Goal: Communication & Community: Answer question/provide support

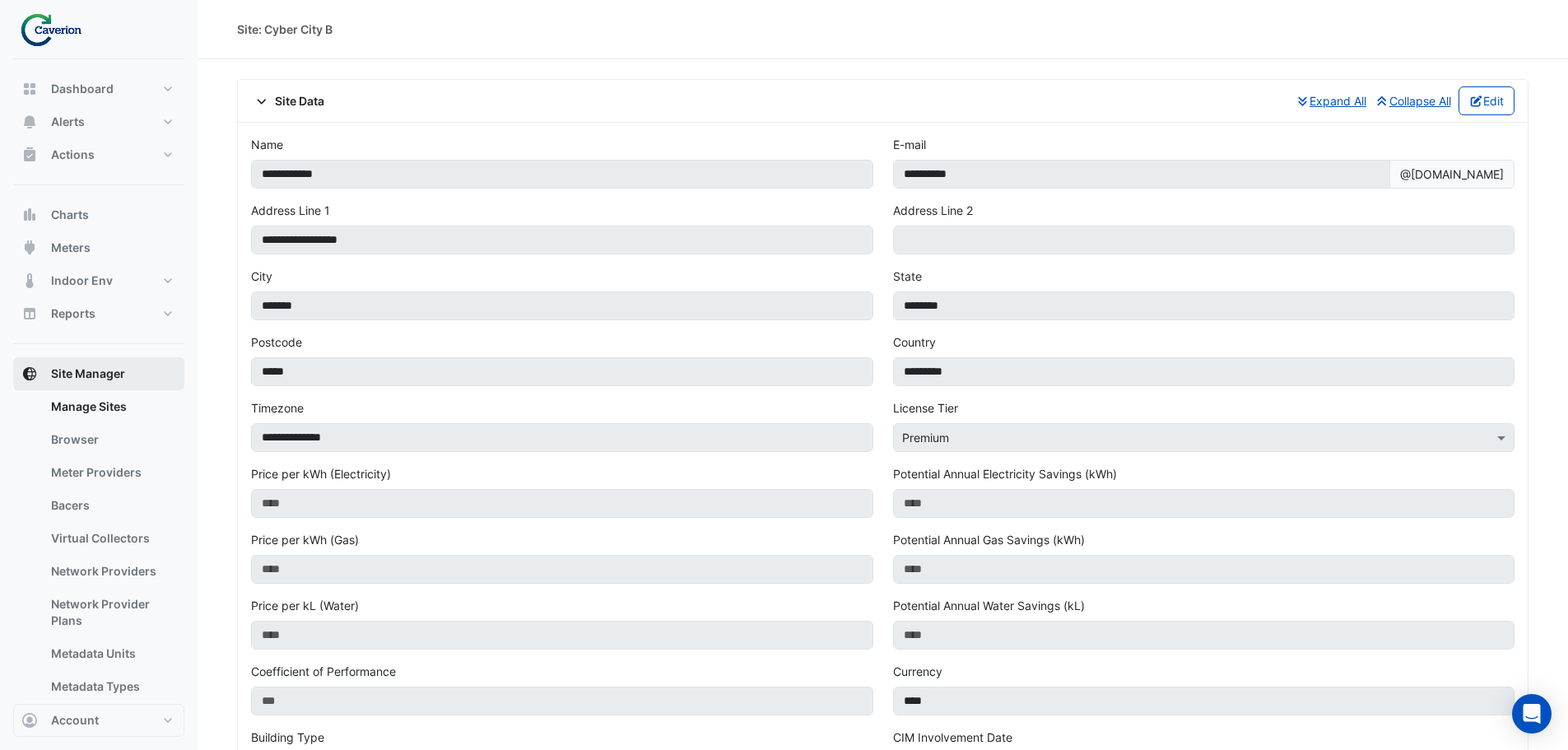
click at [97, 375] on span "Site Manager" at bounding box center [88, 374] width 75 height 16
click at [98, 411] on link "Manage Sites" at bounding box center [110, 406] width 146 height 33
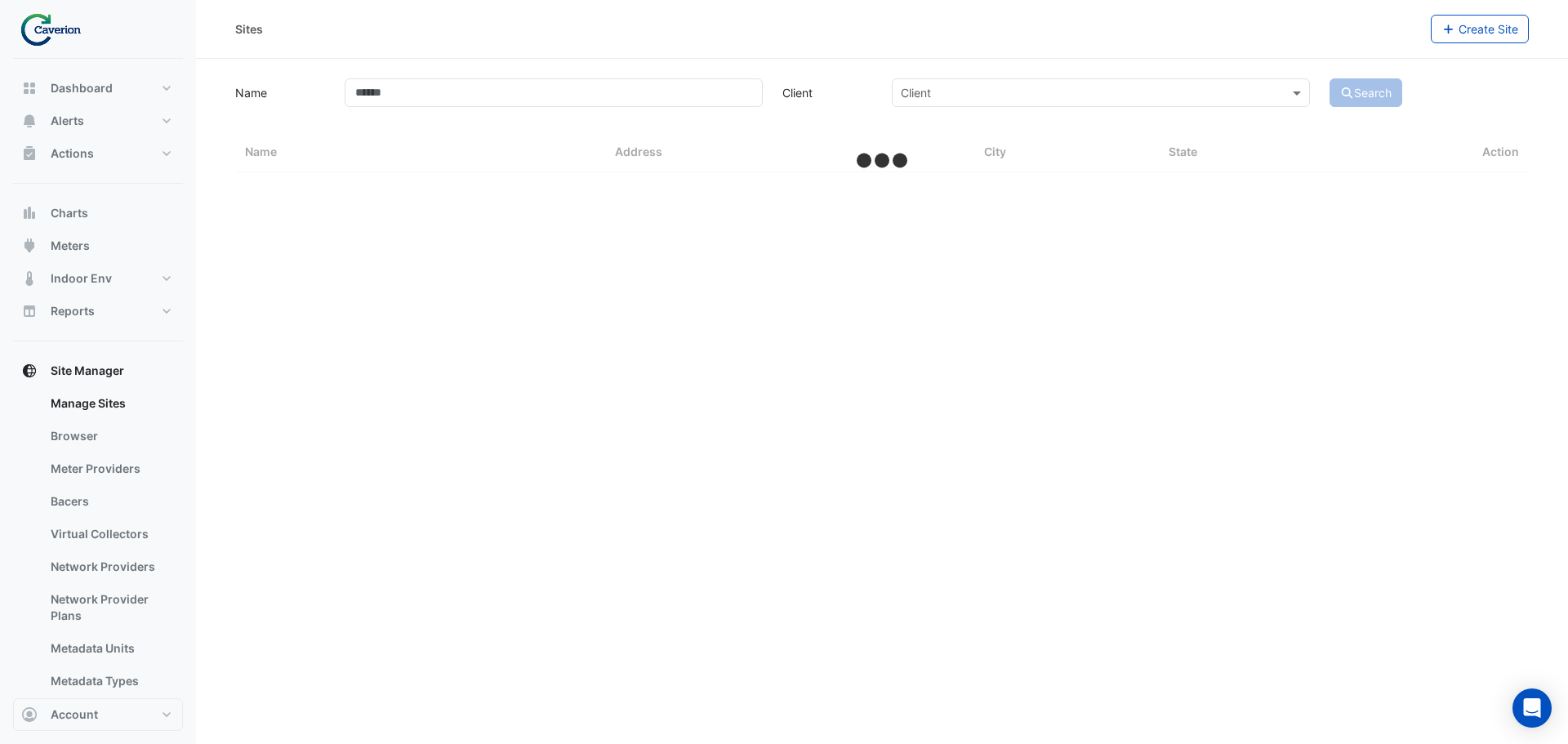
select select "***"
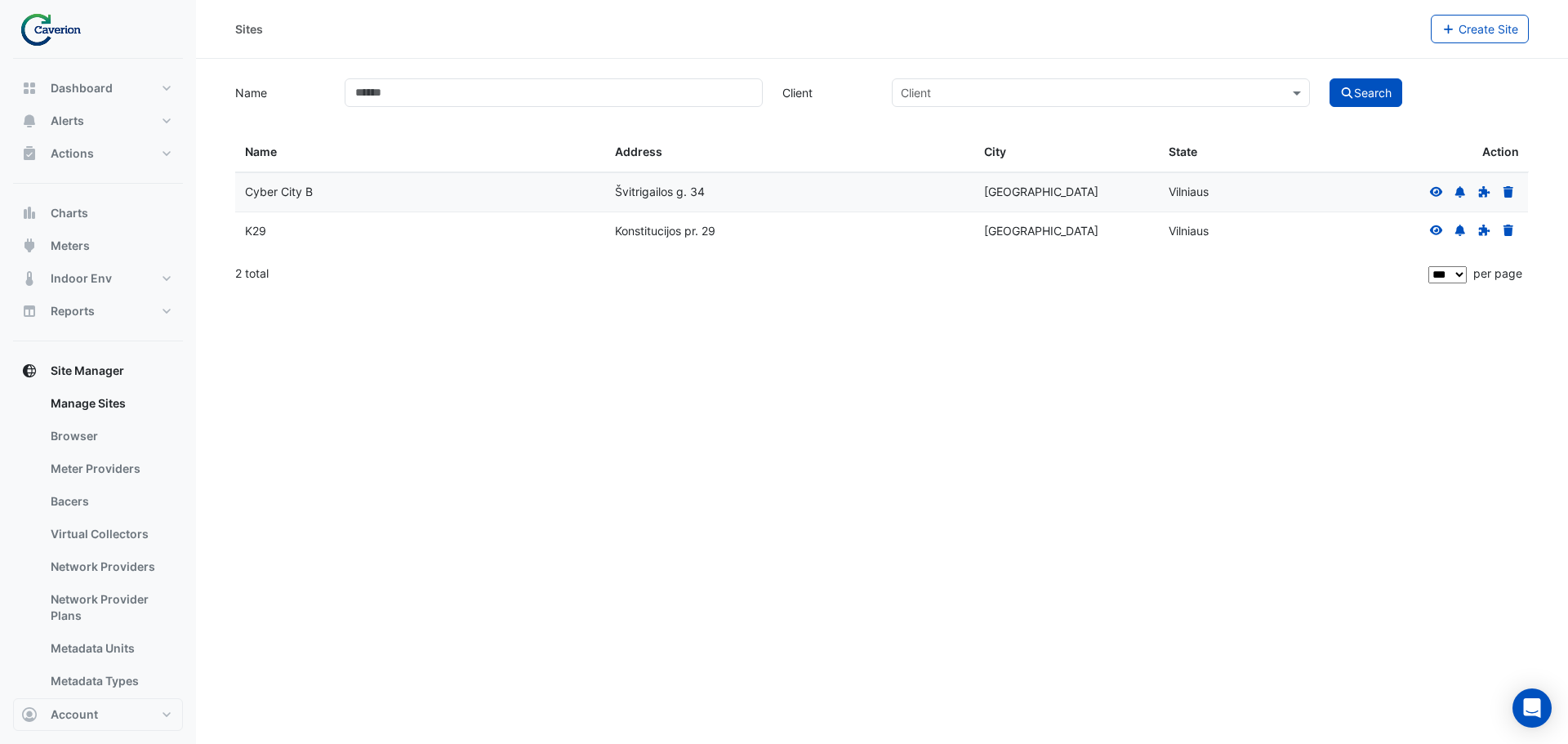
click at [1432, 226] on icon at bounding box center [1435, 230] width 14 height 12
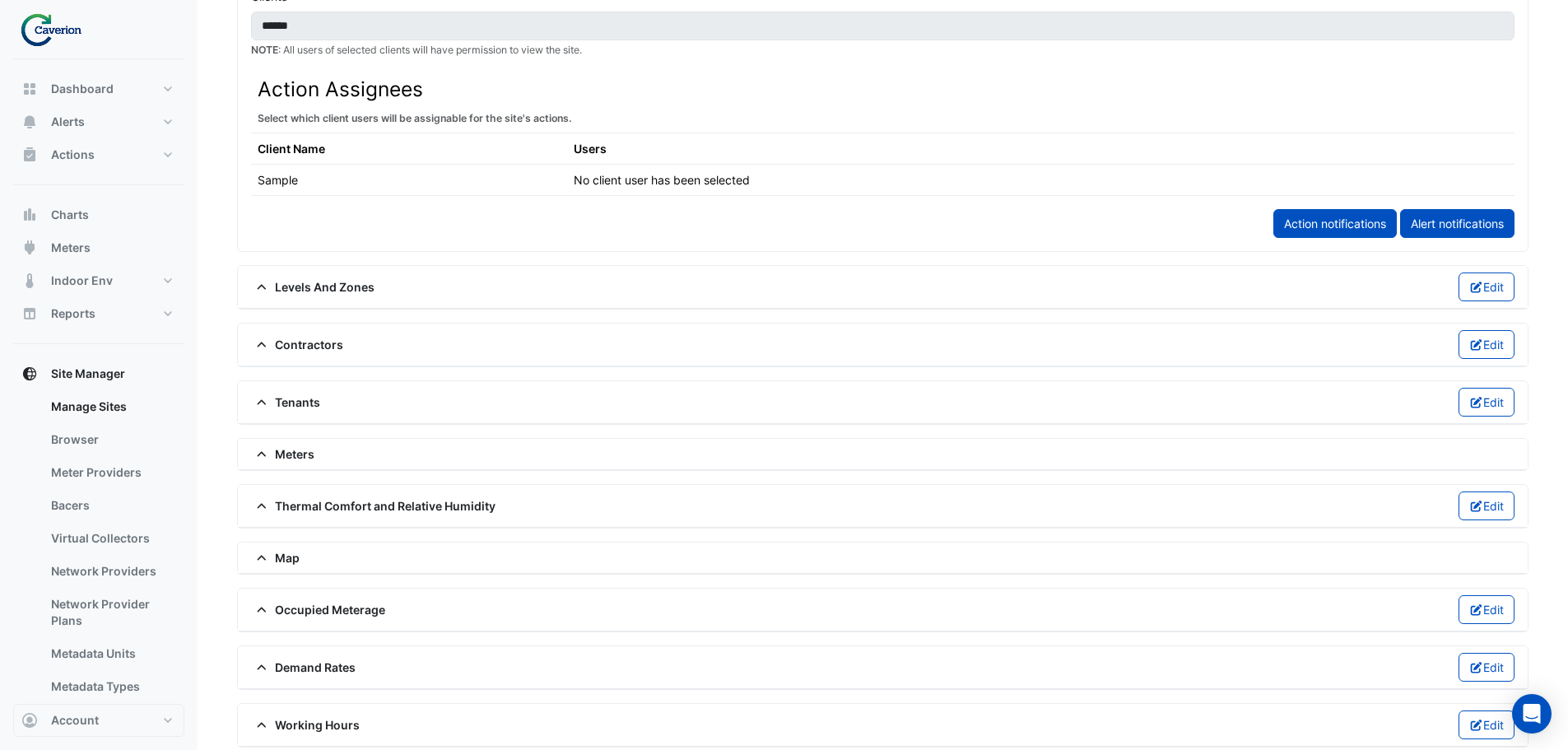
scroll to position [884, 0]
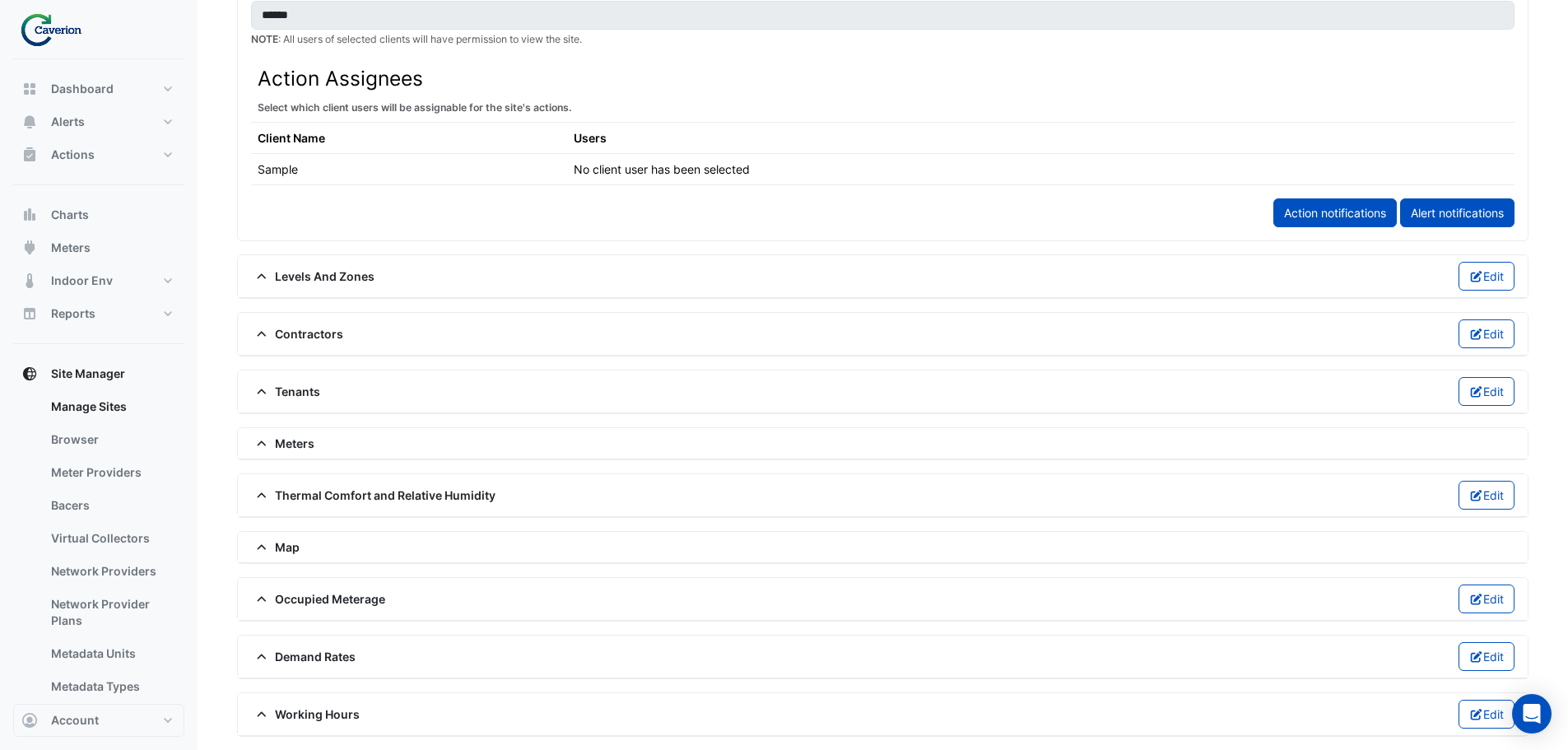
click at [333, 447] on div "Meters" at bounding box center [883, 443] width 1264 height 17
click at [289, 440] on span "Meters" at bounding box center [282, 443] width 63 height 17
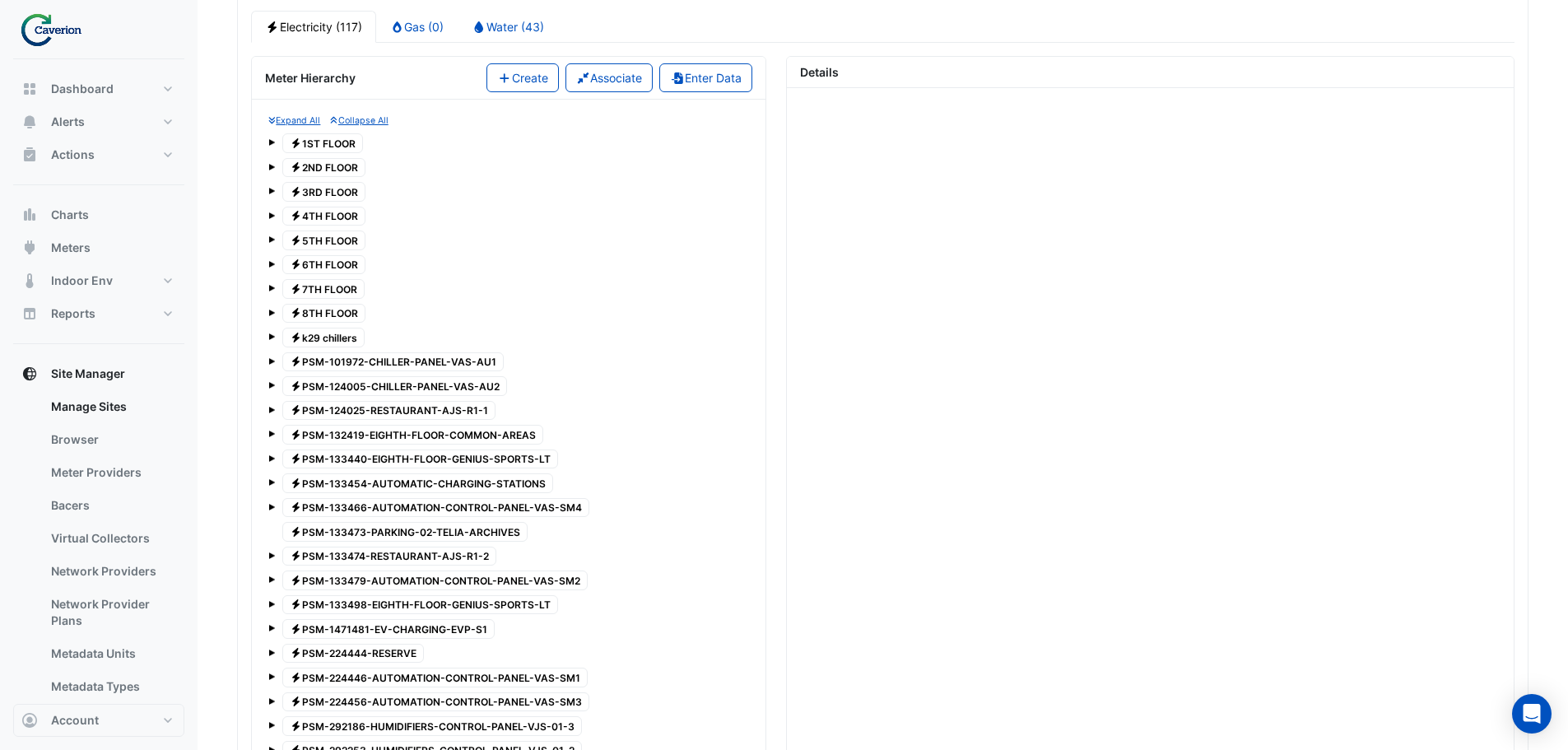
scroll to position [1295, 0]
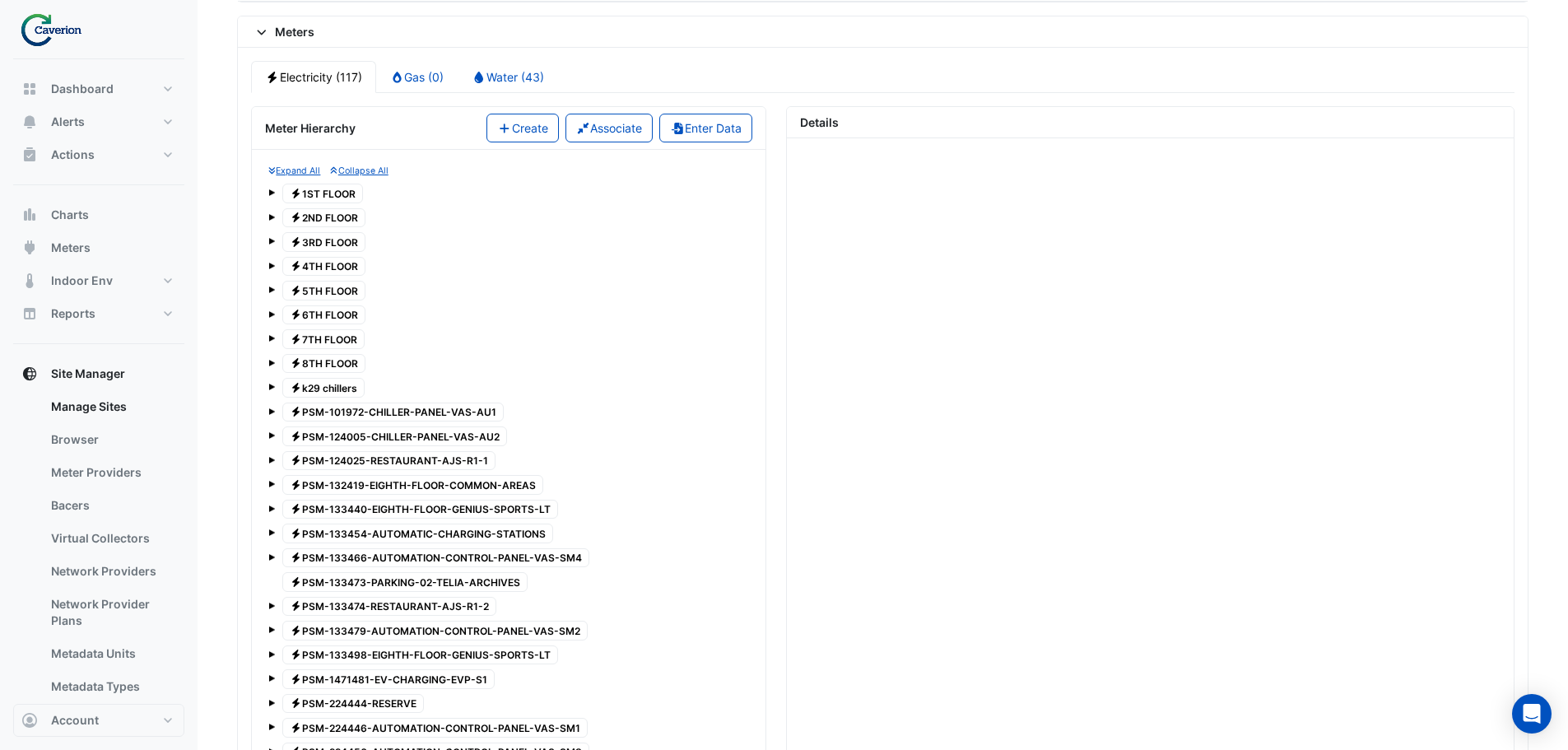
click at [273, 364] on span at bounding box center [271, 363] width 7 height 7
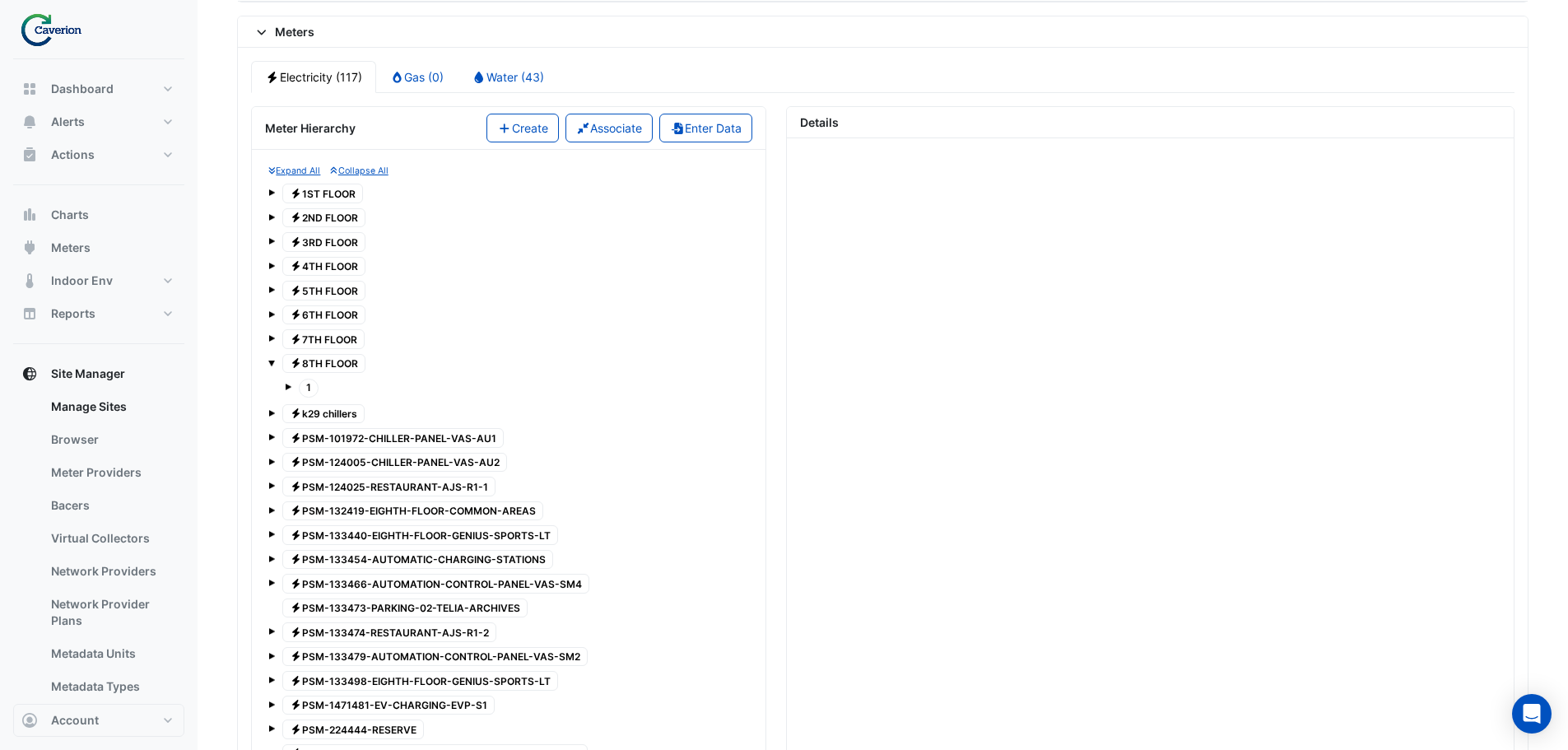
click at [291, 388] on div "1" at bounding box center [517, 388] width 465 height 23
click at [288, 387] on span at bounding box center [287, 386] width 7 height 7
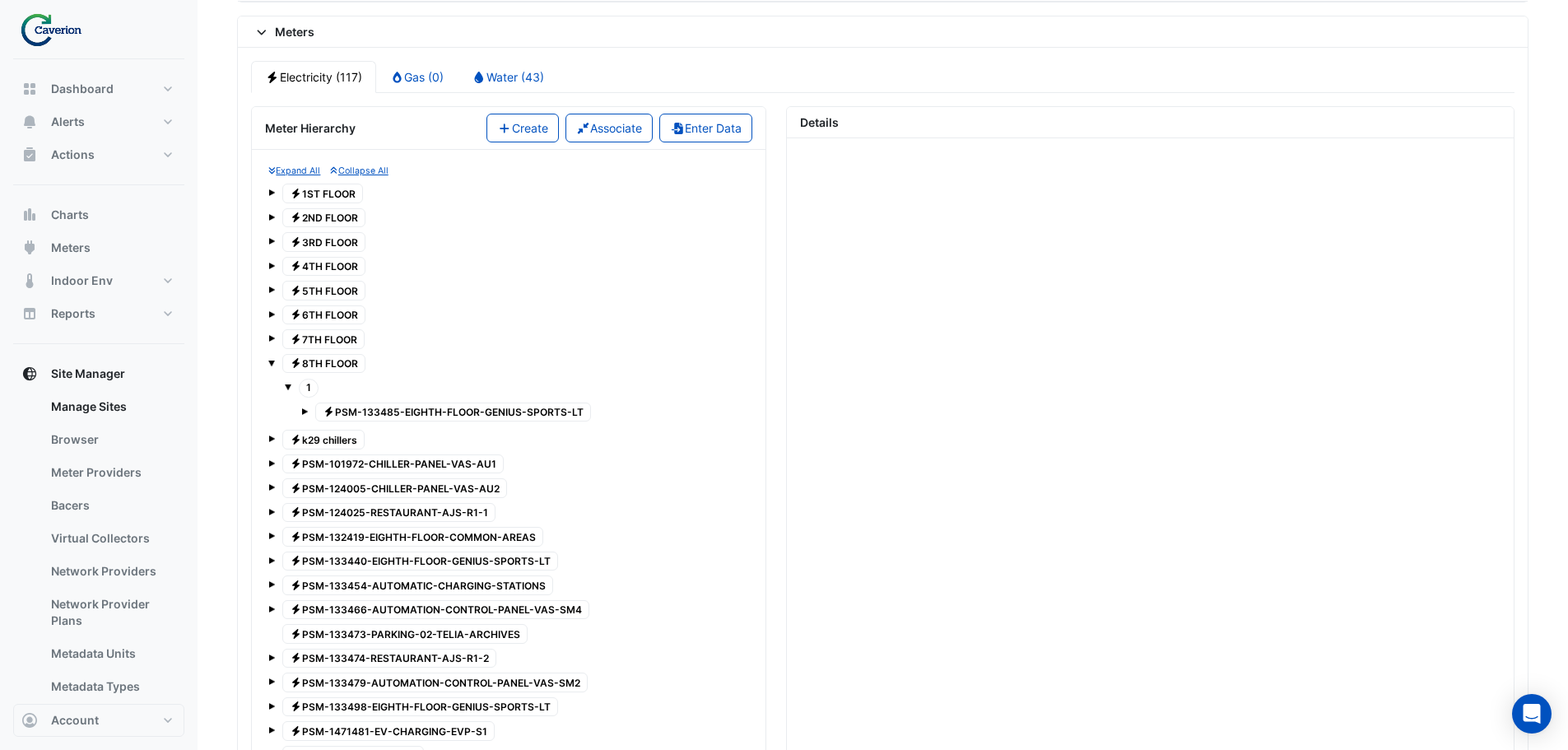
click at [288, 386] on span at bounding box center [287, 386] width 7 height 7
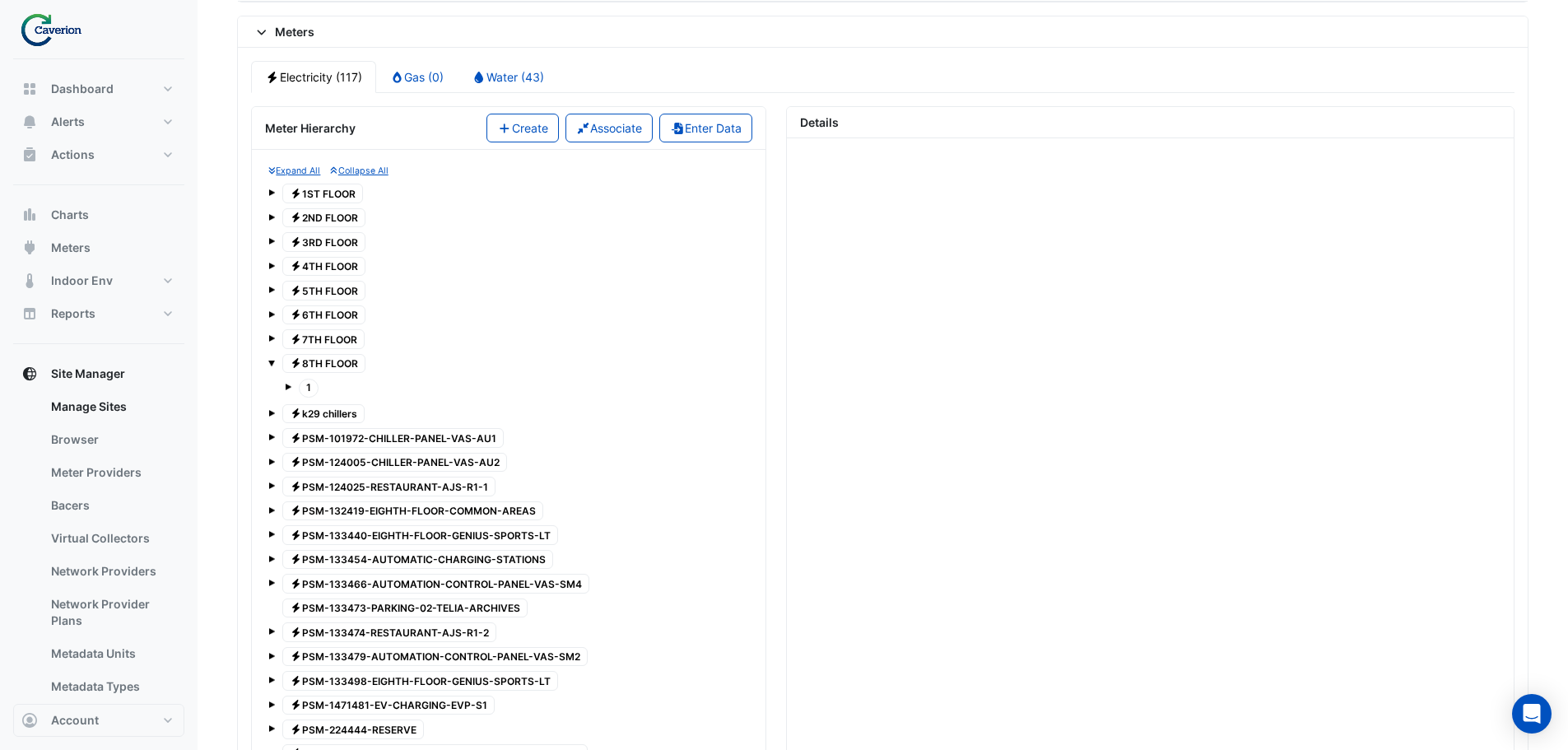
click at [272, 363] on span at bounding box center [271, 363] width 7 height 7
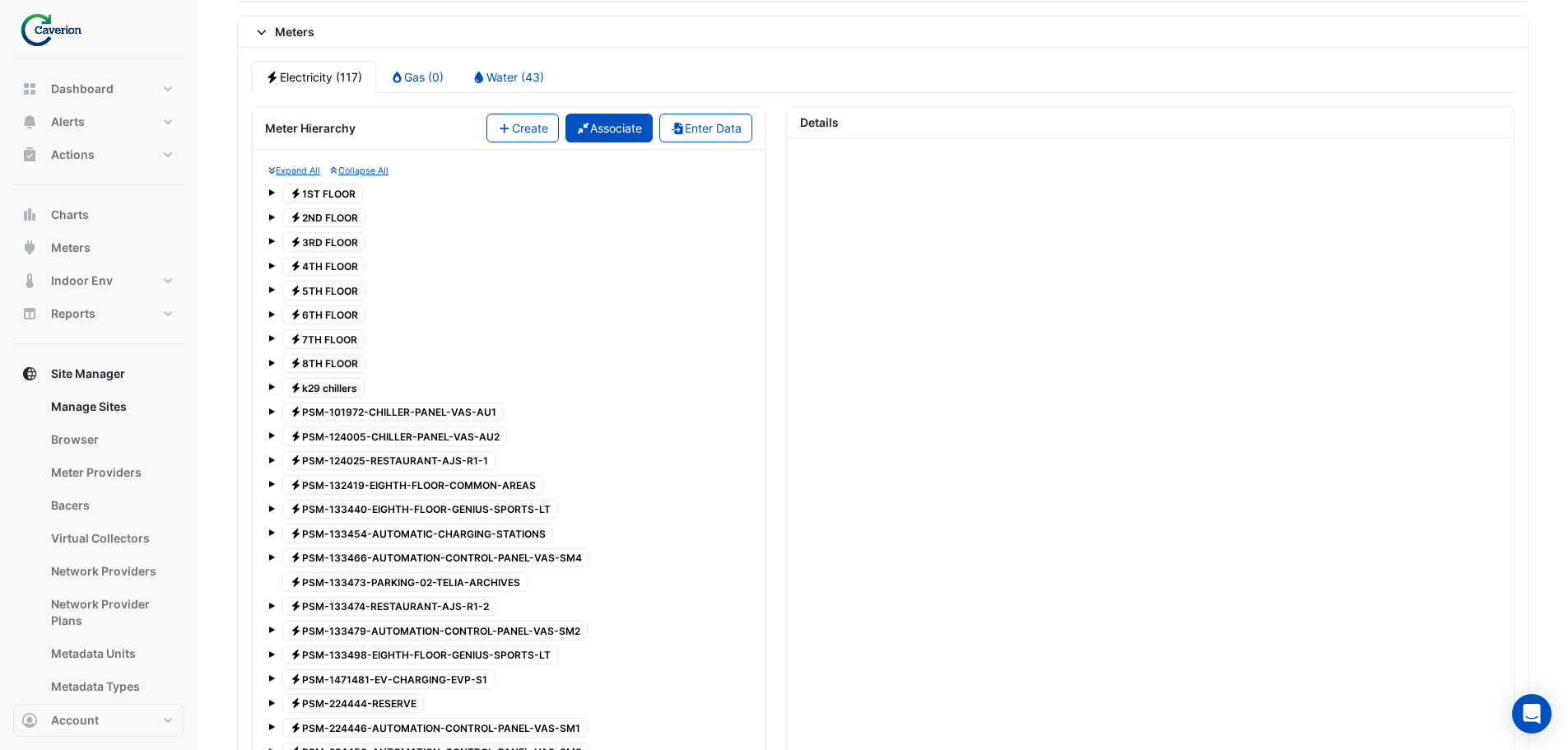
click at [620, 125] on button "Associate" at bounding box center [609, 128] width 88 height 29
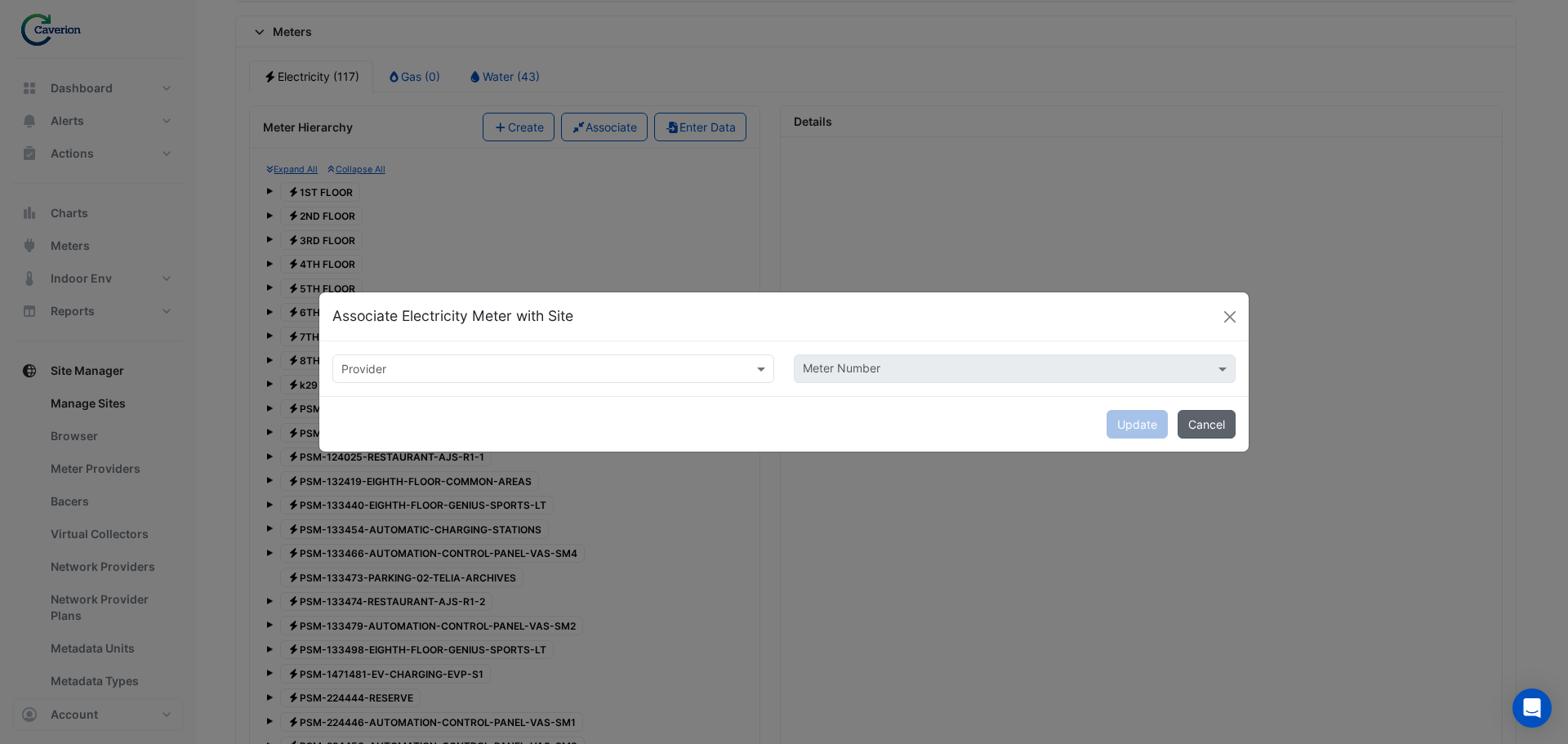
click at [1232, 434] on button "Cancel" at bounding box center [1206, 424] width 58 height 29
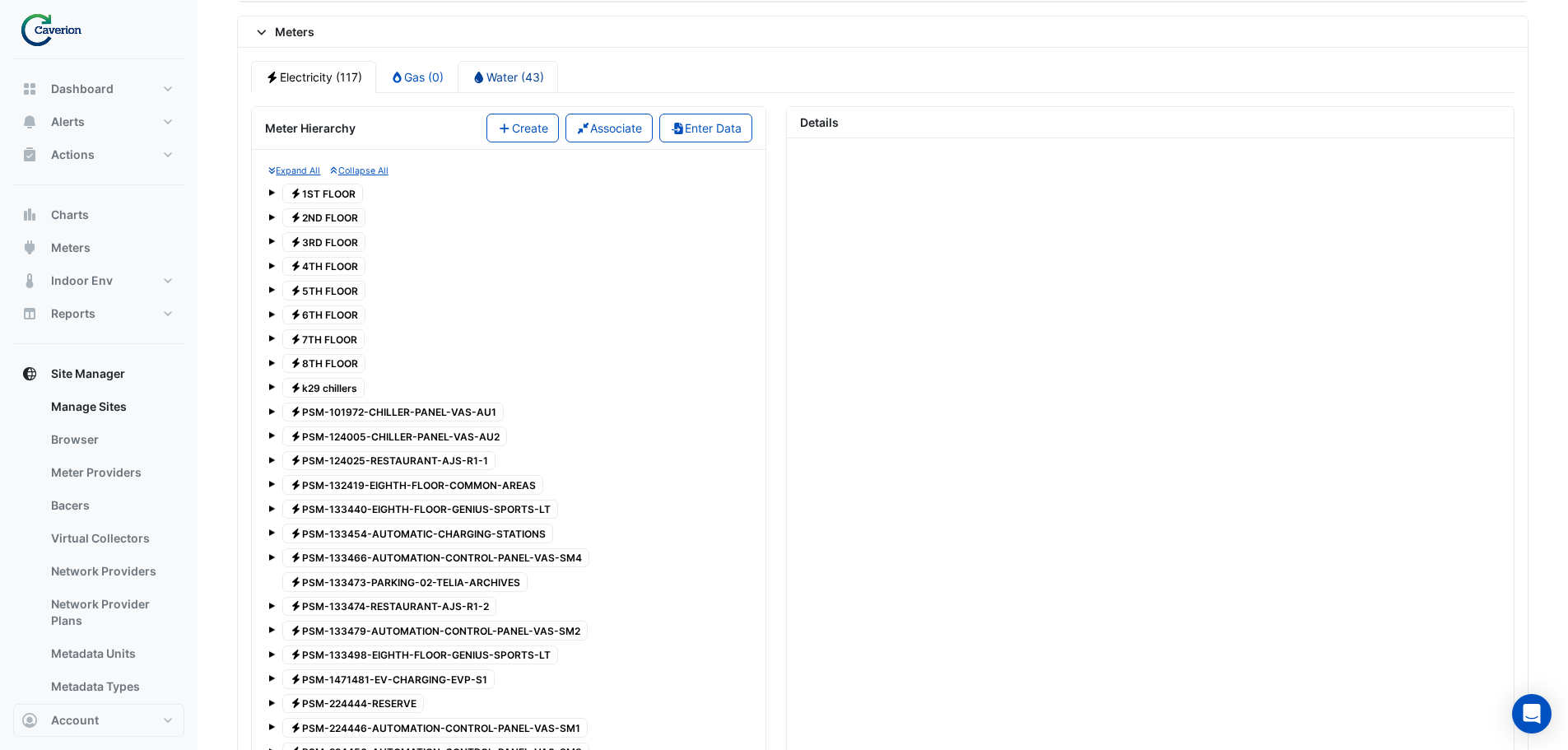
click at [521, 76] on link "Water (43)" at bounding box center [508, 76] width 101 height 32
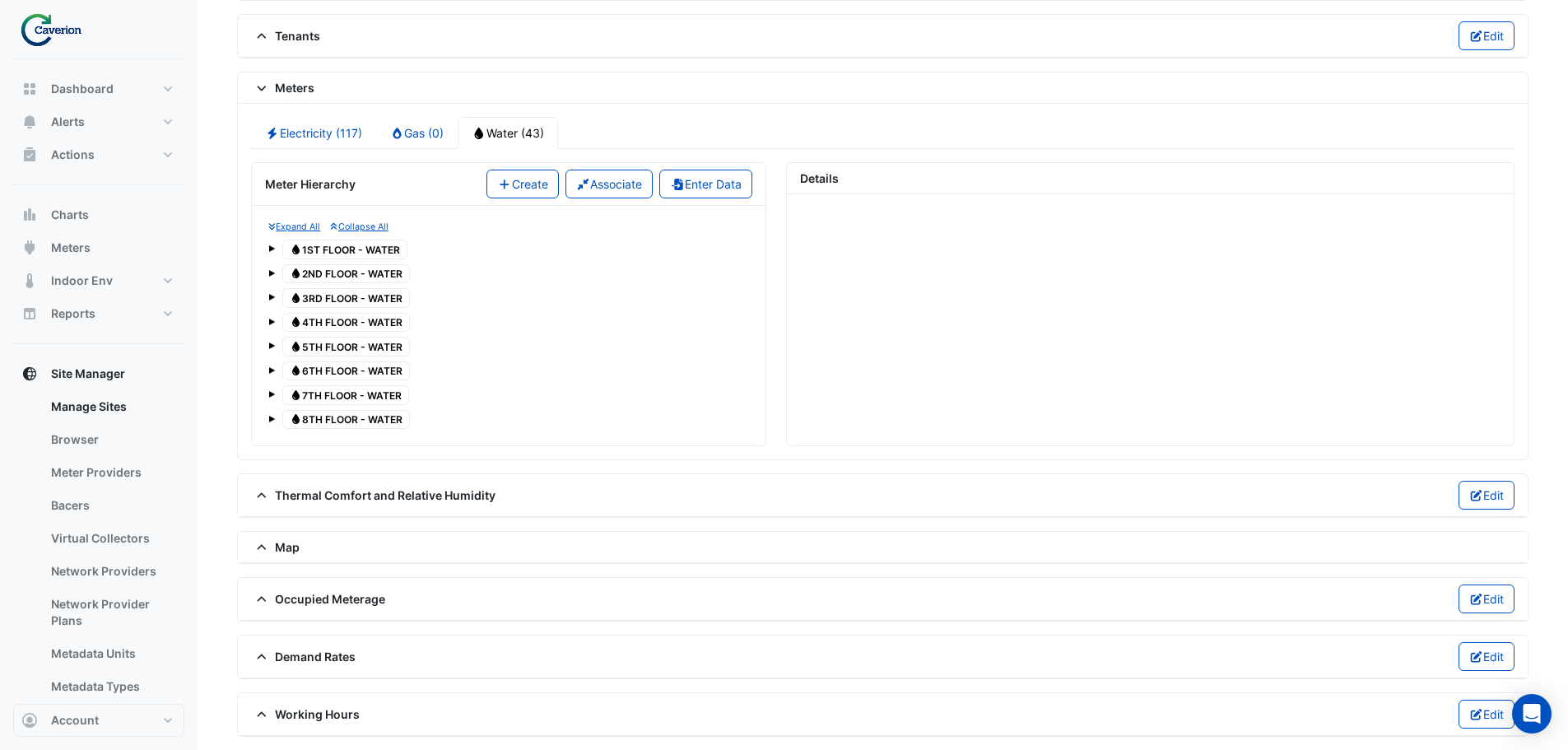
scroll to position [1239, 0]
click at [276, 416] on div "Water 8TH FLOOR - WATER" at bounding box center [508, 420] width 481 height 23
click at [273, 418] on span at bounding box center [271, 419] width 7 height 7
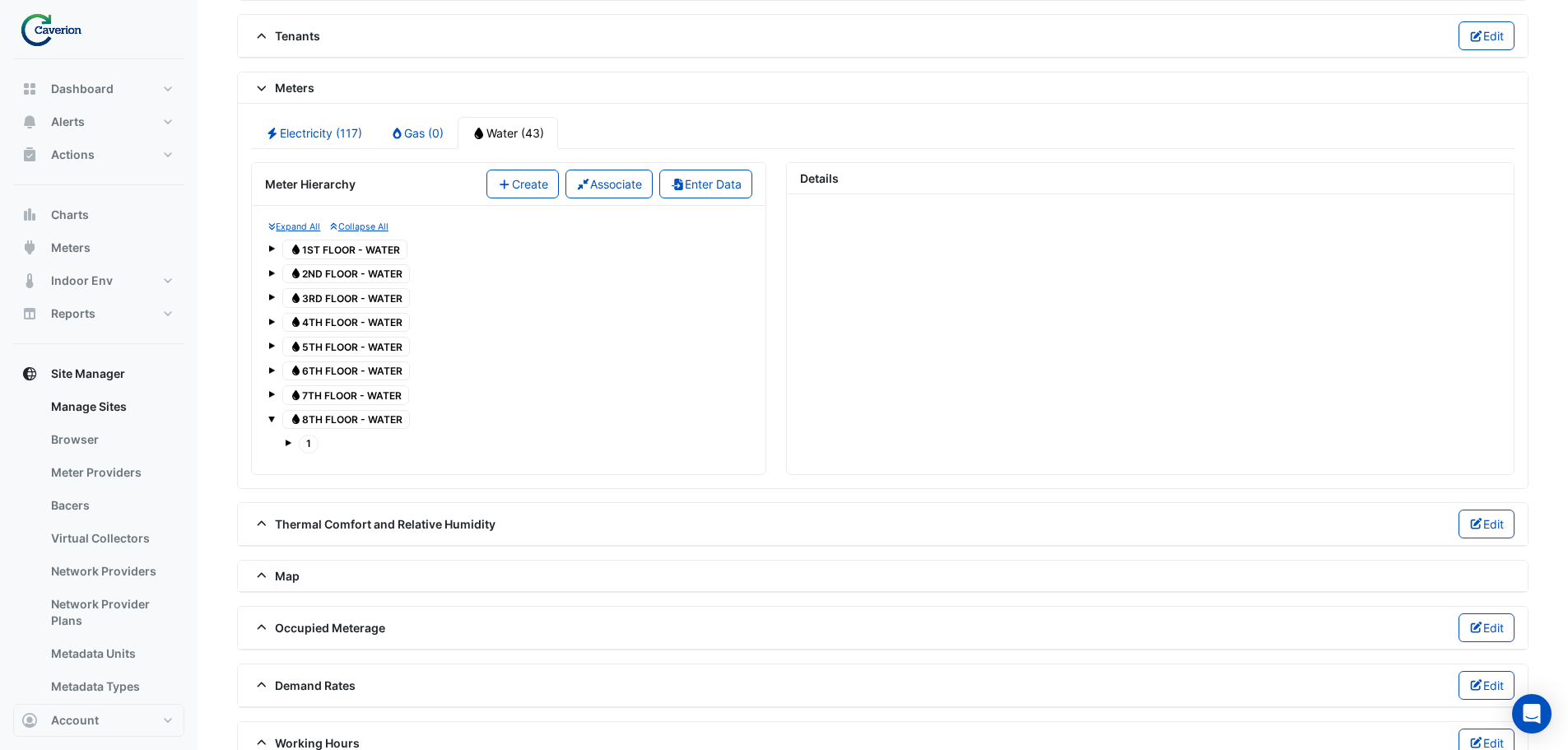
click at [289, 448] on tree-node-expander at bounding box center [287, 441] width 7 height 17
click at [288, 445] on span at bounding box center [287, 442] width 7 height 7
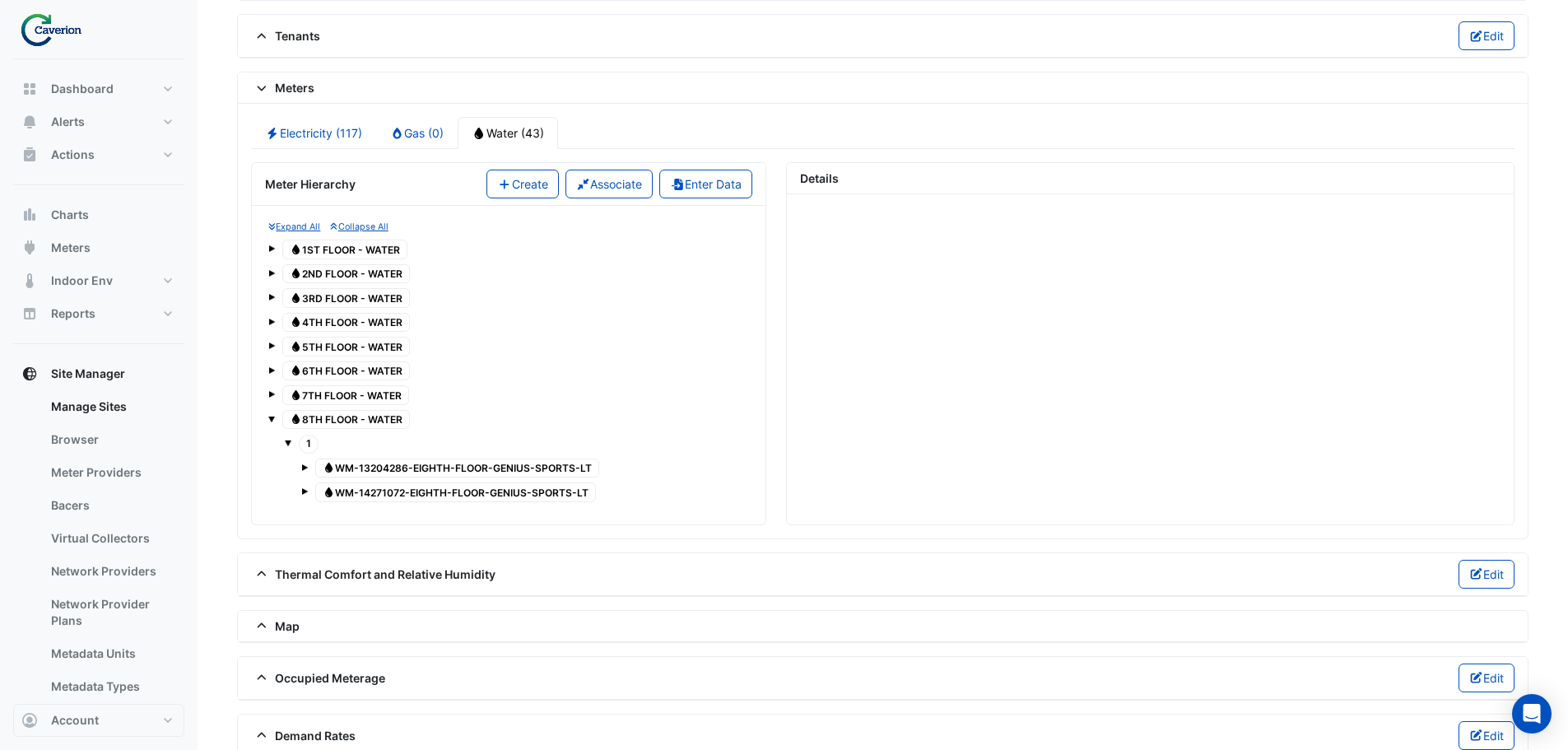
click at [288, 445] on span at bounding box center [287, 442] width 7 height 7
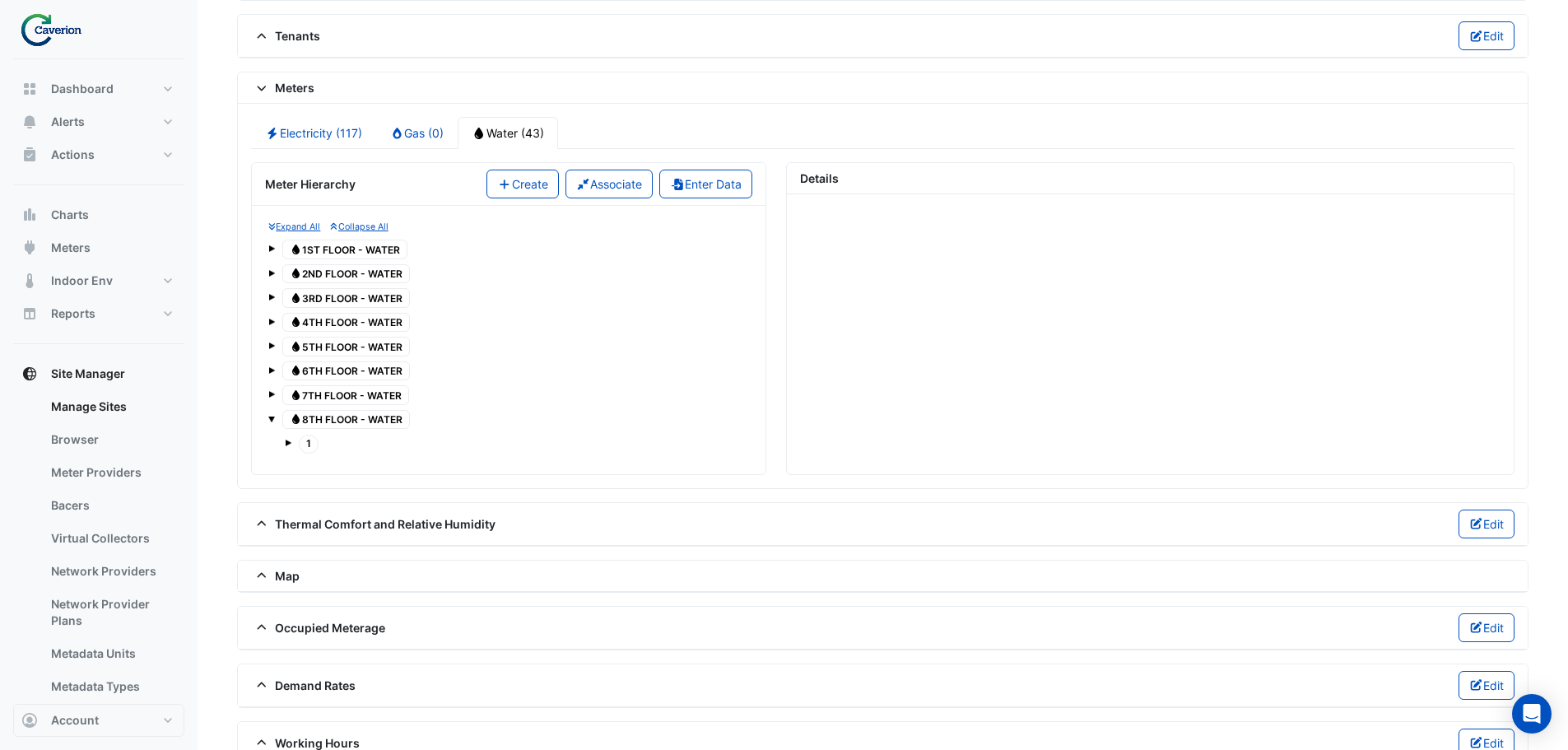
click at [273, 421] on span at bounding box center [271, 419] width 7 height 7
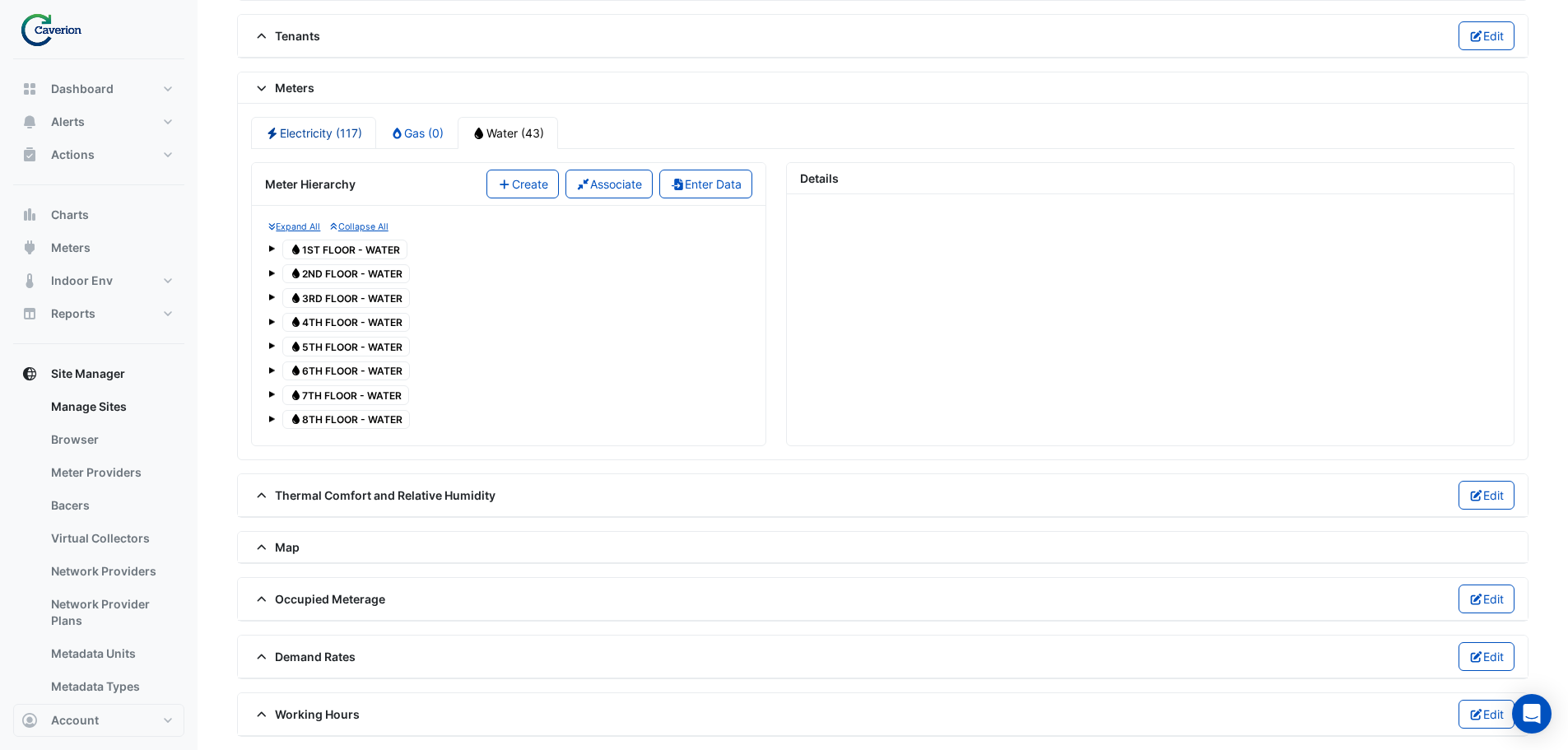
click at [326, 135] on link "Electricity (117)" at bounding box center [313, 133] width 125 height 32
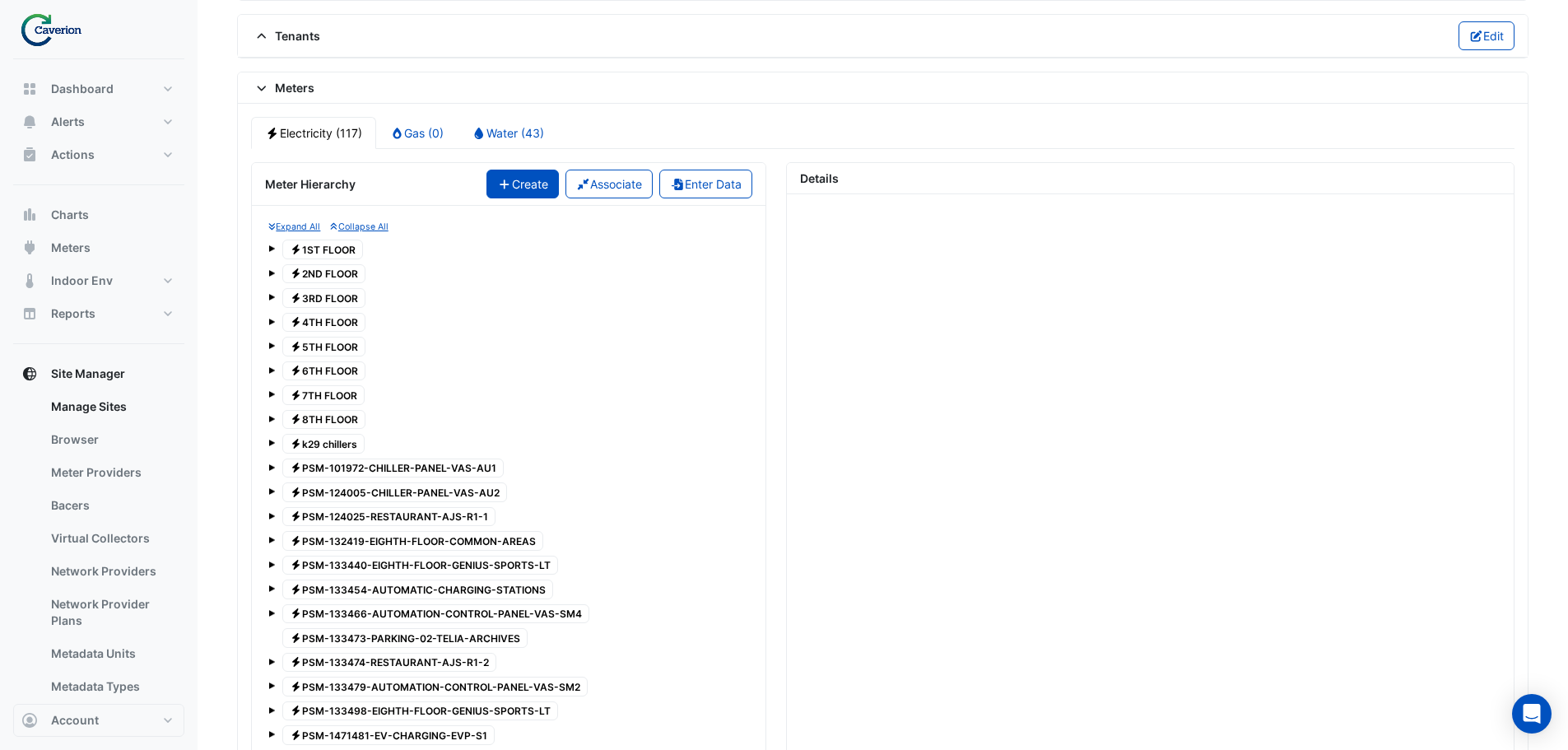
click at [531, 186] on button "Create" at bounding box center [523, 184] width 73 height 29
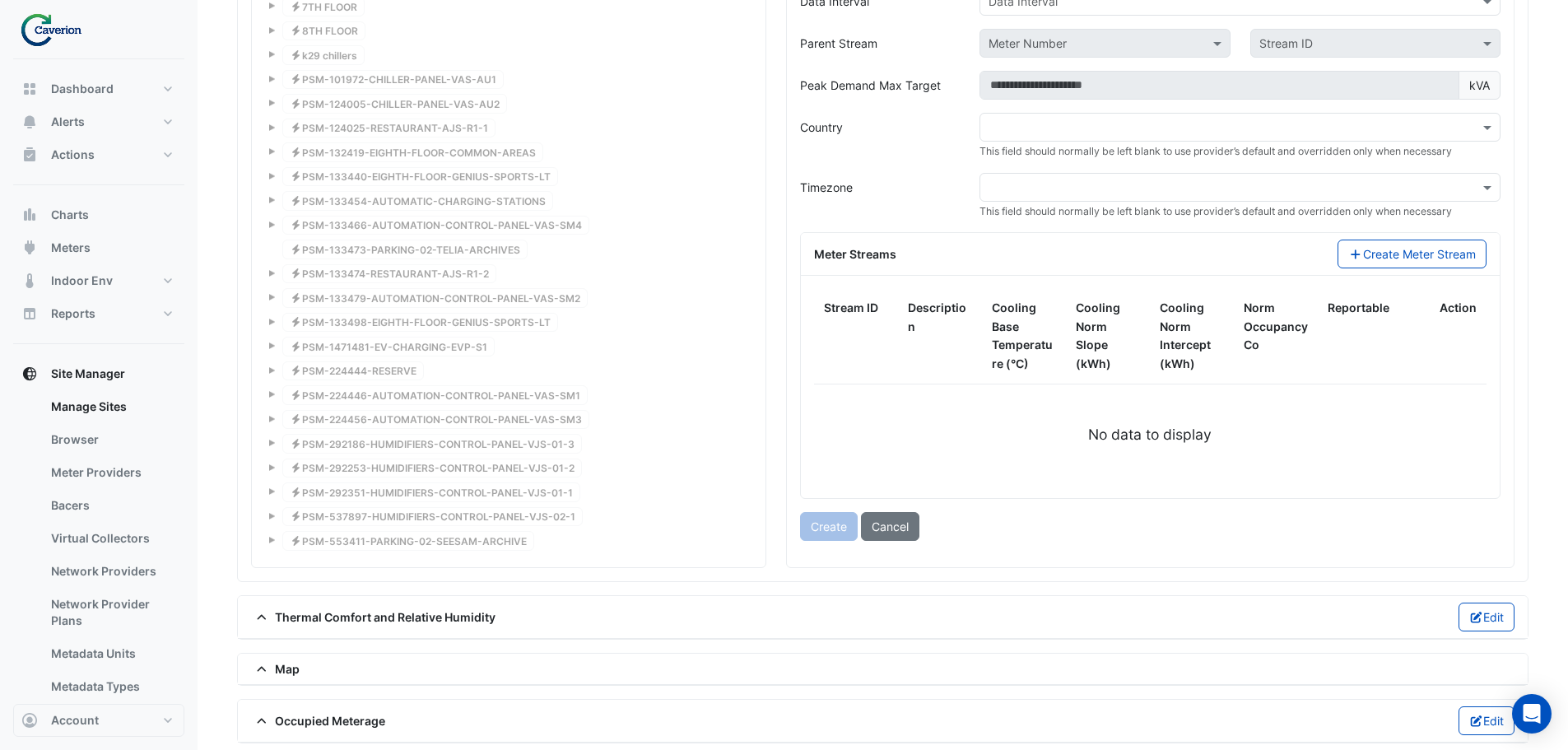
scroll to position [1650, 0]
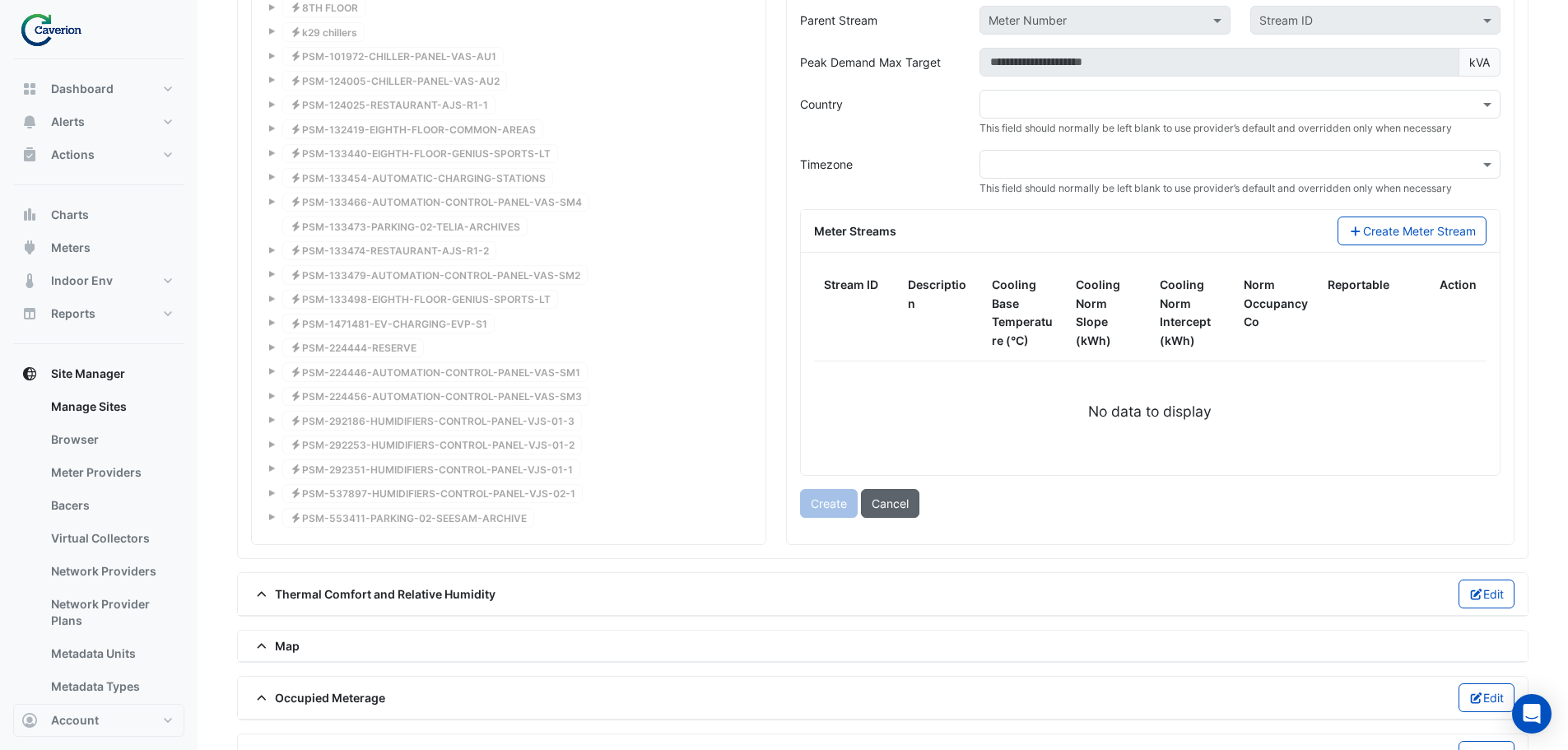
click at [893, 506] on button "Cancel" at bounding box center [890, 503] width 58 height 29
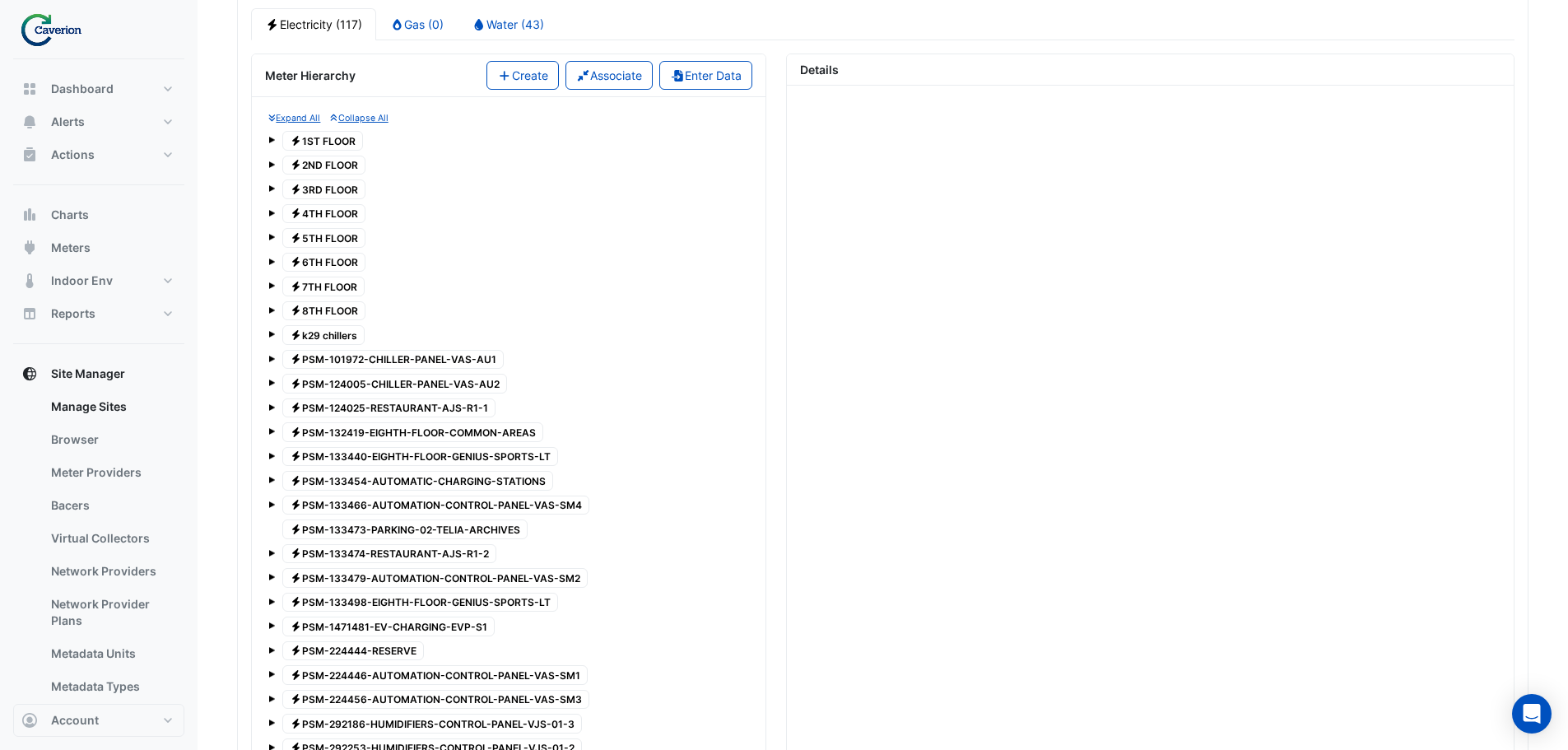
scroll to position [1485, 0]
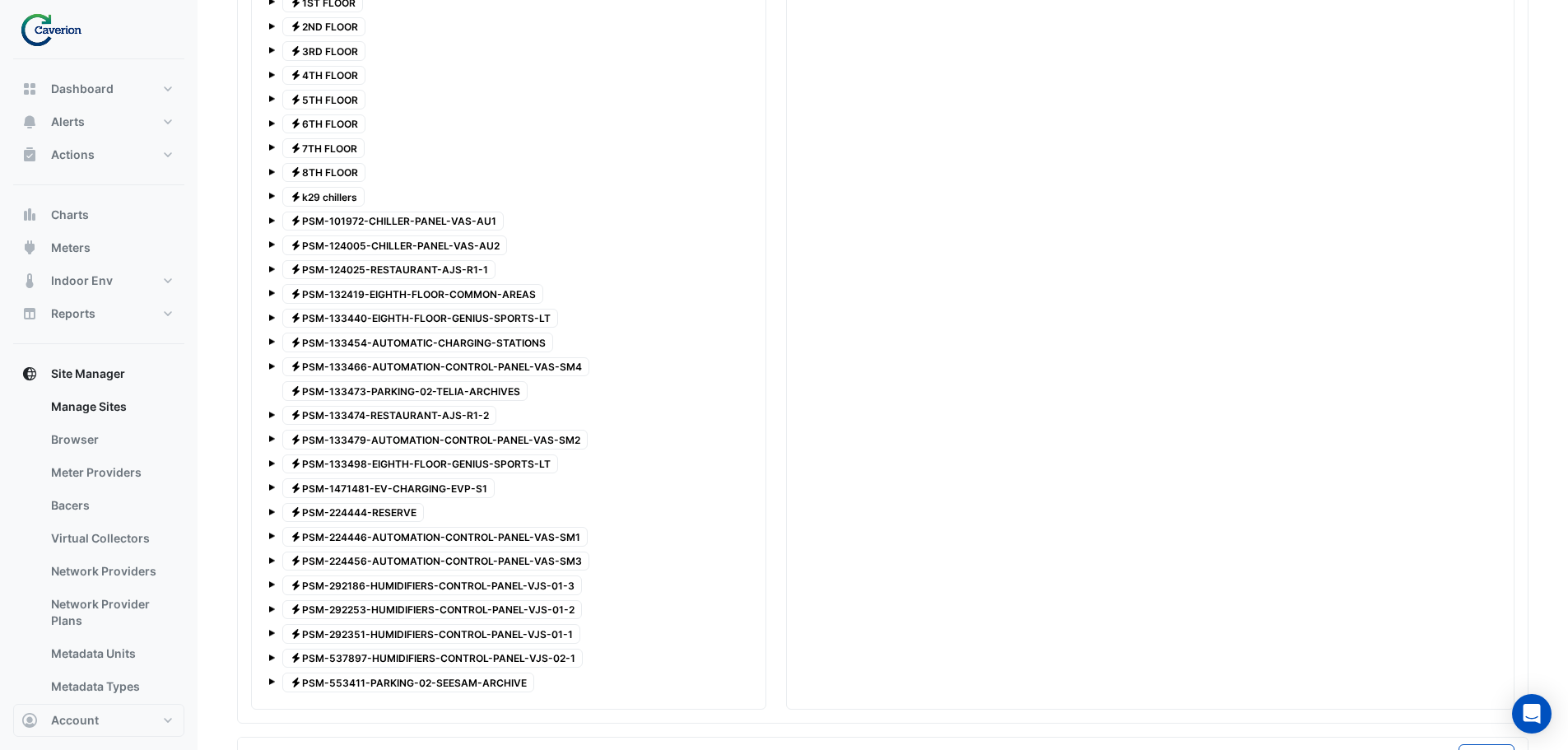
click at [405, 460] on span "Electricity PSM-133498-EIGHTH-FLOOR-GENIUS-SPORTS-LT" at bounding box center [420, 464] width 276 height 19
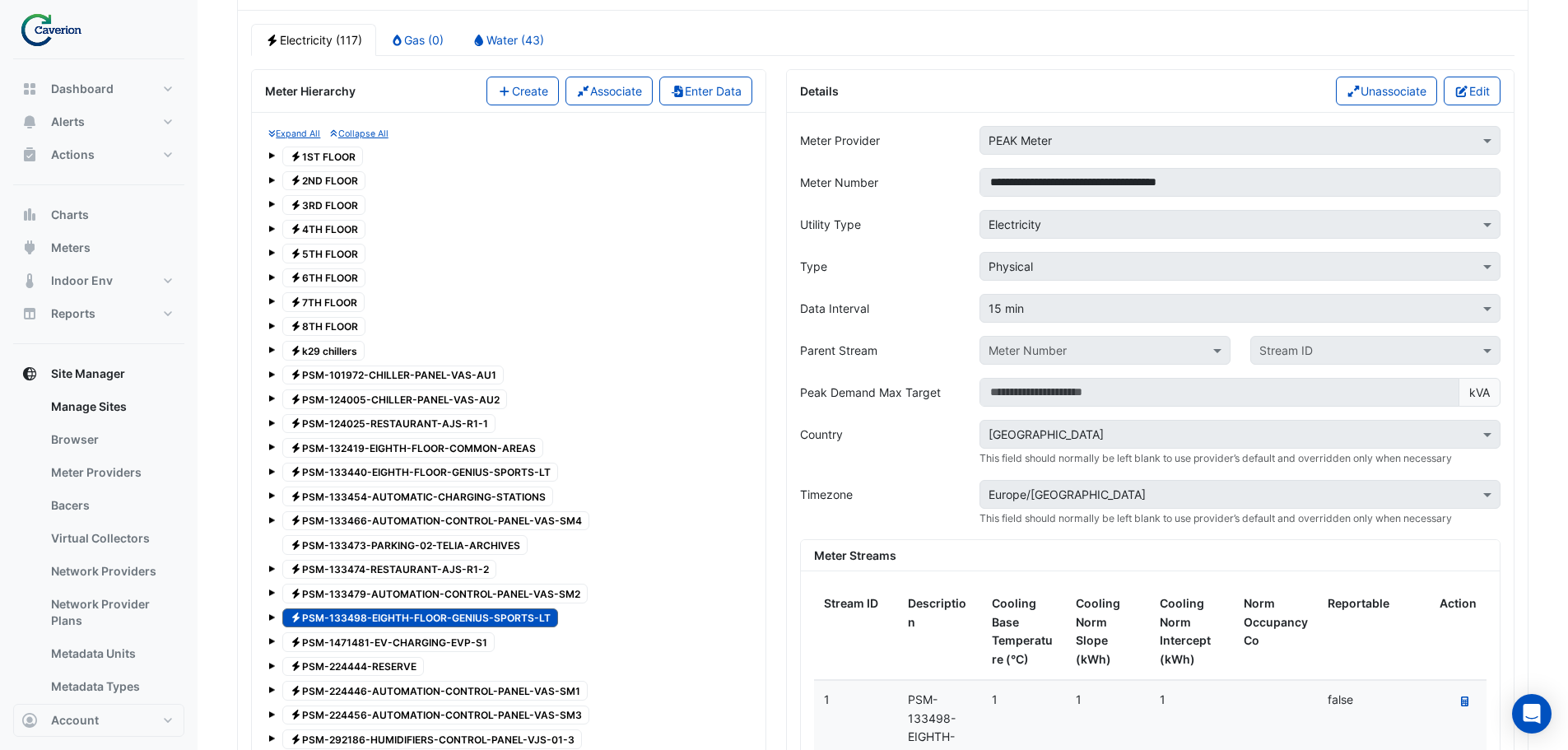
scroll to position [1321, 0]
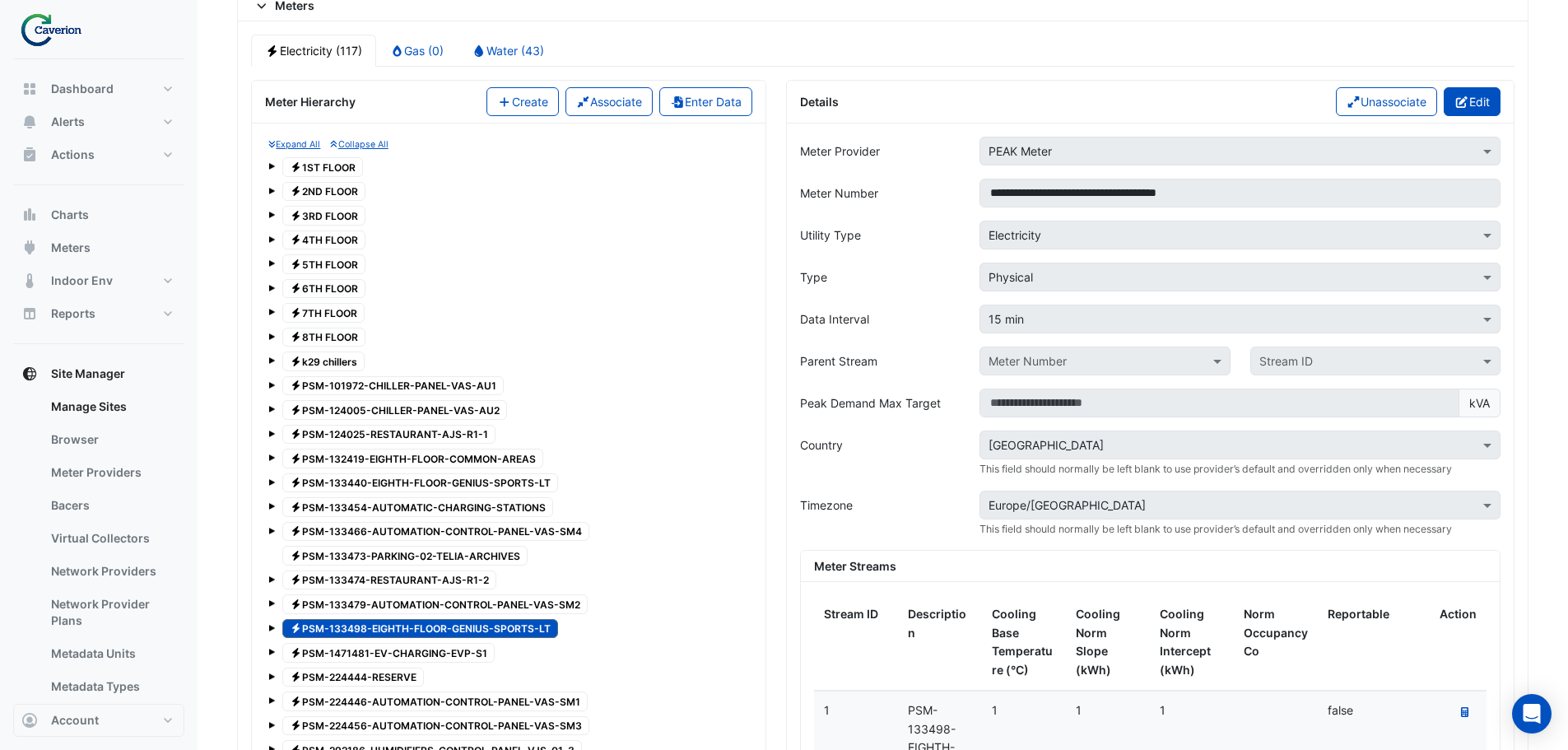
click at [1473, 99] on button "Edit" at bounding box center [1472, 102] width 57 height 29
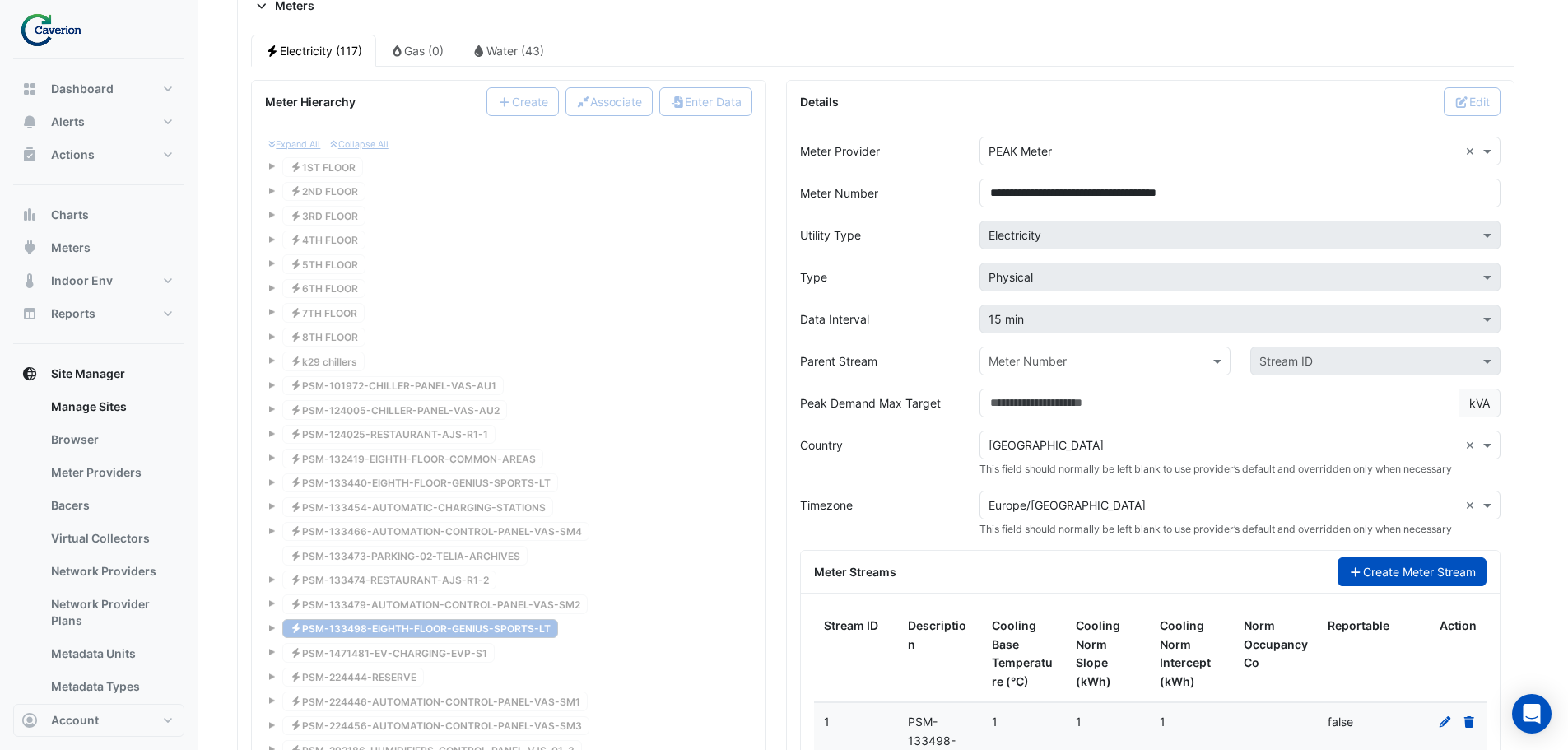
click at [1354, 574] on icon "button" at bounding box center [1355, 572] width 15 height 12
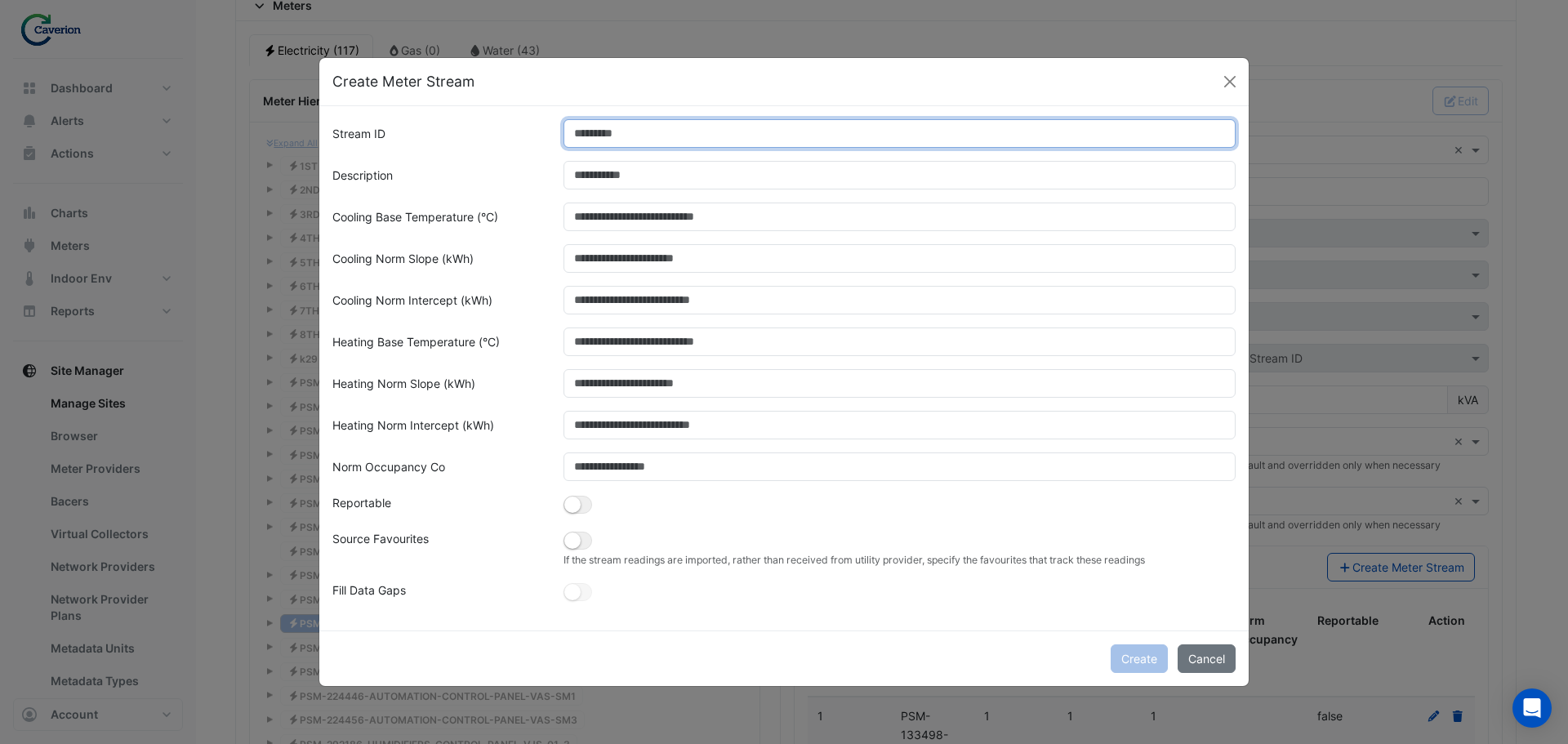
click at [688, 130] on input "Stream ID" at bounding box center [900, 133] width 673 height 29
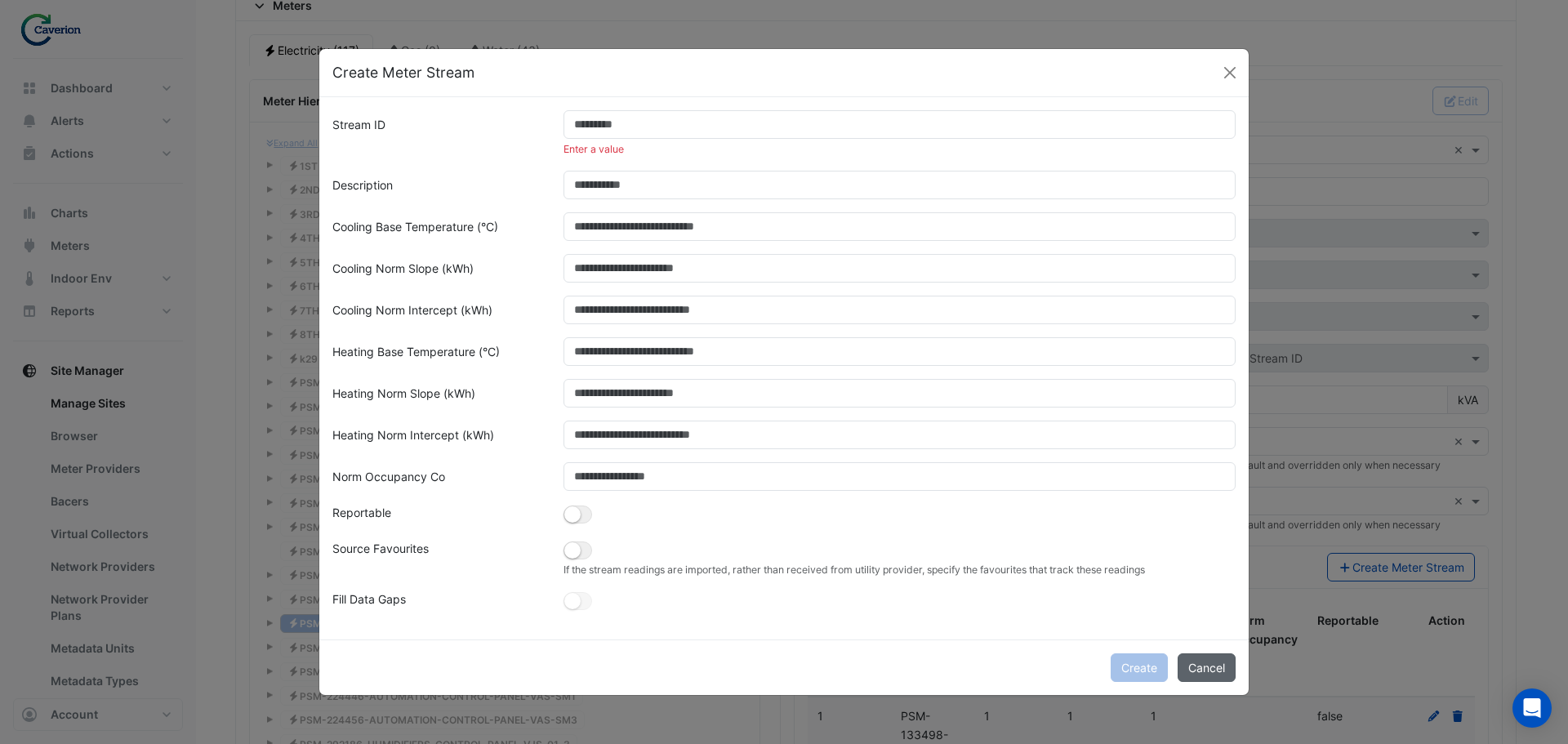
click at [1211, 658] on button "Cancel" at bounding box center [1206, 667] width 58 height 29
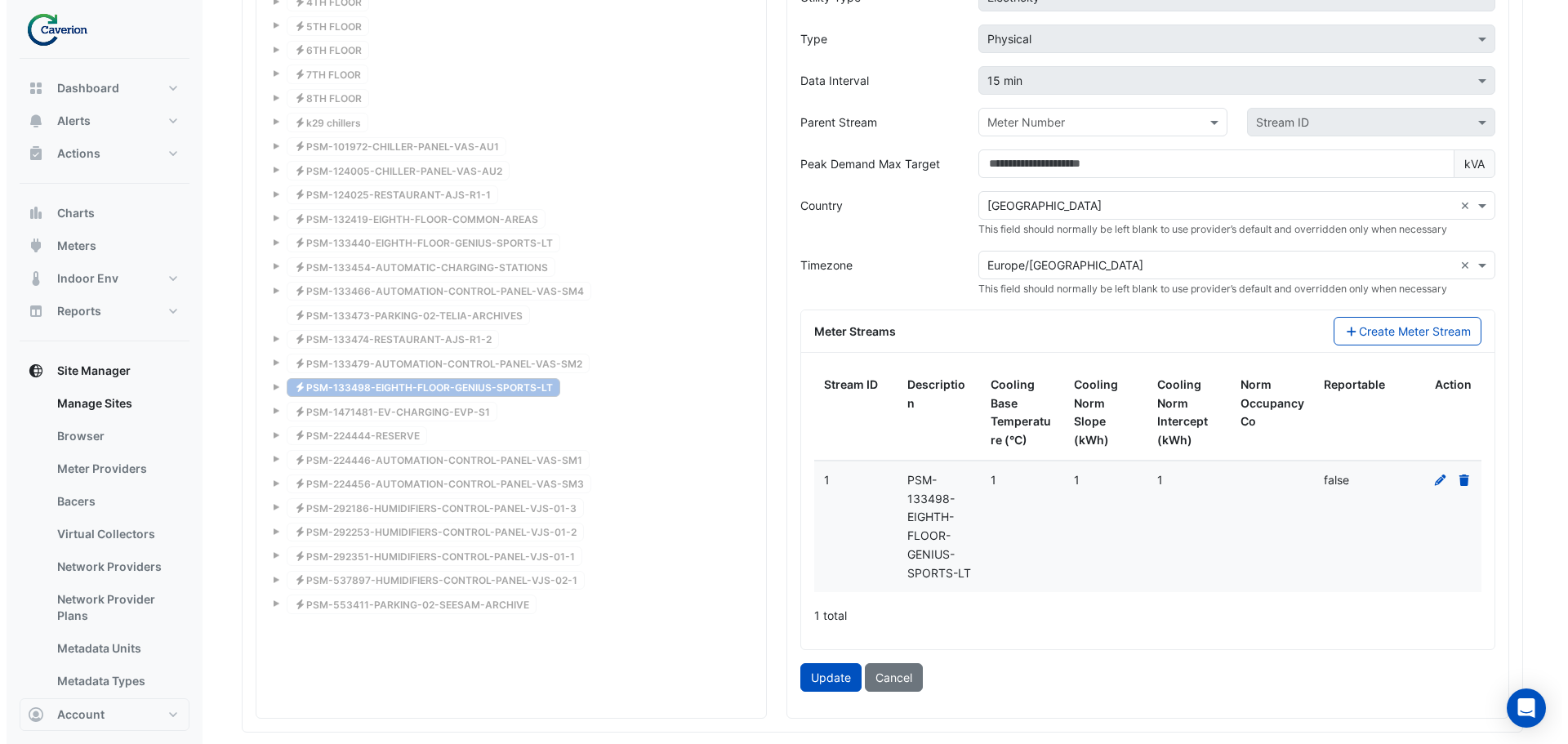
scroll to position [1555, 0]
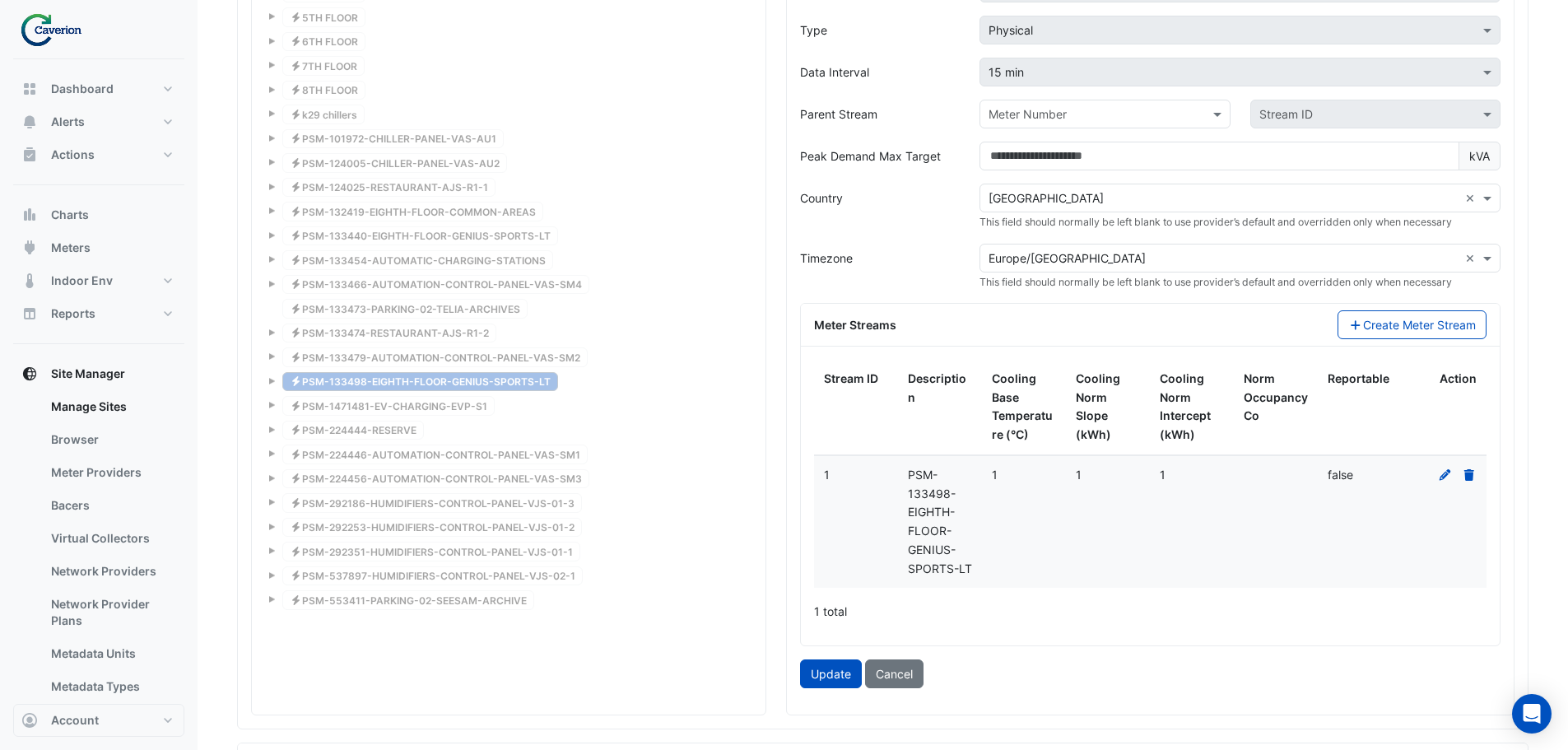
click at [1446, 471] on icon at bounding box center [1445, 475] width 12 height 12
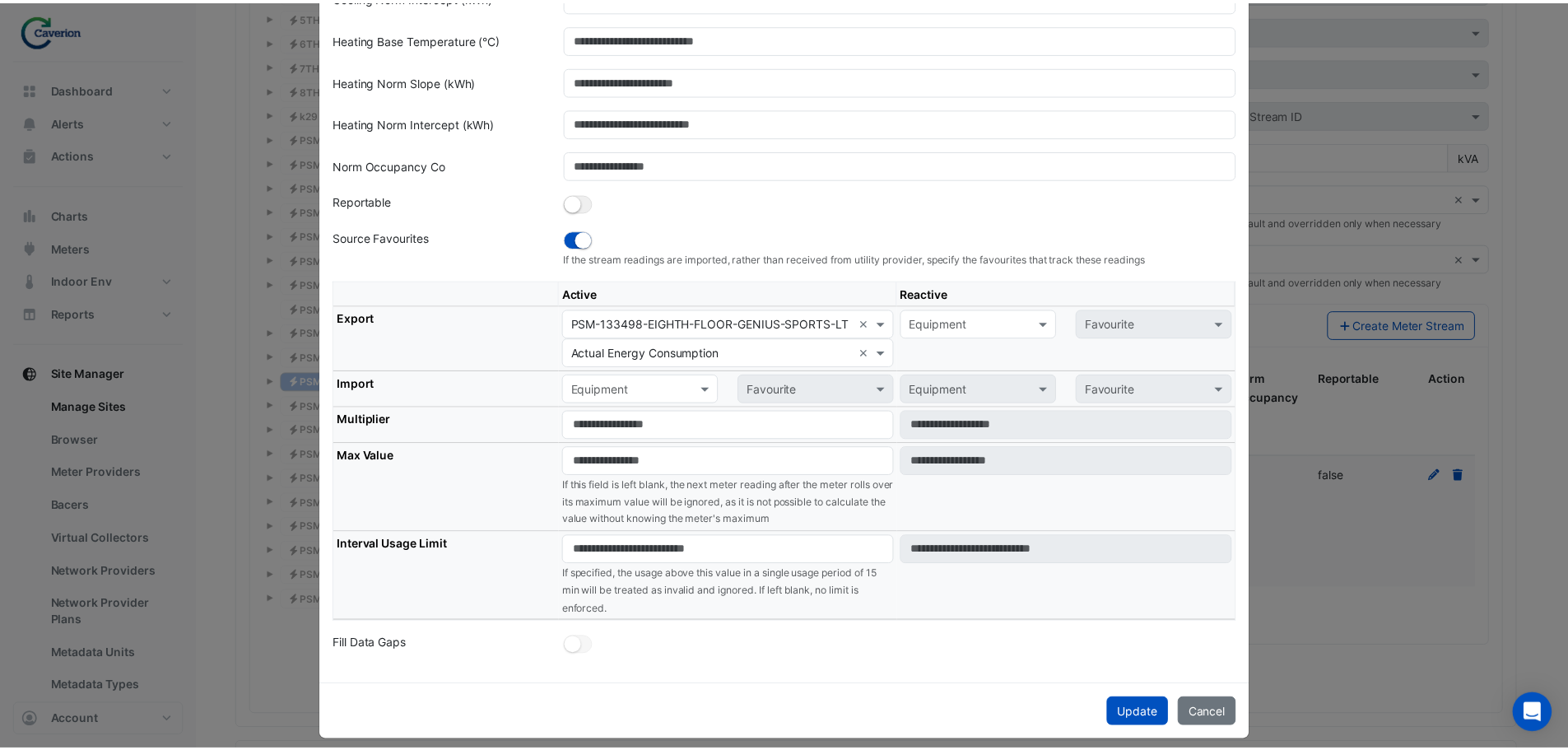
scroll to position [285, 0]
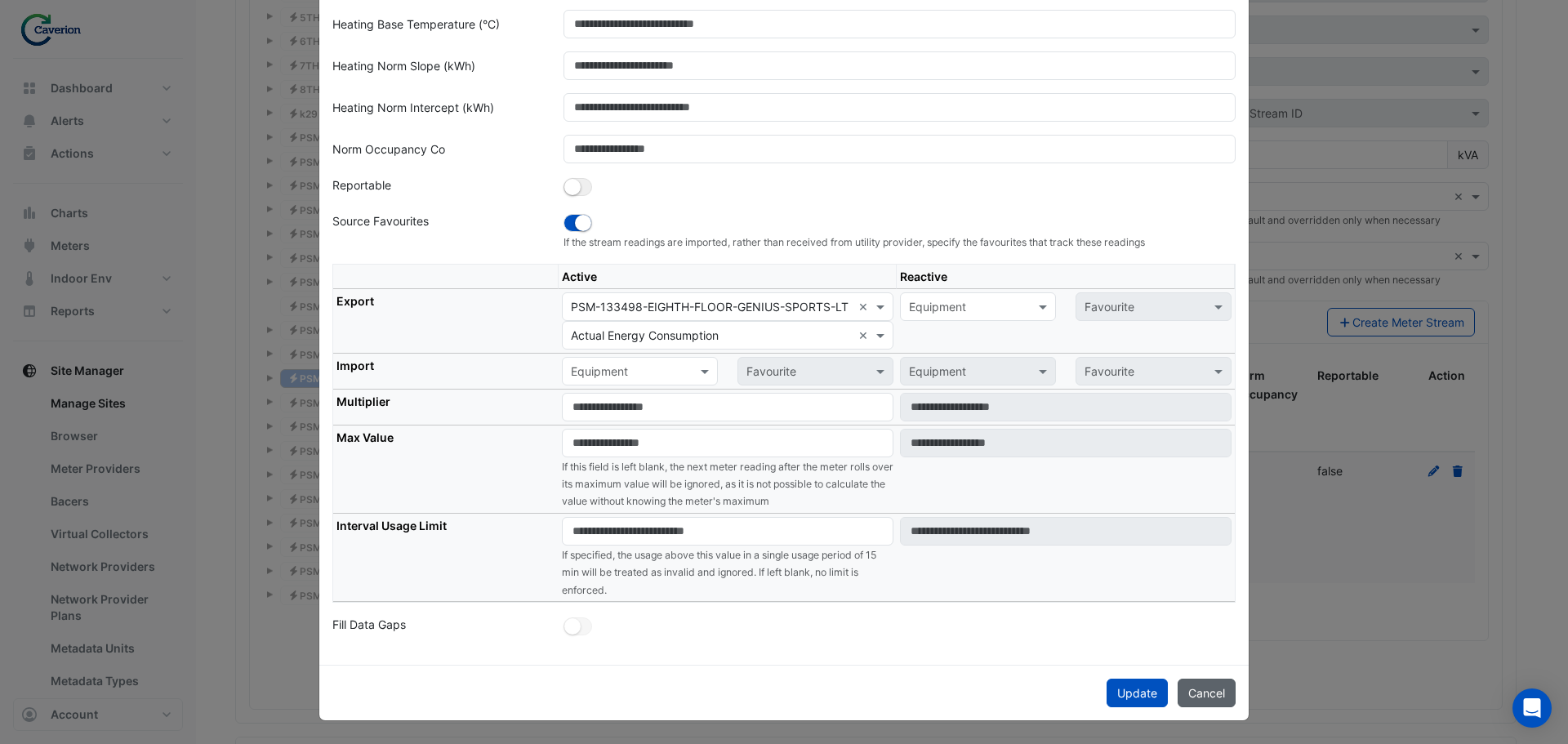
click at [1213, 695] on button "Cancel" at bounding box center [1206, 693] width 58 height 29
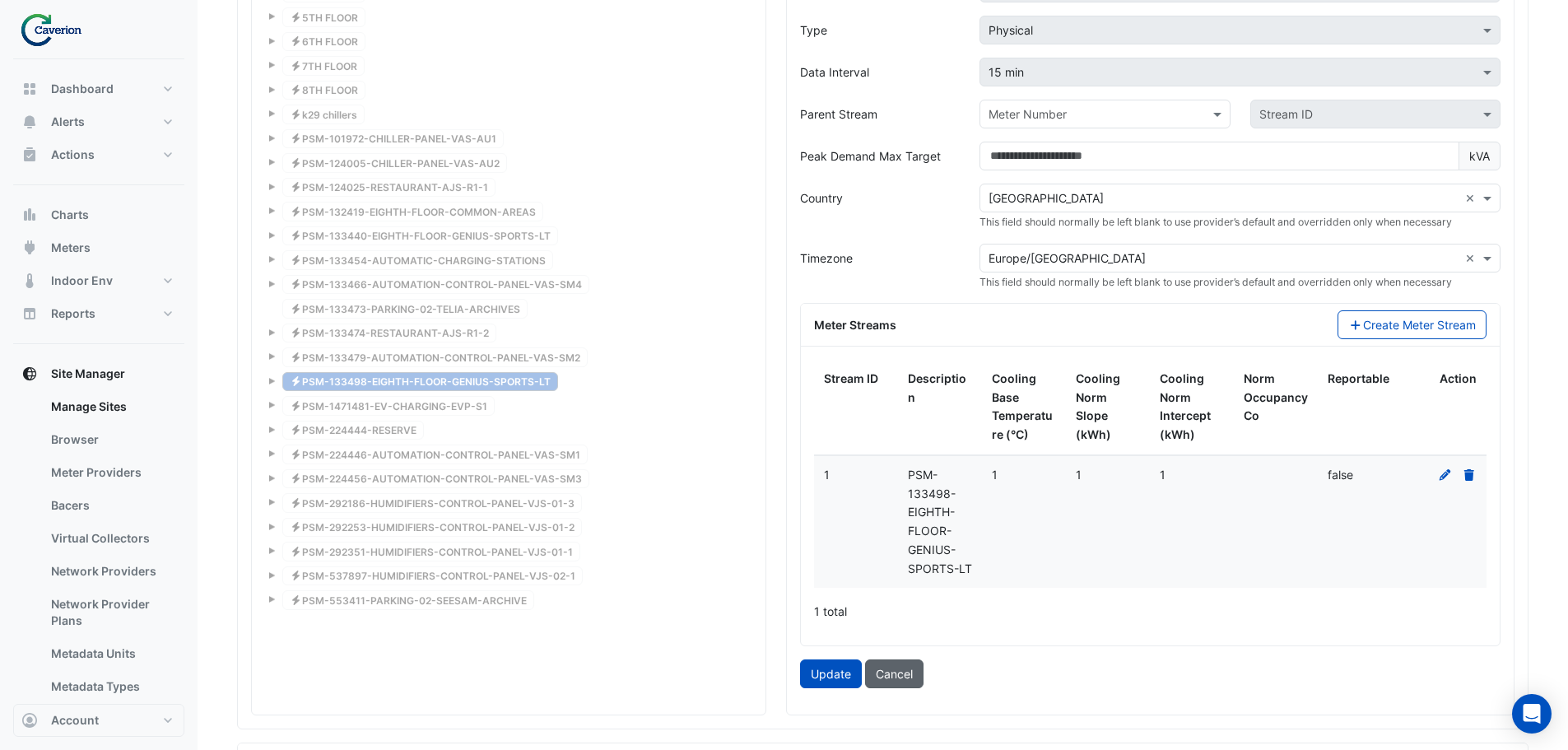
click at [905, 666] on button "Cancel" at bounding box center [894, 674] width 58 height 29
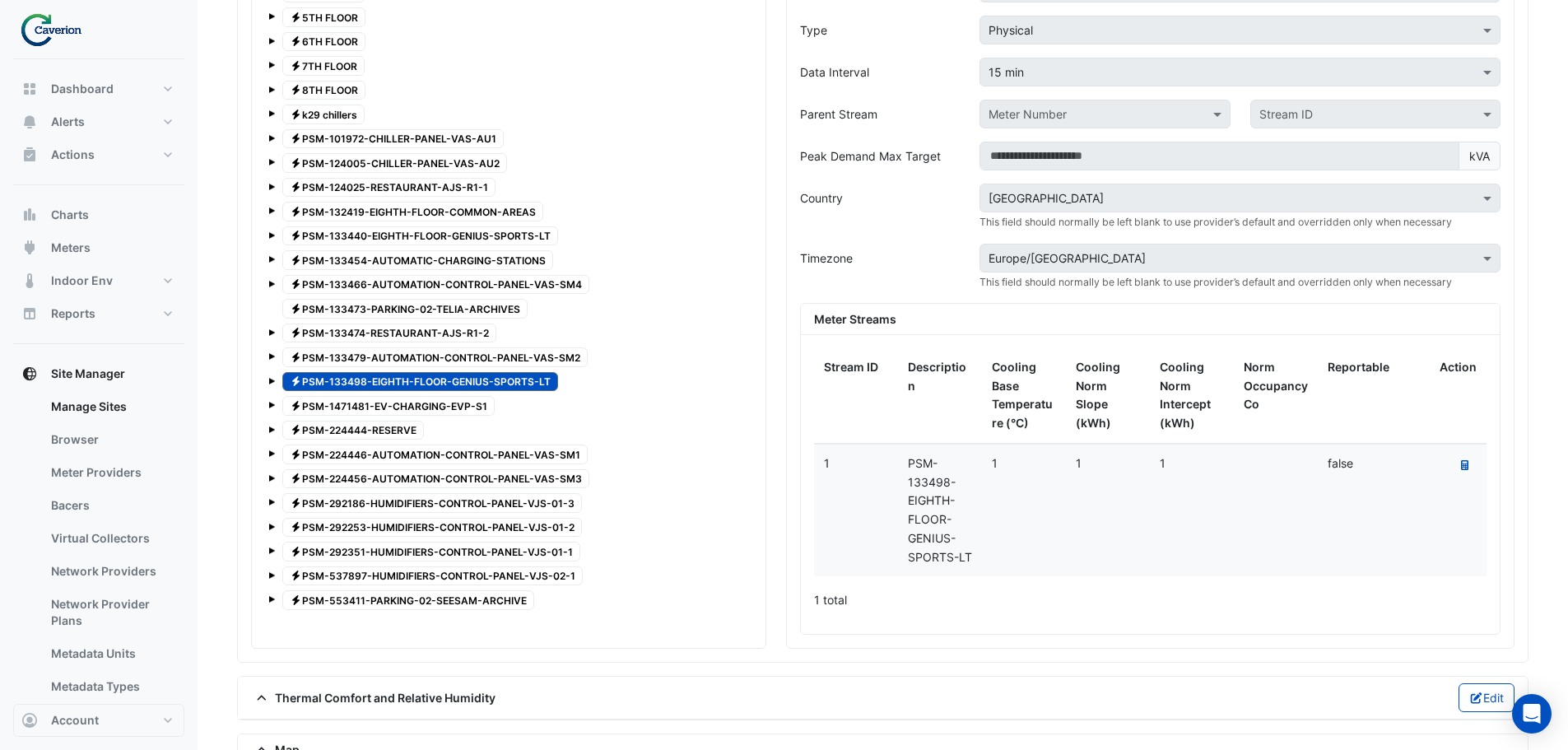
drag, startPoint x: 335, startPoint y: 379, endPoint x: 347, endPoint y: 382, distance: 12.4
click at [350, 384] on span "Electricity PSM-133498-EIGHTH-FLOOR-GENIUS-SPORTS-LT" at bounding box center [420, 381] width 276 height 19
click at [270, 379] on span at bounding box center [271, 380] width 7 height 7
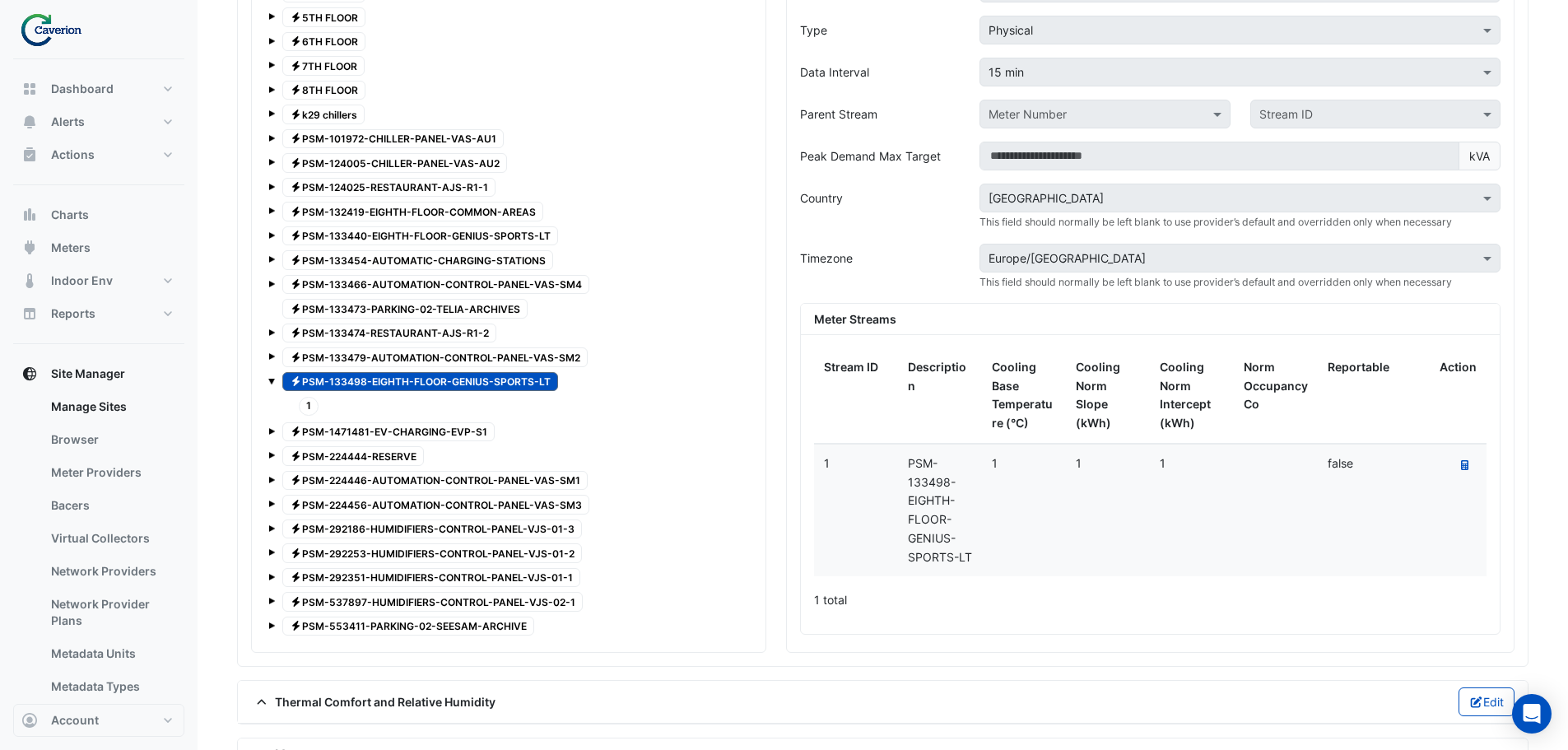
click at [273, 431] on span at bounding box center [271, 431] width 7 height 7
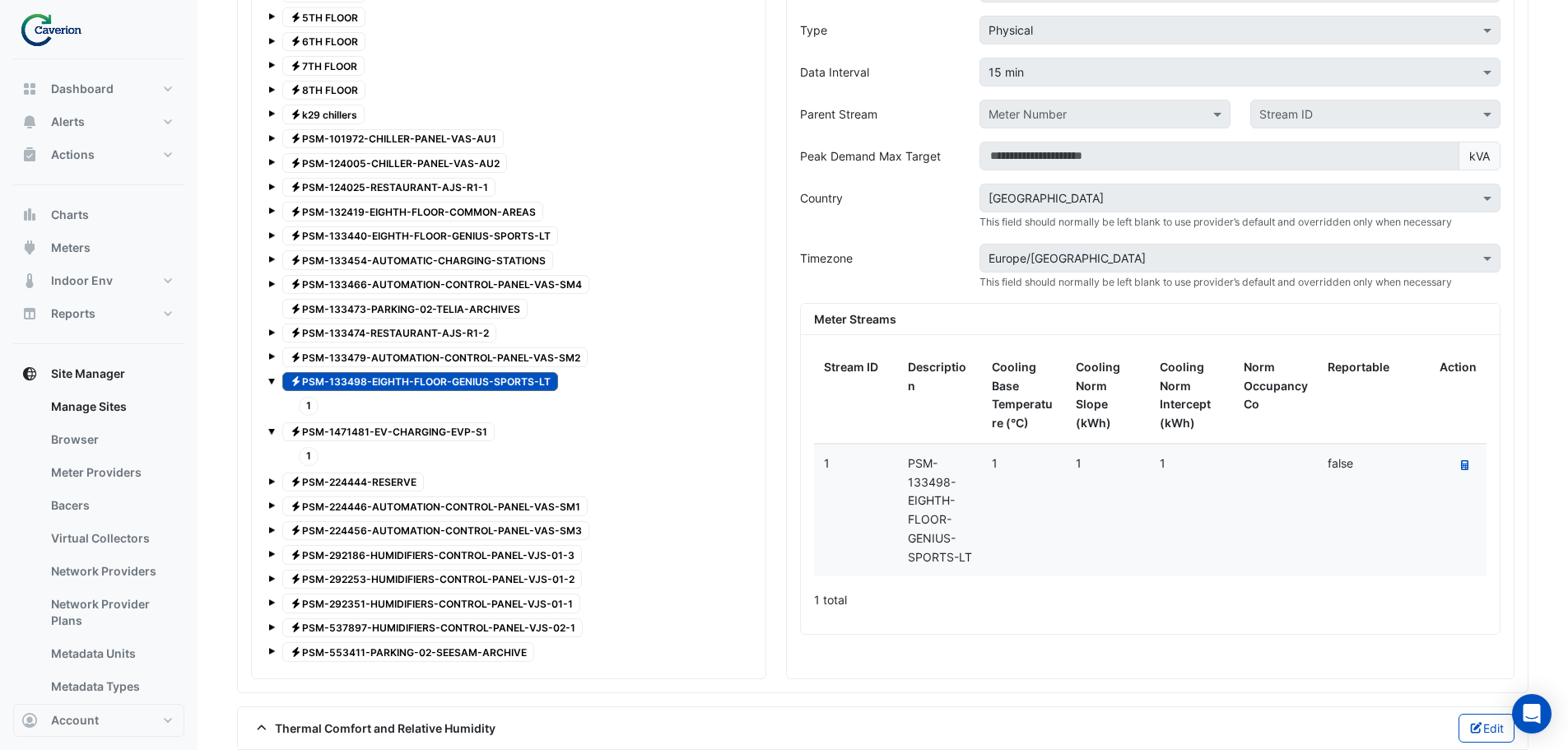
click at [271, 482] on span at bounding box center [271, 481] width 7 height 7
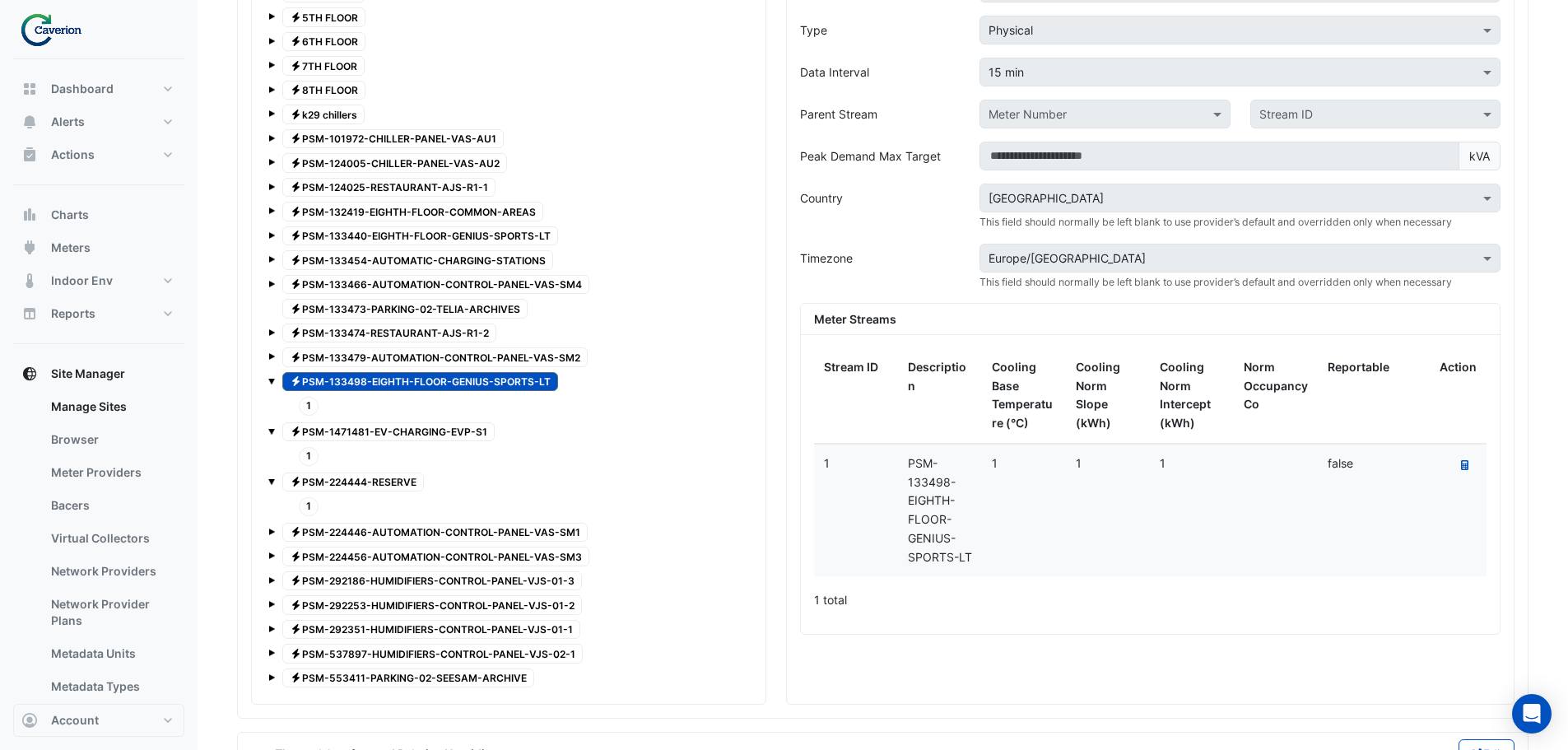
click at [271, 528] on span at bounding box center [271, 531] width 7 height 7
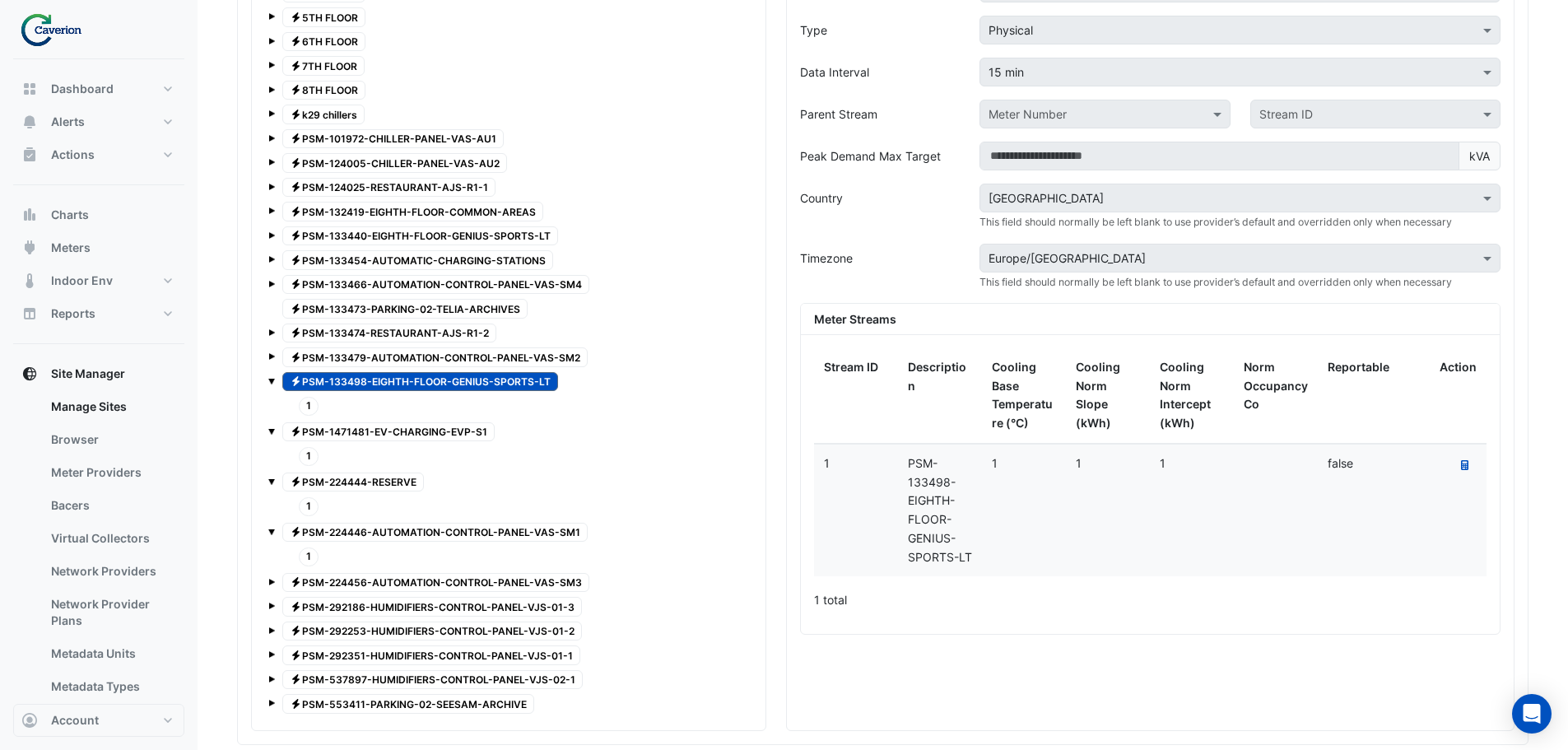
click at [271, 528] on span at bounding box center [271, 531] width 7 height 7
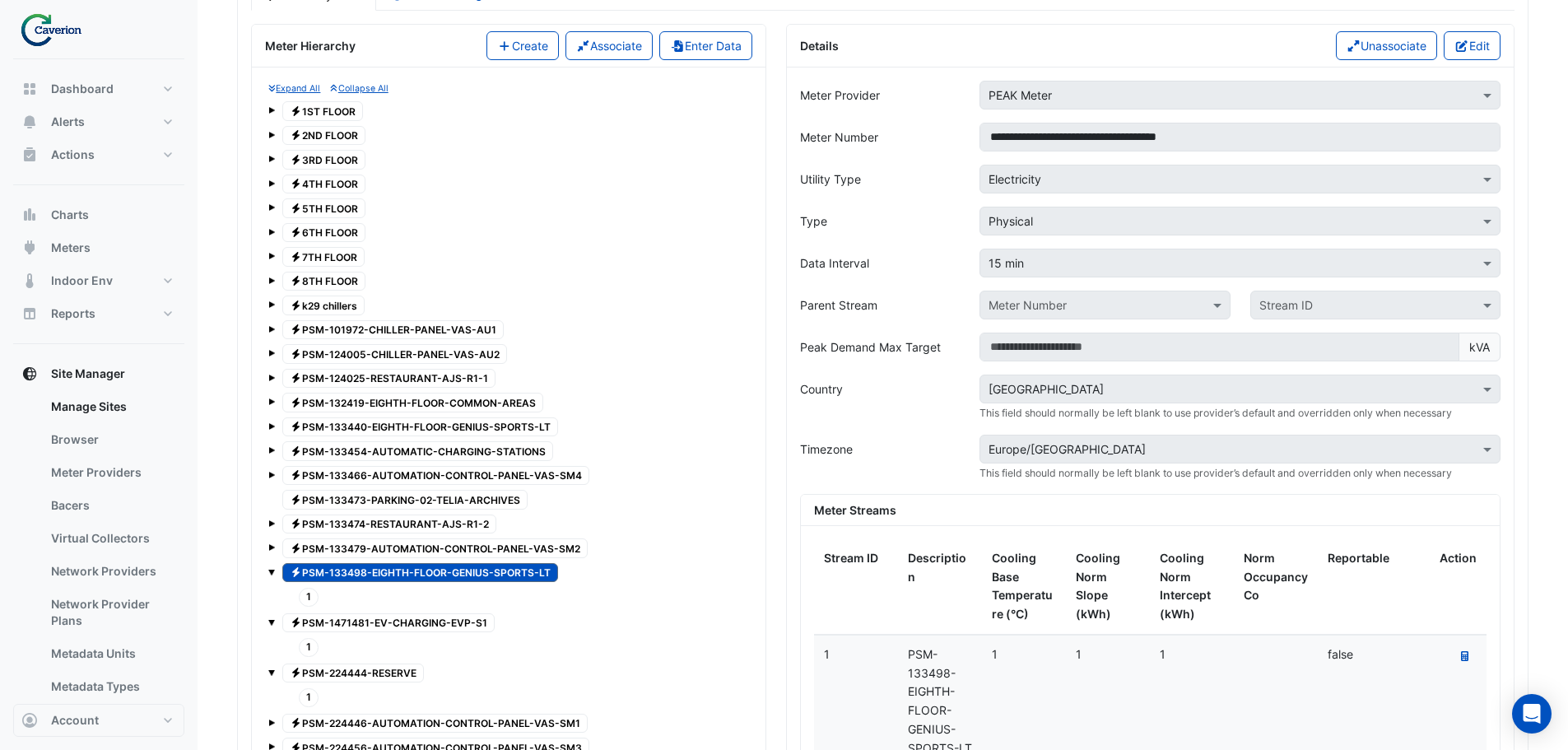
scroll to position [1321, 0]
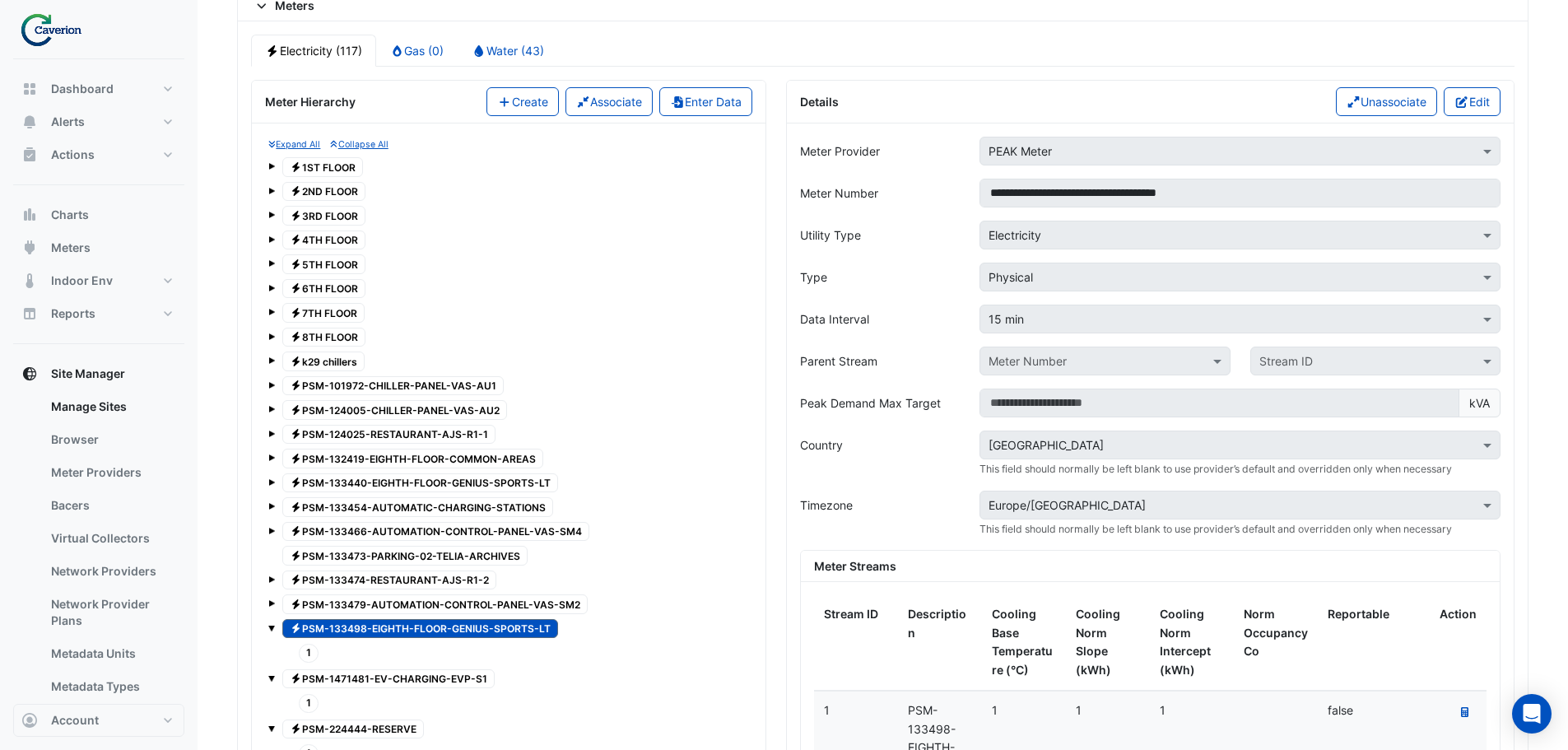
click at [270, 169] on span at bounding box center [271, 165] width 7 height 7
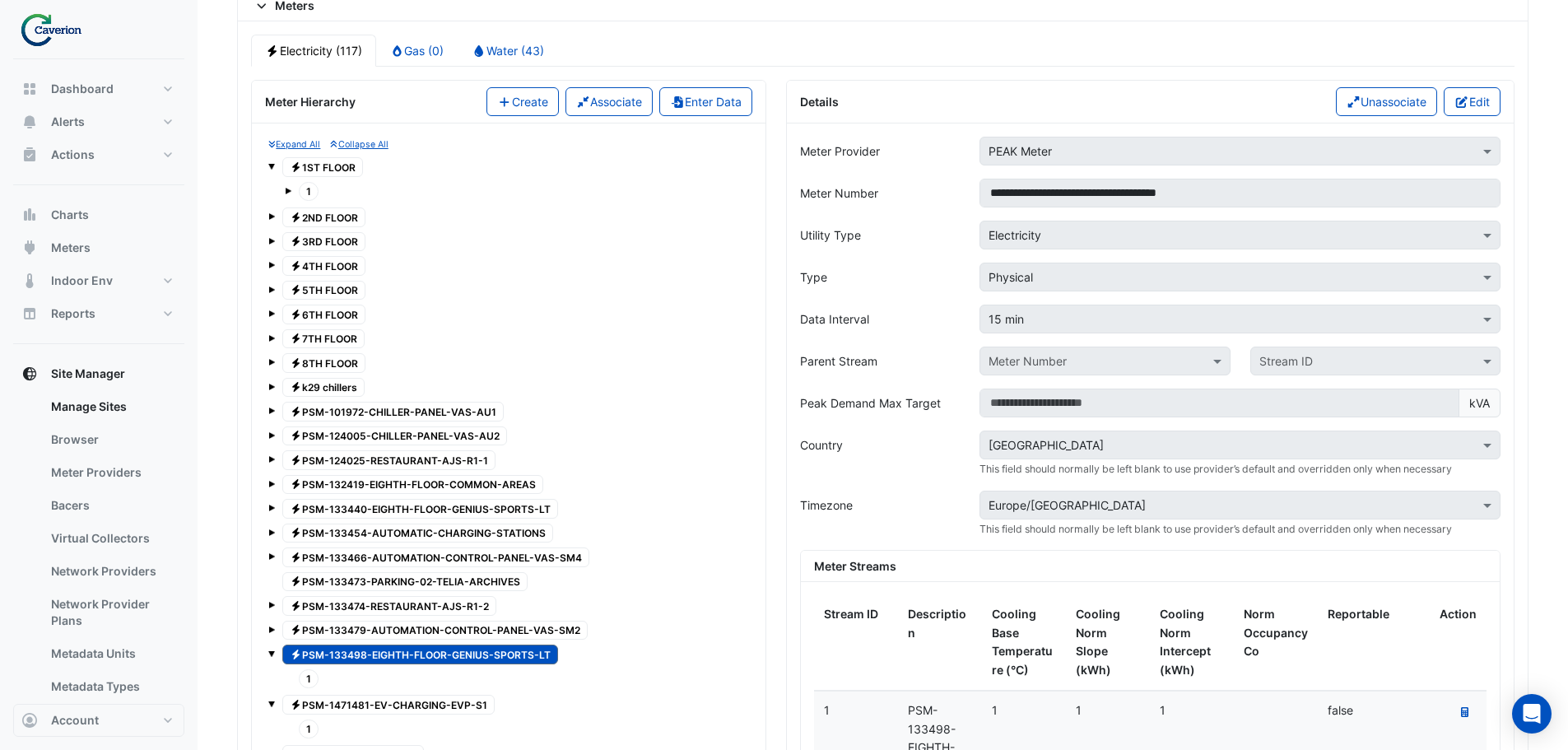
click at [289, 190] on span at bounding box center [287, 191] width 7 height 7
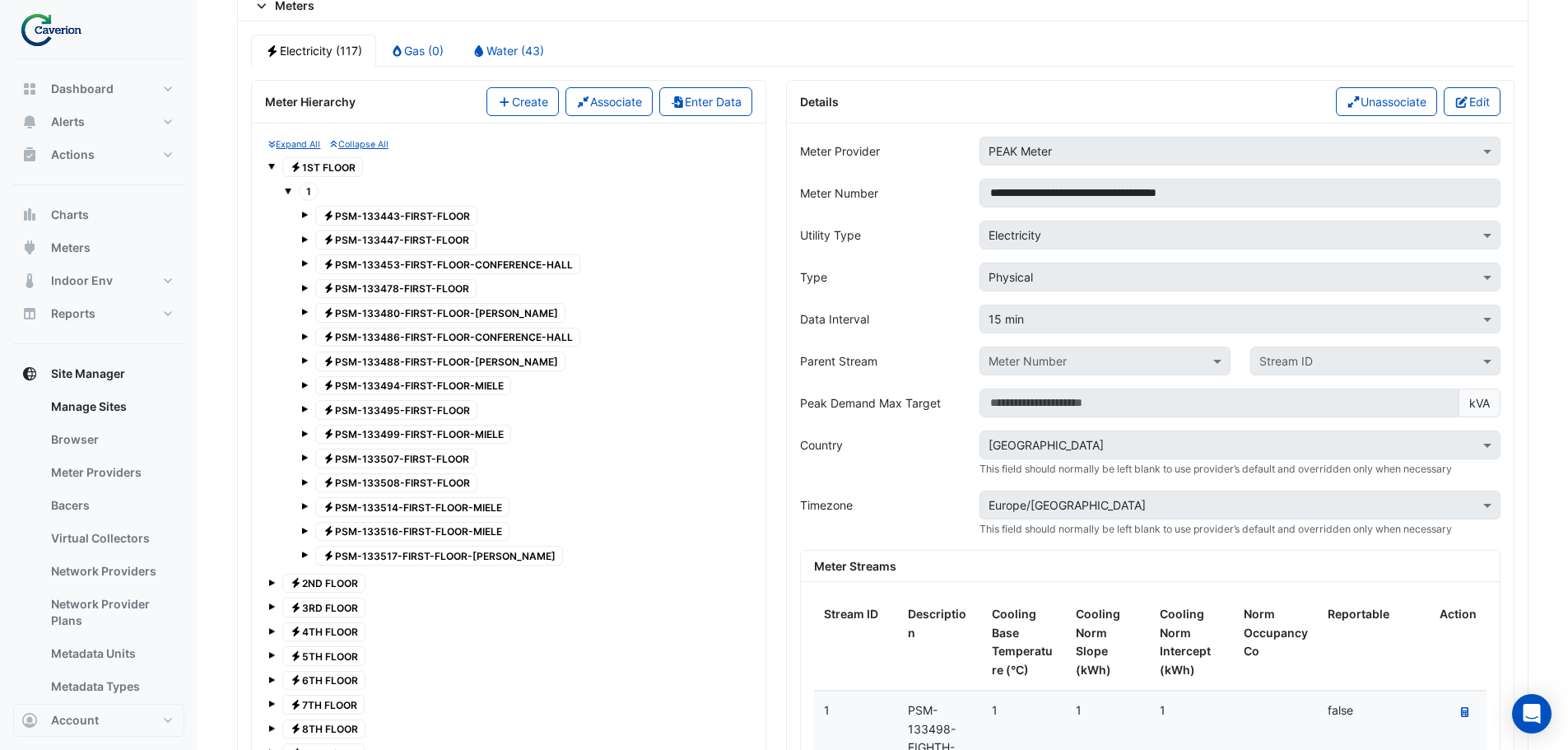
click at [289, 190] on span at bounding box center [287, 191] width 7 height 7
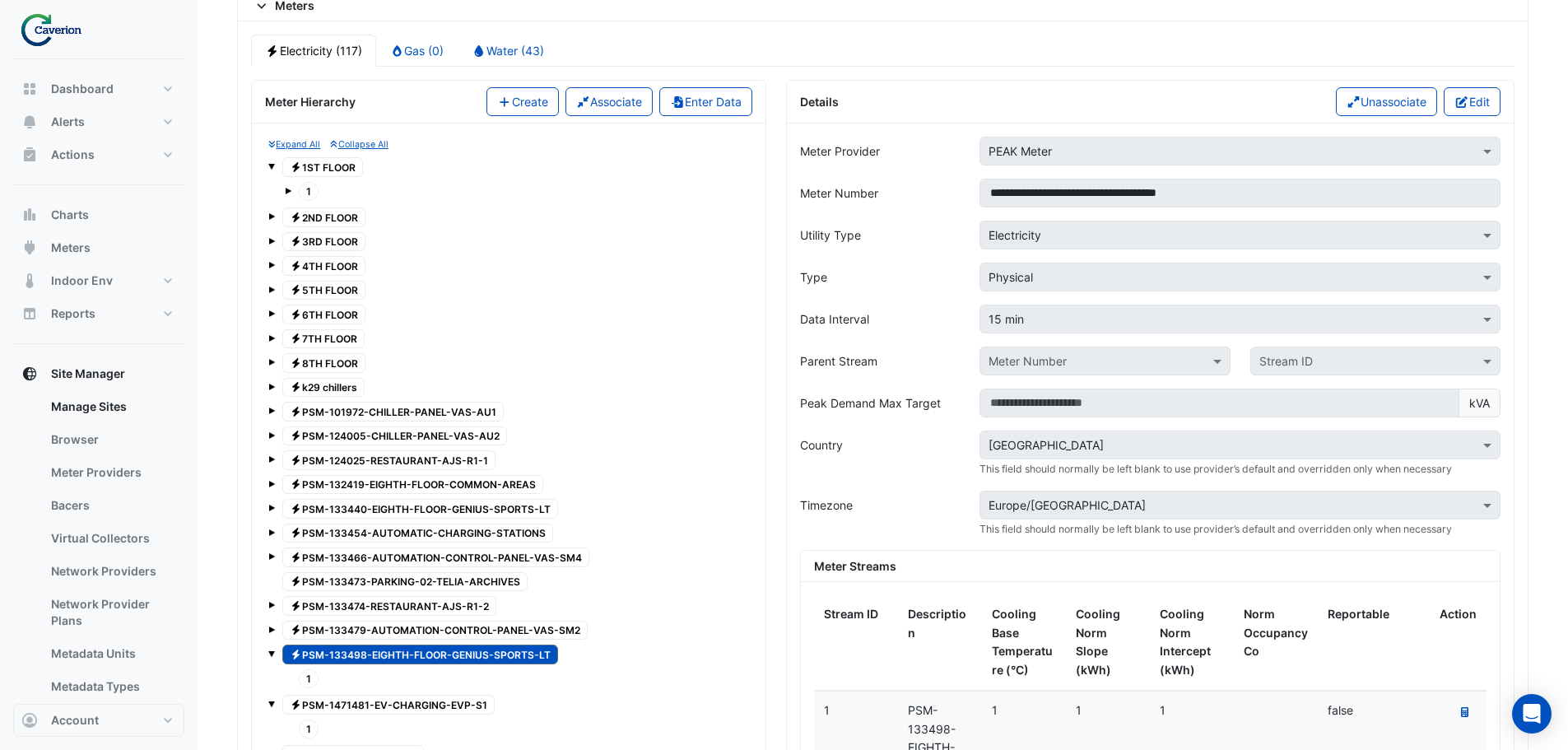
click at [270, 165] on span at bounding box center [271, 165] width 7 height 7
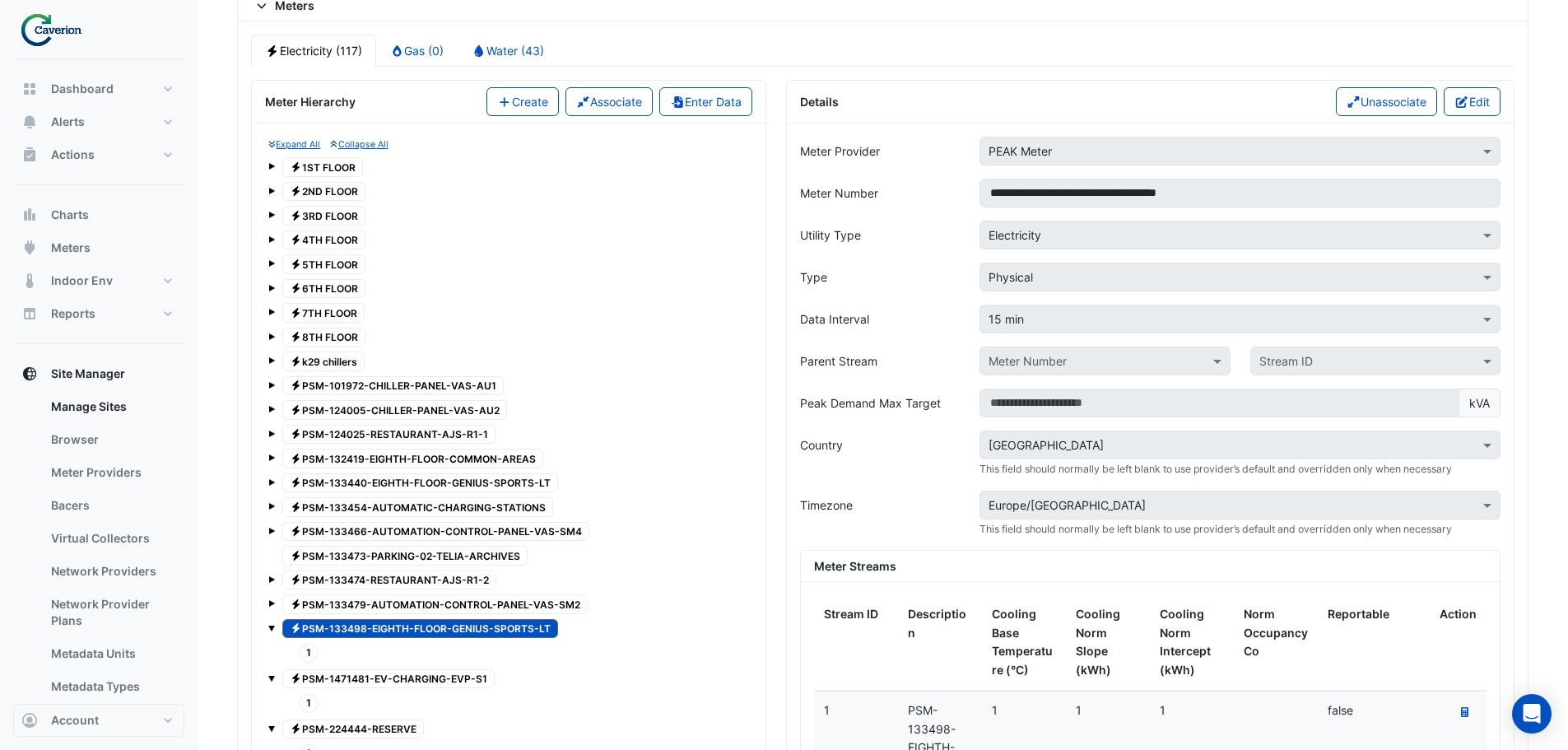
click at [268, 337] on span at bounding box center [271, 336] width 7 height 7
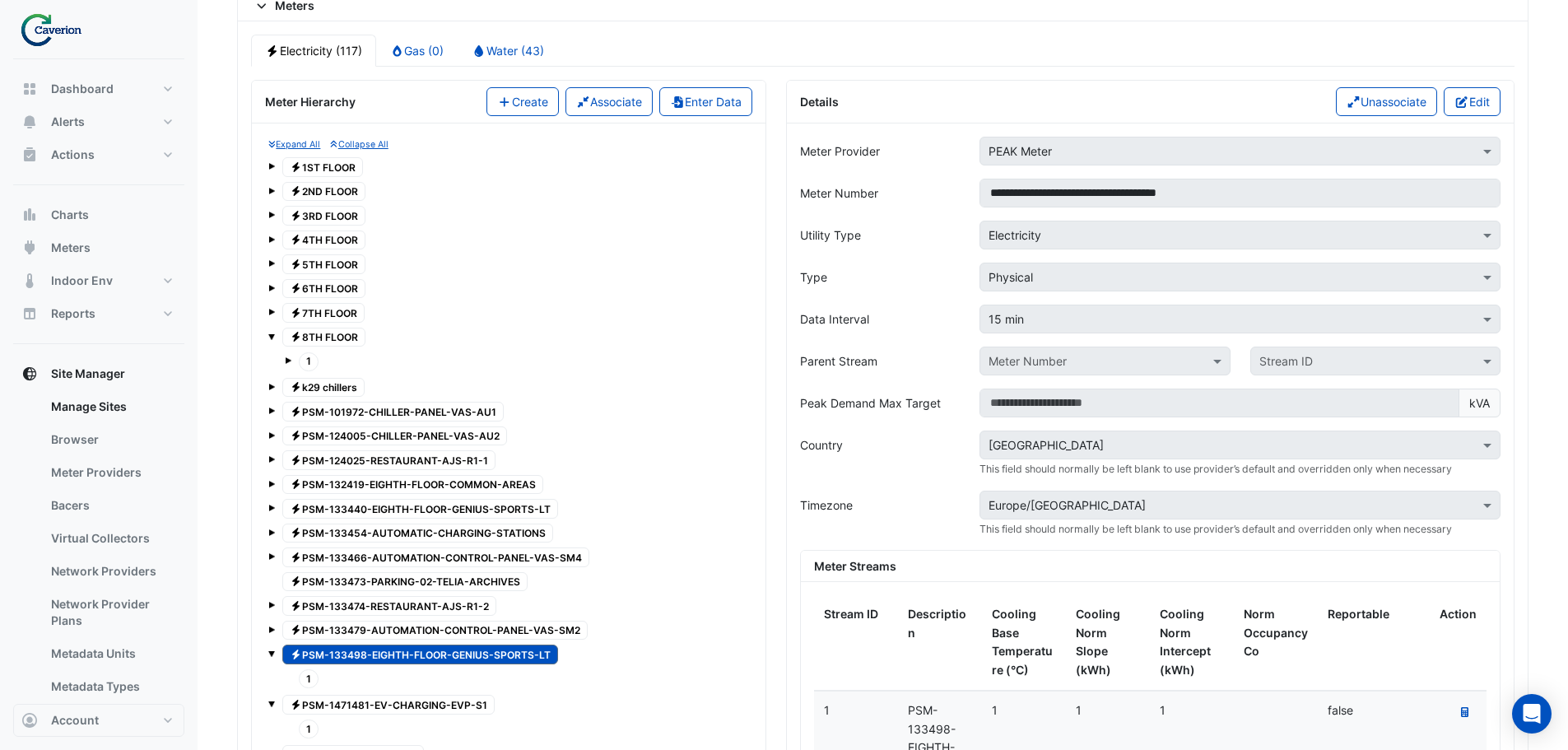
click at [288, 361] on span at bounding box center [287, 360] width 7 height 7
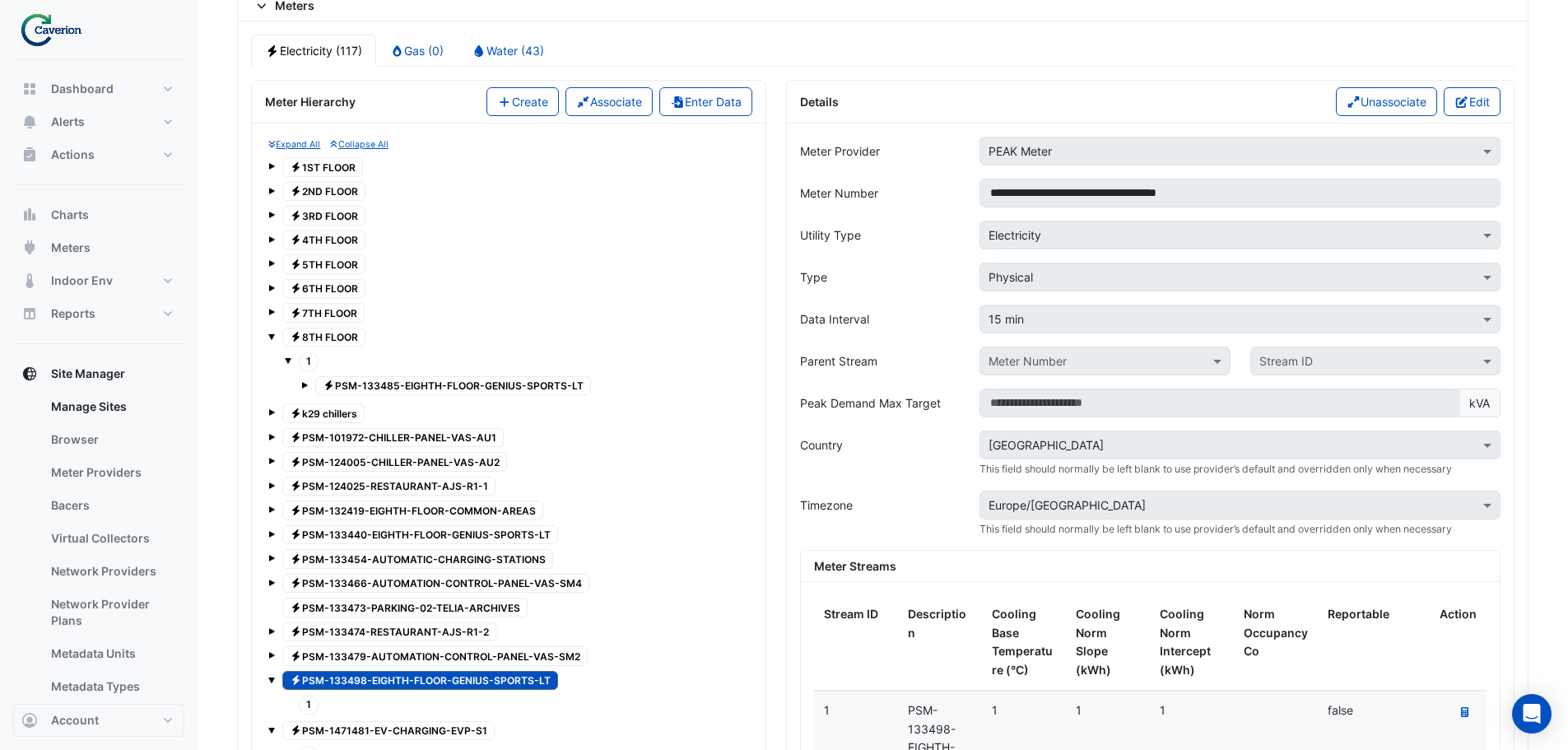
click at [307, 361] on span "1" at bounding box center [309, 362] width 19 height 19
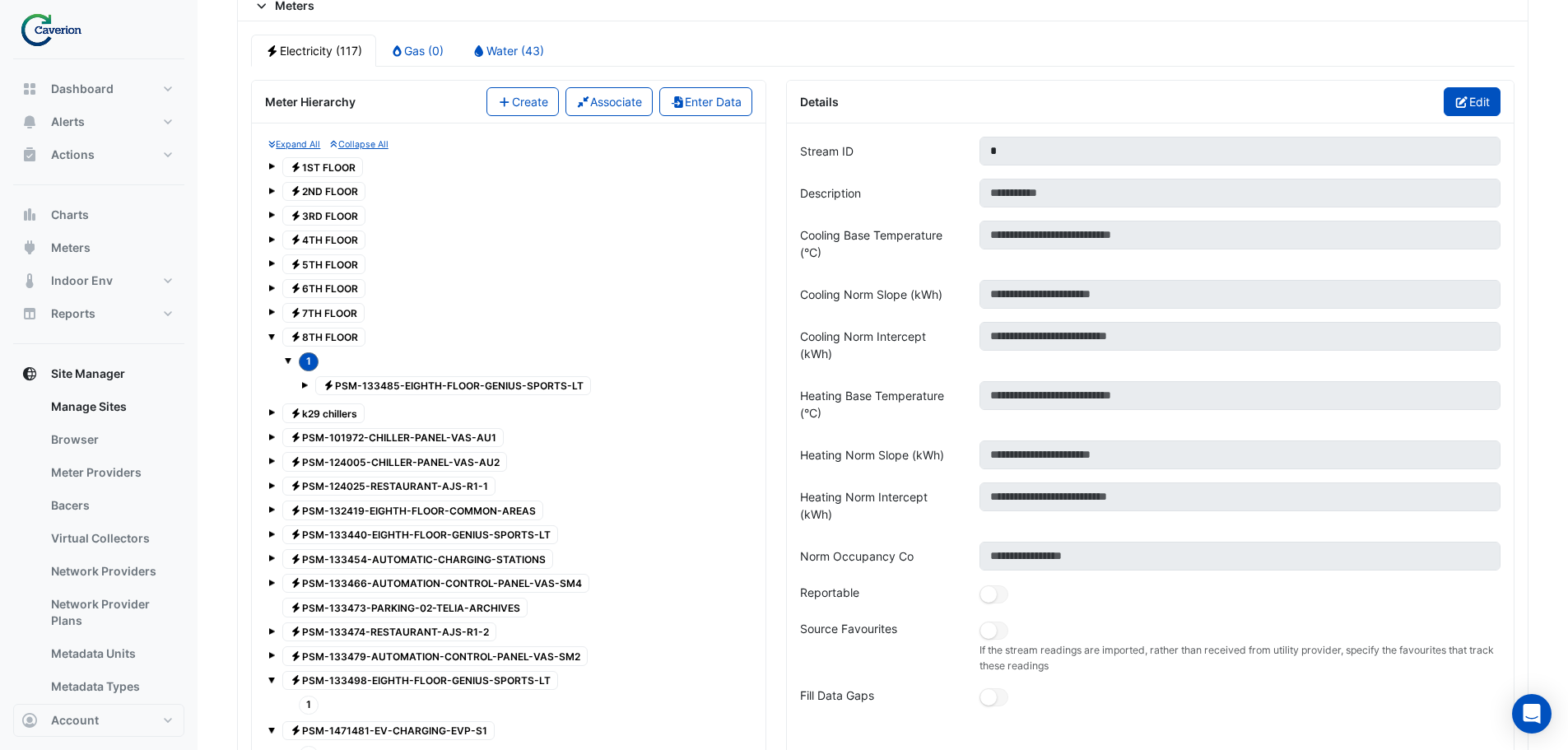
click at [1481, 91] on button "Edit" at bounding box center [1472, 102] width 57 height 29
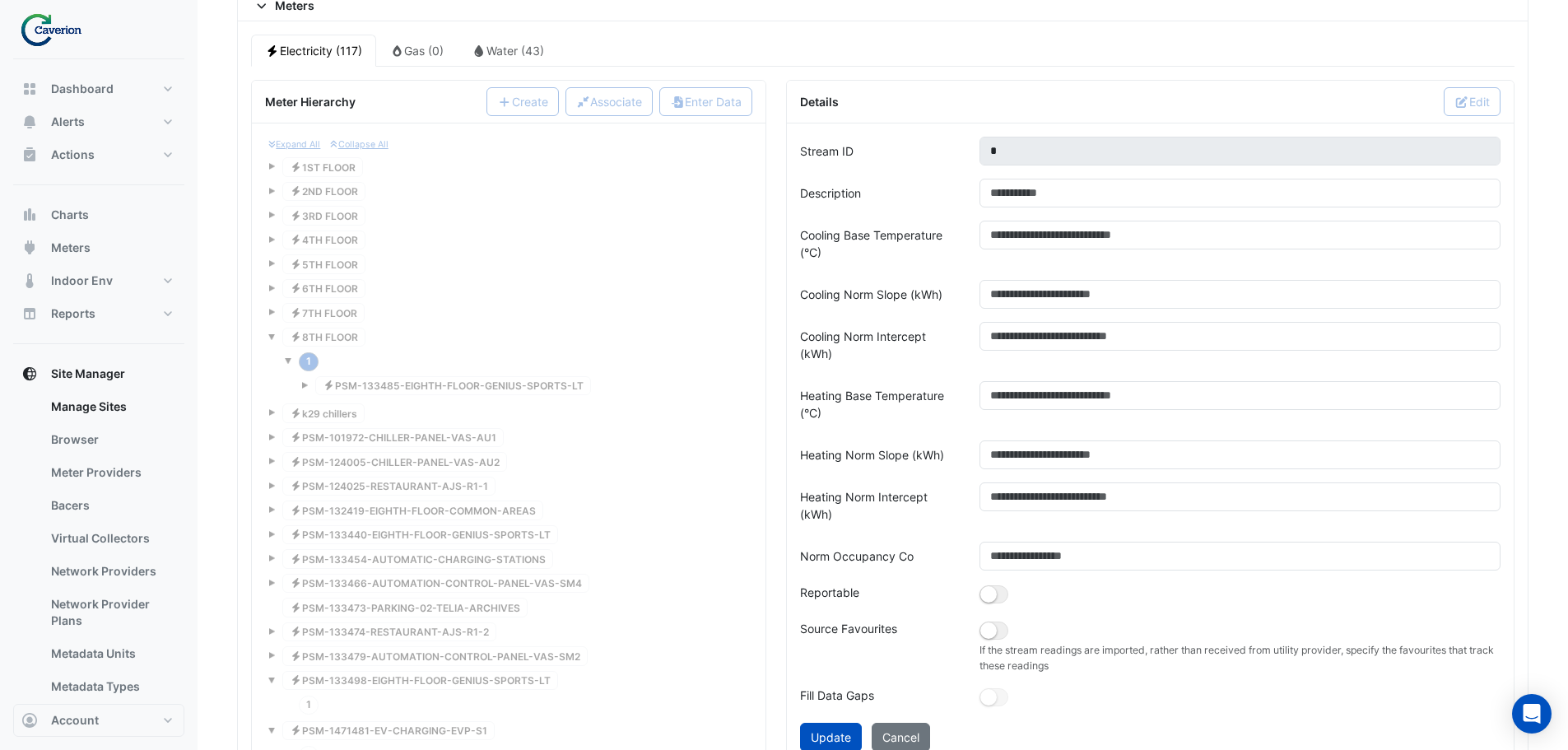
scroll to position [1485, 0]
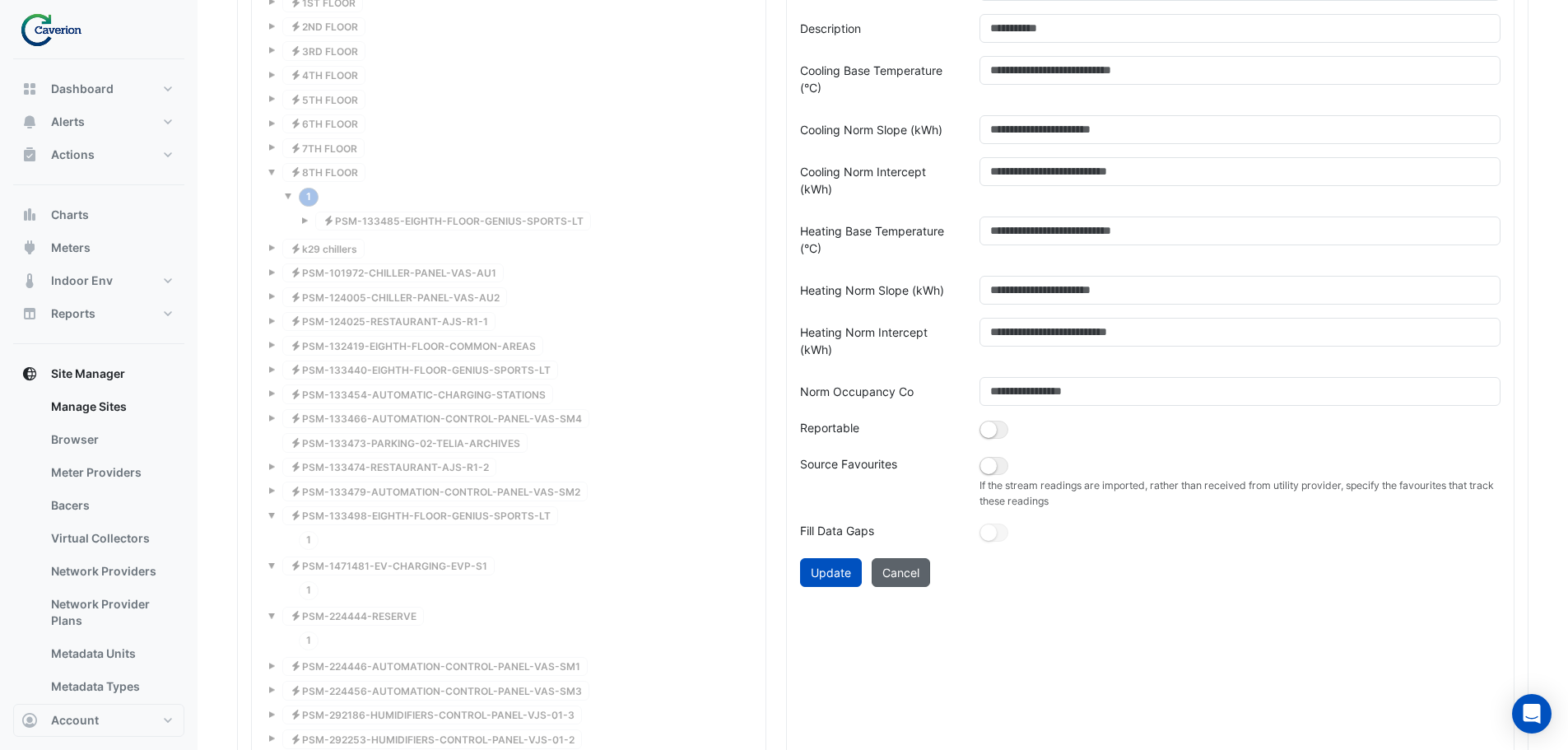
click at [912, 570] on button "Cancel" at bounding box center [901, 573] width 58 height 29
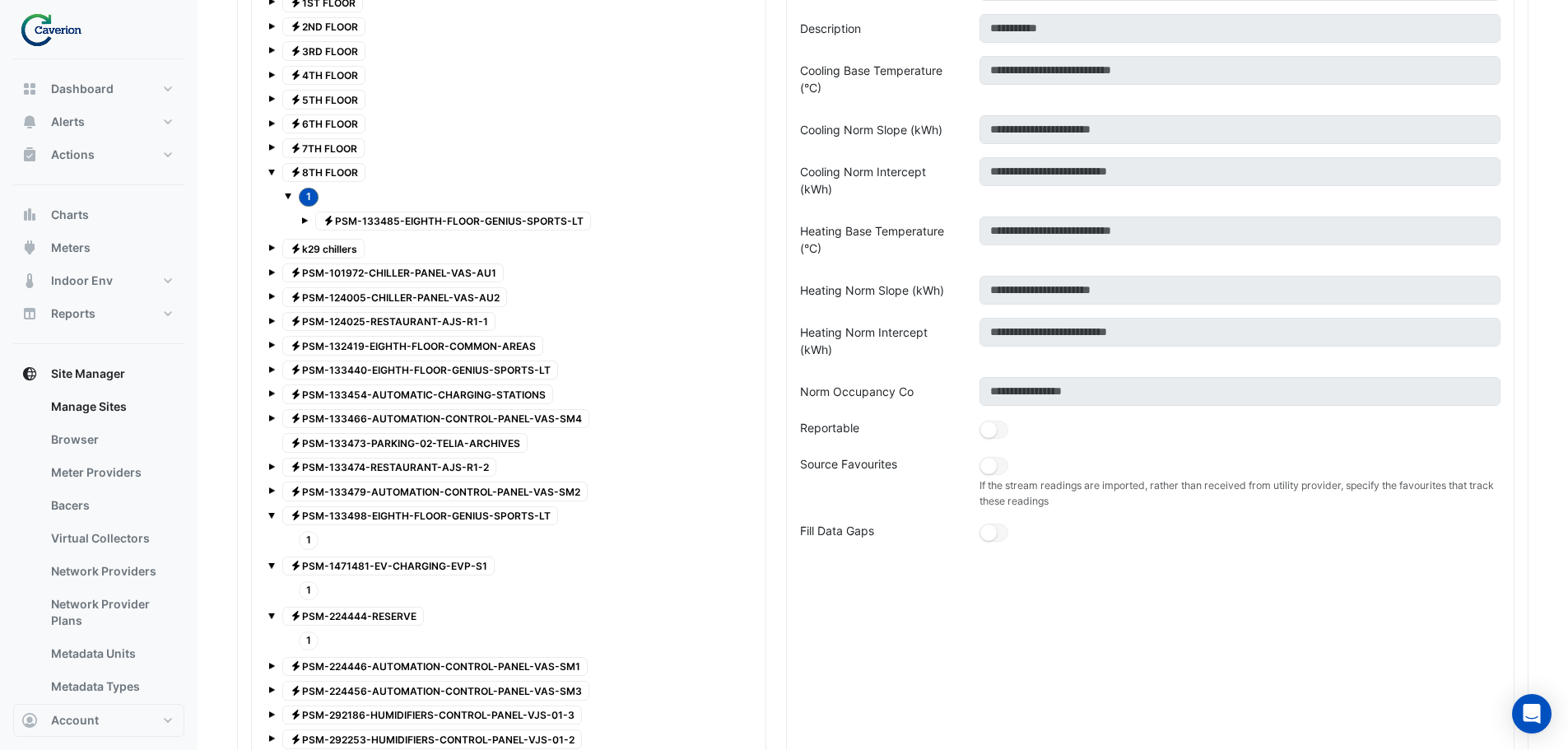
scroll to position [1239, 0]
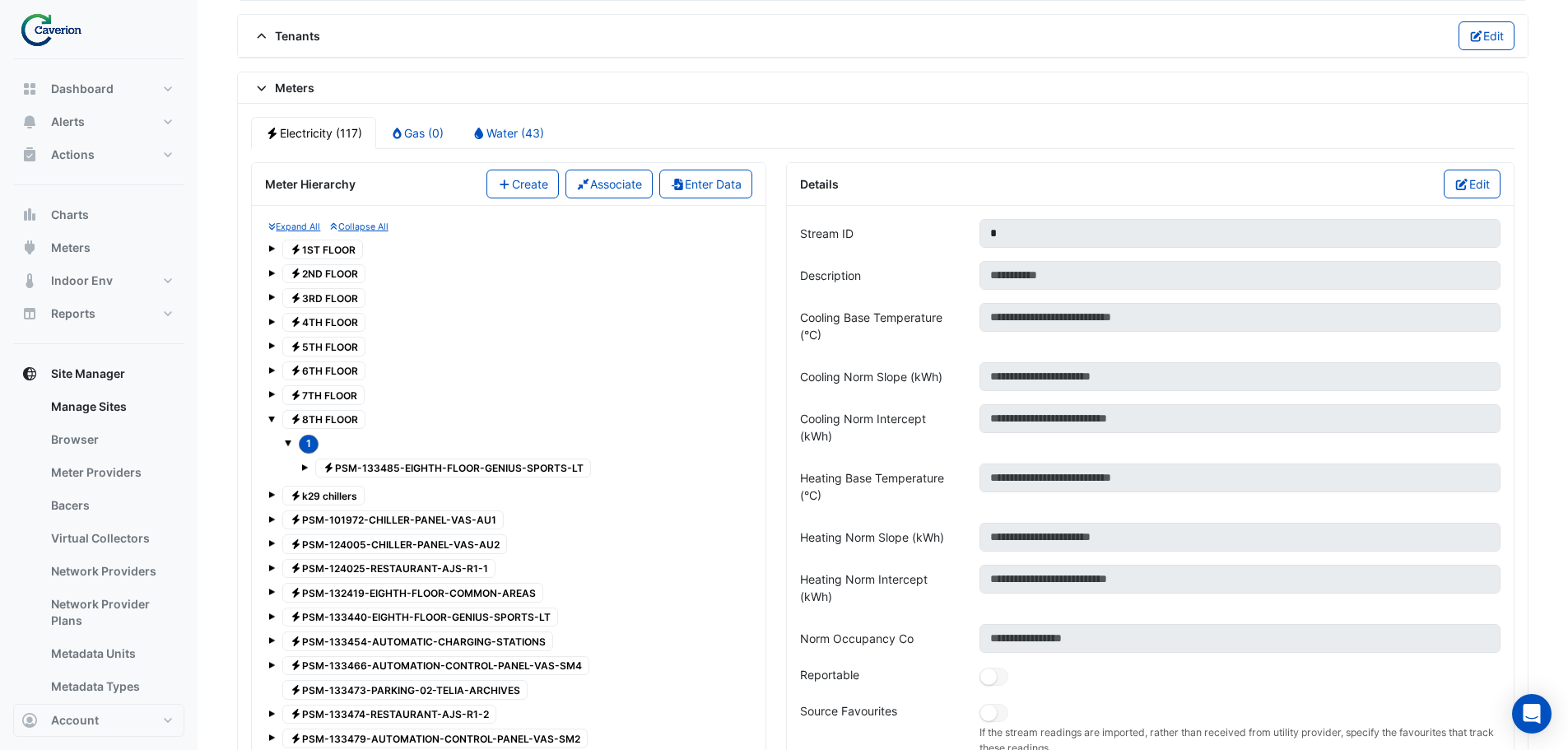
click at [402, 469] on span "Electricity PSM-133485-EIGHTH-FLOOR-GENIUS-SPORTS-LT" at bounding box center [453, 468] width 276 height 19
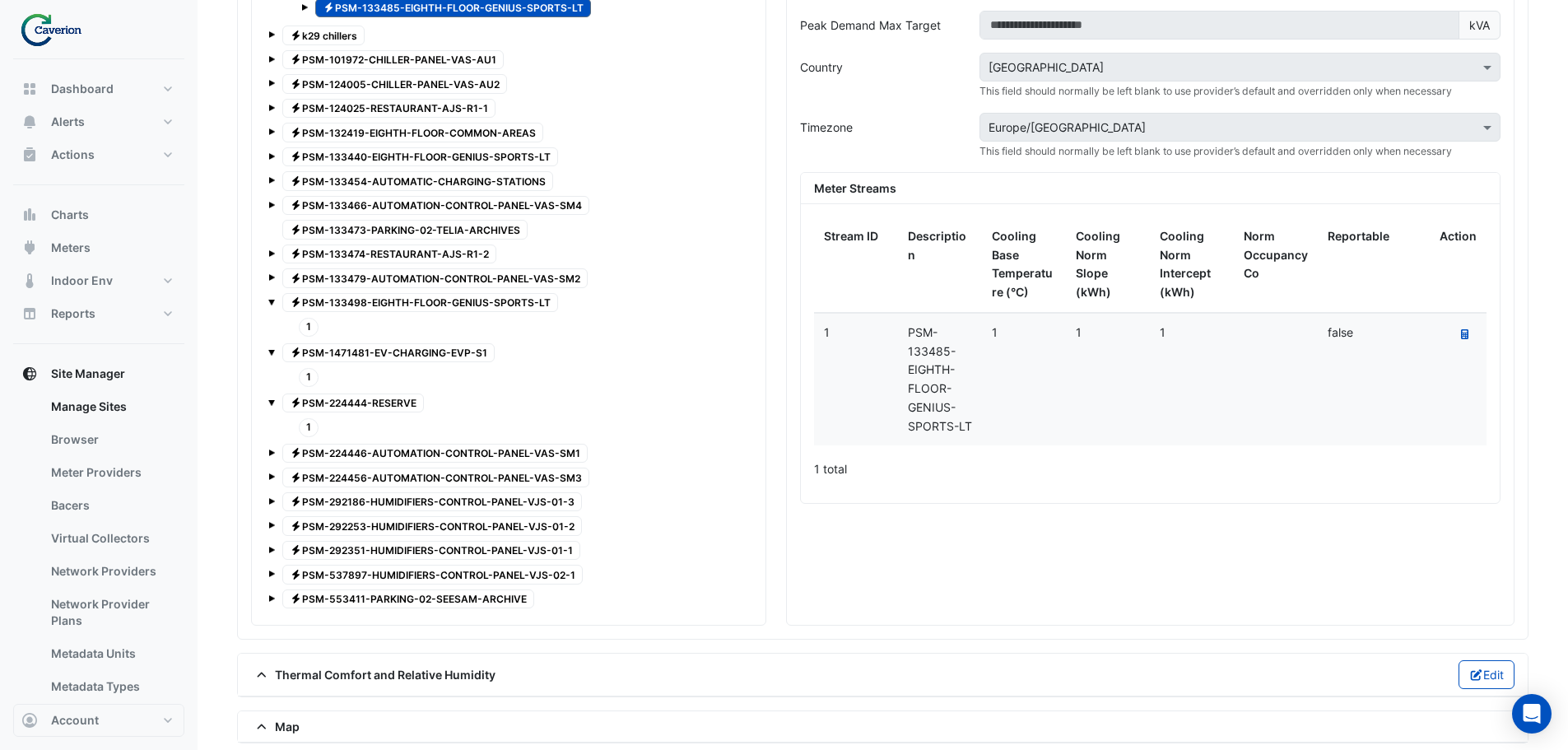
scroll to position [1714, 0]
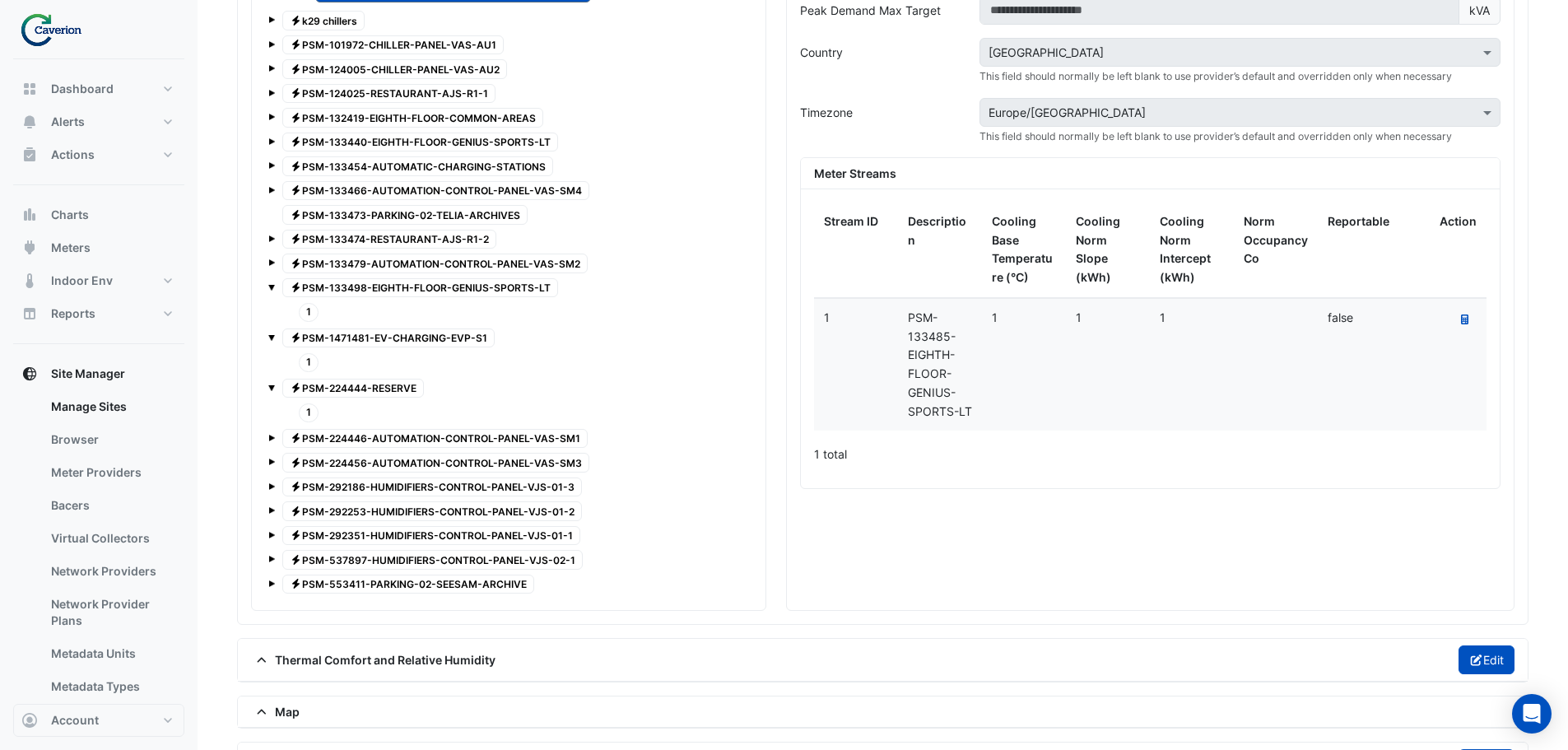
click at [1501, 665] on button "Edit" at bounding box center [1487, 660] width 57 height 29
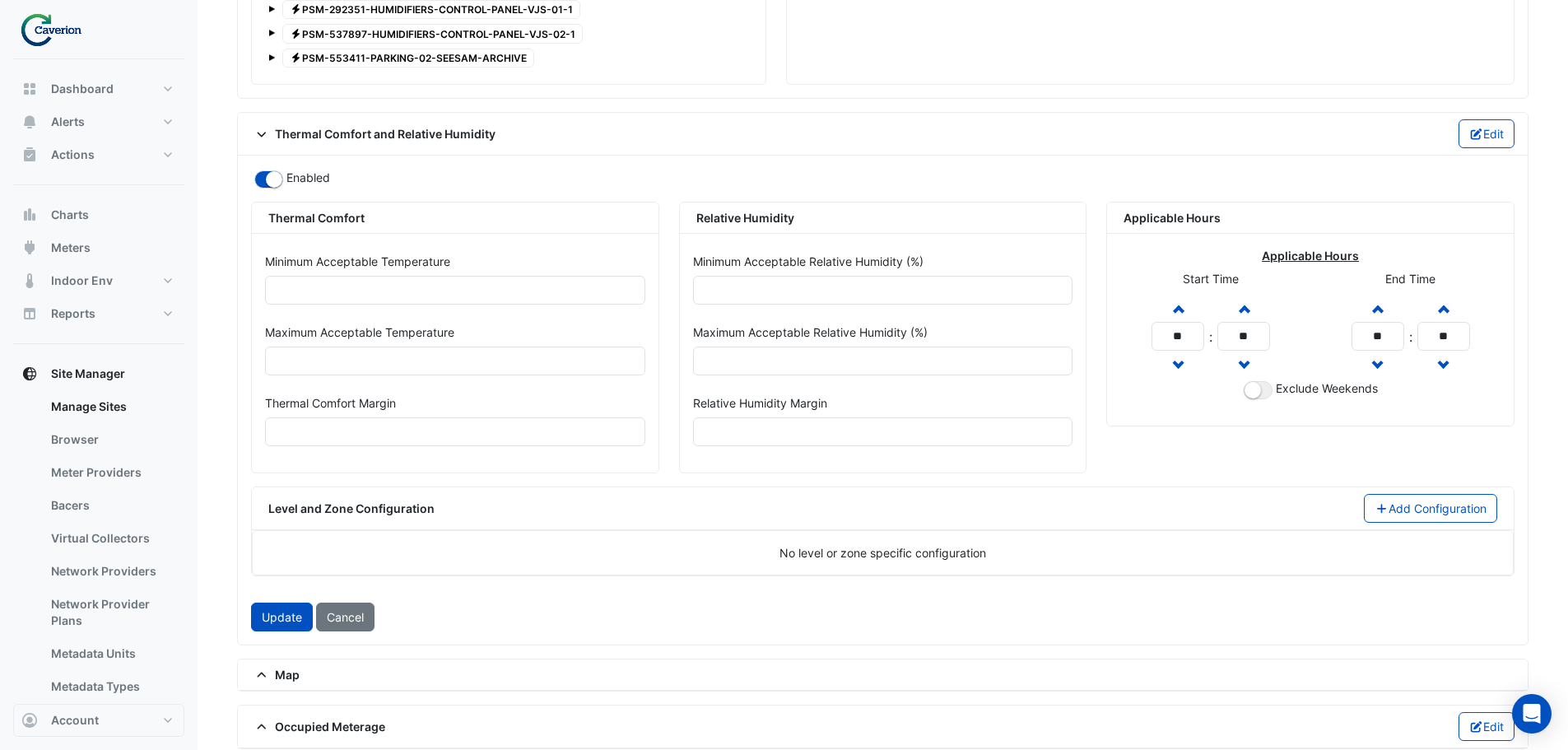
scroll to position [2367, 0]
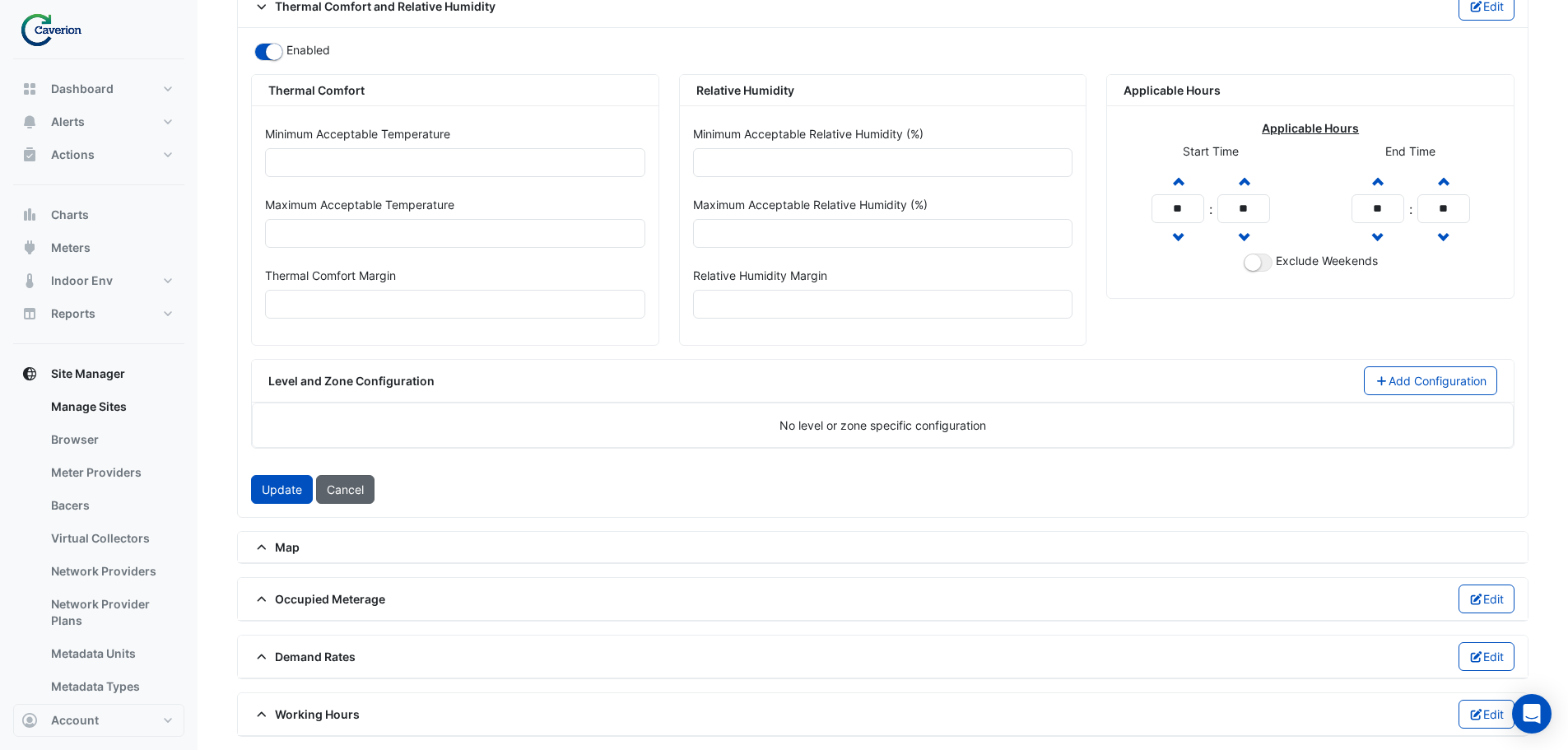
click at [338, 495] on button "Cancel" at bounding box center [346, 490] width 58 height 29
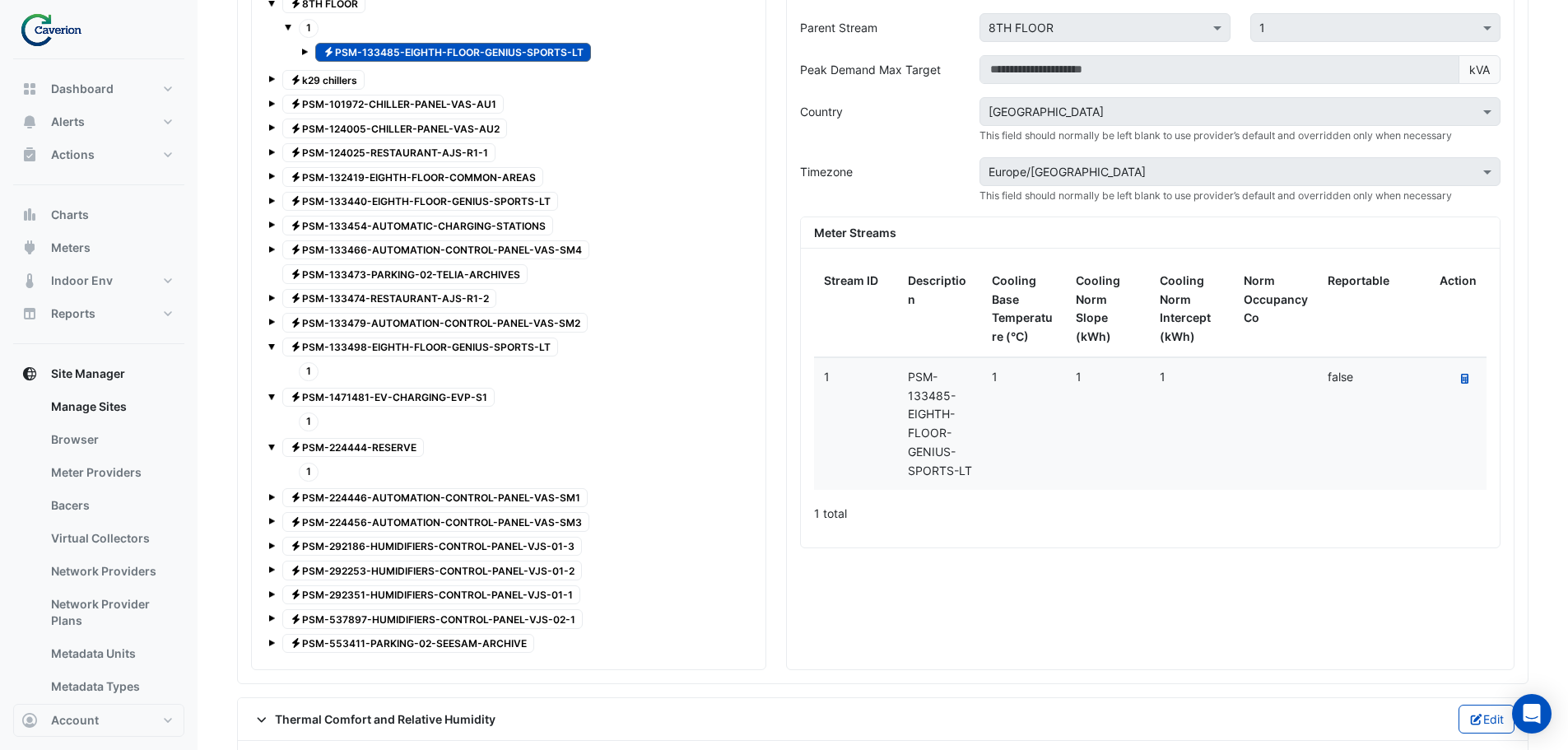
scroll to position [1655, 0]
click at [276, 347] on div "Electricity PSM-133498-EIGHTH-FLOOR-GENIUS-SPORTS-LT" at bounding box center [508, 346] width 481 height 23
click at [270, 345] on span at bounding box center [271, 345] width 7 height 7
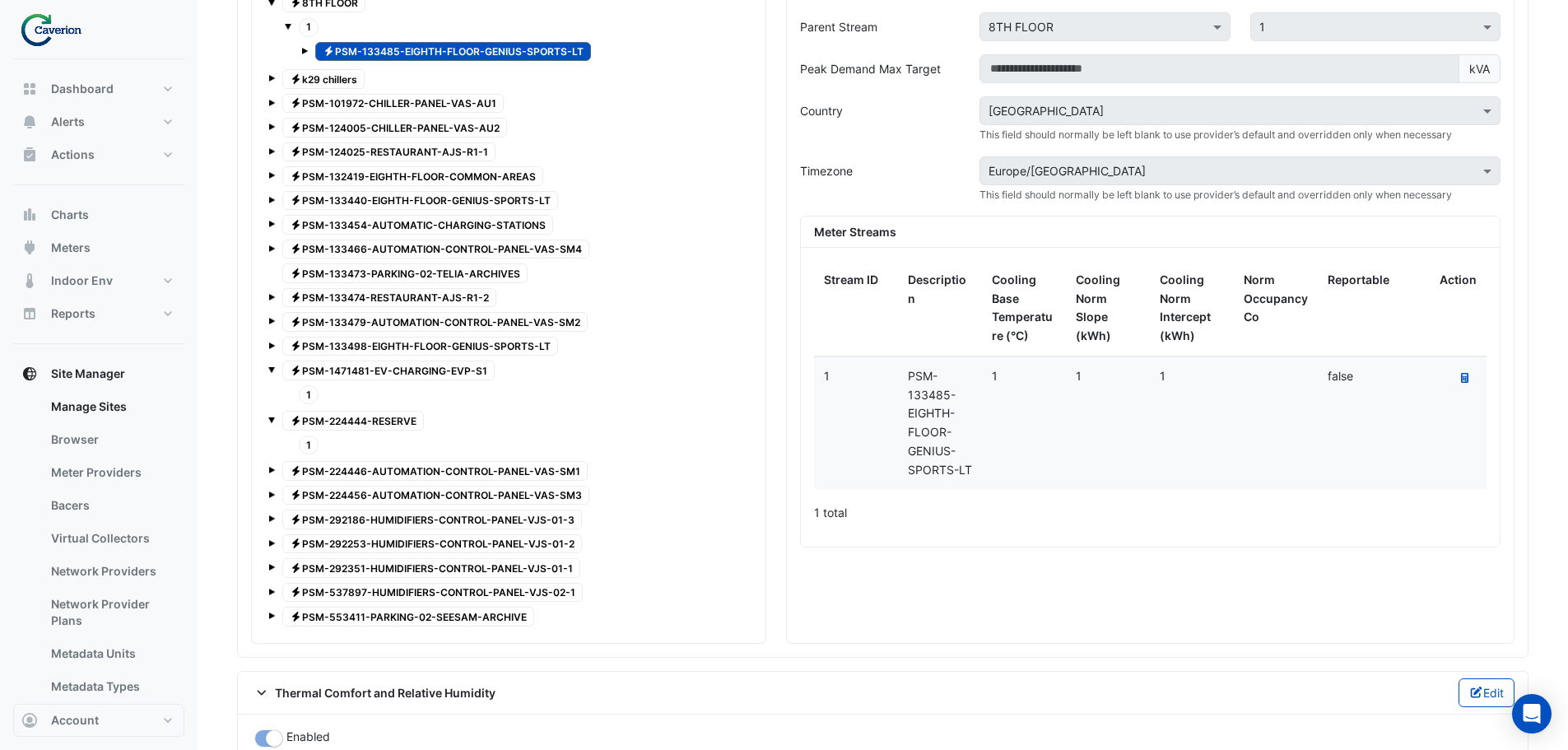
click at [267, 375] on div "Expand All Collapse All Electricity 1ST FLOOR Electricity 2ND FLOOR Electricity…" at bounding box center [509, 216] width 488 height 827
click at [270, 369] on span at bounding box center [271, 369] width 7 height 7
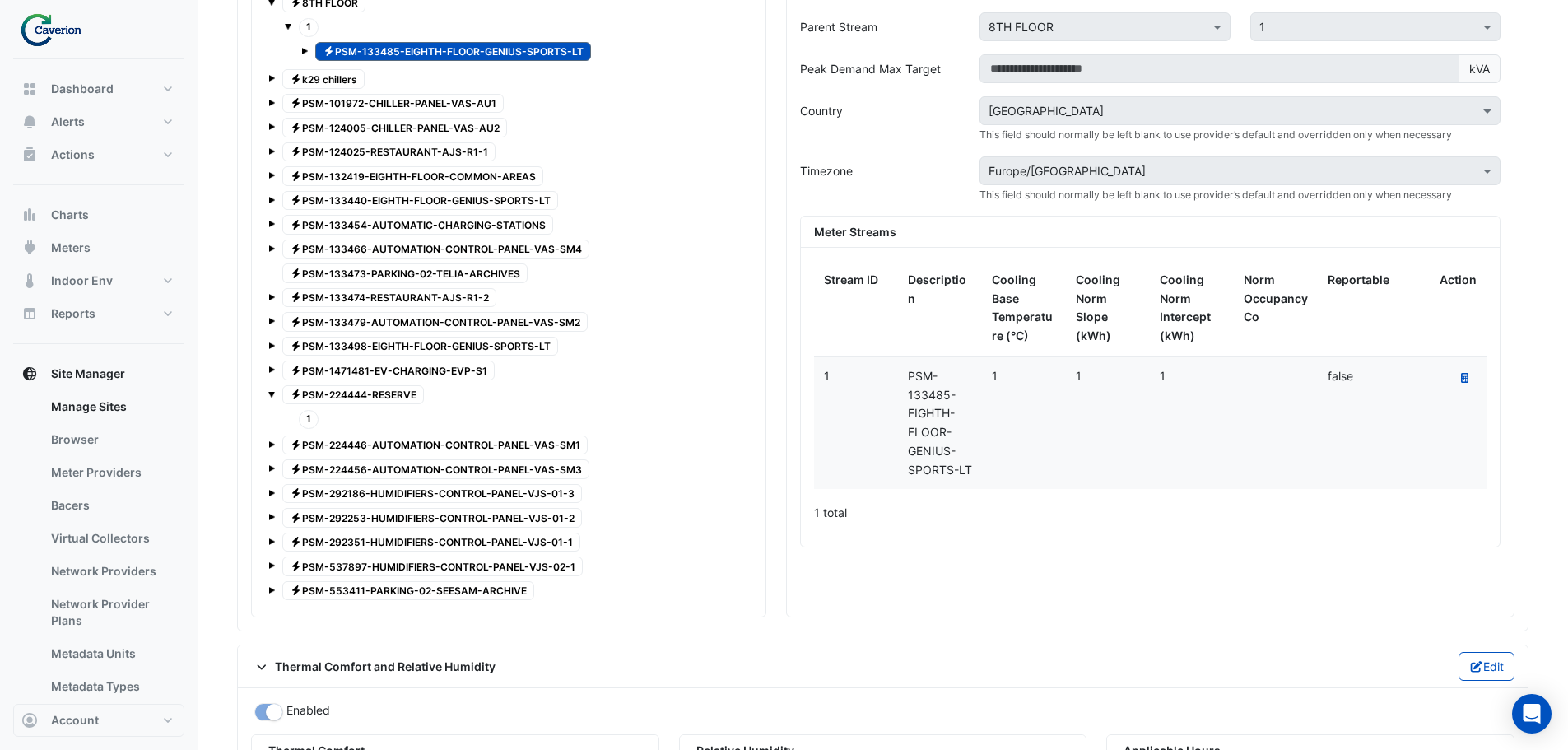
click at [271, 394] on span at bounding box center [271, 394] width 7 height 7
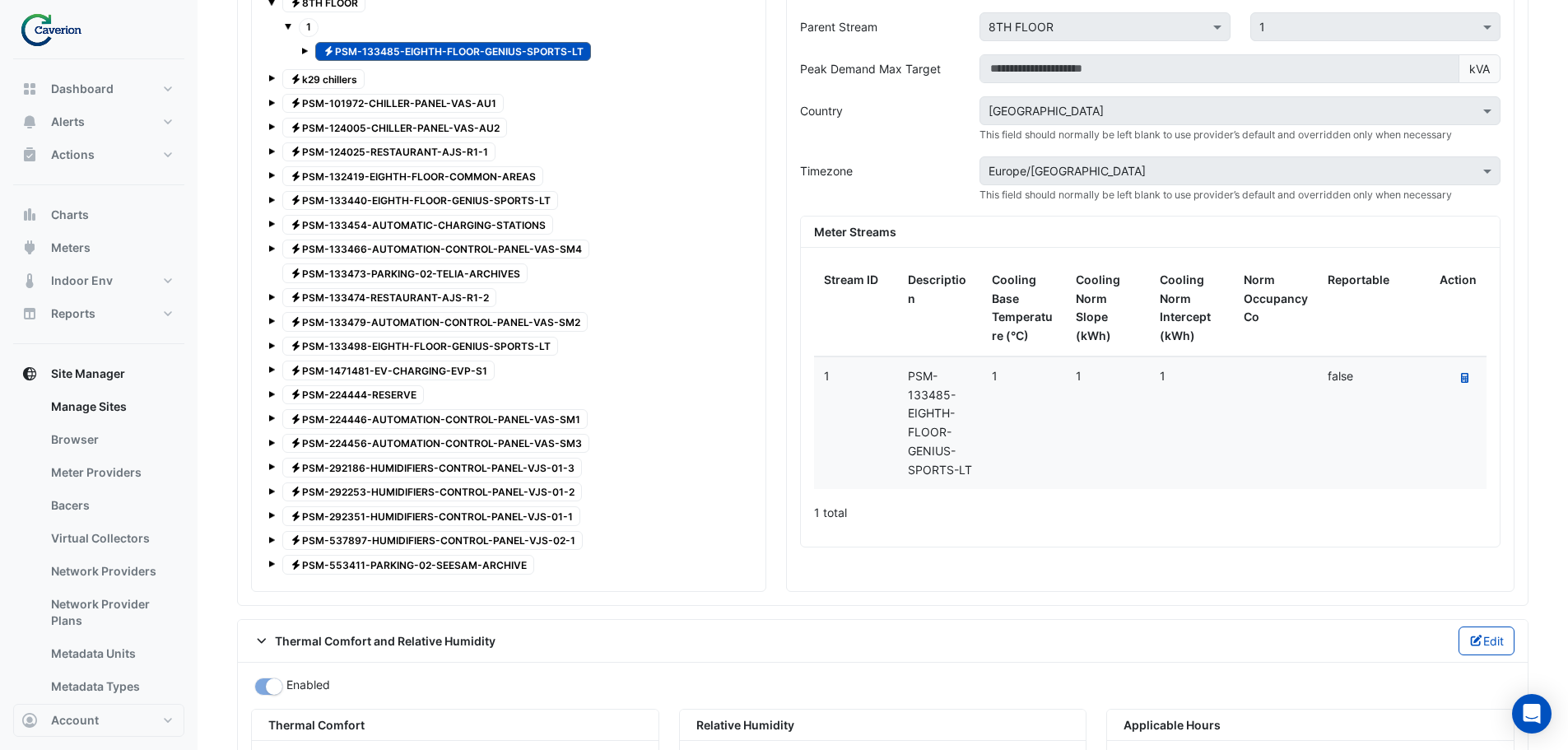
click at [370, 345] on span "Electricity PSM-133498-EIGHTH-FLOOR-GENIUS-SPORTS-LT" at bounding box center [420, 346] width 276 height 19
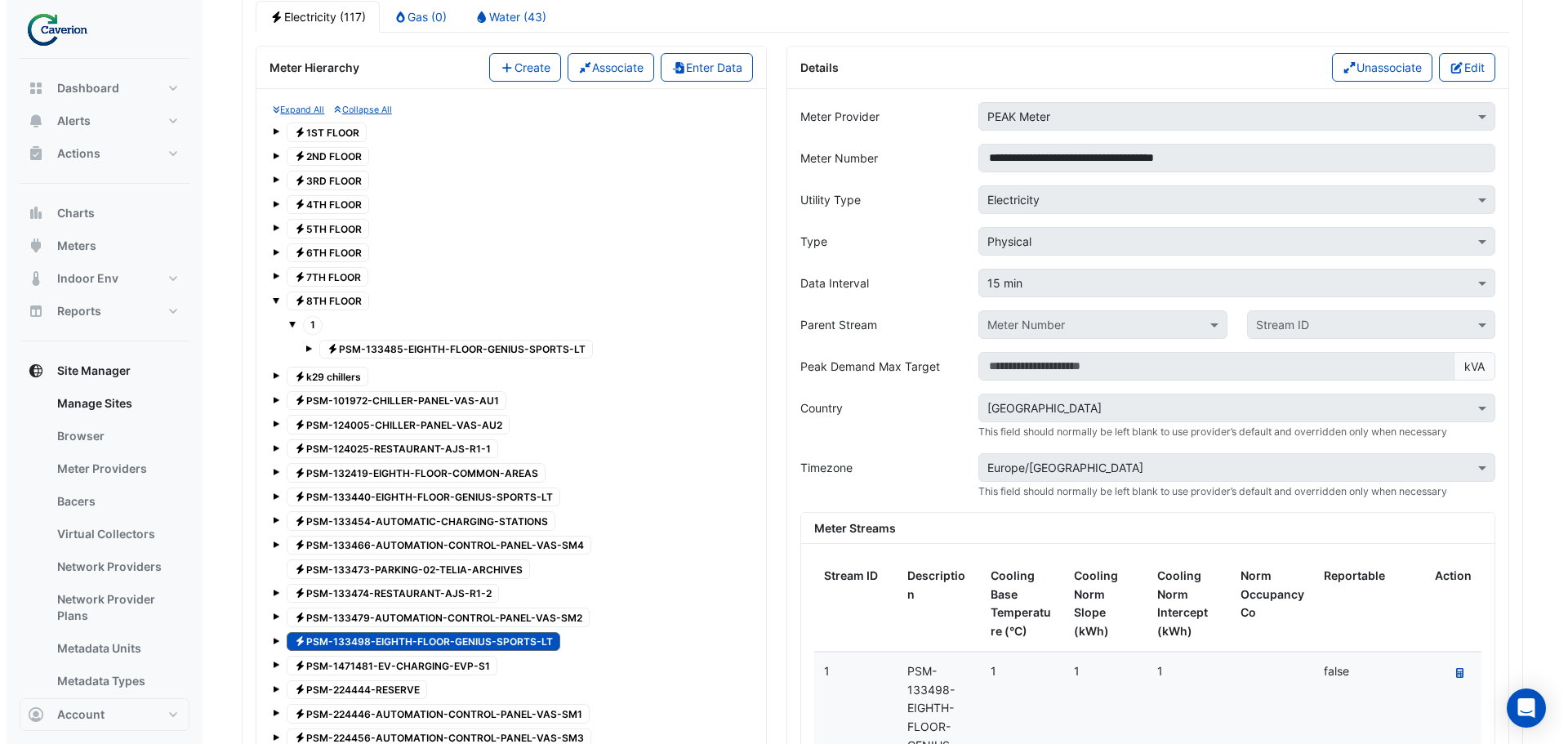
scroll to position [1315, 0]
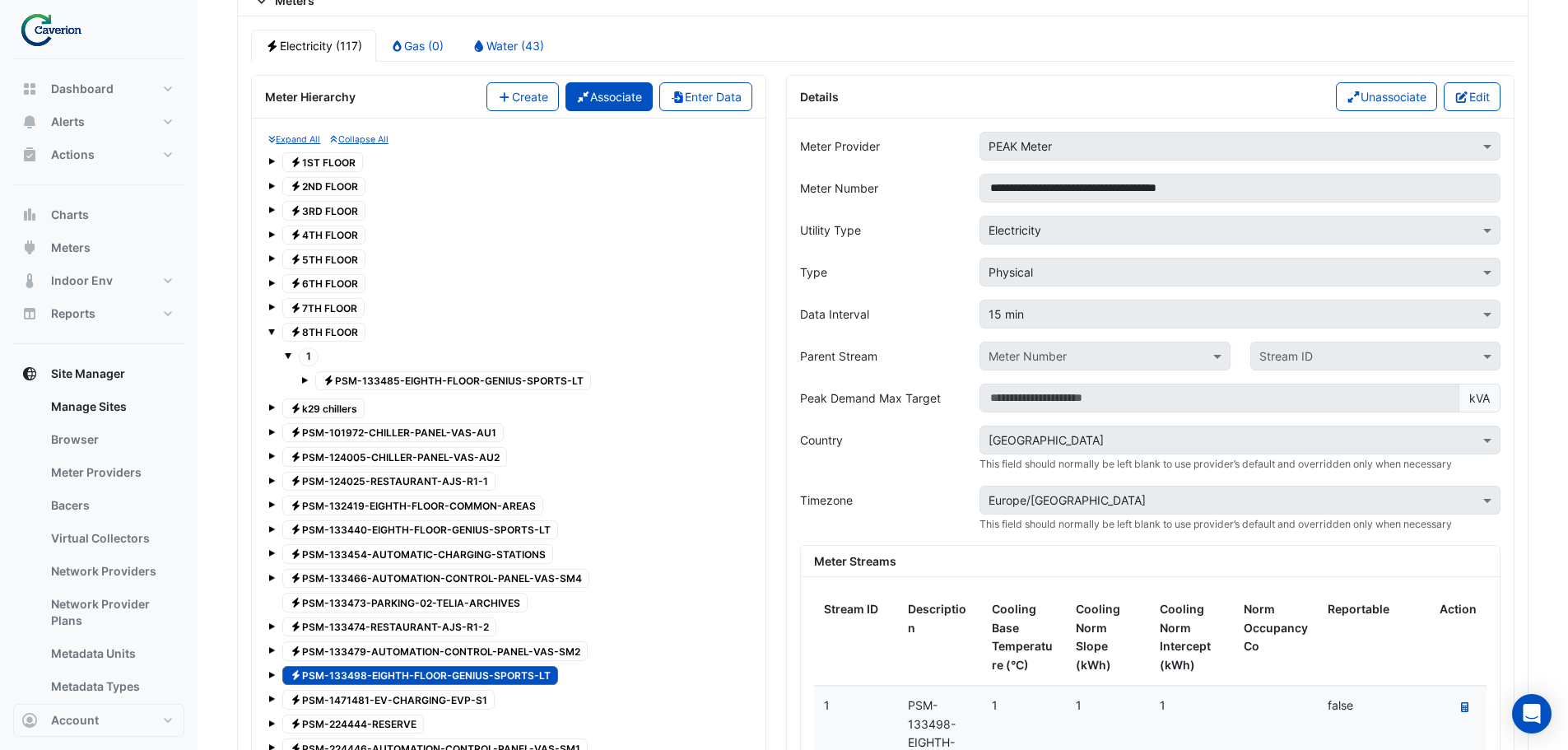
click at [598, 95] on button "Associate" at bounding box center [609, 97] width 88 height 29
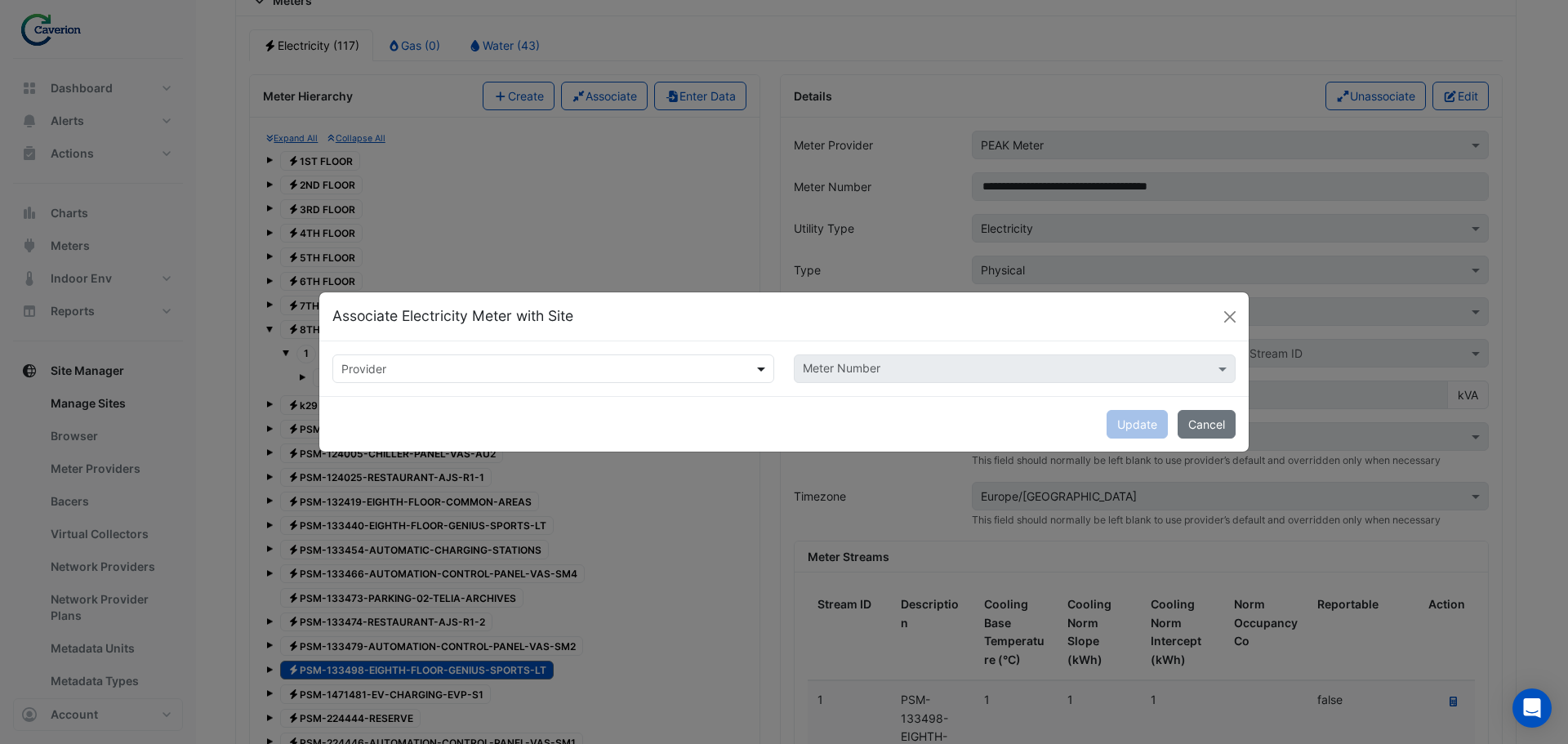
click at [753, 369] on span at bounding box center [762, 369] width 20 height 17
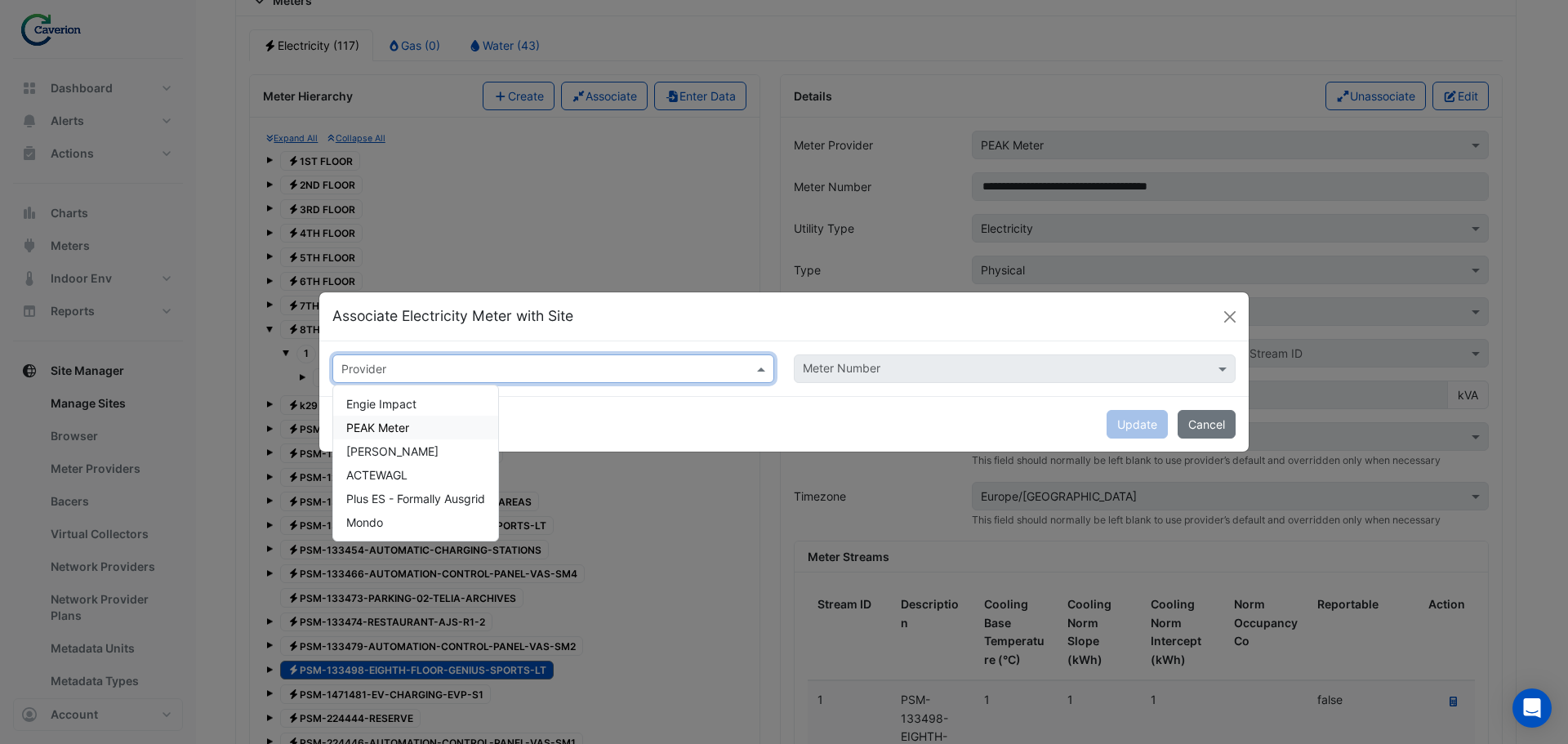
click at [442, 428] on div "PEAK Meter" at bounding box center [416, 427] width 165 height 24
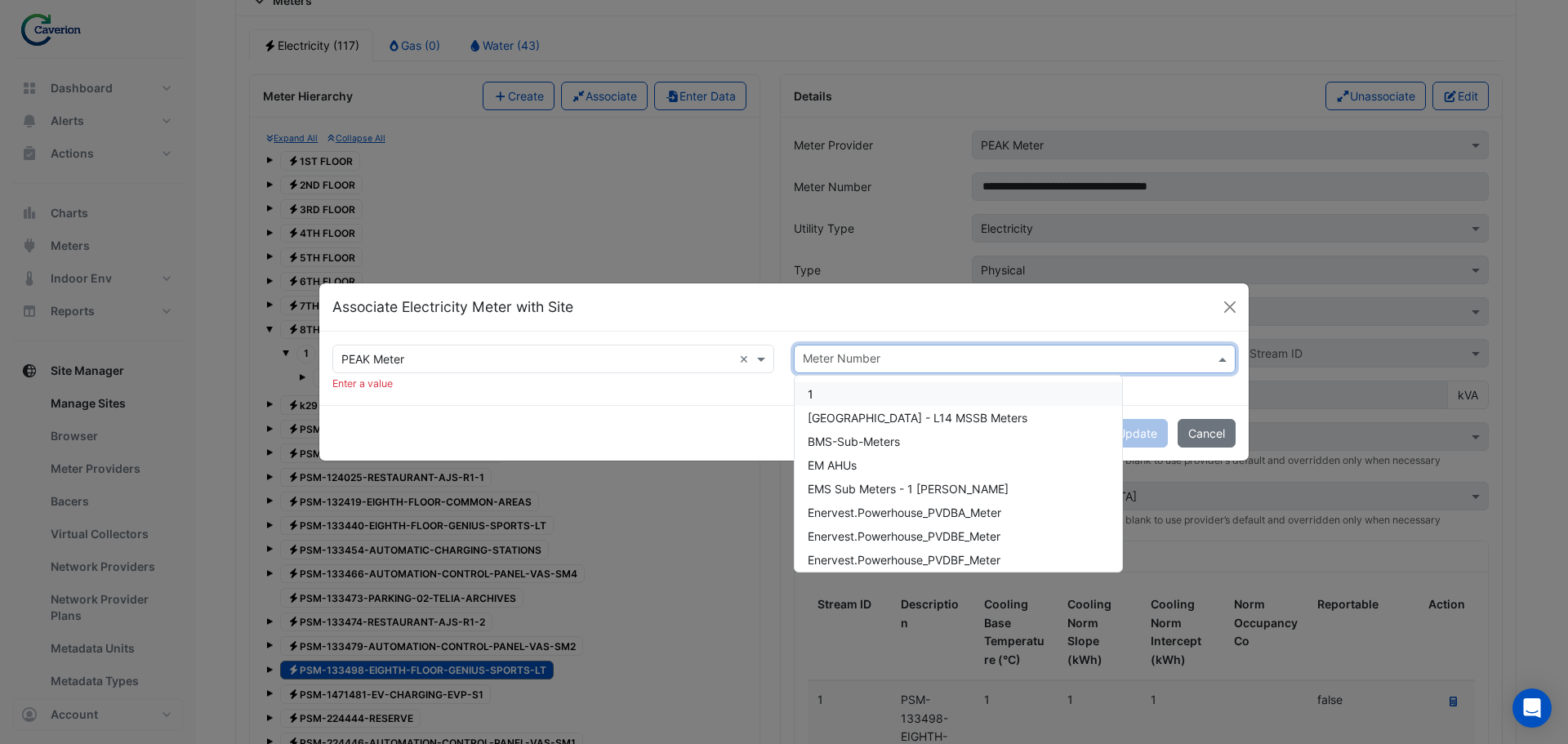
click at [921, 352] on input "text" at bounding box center [1005, 361] width 405 height 17
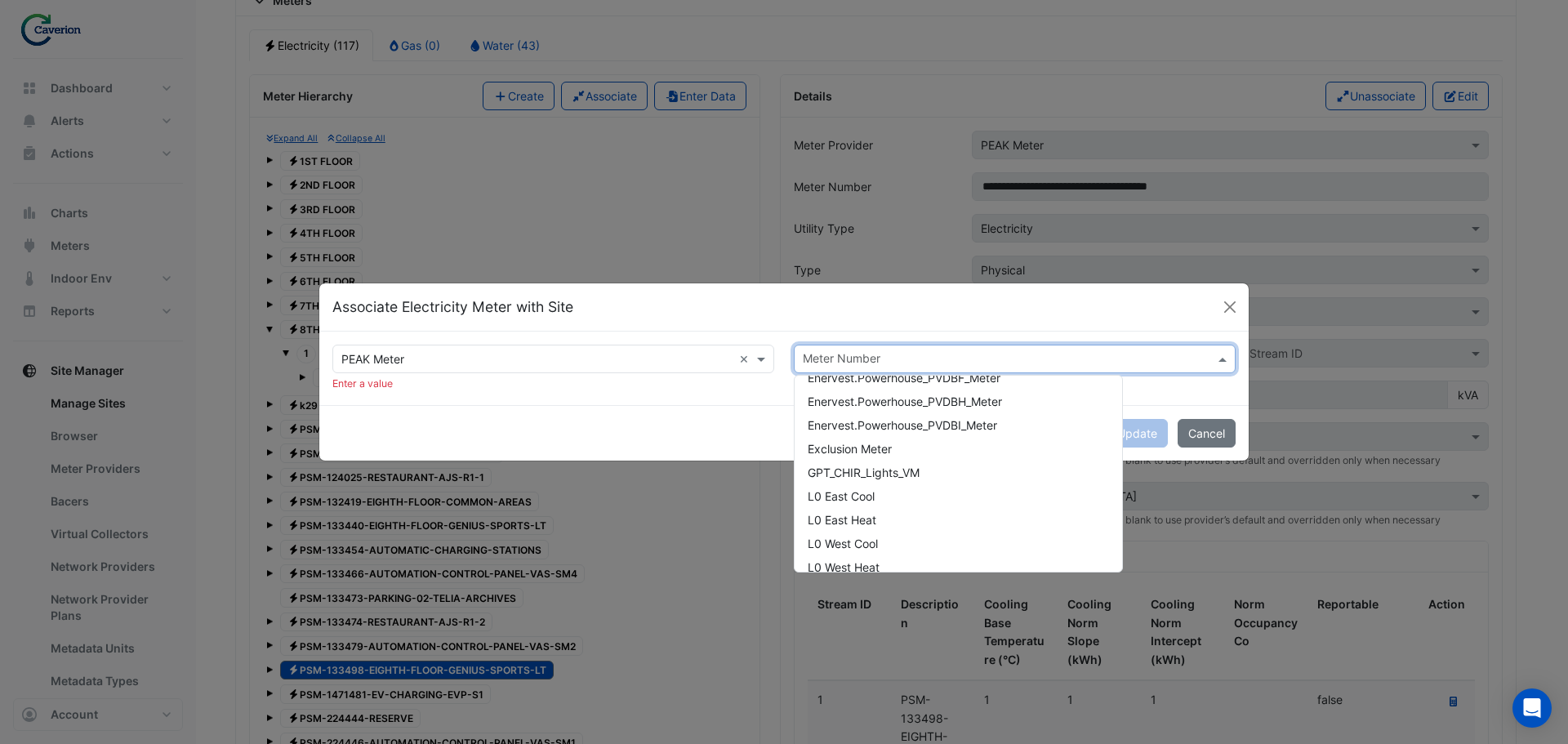
scroll to position [245, 0]
type input "*"
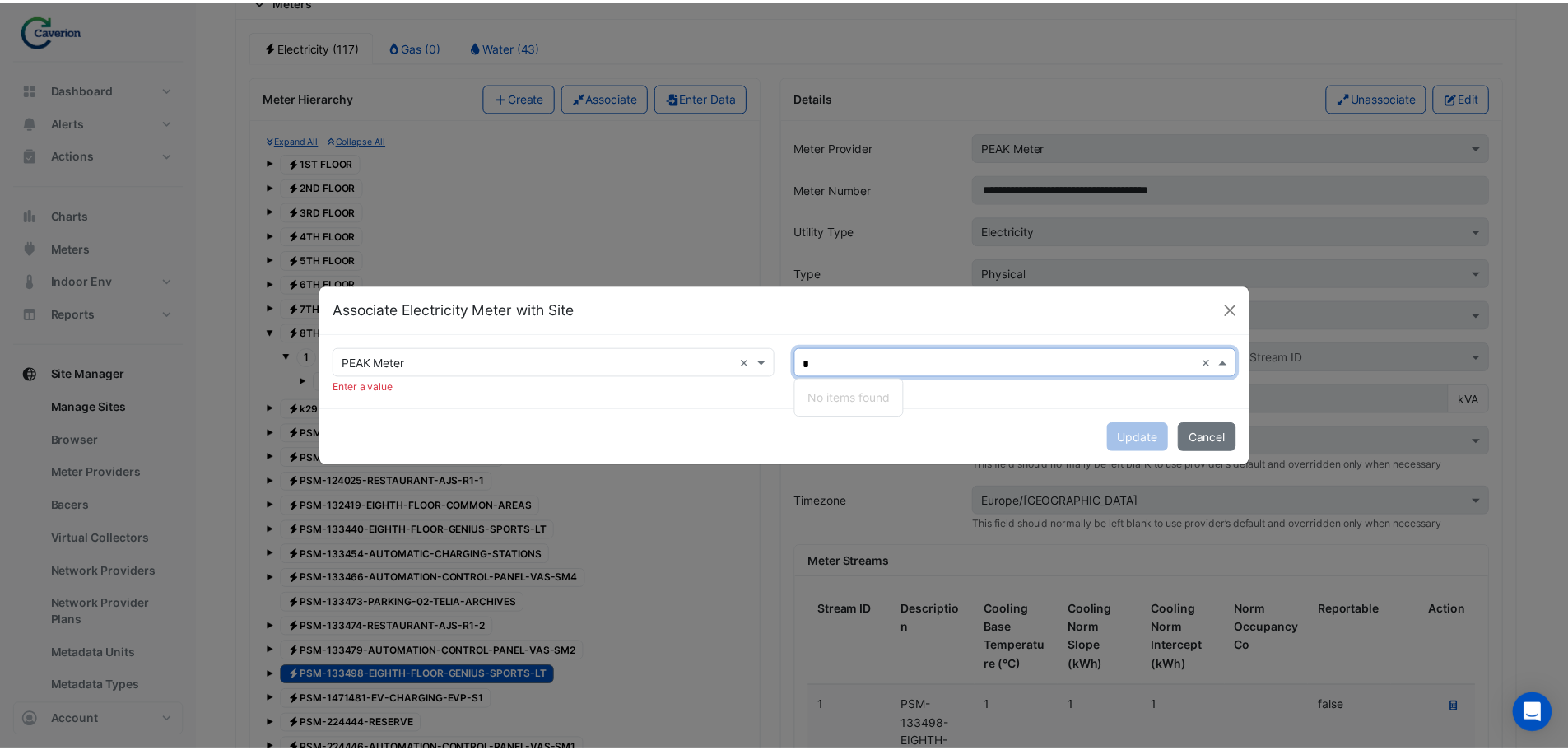
scroll to position [0, 0]
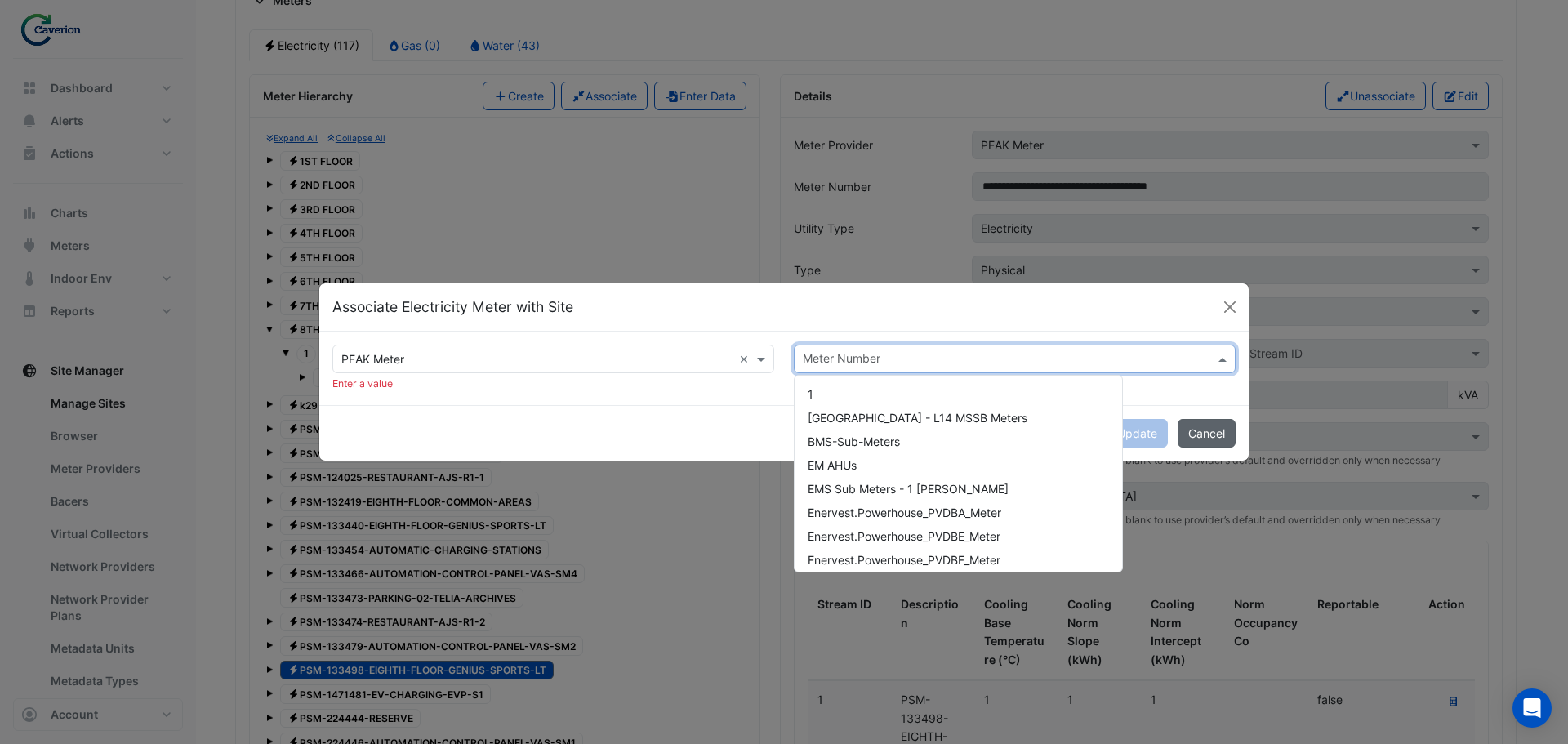
click at [1224, 429] on button "Cancel" at bounding box center [1206, 433] width 58 height 29
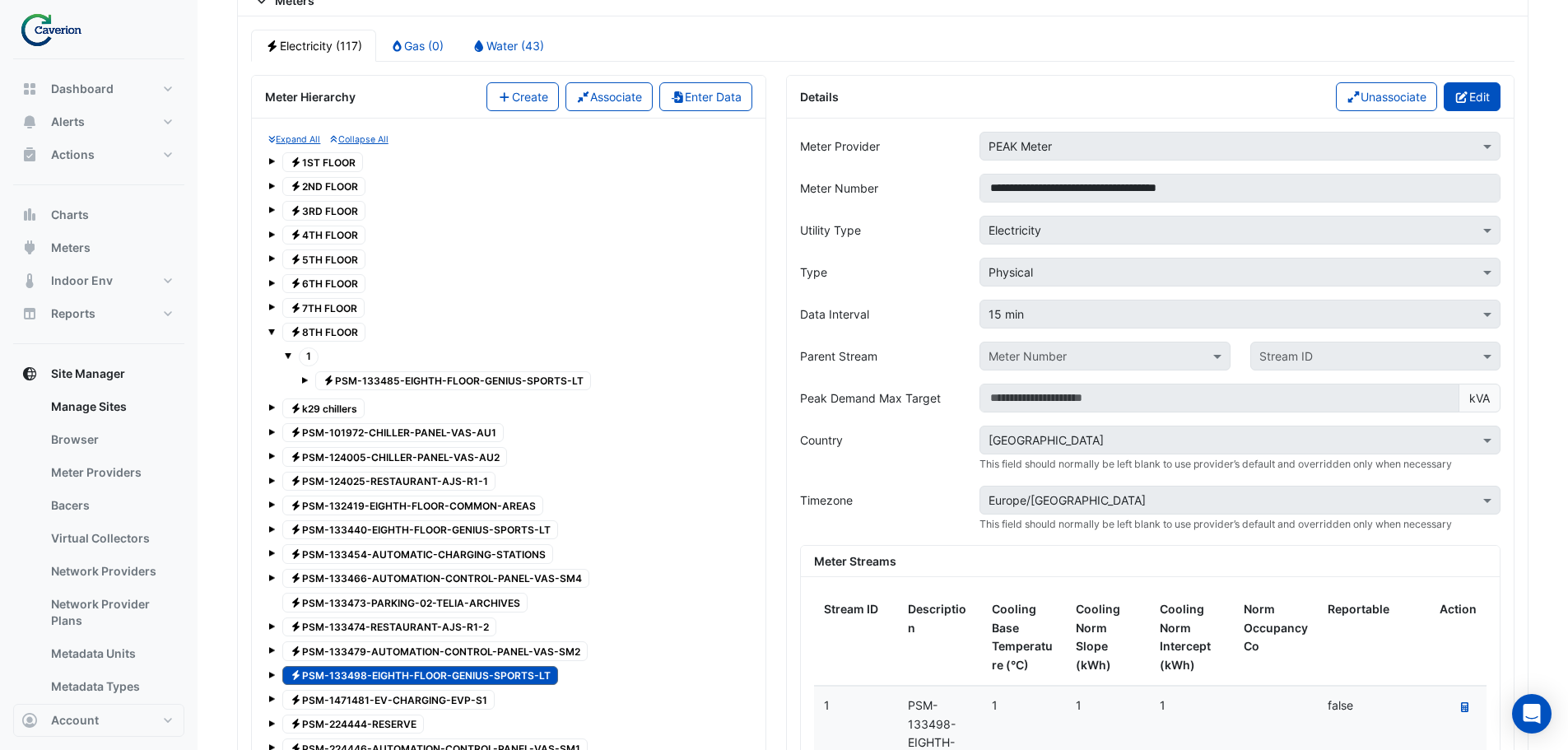
click at [1465, 95] on icon "button" at bounding box center [1462, 97] width 15 height 12
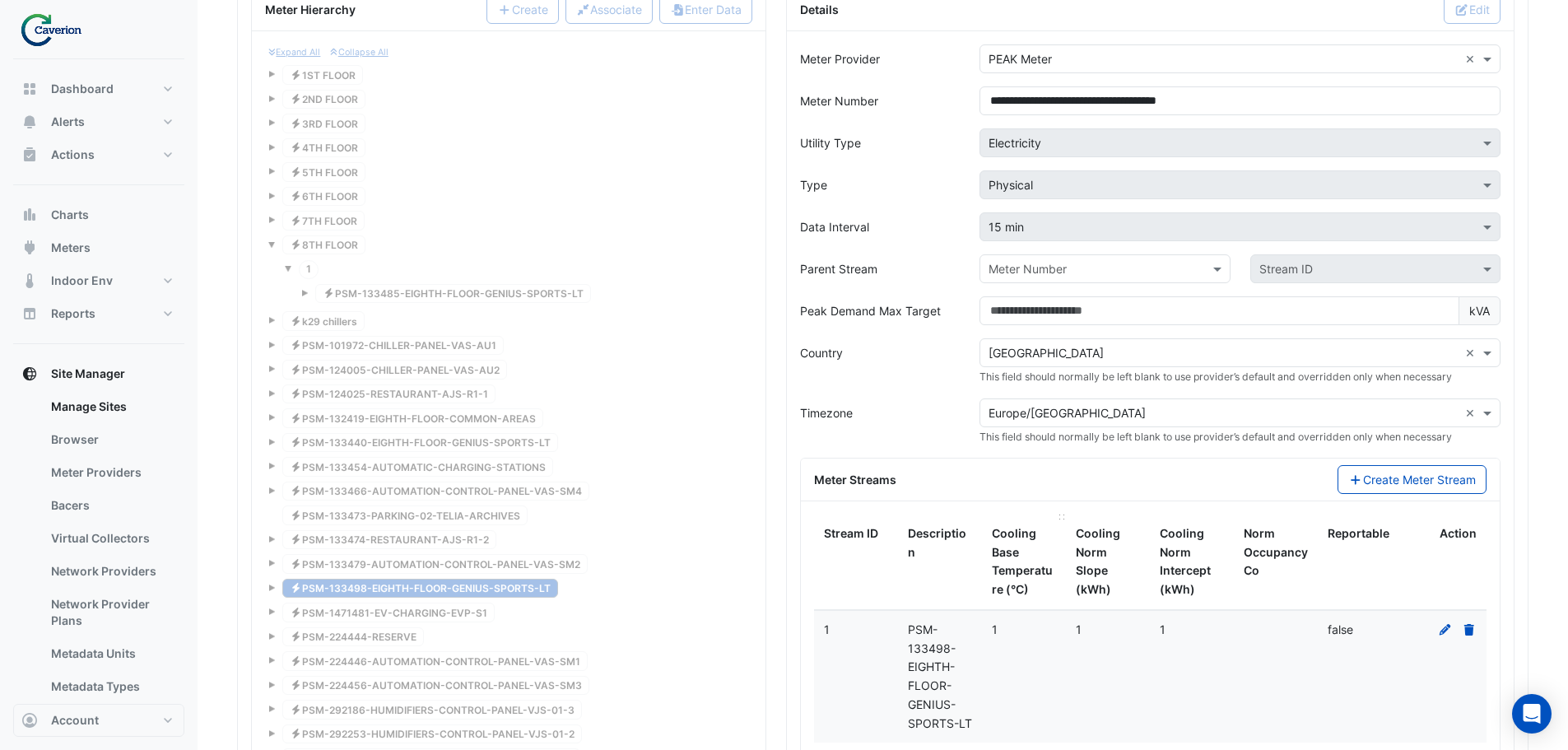
scroll to position [1408, 0]
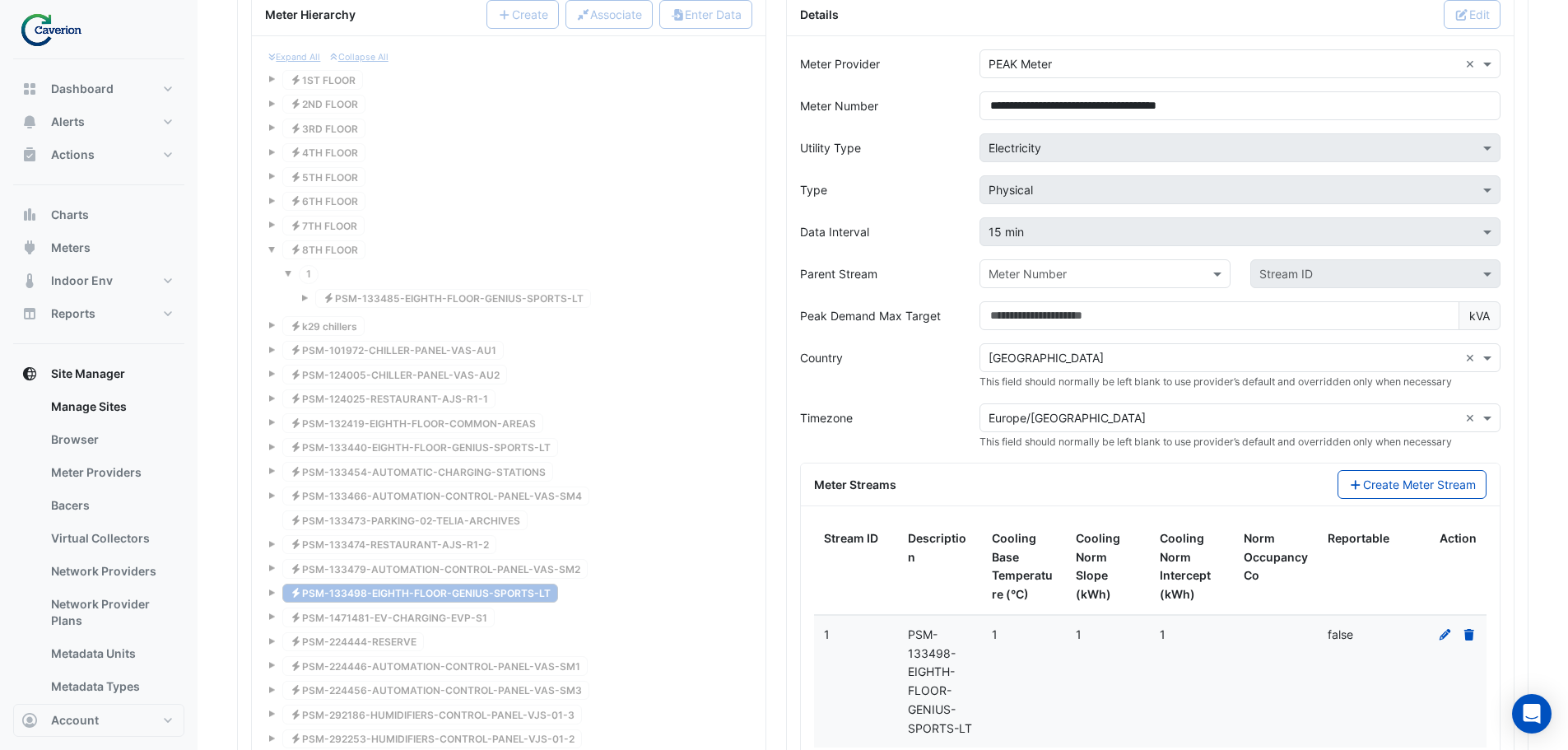
click at [526, 303] on div "Expand All Collapse All Electricity 1ST FLOOR Electricity 2ND FLOOR Electricity…" at bounding box center [509, 436] width 488 height 775
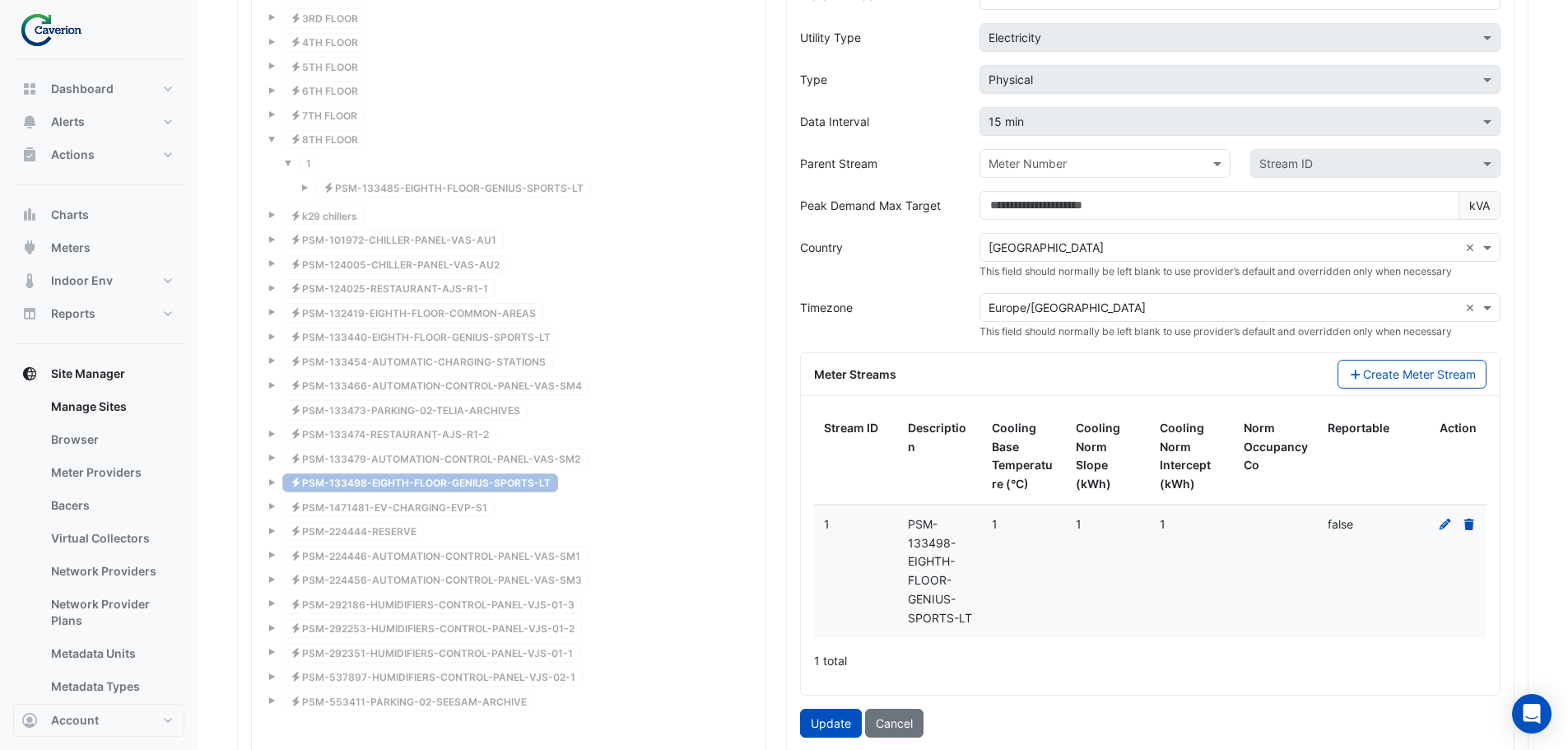
scroll to position [1737, 0]
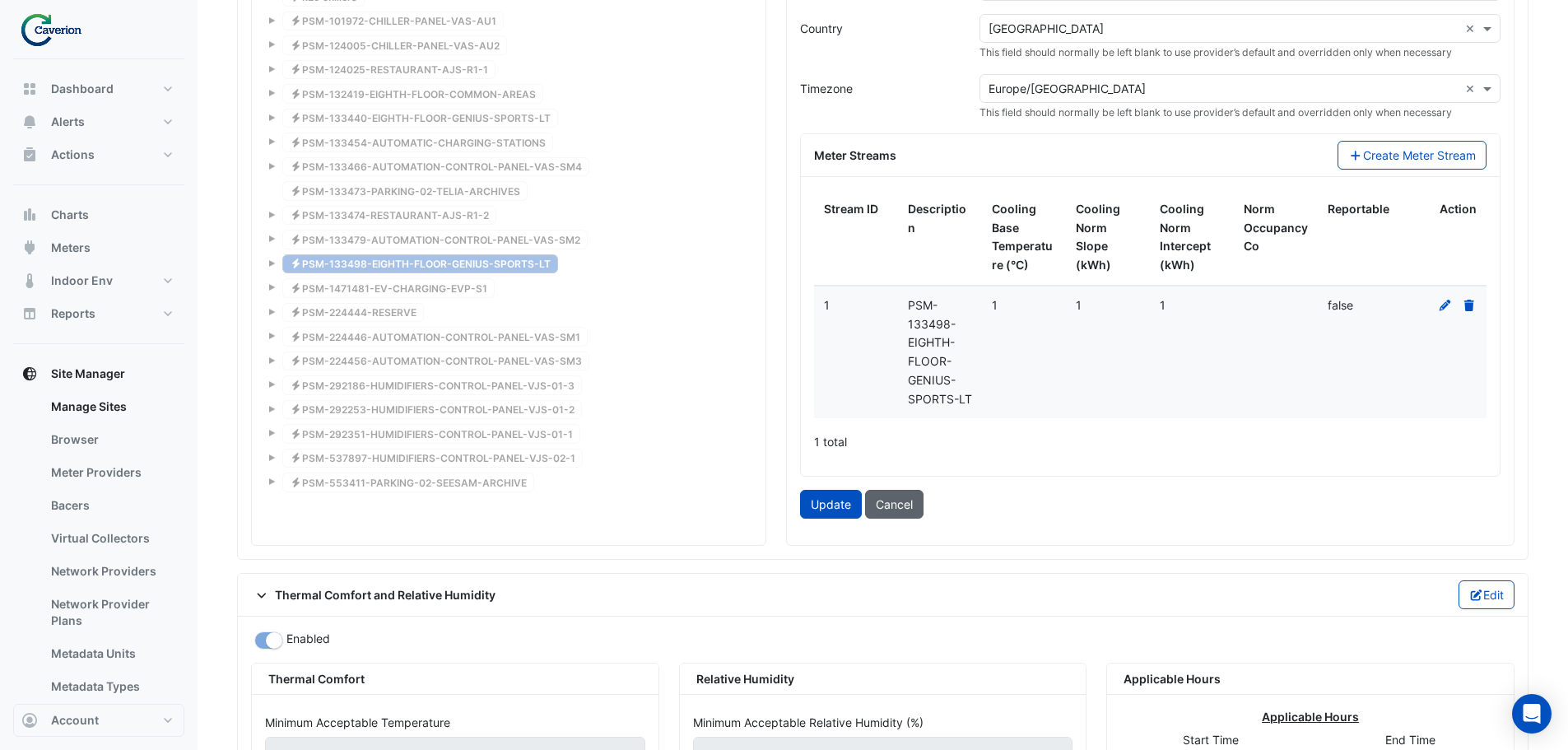
click at [889, 495] on button "Cancel" at bounding box center [894, 504] width 58 height 29
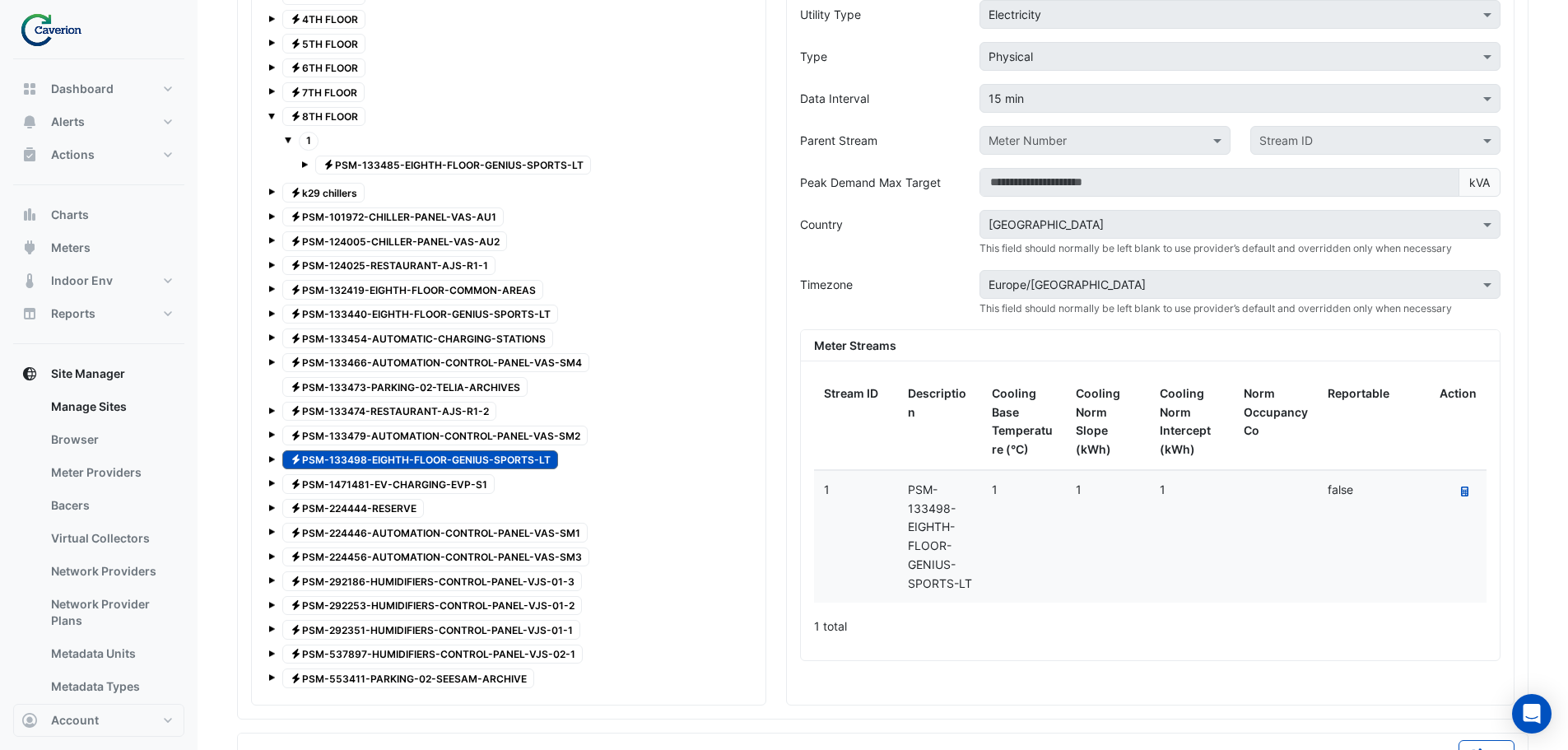
scroll to position [1490, 0]
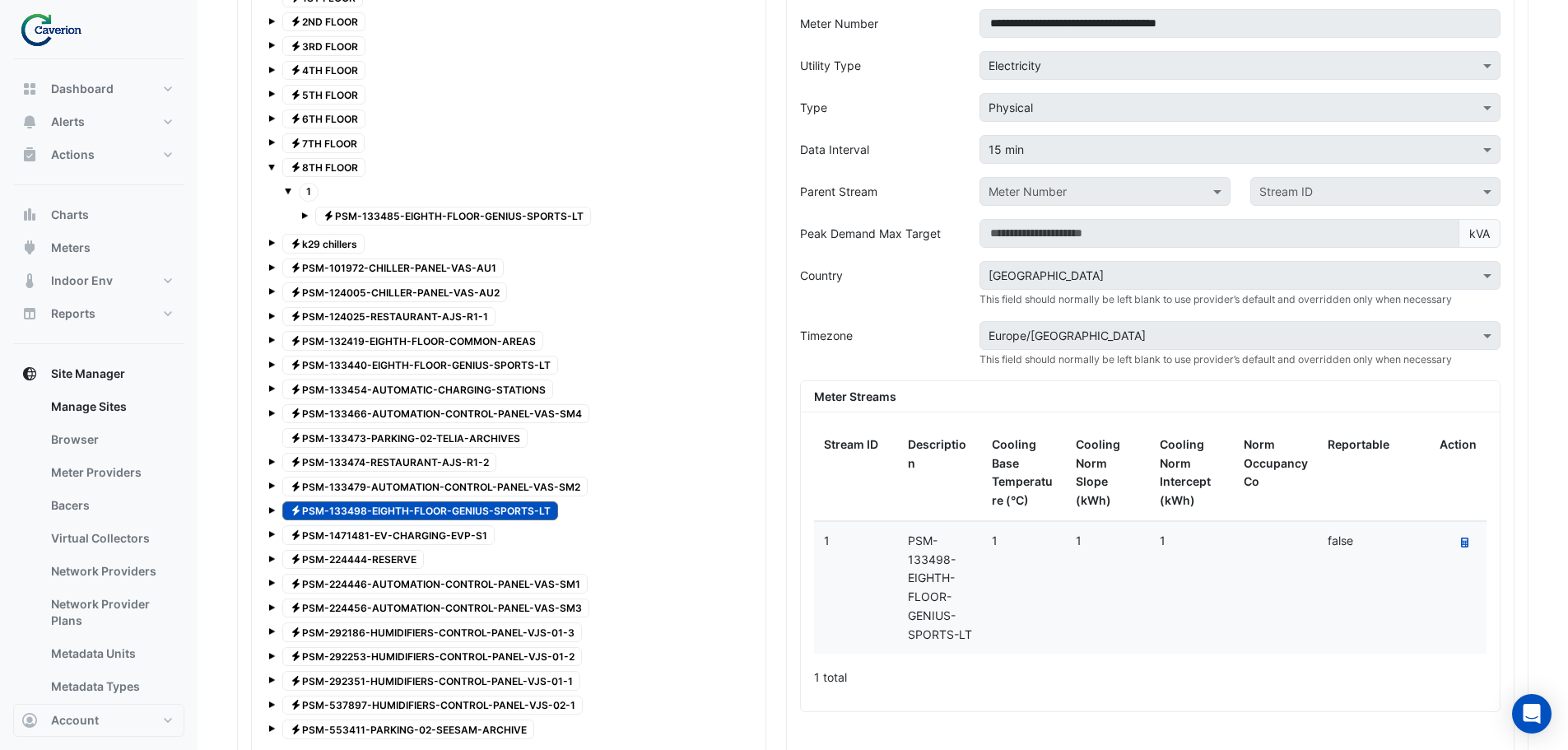
click at [437, 211] on span "Electricity PSM-133485-EIGHTH-FLOOR-GENIUS-SPORTS-LT" at bounding box center [453, 216] width 276 height 19
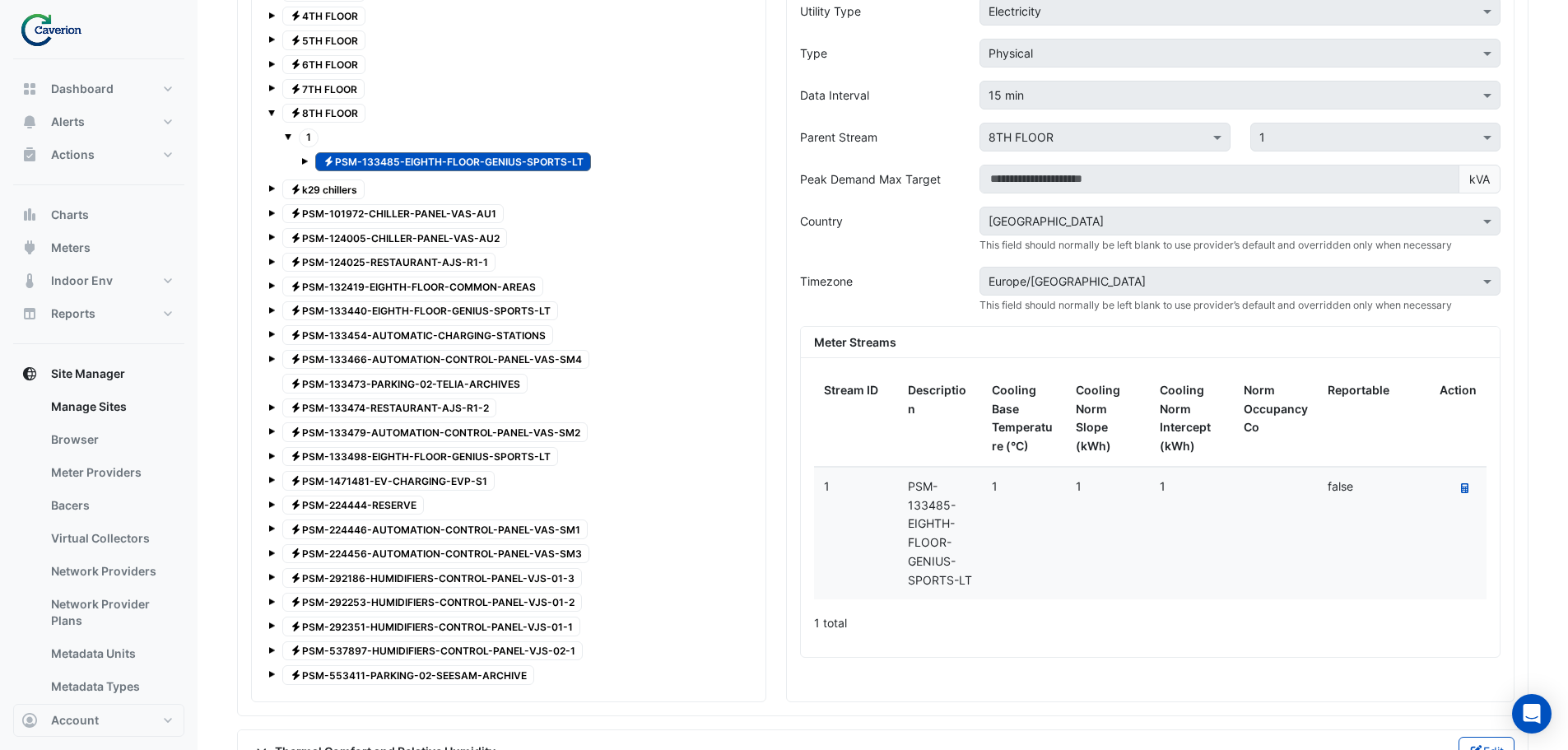
scroll to position [1573, 0]
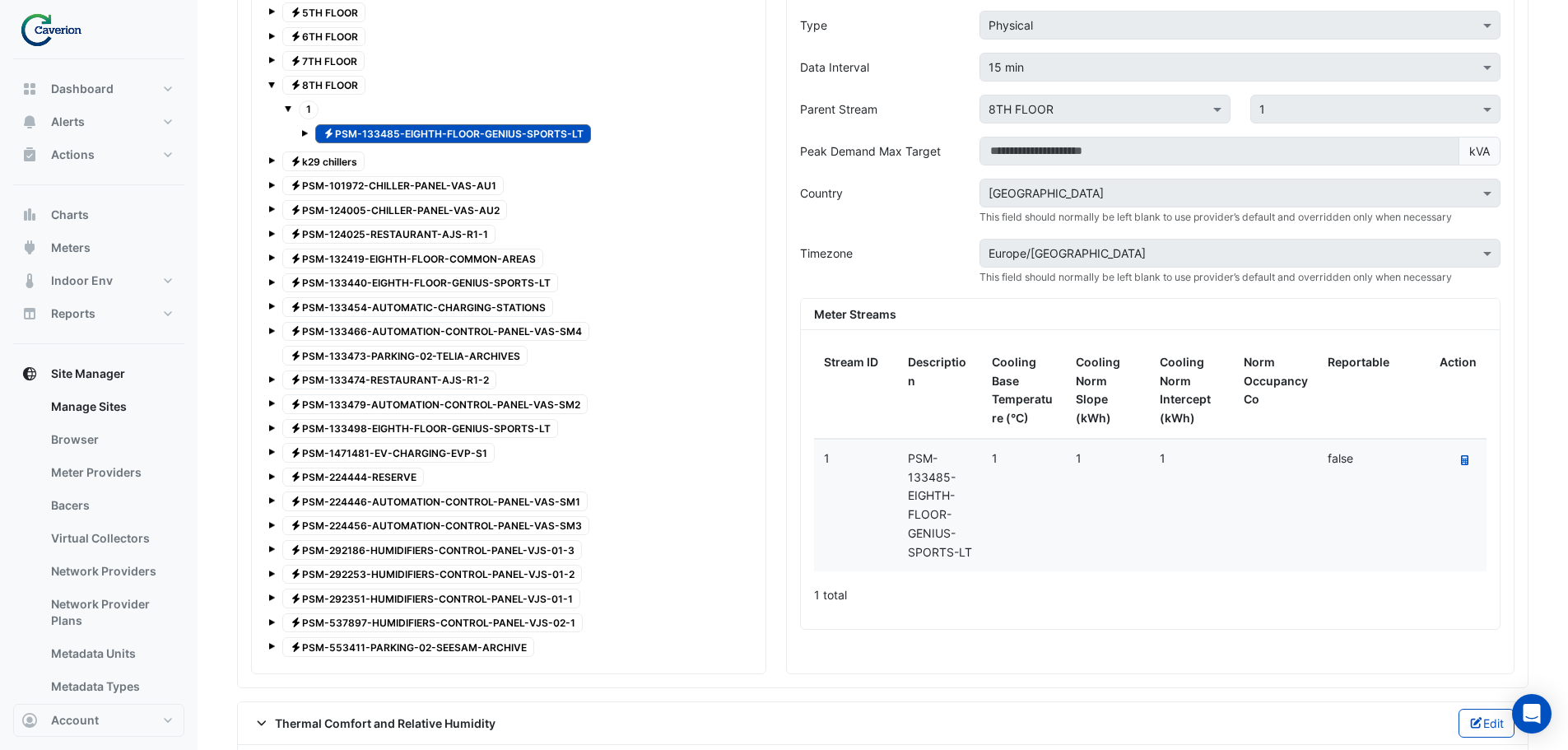
click at [482, 428] on span "Electricity PSM-133498-EIGHTH-FLOOR-GENIUS-SPORTS-LT" at bounding box center [420, 429] width 276 height 19
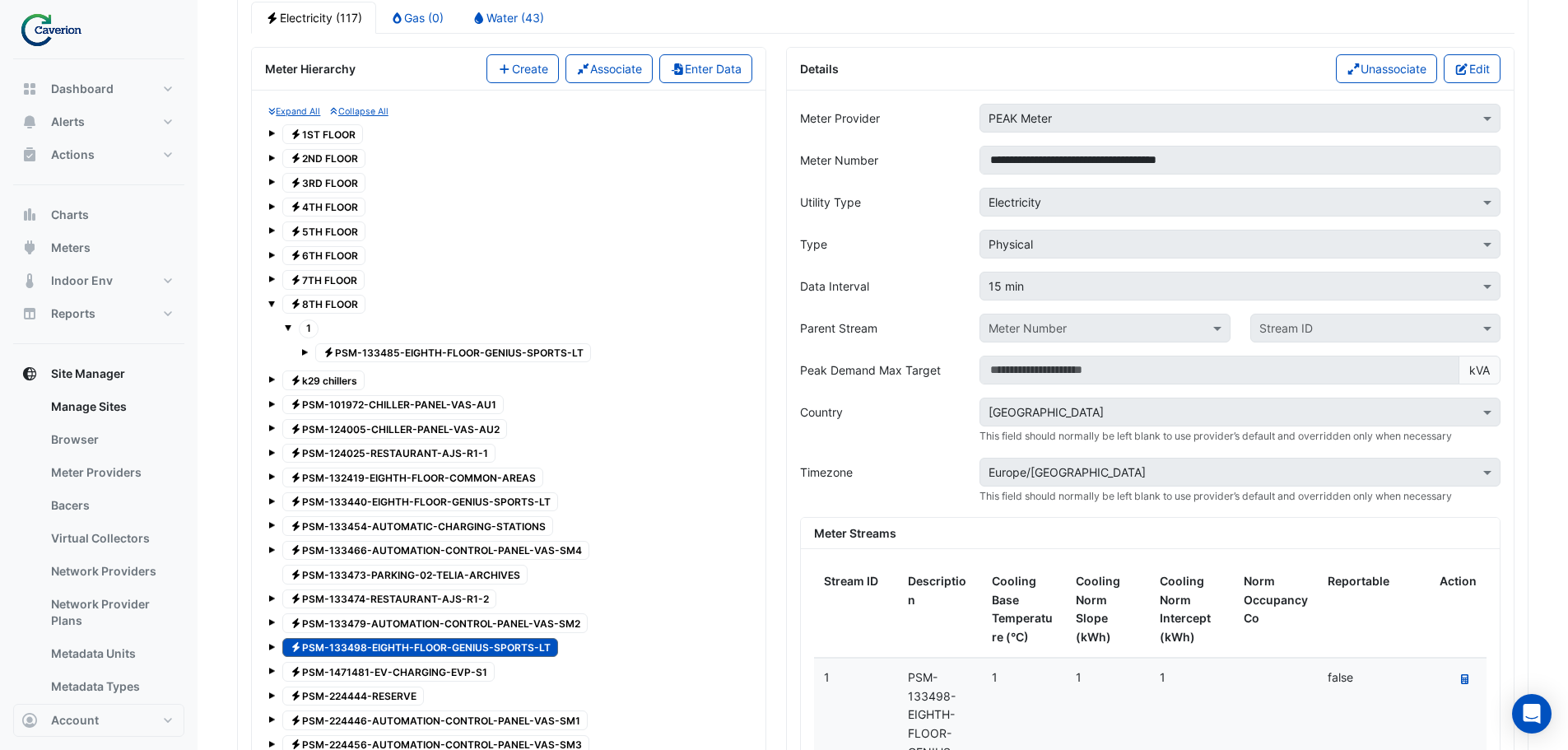
scroll to position [1326, 0]
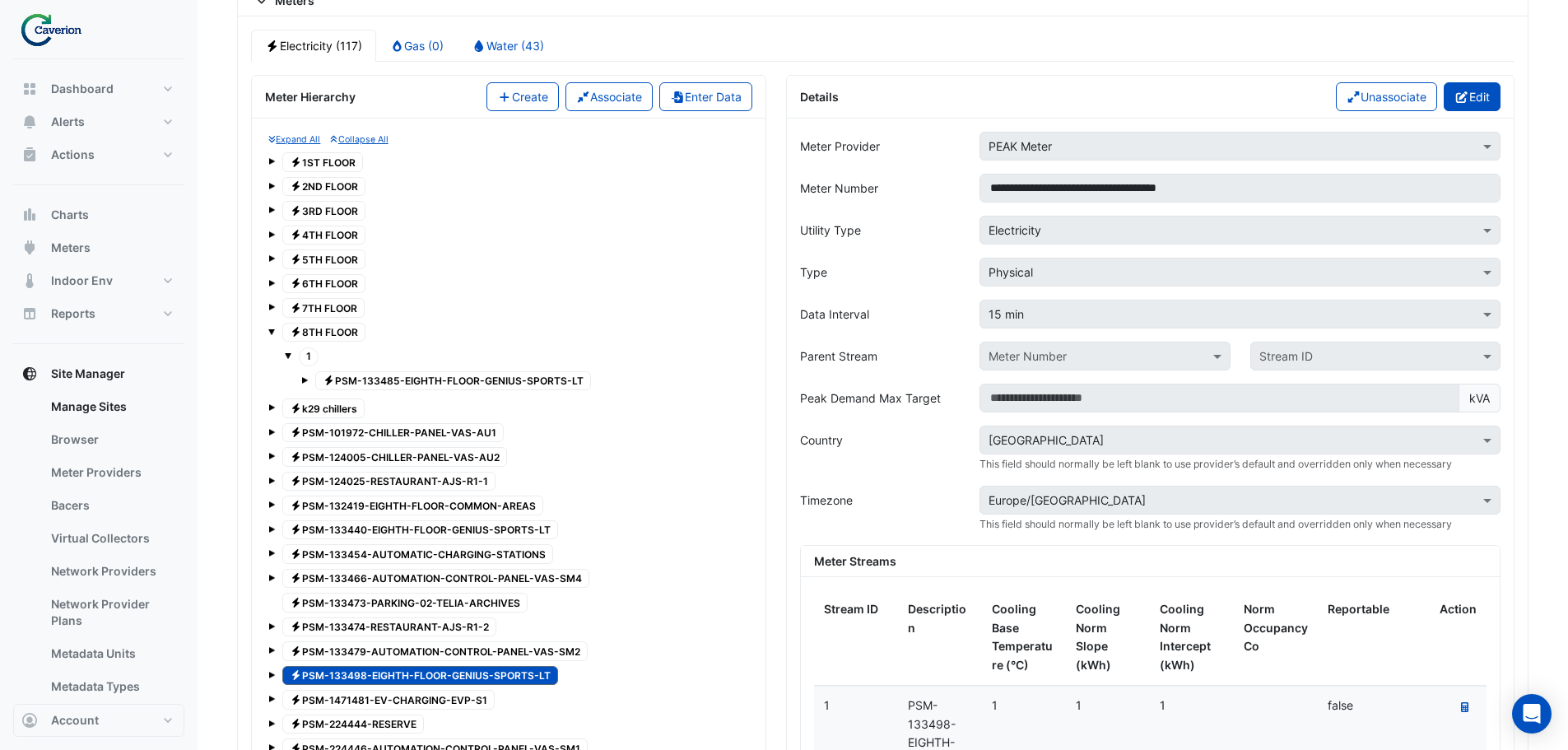
click at [1474, 96] on button "Edit" at bounding box center [1472, 97] width 57 height 29
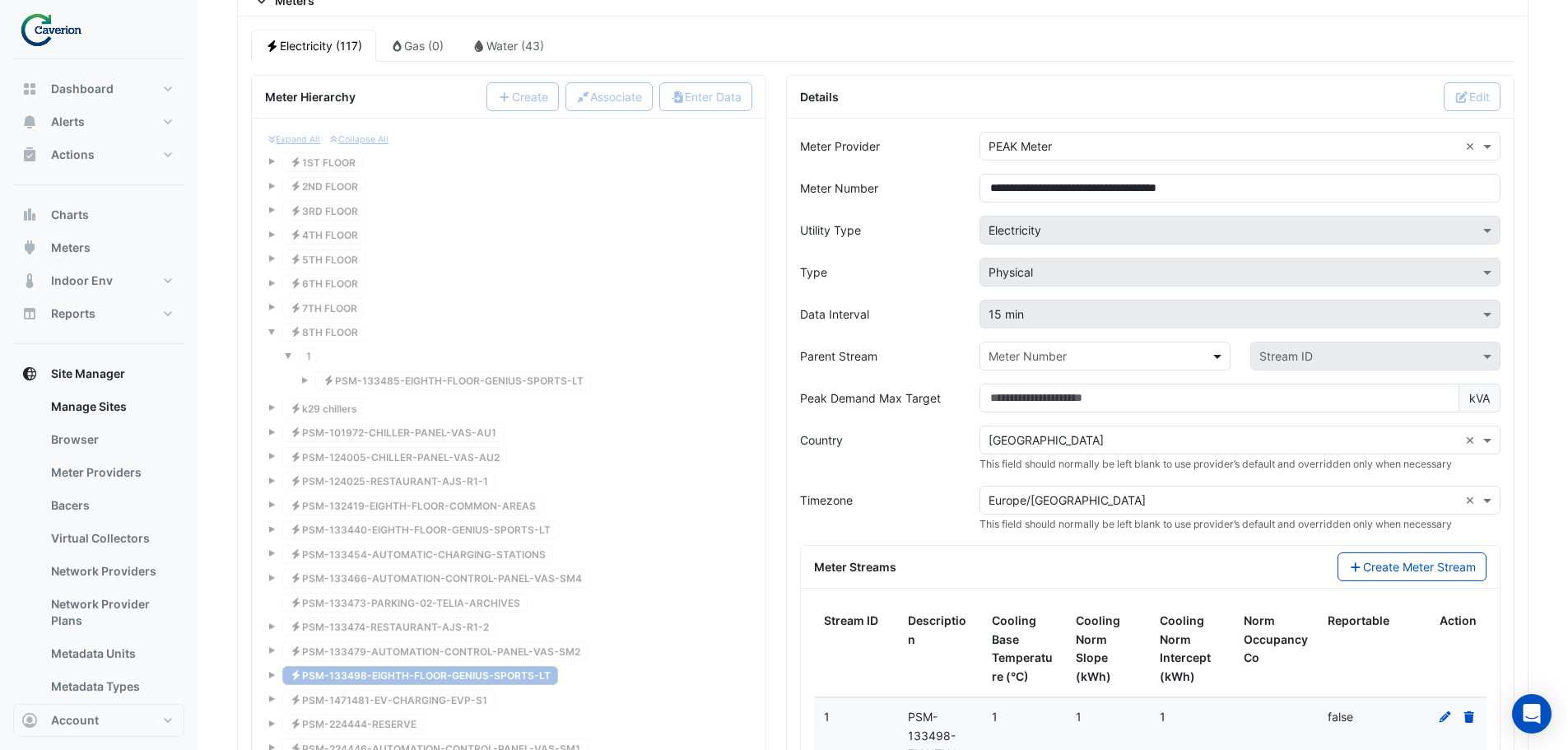
click at [1214, 356] on span at bounding box center [1219, 356] width 20 height 17
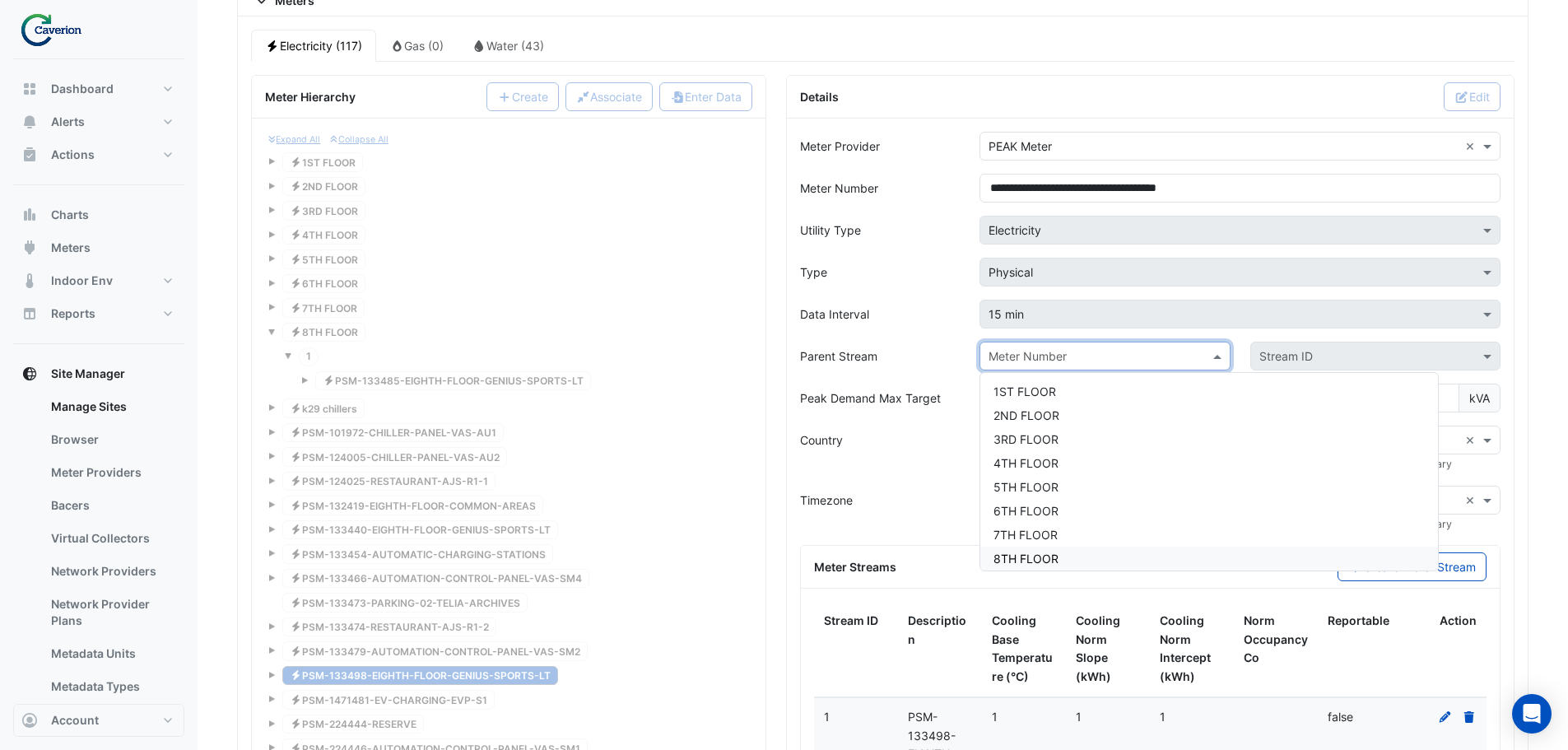
click at [1040, 554] on span "8TH FLOOR" at bounding box center [1026, 558] width 65 height 14
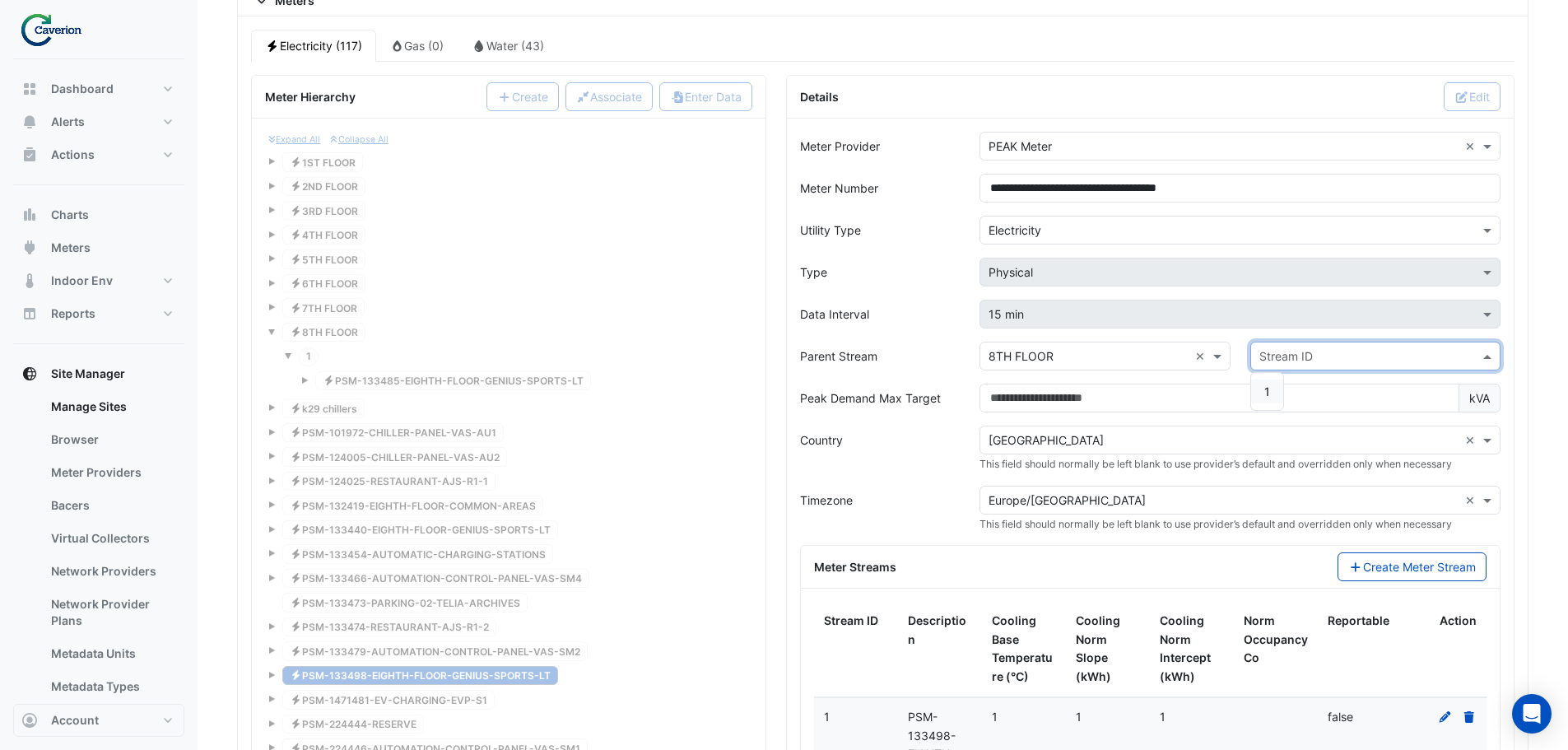
click at [1397, 353] on input "text" at bounding box center [1359, 357] width 199 height 17
click at [1263, 396] on div "1" at bounding box center [1267, 391] width 32 height 24
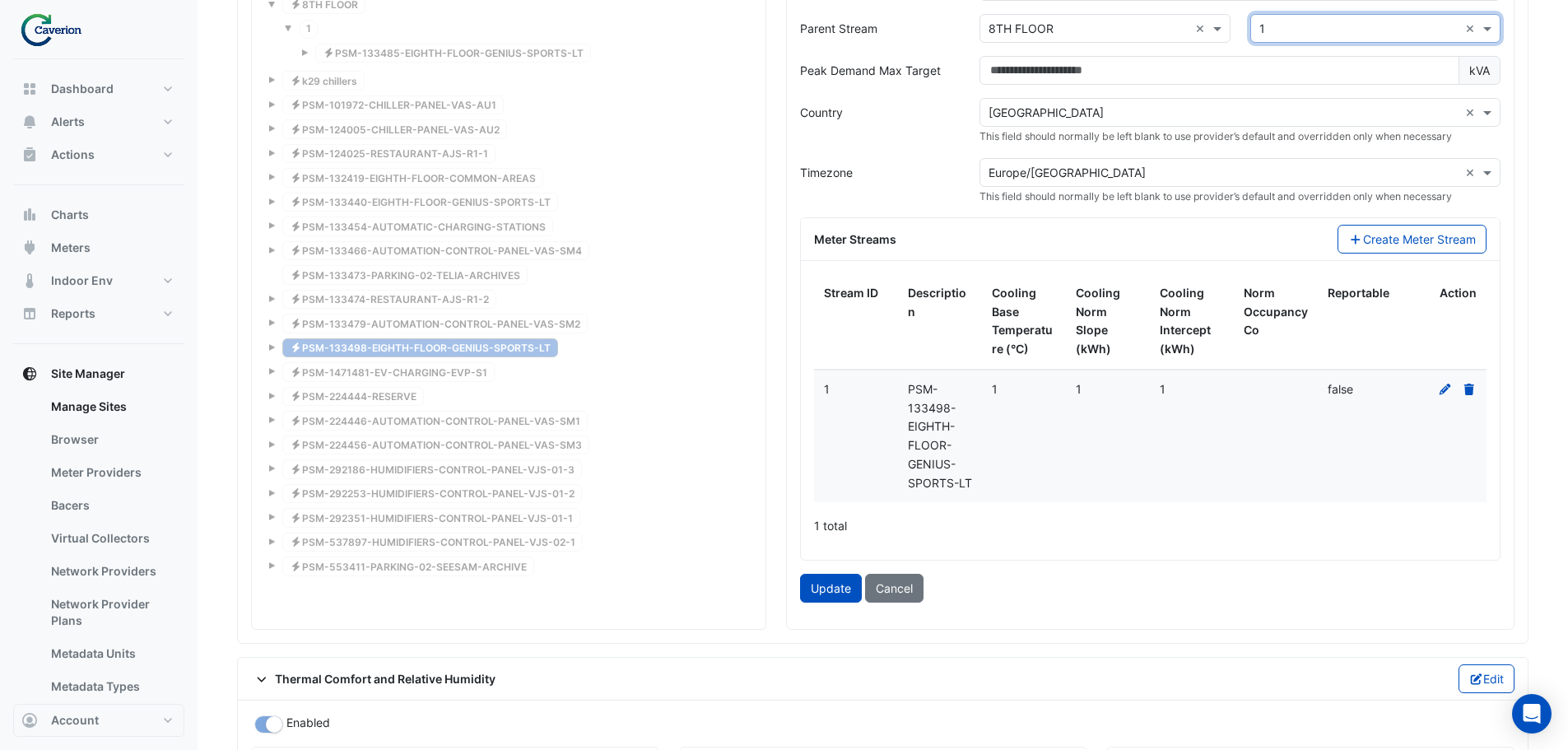
scroll to position [1655, 0]
click at [832, 581] on button "Update" at bounding box center [831, 586] width 62 height 29
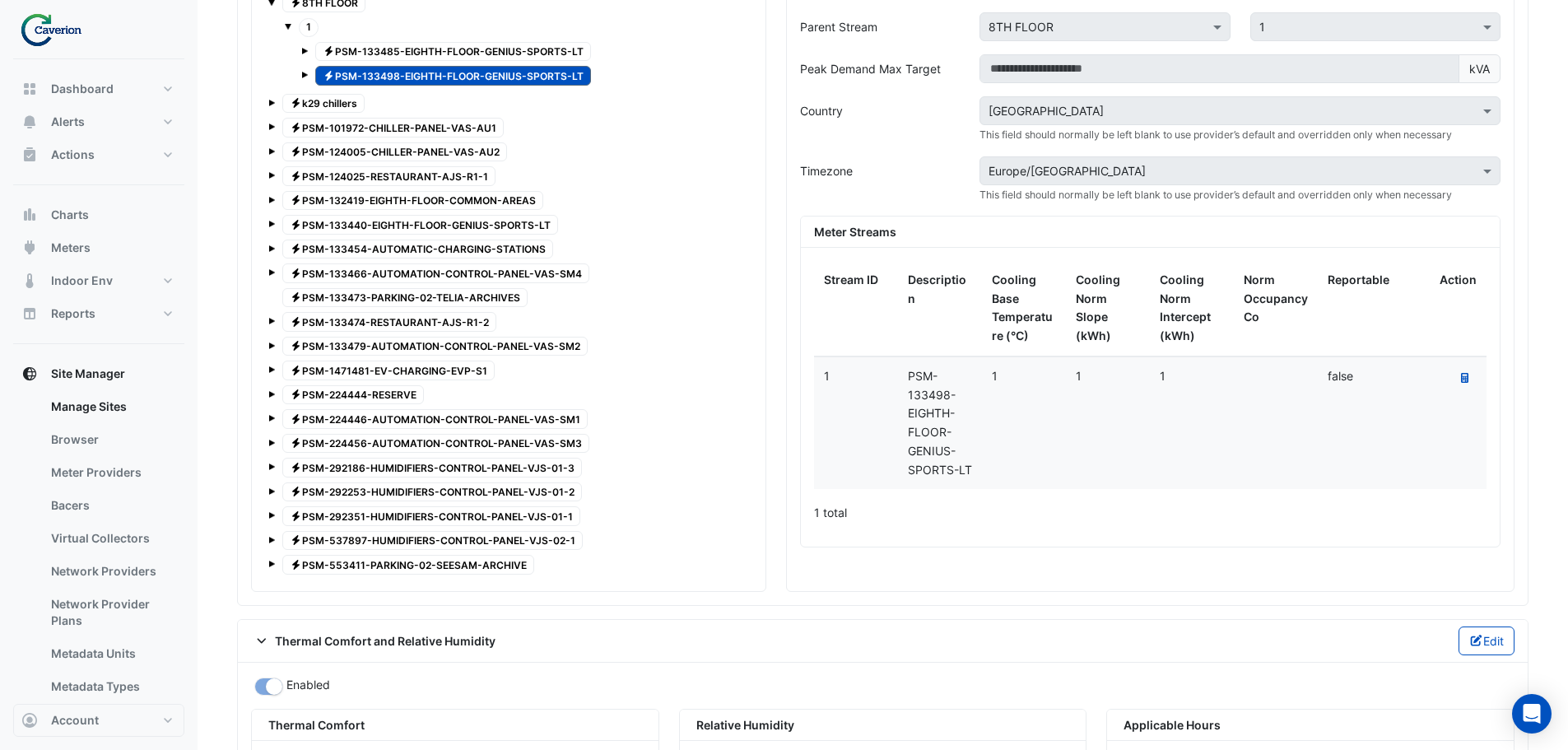
click at [379, 199] on span "Electricity PSM-132419-EIGHTH-FLOOR-COMMON-AREAS" at bounding box center [413, 200] width 261 height 19
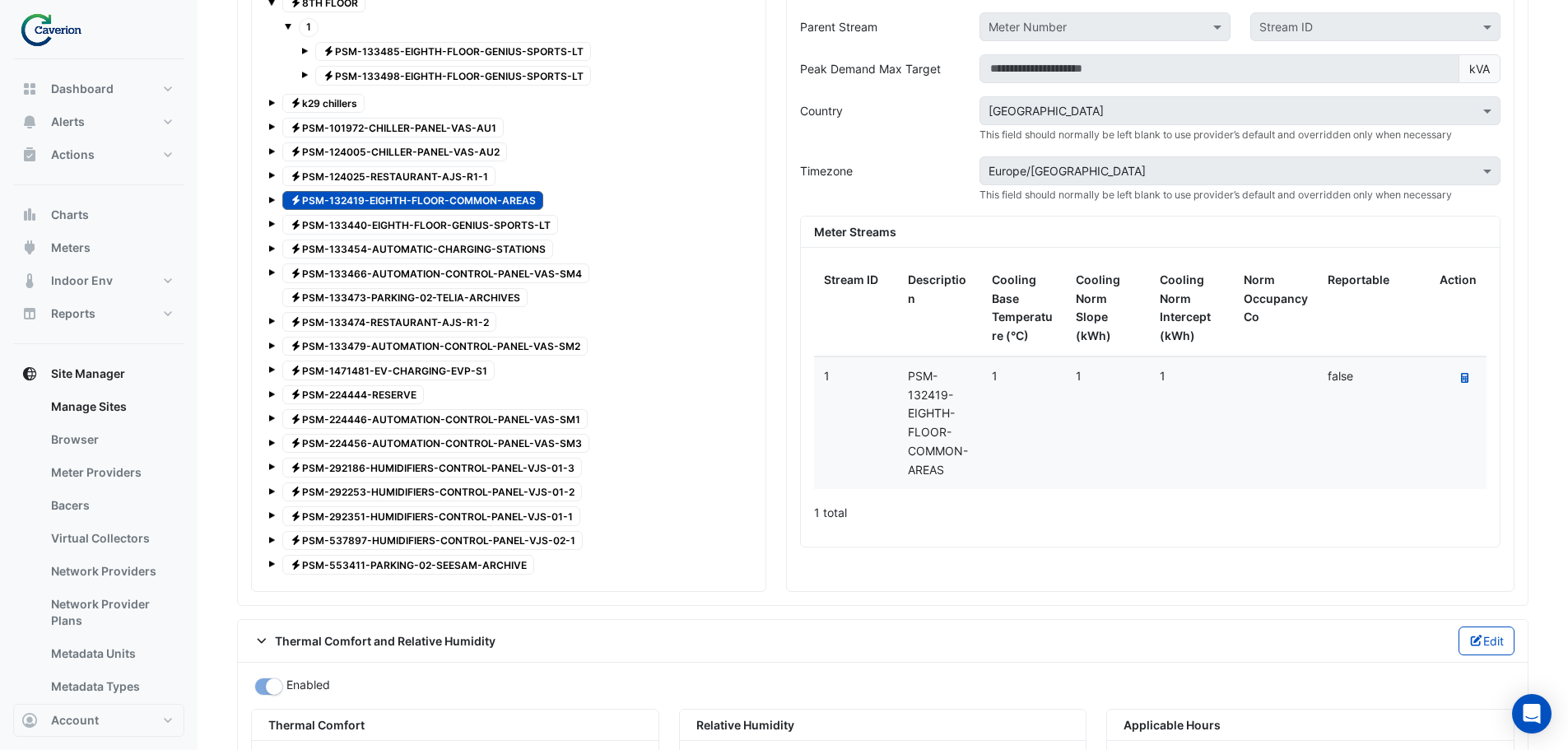
click at [377, 226] on span "Electricity PSM-133440-EIGHTH-FLOOR-GENIUS-SPORTS-LT" at bounding box center [420, 225] width 276 height 19
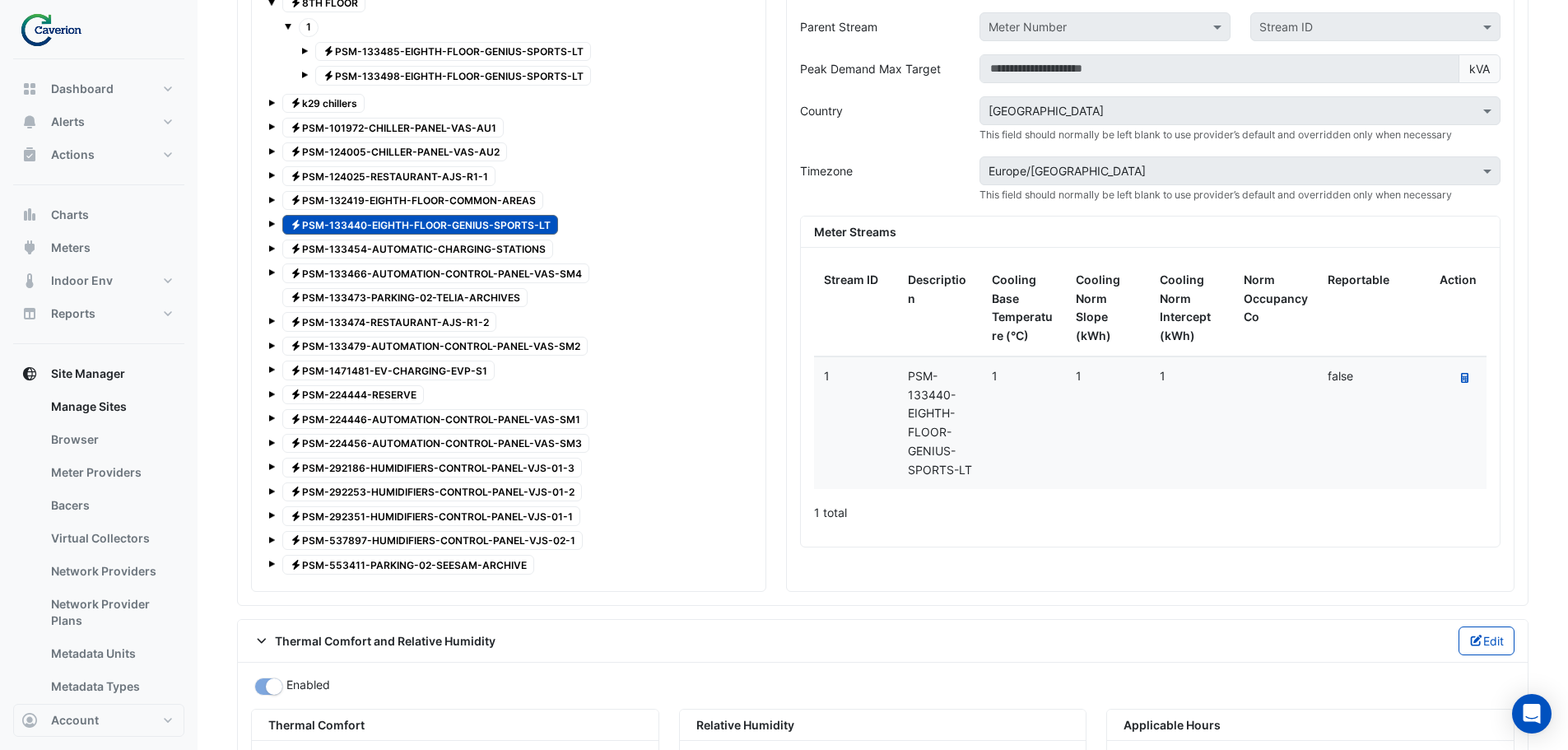
click at [376, 204] on span "Electricity PSM-132419-EIGHTH-FLOOR-COMMON-AREAS" at bounding box center [413, 200] width 261 height 19
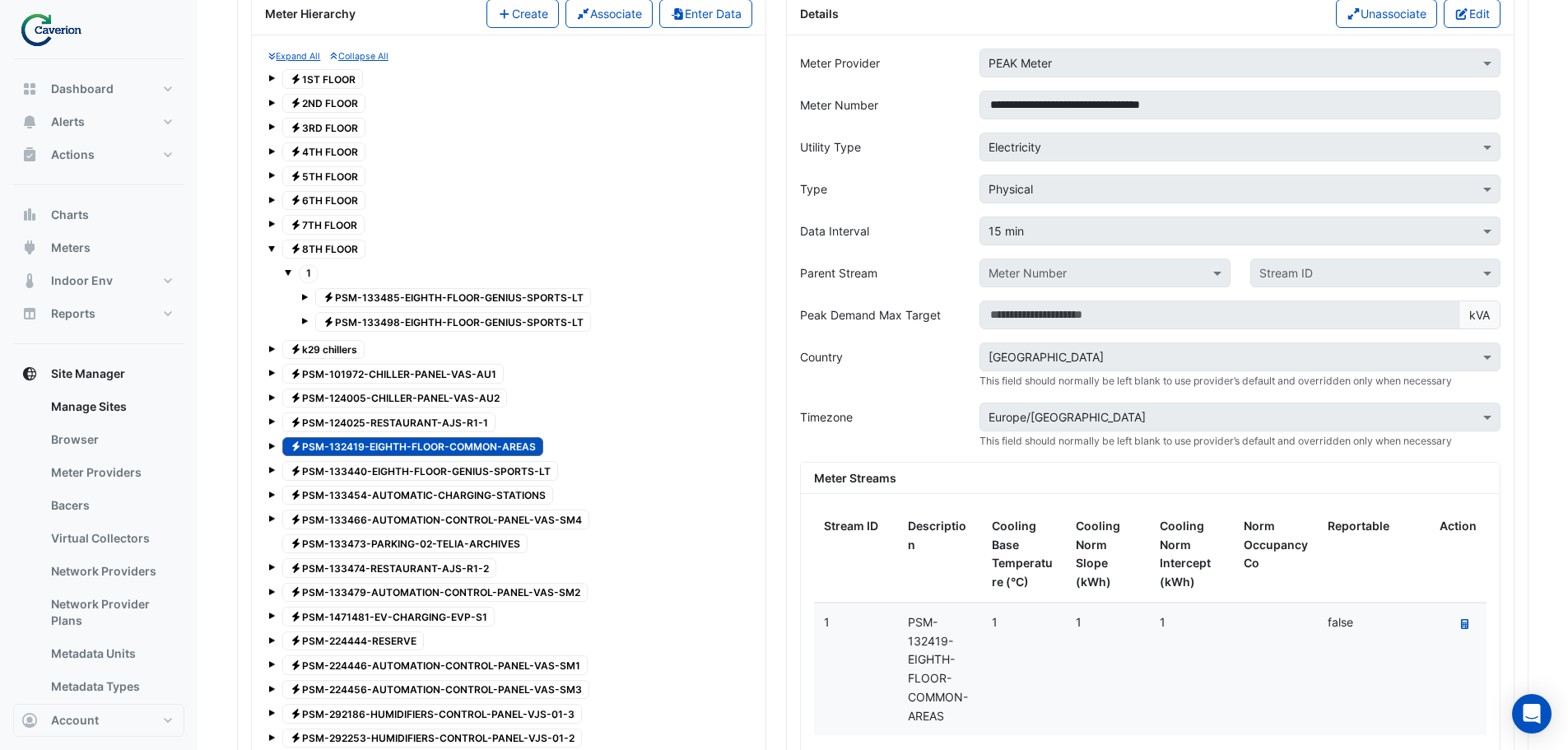
scroll to position [1408, 0]
click at [1485, 13] on button "Edit" at bounding box center [1472, 15] width 57 height 29
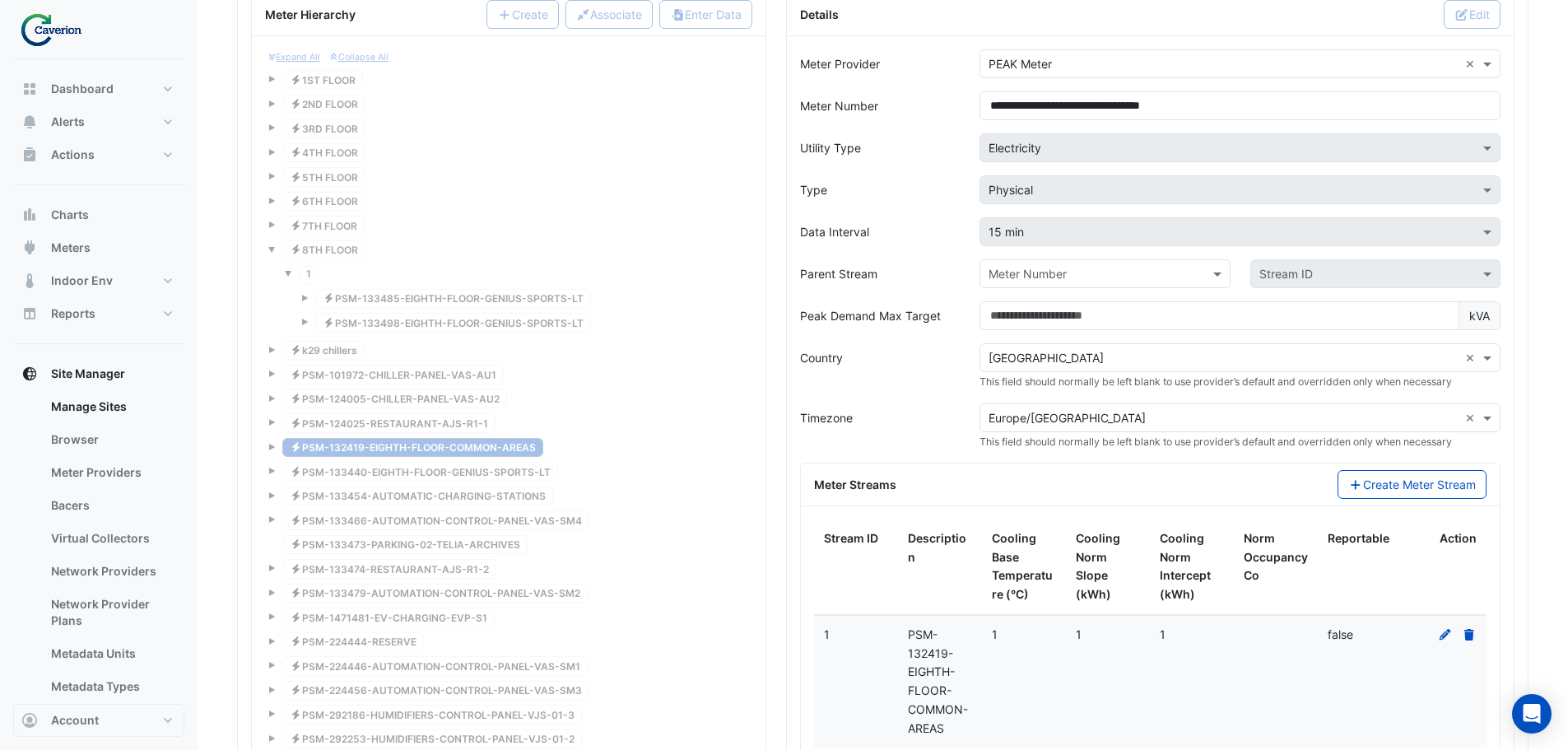
click at [1104, 275] on input "text" at bounding box center [1088, 275] width 199 height 17
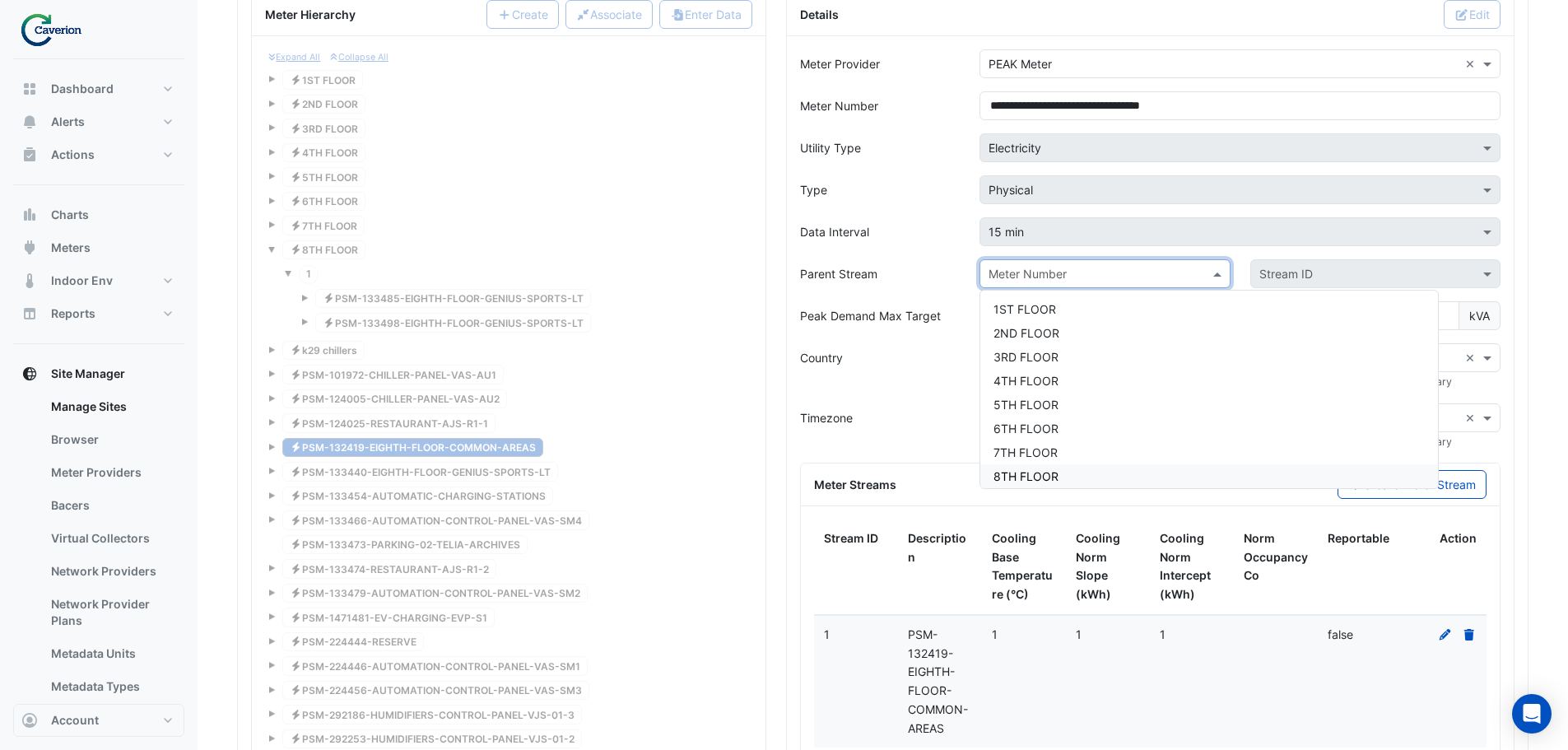
click at [1054, 484] on div "8TH FLOOR" at bounding box center [1209, 476] width 458 height 24
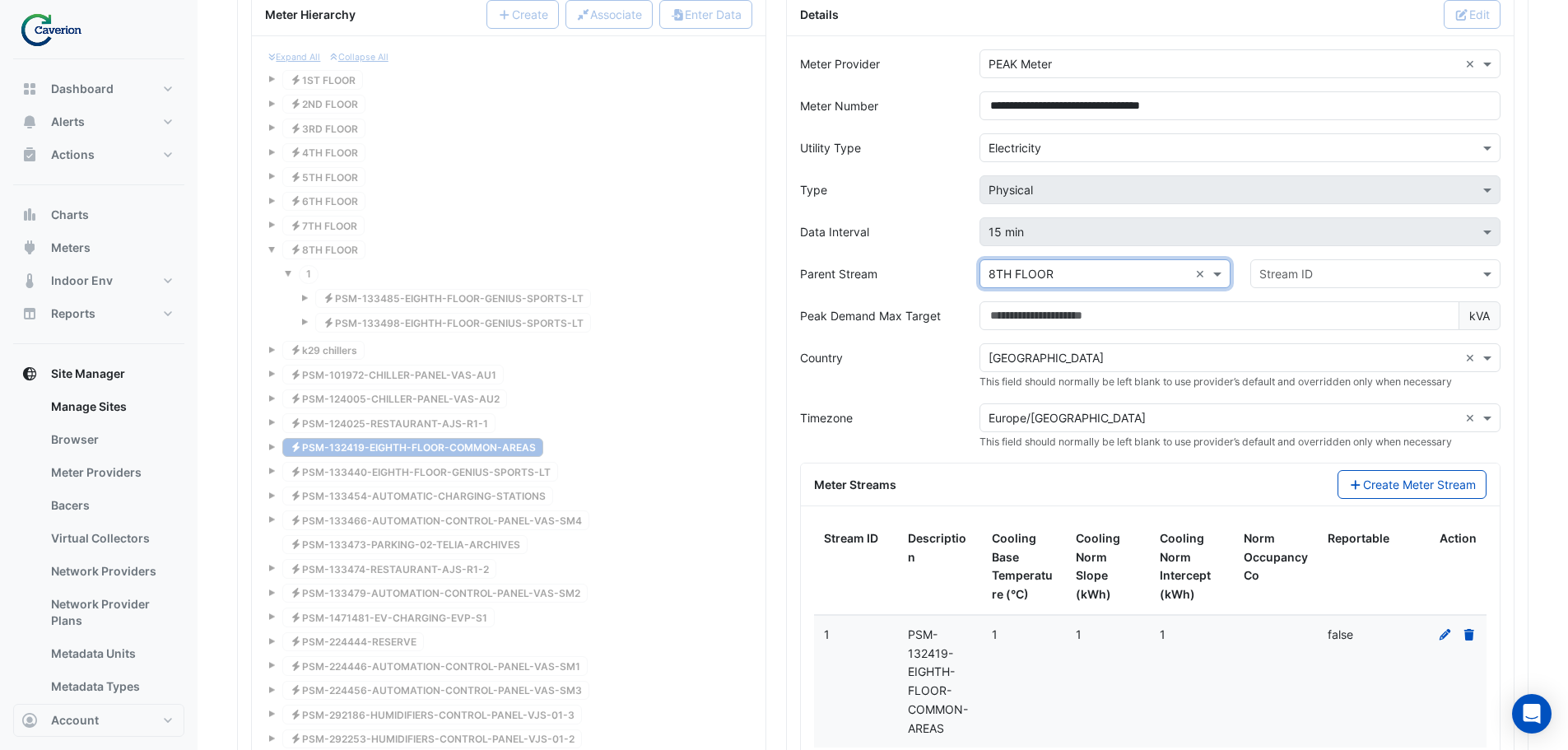
click at [1361, 277] on input "text" at bounding box center [1359, 275] width 199 height 17
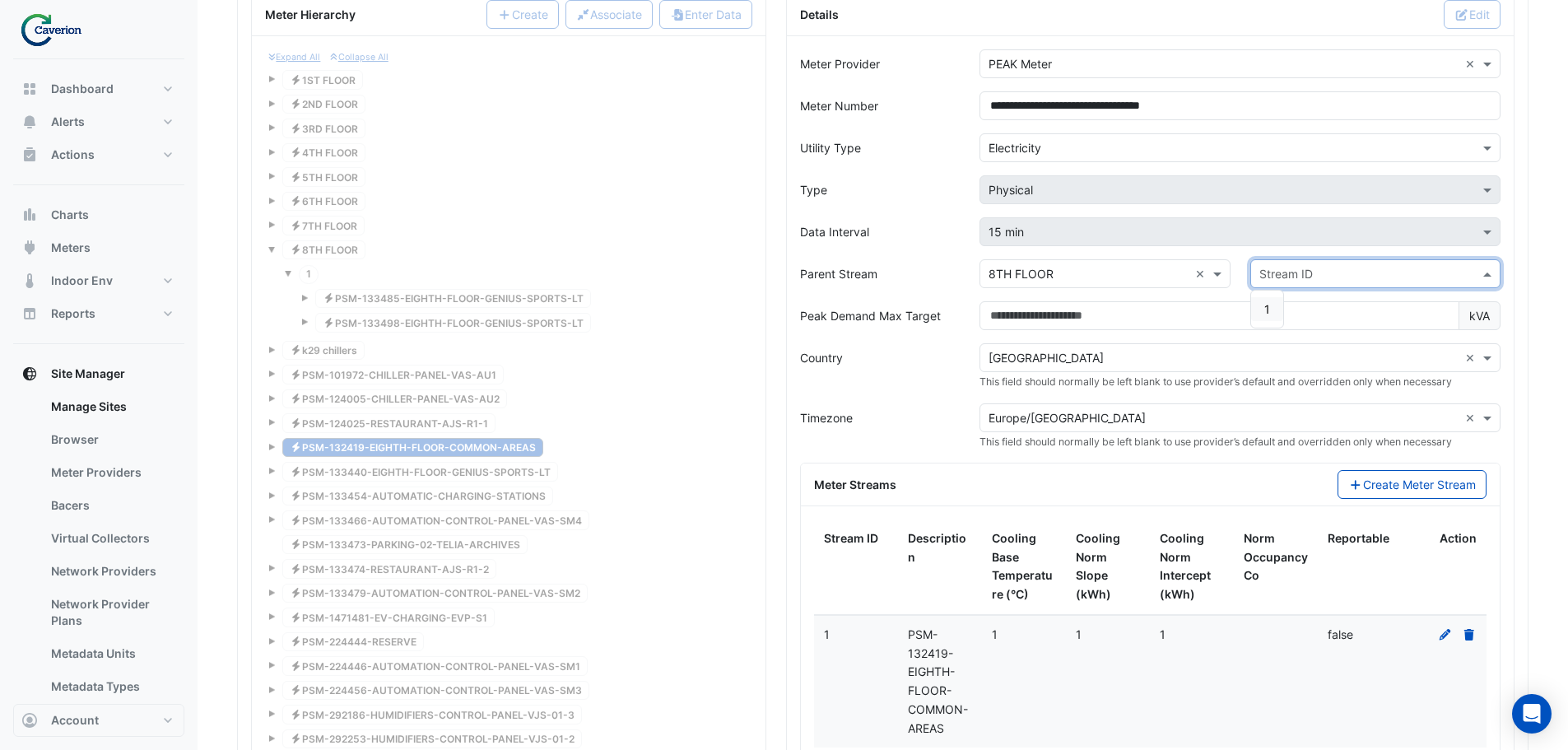
click at [1264, 302] on div "1" at bounding box center [1267, 309] width 32 height 24
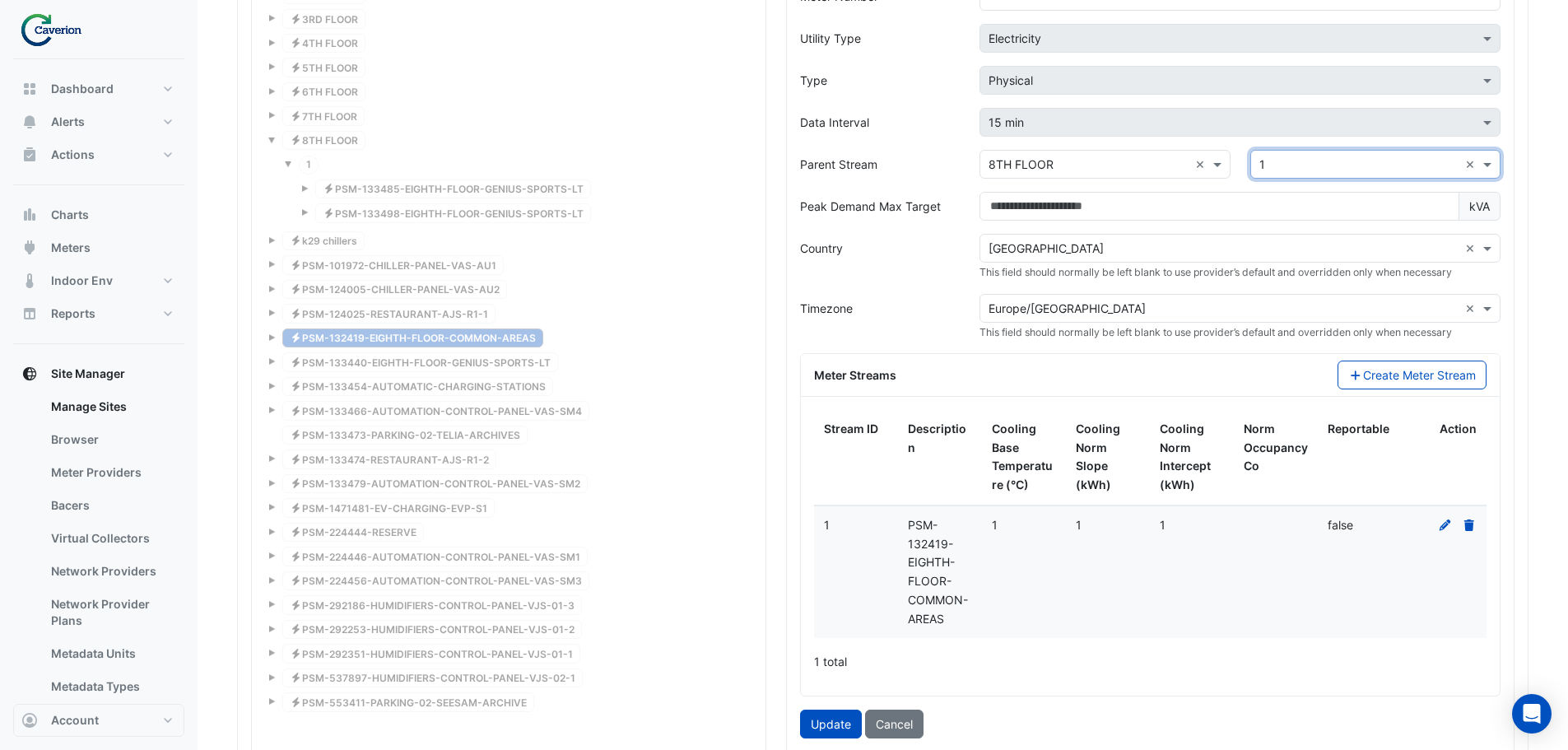
scroll to position [1737, 0]
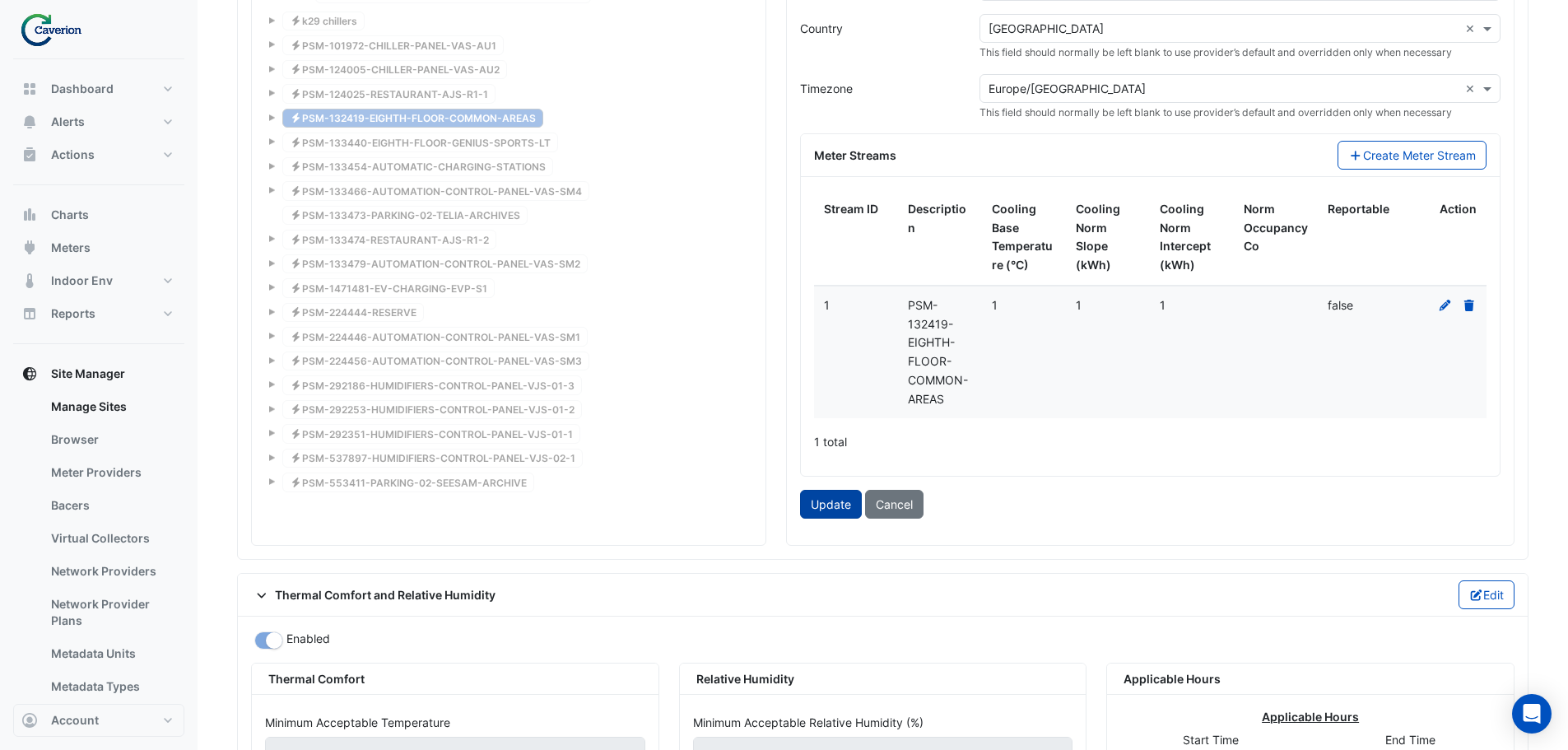
click at [841, 509] on button "Update" at bounding box center [831, 504] width 62 height 29
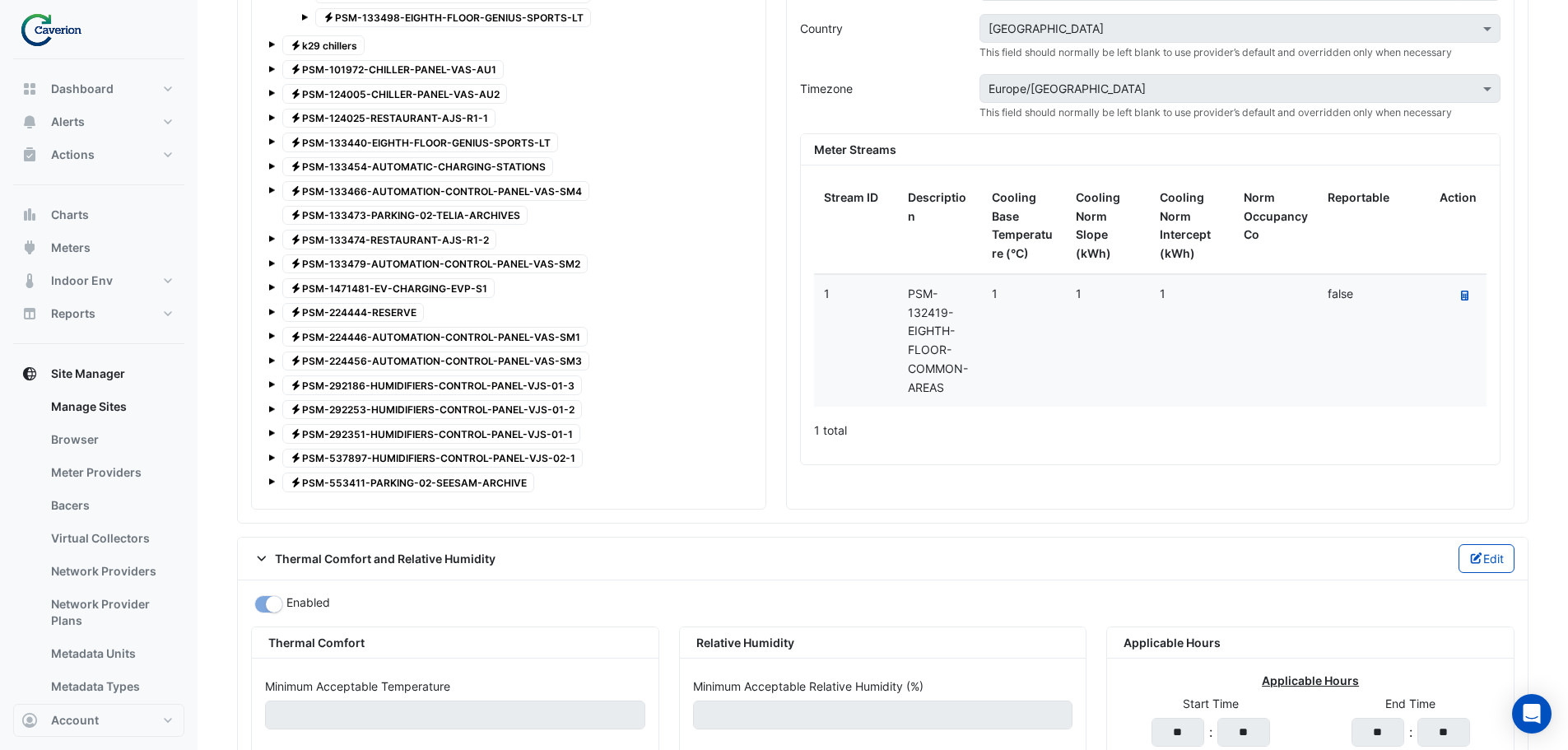
click at [427, 140] on span "Electricity PSM-133440-EIGHTH-FLOOR-GENIUS-SPORTS-LT" at bounding box center [420, 142] width 276 height 19
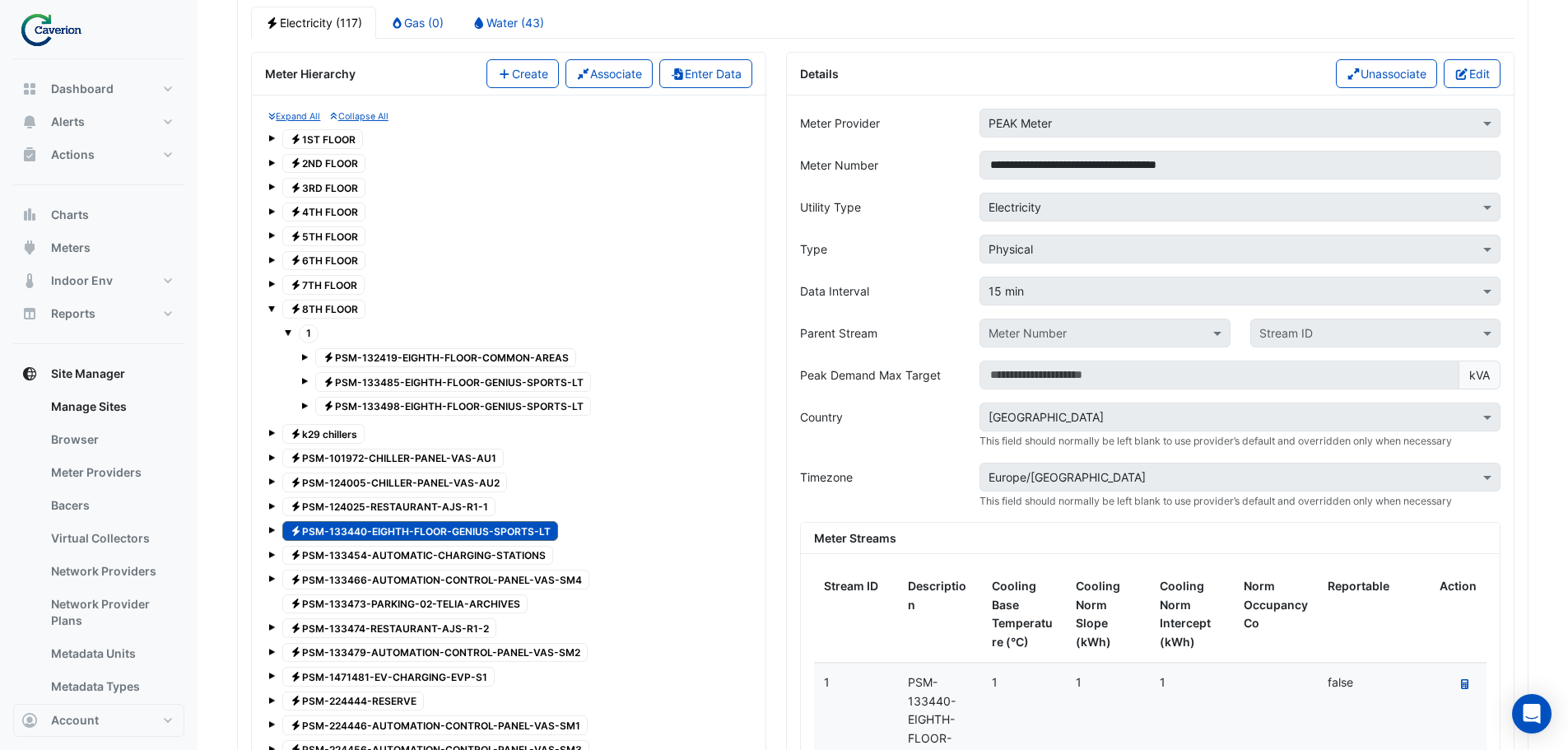
scroll to position [1326, 0]
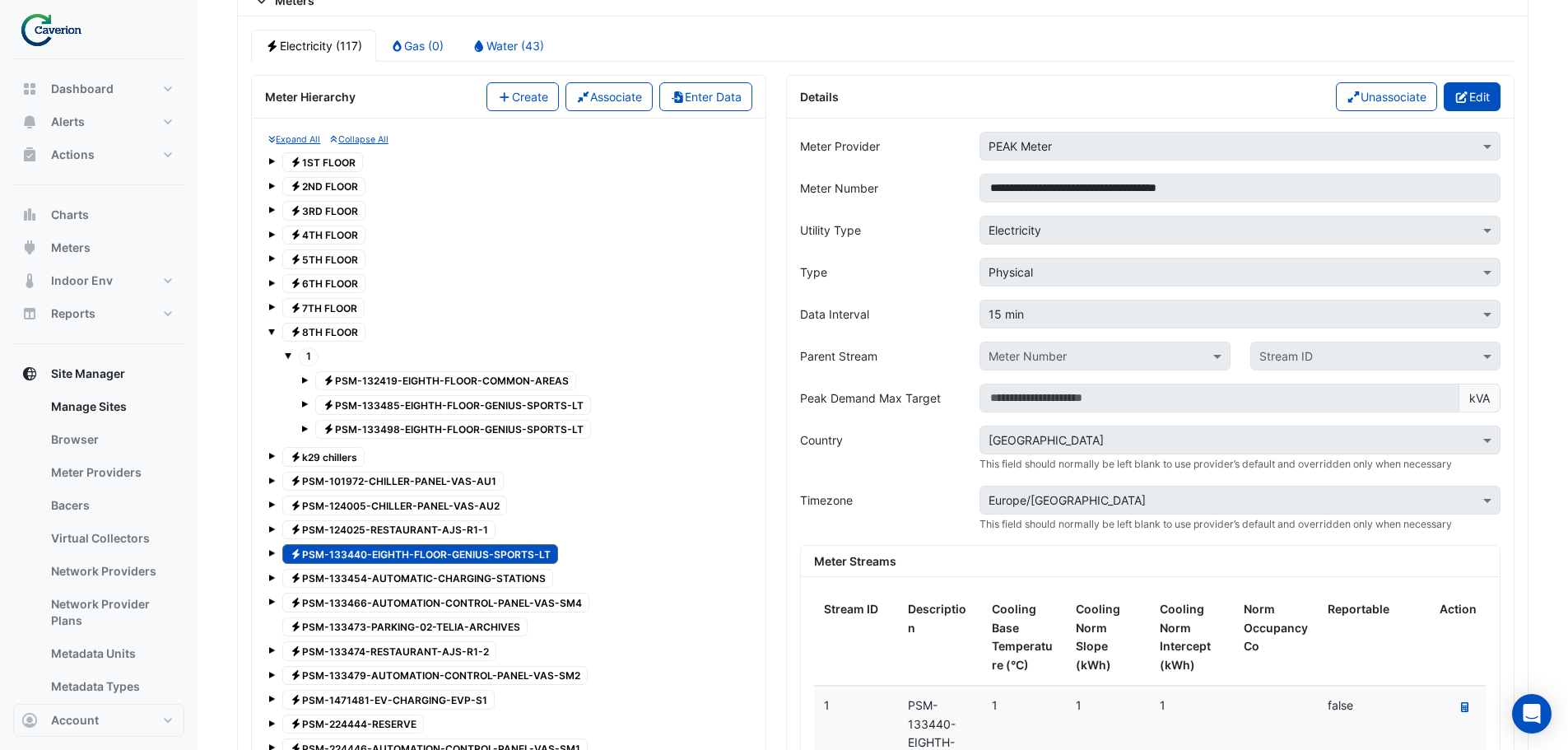
click at [1484, 86] on button "Edit" at bounding box center [1472, 97] width 57 height 29
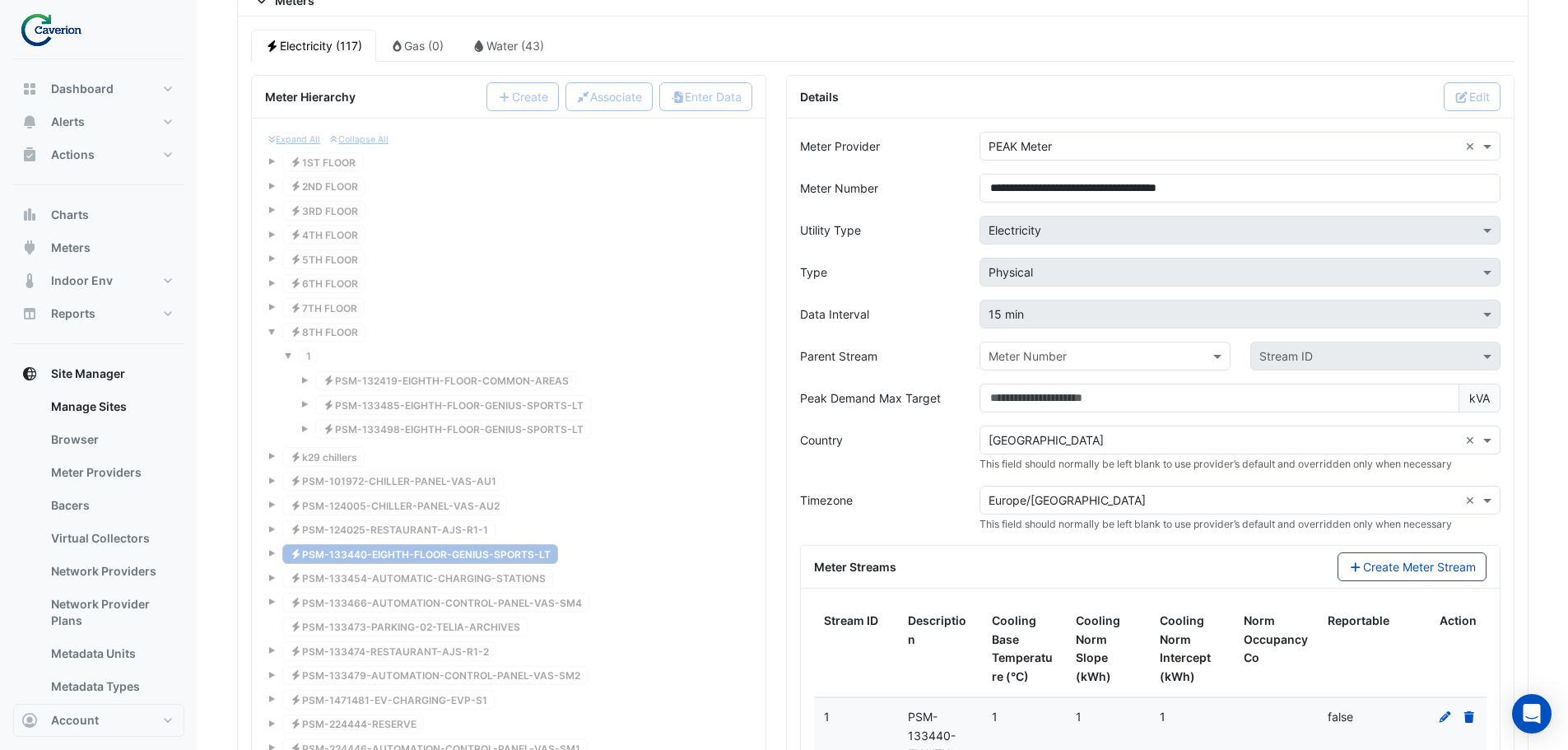
click at [1084, 361] on input "text" at bounding box center [1088, 357] width 199 height 17
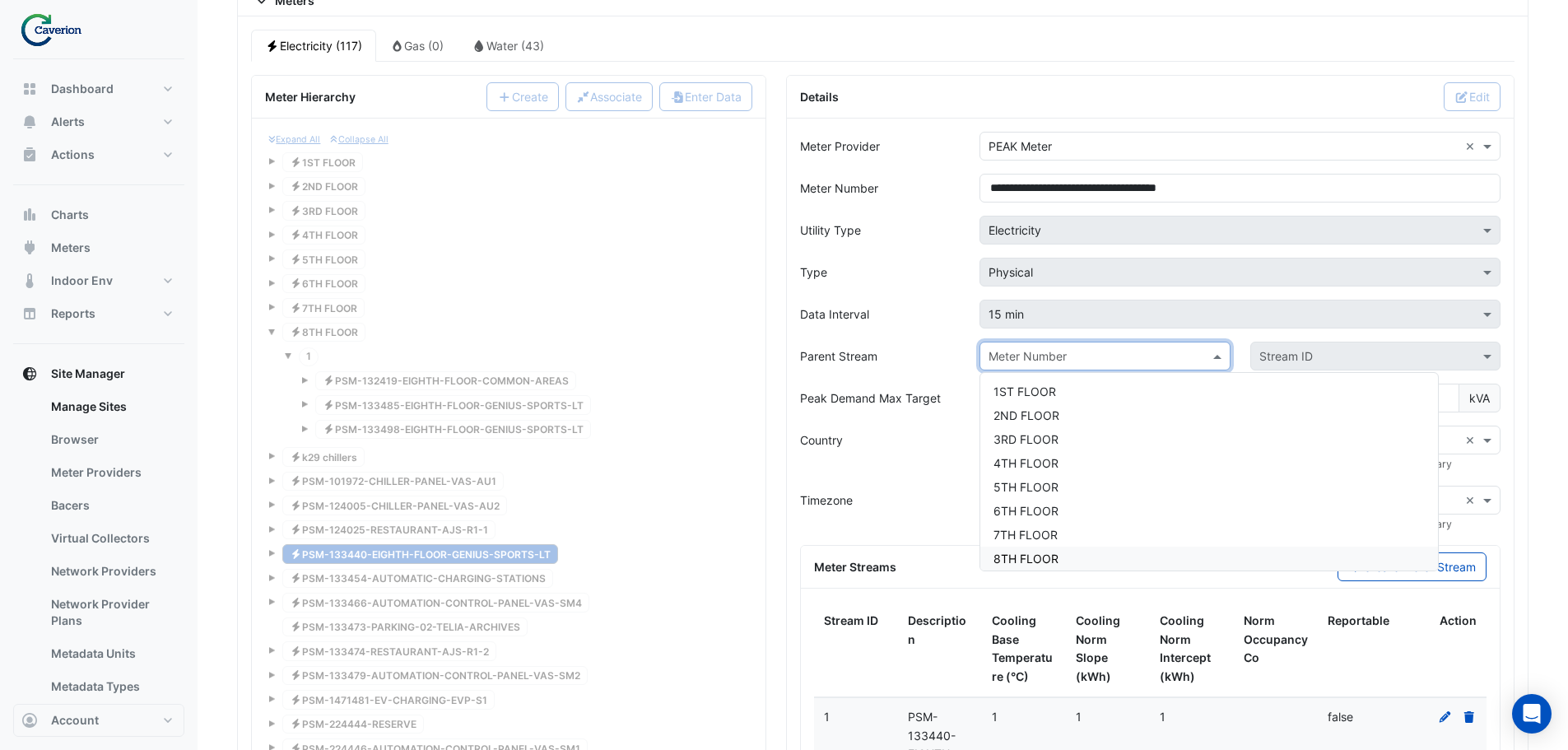
click at [1030, 558] on span "8TH FLOOR" at bounding box center [1026, 558] width 65 height 14
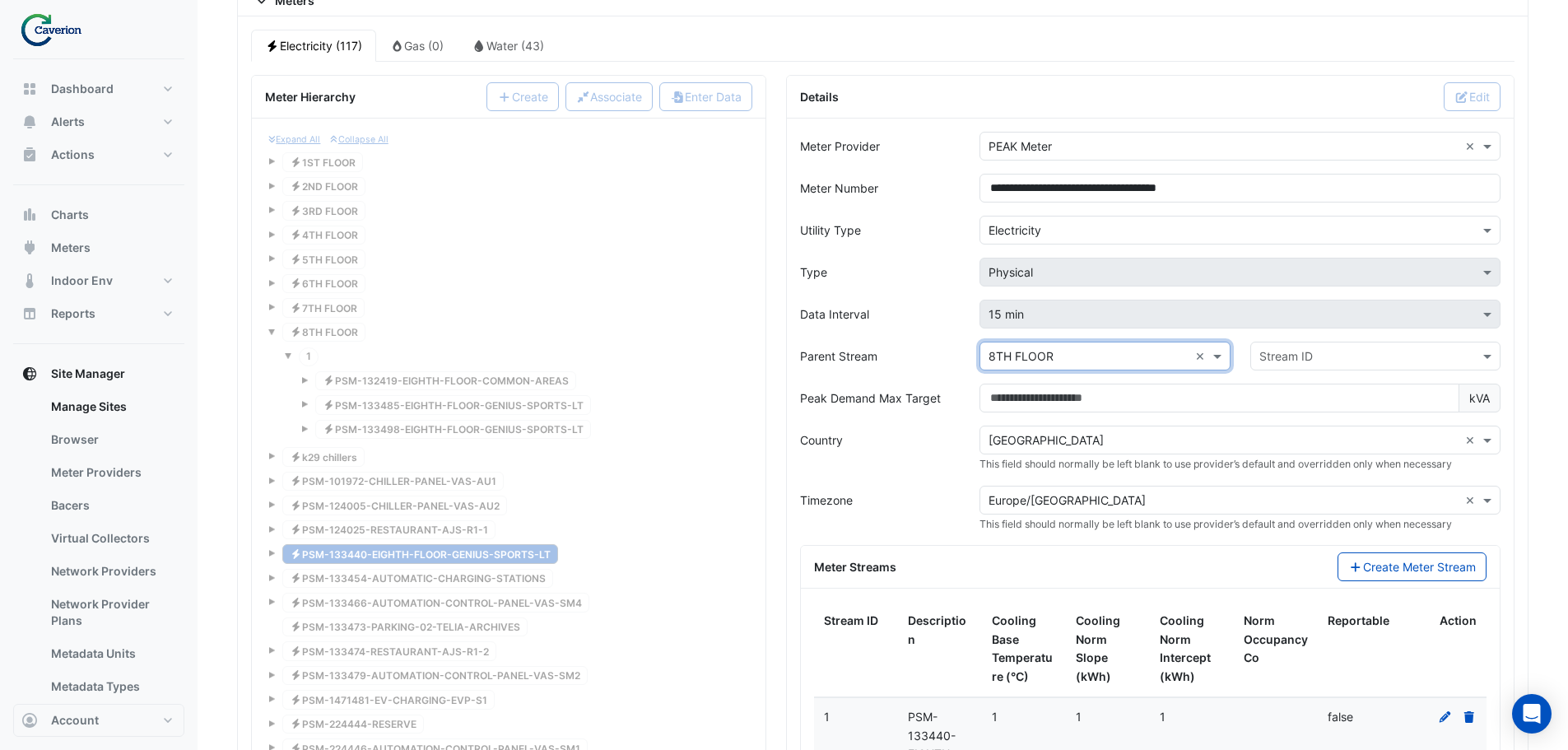
click at [1342, 354] on input "text" at bounding box center [1359, 357] width 199 height 17
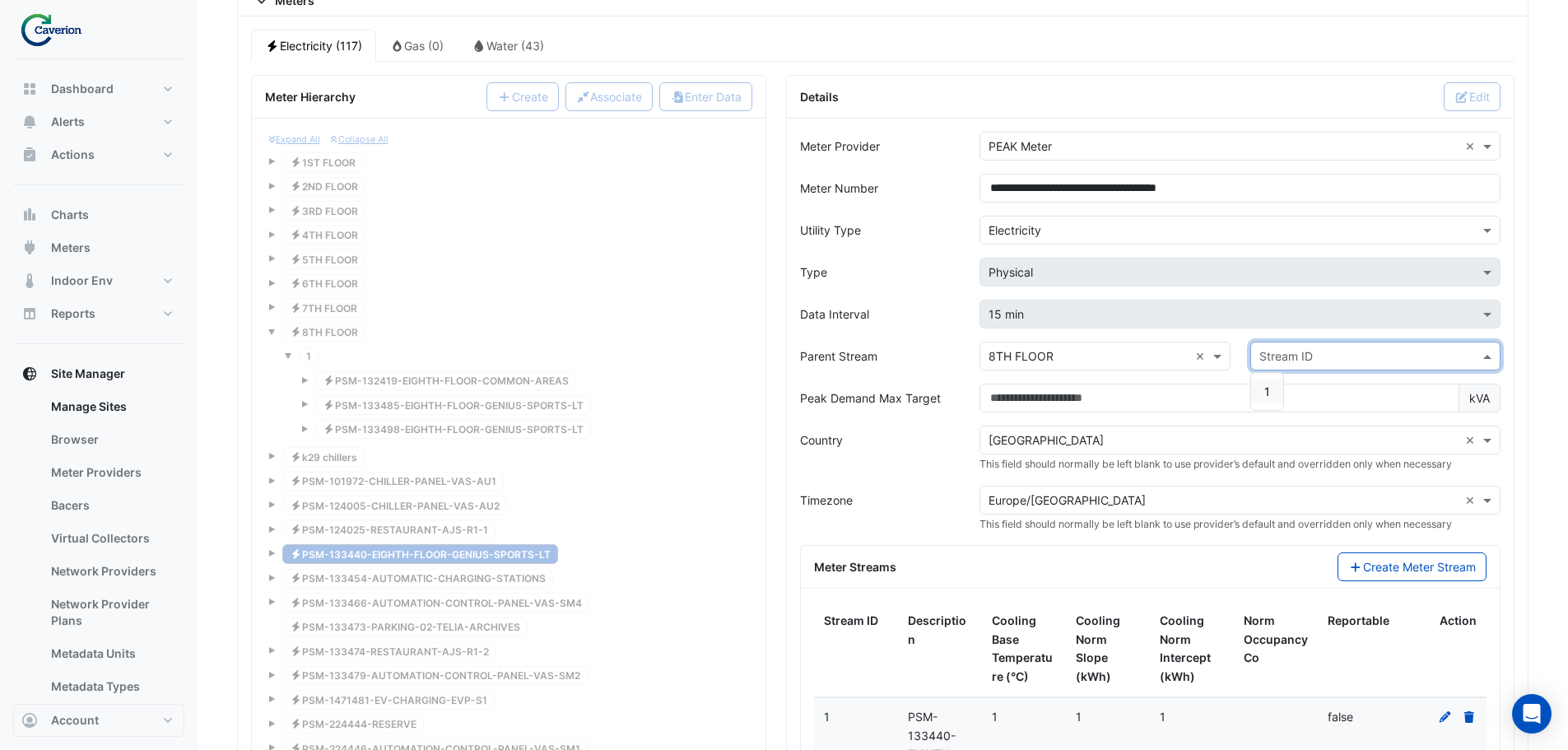
click at [1259, 385] on div "1" at bounding box center [1267, 391] width 32 height 24
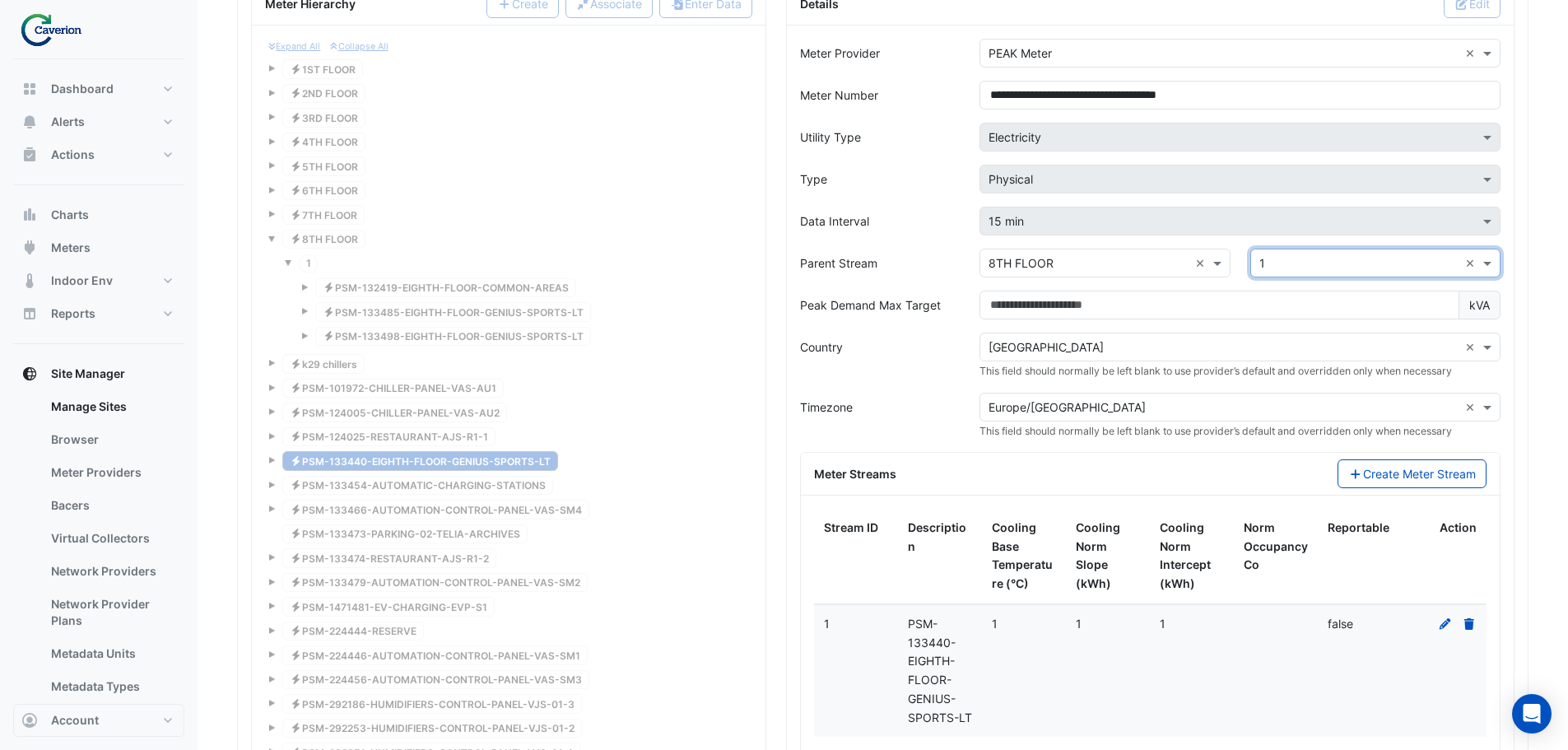
scroll to position [1655, 0]
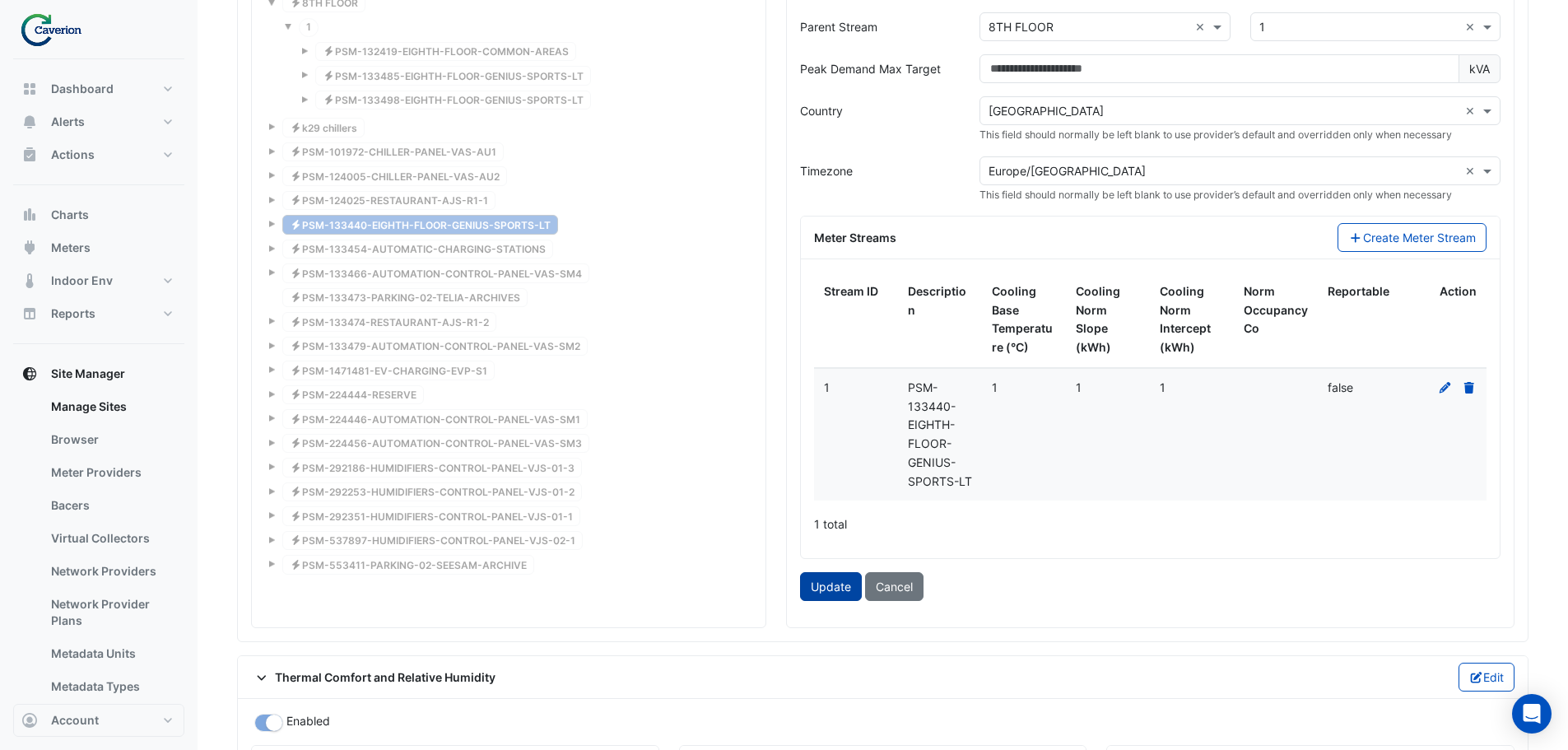
click at [830, 584] on button "Update" at bounding box center [831, 586] width 62 height 29
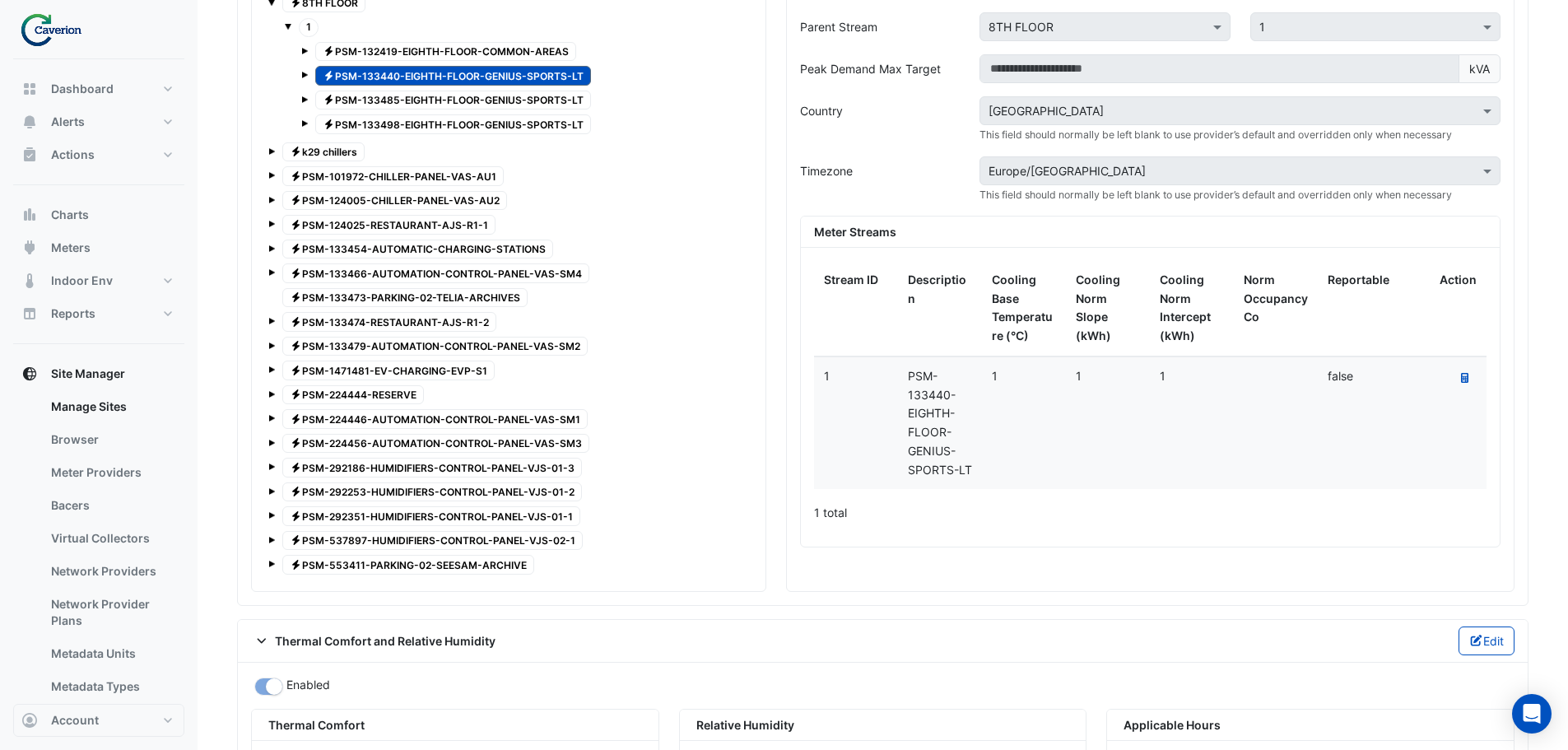
click at [316, 177] on span "Electricity PSM-101972-CHILLER-PANEL-VAS-AU1" at bounding box center [393, 176] width 222 height 19
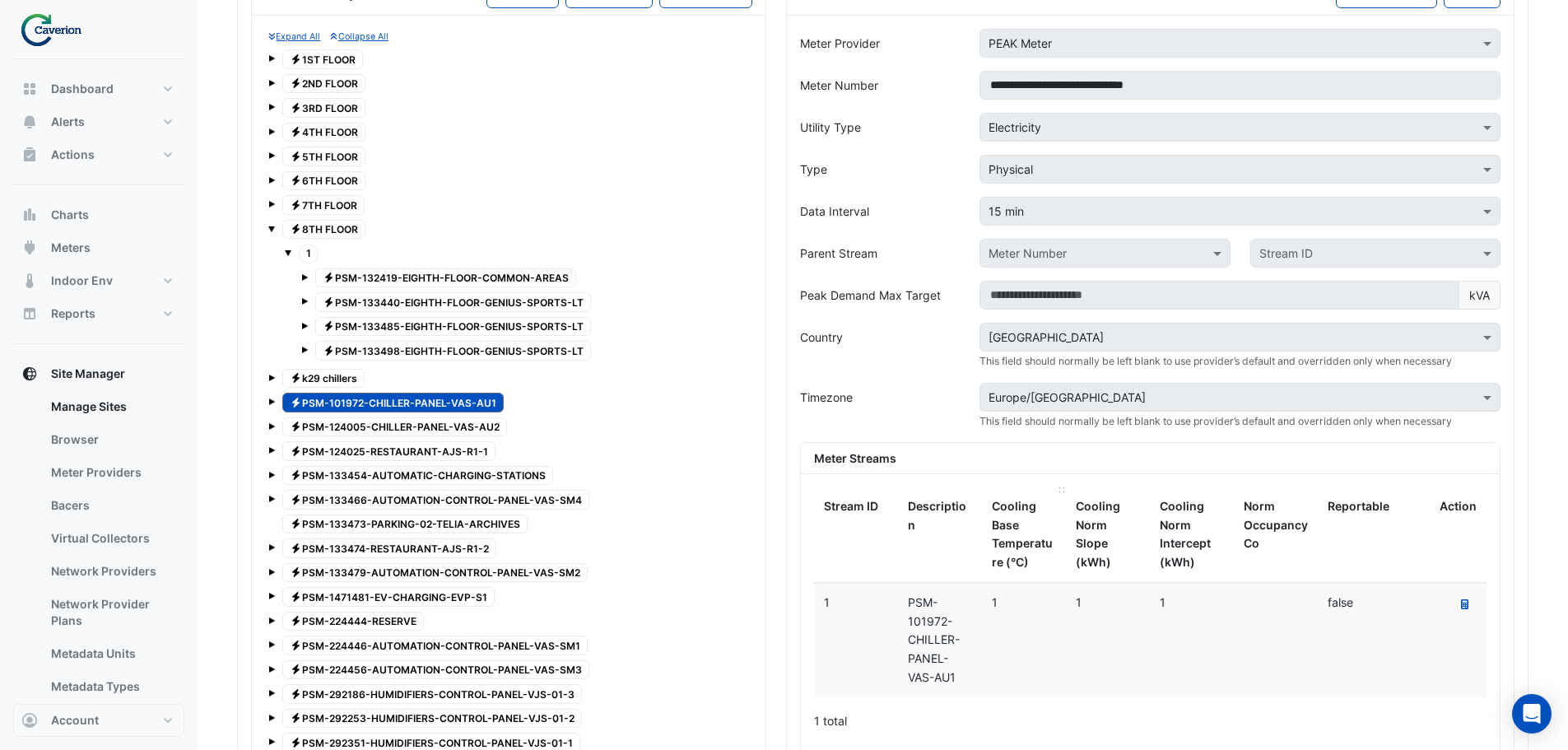
scroll to position [1326, 0]
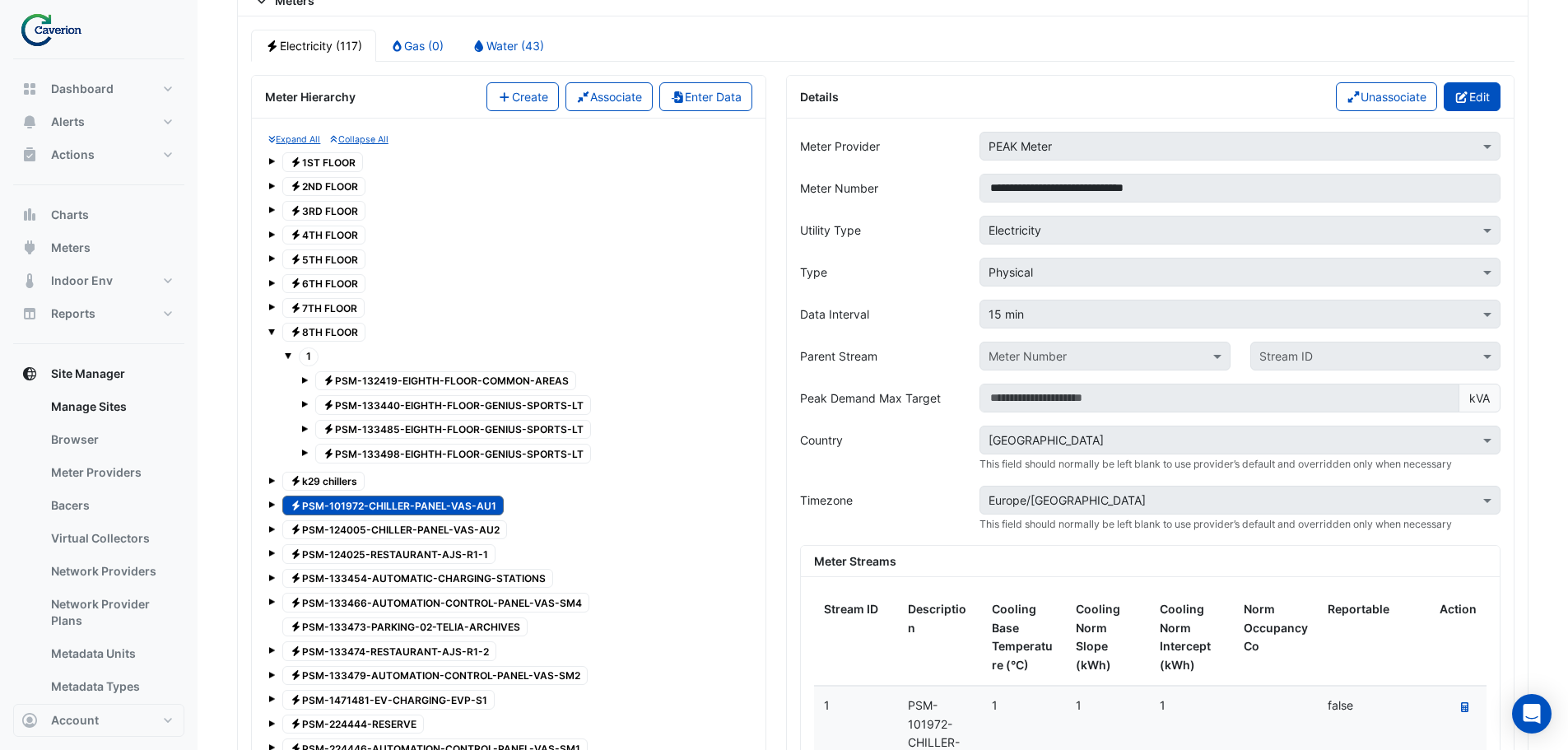
click at [1470, 102] on button "Edit" at bounding box center [1472, 97] width 57 height 29
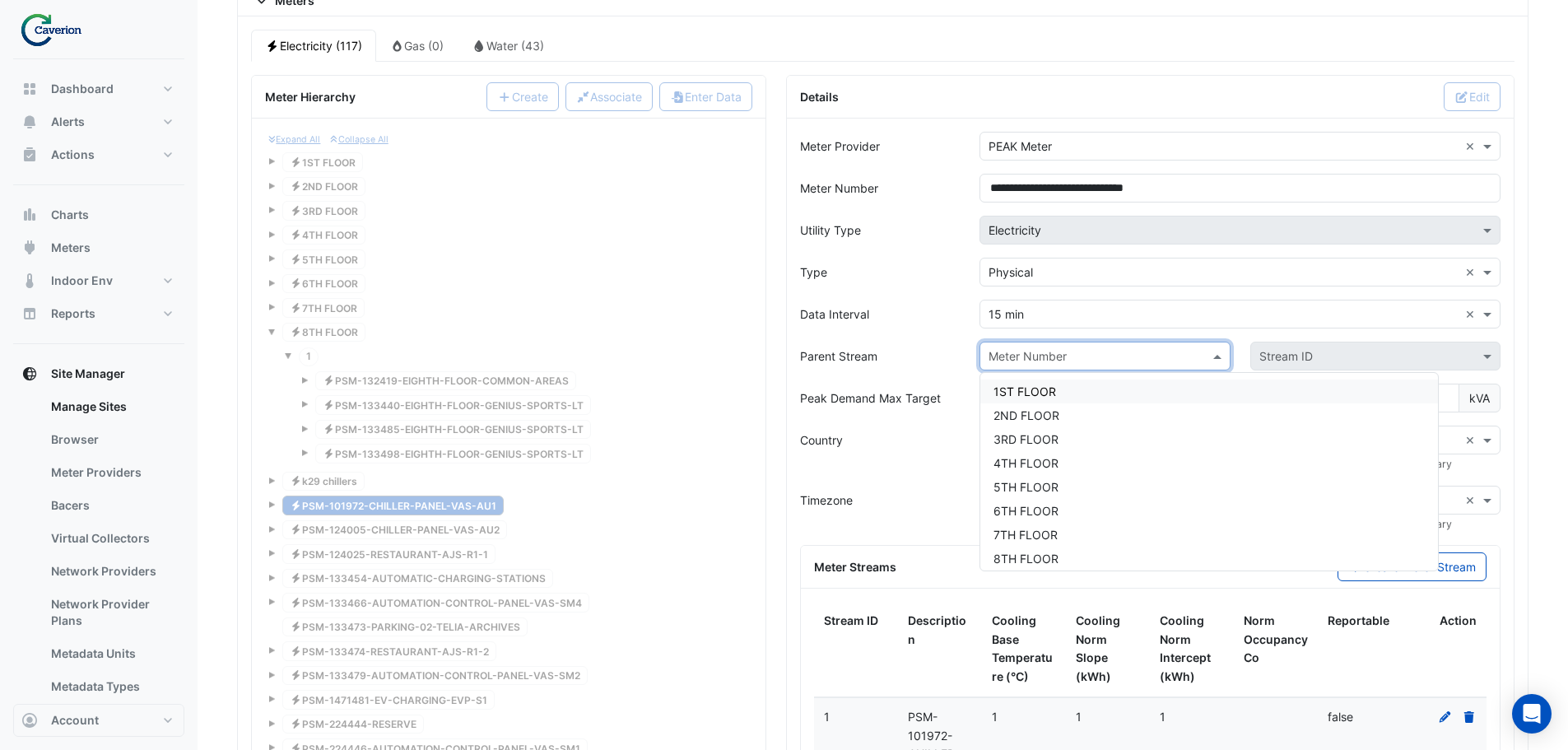
click at [1203, 356] on div at bounding box center [1104, 356] width 249 height 19
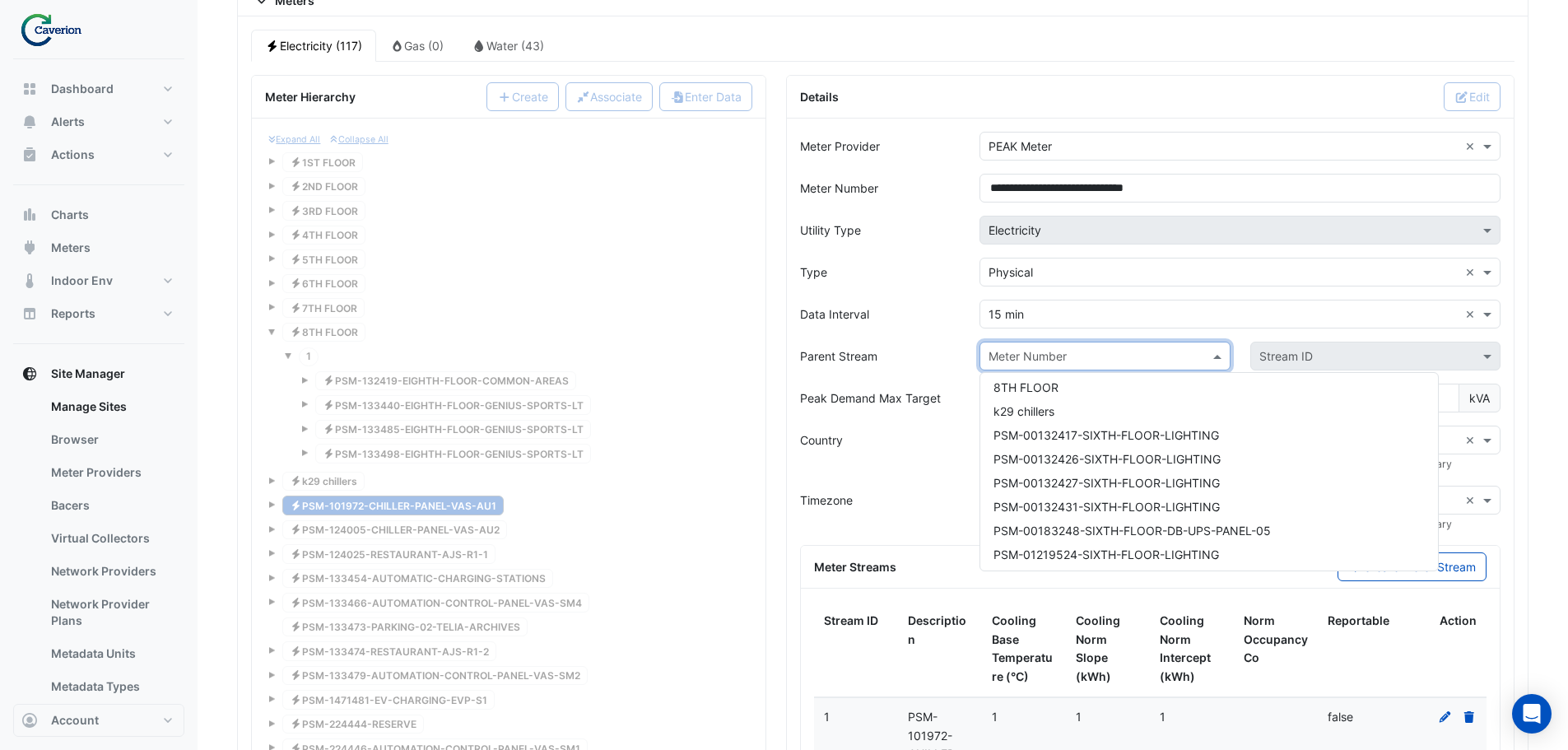
scroll to position [165, 0]
click at [1039, 415] on span "k29 chillers" at bounding box center [1024, 417] width 61 height 14
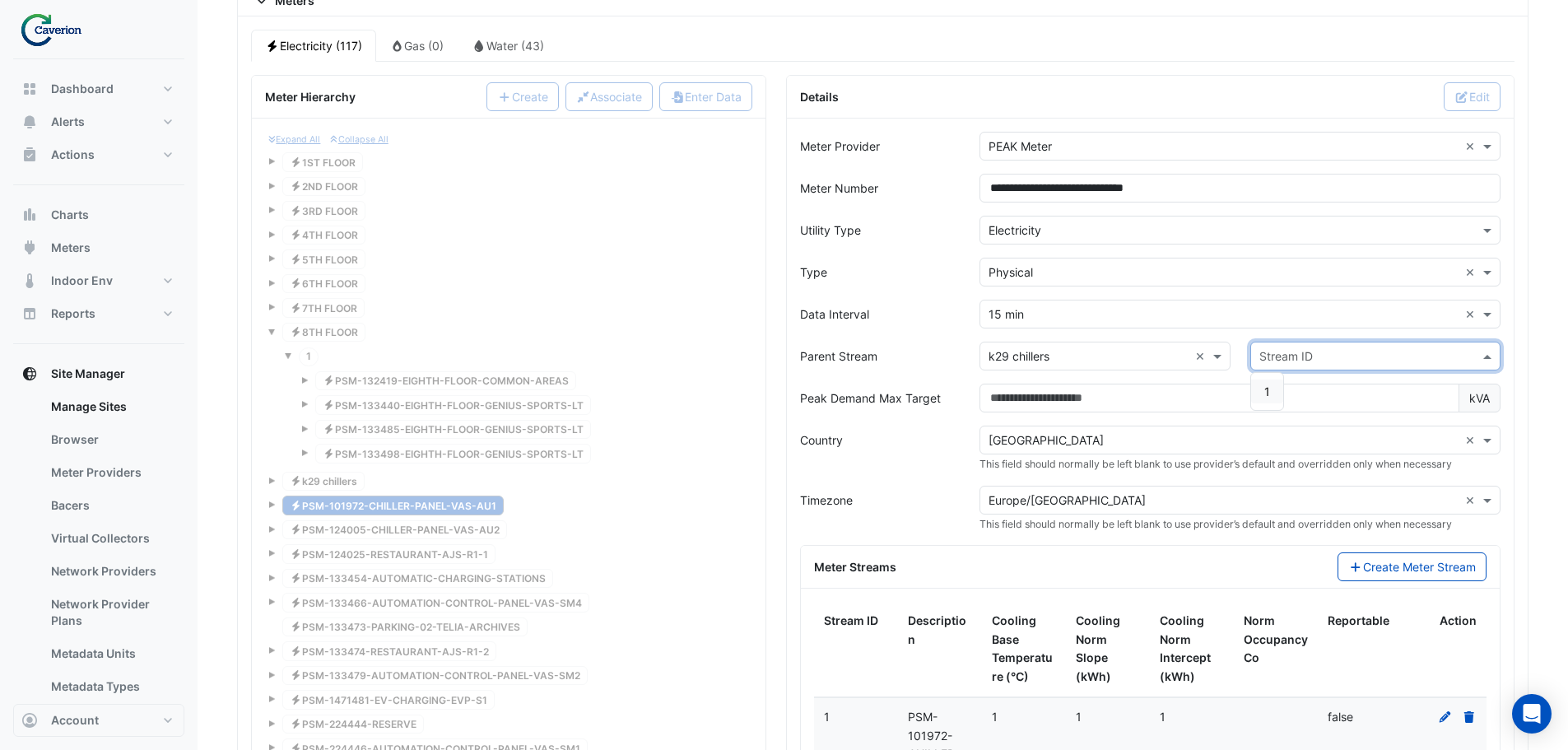
click at [1297, 355] on input "text" at bounding box center [1359, 357] width 199 height 17
click at [1270, 388] on span "1" at bounding box center [1267, 391] width 6 height 14
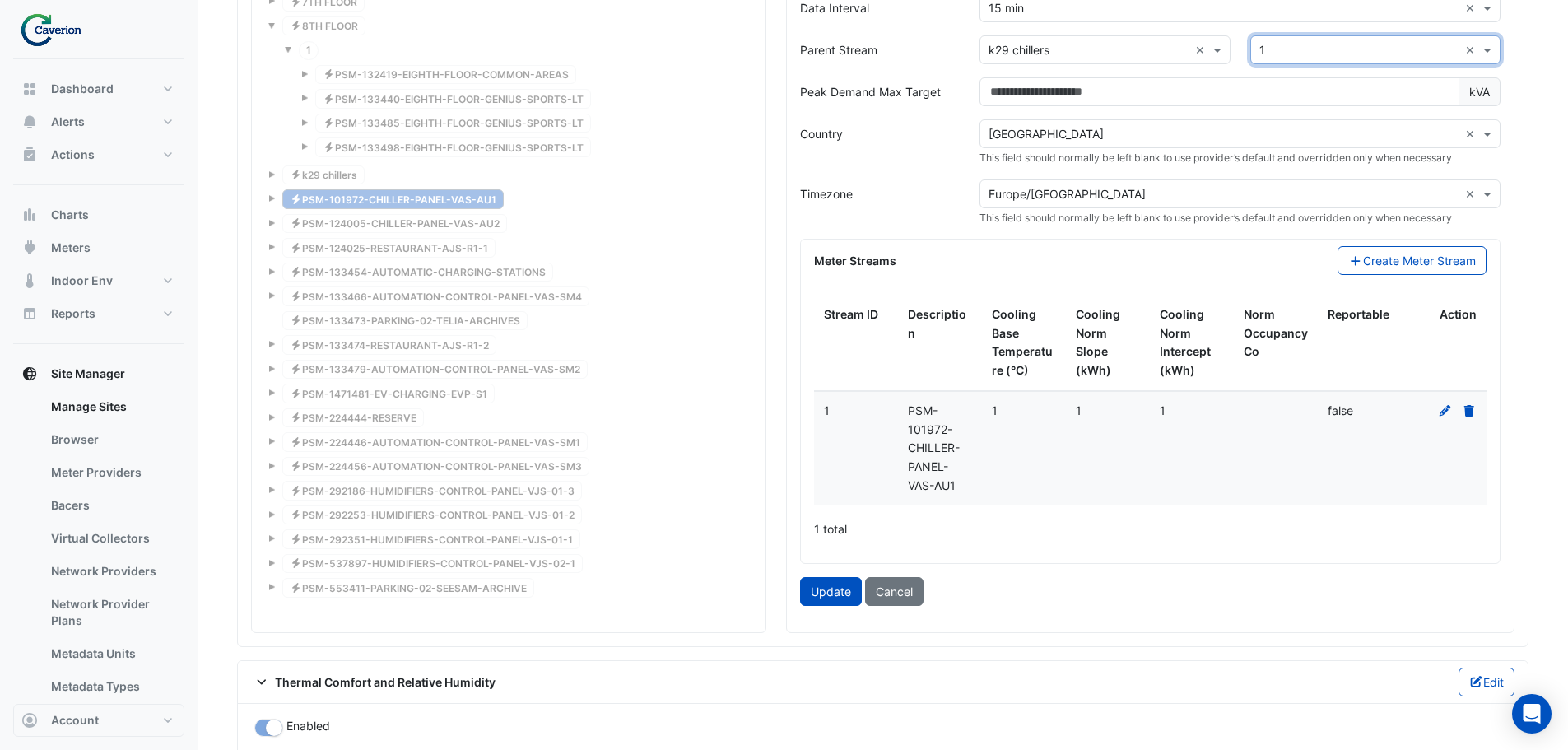
scroll to position [1655, 0]
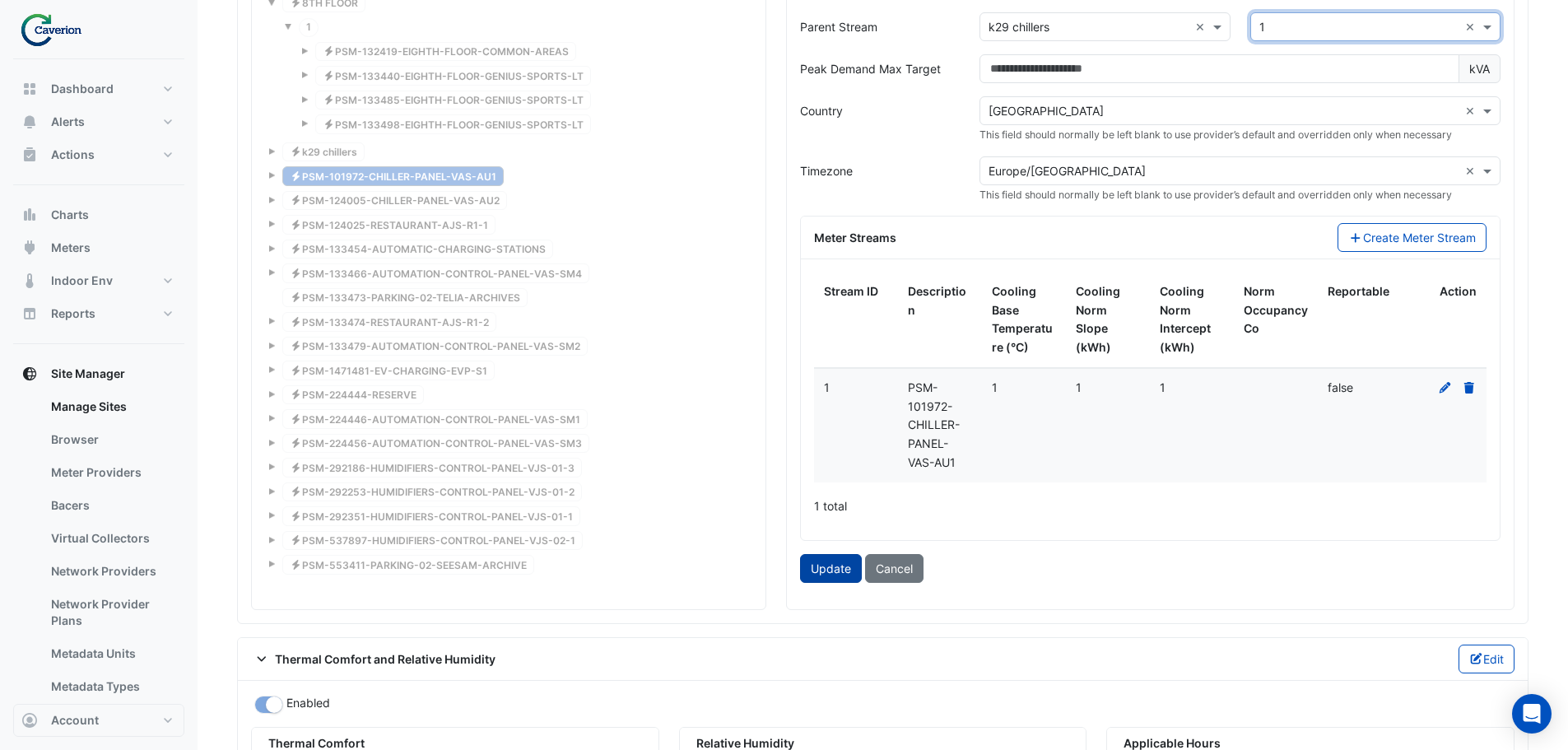
click at [824, 563] on button "Update" at bounding box center [831, 568] width 62 height 29
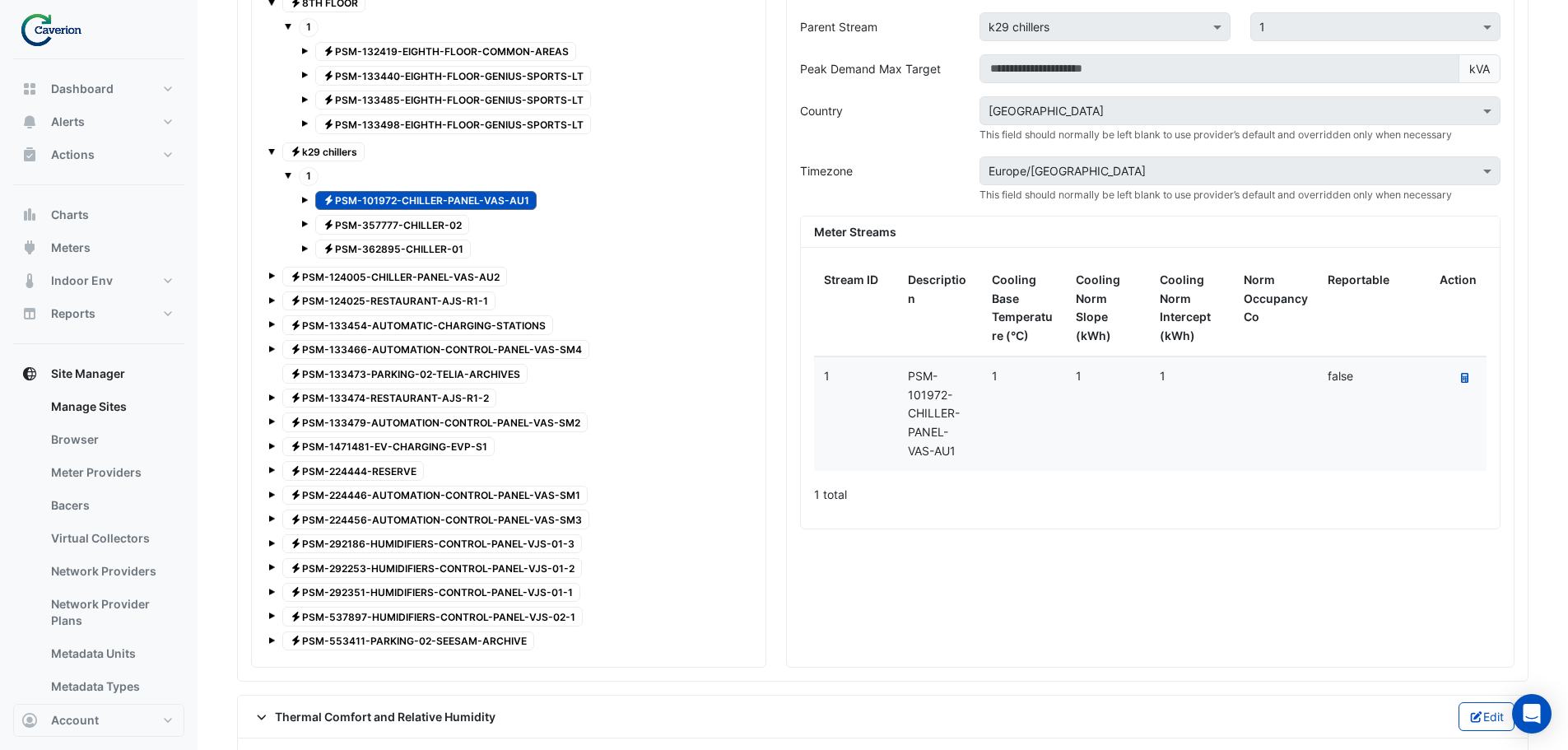
click at [371, 273] on span "Electricity PSM-124005-CHILLER-PANEL-VAS-AU2" at bounding box center [395, 277] width 225 height 19
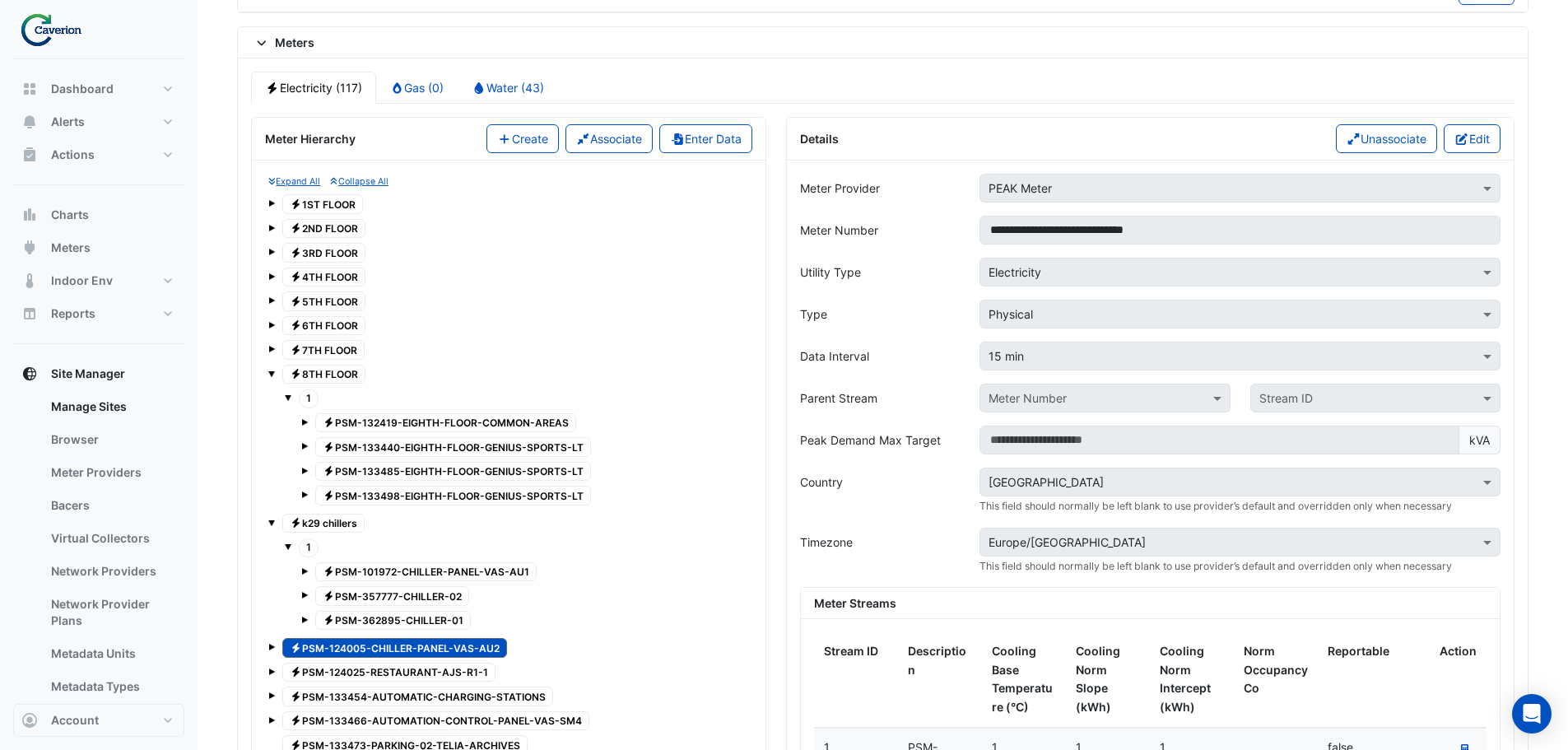
scroll to position [1244, 0]
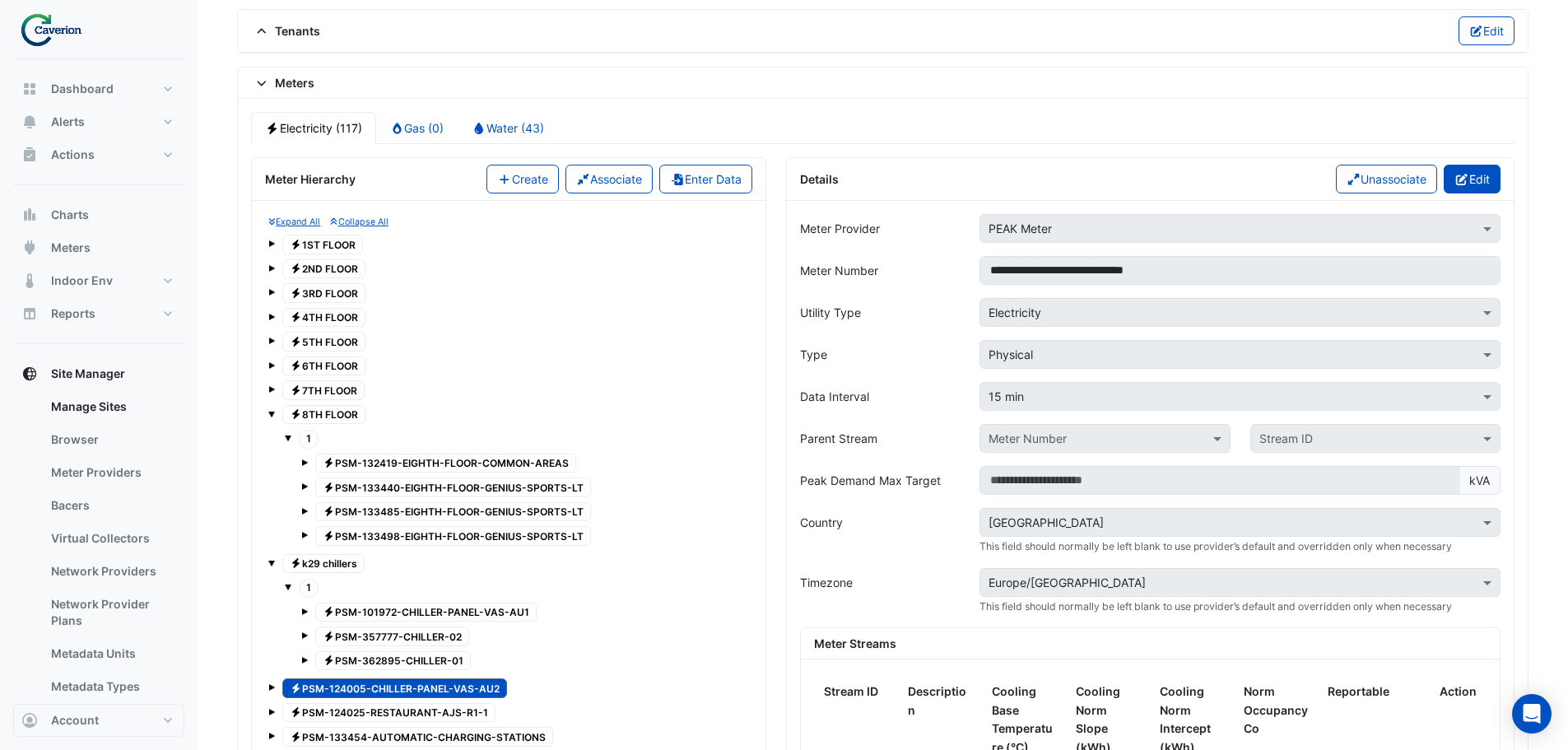
click at [1489, 173] on button "Edit" at bounding box center [1472, 179] width 57 height 29
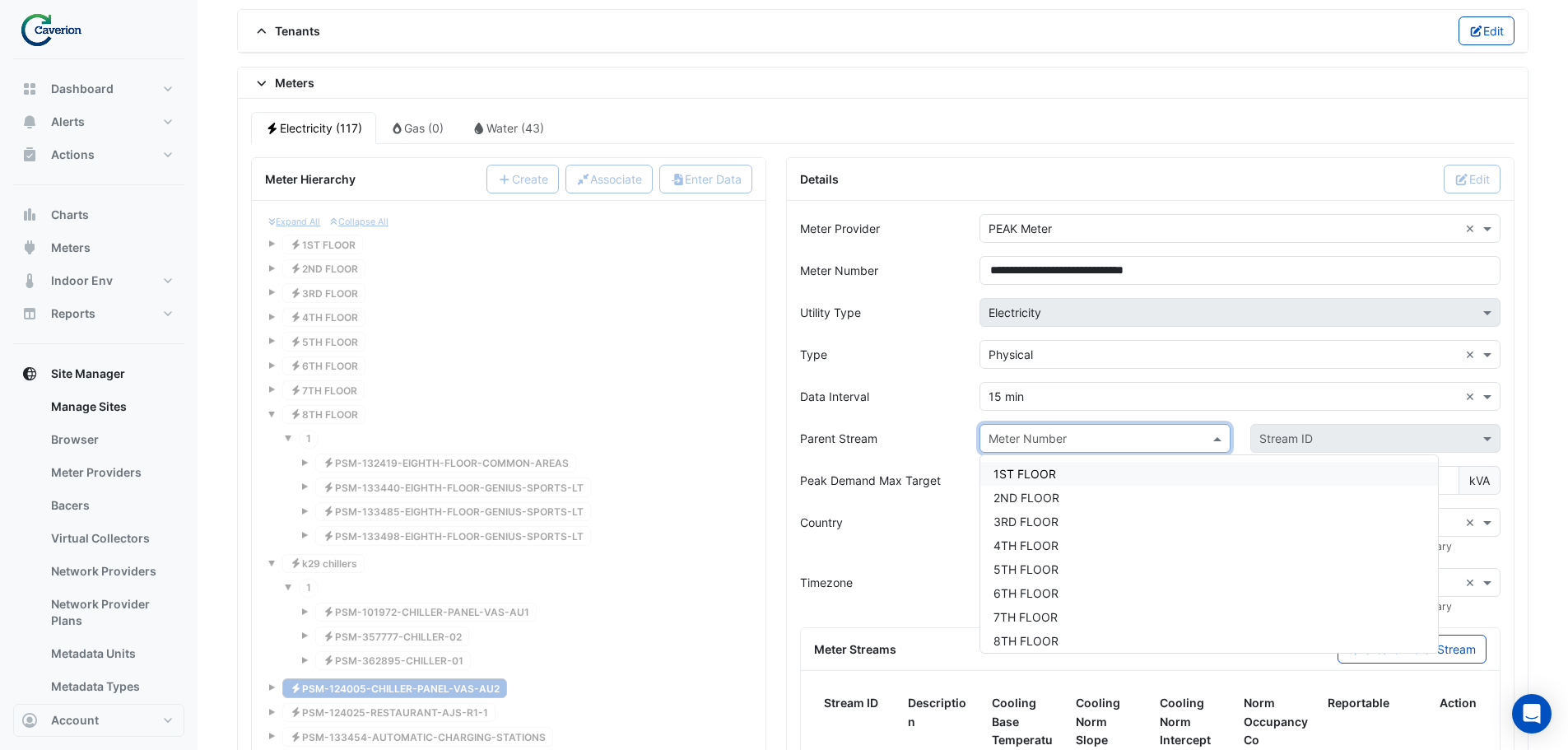
click at [1055, 439] on input "text" at bounding box center [1088, 439] width 199 height 17
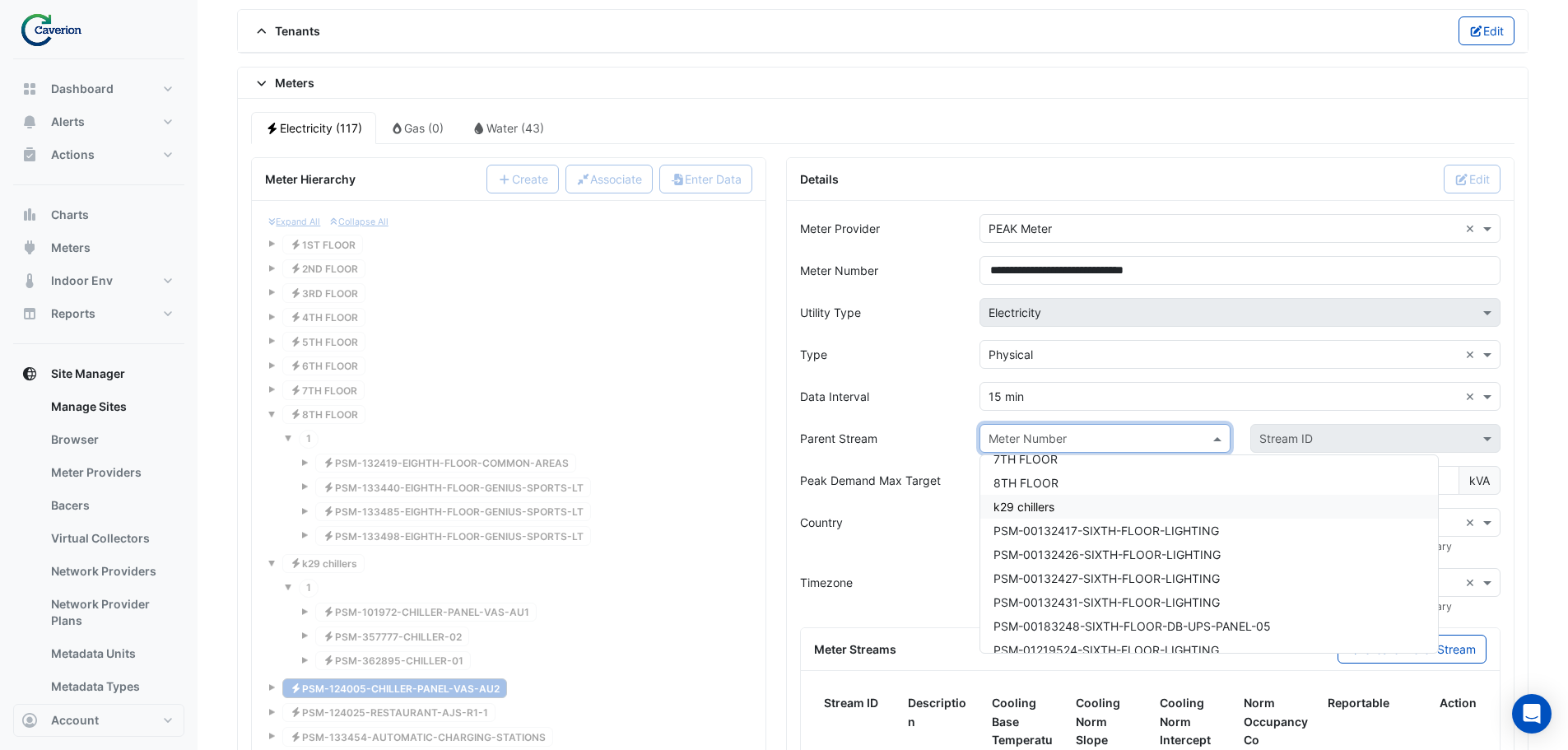
scroll to position [165, 0]
click at [1050, 503] on span "k29 chillers" at bounding box center [1024, 499] width 61 height 14
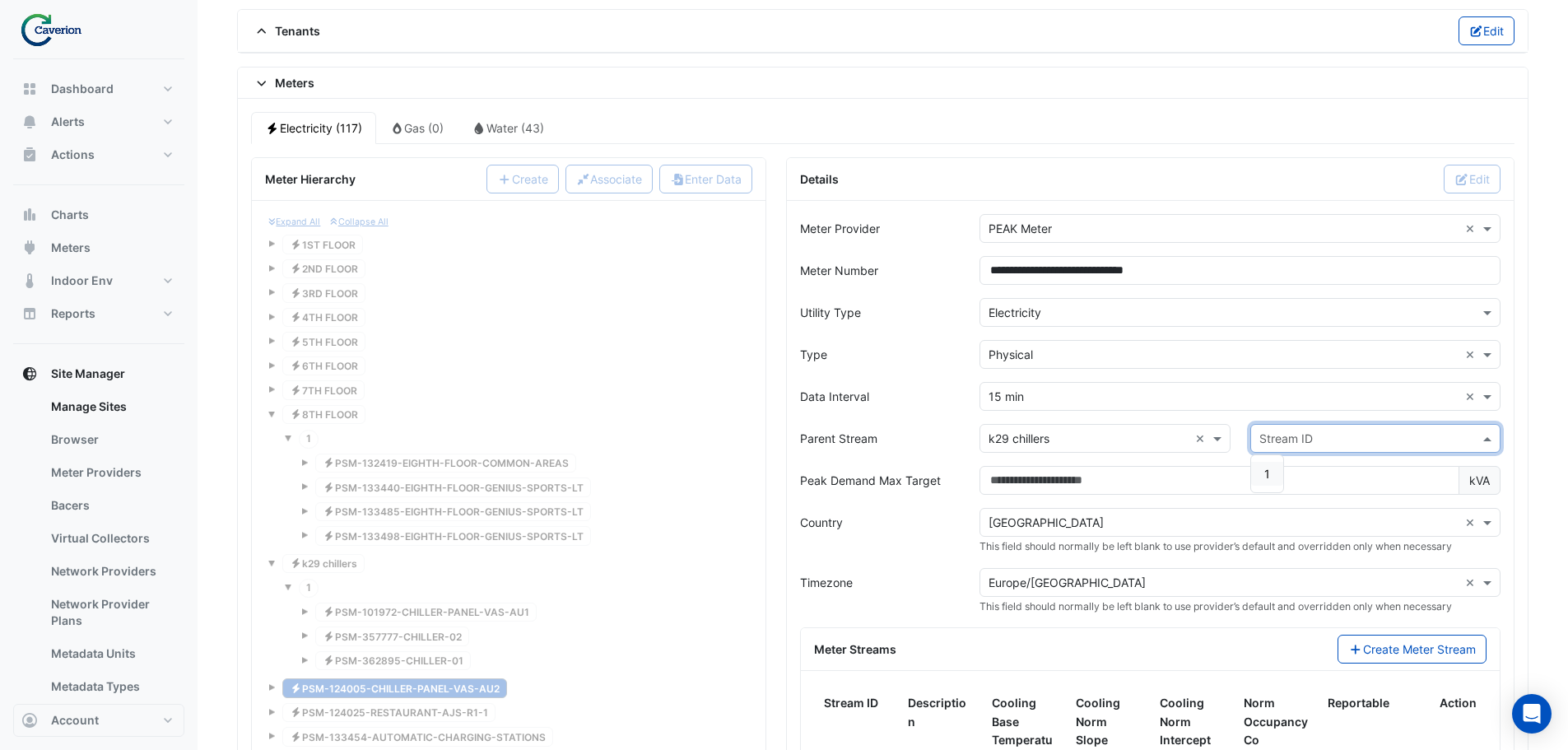
click at [1319, 437] on input "text" at bounding box center [1359, 439] width 199 height 17
click at [1260, 470] on div "1" at bounding box center [1267, 473] width 32 height 24
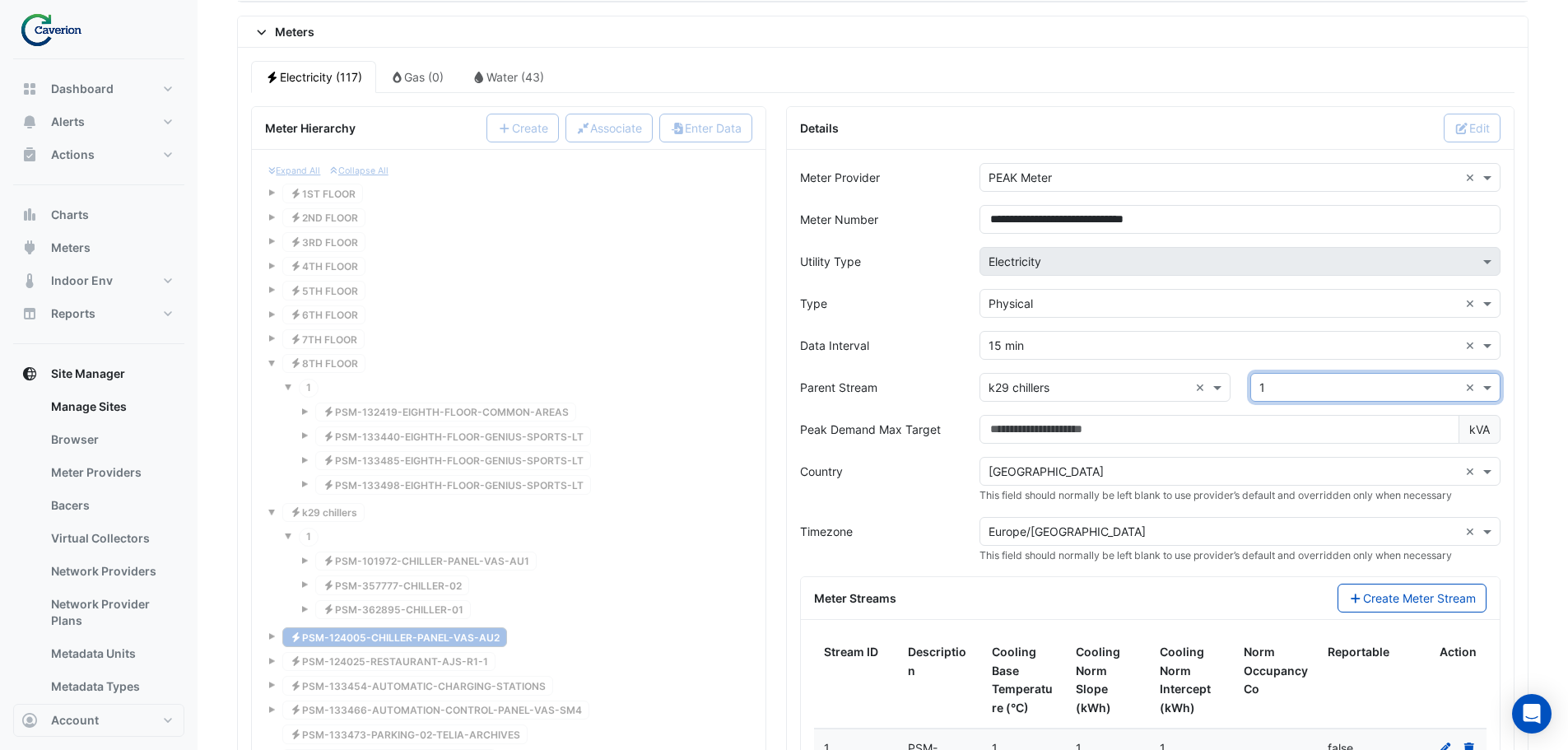
scroll to position [1573, 0]
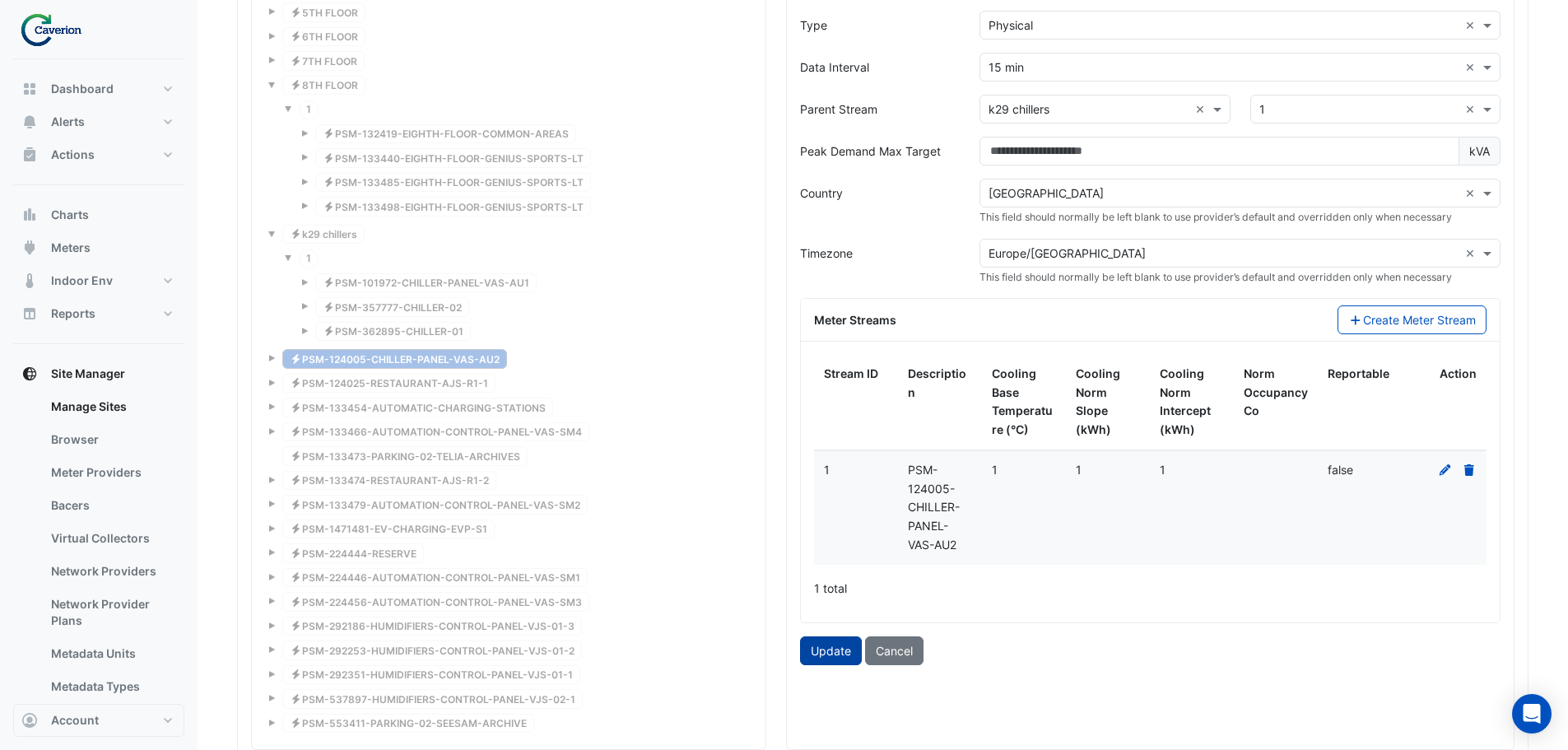
click at [818, 658] on button "Update" at bounding box center [831, 650] width 62 height 29
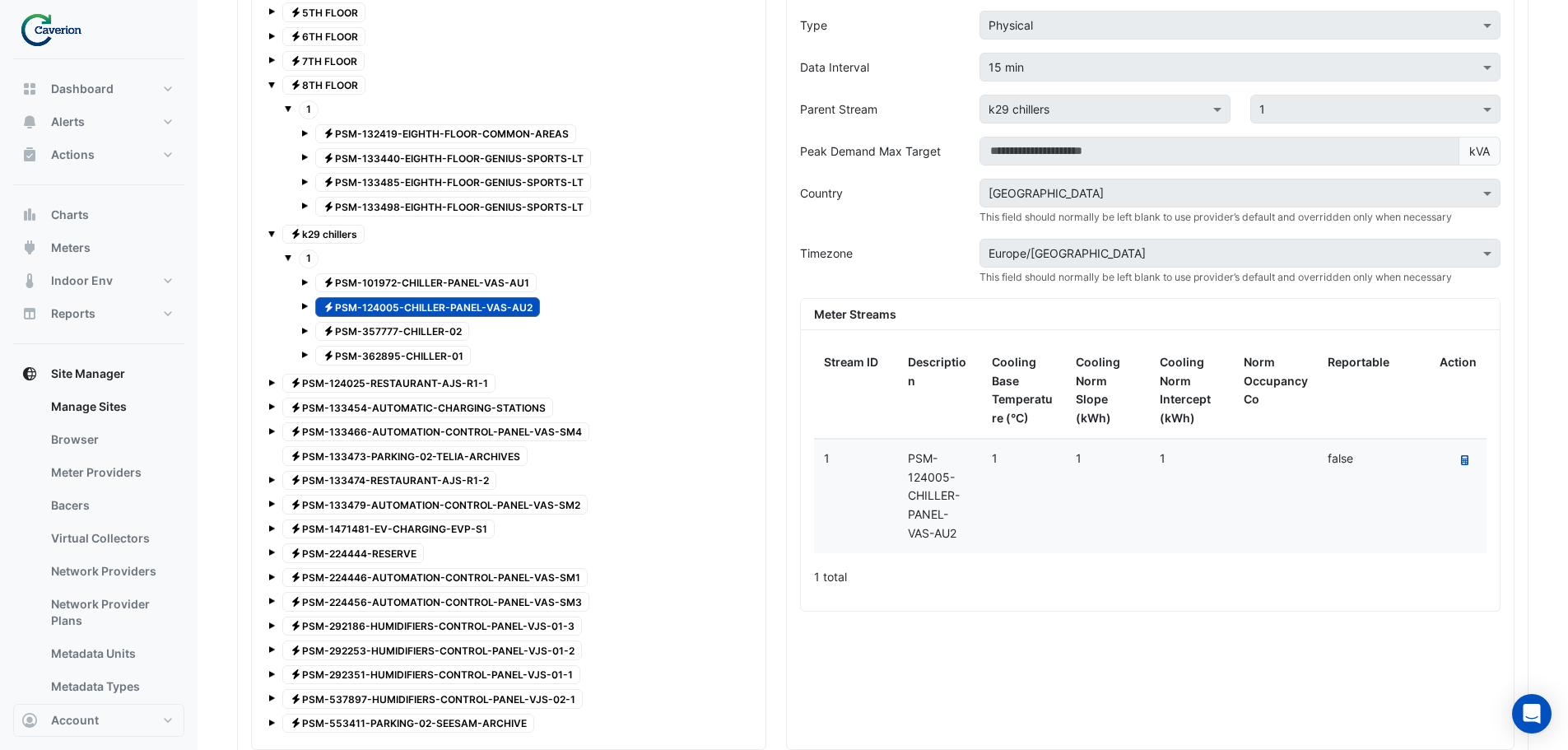
click at [271, 232] on span at bounding box center [271, 233] width 7 height 7
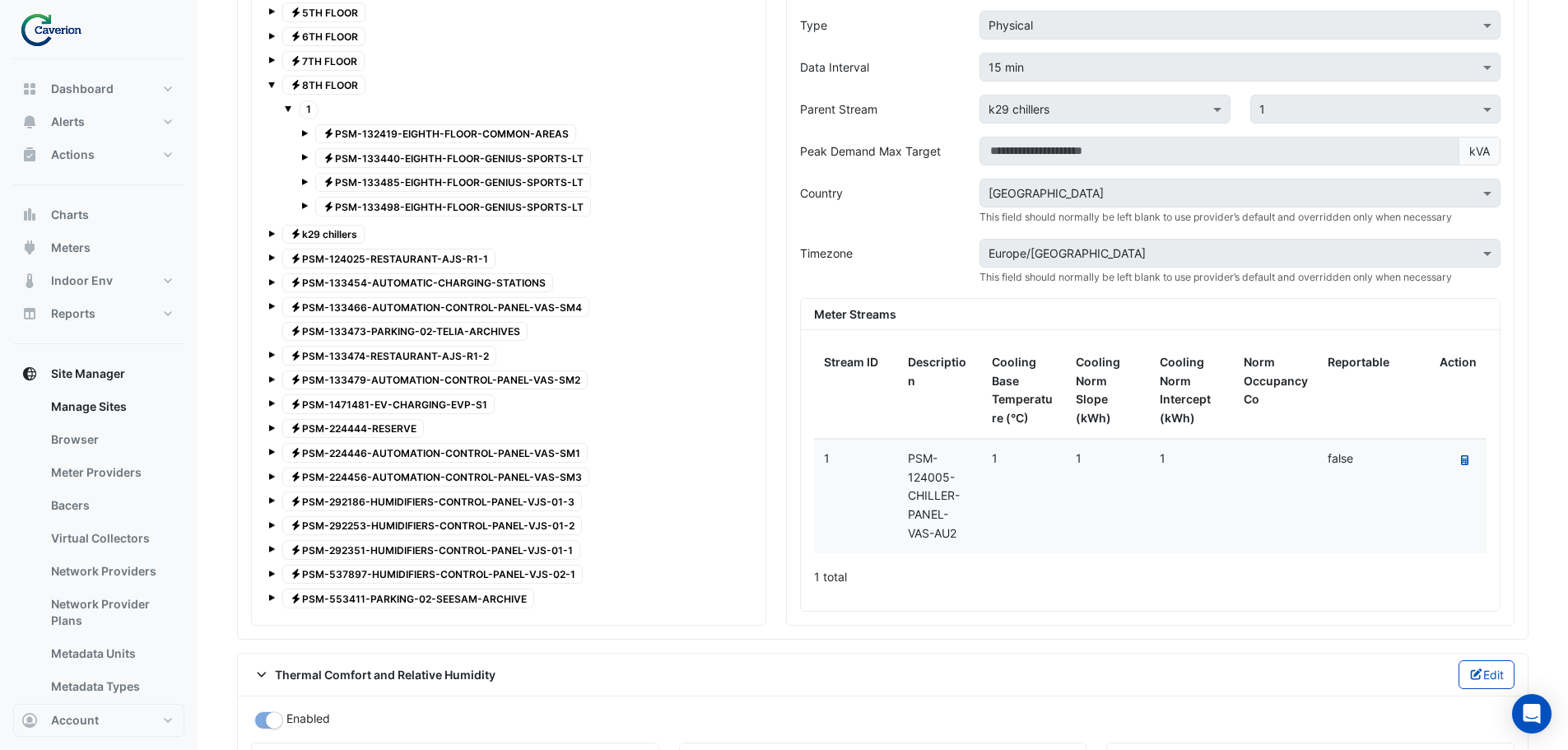
click at [272, 87] on span at bounding box center [271, 84] width 7 height 7
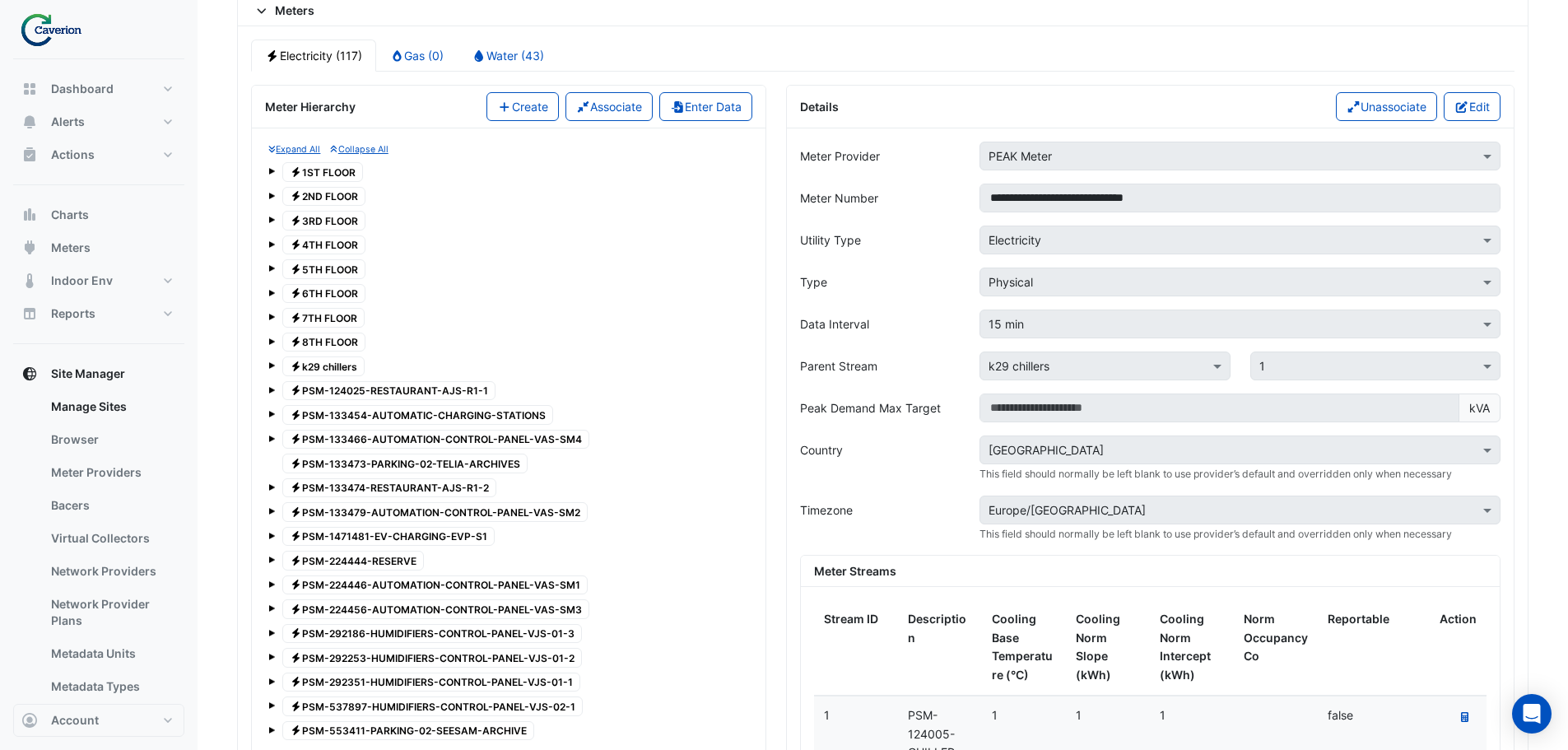
scroll to position [1244, 0]
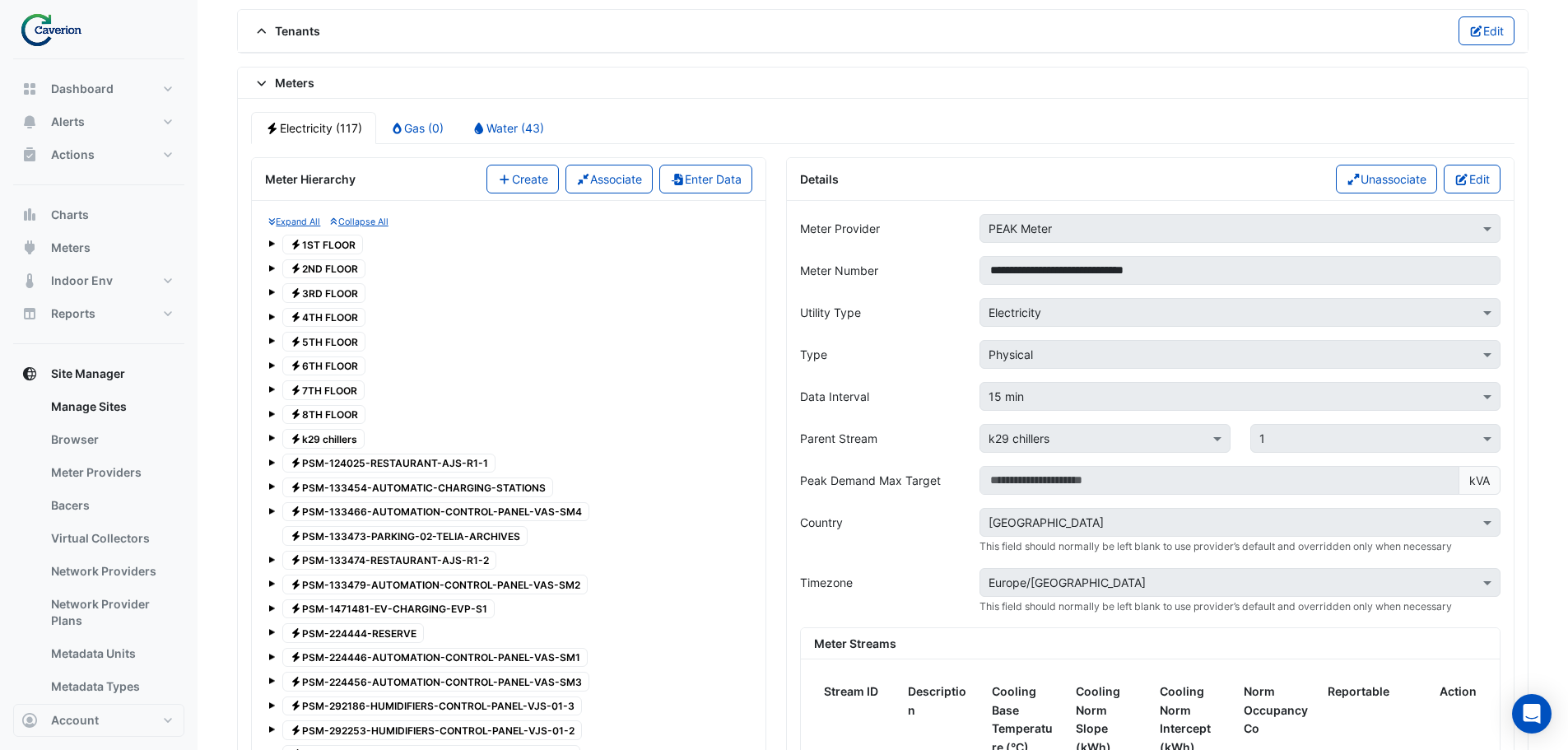
click at [272, 244] on span at bounding box center [271, 243] width 7 height 7
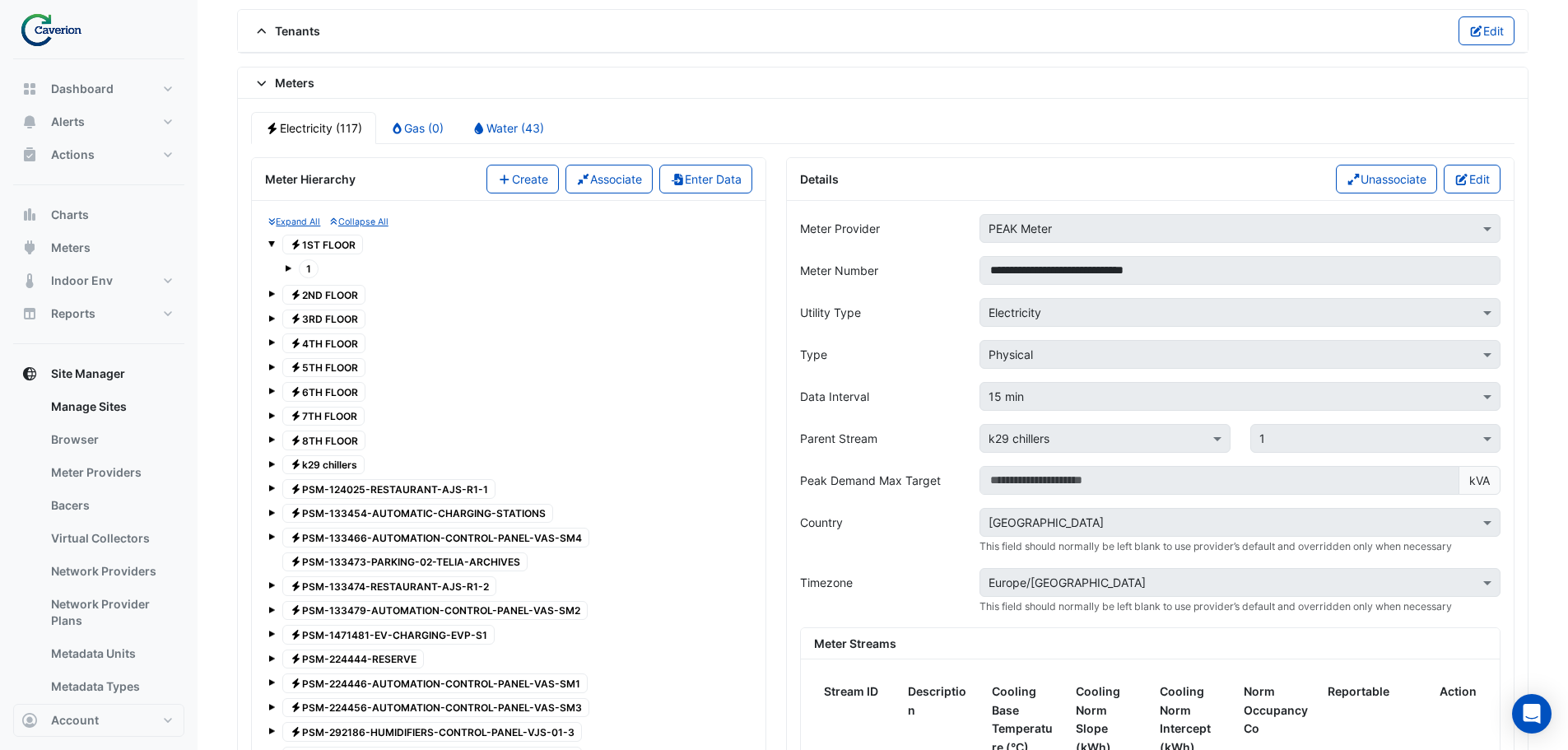
click at [269, 243] on span at bounding box center [271, 243] width 7 height 7
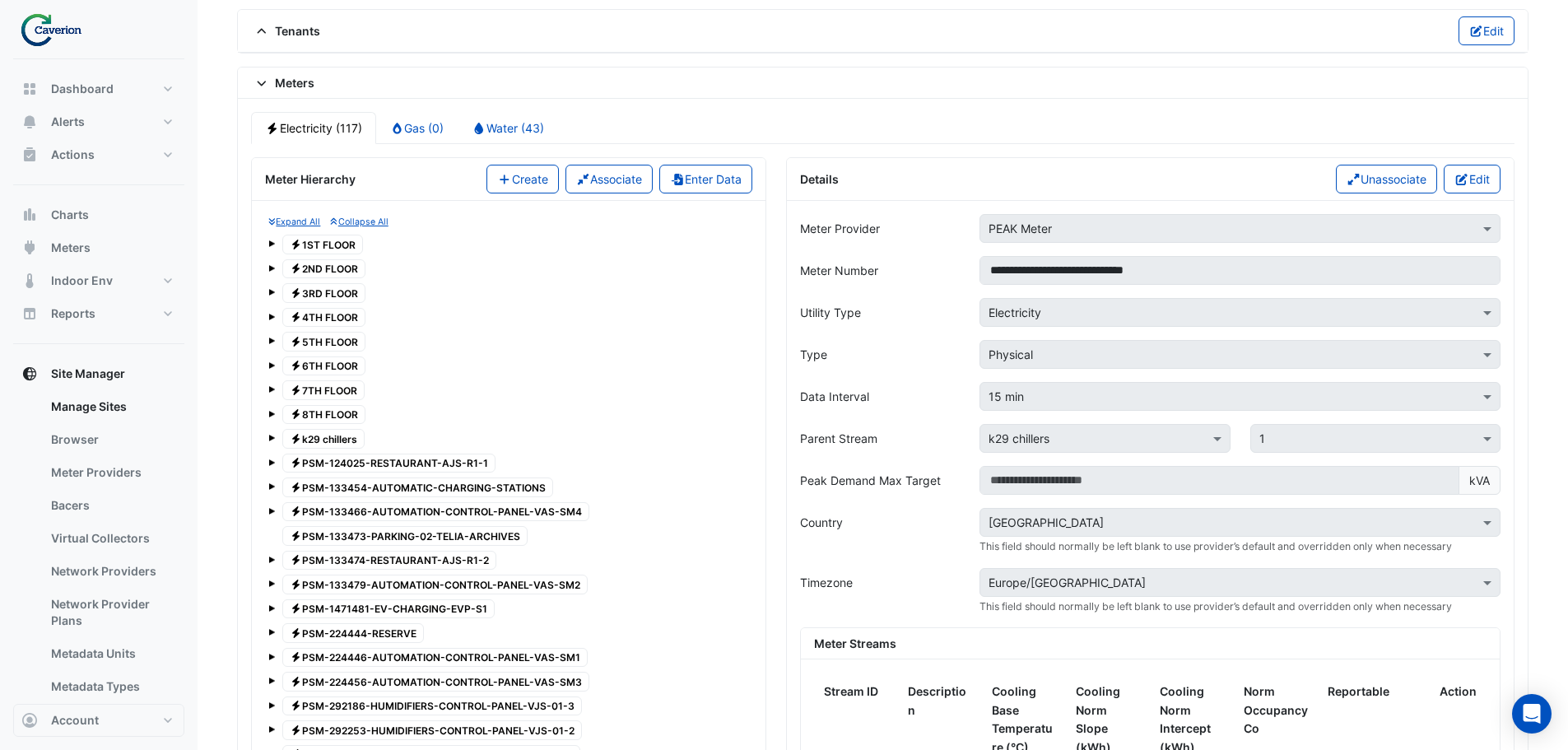
click at [270, 241] on span at bounding box center [271, 243] width 7 height 7
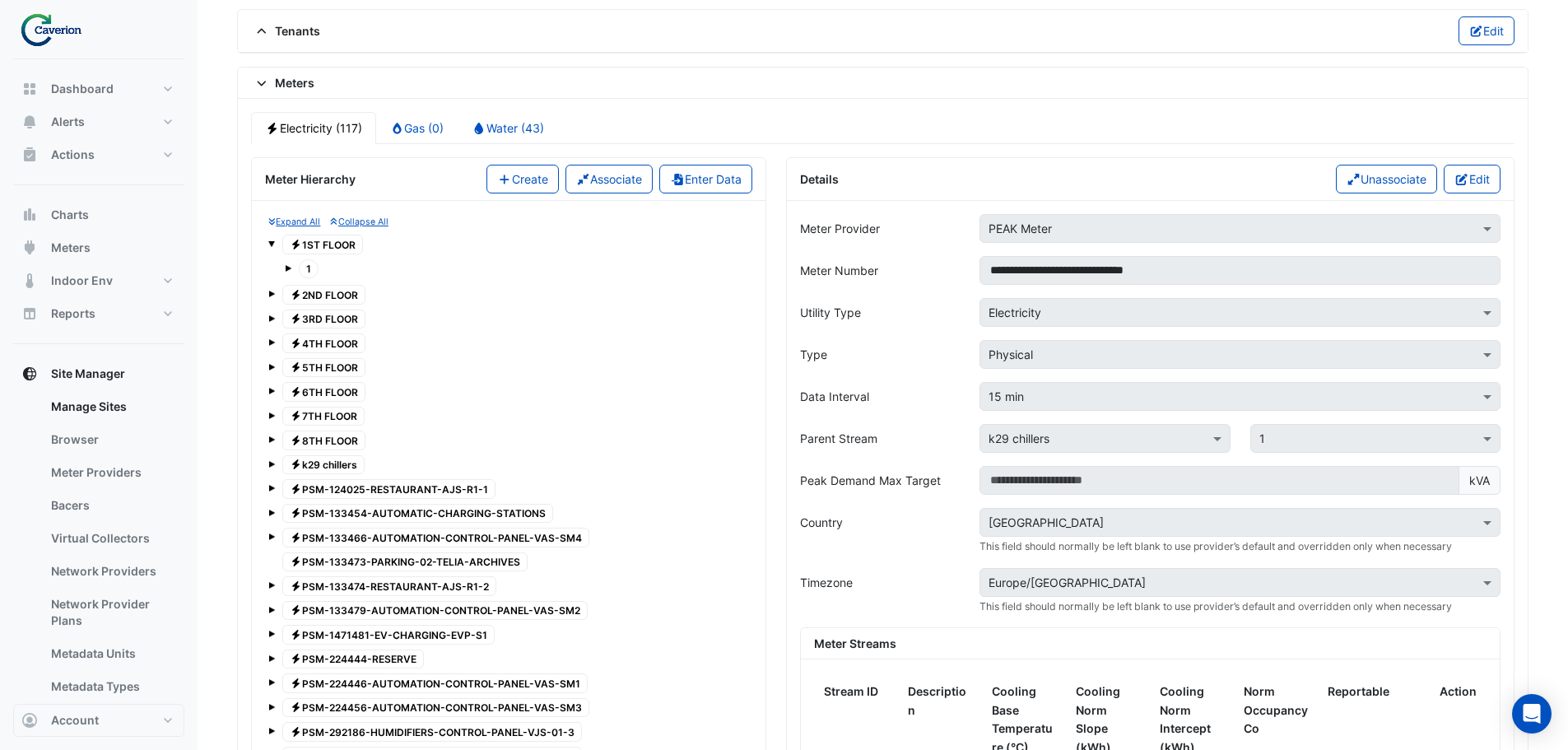
click at [285, 266] on span at bounding box center [287, 268] width 7 height 7
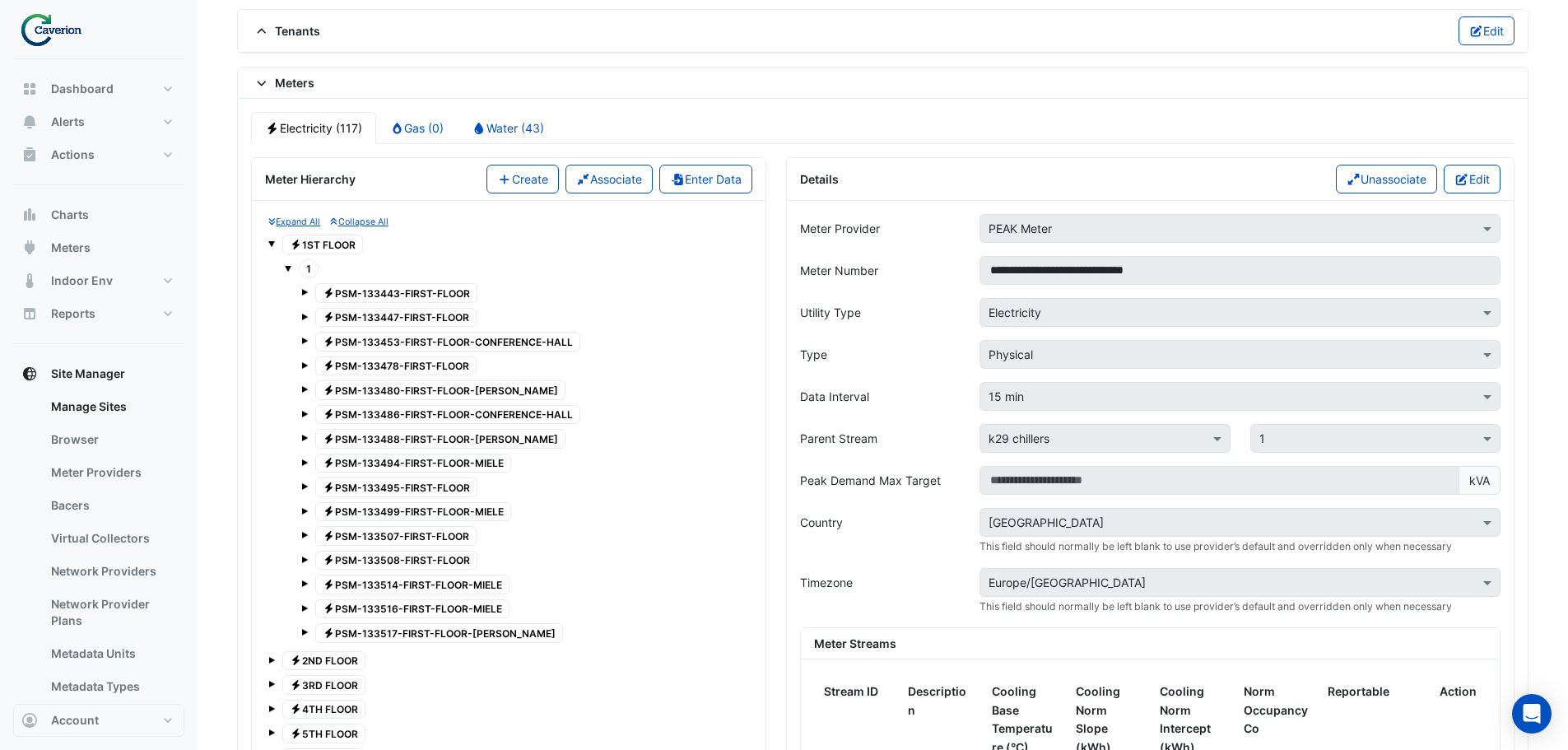
click at [285, 266] on span at bounding box center [287, 268] width 7 height 7
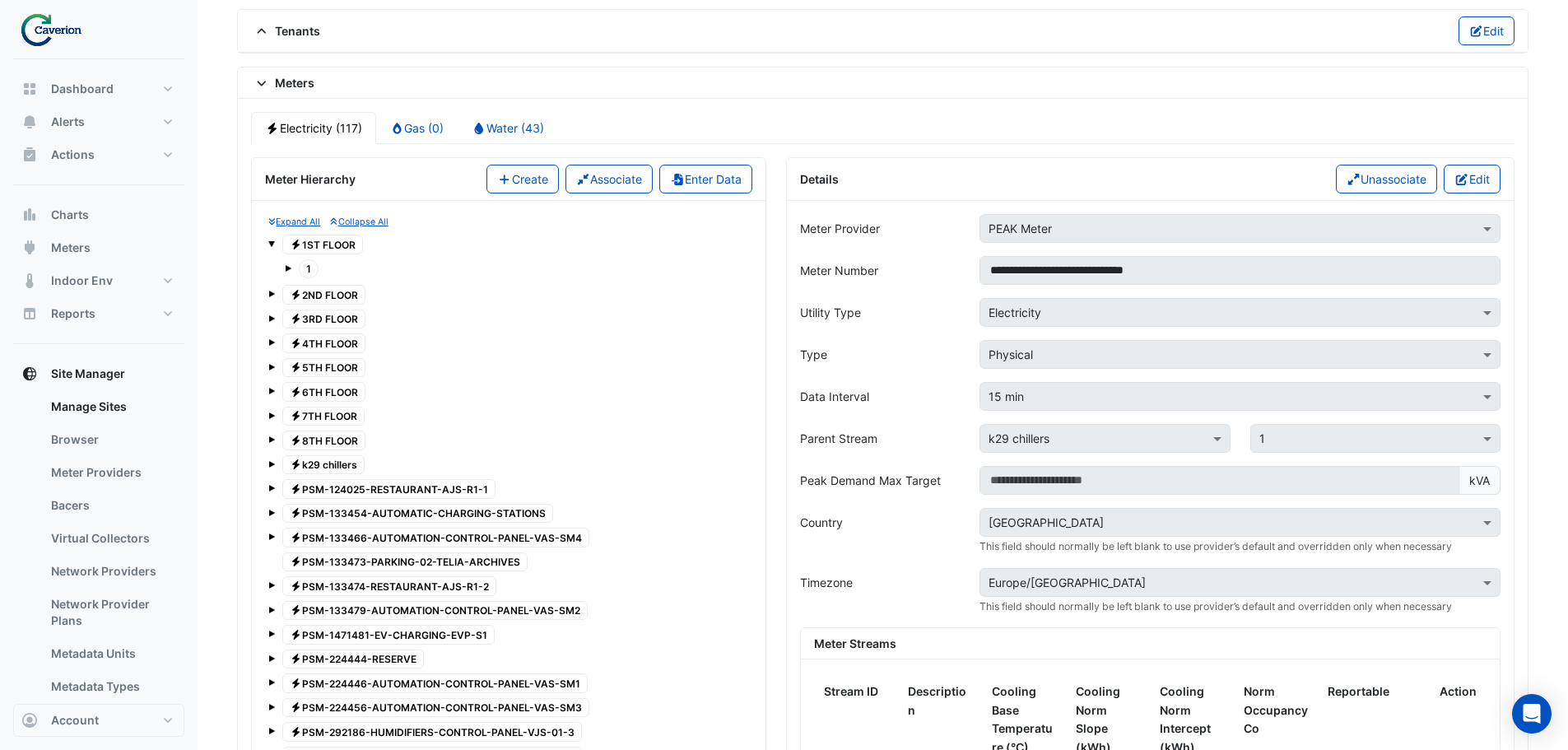
click at [273, 242] on span at bounding box center [271, 243] width 7 height 7
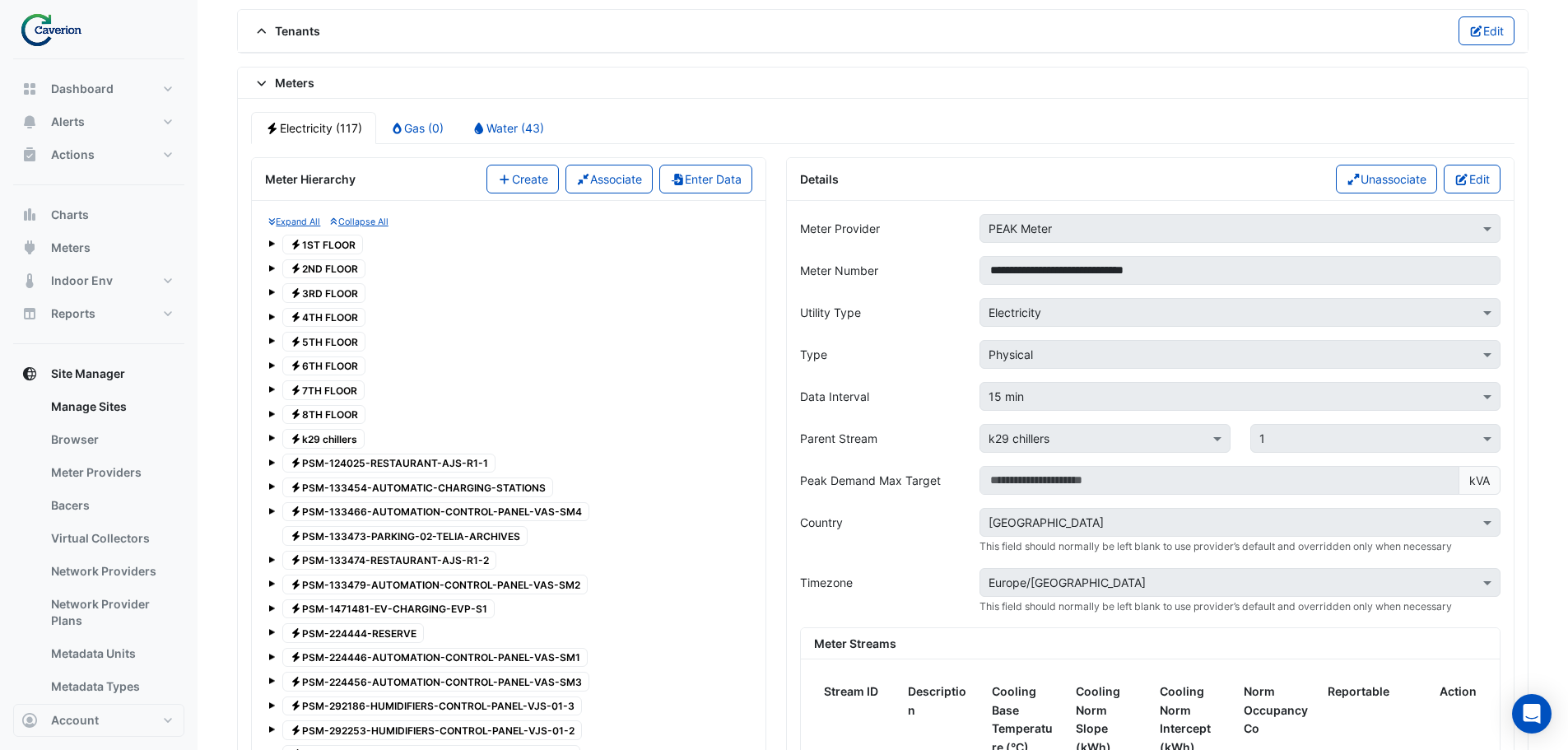
click at [275, 266] on div "Electricity 2ND FLOOR" at bounding box center [508, 269] width 481 height 23
click at [271, 263] on span at bounding box center [271, 266] width 7 height 14
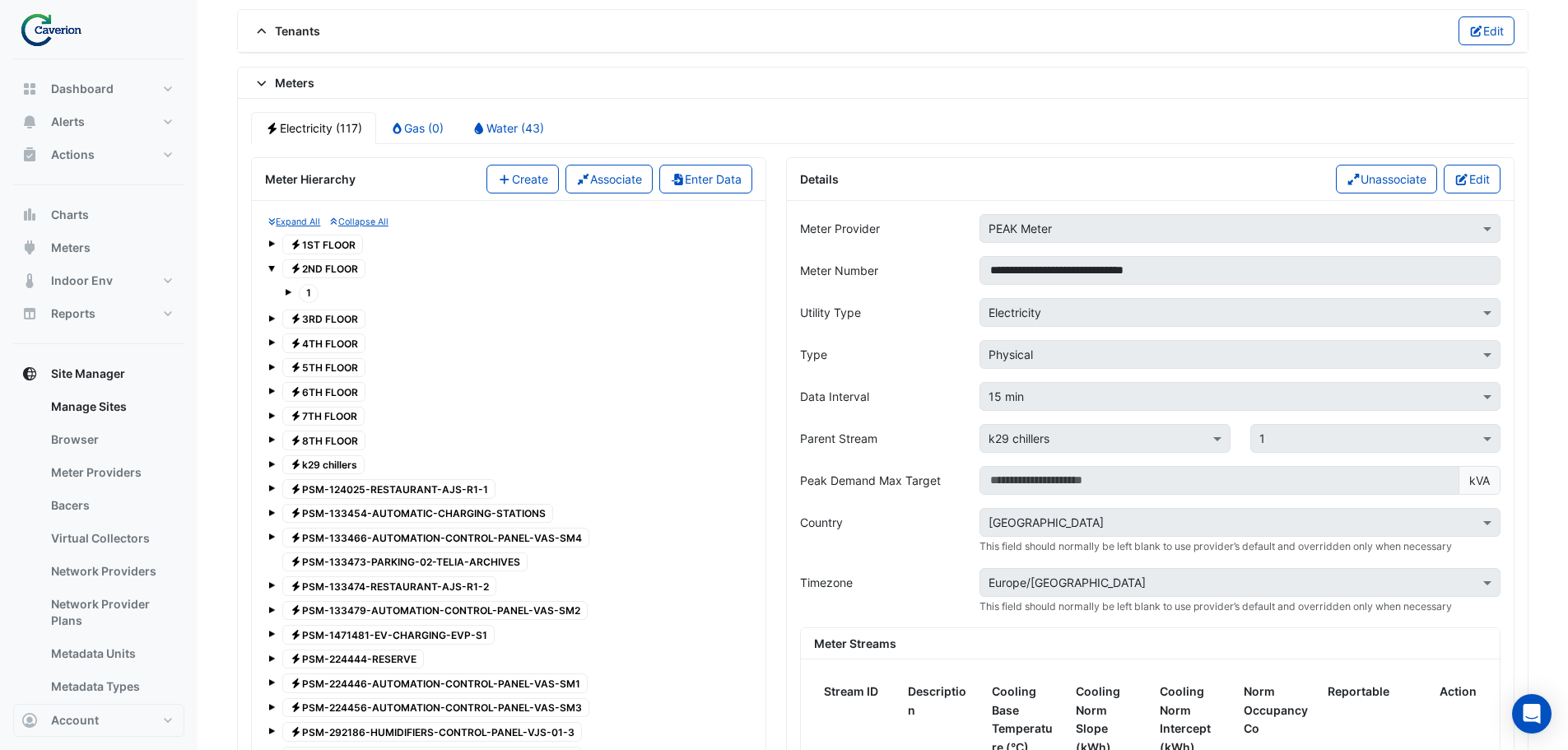
click at [286, 294] on span at bounding box center [287, 292] width 7 height 7
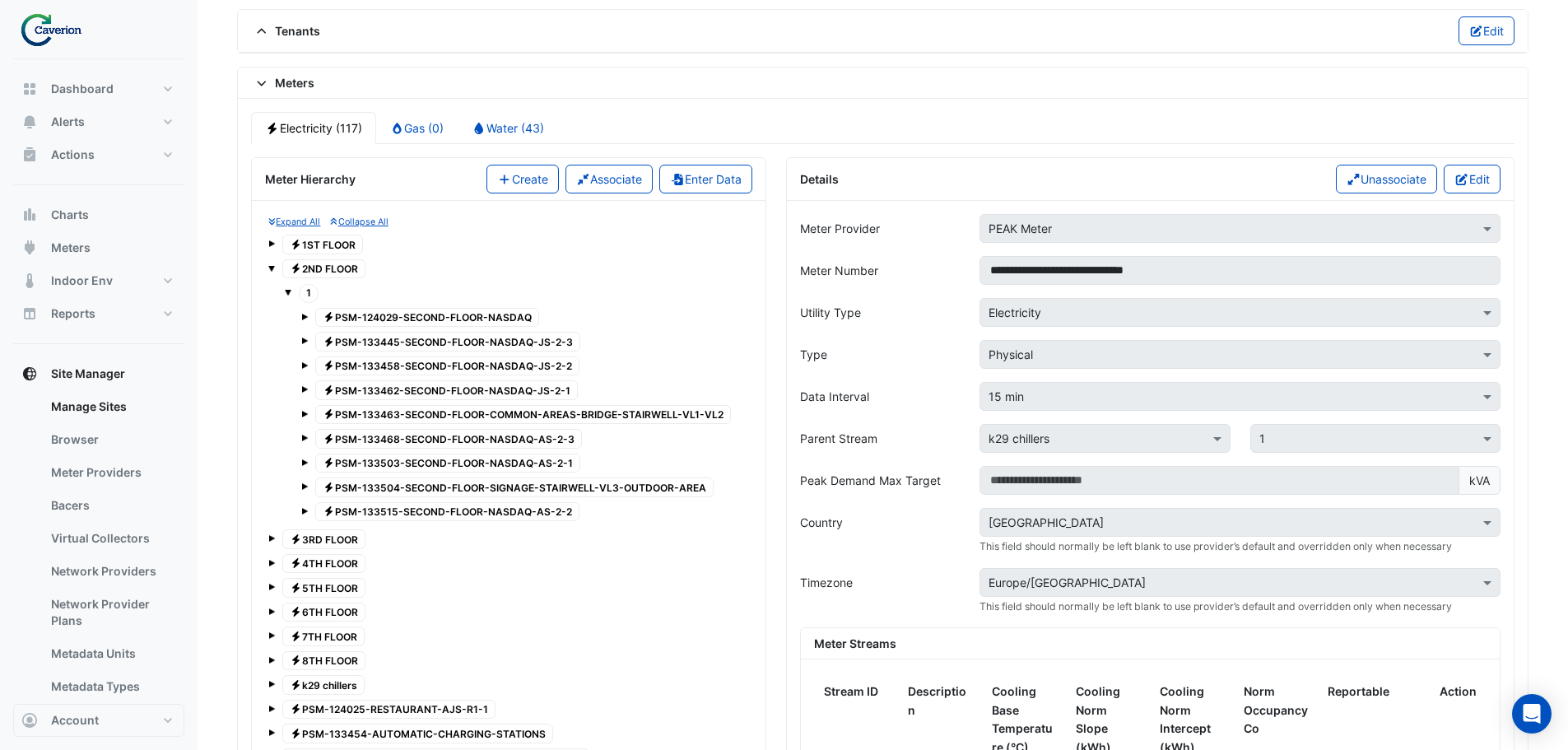
click at [286, 294] on span at bounding box center [287, 292] width 7 height 7
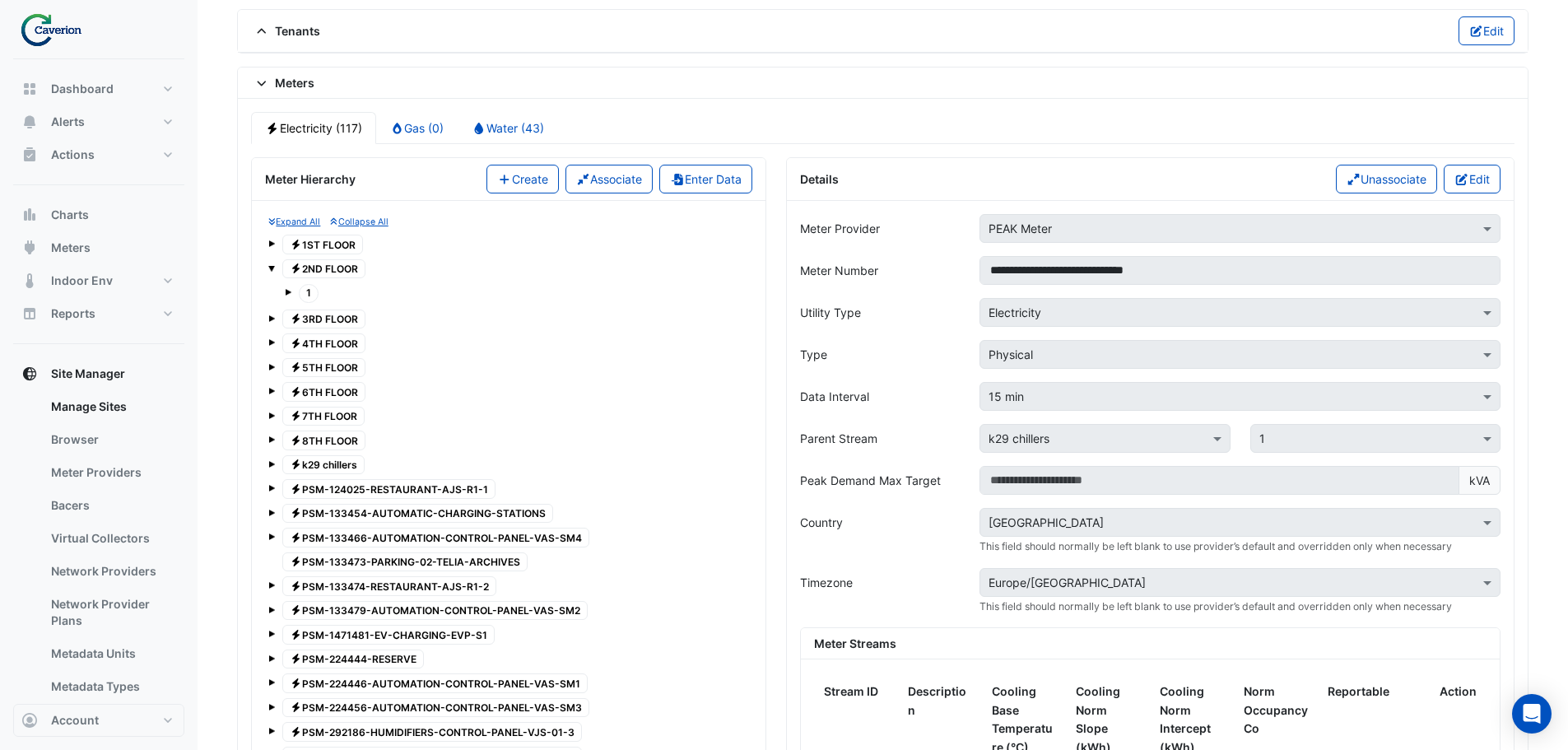
click at [273, 270] on span at bounding box center [271, 268] width 7 height 7
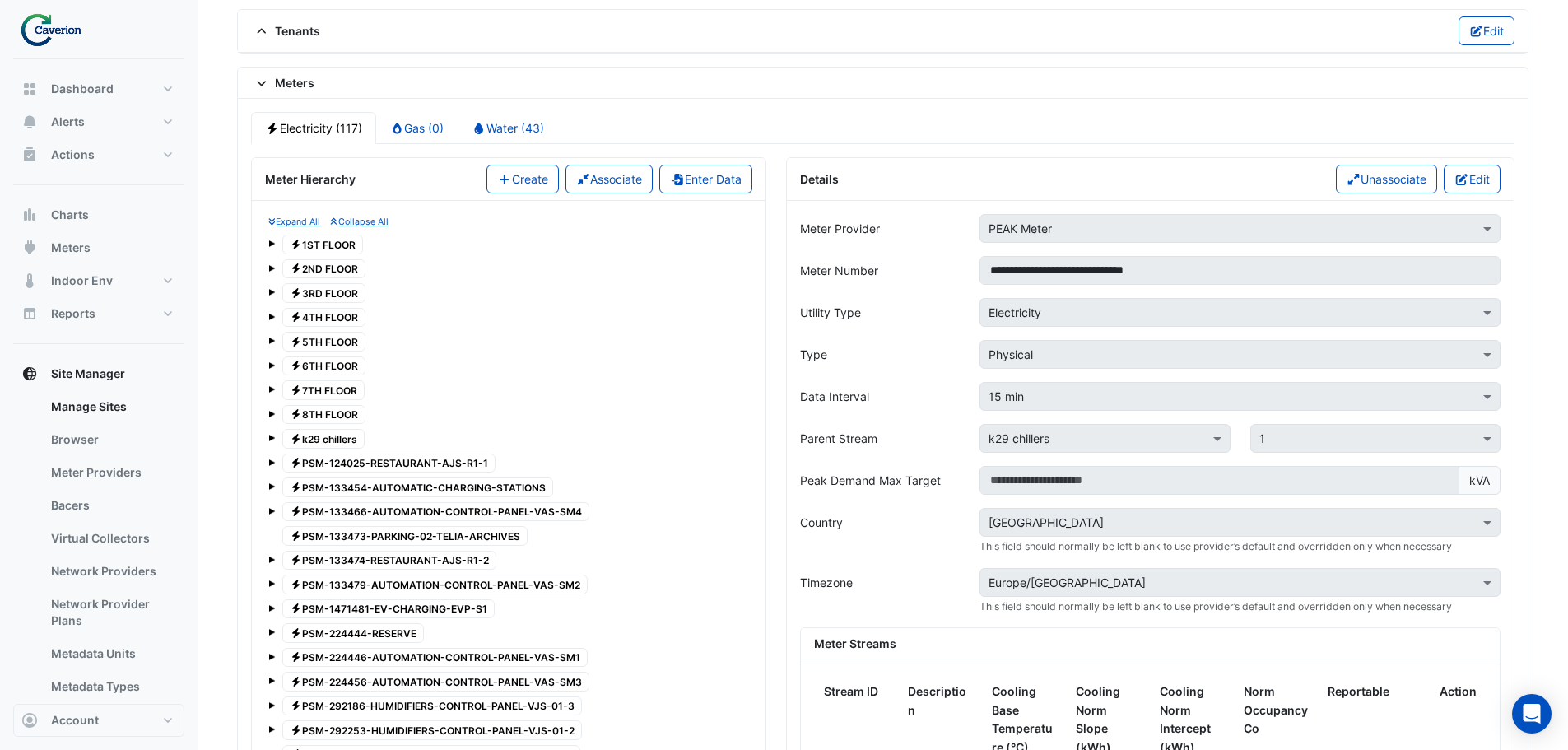
click at [273, 289] on span at bounding box center [271, 292] width 7 height 7
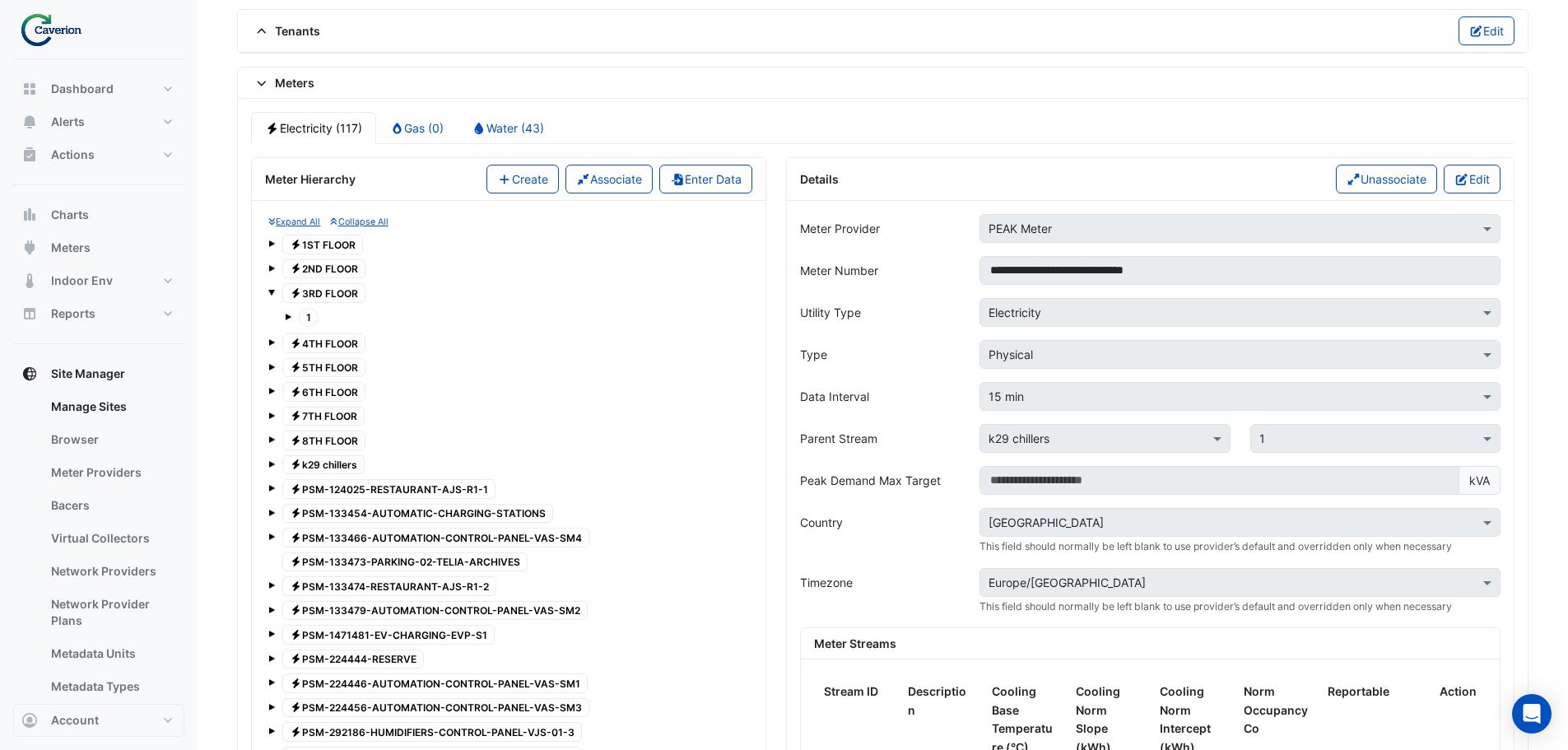
click at [288, 316] on span at bounding box center [287, 316] width 7 height 7
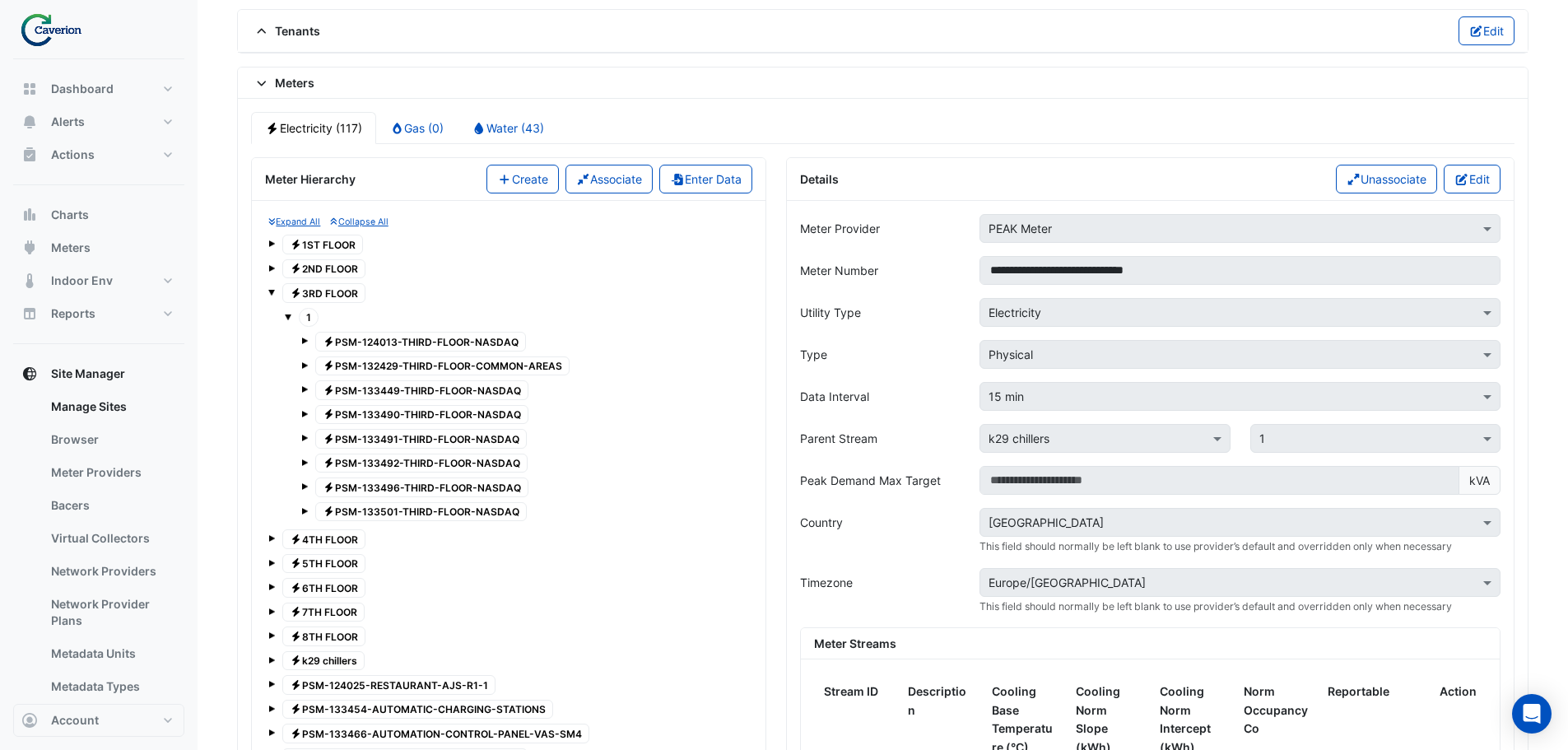
click at [288, 316] on span at bounding box center [287, 316] width 7 height 7
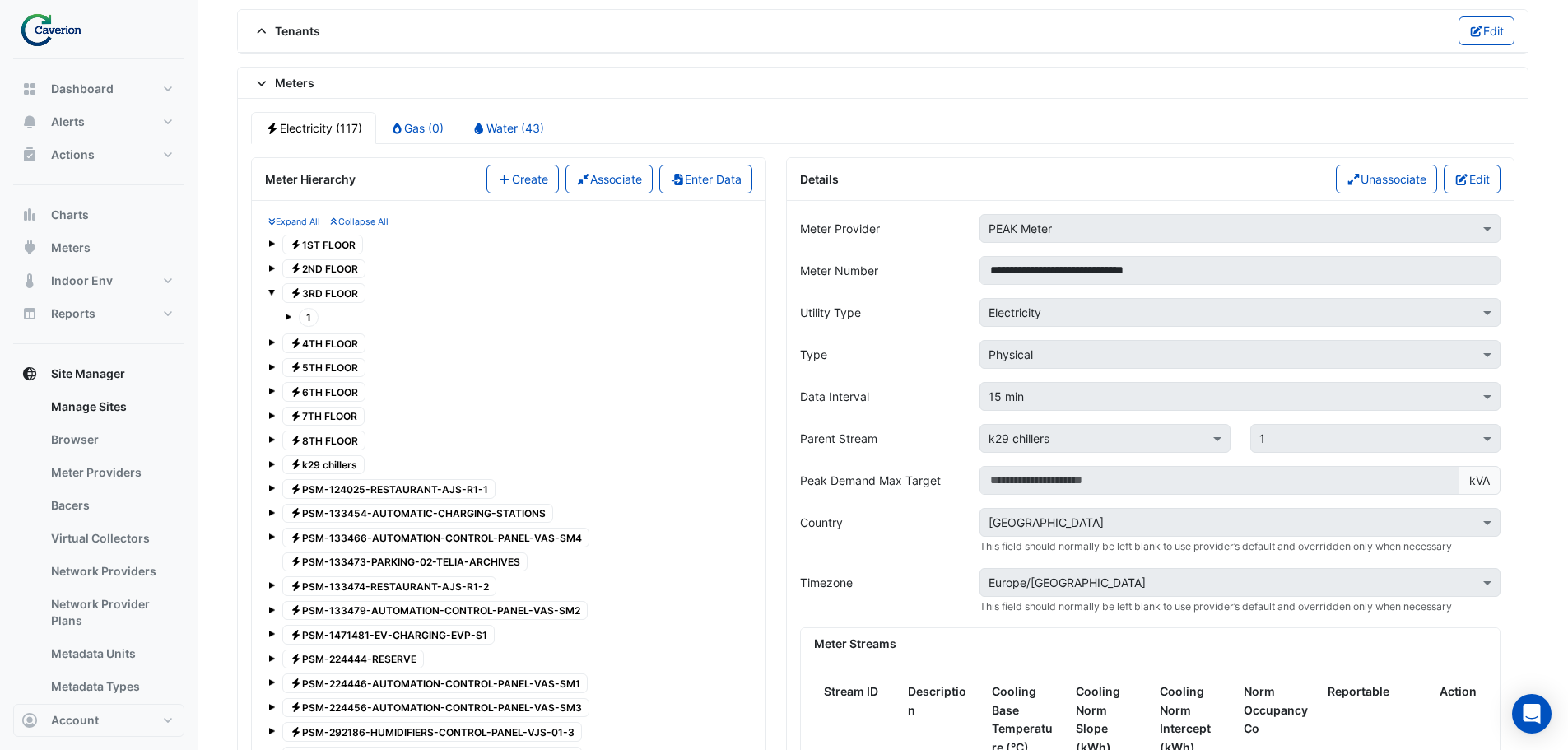
click at [273, 292] on span at bounding box center [271, 292] width 7 height 7
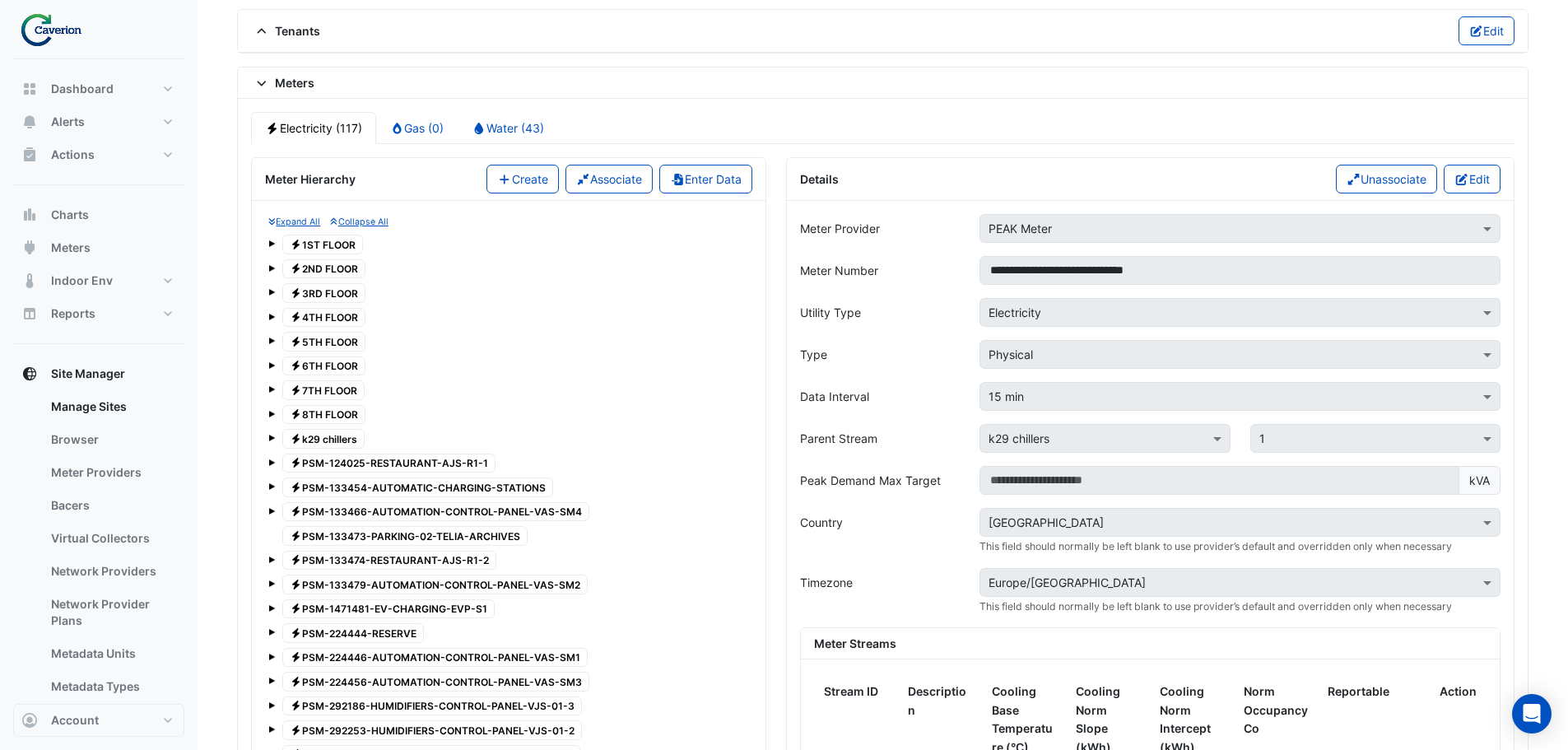
click at [270, 316] on span at bounding box center [271, 316] width 7 height 7
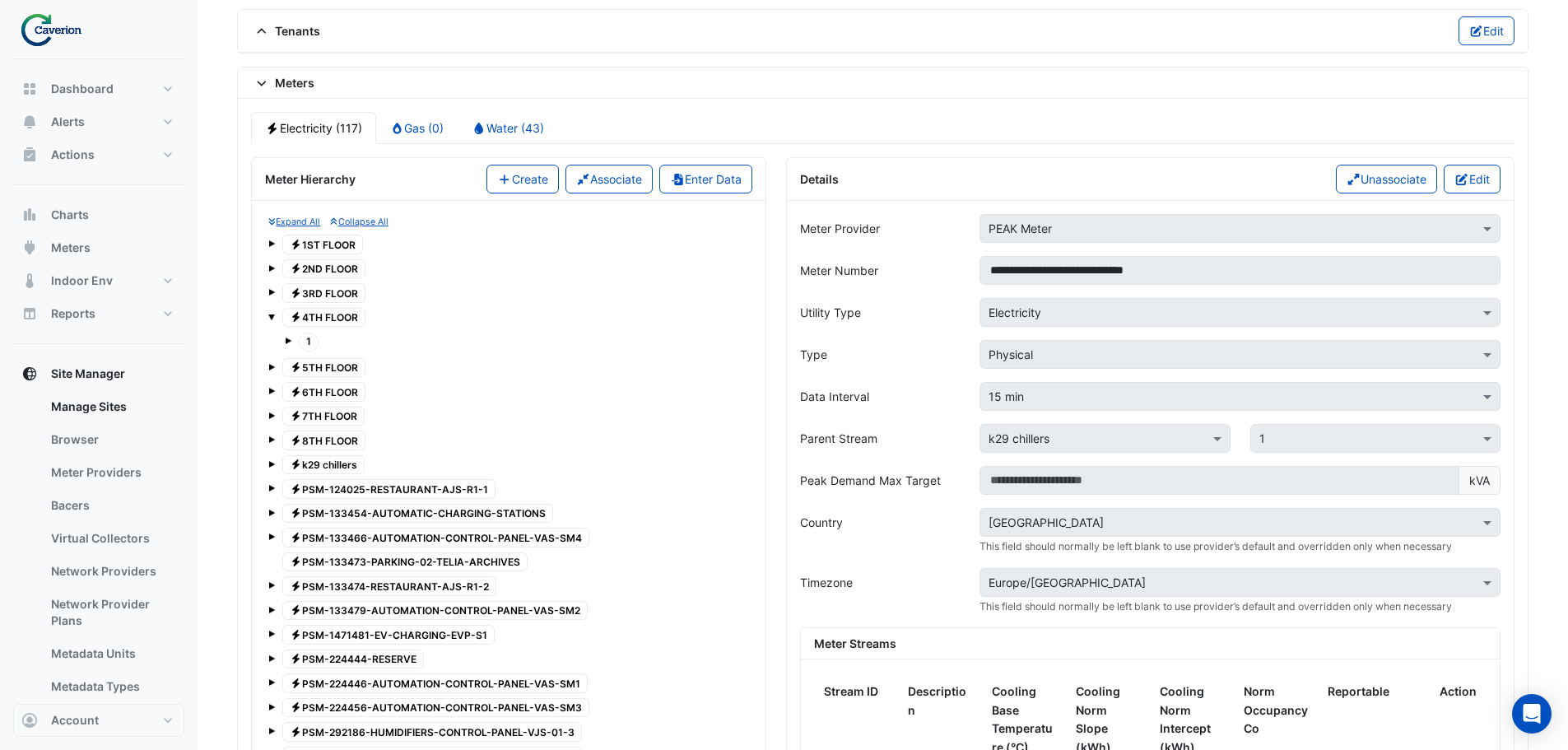
click at [289, 339] on span at bounding box center [287, 341] width 7 height 7
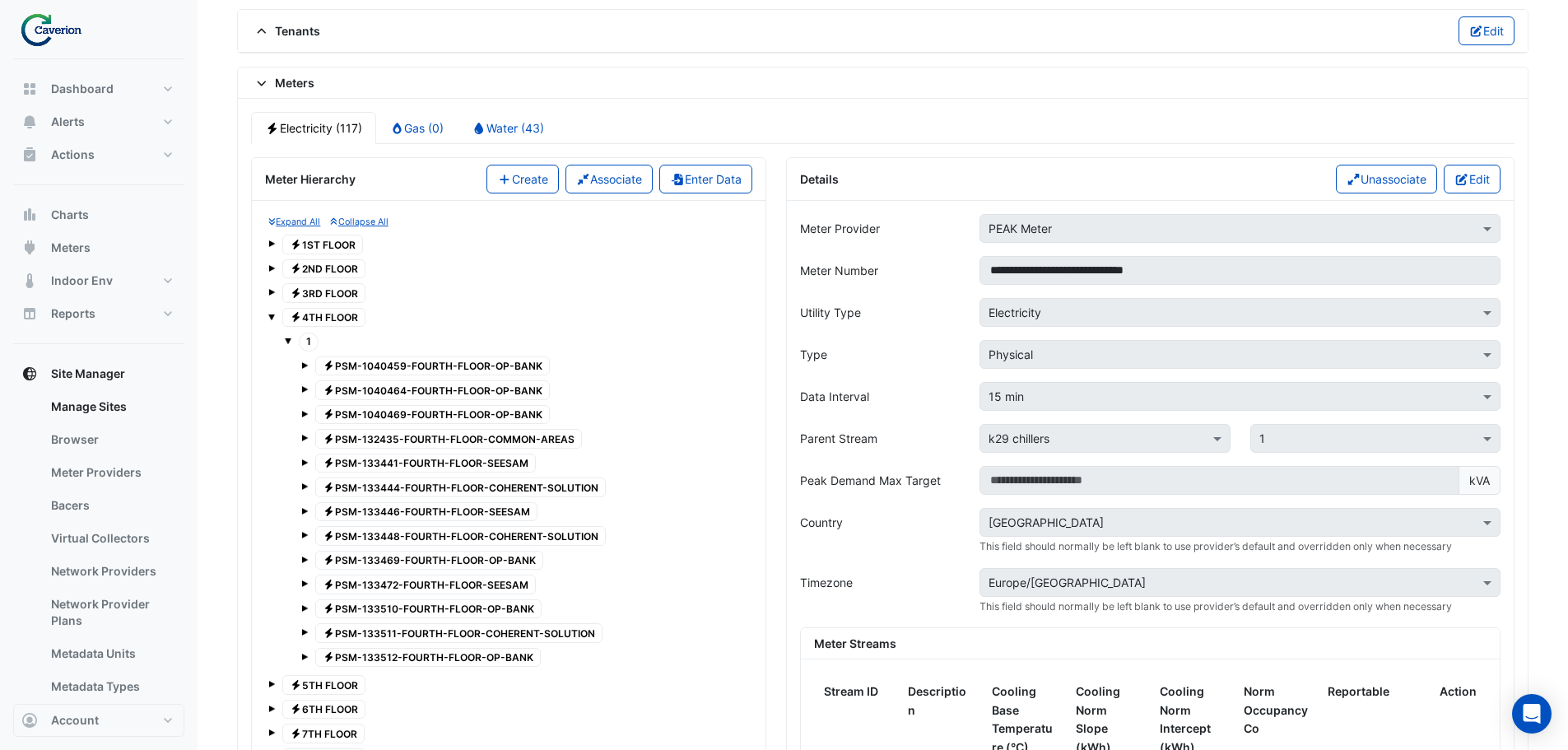
click at [289, 339] on span at bounding box center [287, 341] width 7 height 7
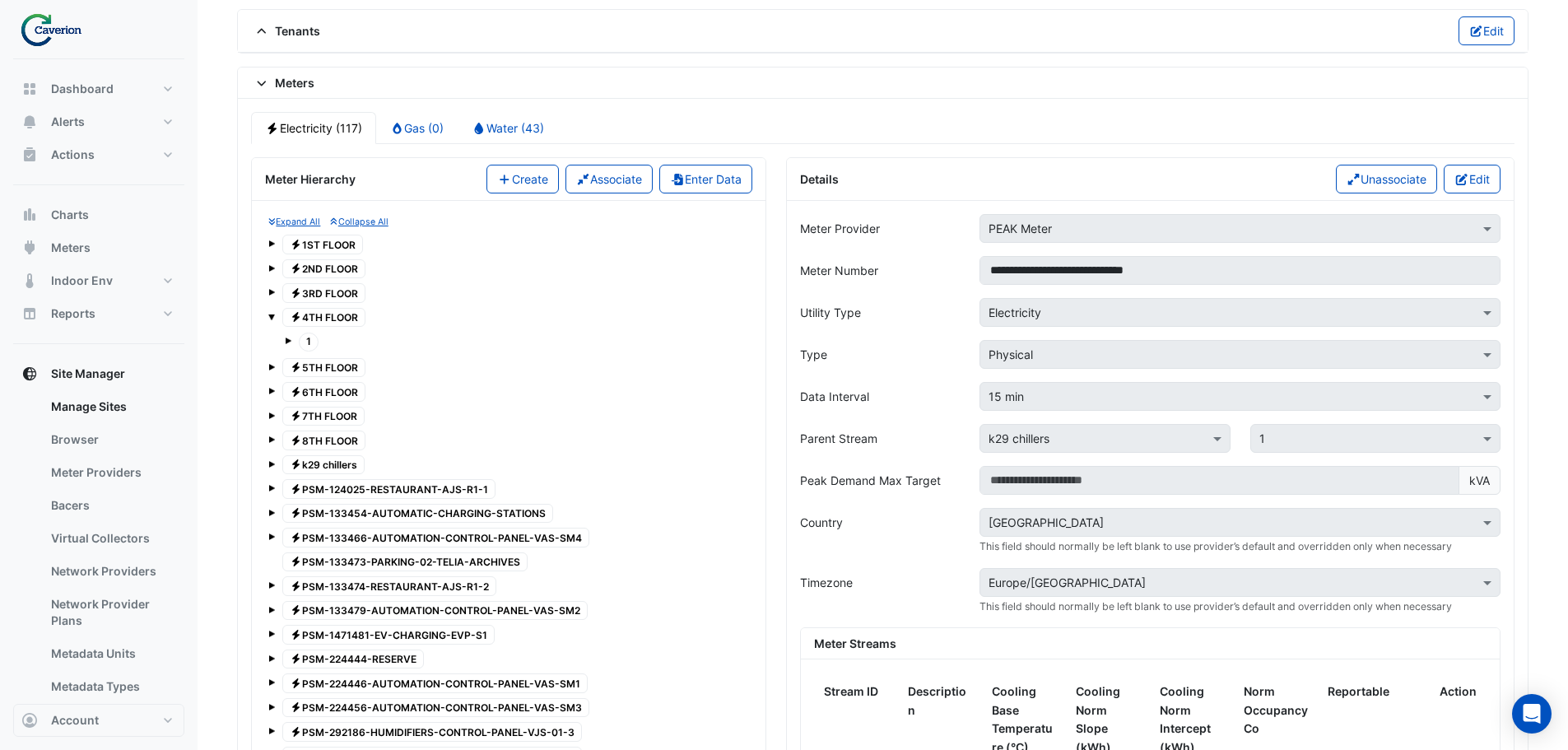
click at [273, 316] on span at bounding box center [271, 316] width 7 height 7
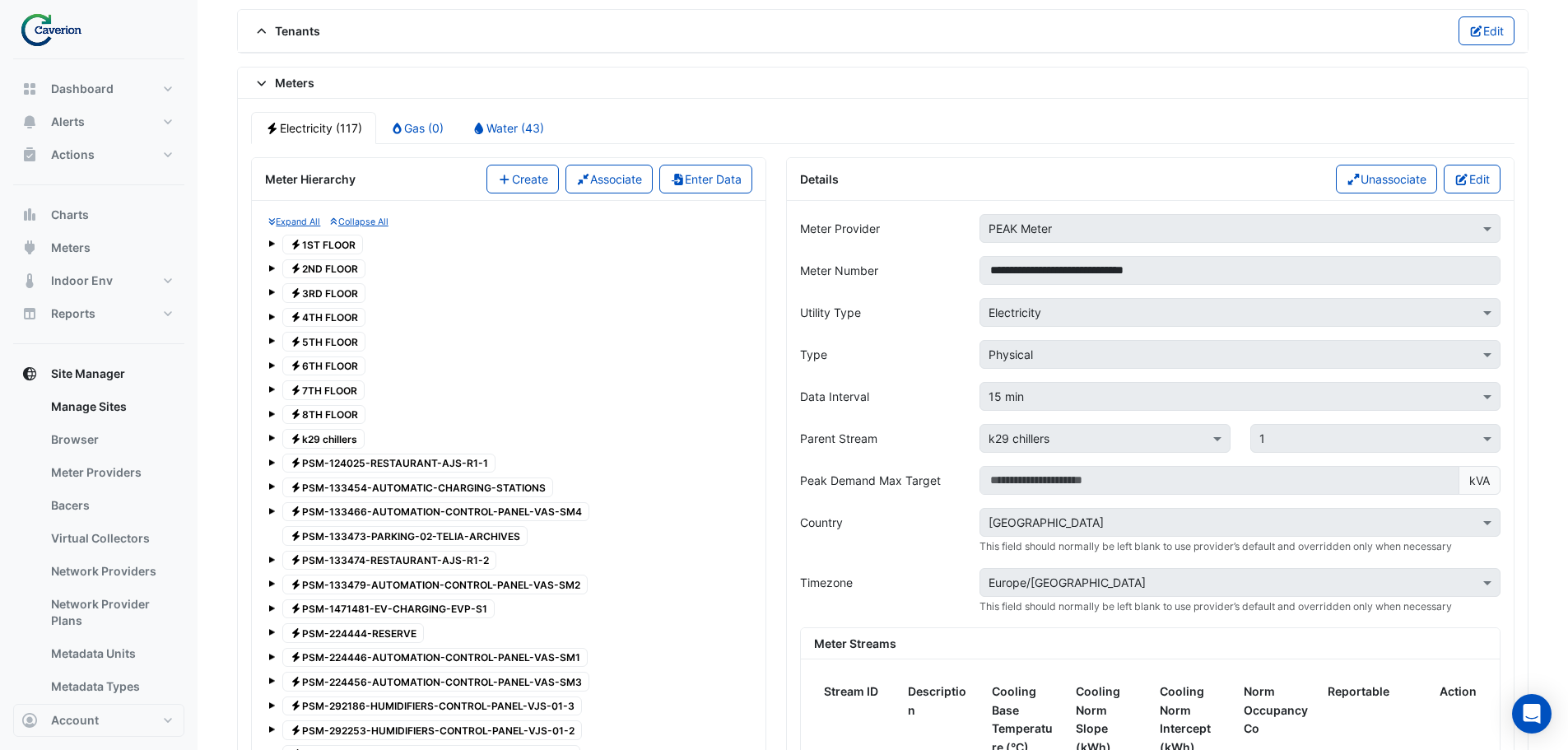
click at [274, 342] on span at bounding box center [271, 341] width 7 height 7
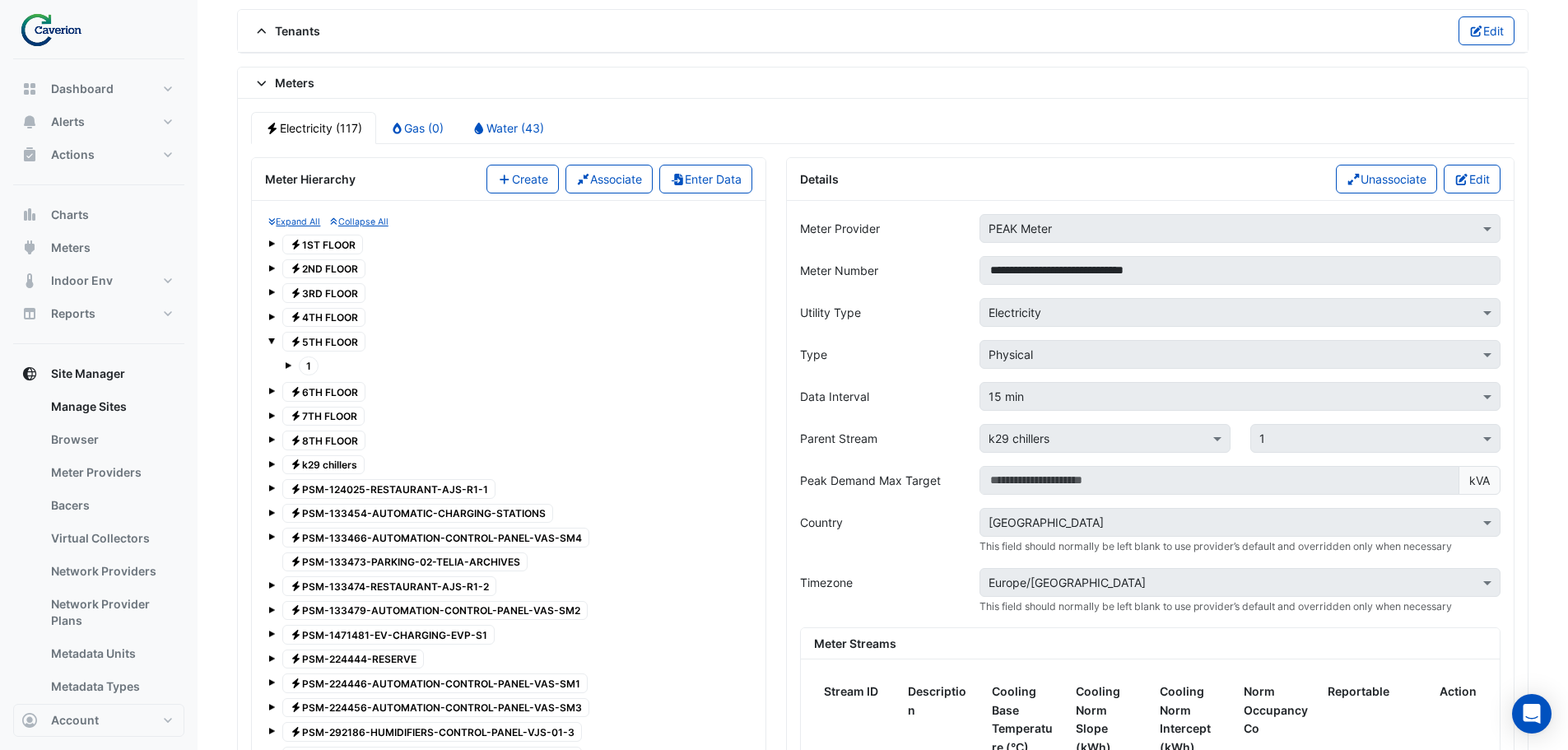
click at [287, 365] on span at bounding box center [287, 365] width 7 height 7
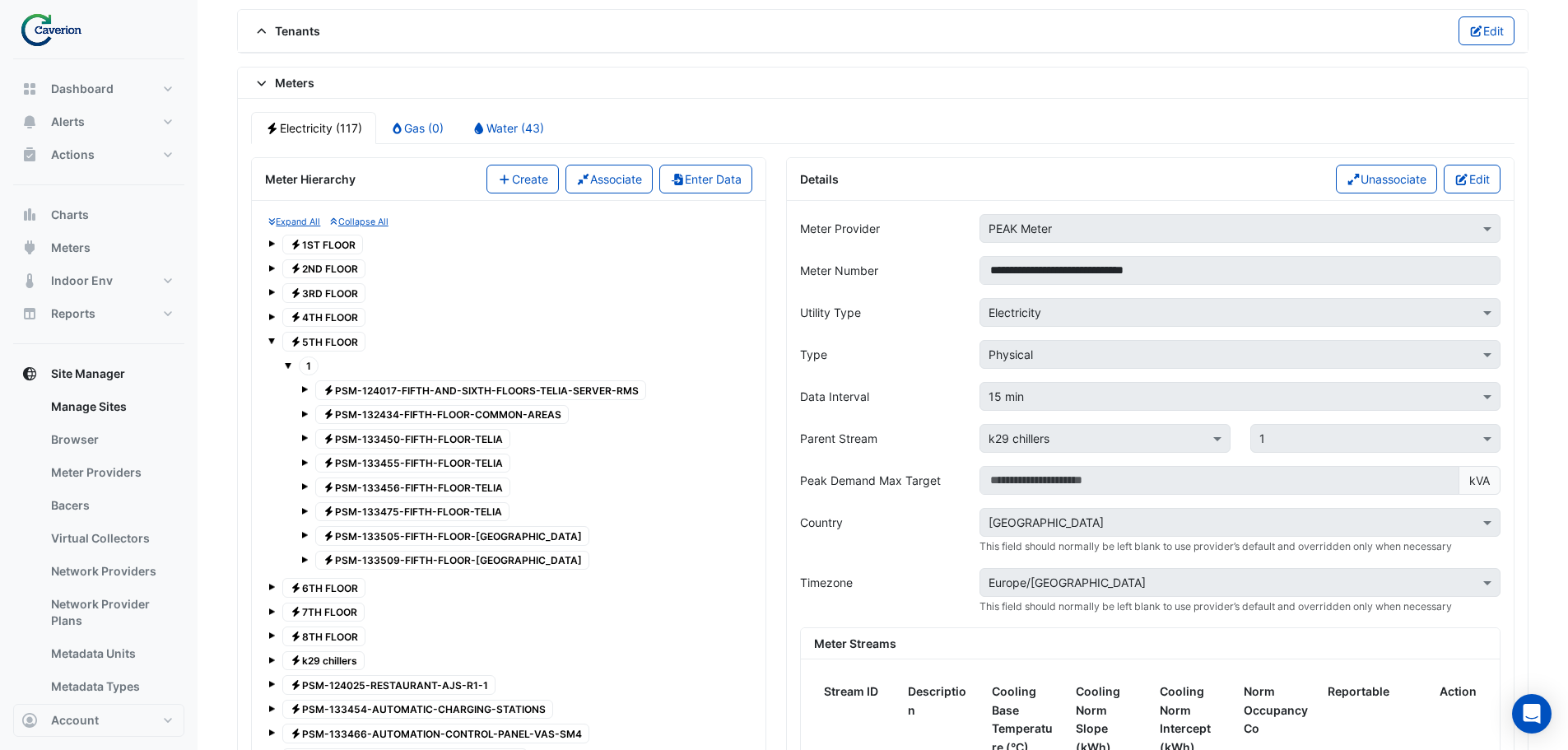
click at [287, 365] on span at bounding box center [287, 365] width 7 height 7
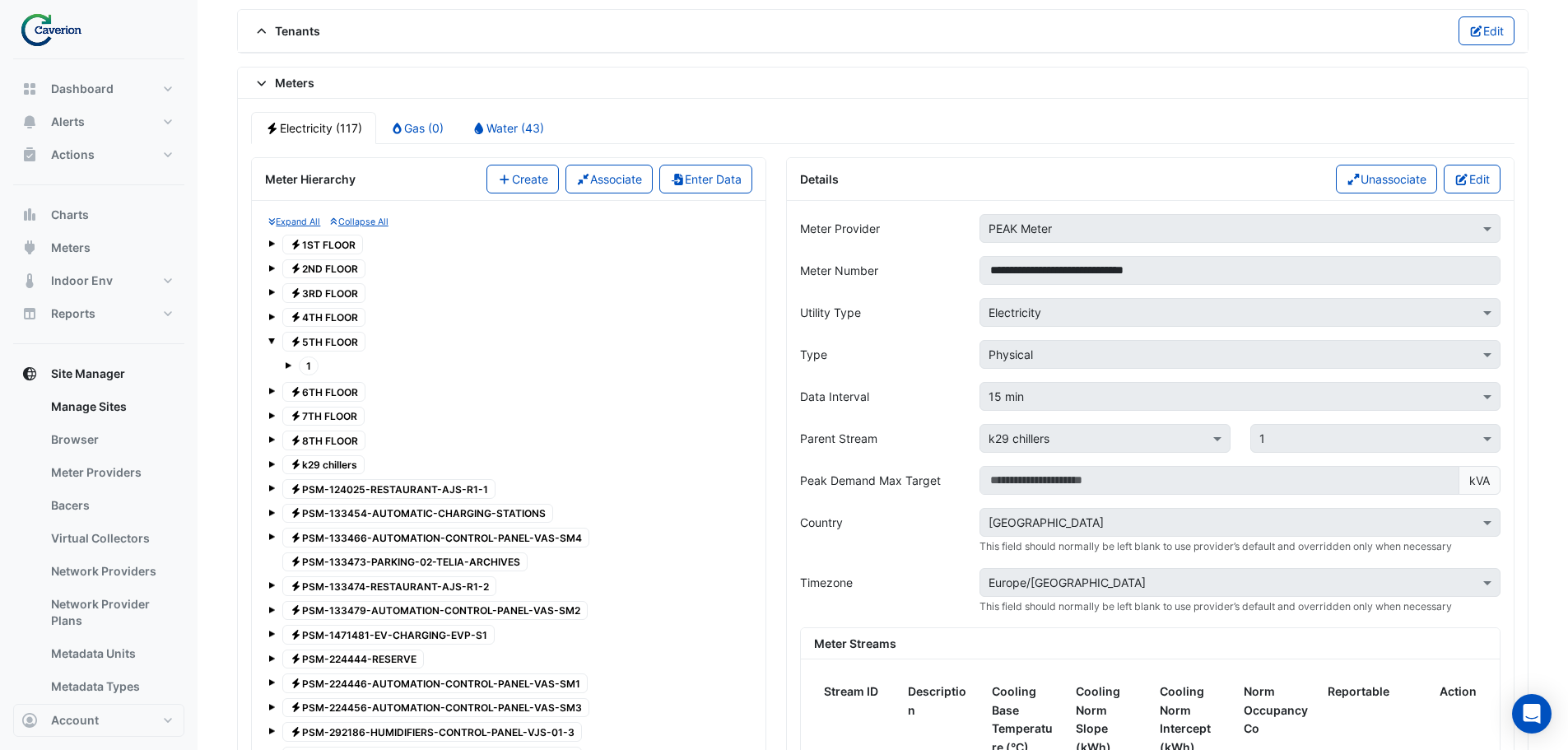
click at [273, 333] on span at bounding box center [271, 339] width 7 height 14
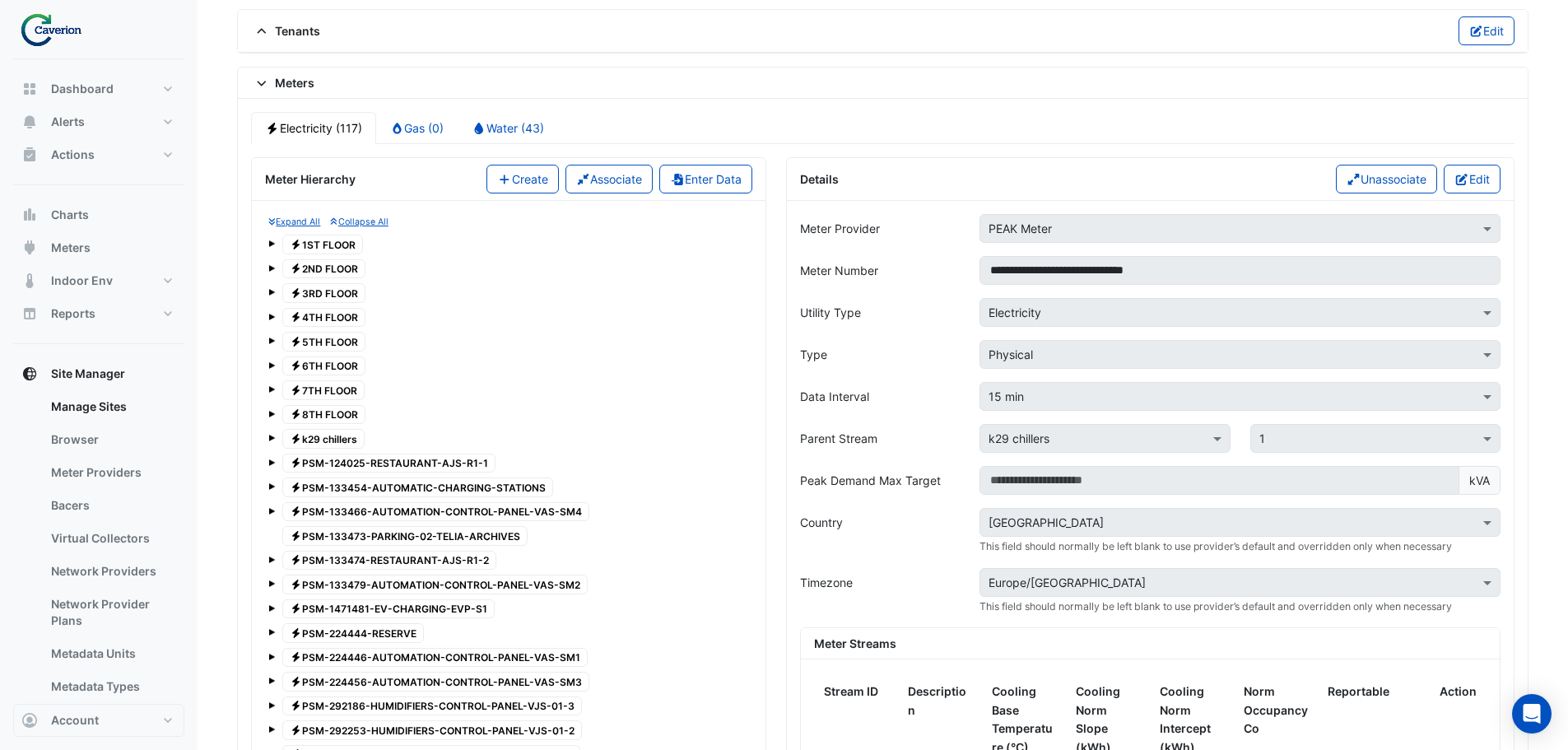
click at [273, 364] on span at bounding box center [271, 365] width 7 height 7
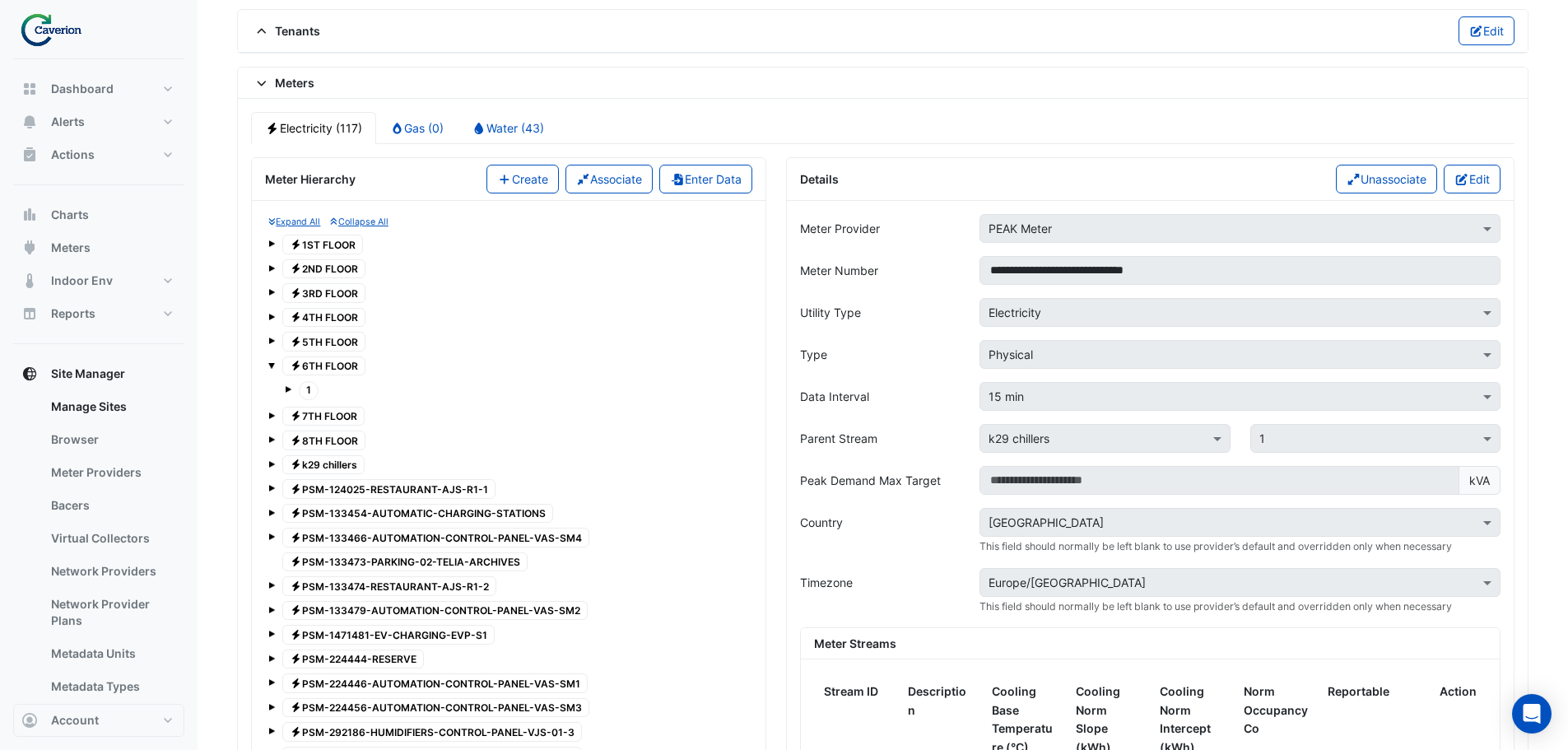
click at [287, 388] on span at bounding box center [287, 389] width 7 height 7
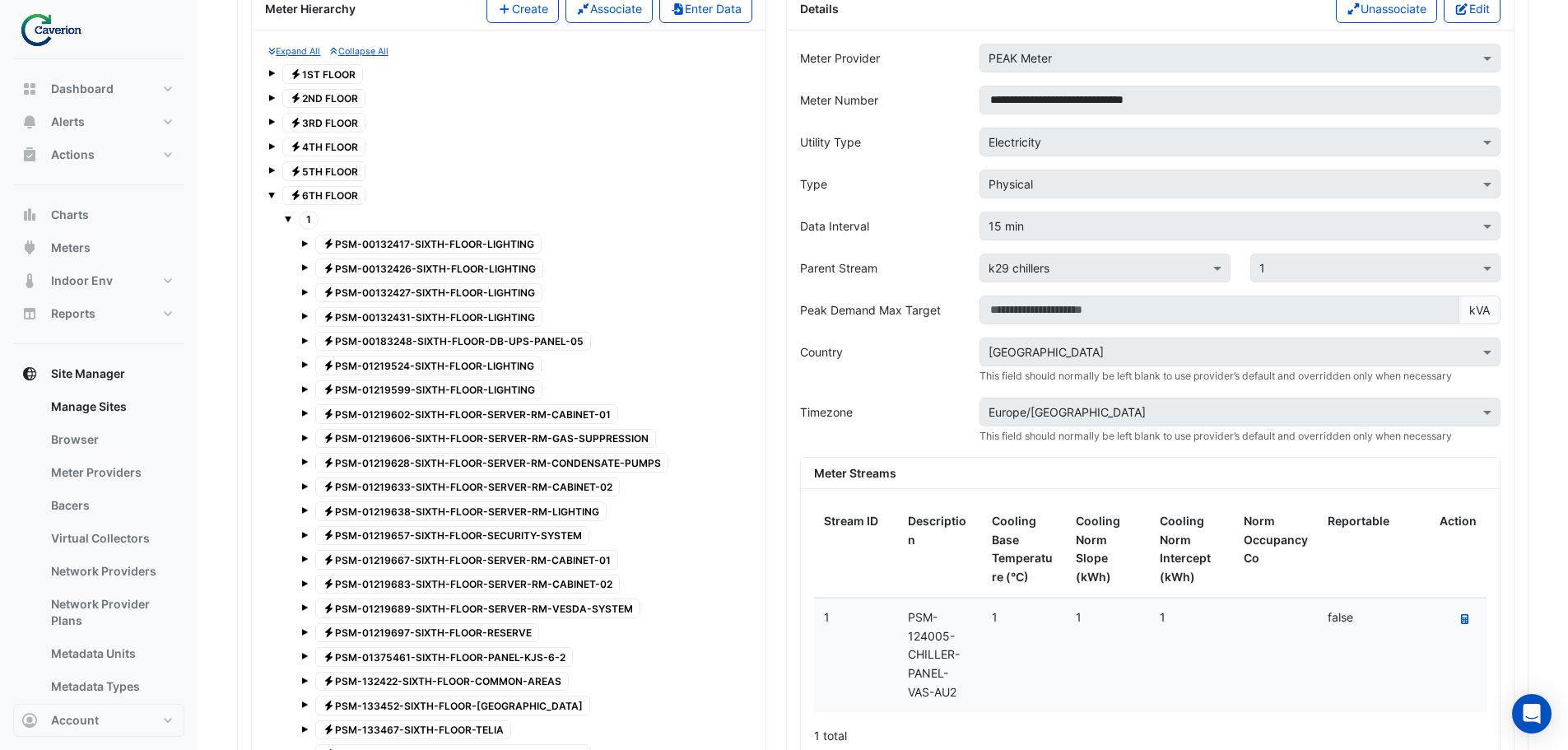
scroll to position [1408, 0]
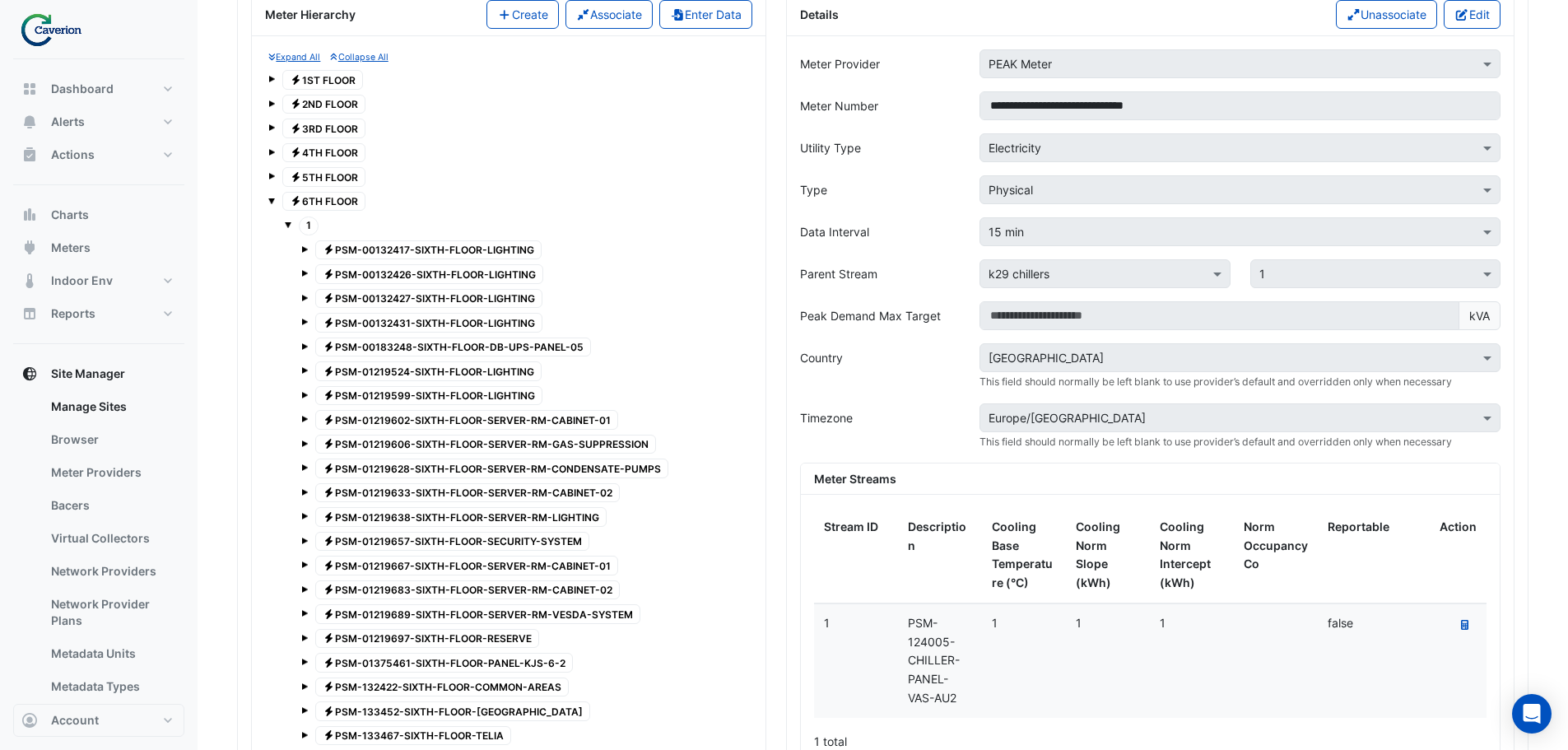
click at [290, 225] on span at bounding box center [287, 225] width 7 height 7
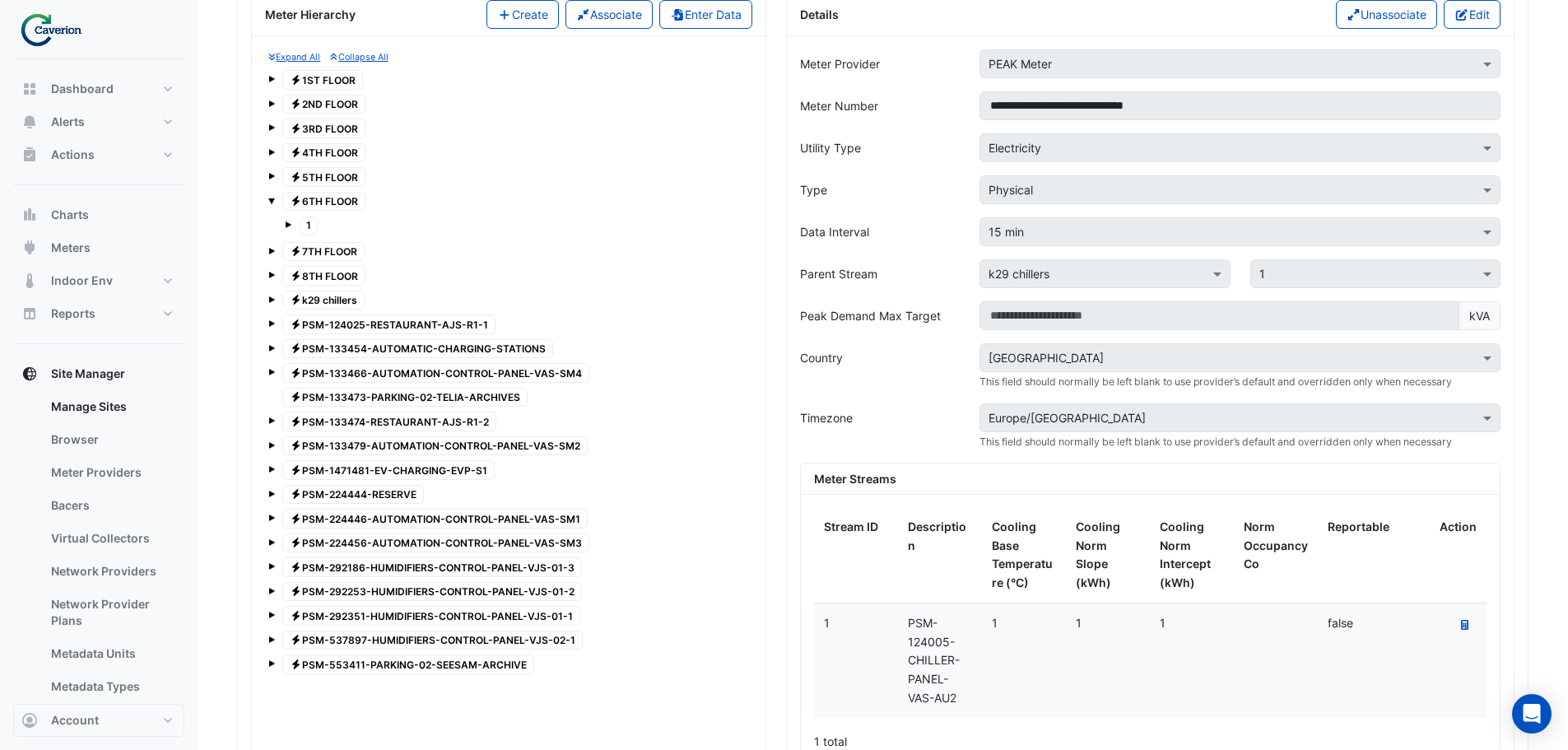
click at [272, 204] on span at bounding box center [271, 198] width 7 height 14
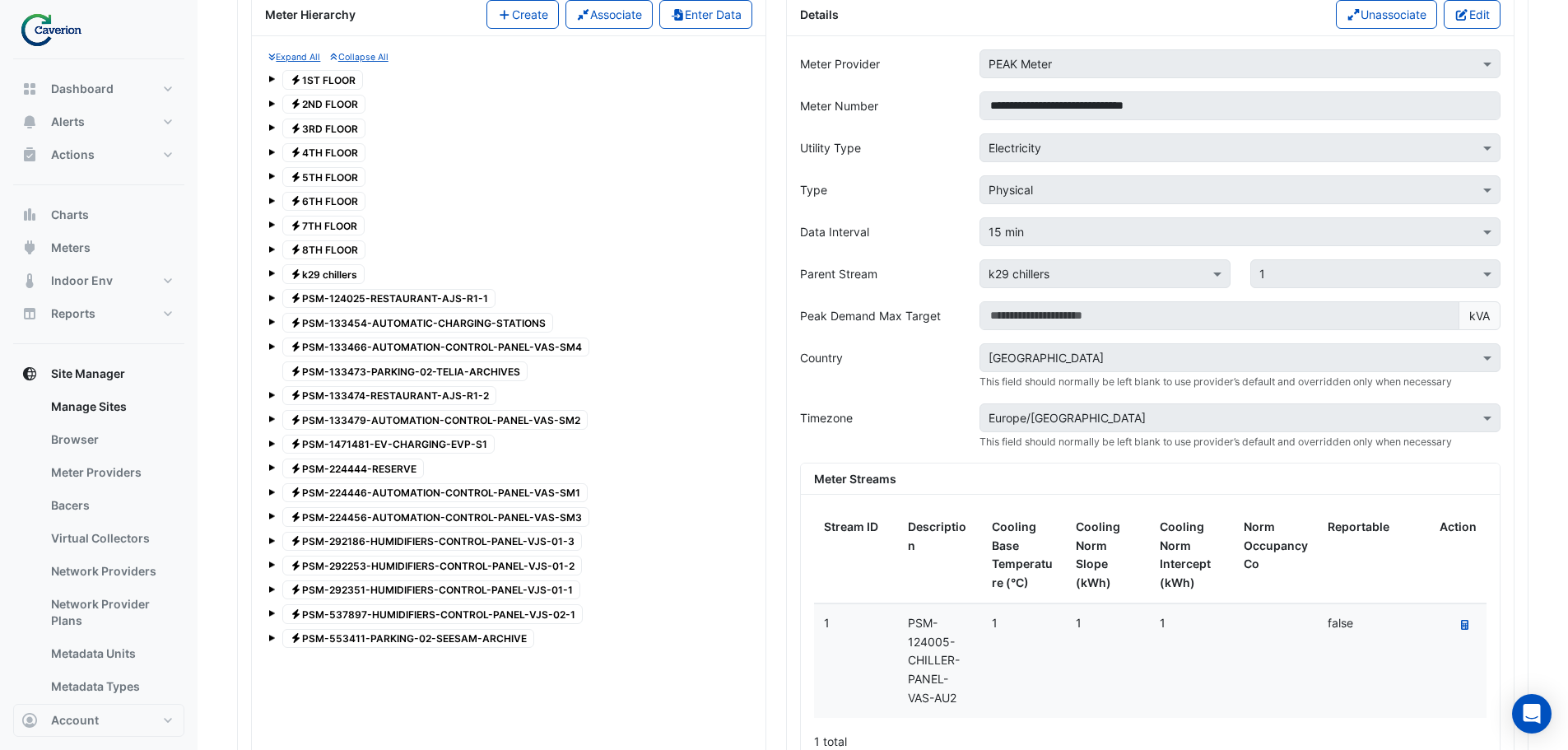
click at [272, 225] on span at bounding box center [271, 225] width 7 height 7
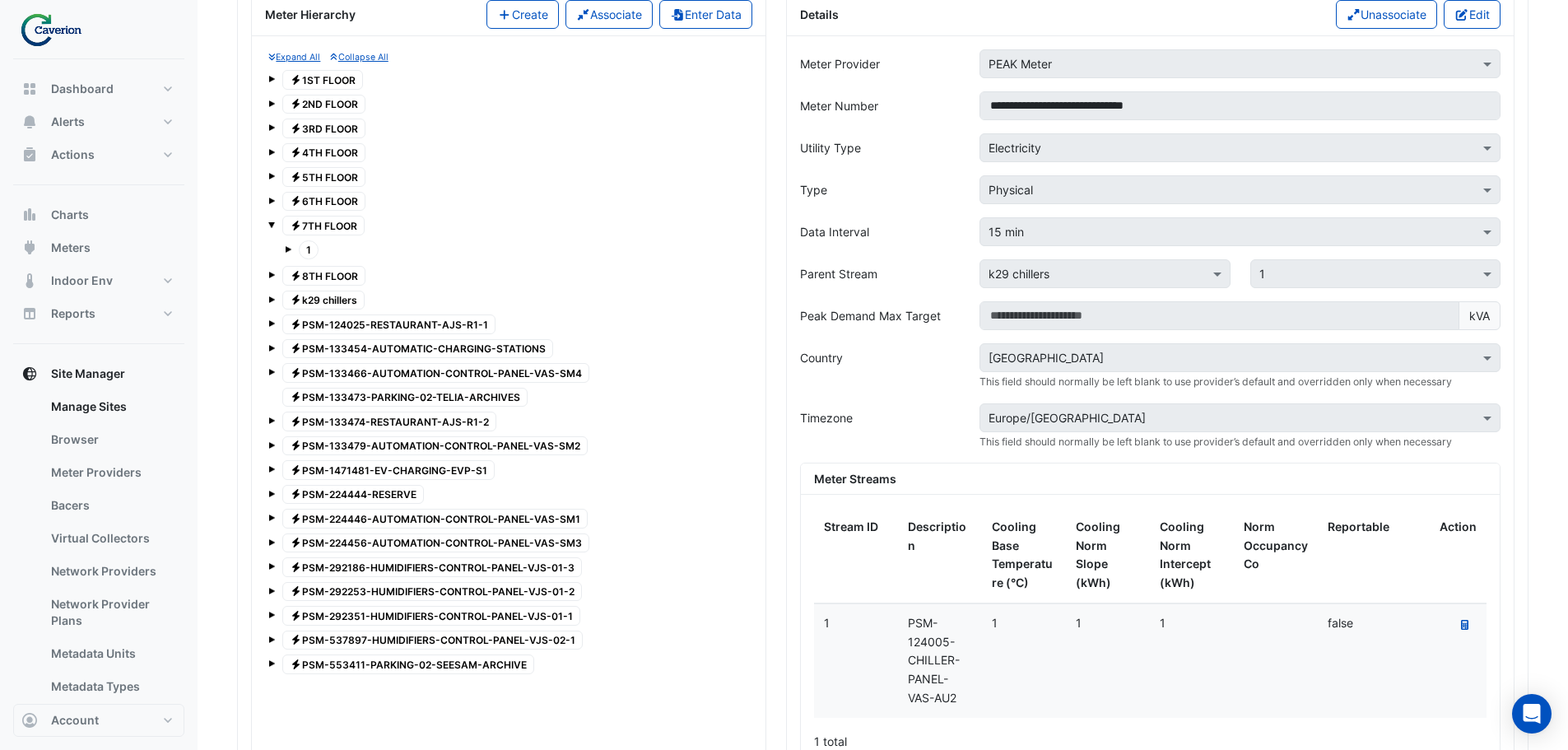
click at [286, 251] on span at bounding box center [287, 249] width 7 height 7
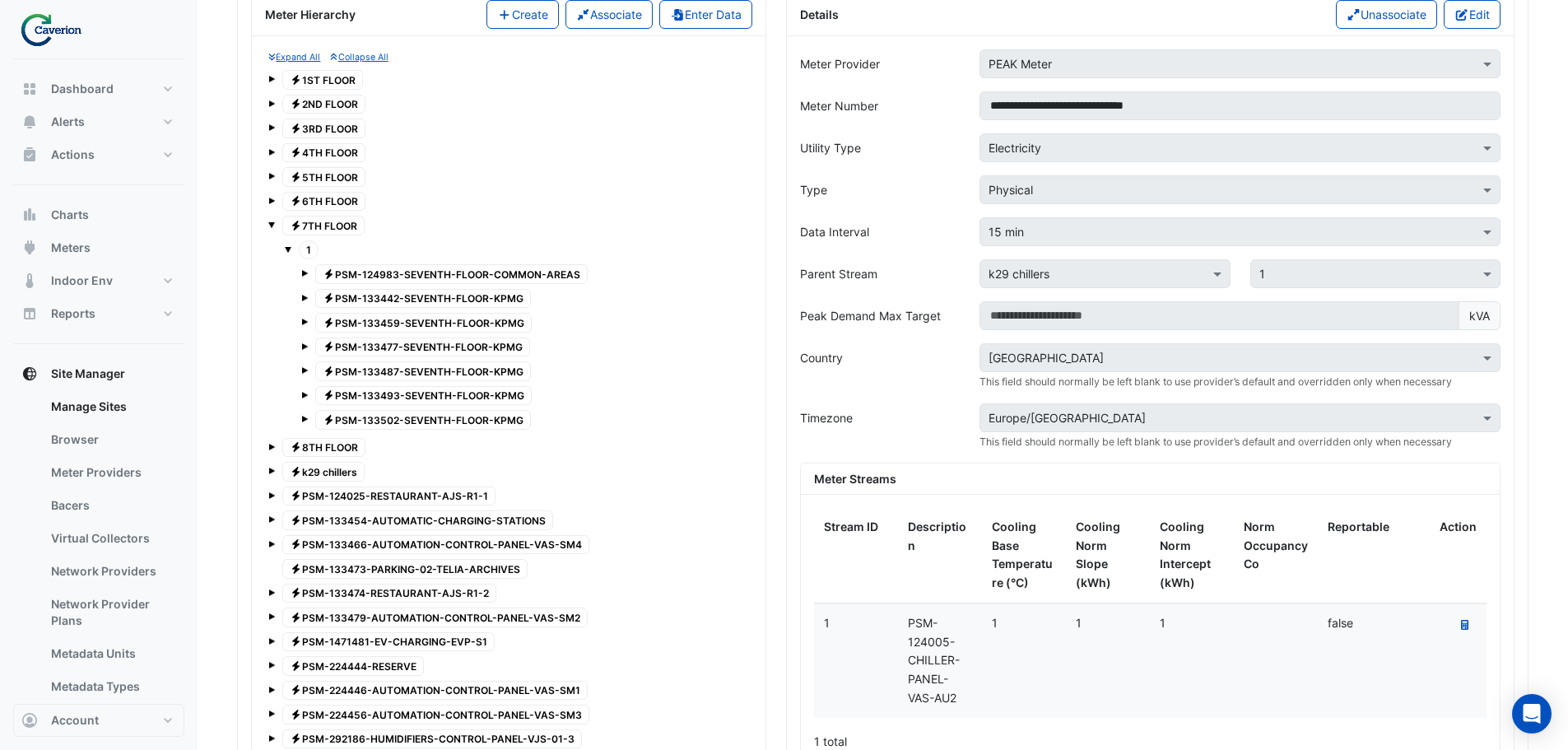
click at [276, 223] on div "Electricity 7TH FLOOR" at bounding box center [508, 225] width 481 height 23
click at [271, 227] on span at bounding box center [271, 225] width 7 height 7
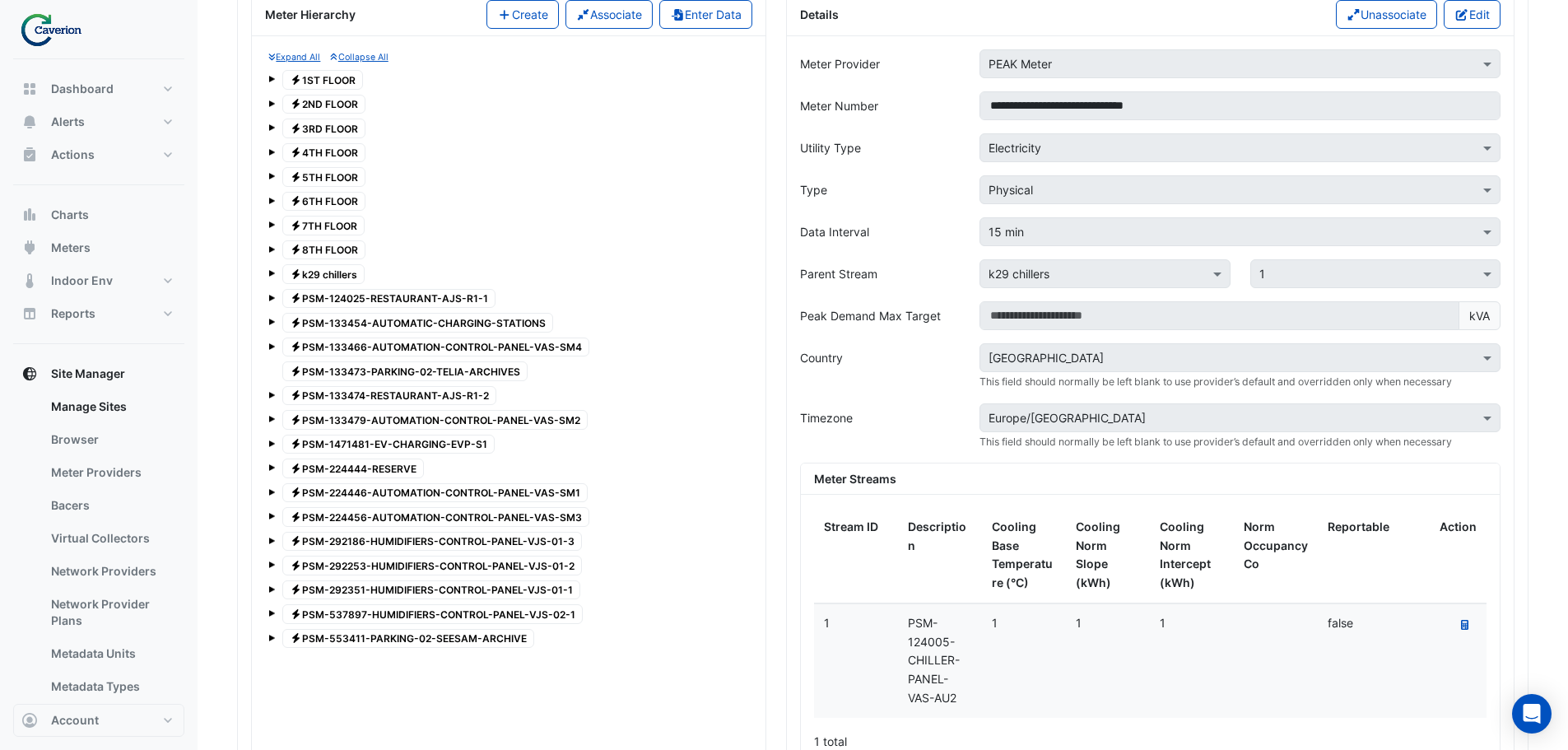
click at [272, 249] on span at bounding box center [271, 249] width 7 height 7
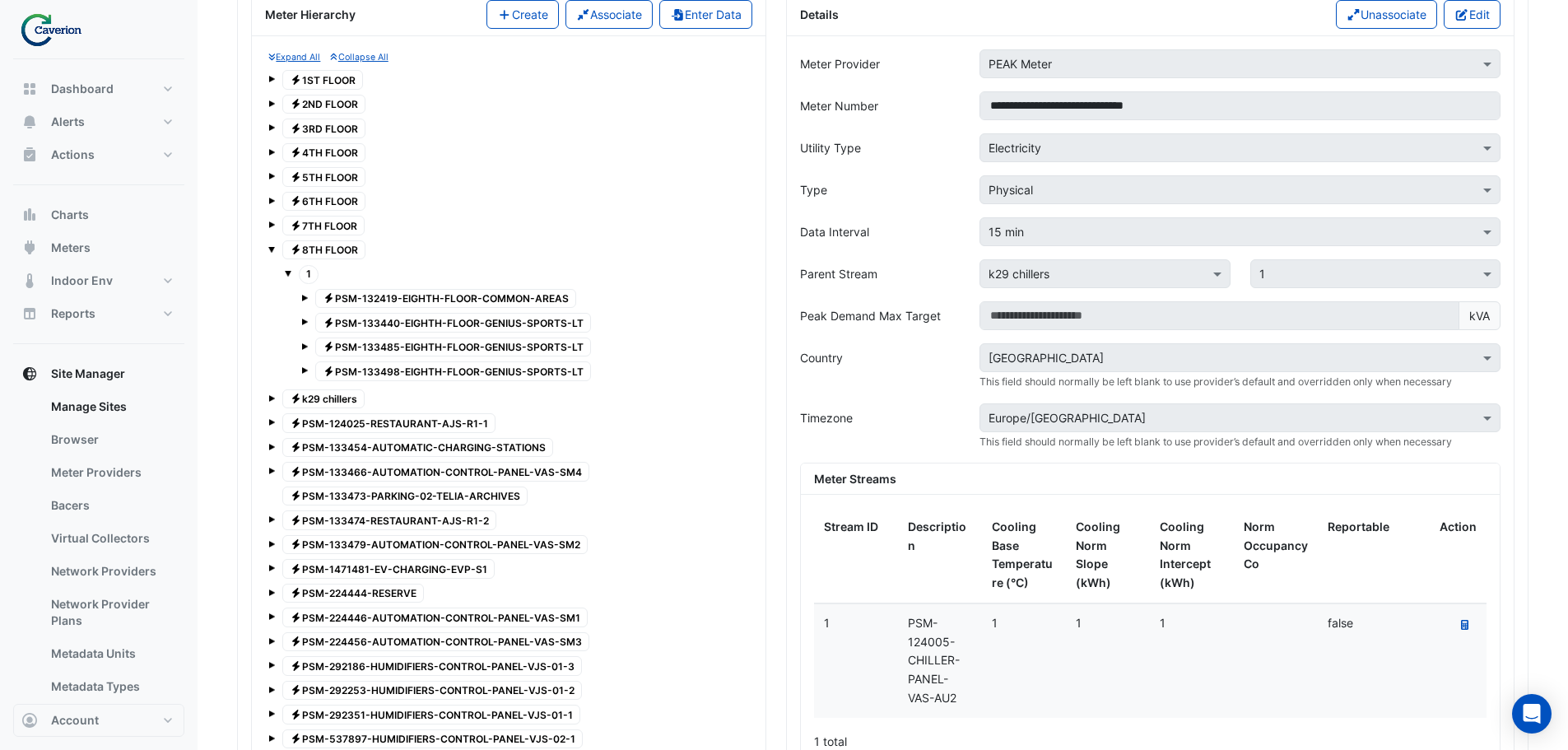
click at [267, 245] on div "Expand All Collapse All Electricity 1ST FLOOR Electricity 2ND FLOOR Electricity…" at bounding box center [509, 412] width 488 height 727
click at [267, 249] on div "Expand All Collapse All Electricity 1ST FLOOR Electricity 2ND FLOOR Electricity…" at bounding box center [509, 412] width 488 height 727
click at [270, 250] on span at bounding box center [271, 249] width 7 height 7
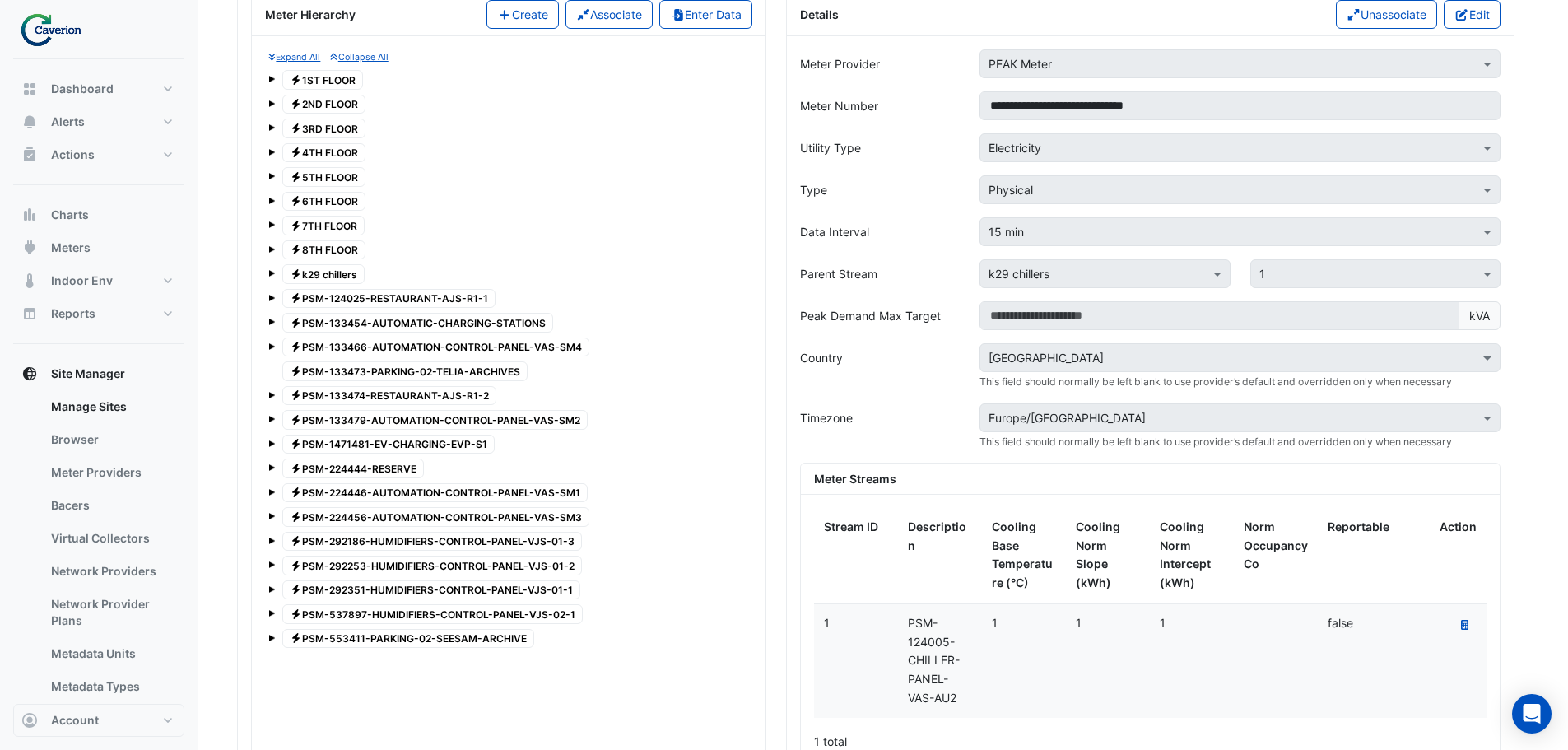
click at [271, 272] on span at bounding box center [271, 273] width 7 height 7
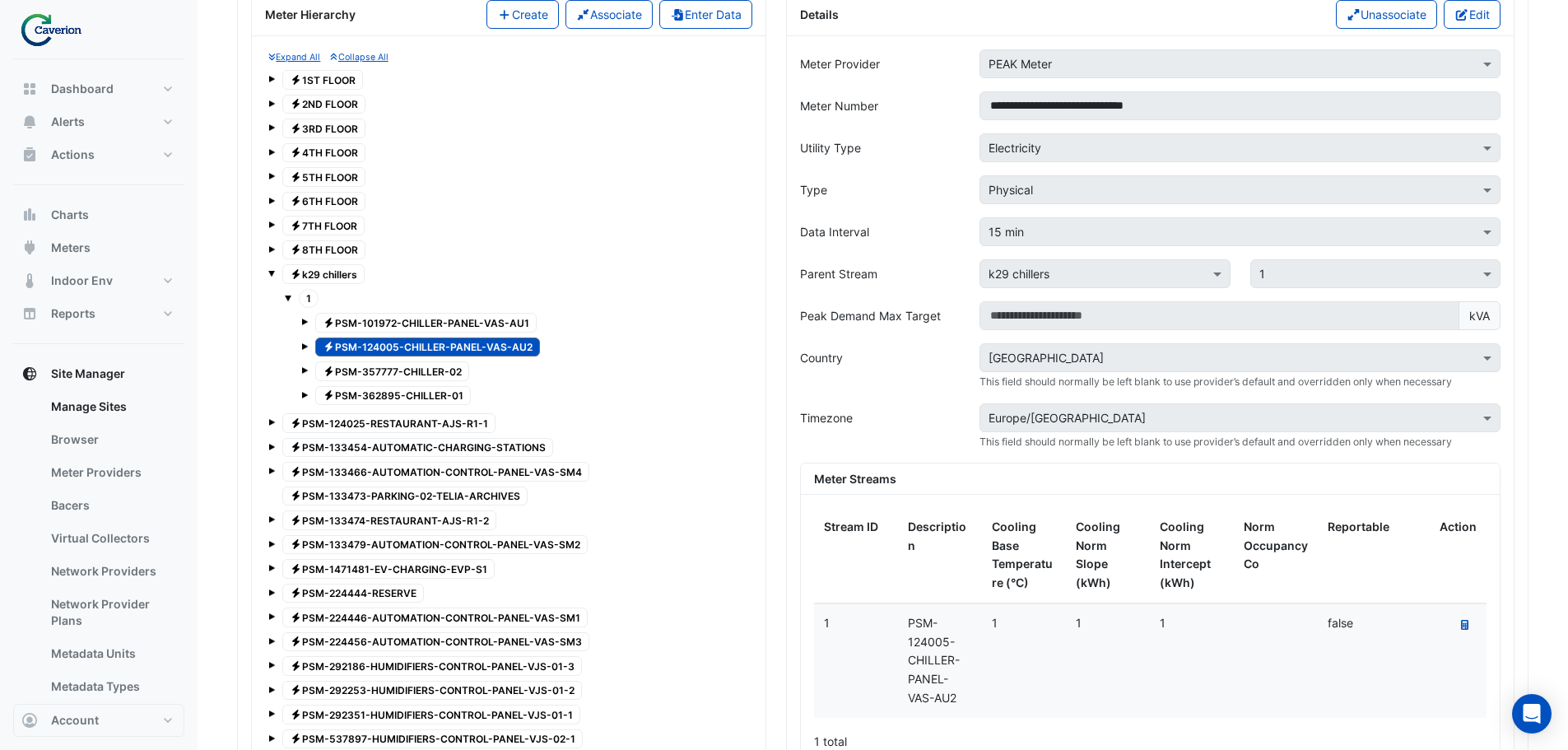
click at [333, 273] on span "Electricity k29 chillers" at bounding box center [323, 274] width 82 height 19
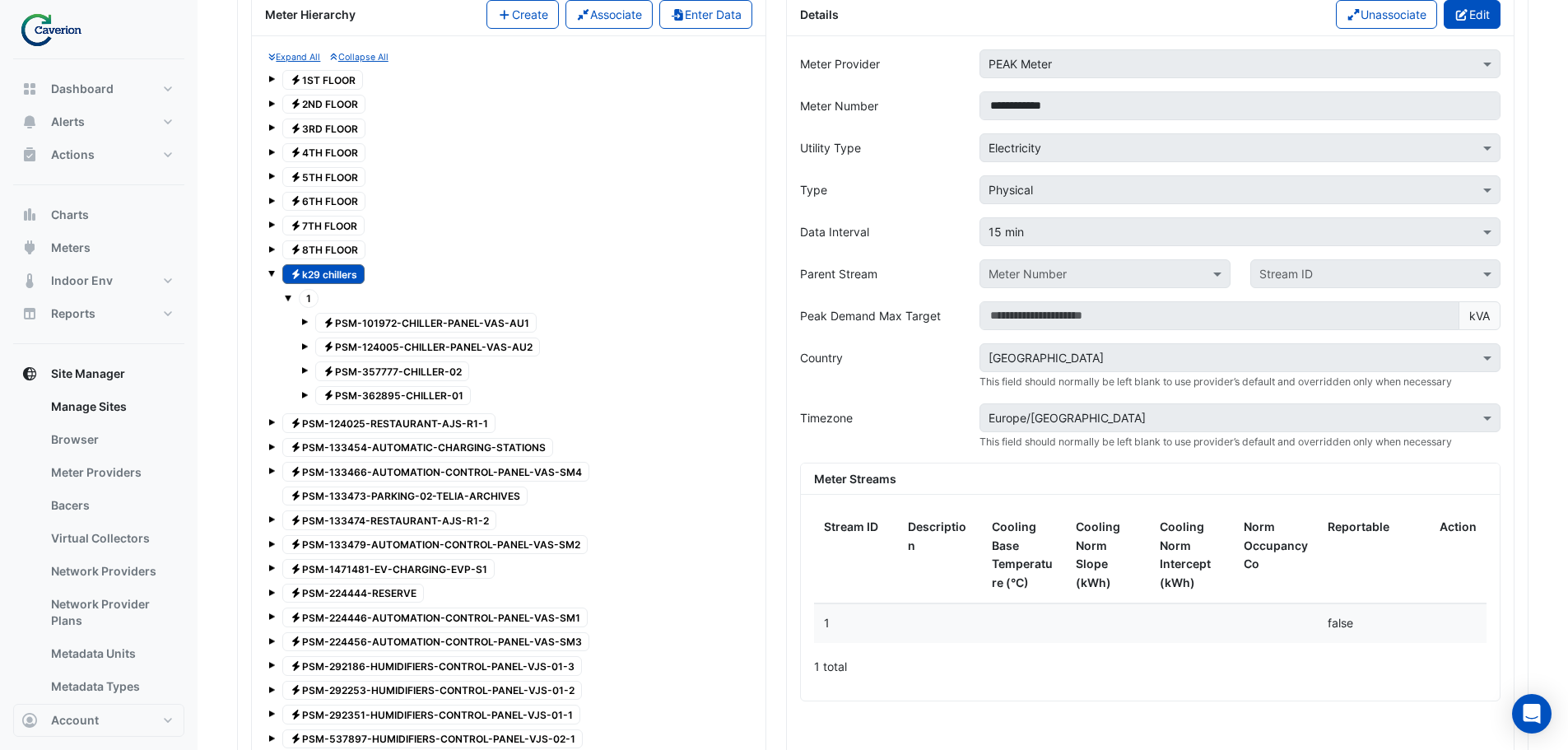
click at [1471, 14] on button "Edit" at bounding box center [1472, 15] width 57 height 29
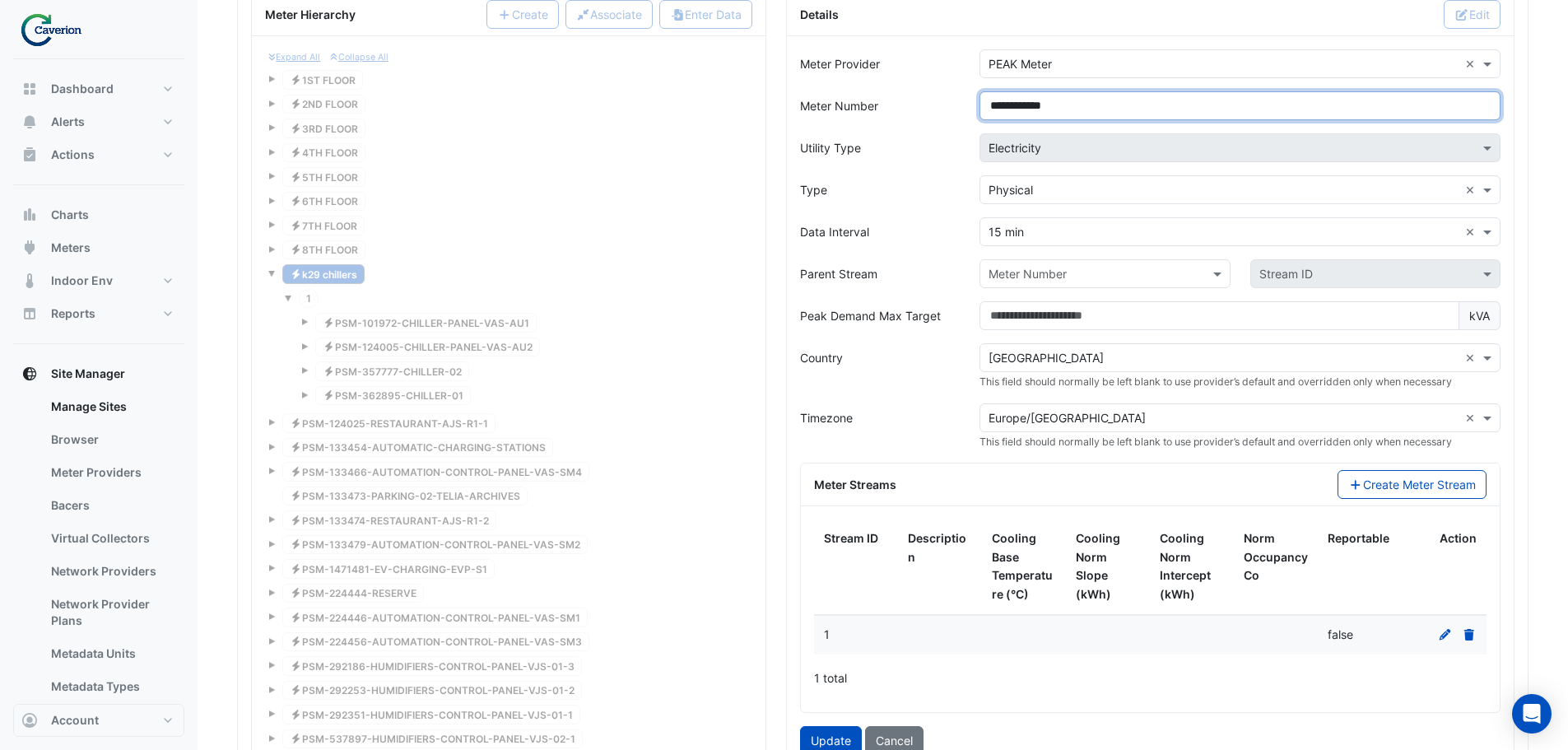
click at [1019, 105] on input "**********" at bounding box center [1240, 105] width 521 height 29
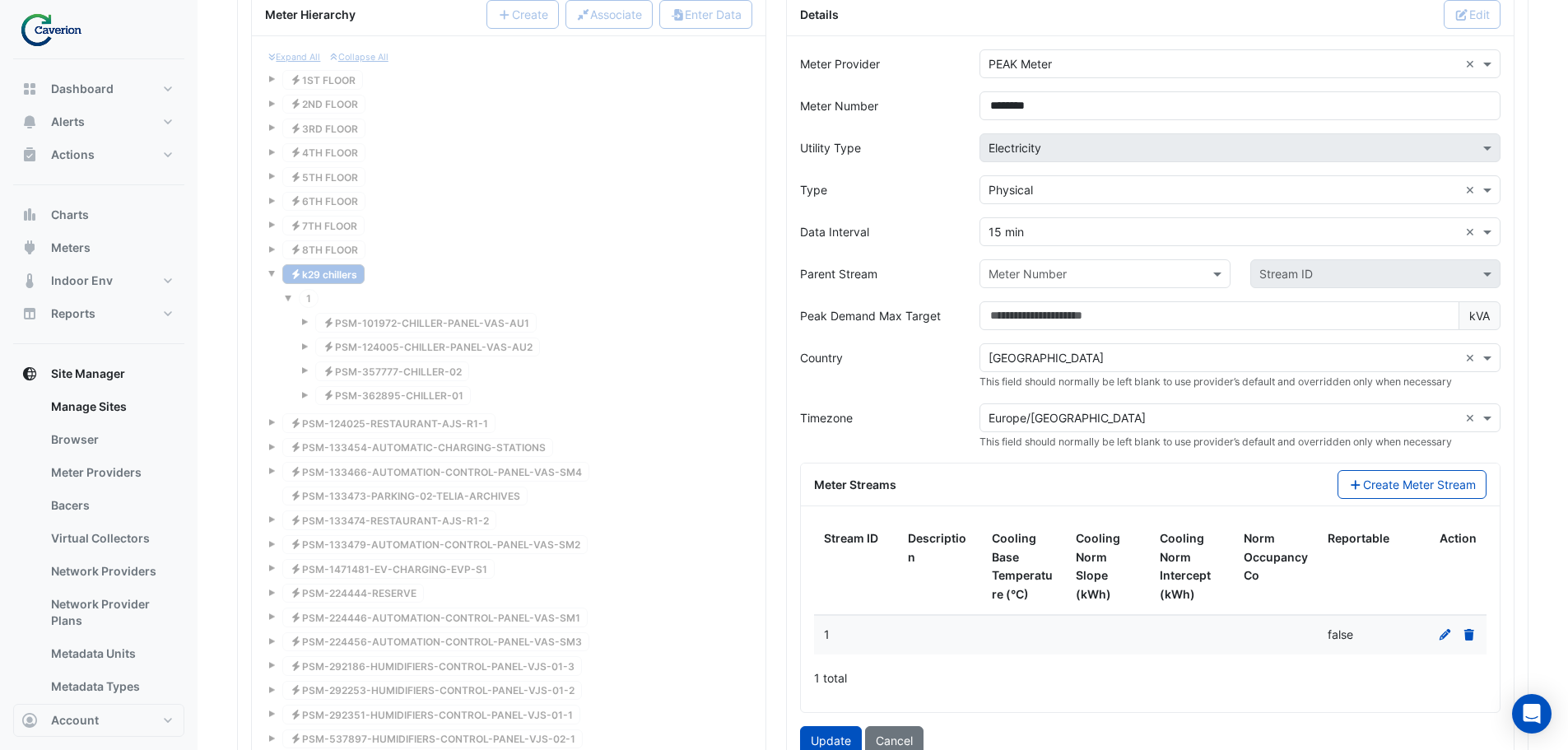
click at [1236, 178] on div "Type × Physical ×" at bounding box center [1240, 190] width 521 height 29
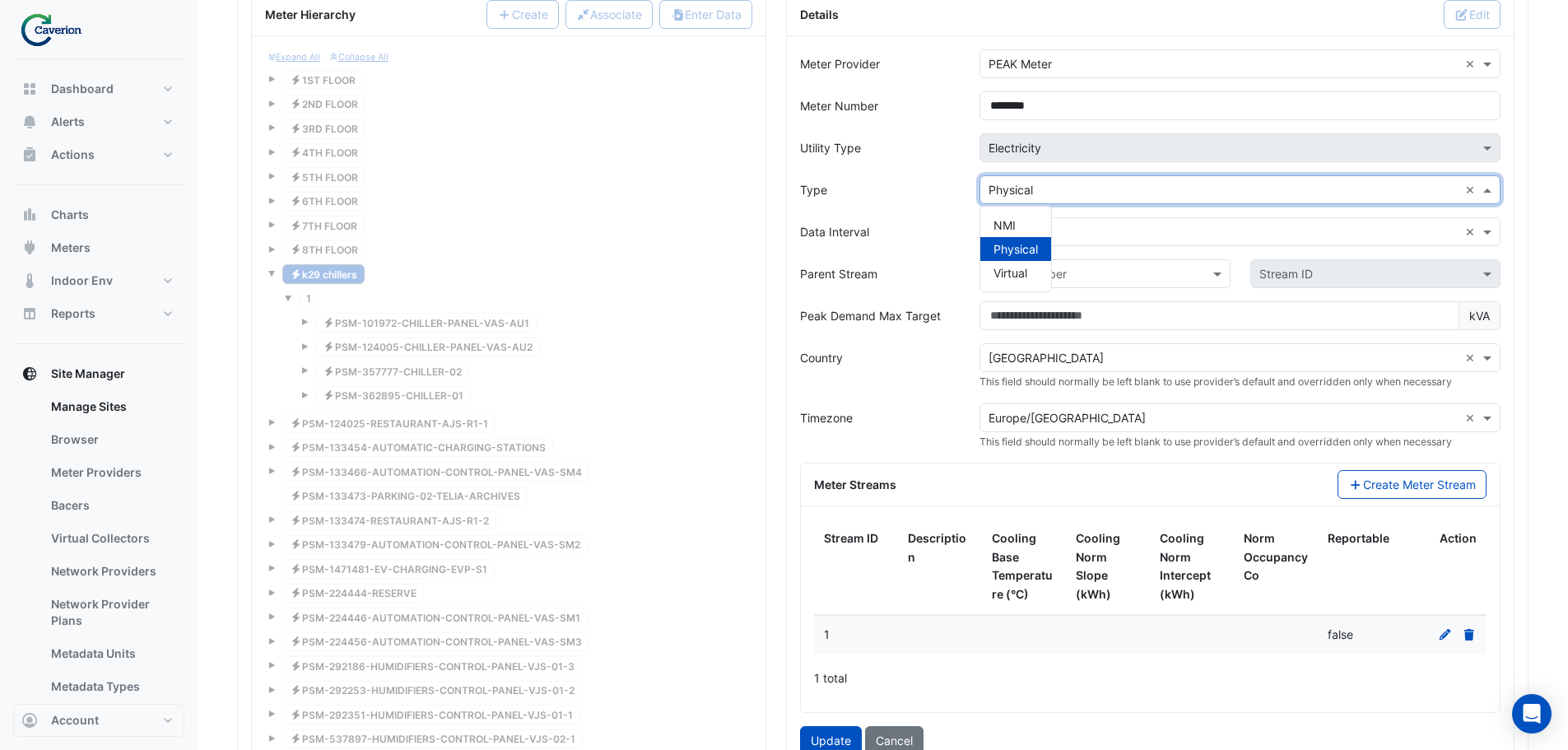
click at [836, 735] on button "Update" at bounding box center [831, 740] width 62 height 29
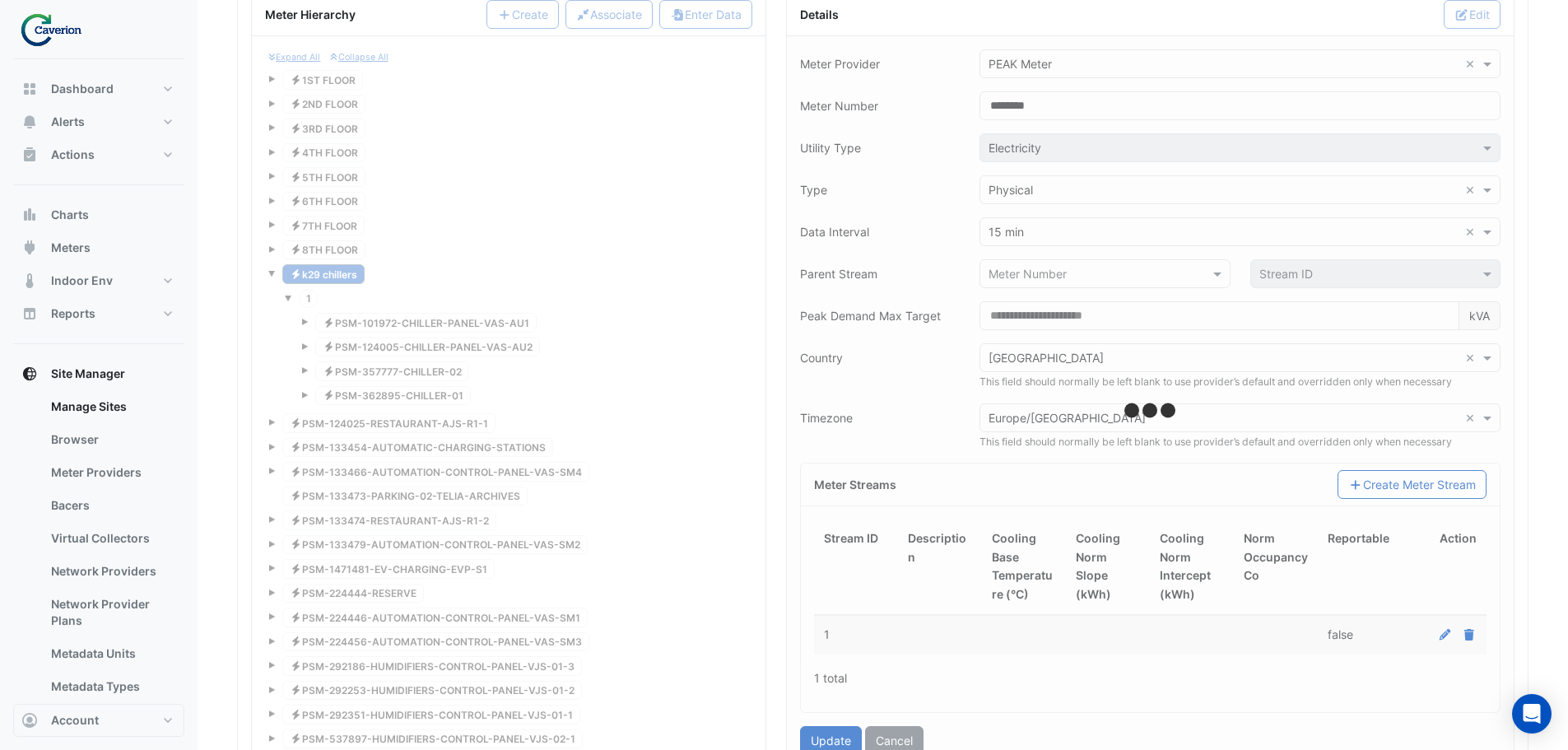
type input "********"
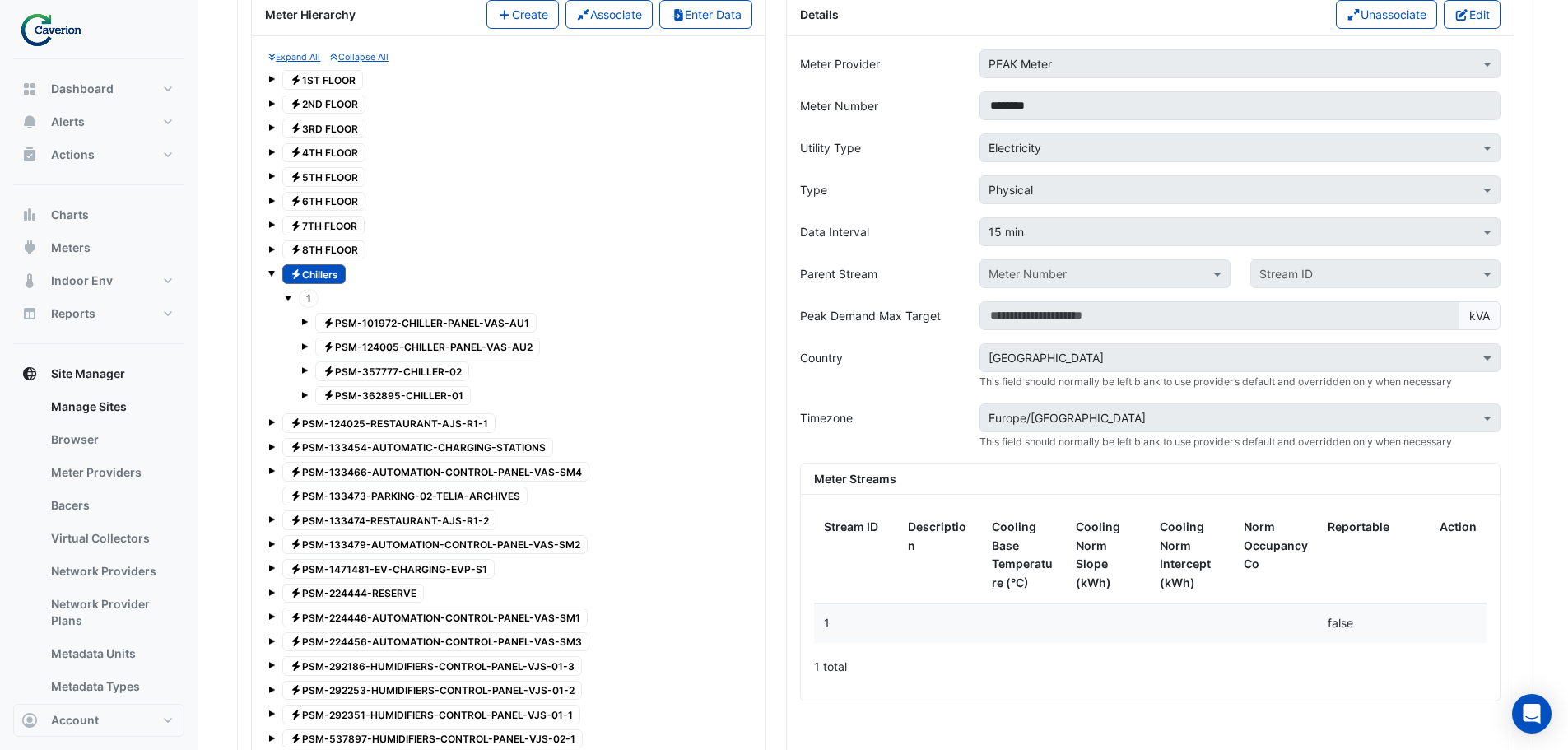
click at [267, 273] on div "Expand All Collapse All Electricity 1ST FLOOR Electricity 2ND FLOOR Electricity…" at bounding box center [509, 412] width 488 height 727
click at [270, 275] on span at bounding box center [271, 273] width 7 height 7
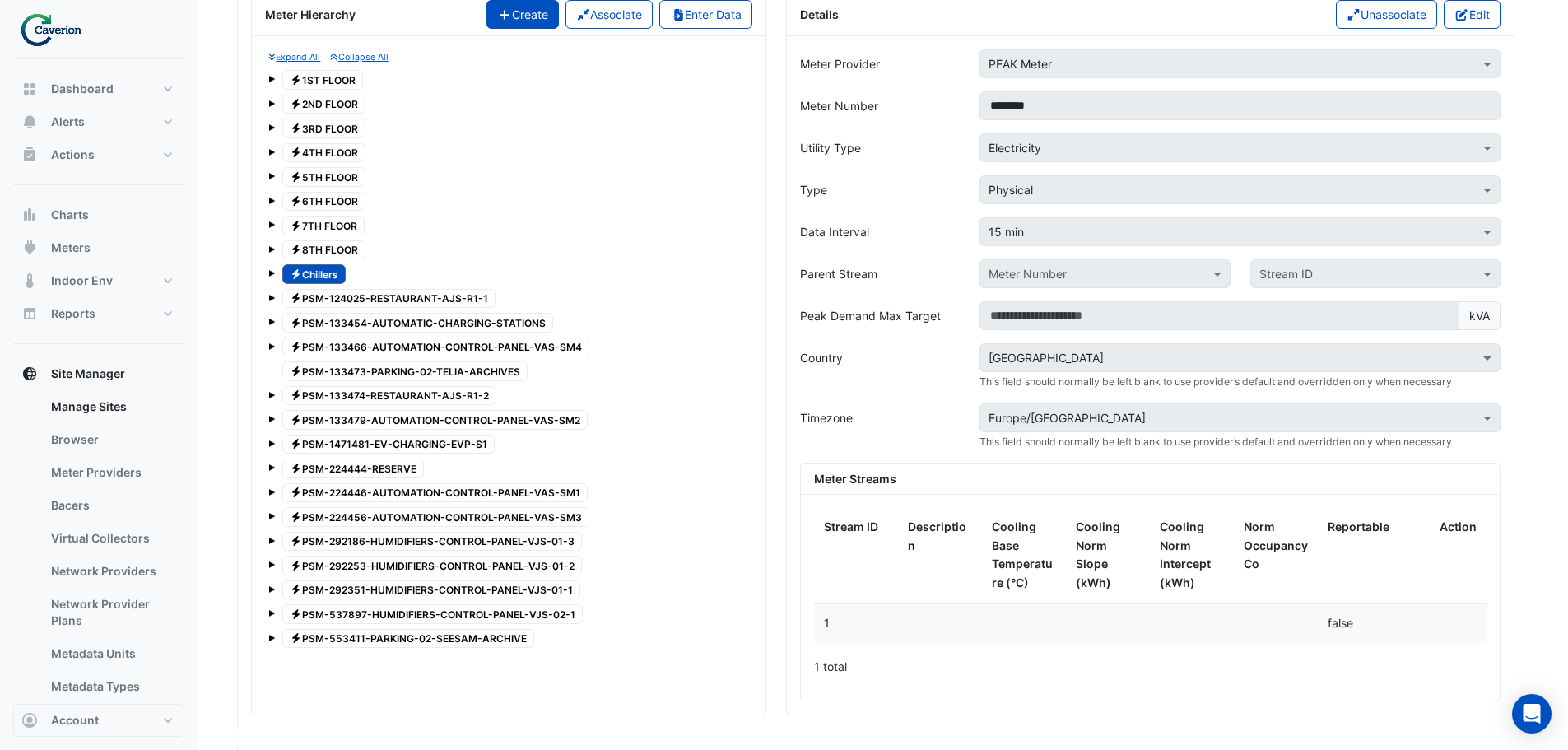
click at [513, 13] on button "Create" at bounding box center [523, 15] width 73 height 29
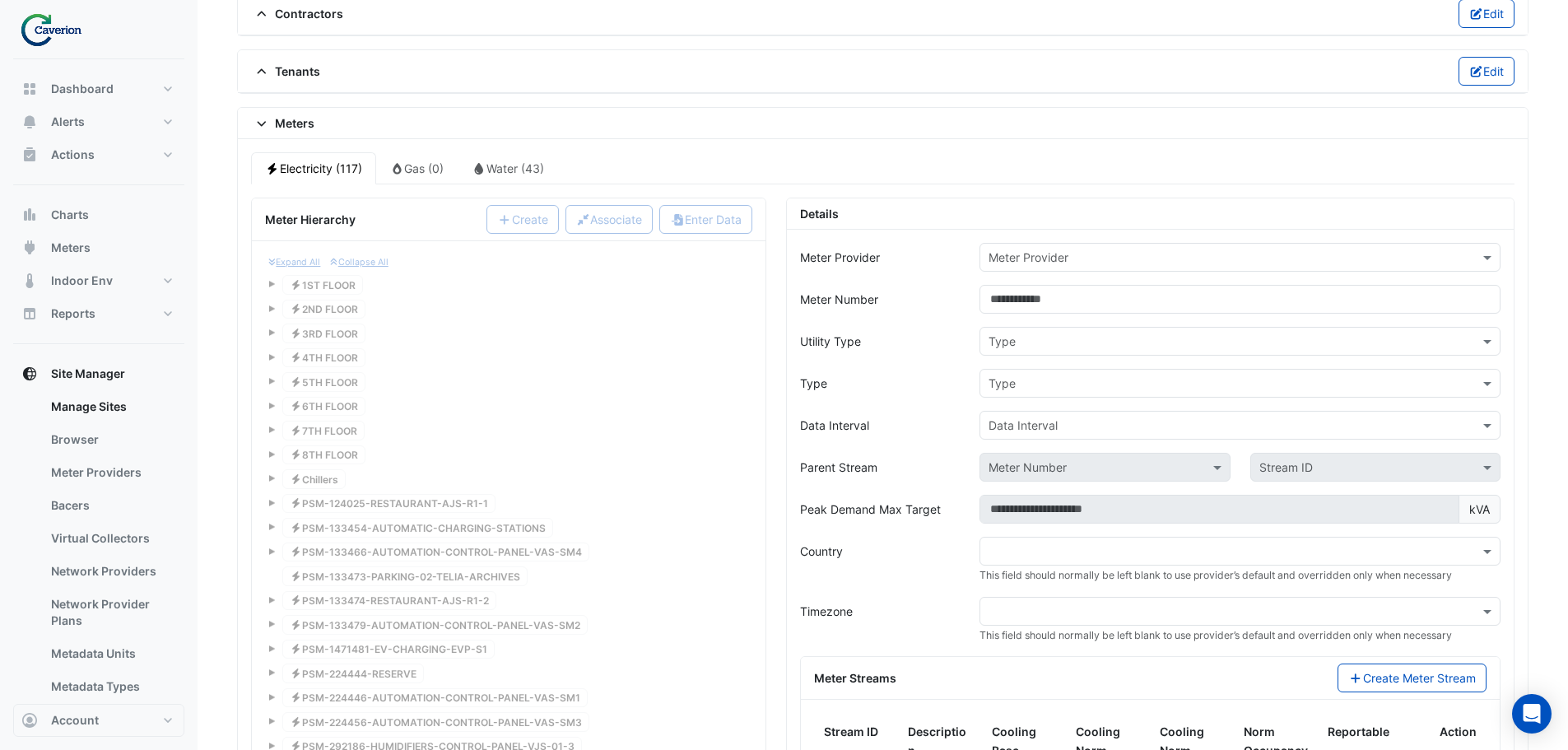
scroll to position [1161, 0]
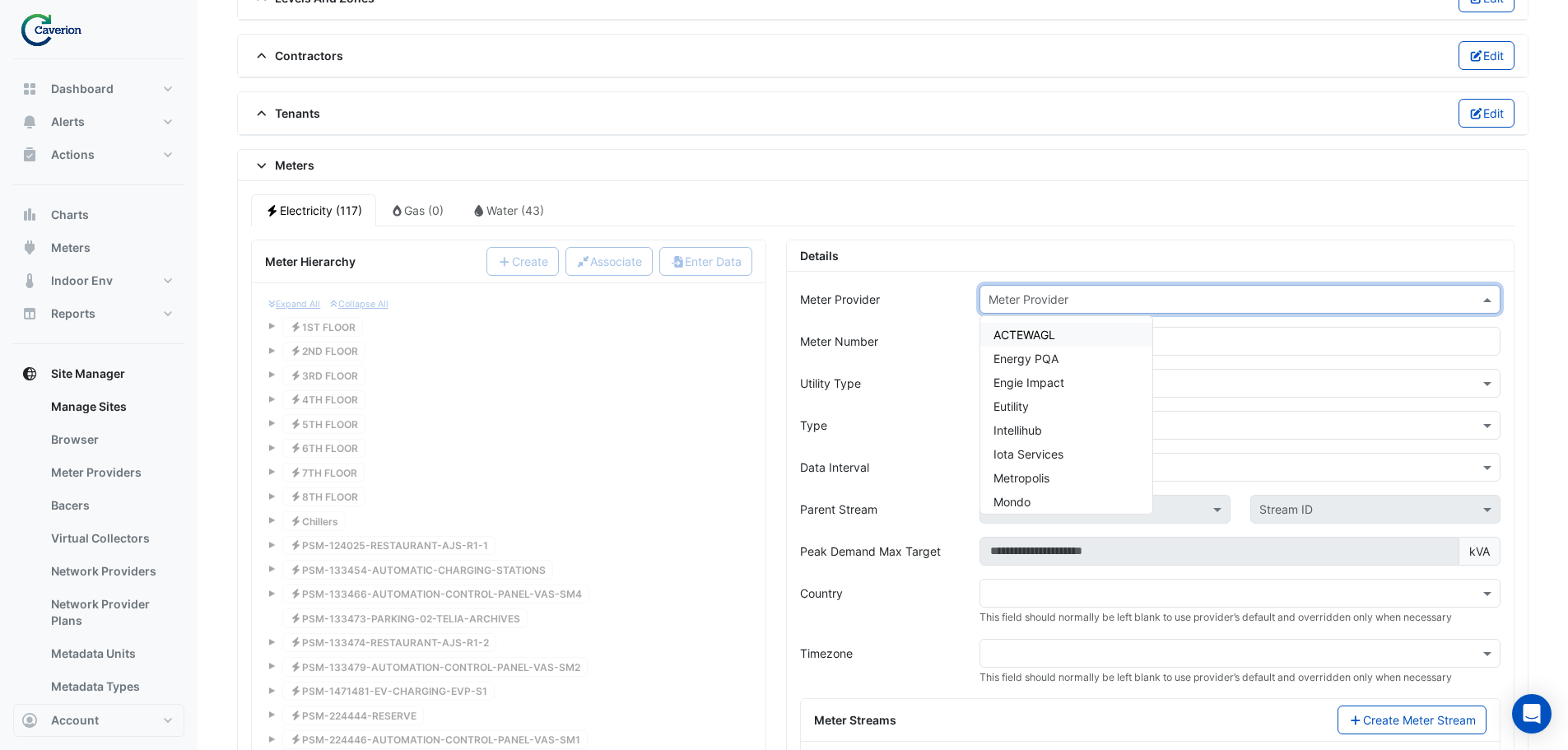
click at [1097, 302] on input "text" at bounding box center [1223, 300] width 470 height 17
type input "****"
click at [1044, 341] on span "PEAK Meter" at bounding box center [1025, 335] width 63 height 14
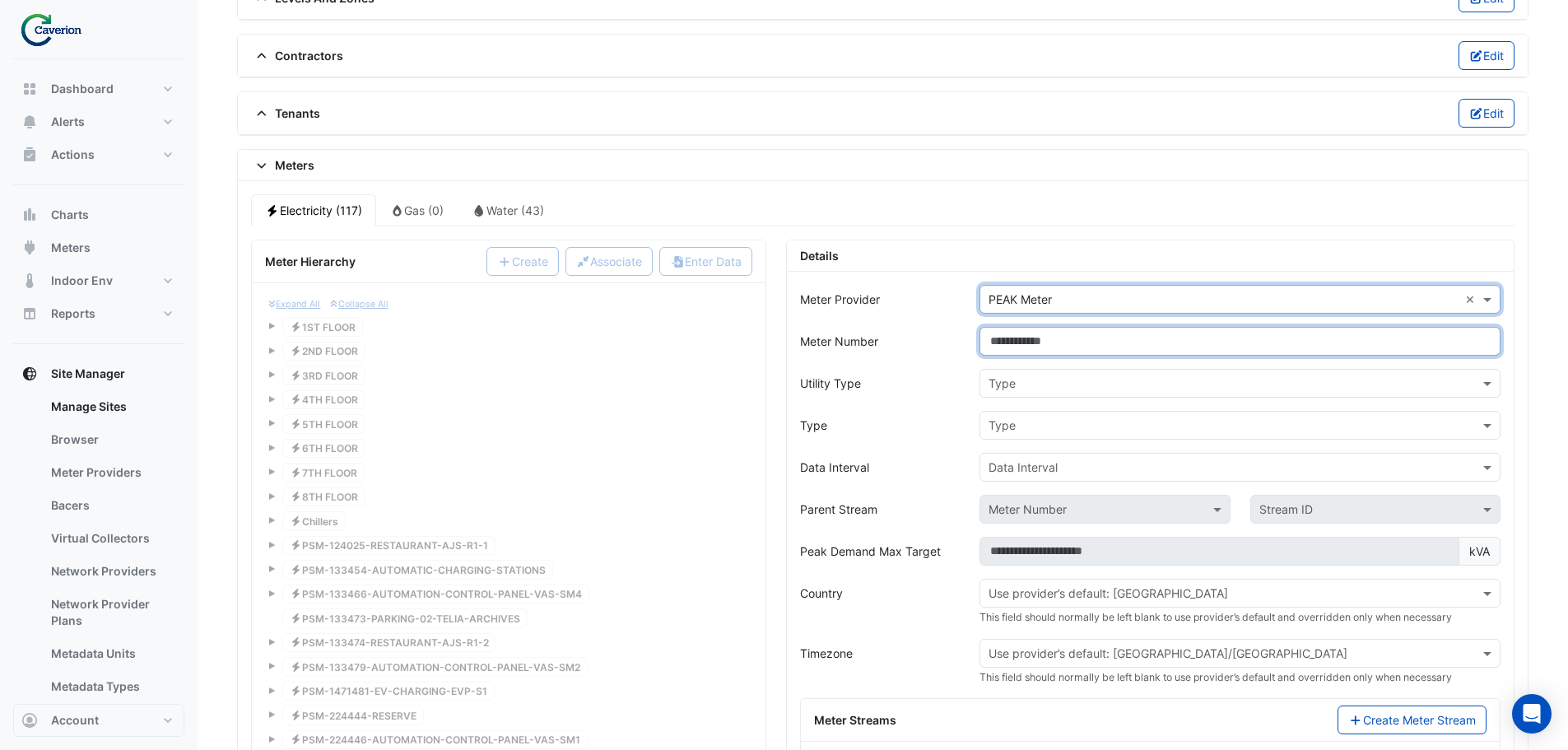
click at [1036, 345] on input "Meter Number" at bounding box center [1240, 342] width 521 height 29
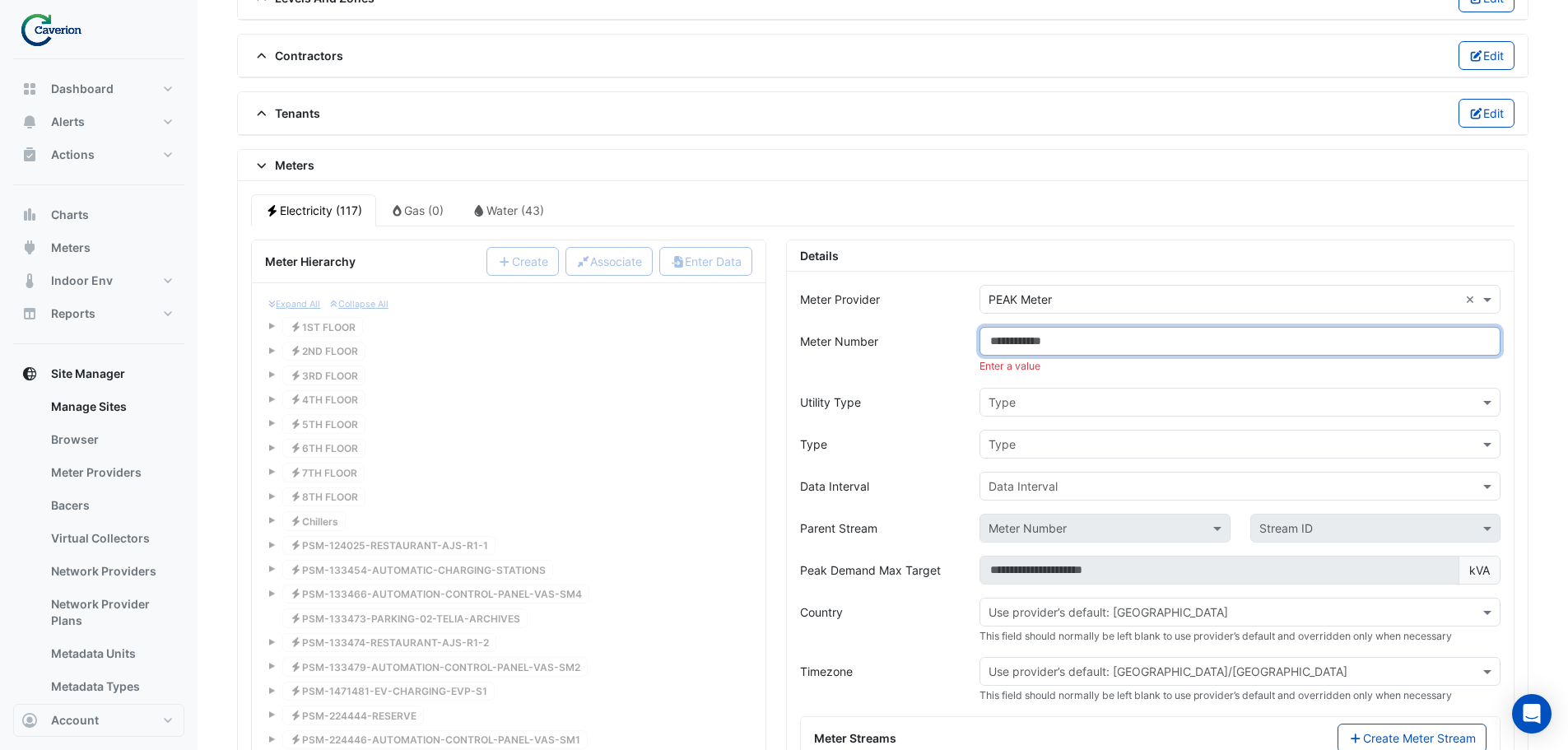
click at [1091, 345] on input "Meter Number" at bounding box center [1240, 342] width 521 height 29
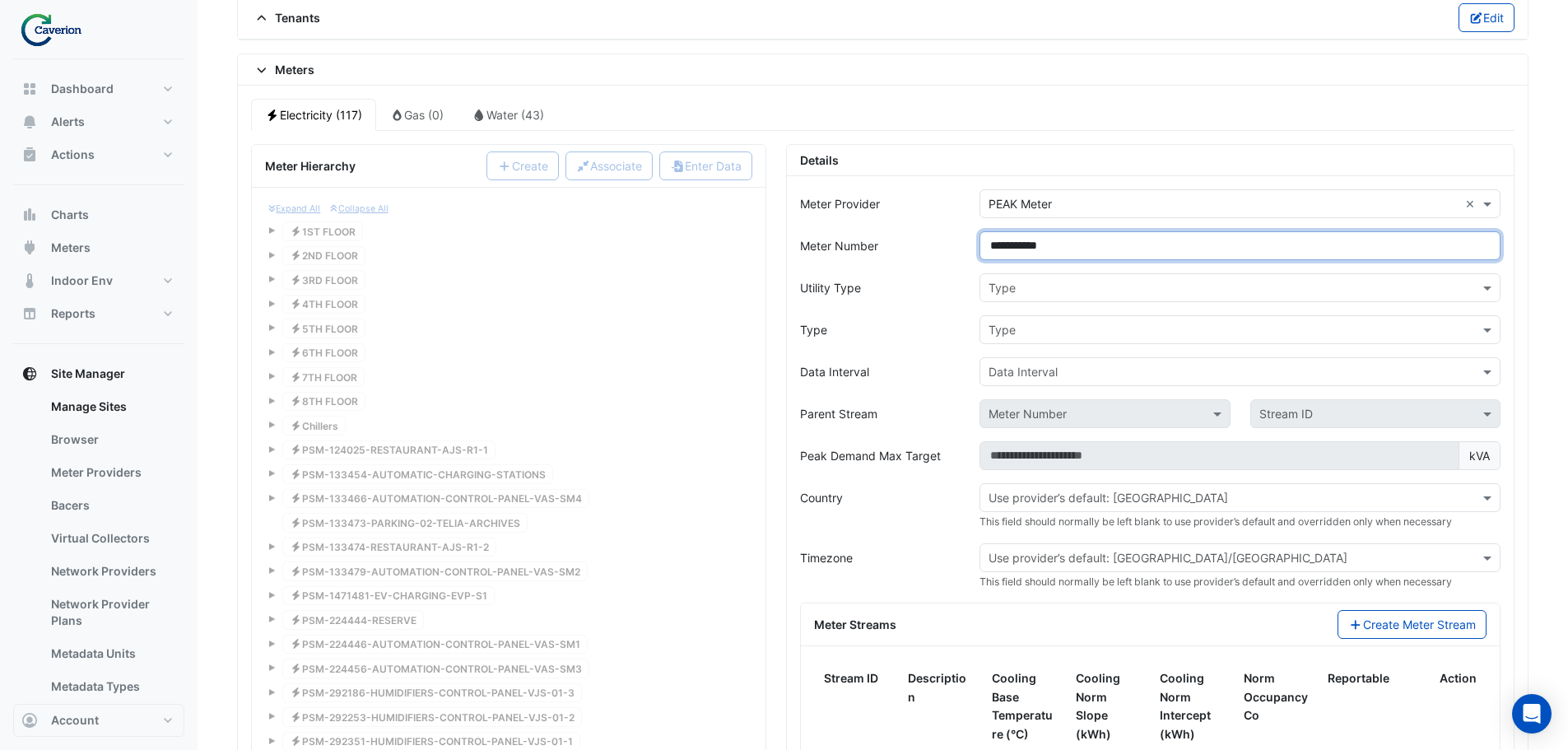
scroll to position [1244, 0]
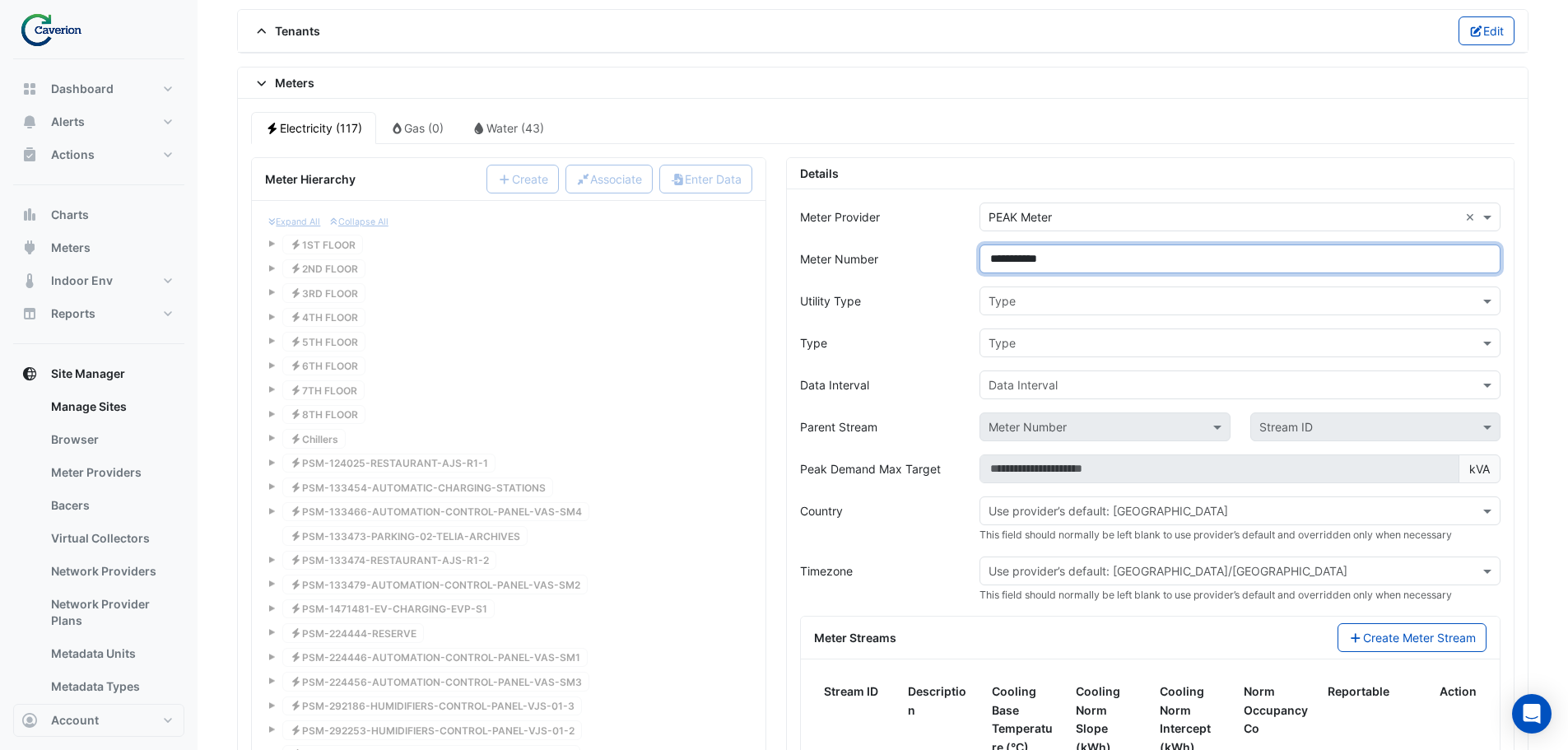
type input "**********"
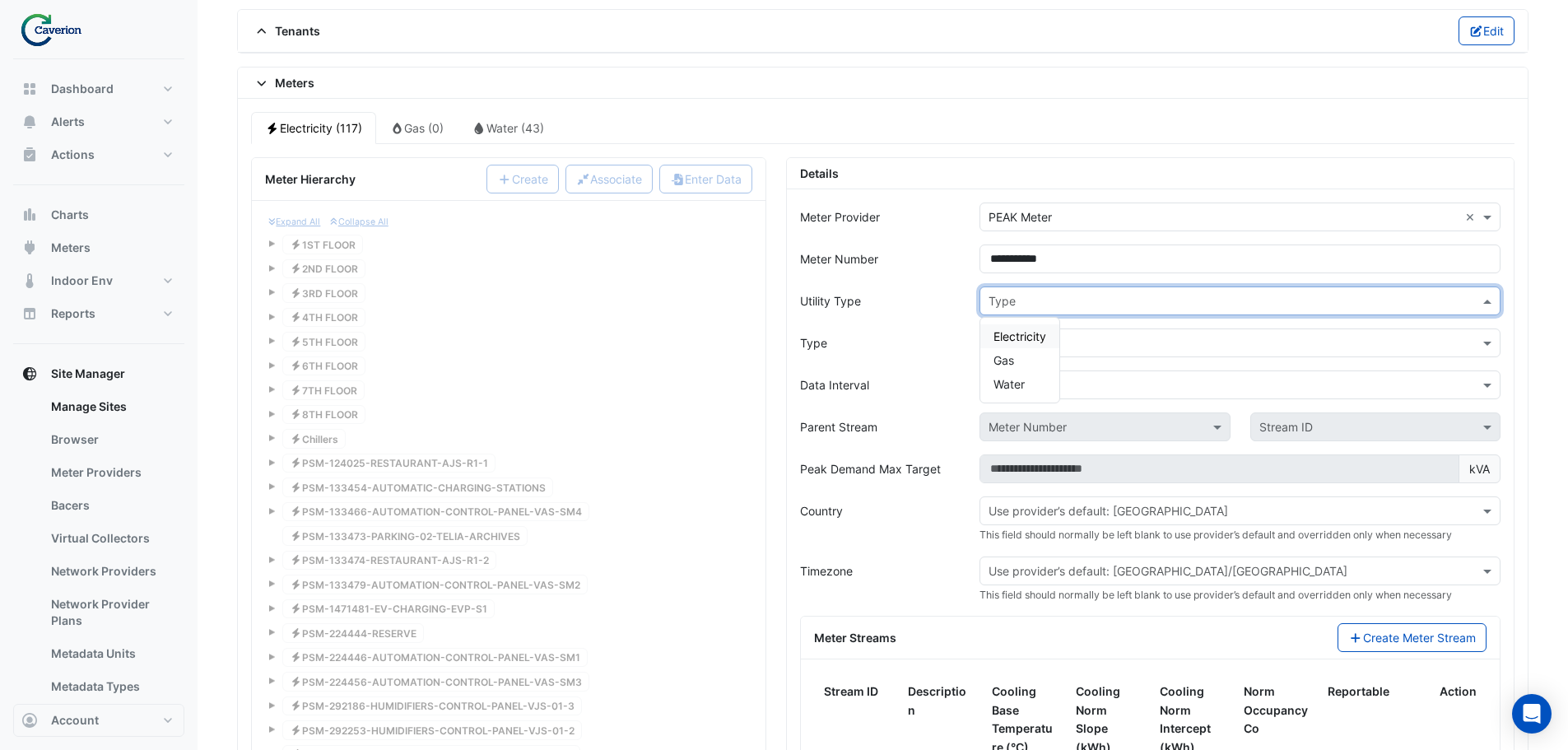
click at [1104, 307] on input "text" at bounding box center [1223, 302] width 470 height 17
click at [1038, 336] on span "Electricity" at bounding box center [1020, 336] width 52 height 14
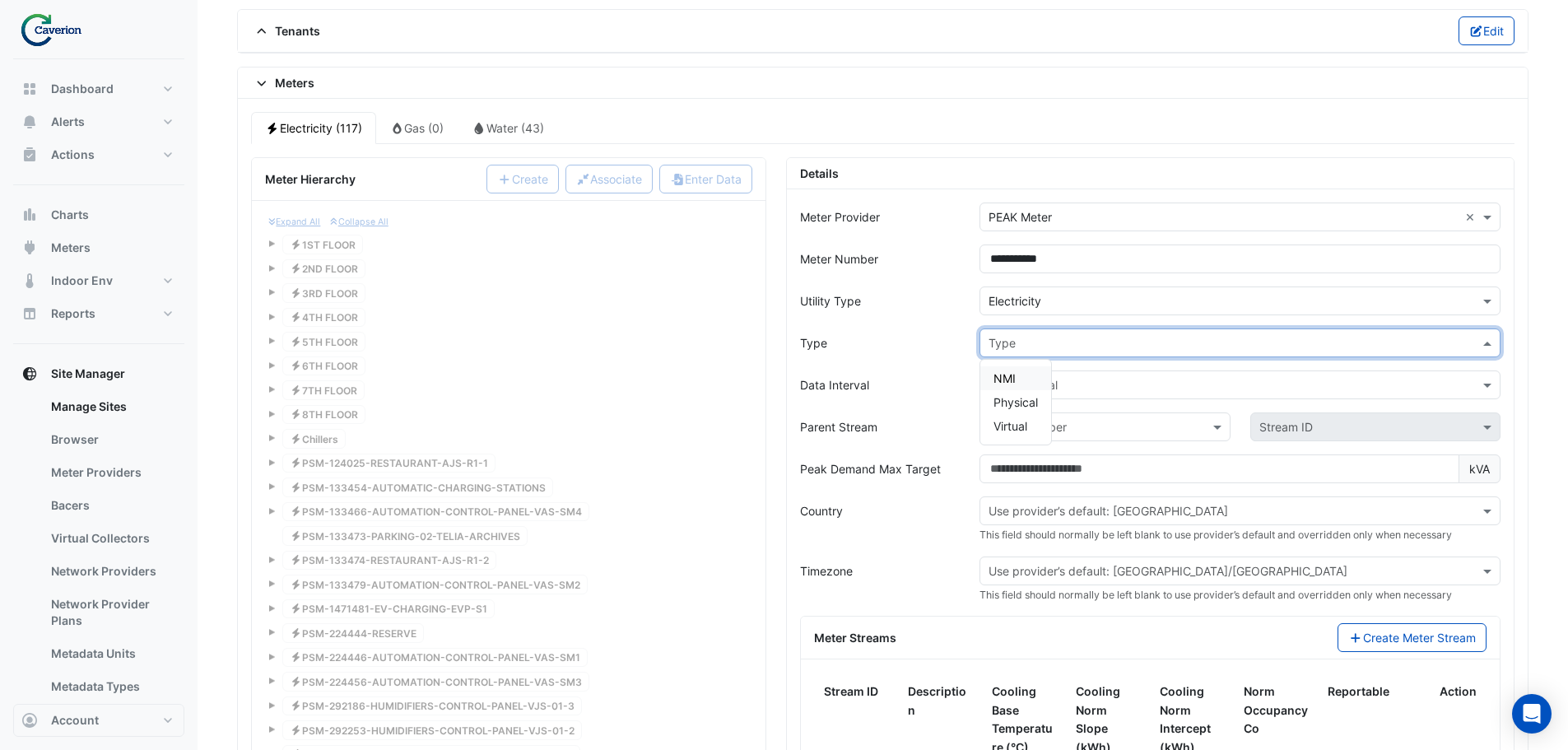
click at [1050, 338] on input "text" at bounding box center [1223, 344] width 470 height 17
click at [1017, 406] on span "Physical" at bounding box center [1016, 402] width 45 height 14
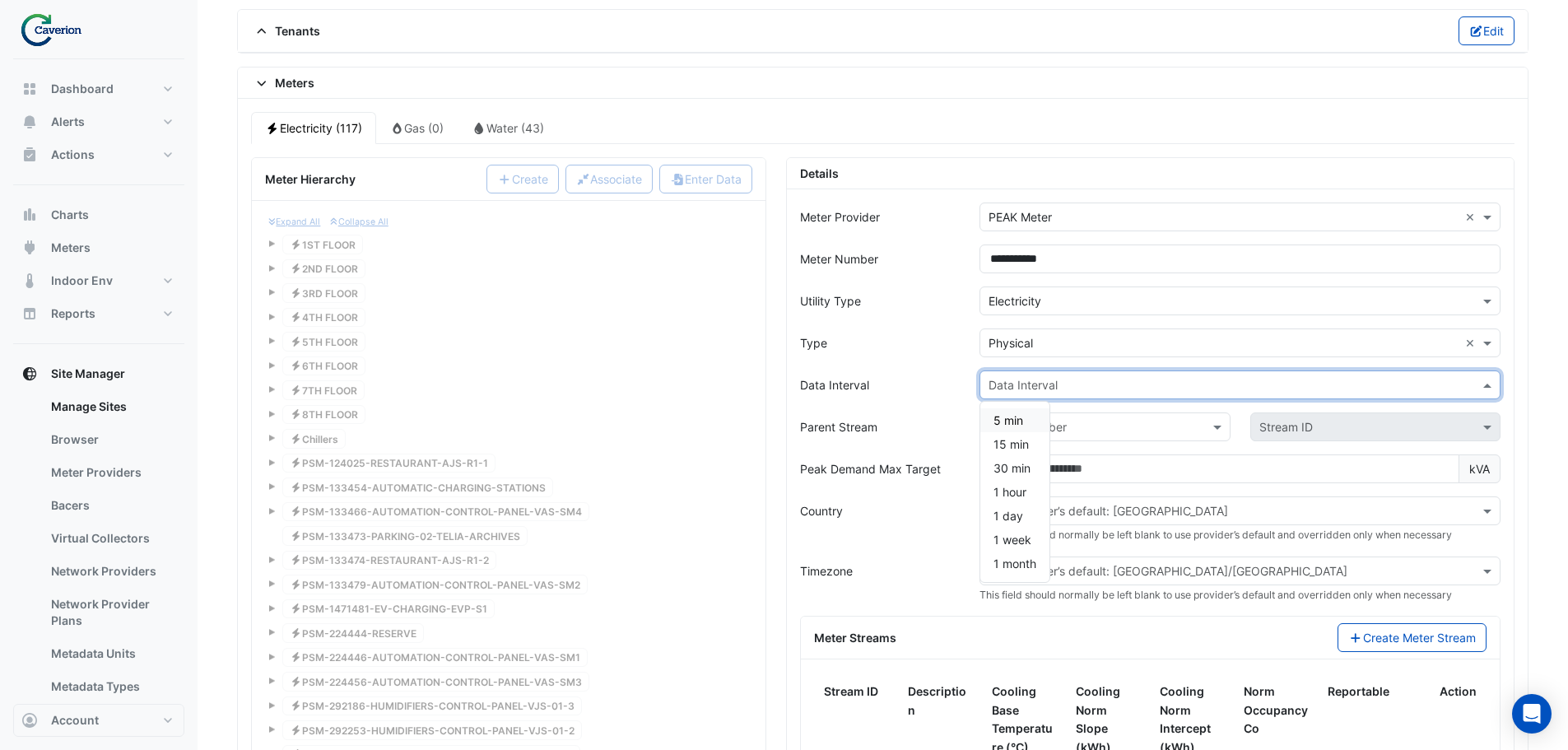
click at [1066, 377] on input "text" at bounding box center [1223, 386] width 470 height 17
click at [1021, 443] on span "15 min" at bounding box center [1011, 444] width 36 height 14
click at [1177, 504] on input "text" at bounding box center [1223, 512] width 470 height 17
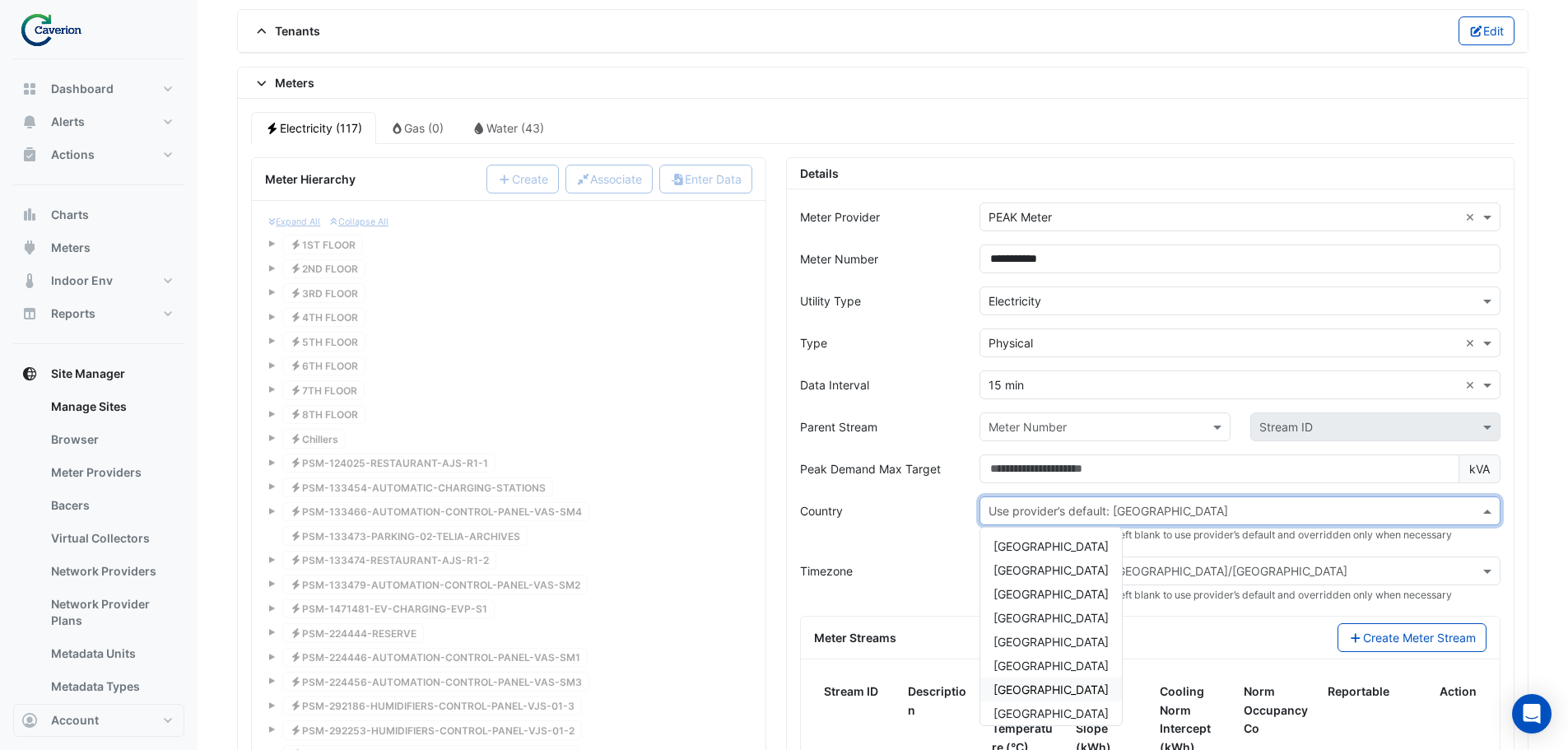
click at [1049, 688] on div "[GEOGRAPHIC_DATA]" at bounding box center [1051, 689] width 141 height 24
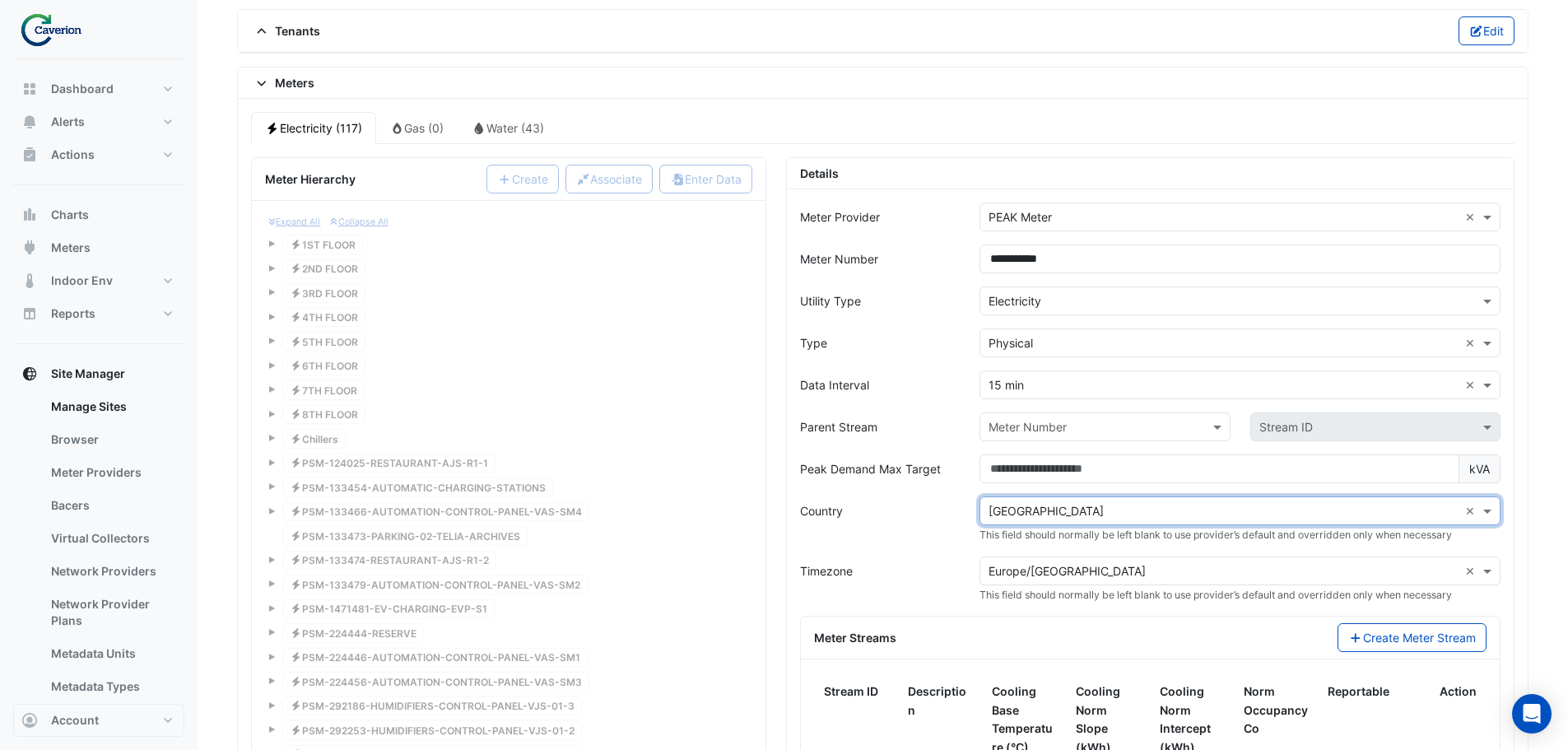
click at [1092, 566] on input "text" at bounding box center [1223, 572] width 470 height 17
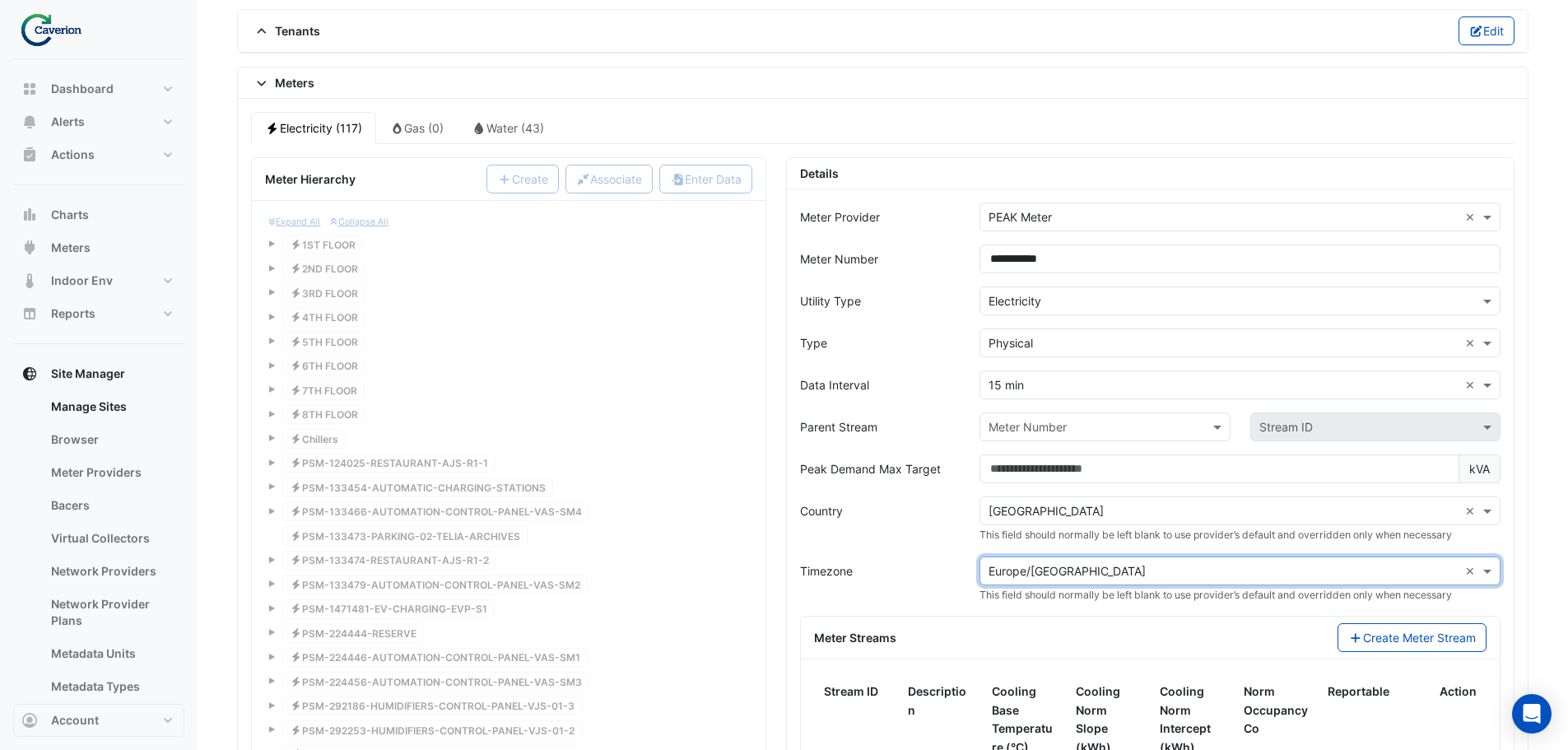
click at [1092, 566] on input "text" at bounding box center [1223, 572] width 470 height 17
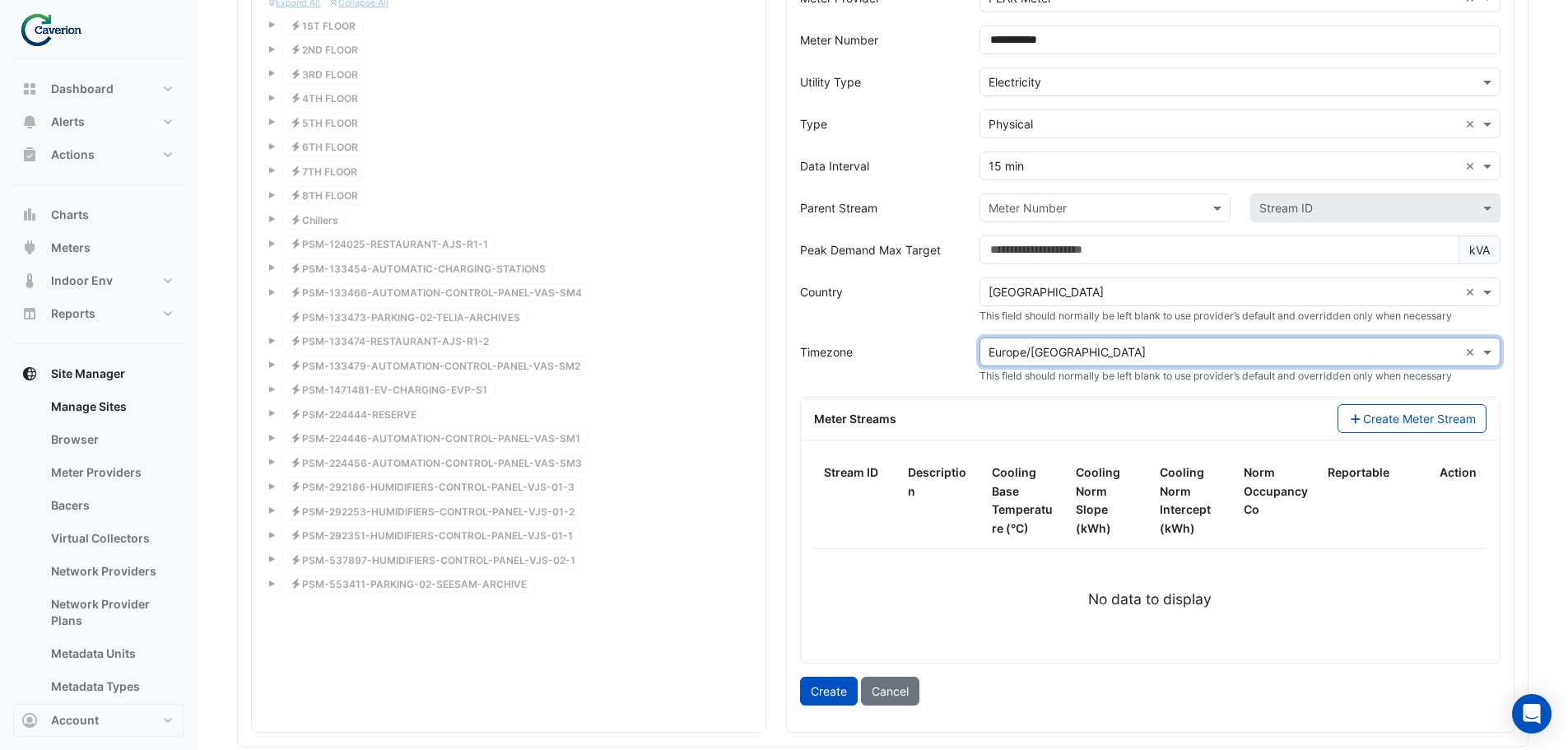
scroll to position [1490, 0]
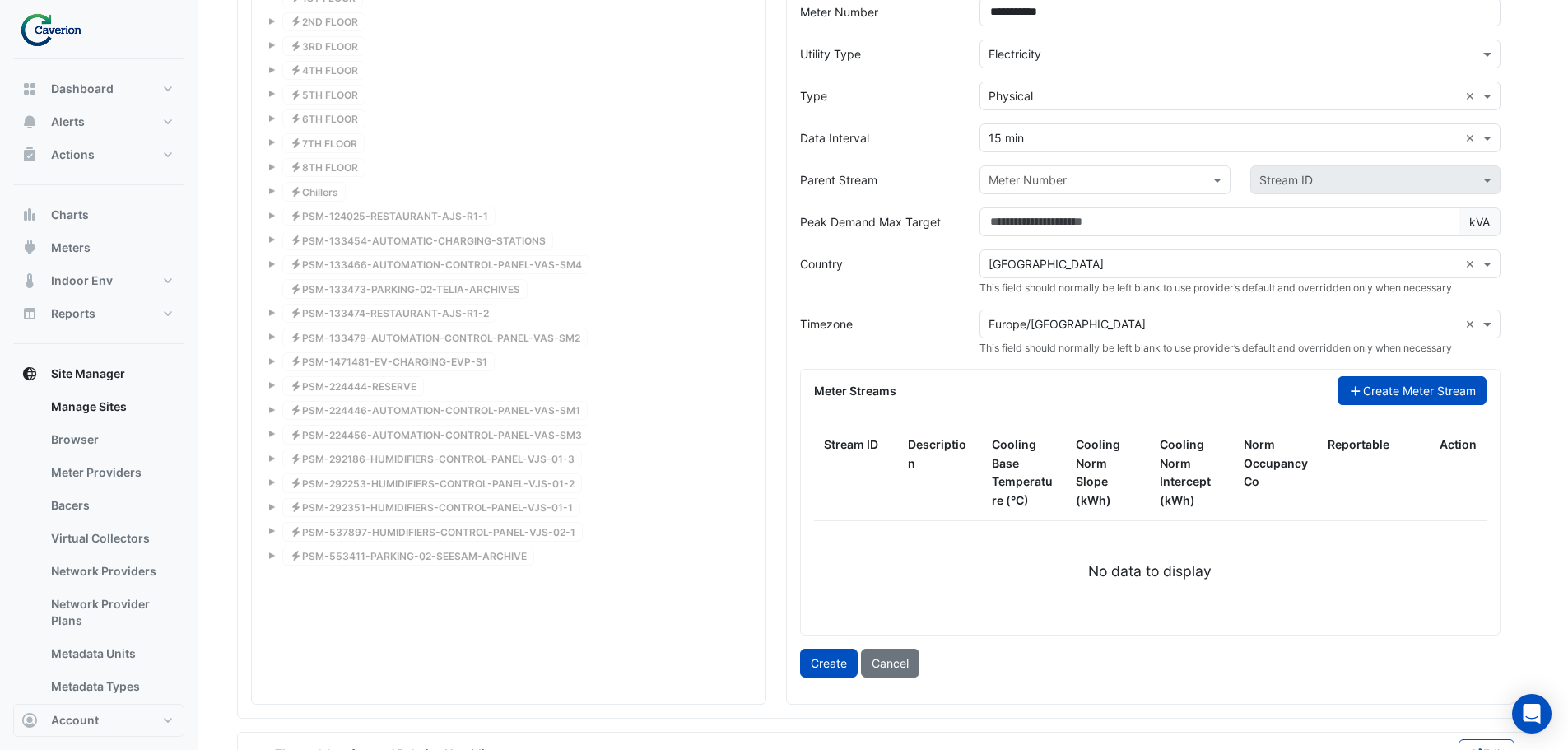
click at [1396, 388] on button "Create Meter Stream" at bounding box center [1412, 391] width 149 height 29
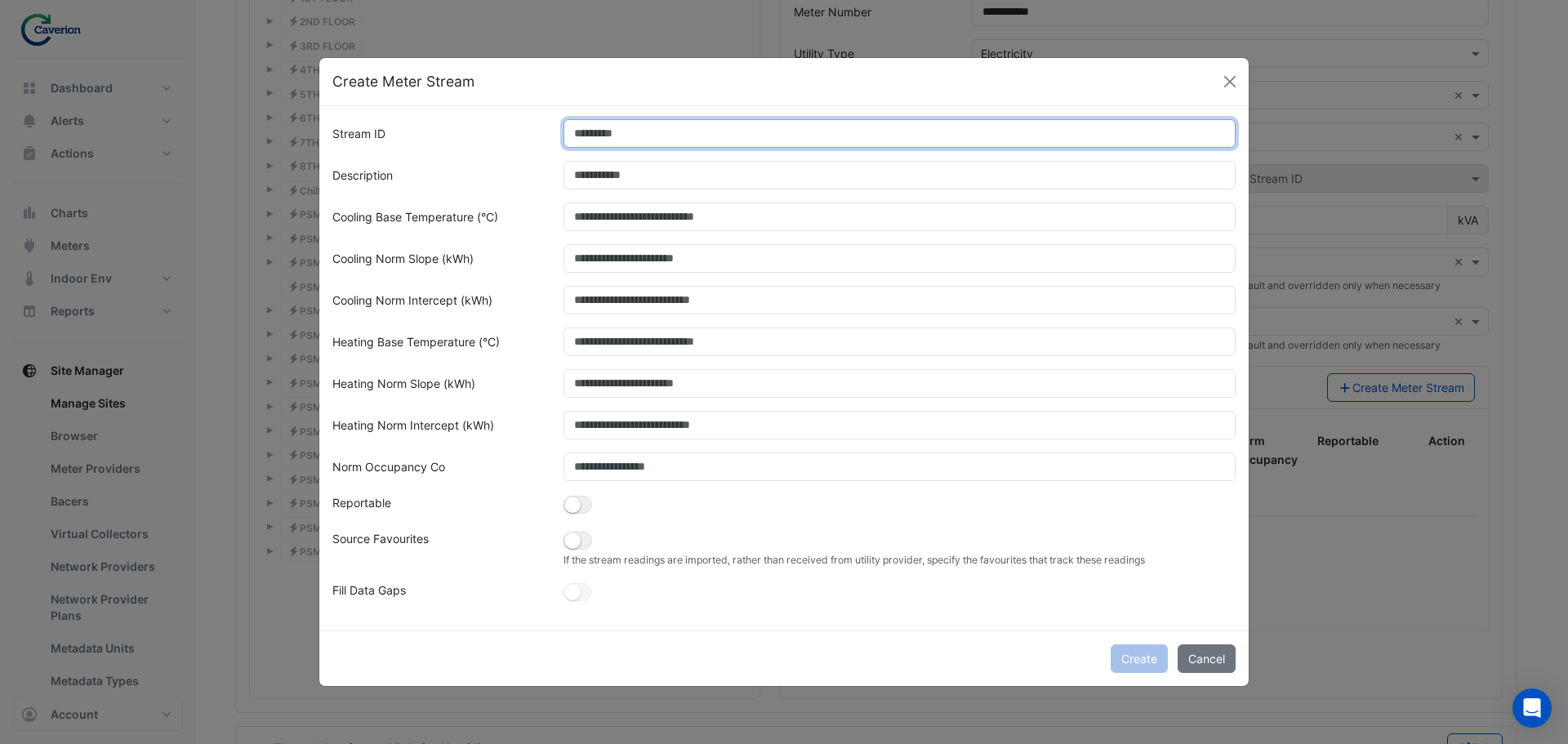
click at [676, 131] on input "Stream ID" at bounding box center [900, 133] width 673 height 29
type input "*"
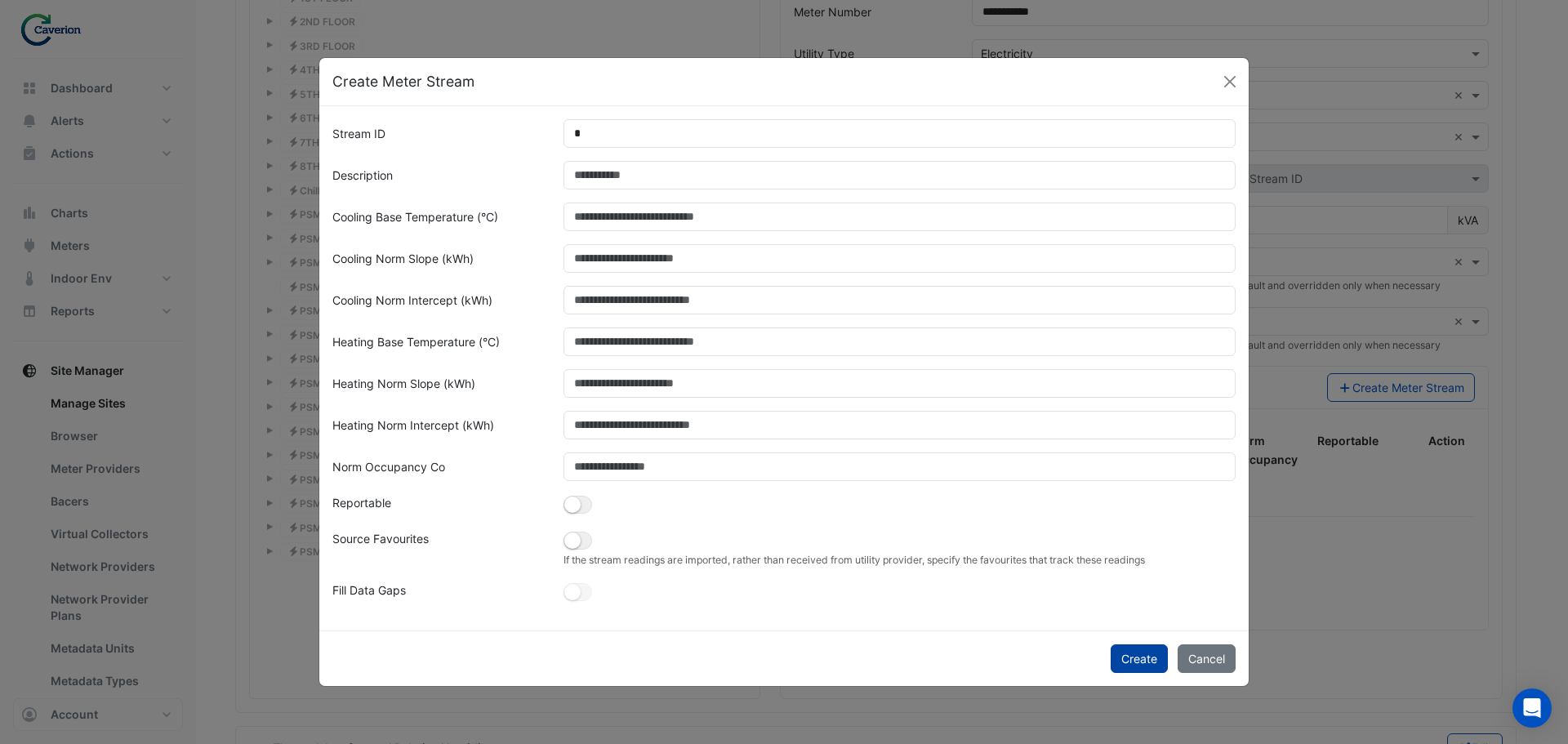
click at [1126, 656] on button "Create" at bounding box center [1140, 659] width 58 height 29
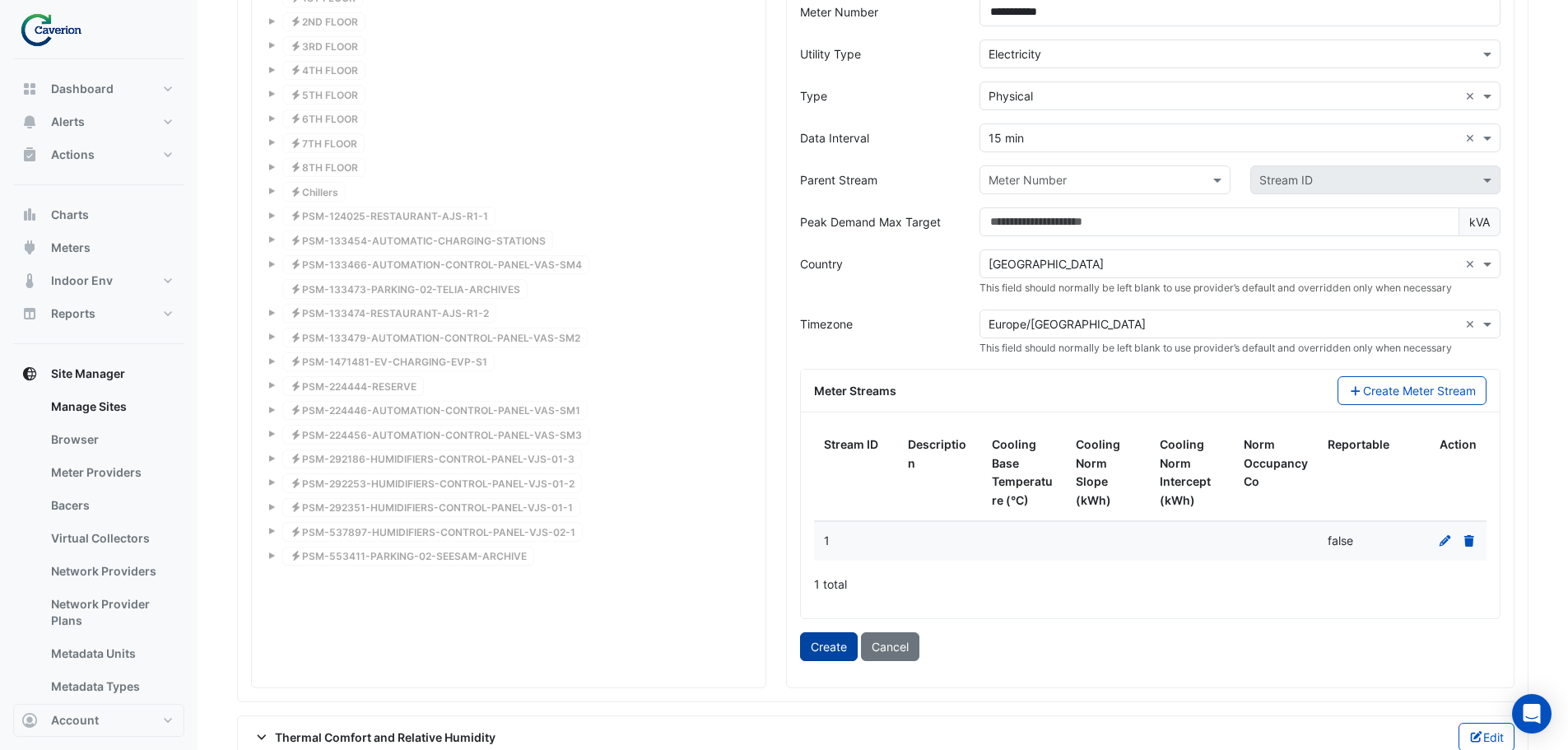
click at [818, 644] on button "Create" at bounding box center [829, 646] width 58 height 29
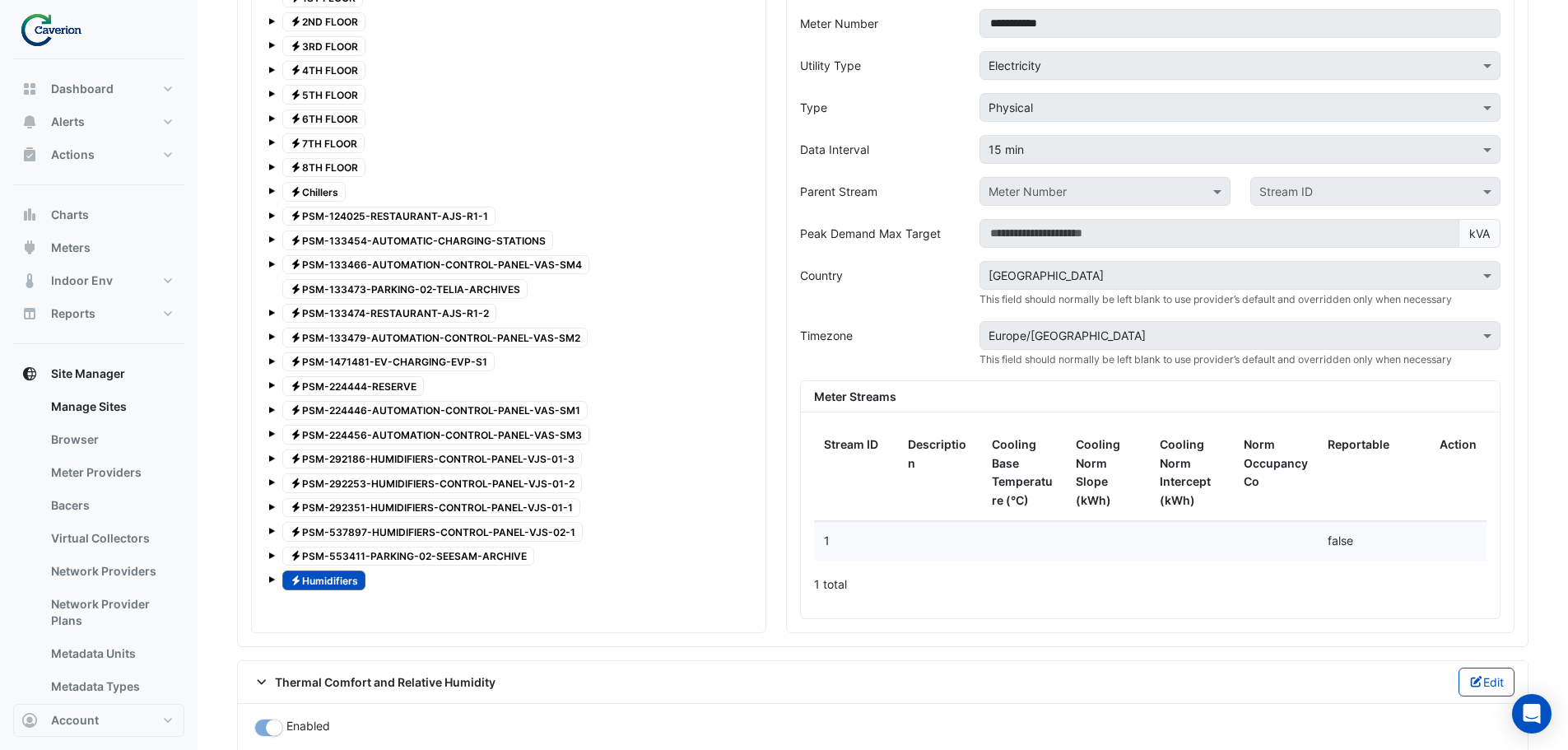
click at [272, 578] on span at bounding box center [271, 579] width 7 height 7
click at [460, 458] on span "Electricity PSM-292186-HUMIDIFIERS-CONTROL-PANEL-VJS-01-3" at bounding box center [433, 459] width 300 height 19
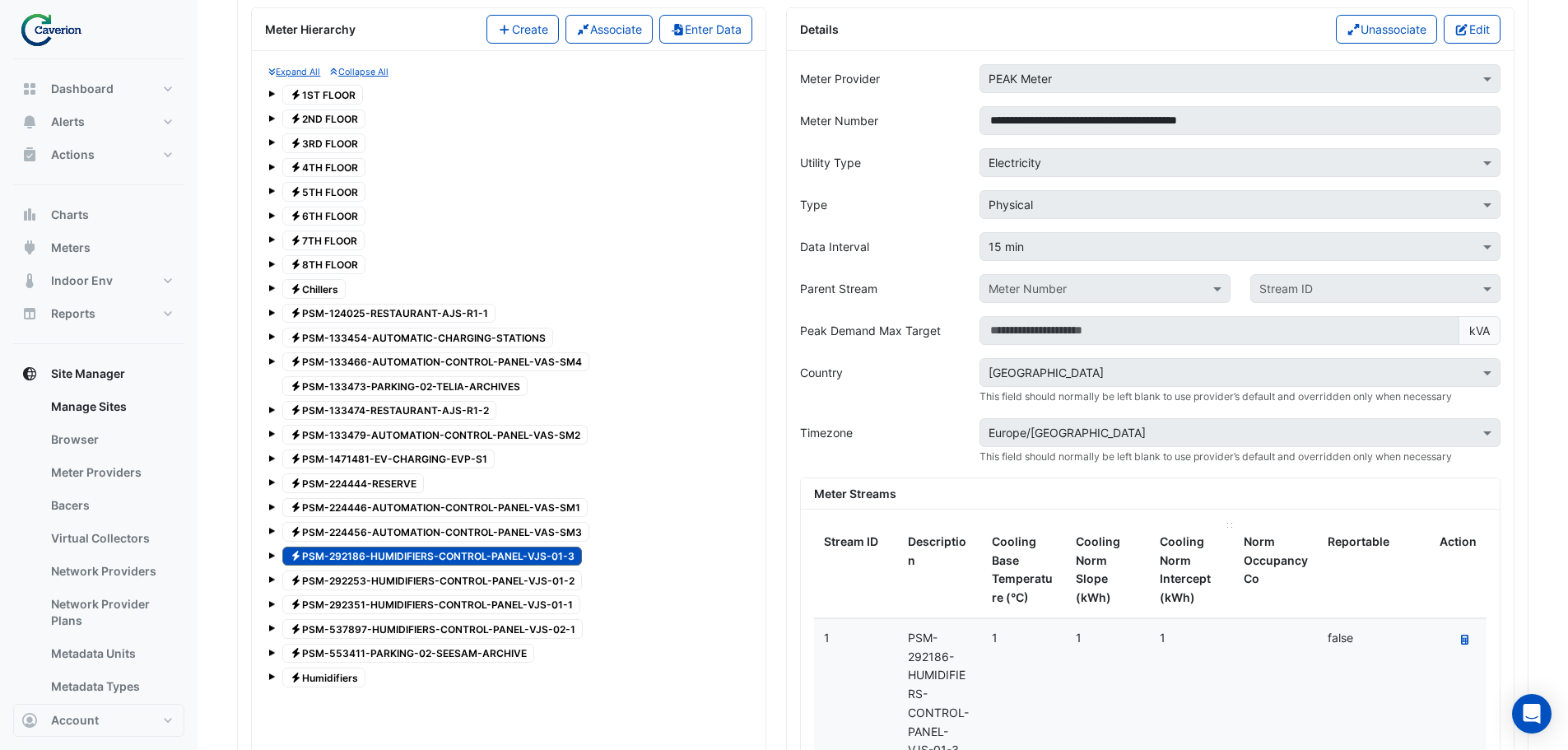
scroll to position [1161, 0]
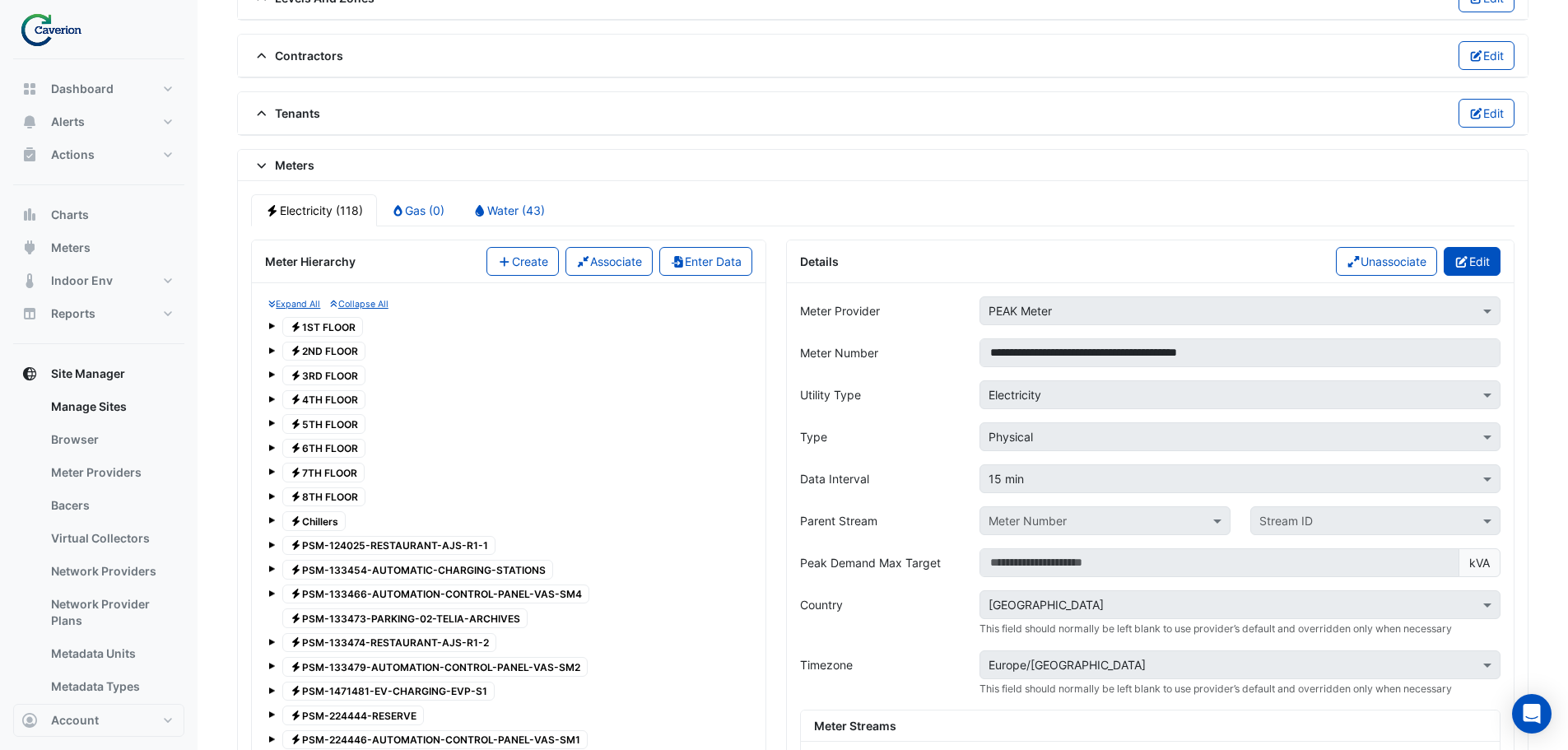
click at [1472, 259] on button "Edit" at bounding box center [1472, 261] width 57 height 29
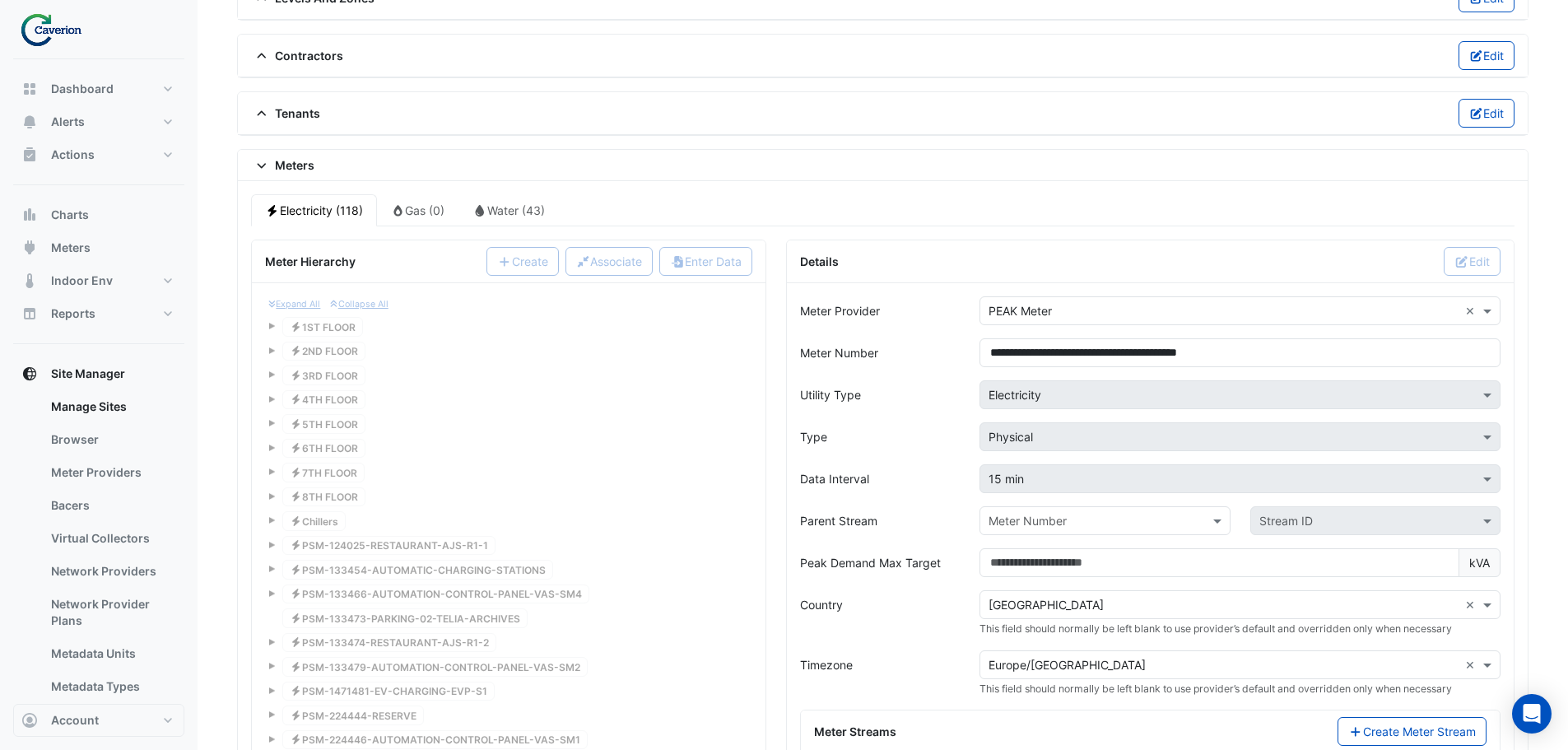
click at [1126, 518] on input "text" at bounding box center [1088, 522] width 199 height 17
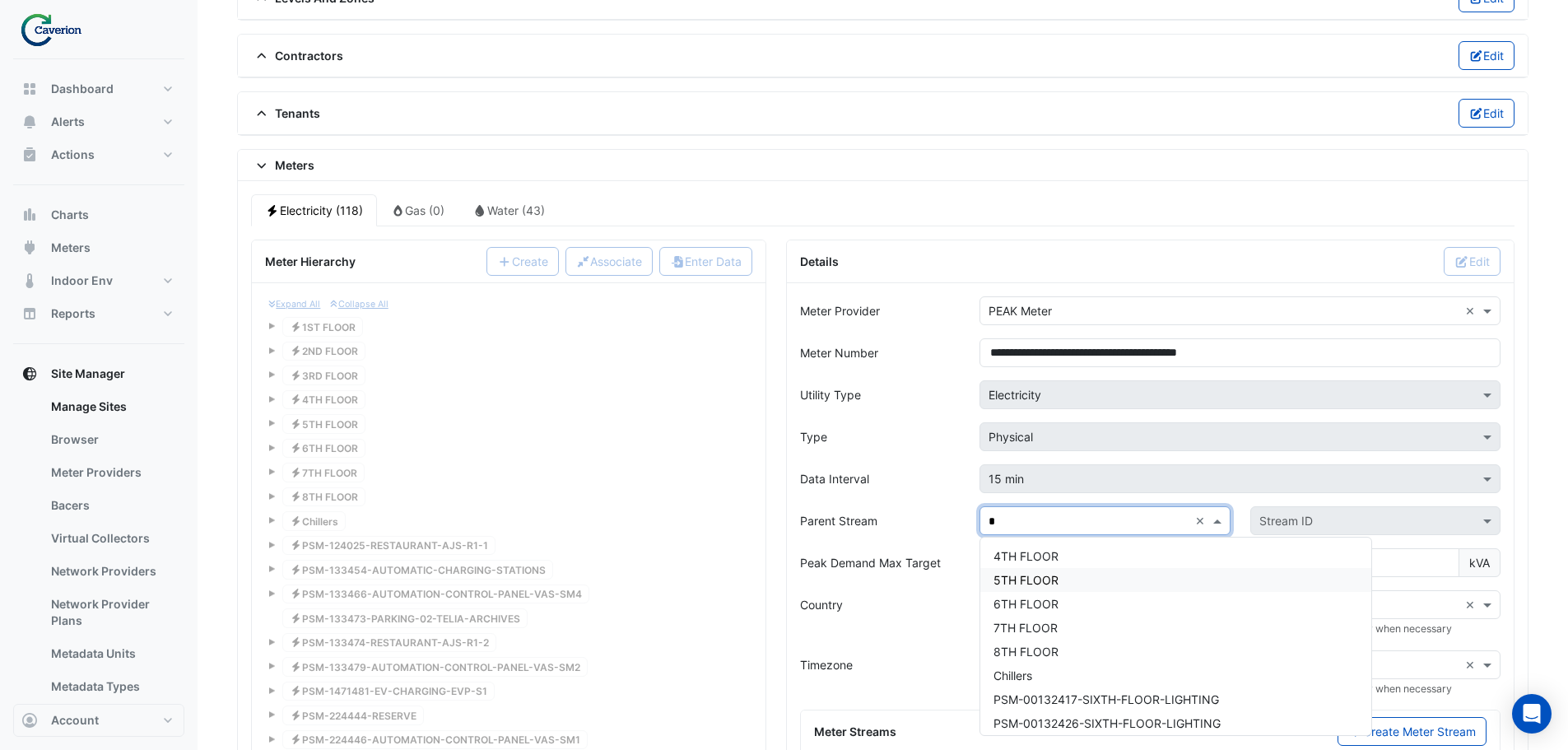
type input "**"
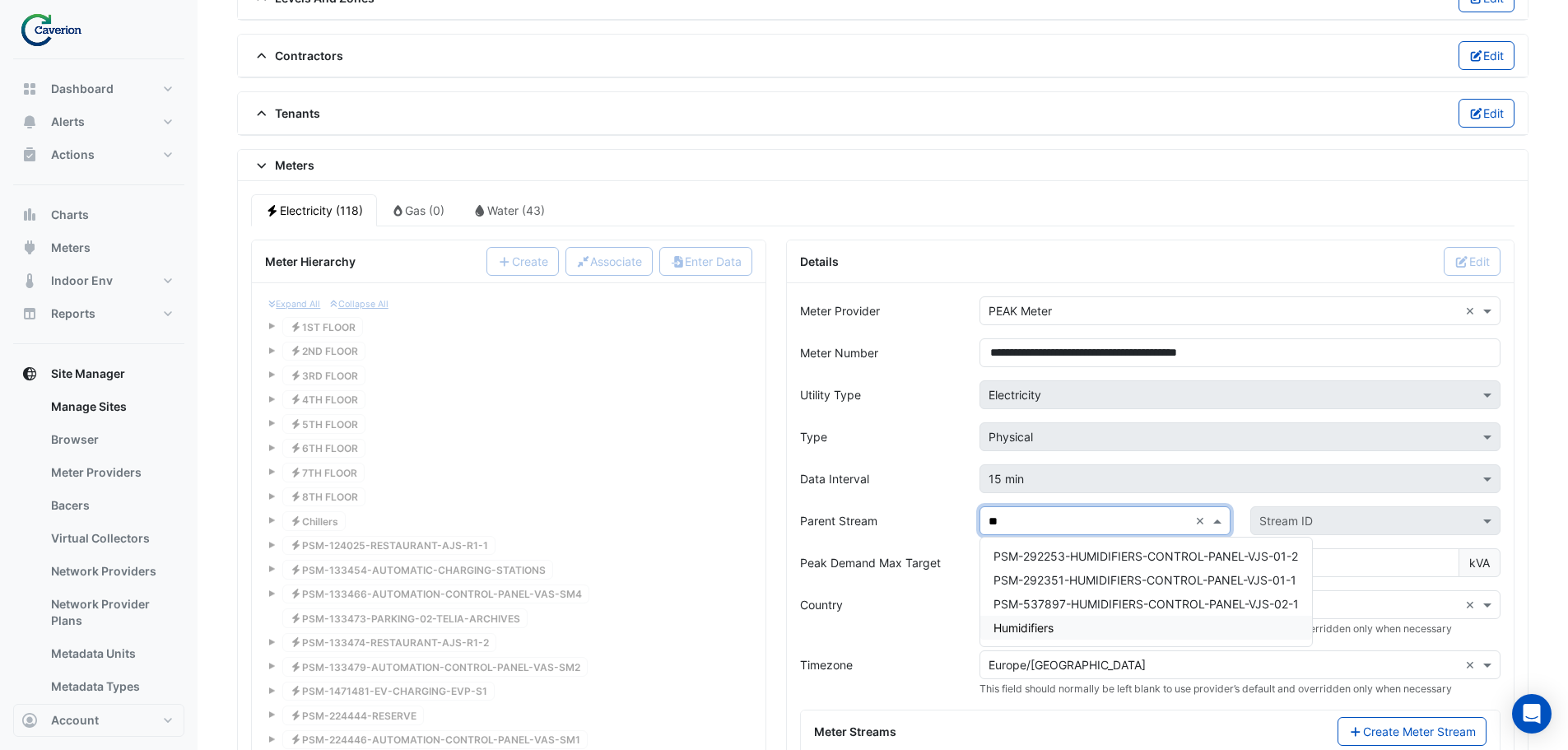
click at [1065, 621] on div "Humidifiers" at bounding box center [1146, 627] width 332 height 24
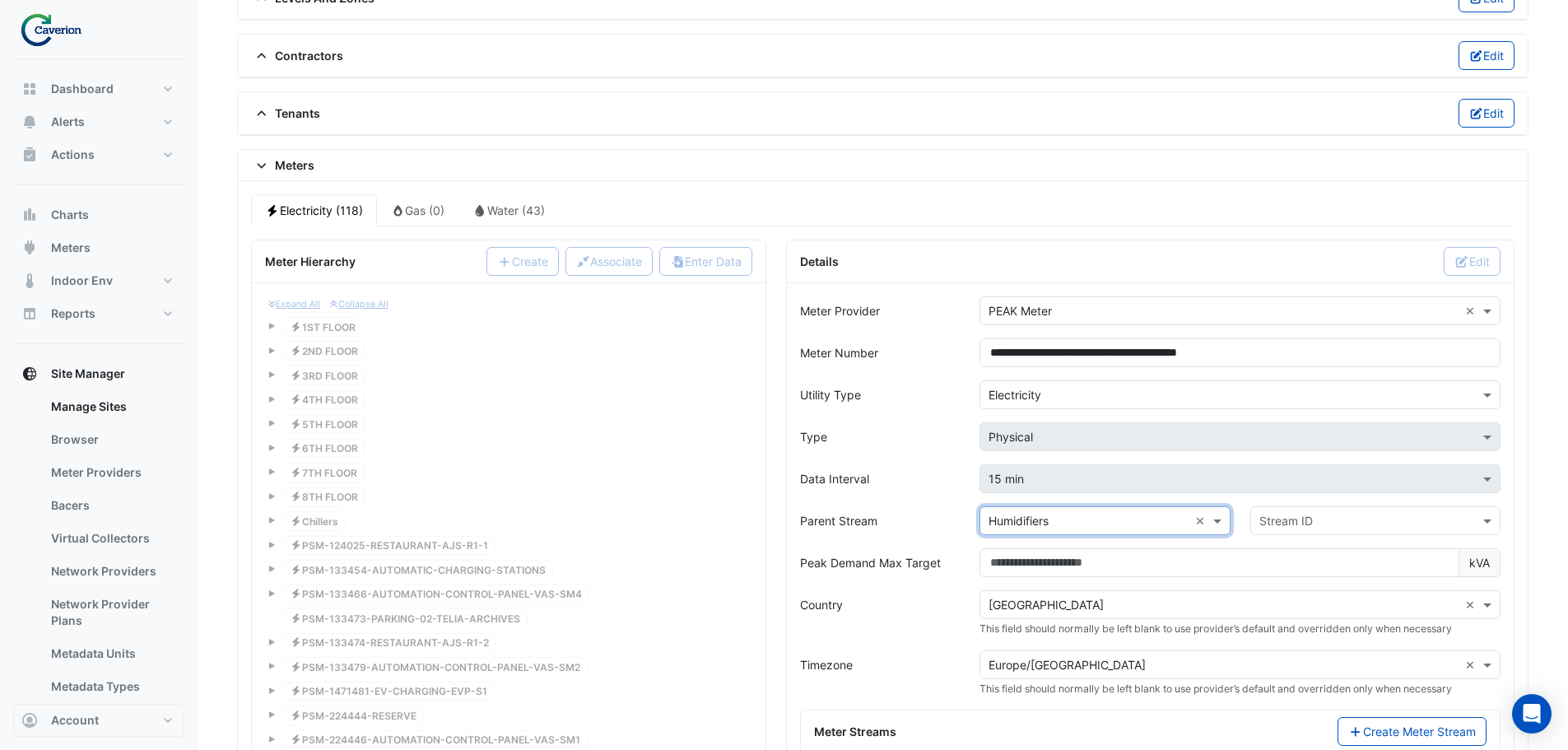
click at [1356, 524] on input "text" at bounding box center [1359, 522] width 199 height 17
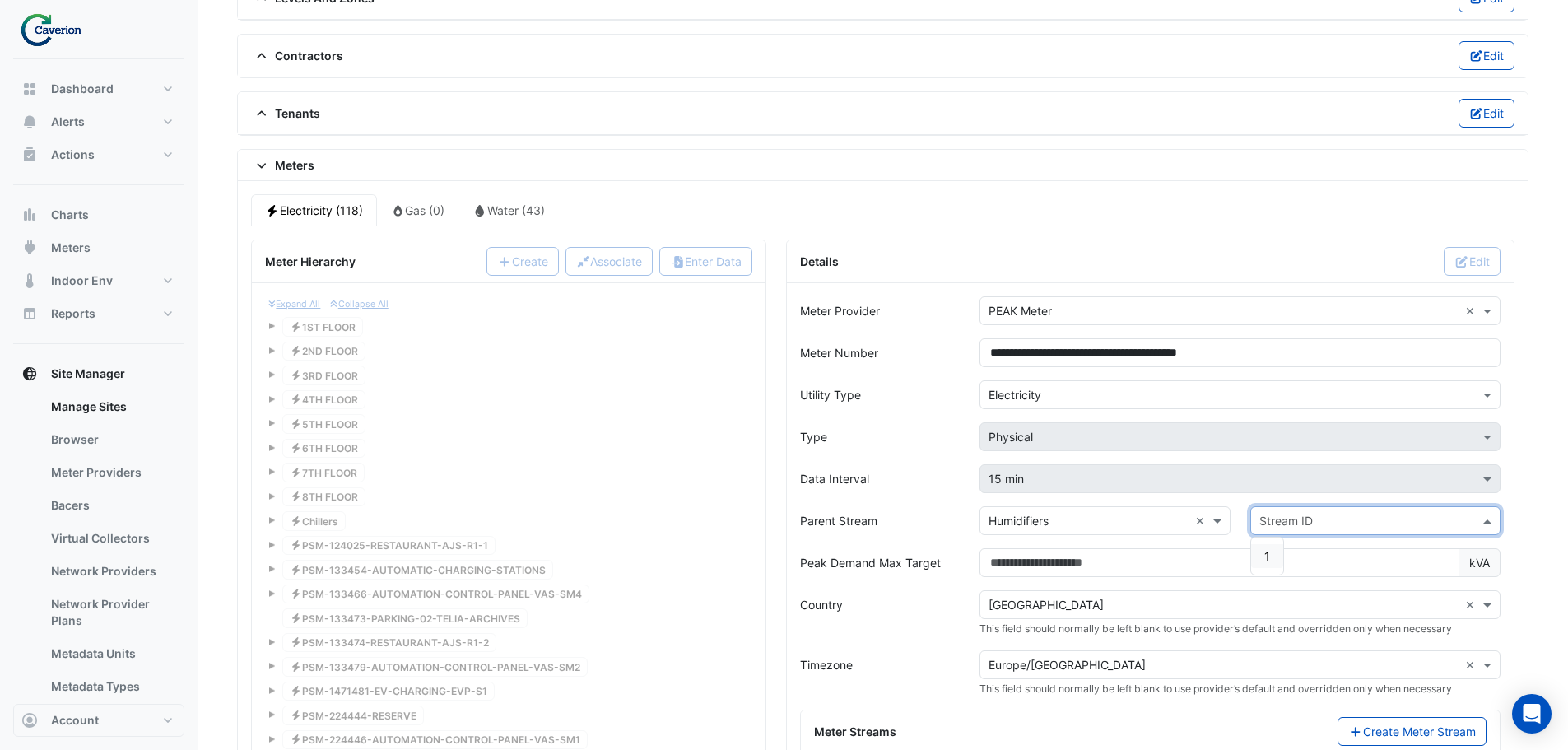
click at [1263, 555] on div "1" at bounding box center [1267, 555] width 32 height 24
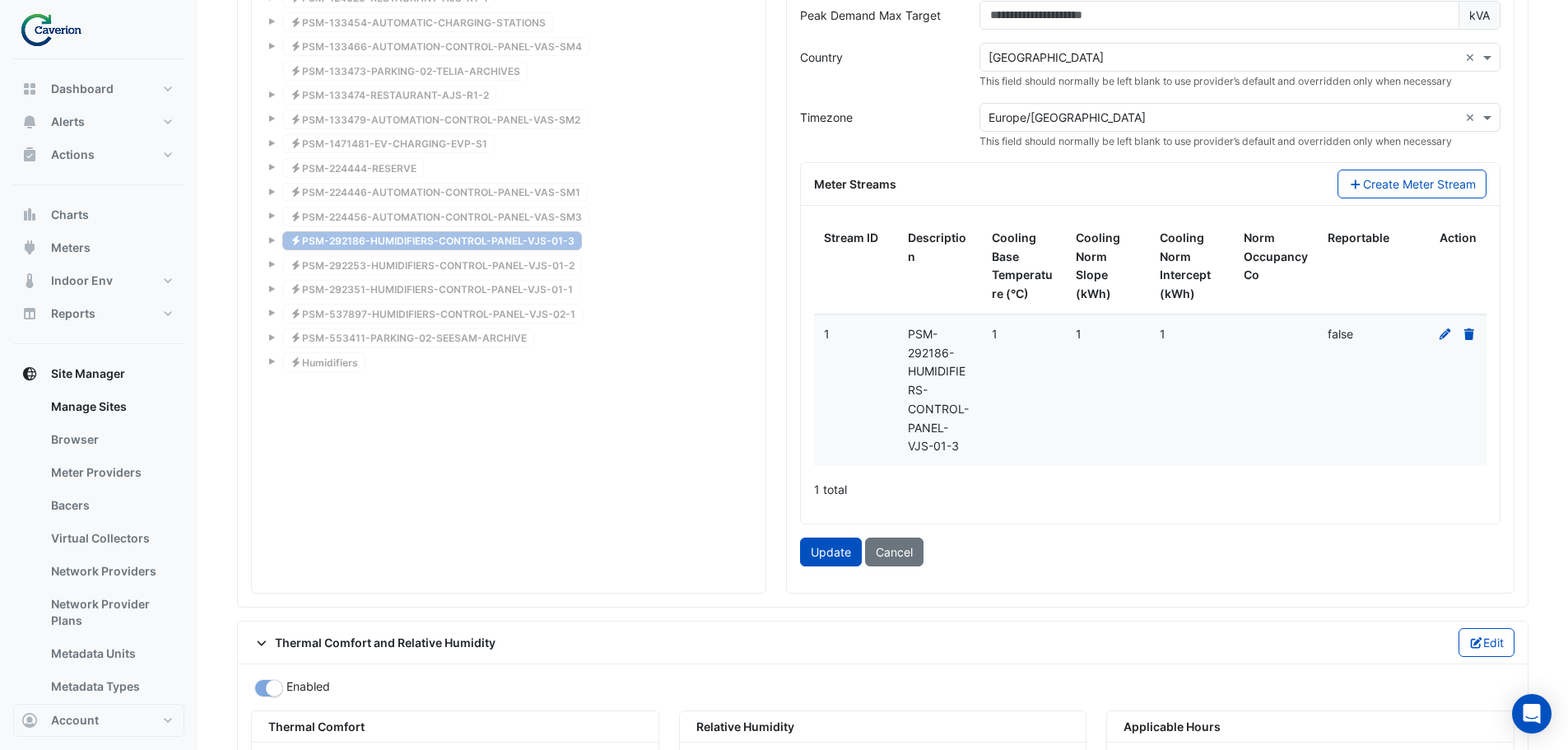
scroll to position [1737, 0]
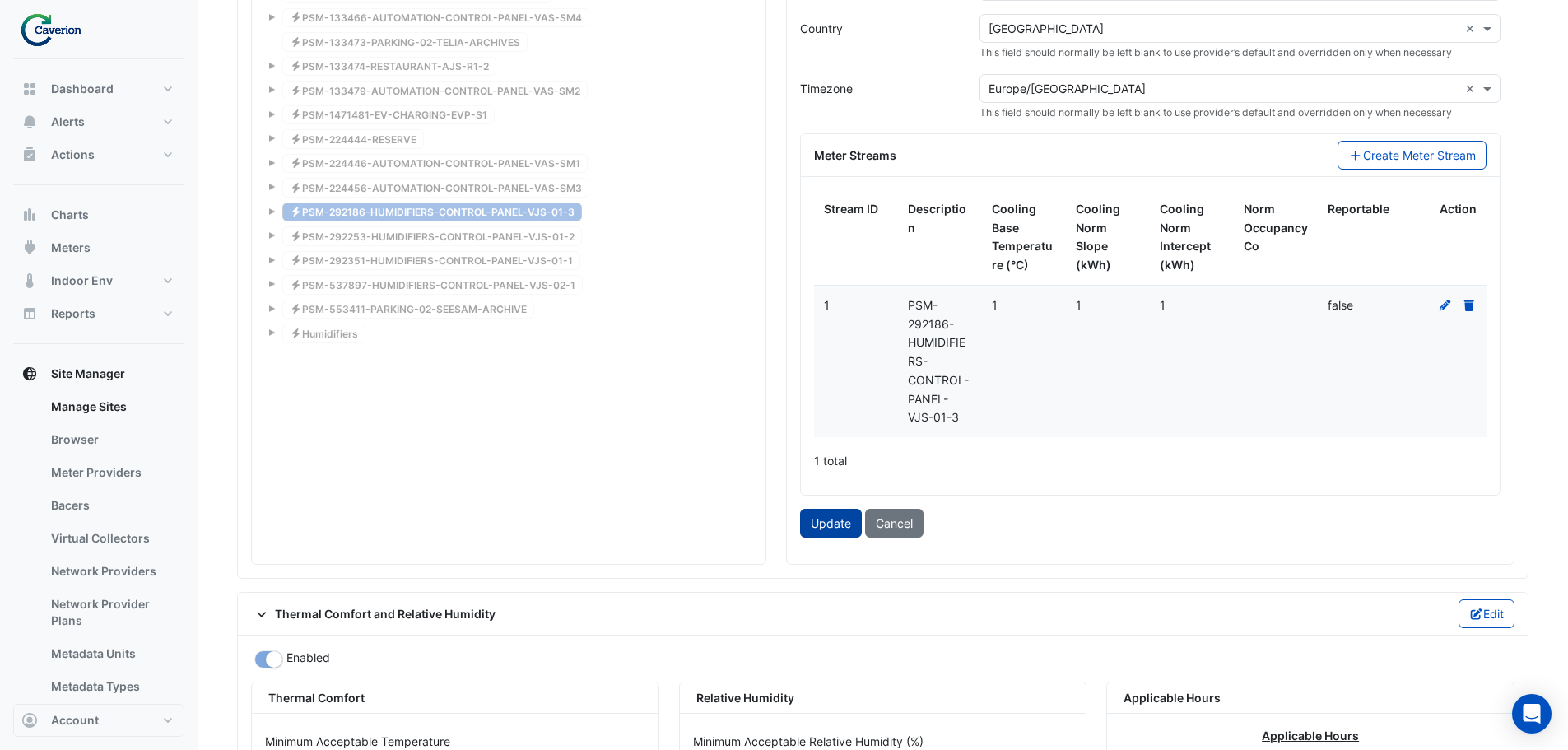
click at [831, 524] on button "Update" at bounding box center [831, 524] width 62 height 29
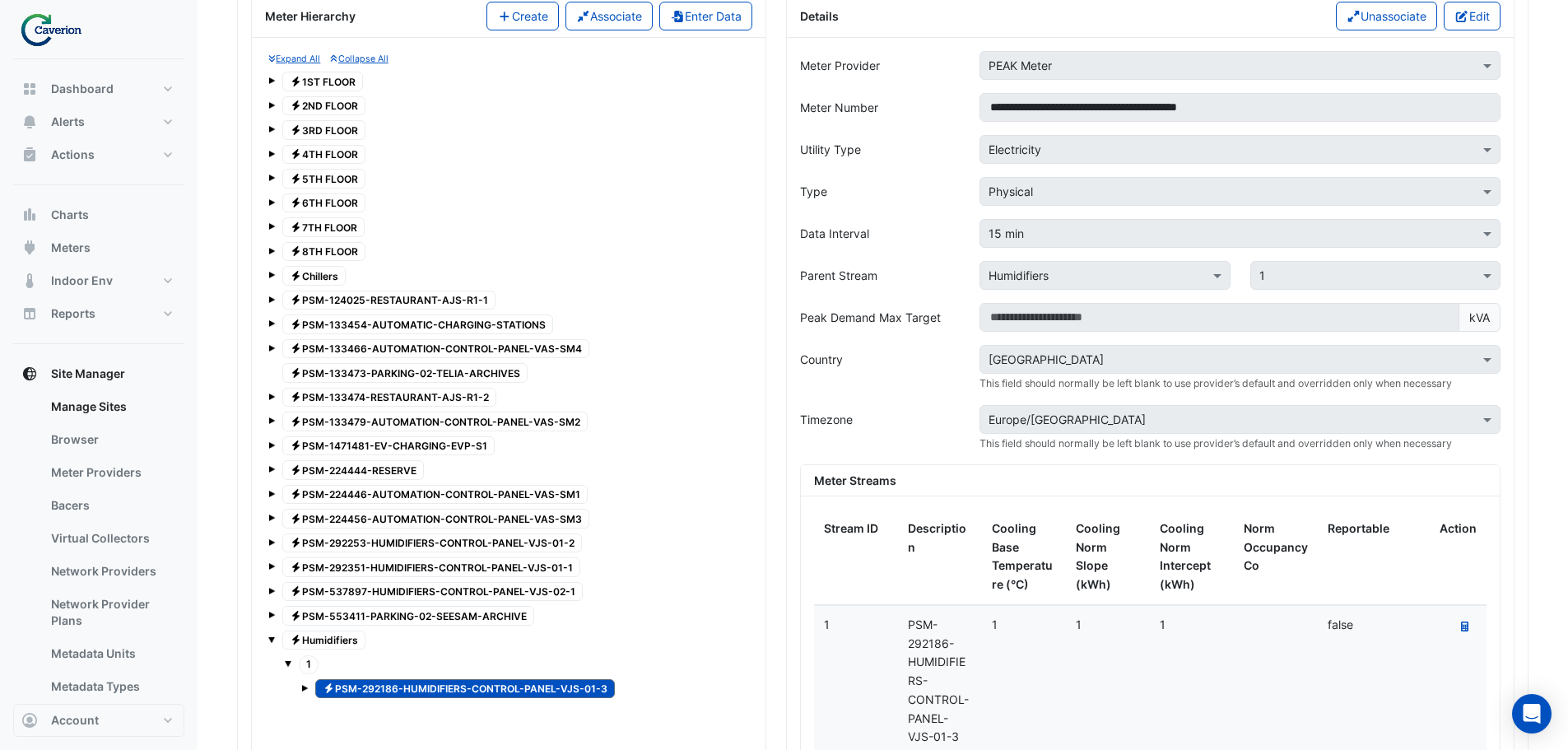
scroll to position [1408, 0]
click at [431, 583] on span "Electricity PSM-537897-HUMIDIFIERS-CONTROL-PANEL-VJS-02-1" at bounding box center [433, 590] width 300 height 19
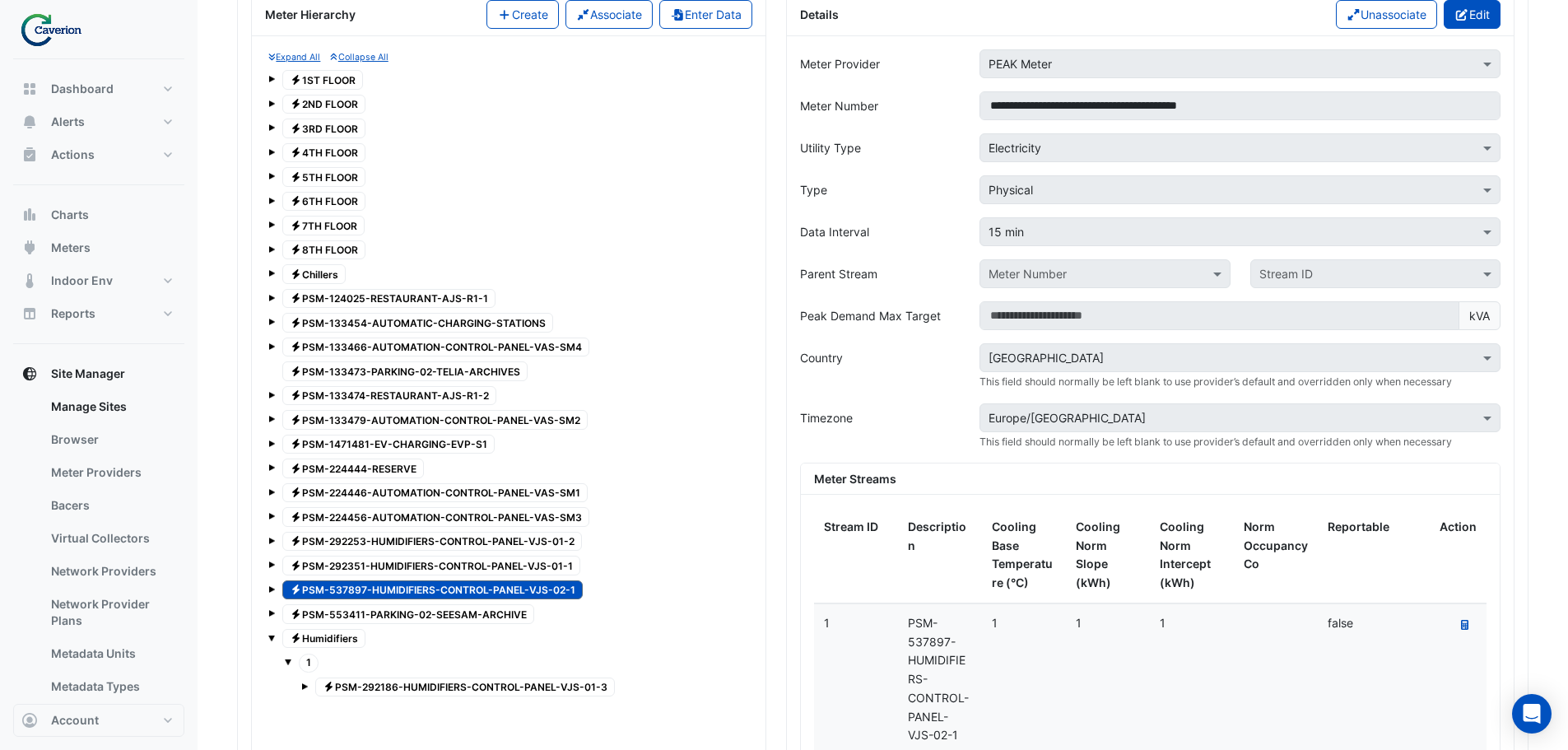
click at [1482, 18] on button "Edit" at bounding box center [1472, 15] width 57 height 29
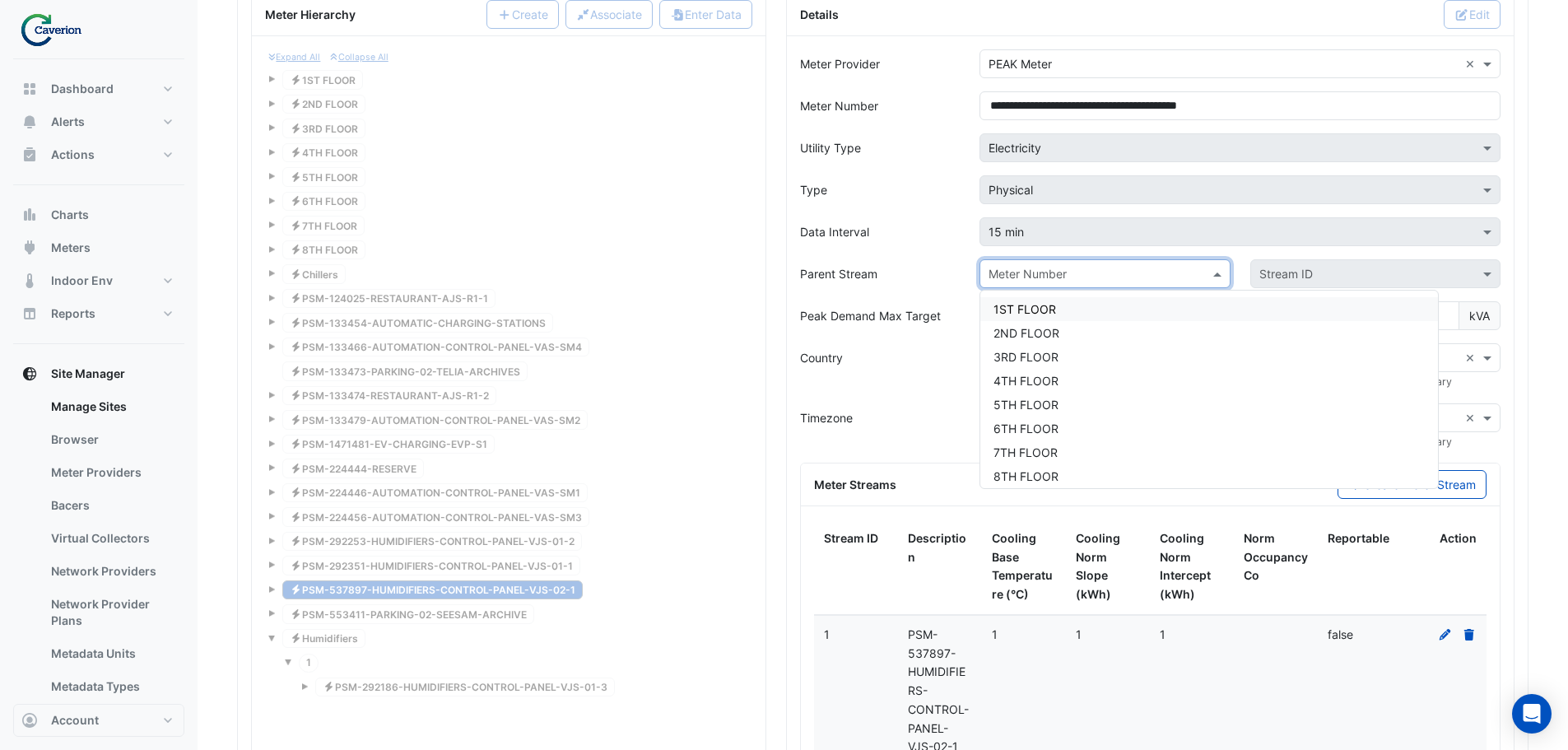
click at [1095, 275] on input "text" at bounding box center [1088, 275] width 199 height 17
type input "**"
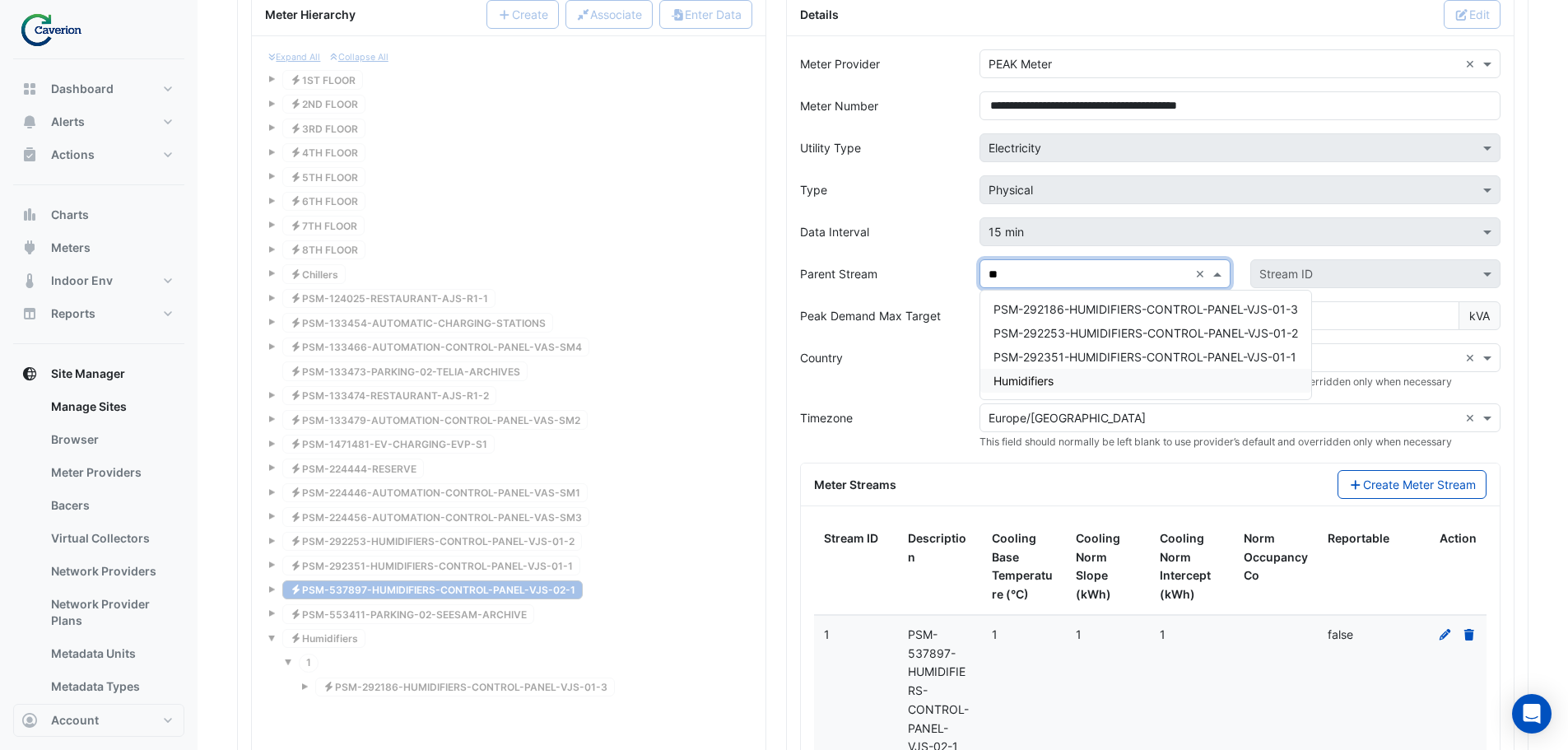
click at [1070, 377] on div "Humidifiers" at bounding box center [1146, 380] width 331 height 24
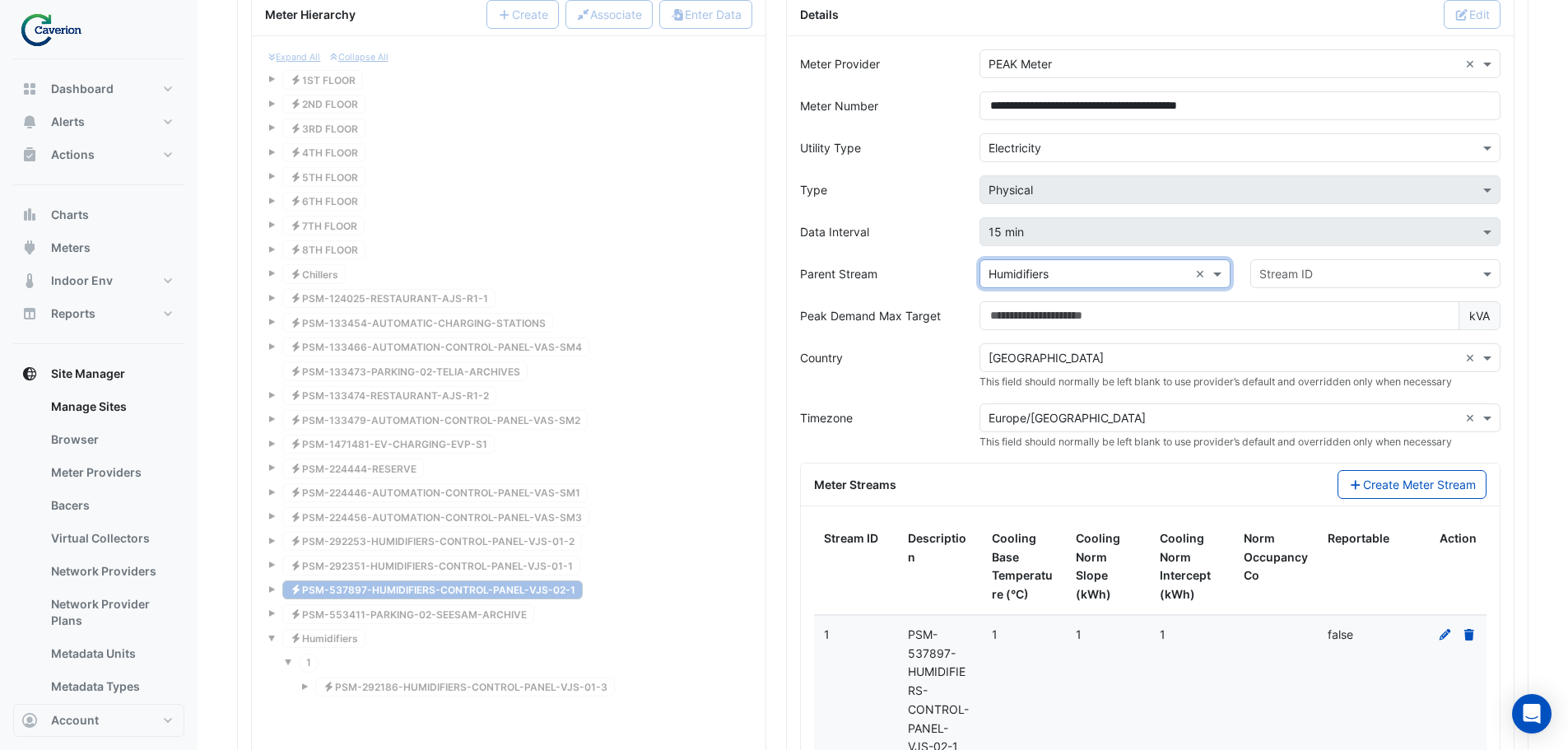
click at [1303, 267] on input "text" at bounding box center [1359, 275] width 199 height 17
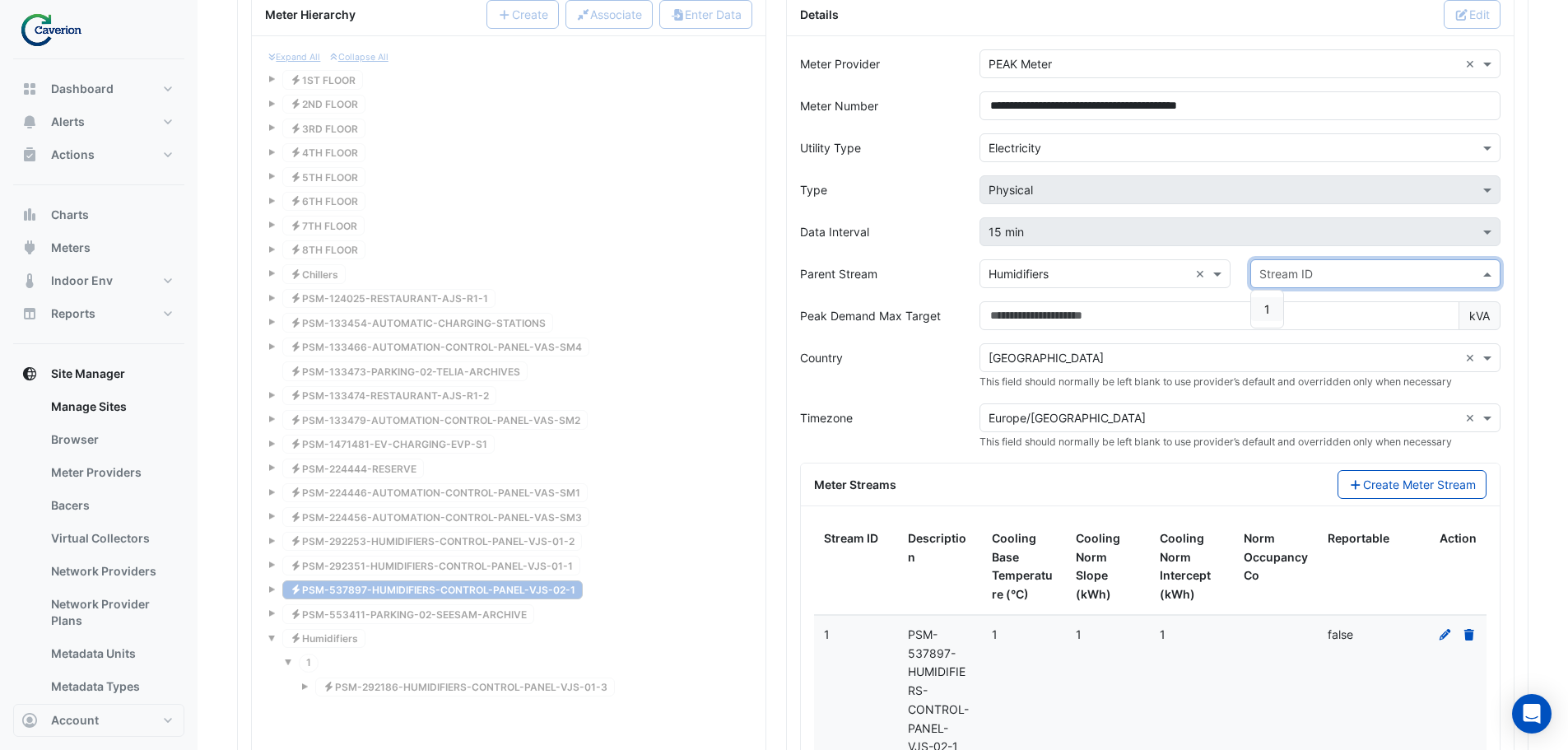
click at [1269, 315] on span "1" at bounding box center [1267, 309] width 6 height 14
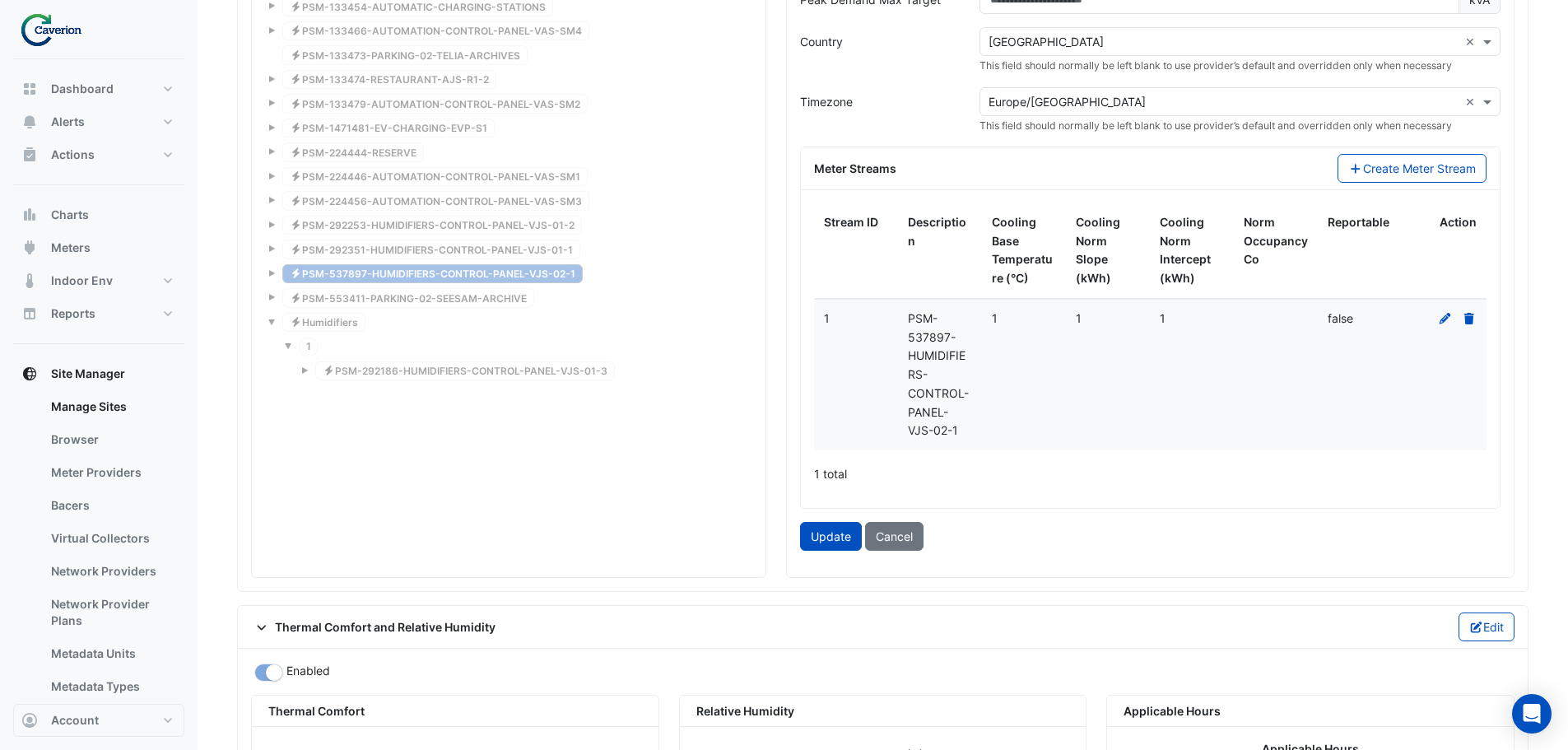
scroll to position [1737, 0]
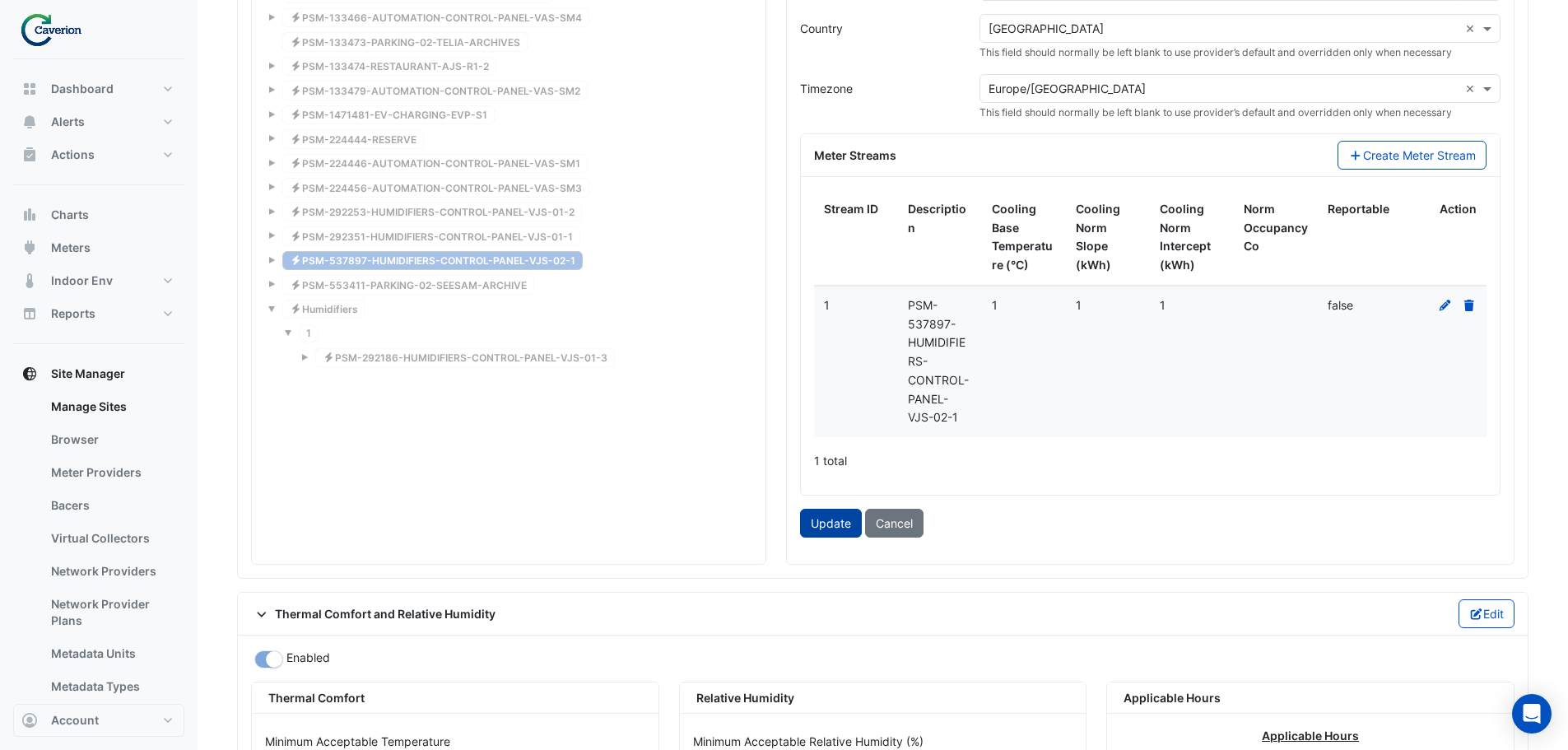
click at [820, 527] on button "Update" at bounding box center [831, 524] width 62 height 29
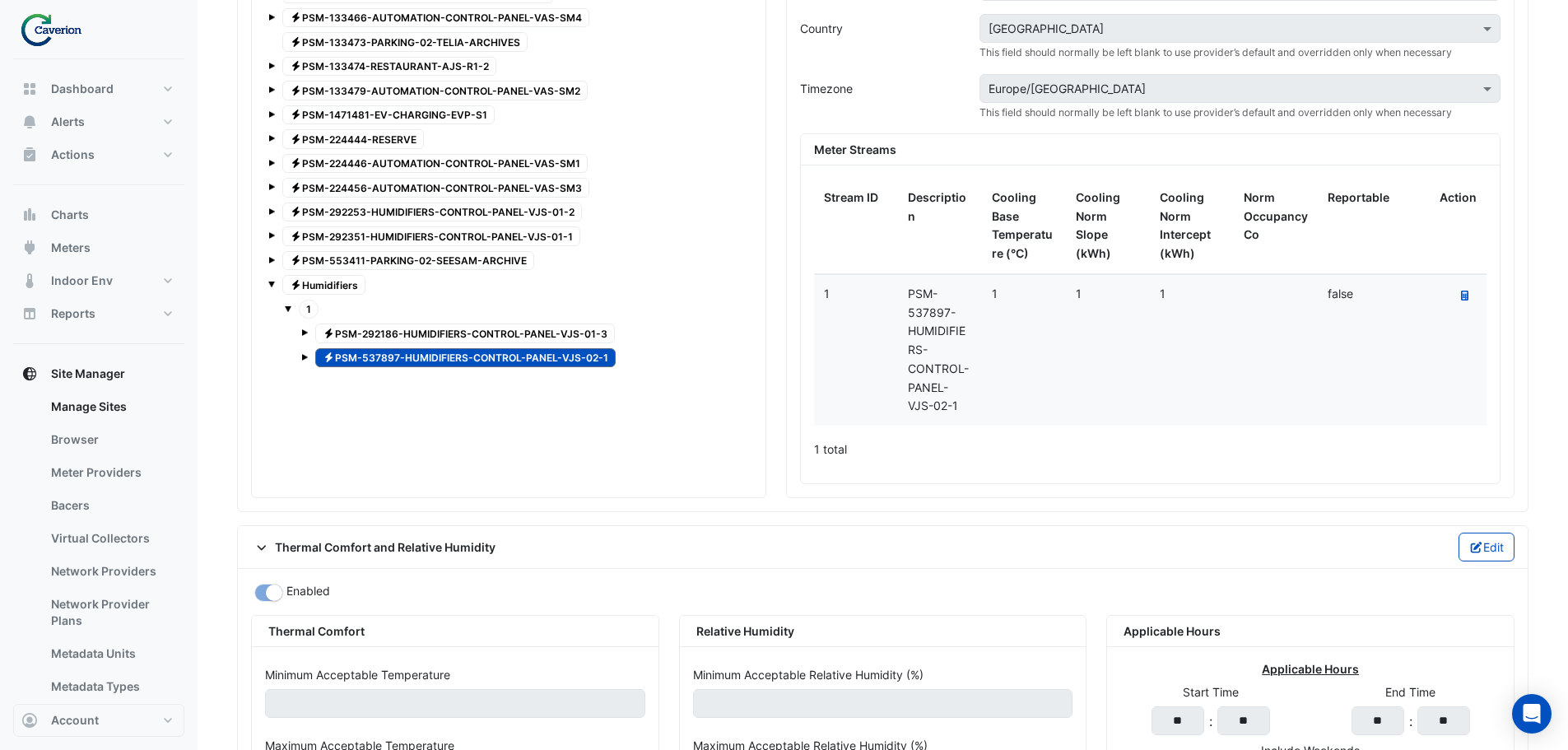
click at [460, 236] on span "Electricity PSM-292351-HUMIDIFIERS-CONTROL-PANEL-VJS-01-1" at bounding box center [432, 236] width 298 height 19
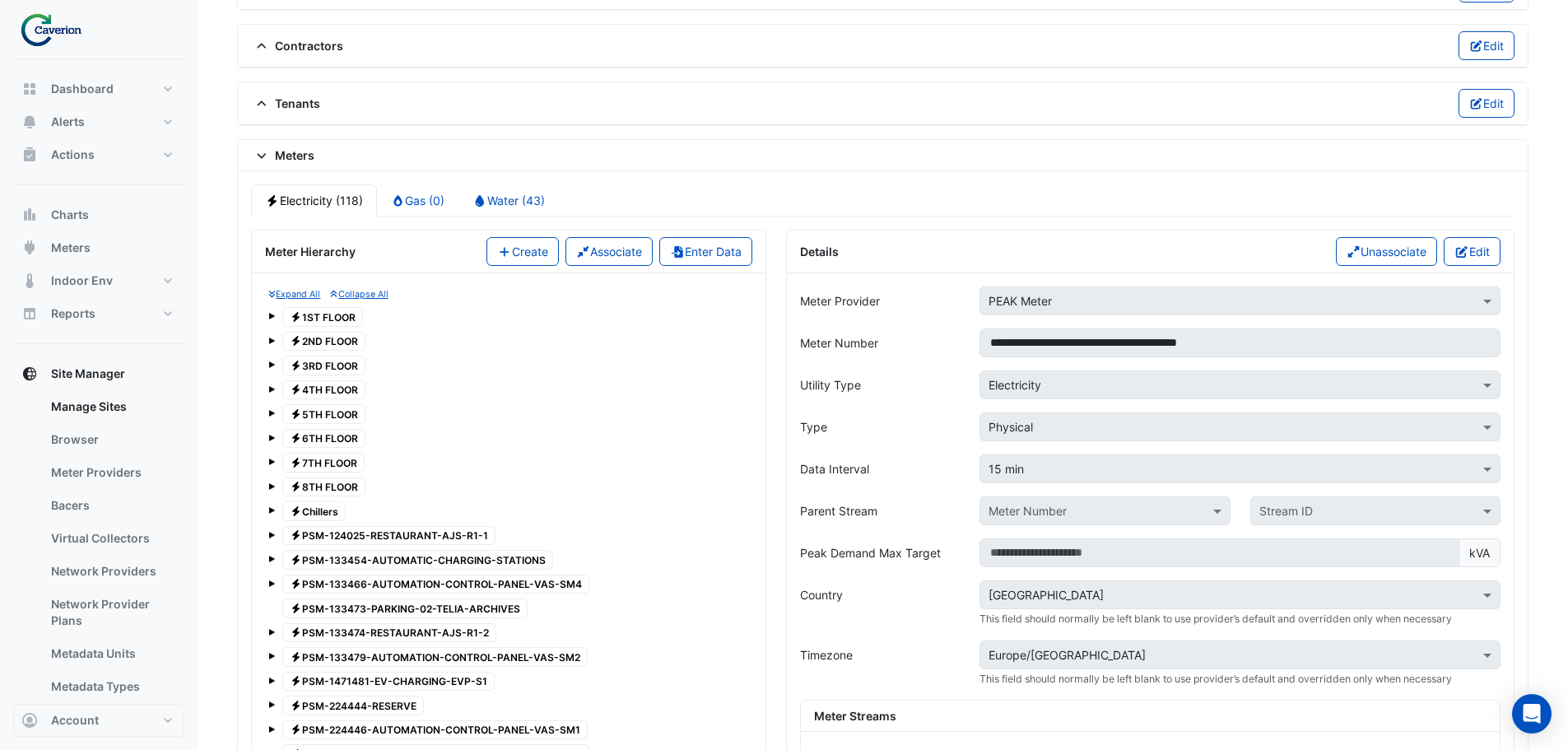
scroll to position [1161, 0]
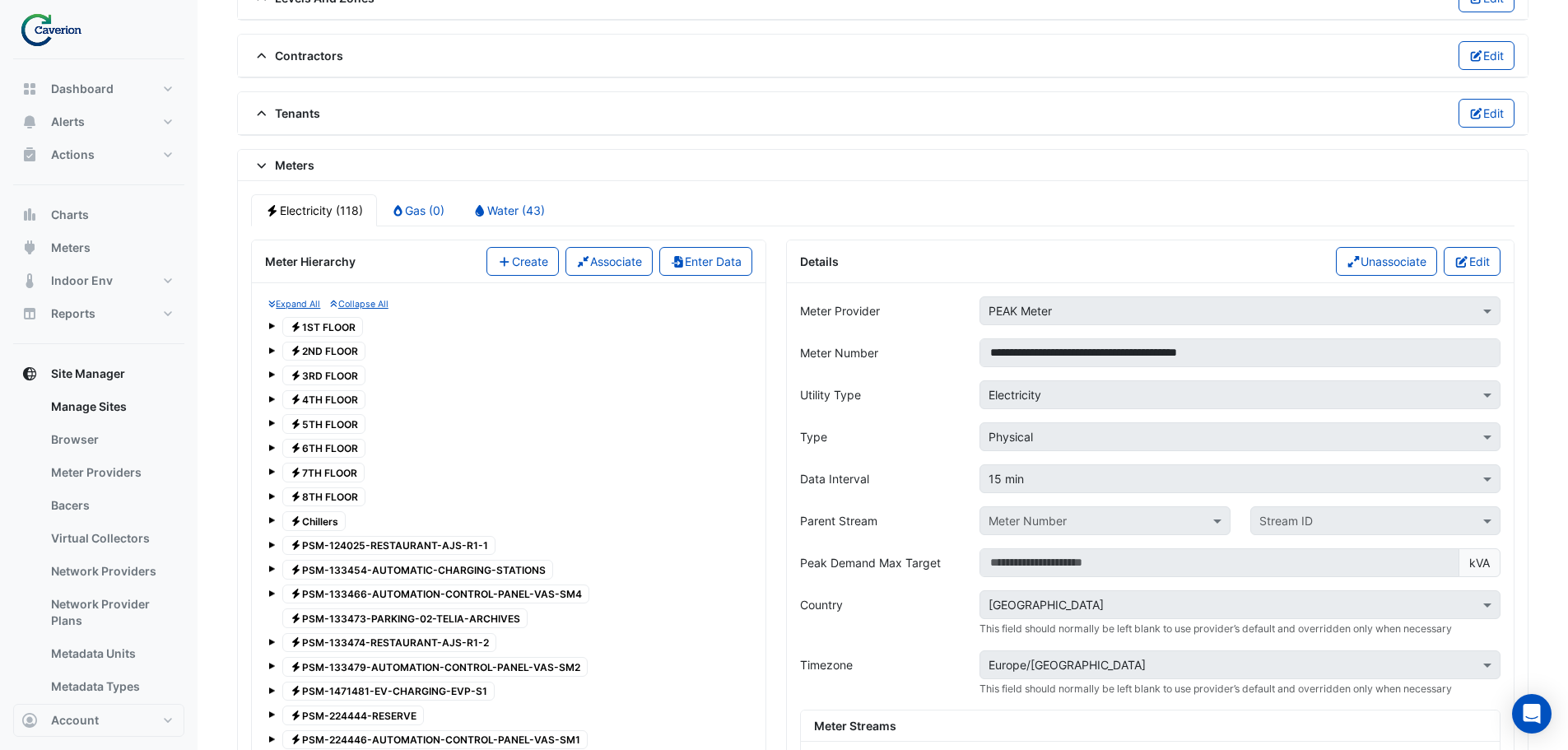
click at [1470, 265] on button "Edit" at bounding box center [1472, 261] width 57 height 29
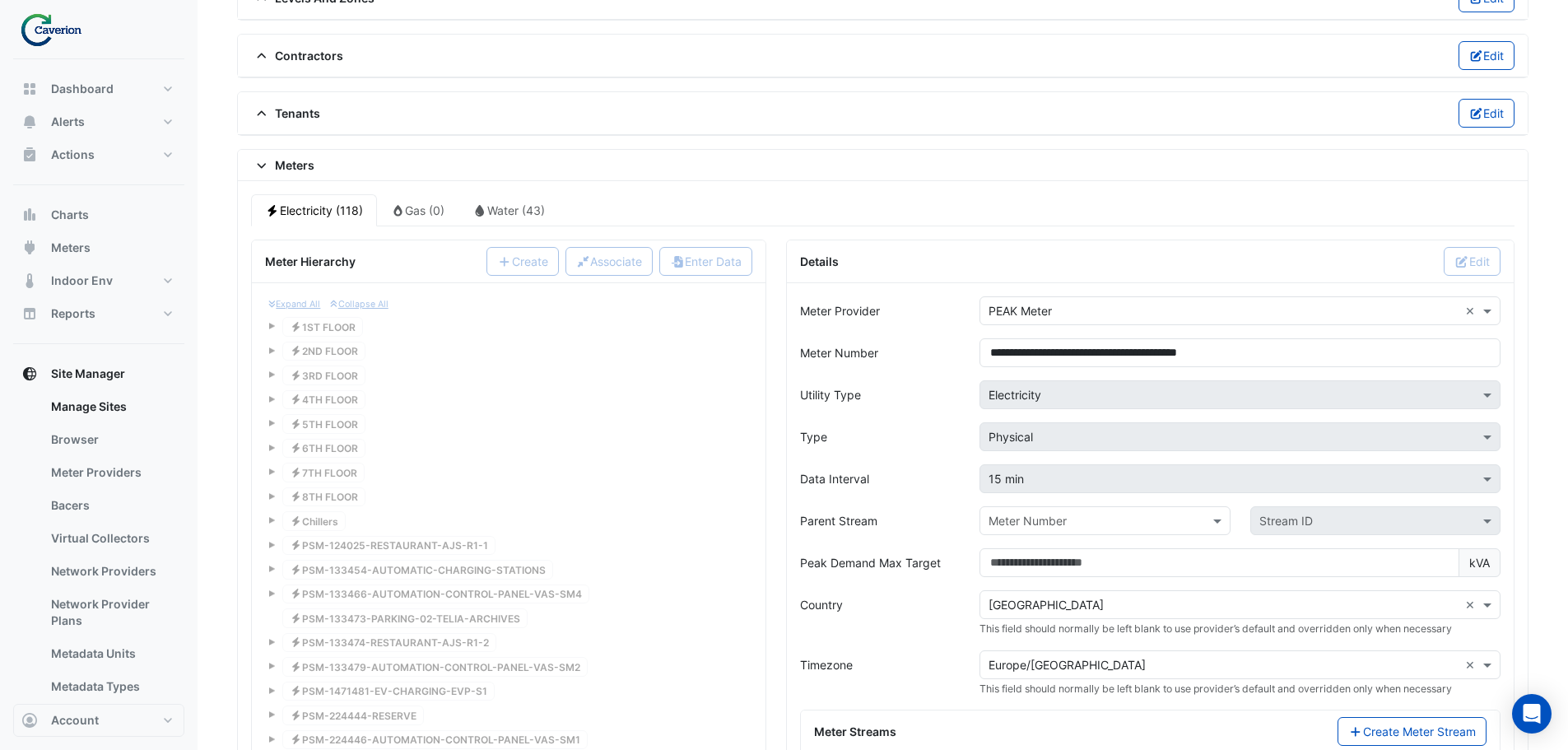
click at [1085, 523] on input "text" at bounding box center [1088, 522] width 199 height 17
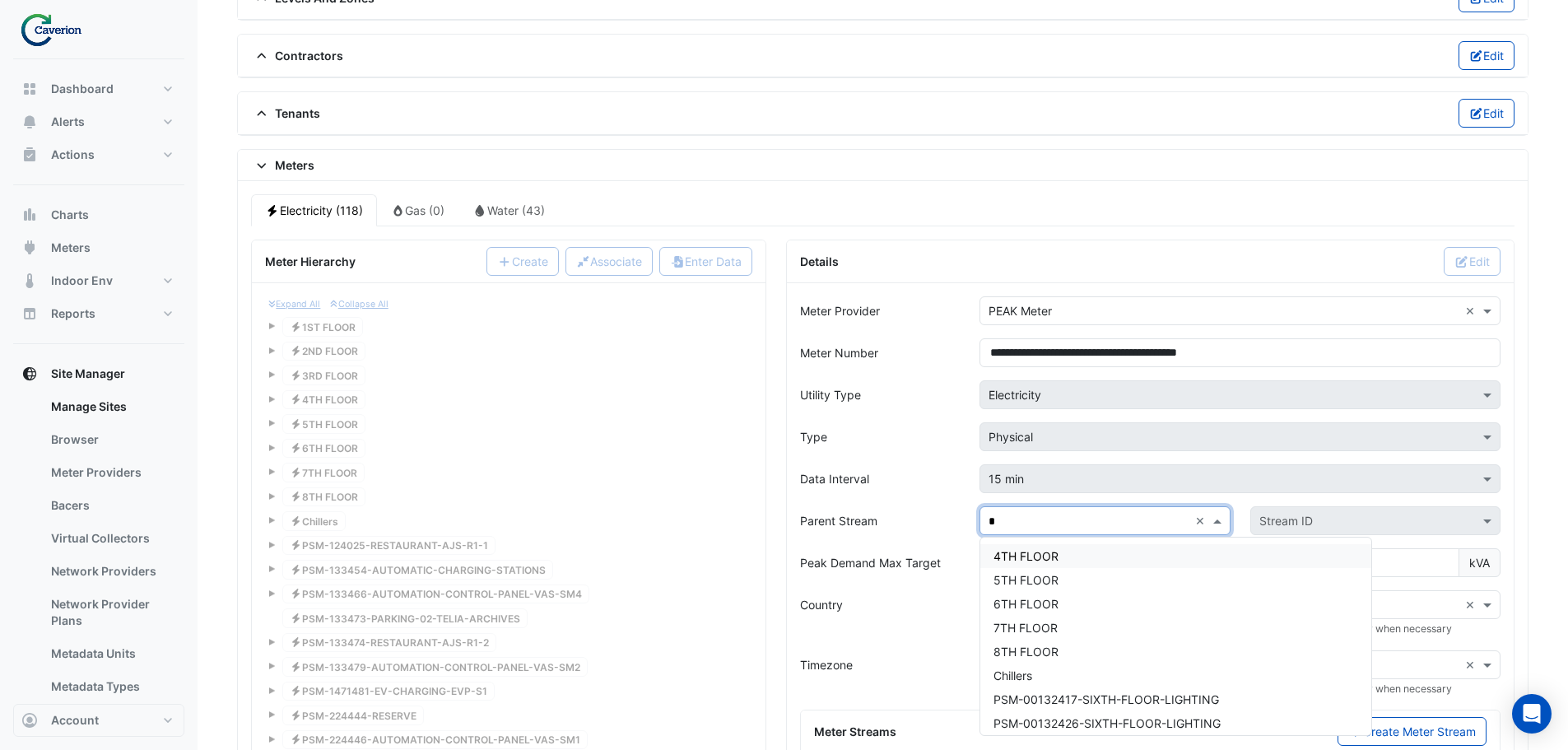
type input "**"
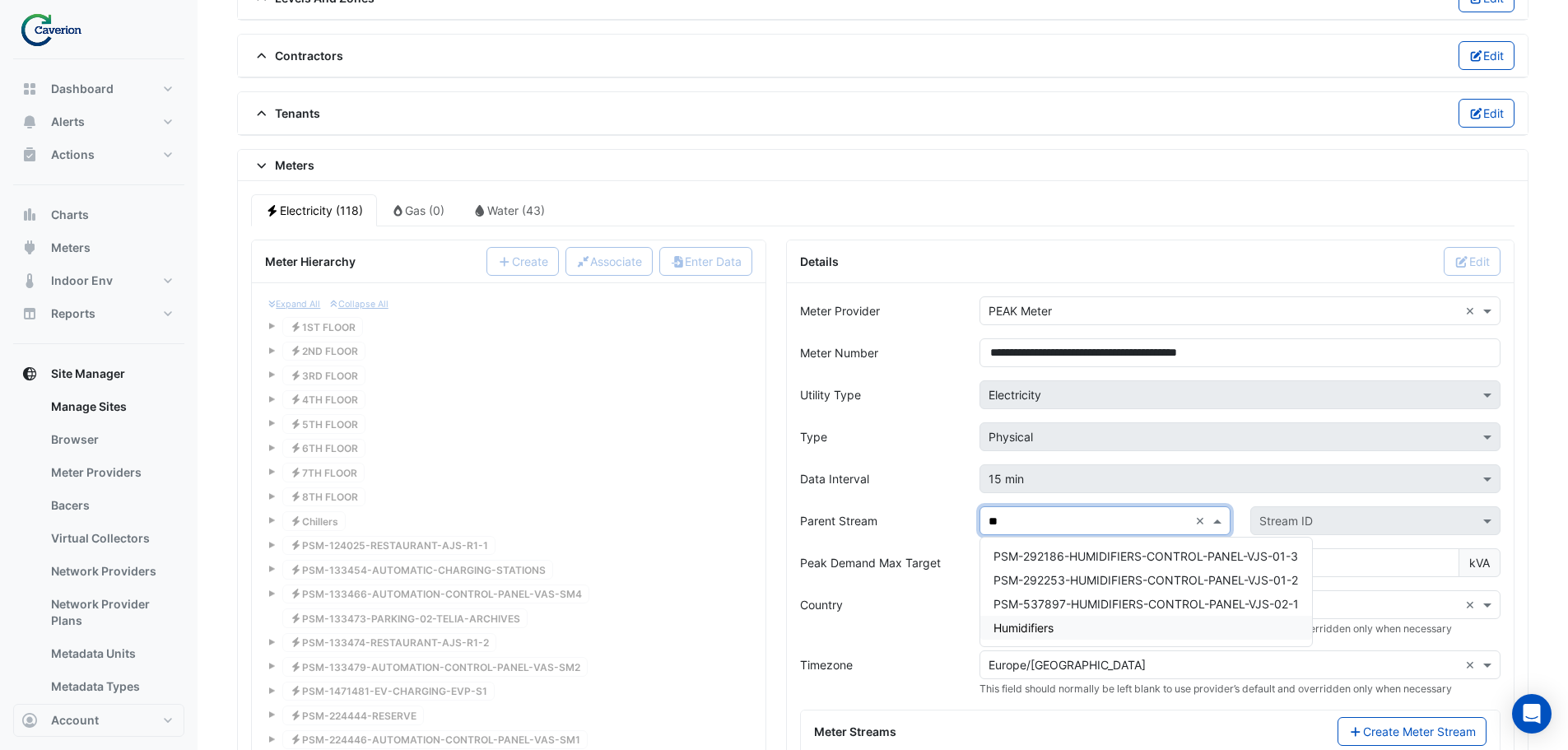
click at [1058, 620] on div "Humidifiers" at bounding box center [1146, 627] width 332 height 24
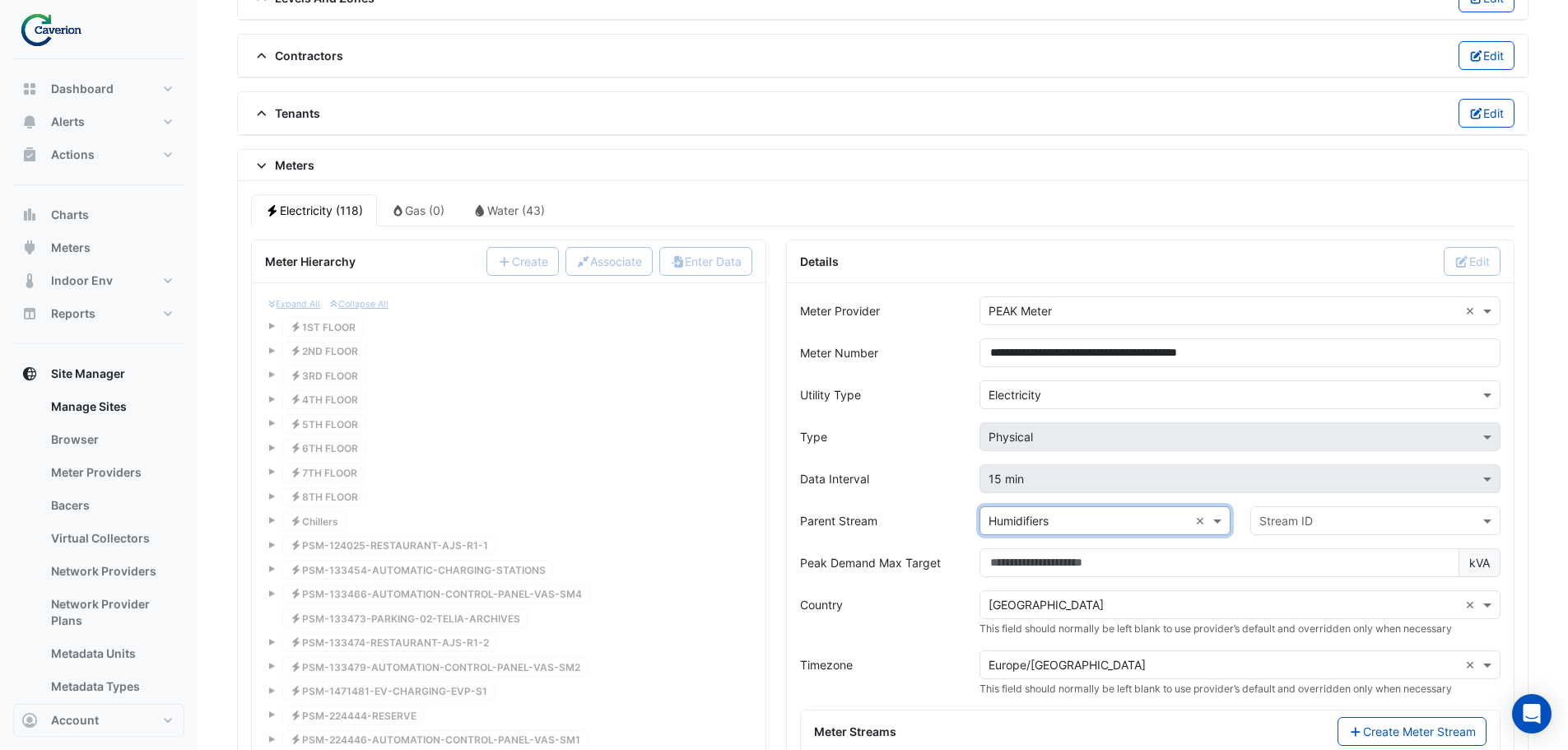
click at [1312, 513] on input "text" at bounding box center [1359, 522] width 199 height 17
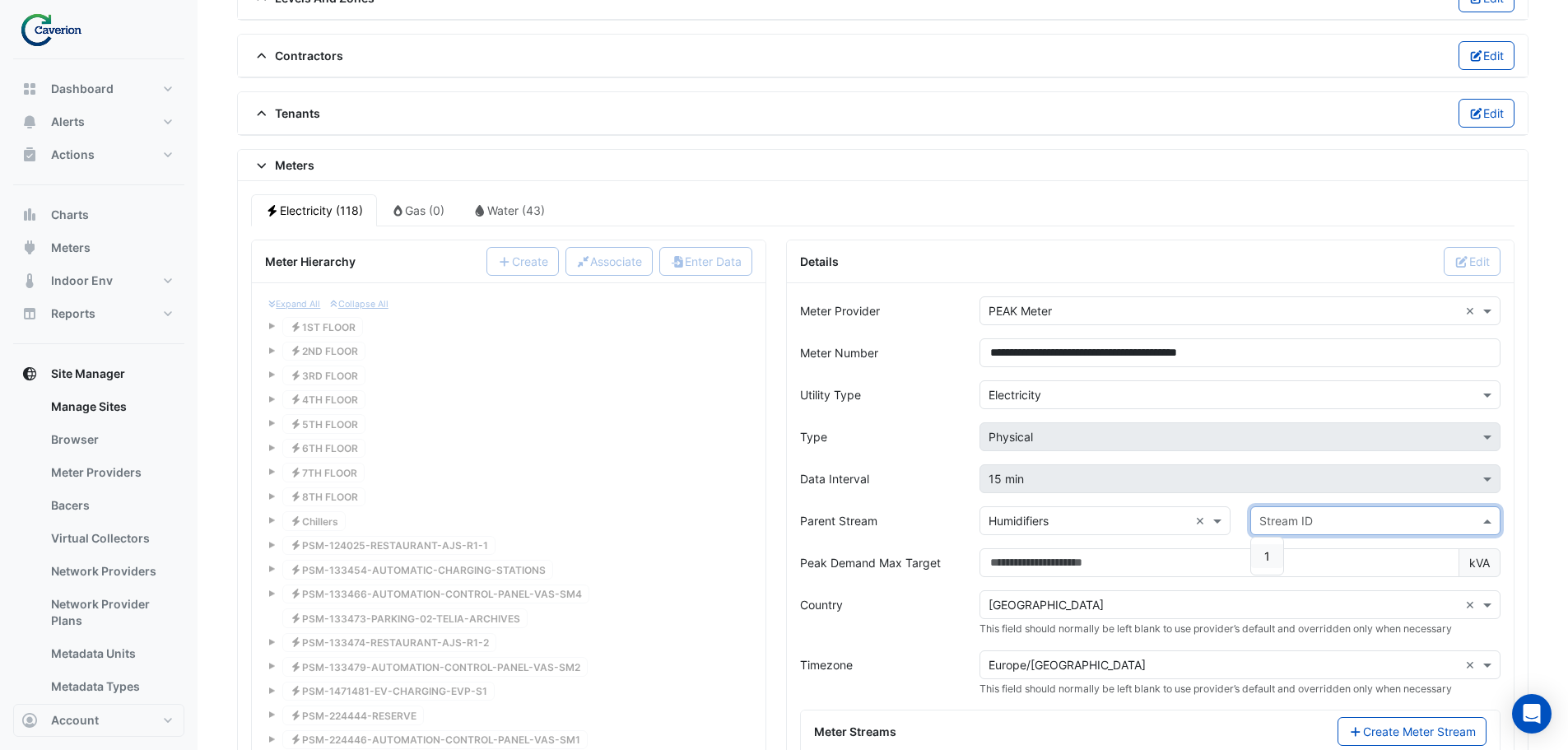
click at [1266, 553] on span "1" at bounding box center [1267, 555] width 6 height 14
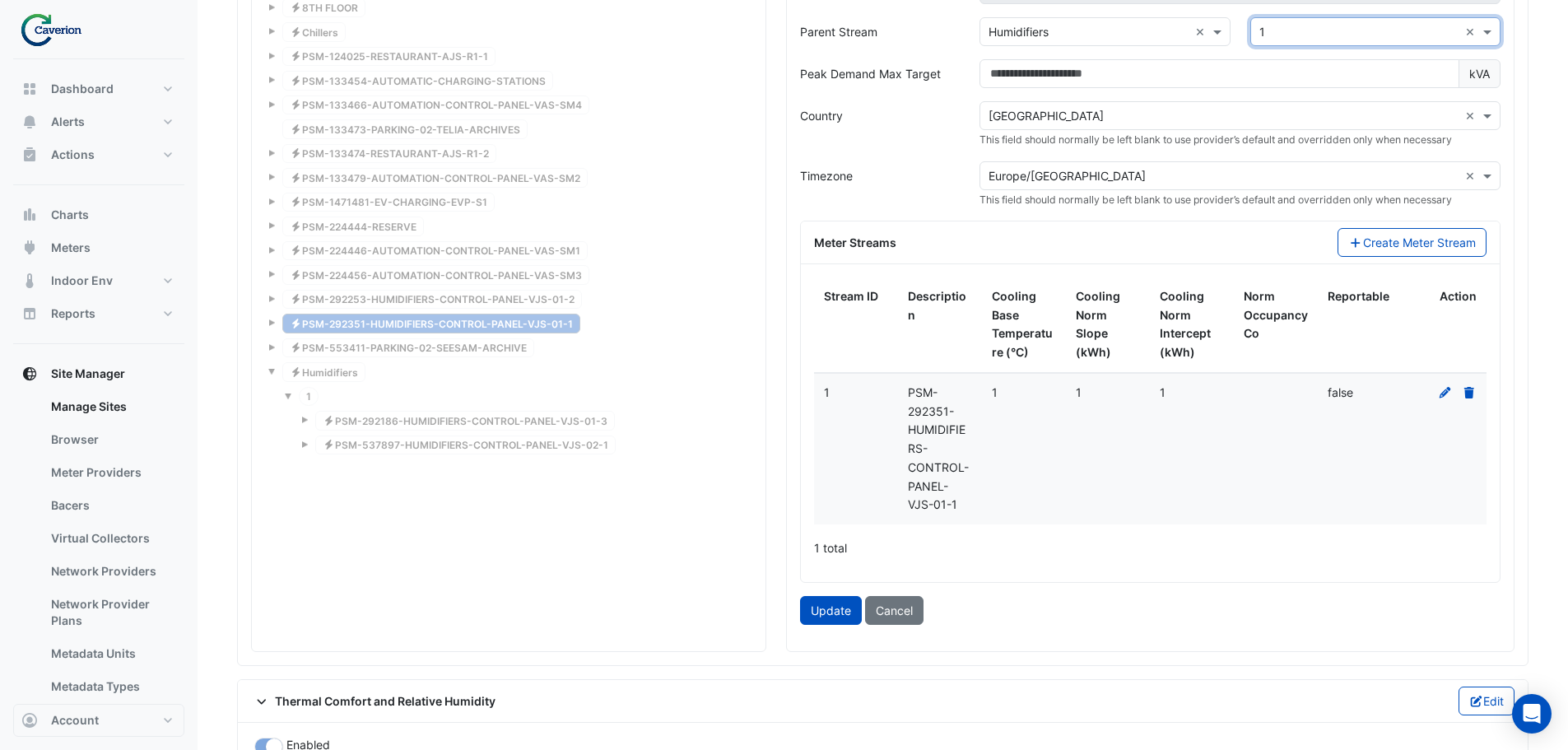
scroll to position [1655, 0]
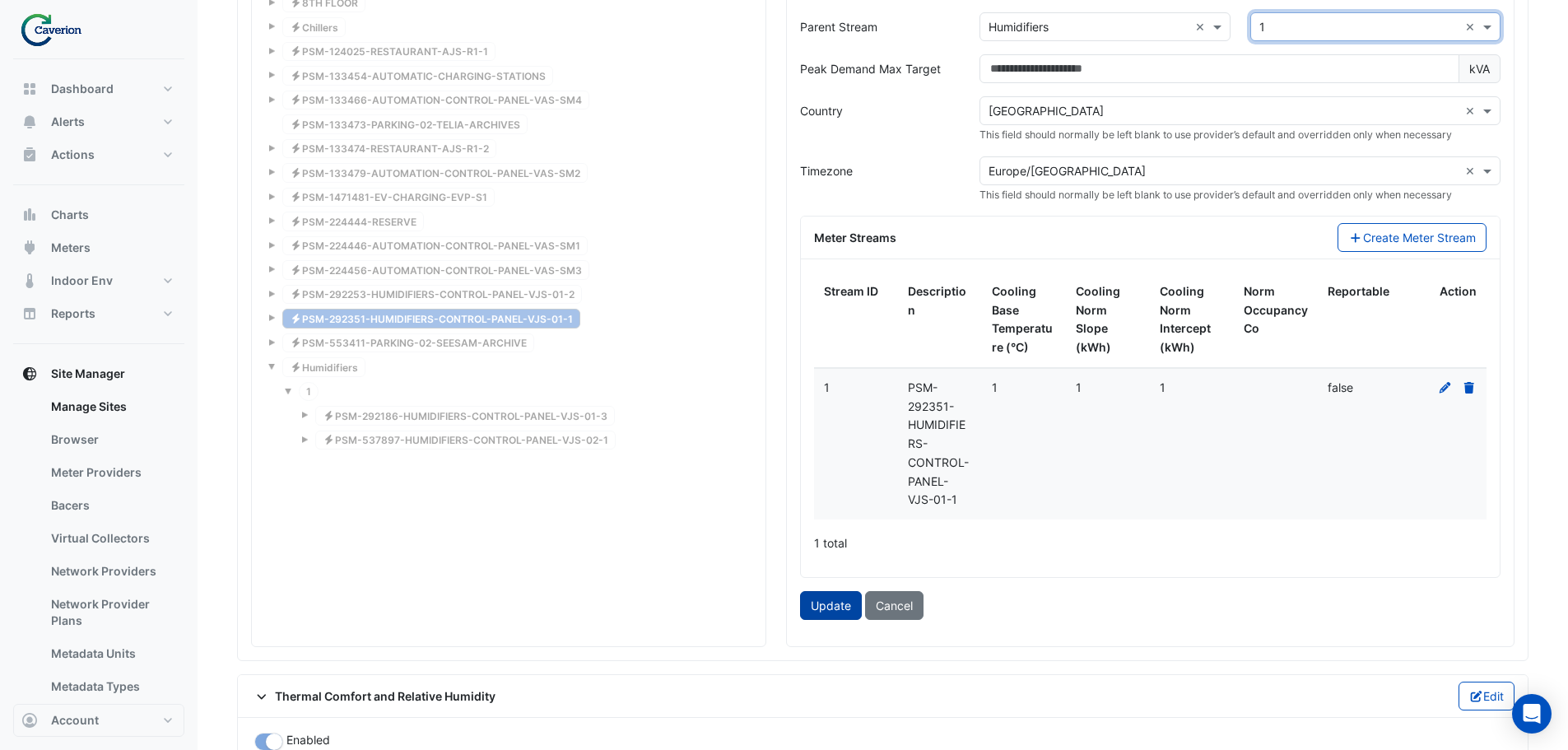
click at [849, 603] on button "Update" at bounding box center [831, 606] width 62 height 29
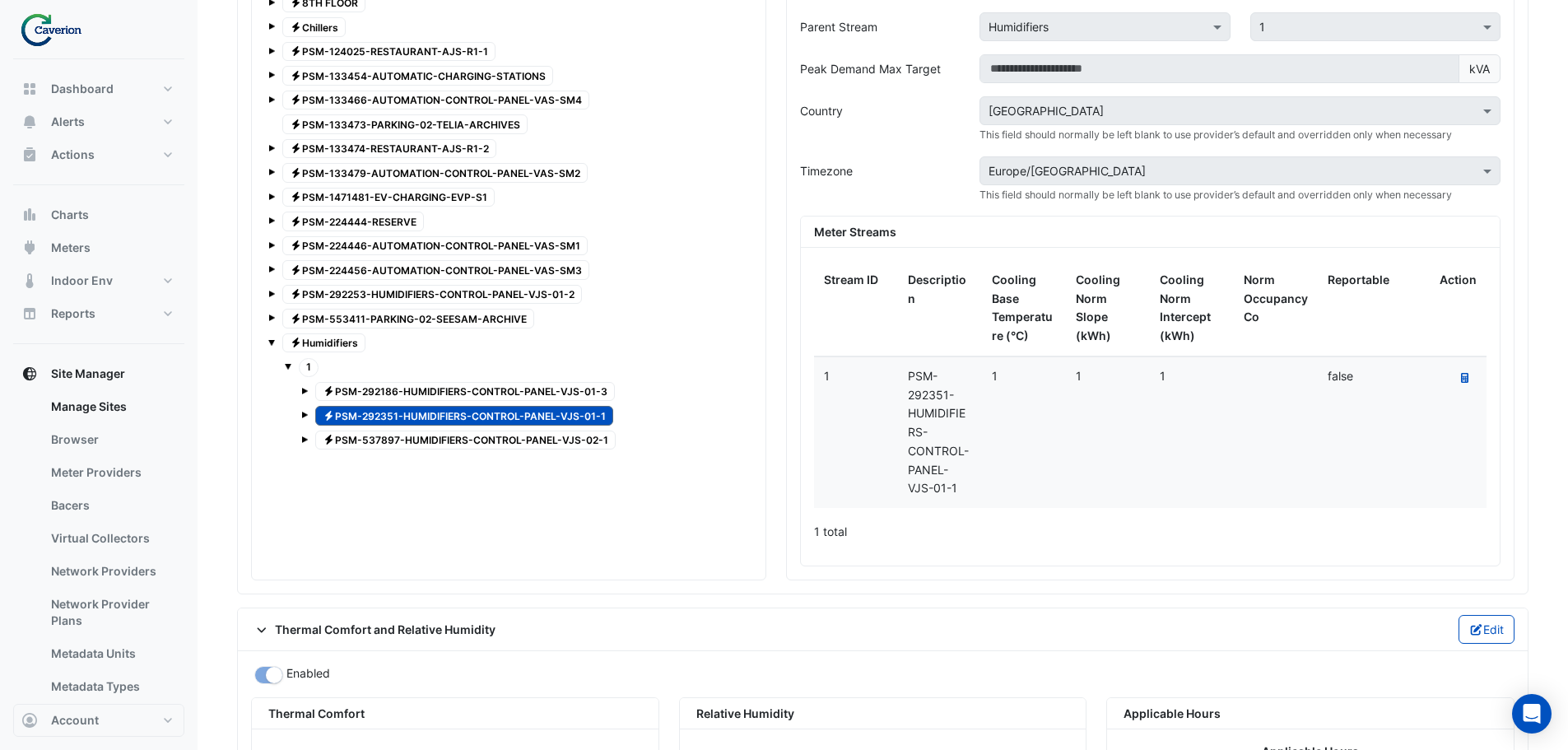
click at [471, 290] on span "Electricity PSM-292253-HUMIDIFIERS-CONTROL-PANEL-VJS-01-2" at bounding box center [433, 294] width 300 height 19
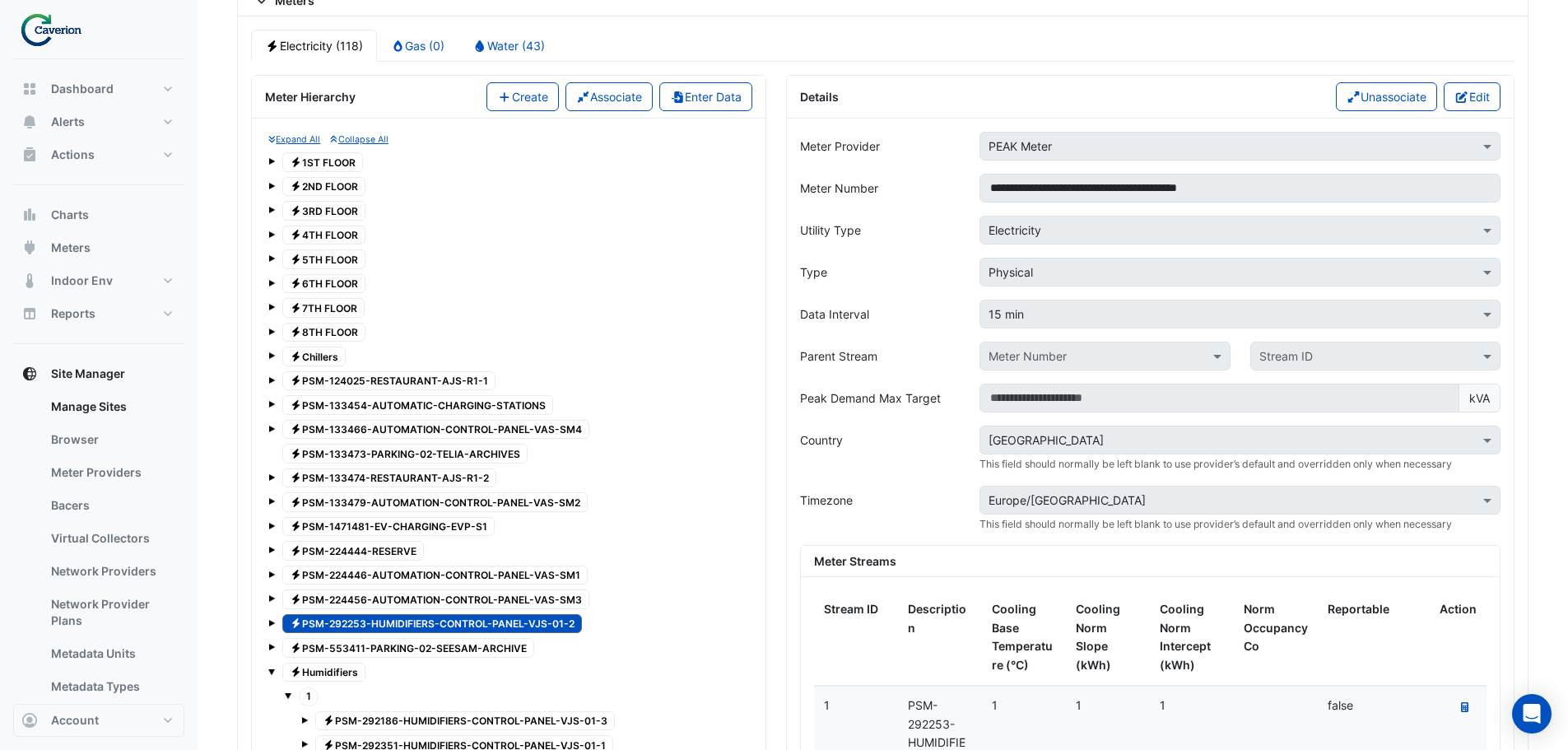
scroll to position [1244, 0]
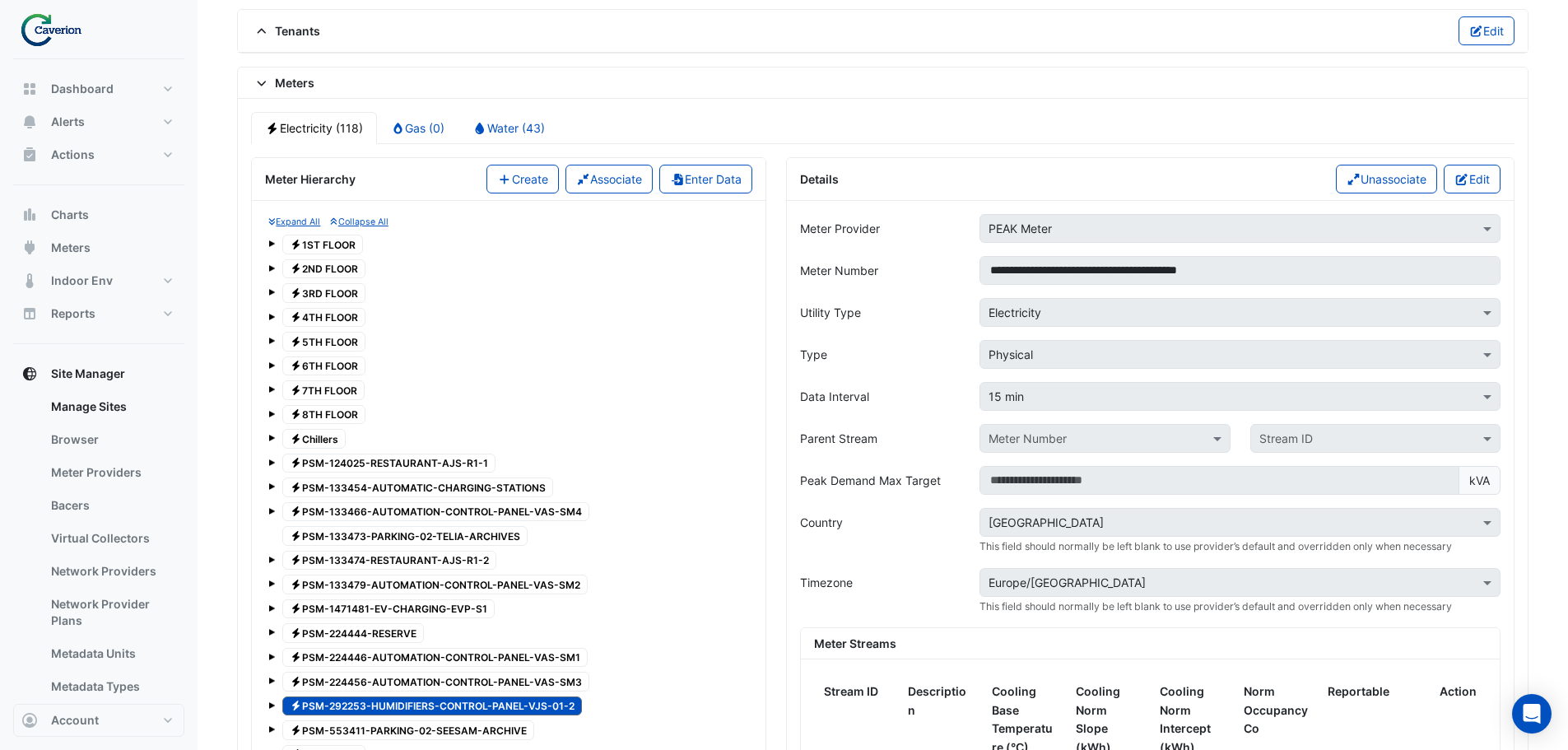
click at [1471, 174] on button "Edit" at bounding box center [1472, 179] width 57 height 29
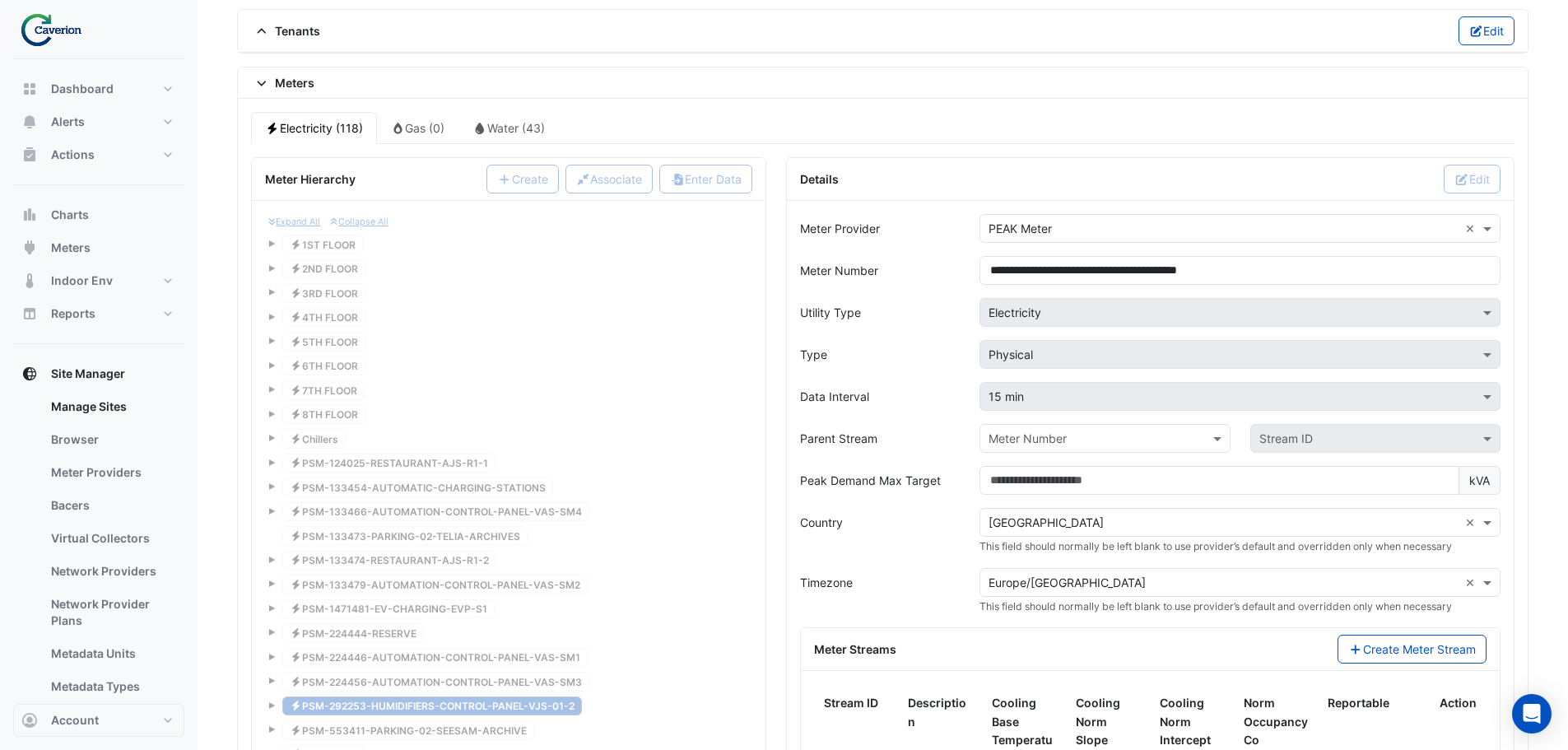
click at [1084, 427] on div "Meter Number" at bounding box center [1104, 438] width 251 height 29
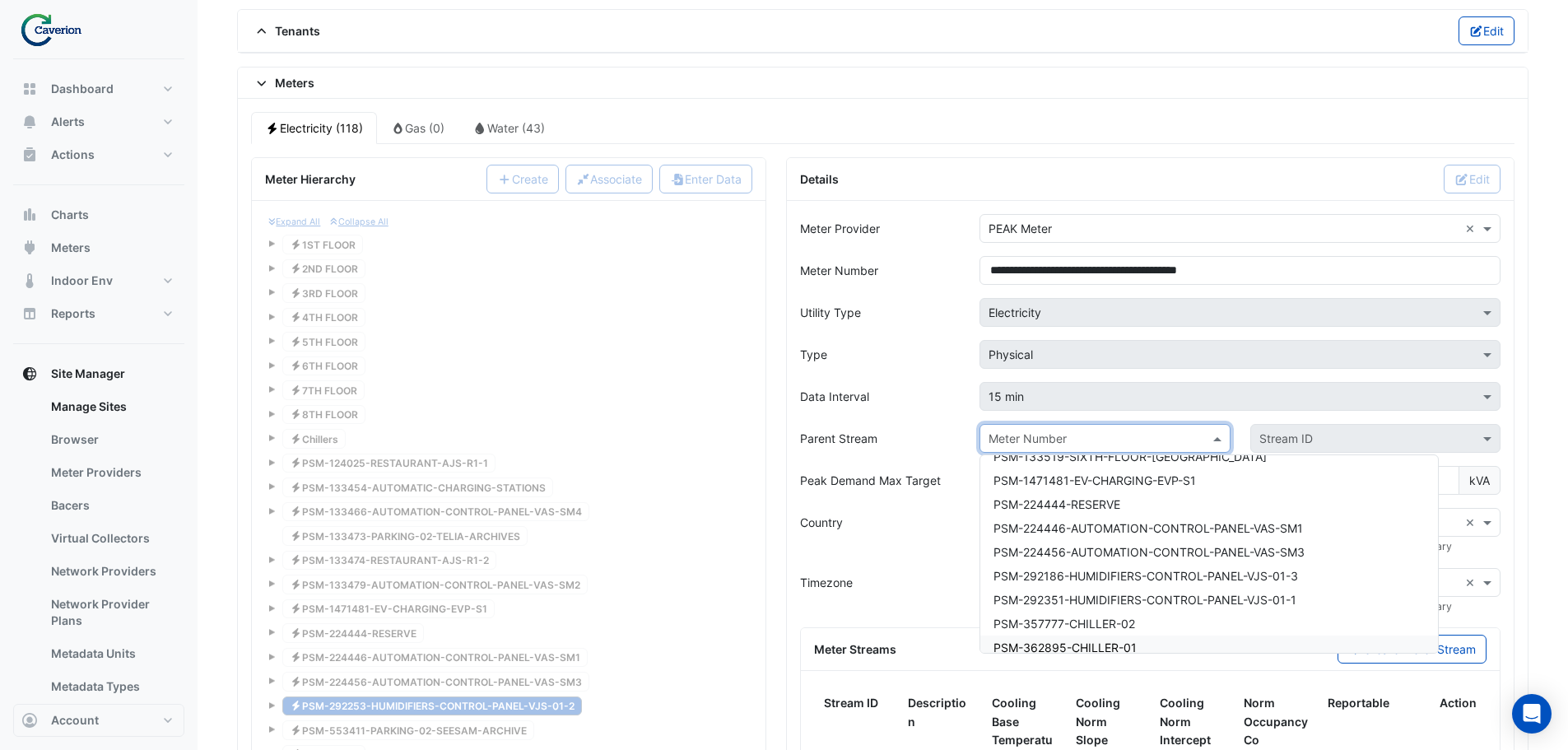
scroll to position [2608, 0]
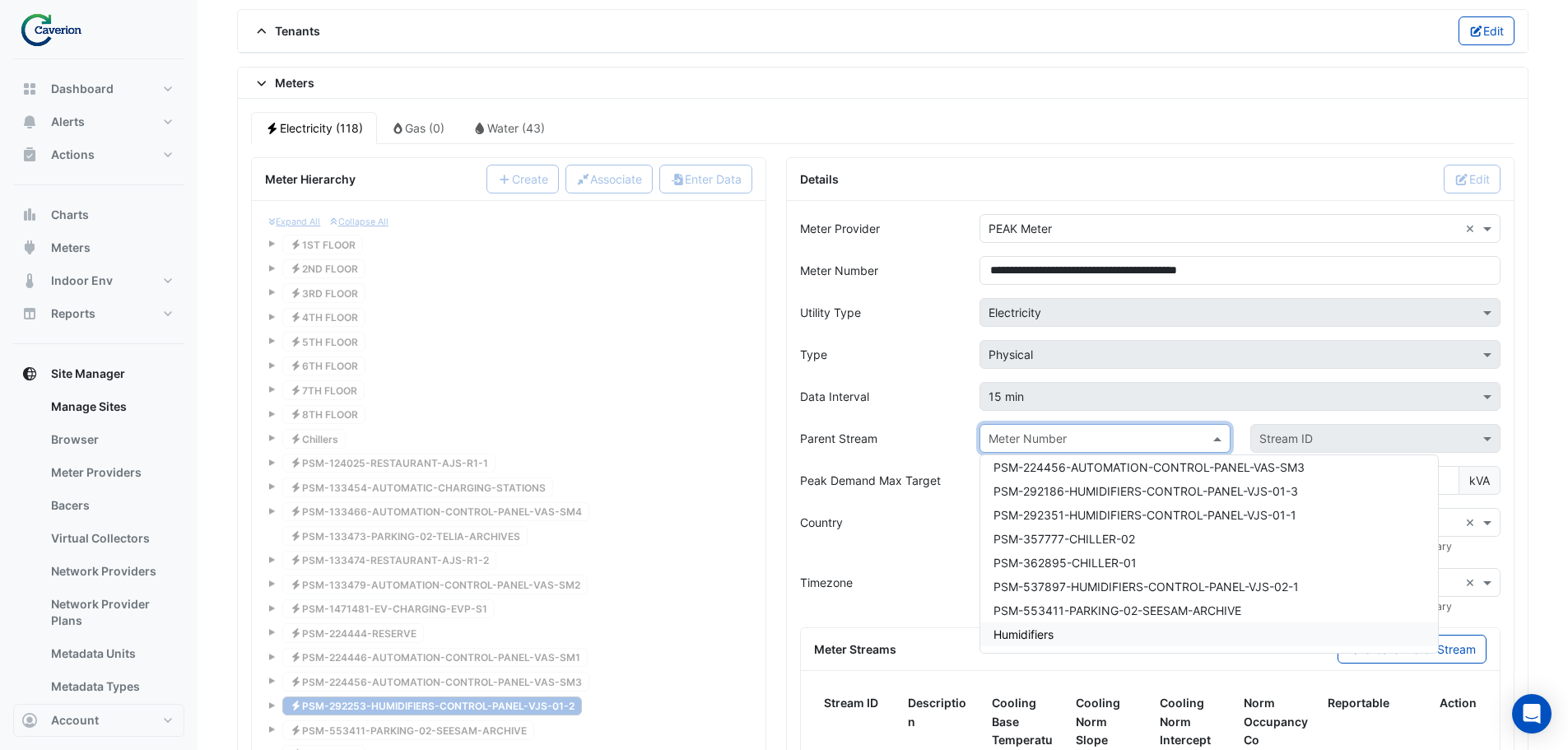
click at [1042, 637] on span "Humidifiers" at bounding box center [1024, 634] width 60 height 14
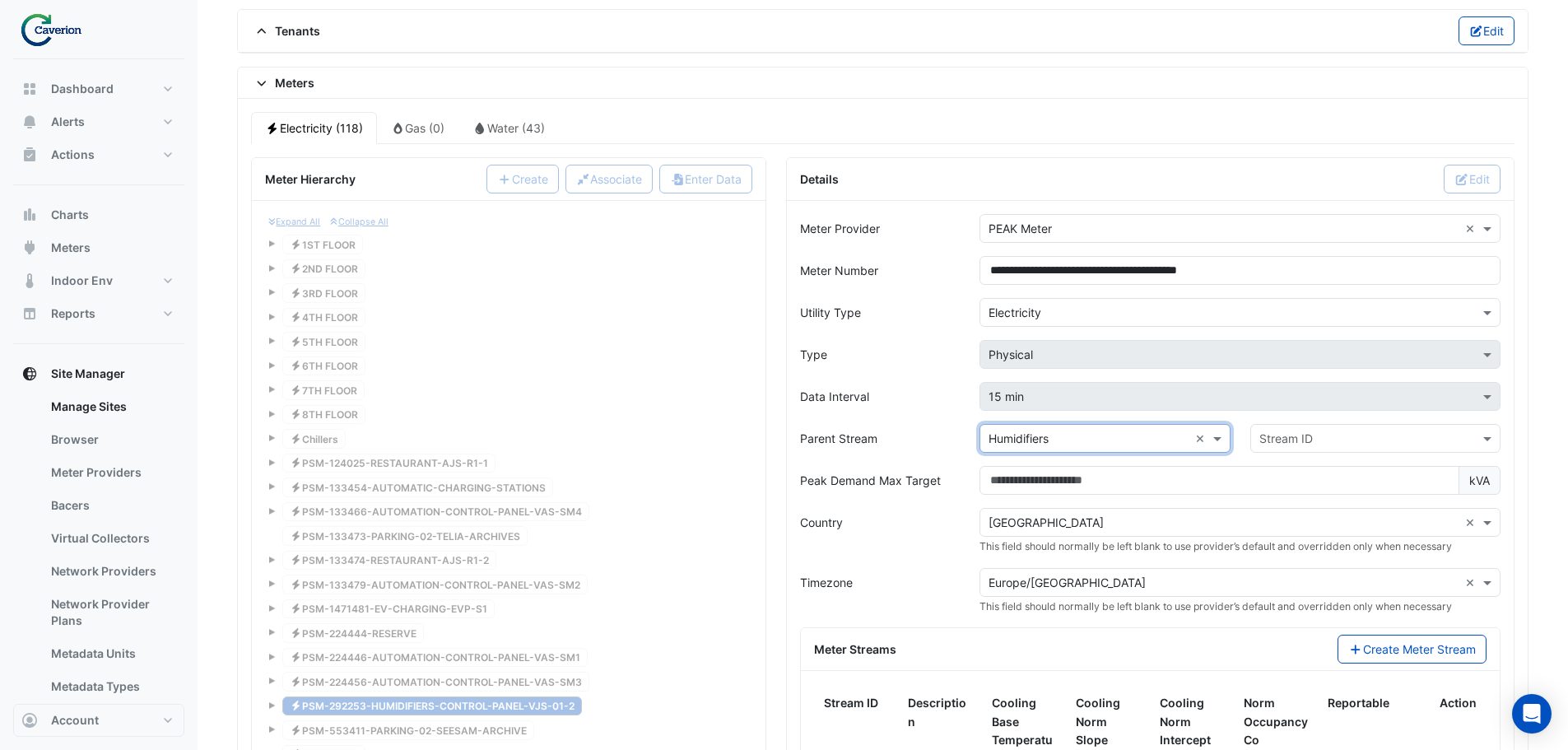
click at [1285, 437] on input "text" at bounding box center [1359, 439] width 199 height 17
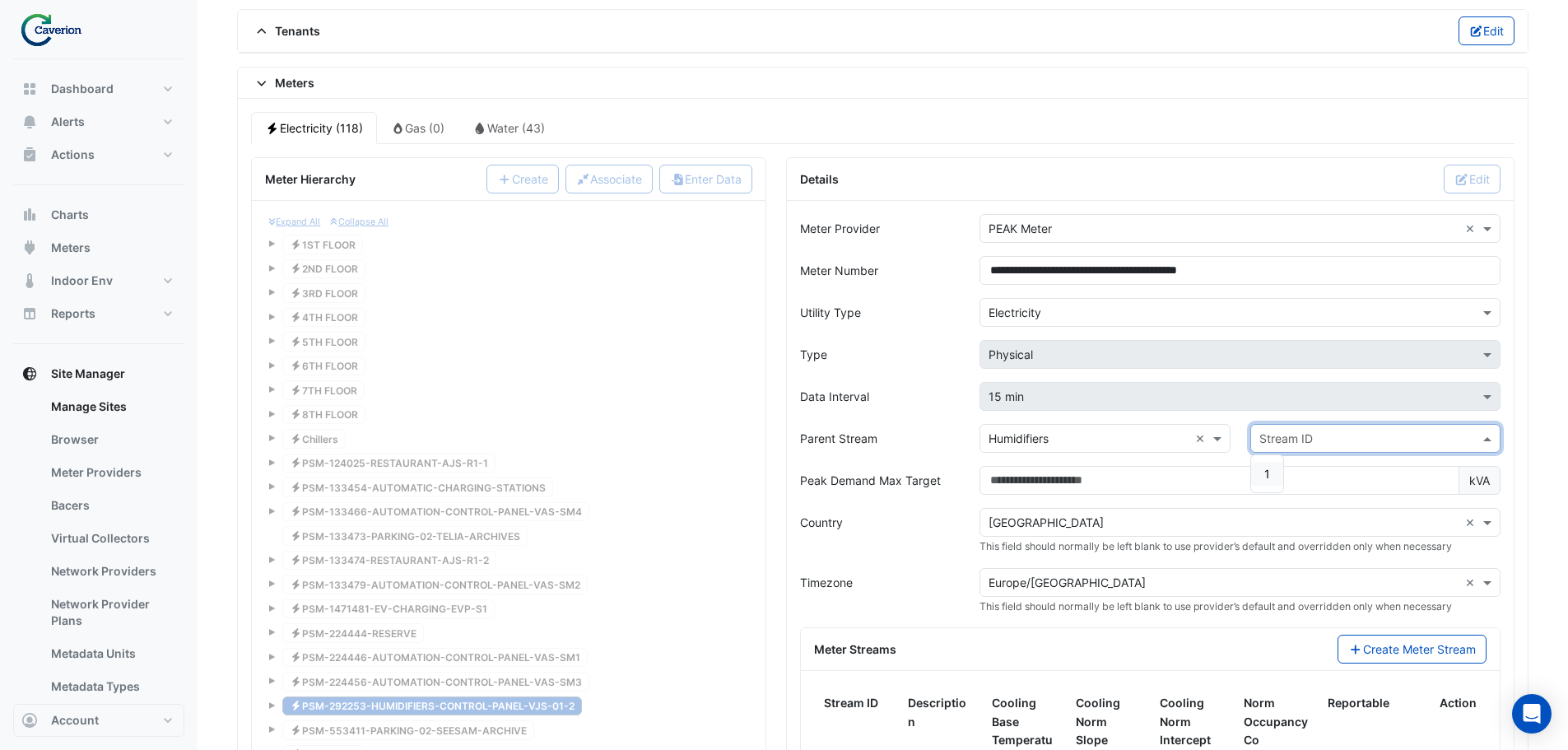
click at [1269, 465] on div "1" at bounding box center [1267, 473] width 32 height 24
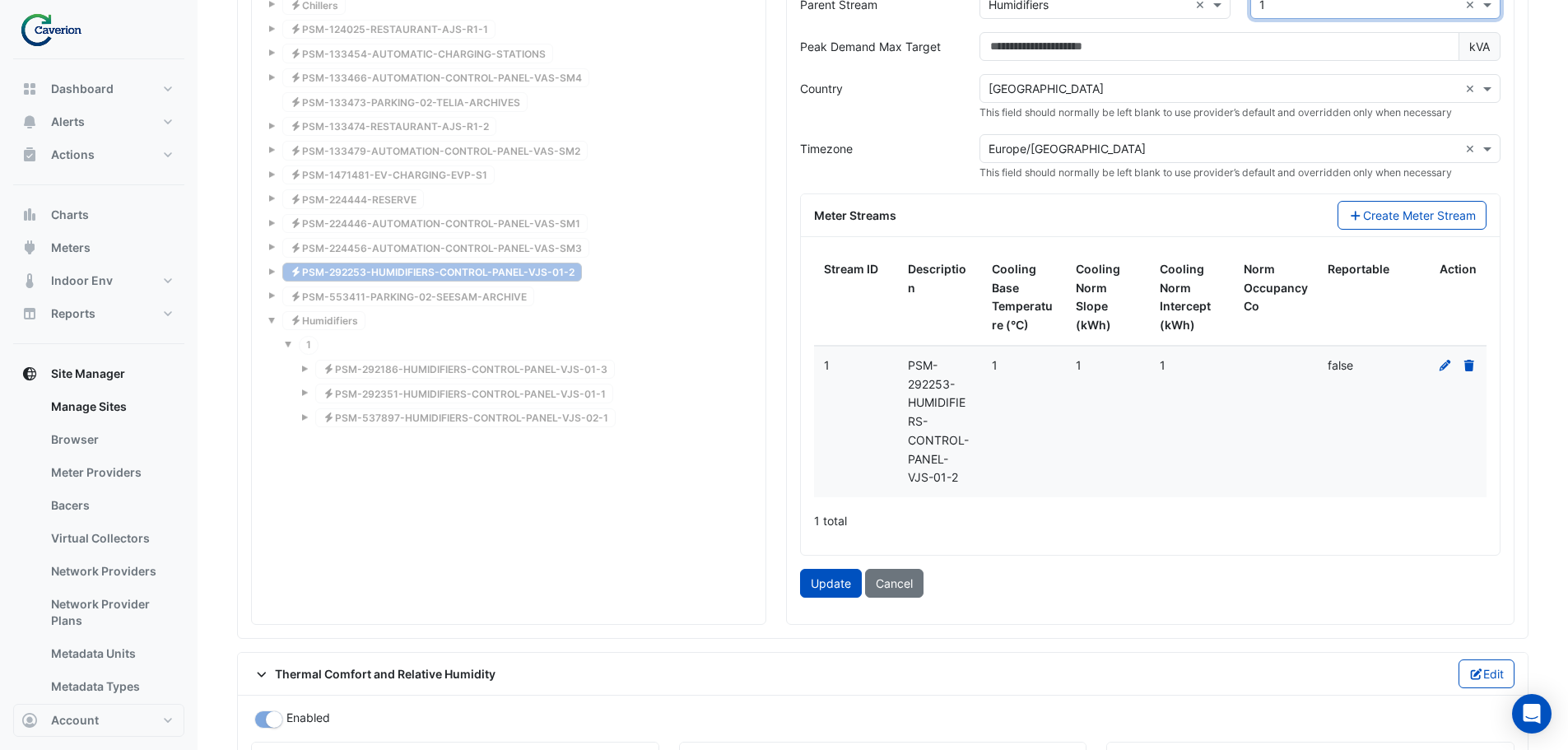
scroll to position [1737, 0]
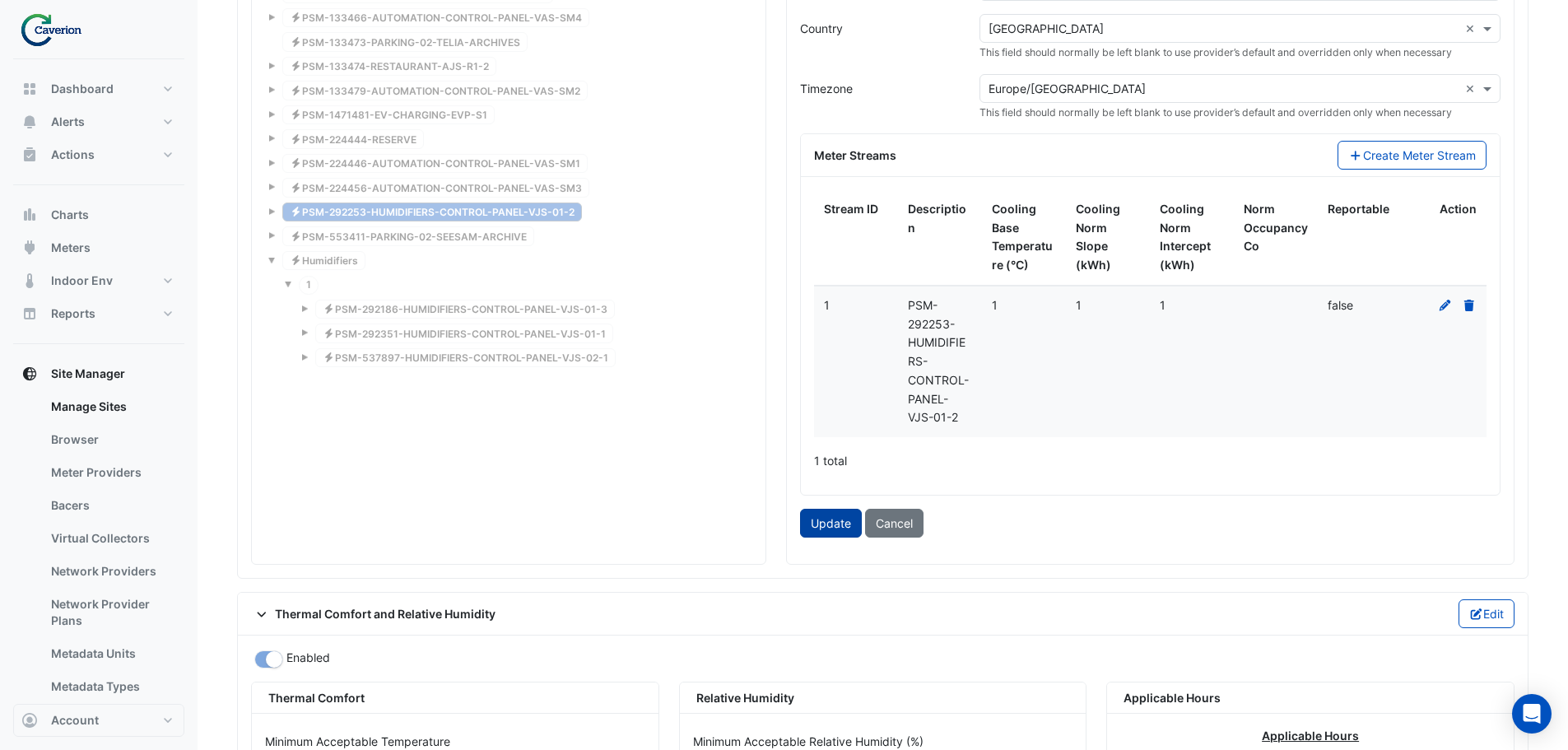
click at [827, 524] on button "Update" at bounding box center [831, 524] width 62 height 29
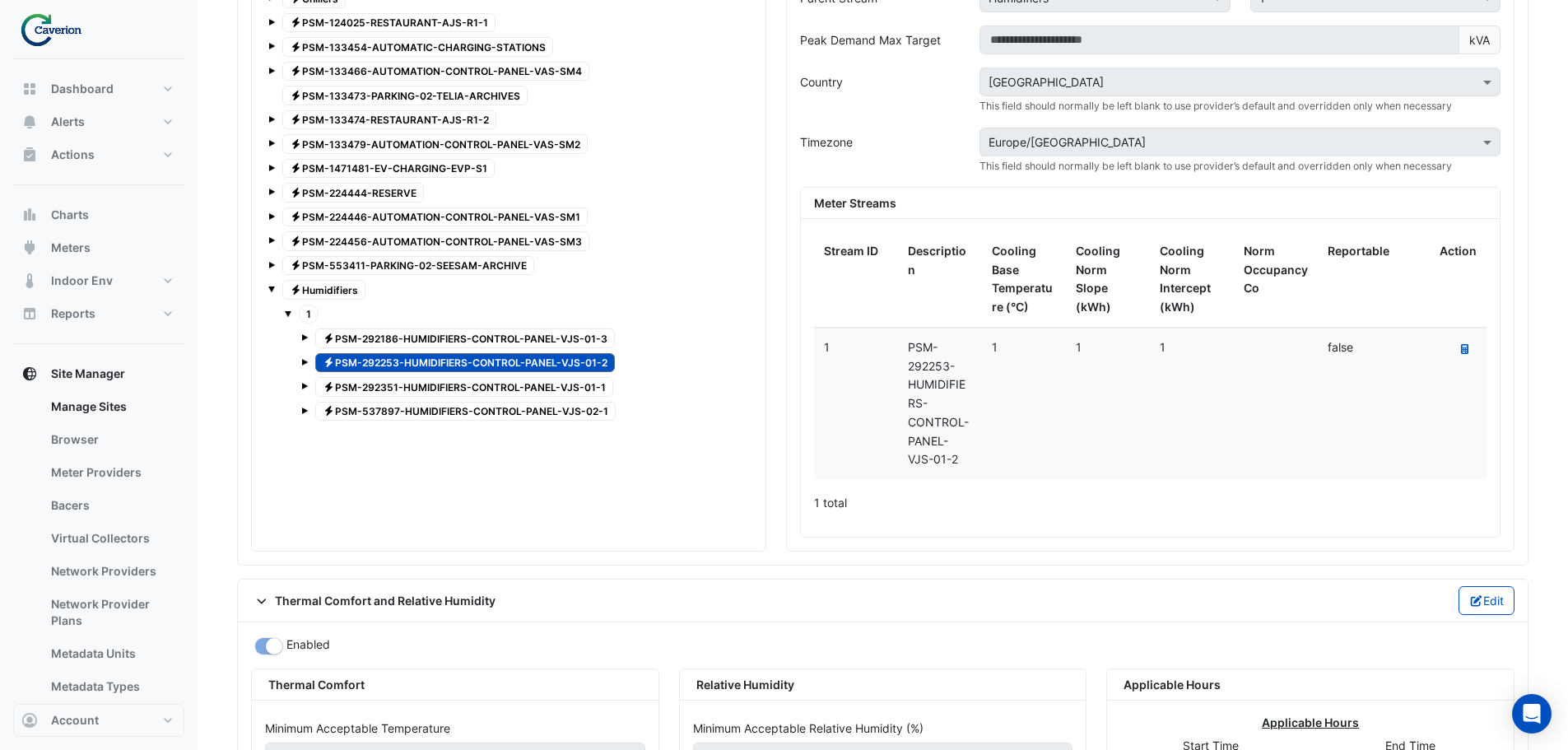
scroll to position [1655, 0]
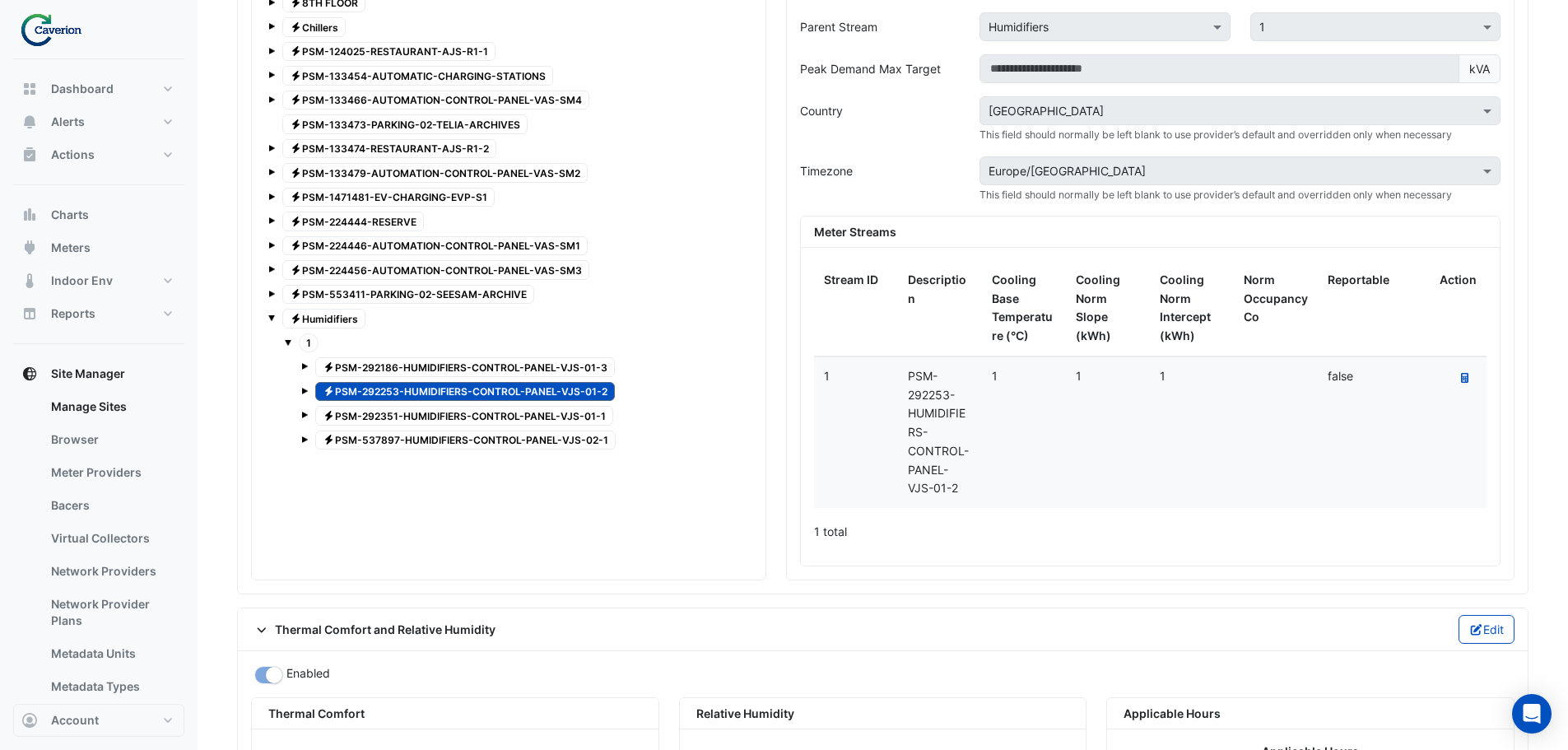
click at [354, 320] on span "Electricity Humidifiers" at bounding box center [324, 318] width 83 height 19
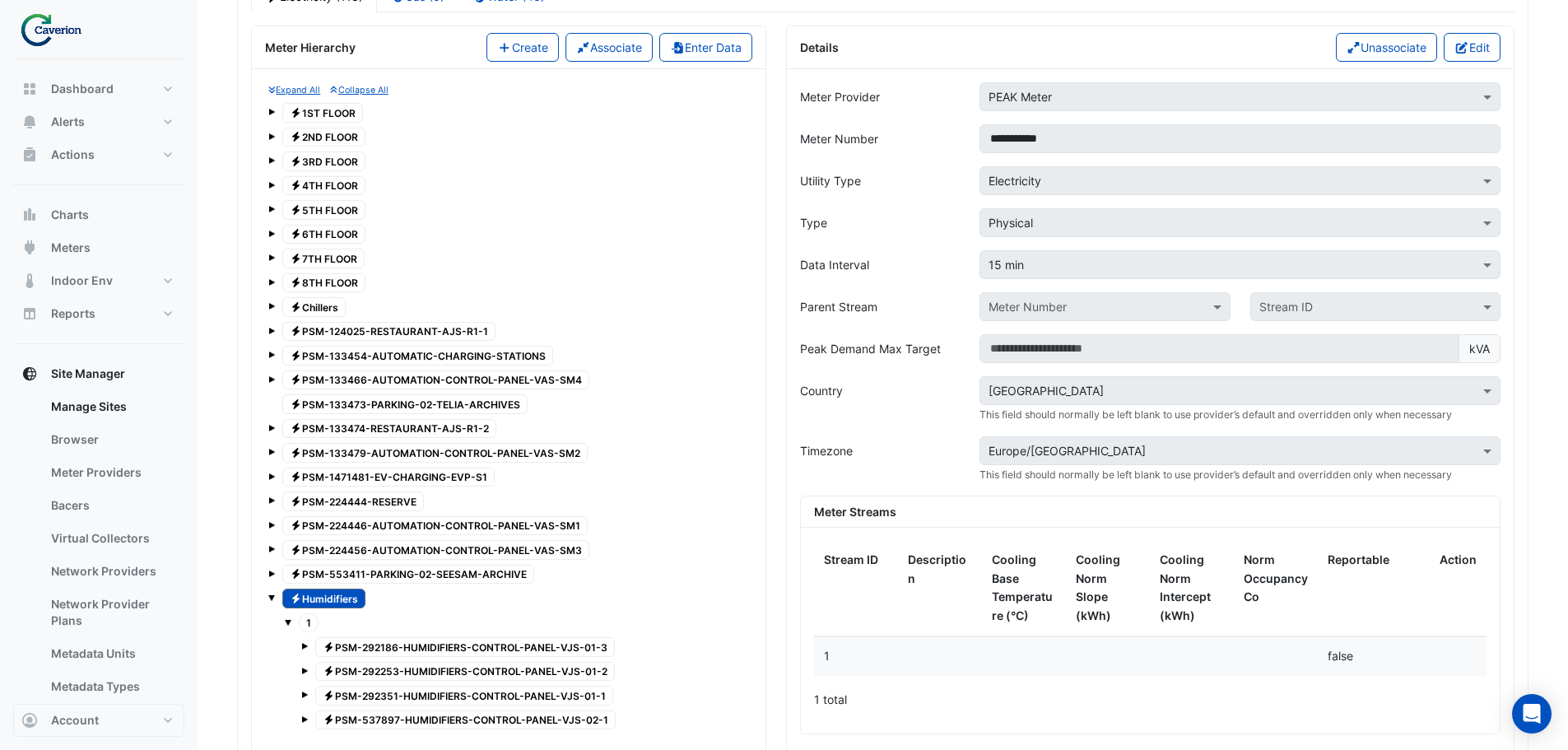
scroll to position [1326, 0]
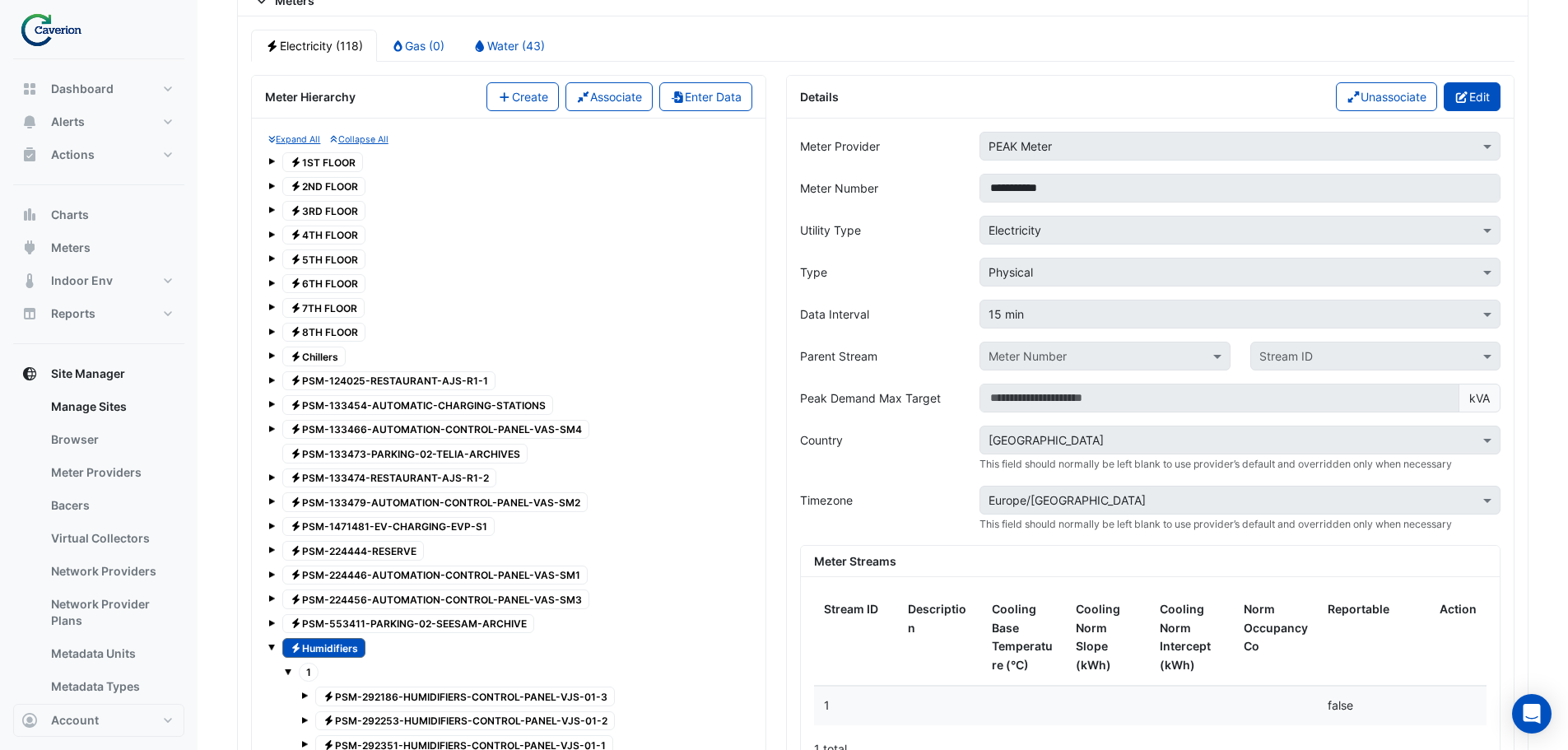
click at [1479, 97] on button "Edit" at bounding box center [1472, 97] width 57 height 29
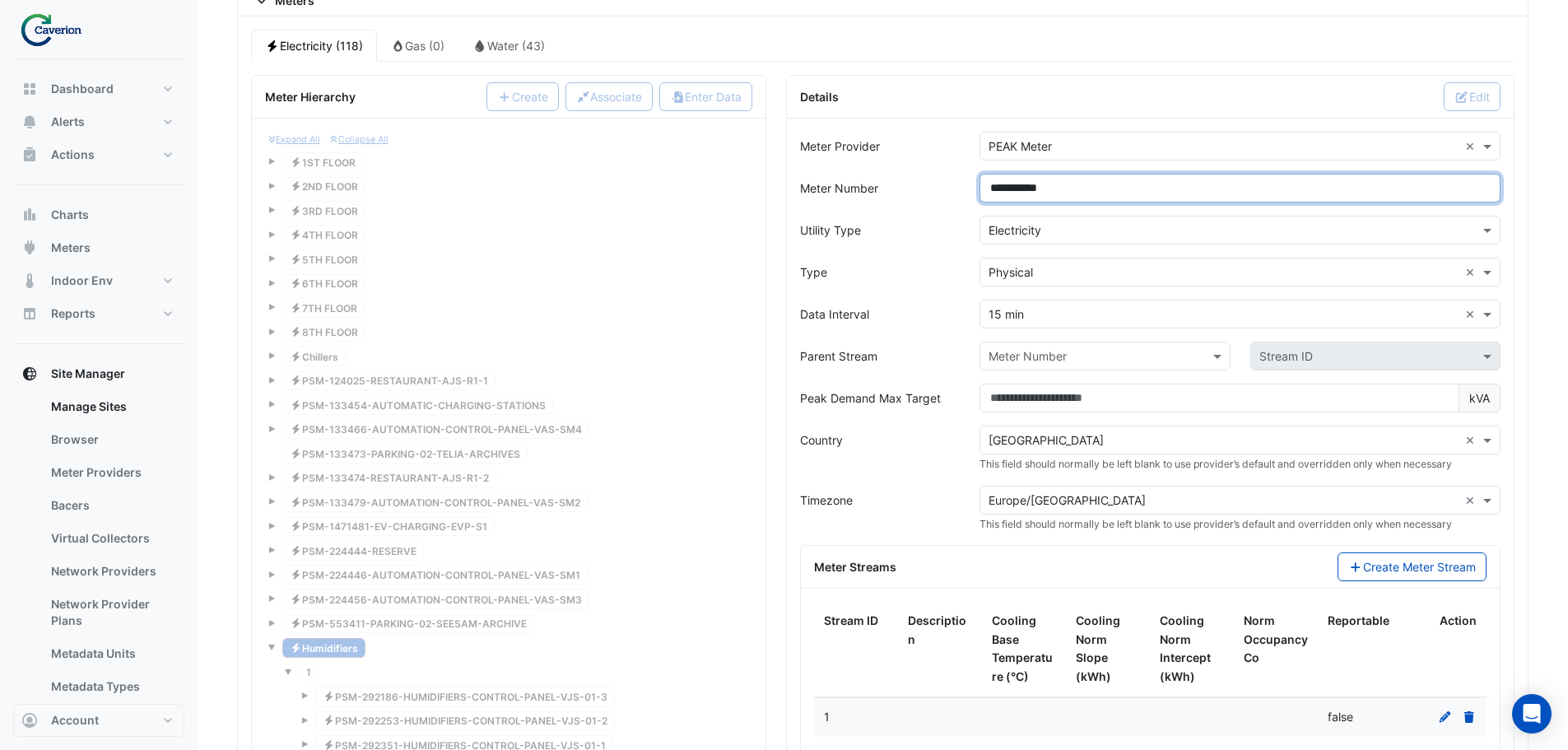
click at [1113, 190] on input "**********" at bounding box center [1240, 188] width 521 height 29
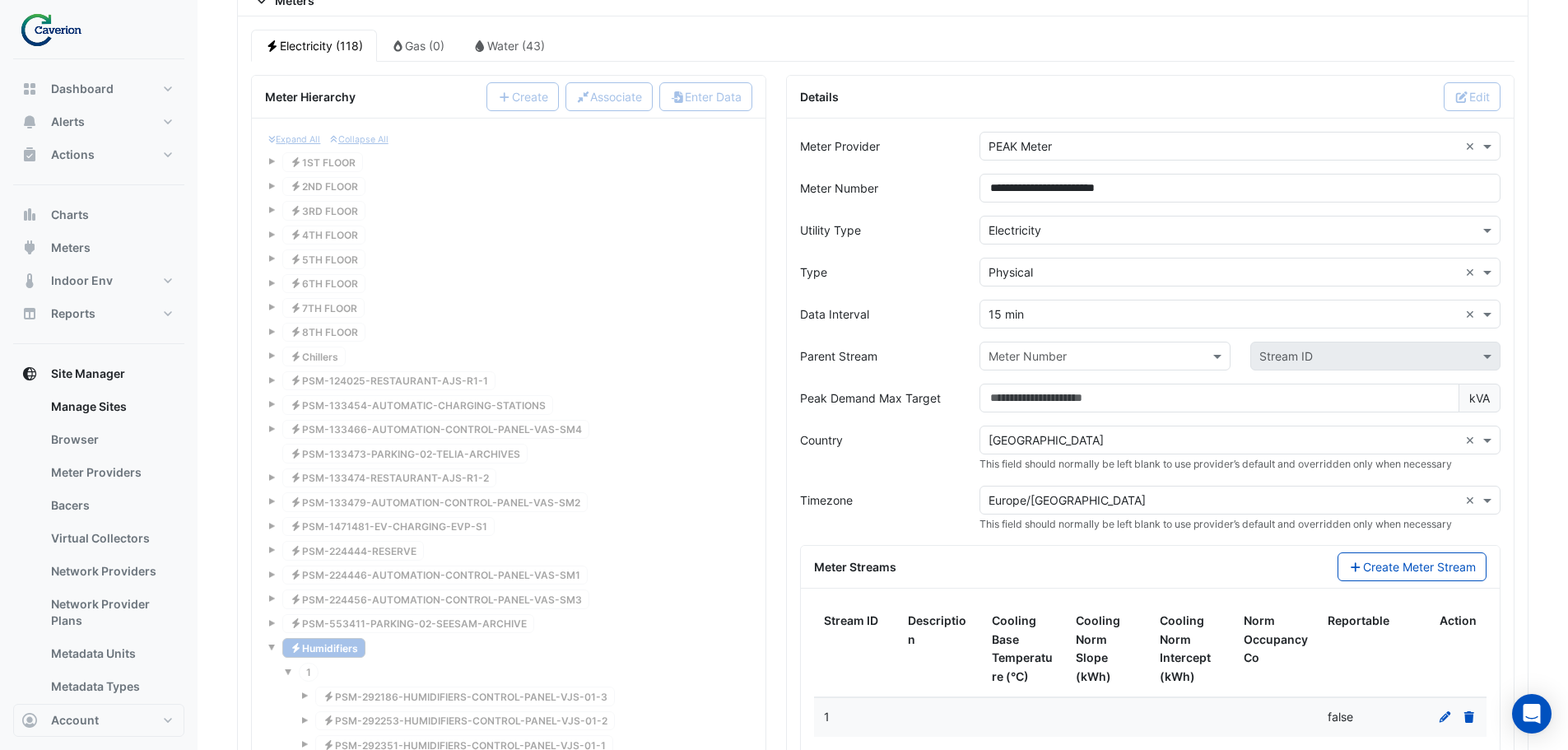
click at [1176, 239] on div "Type × Electricity" at bounding box center [1229, 230] width 498 height 17
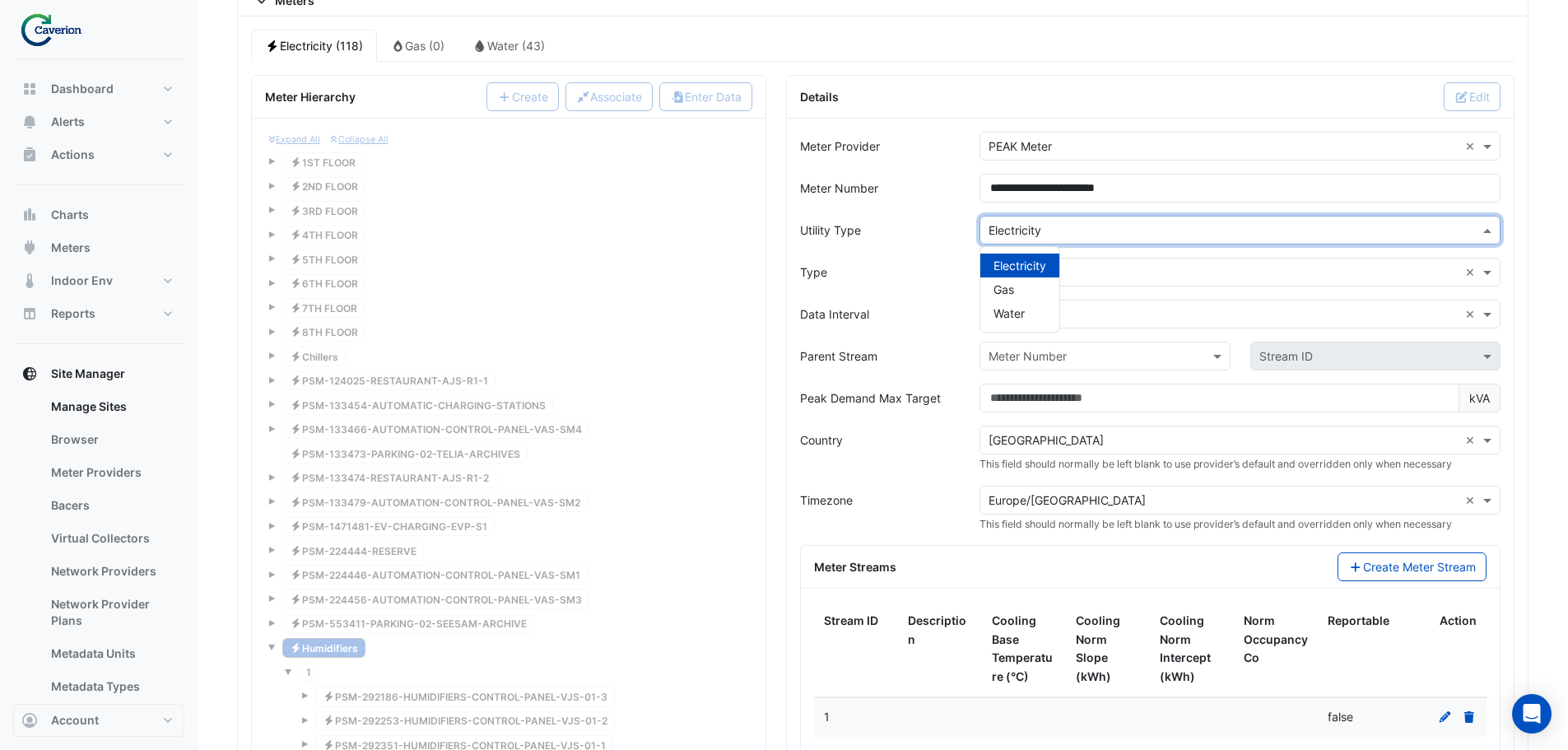
click at [1226, 212] on form "**********" at bounding box center [1151, 484] width 701 height 705
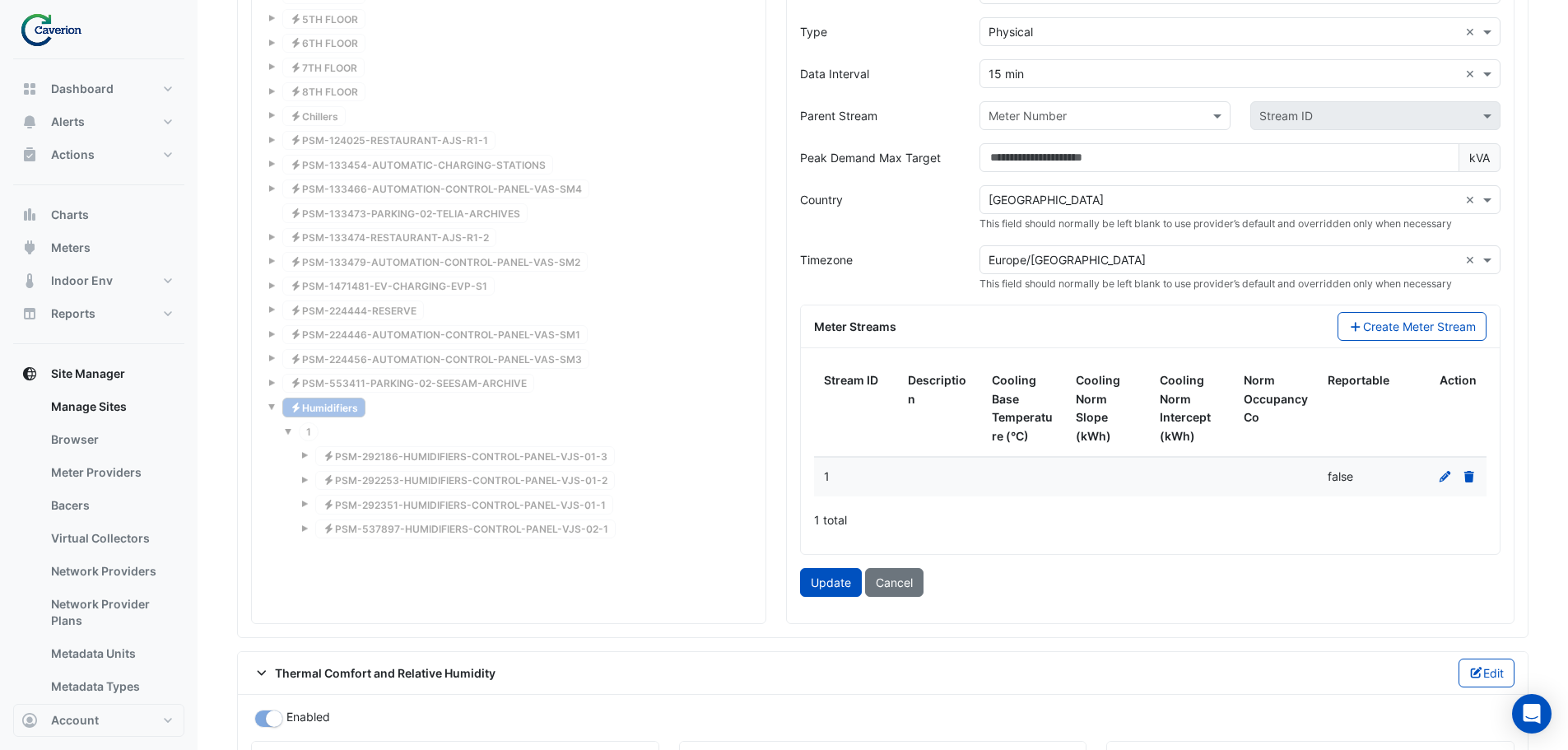
scroll to position [1573, 0]
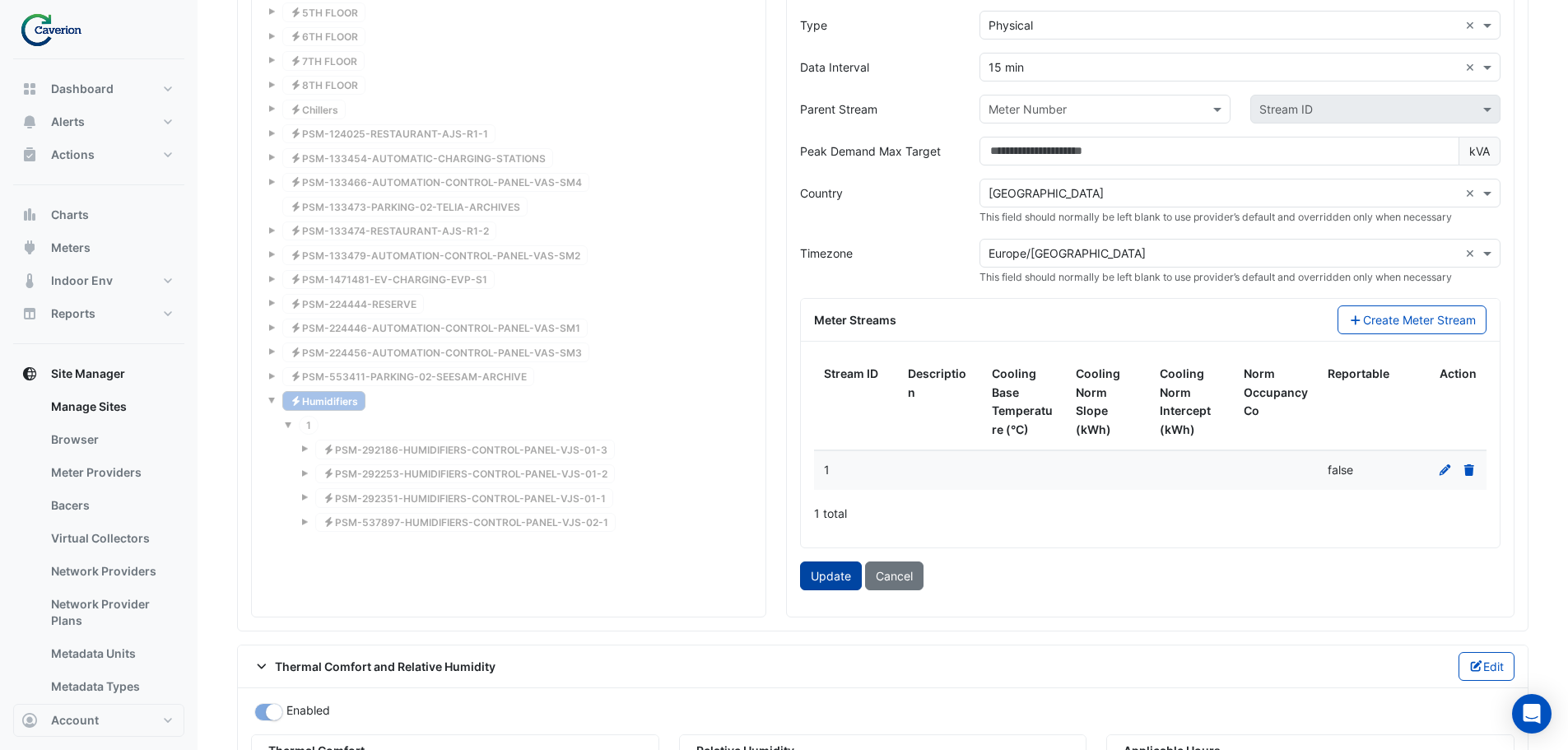
click at [821, 581] on button "Update" at bounding box center [831, 576] width 62 height 29
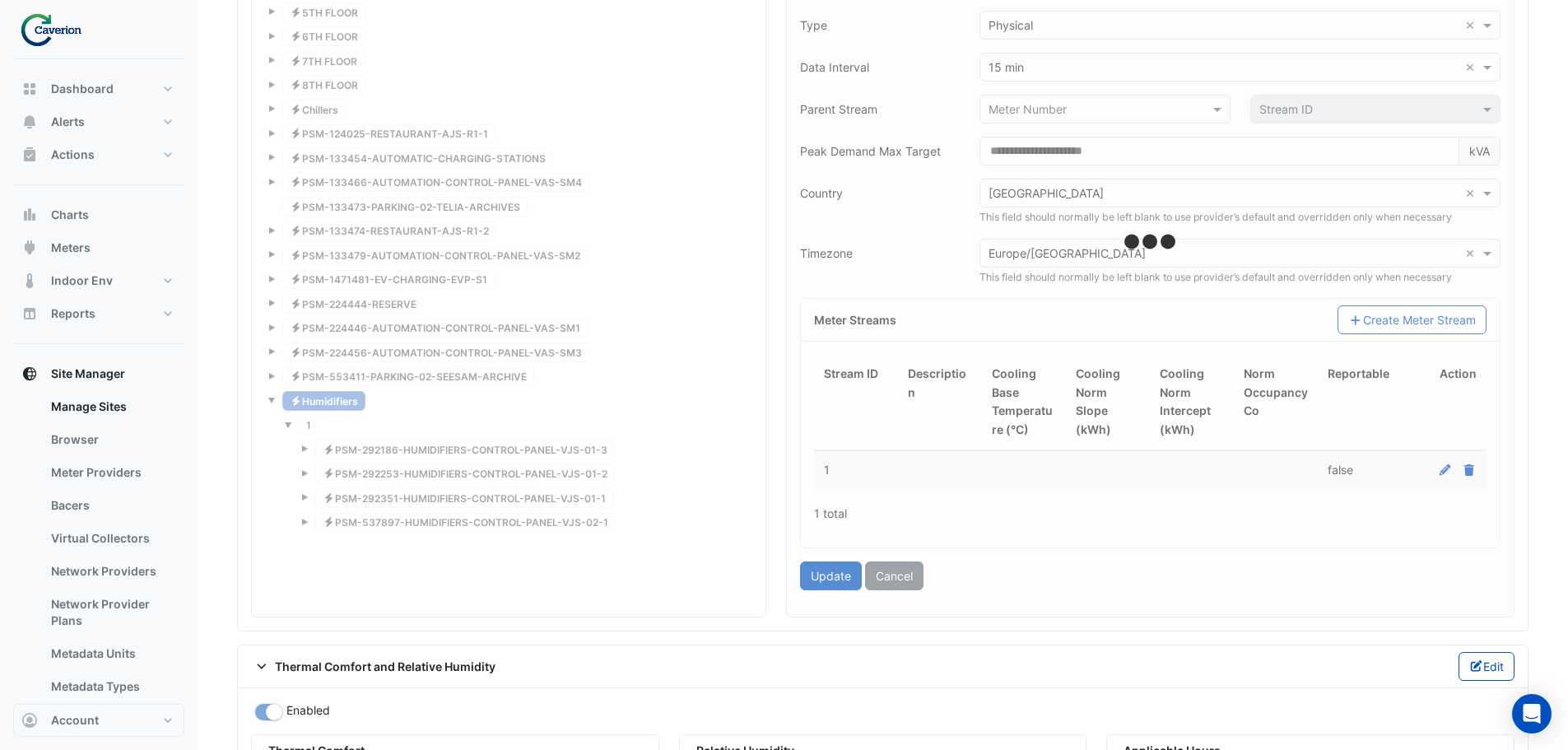
type input "**********"
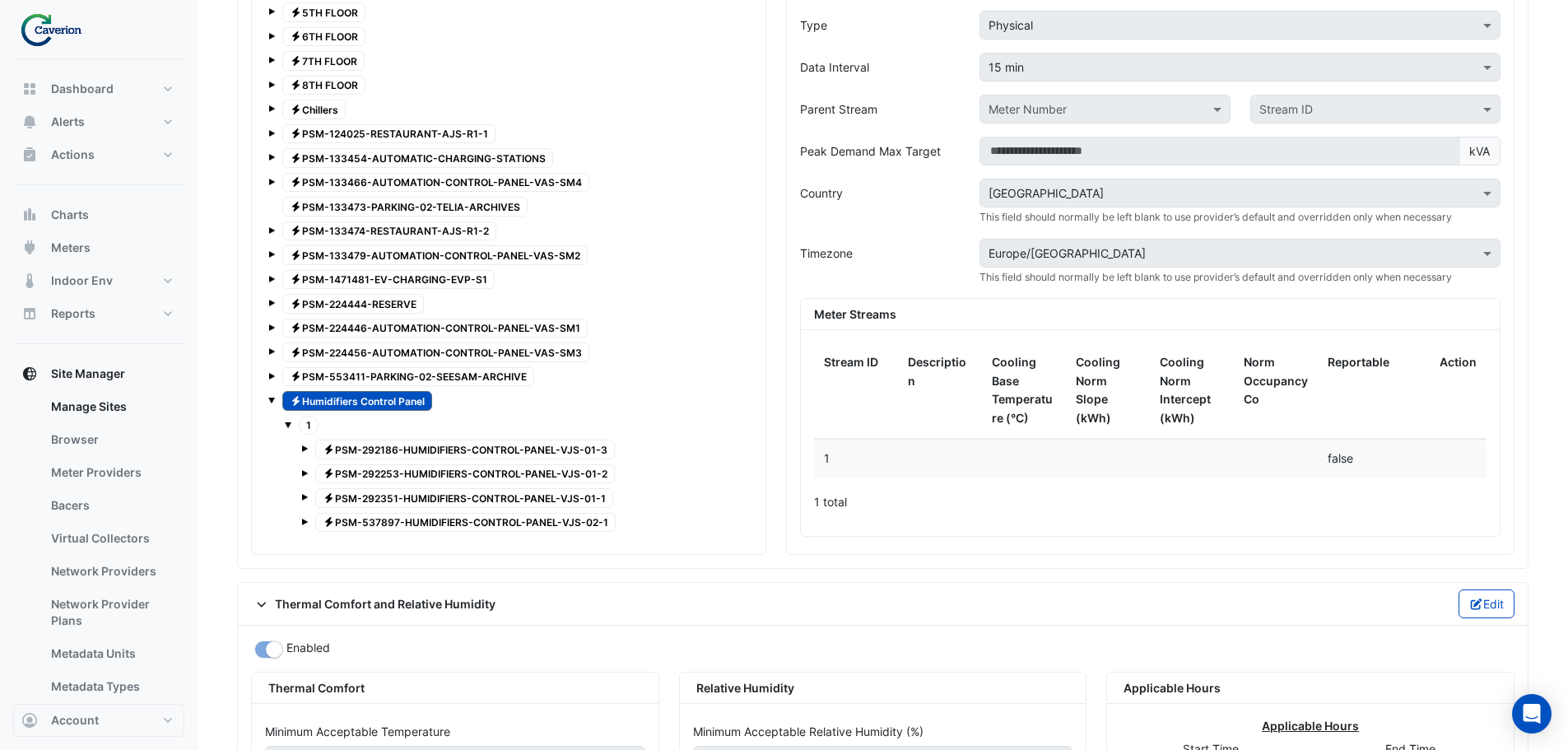
click at [273, 401] on span at bounding box center [271, 400] width 7 height 7
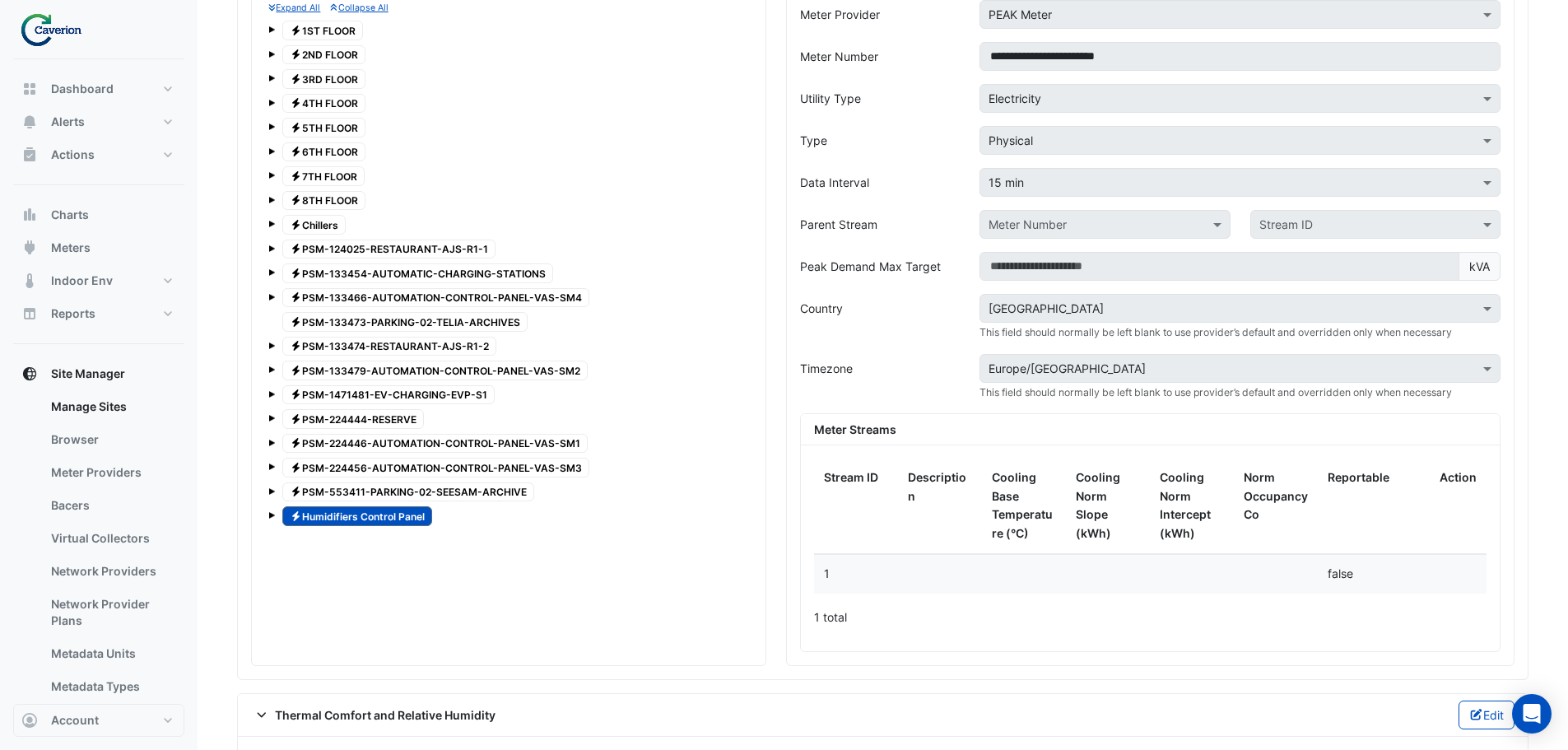
scroll to position [1408, 0]
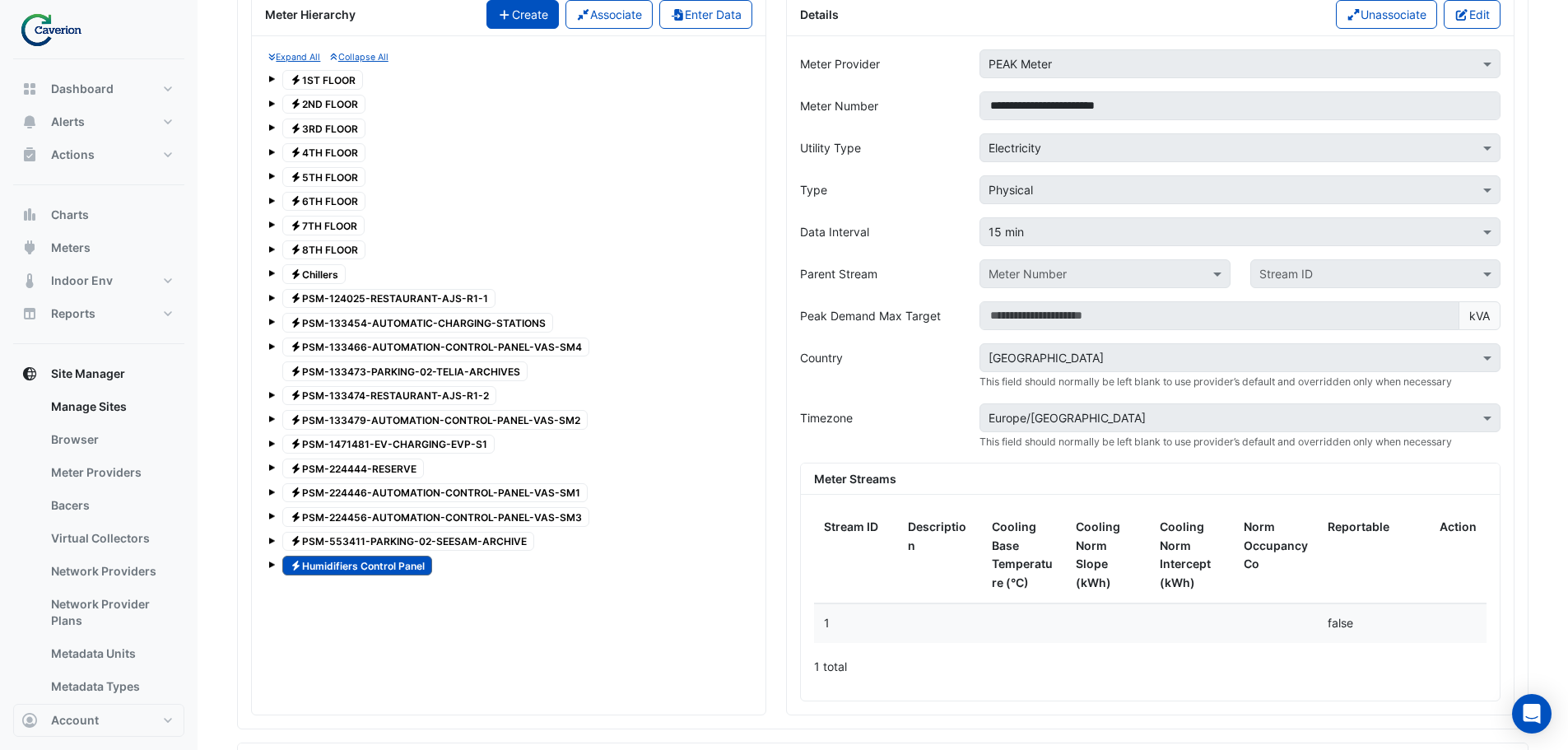
click at [521, 14] on button "Create" at bounding box center [523, 15] width 73 height 29
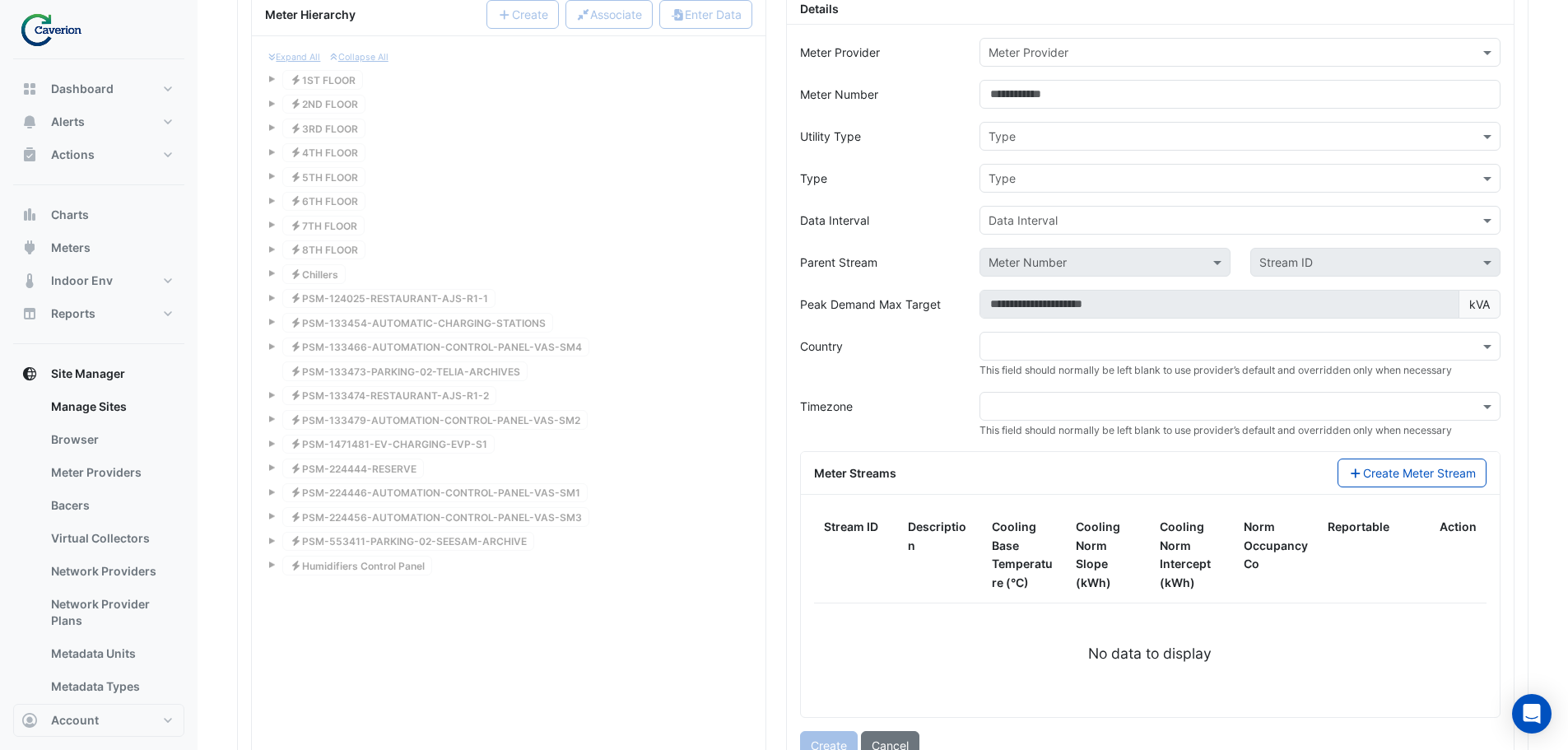
click at [1154, 45] on input "text" at bounding box center [1223, 53] width 470 height 17
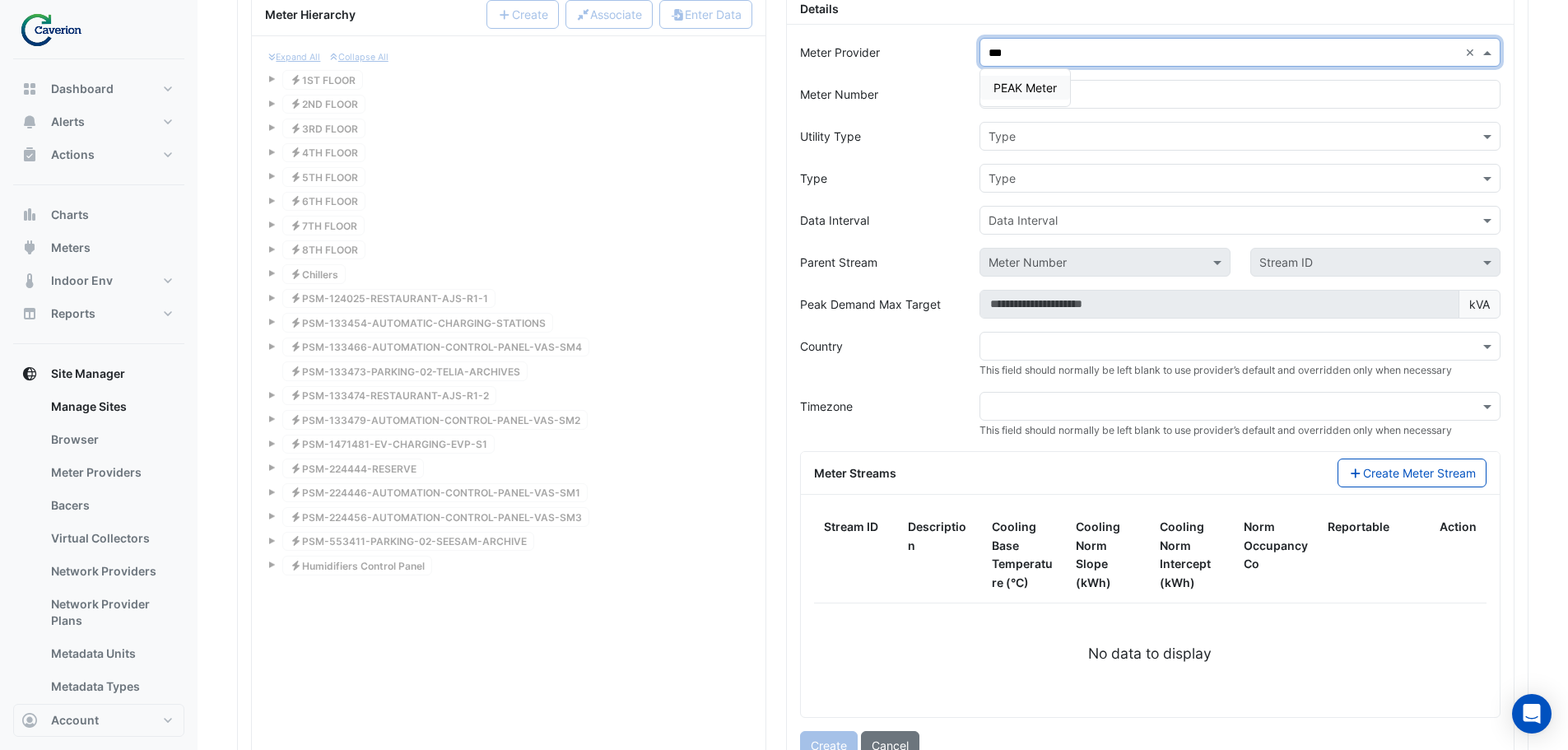
type input "****"
click at [1036, 85] on span "PEAK Meter" at bounding box center [1025, 87] width 63 height 14
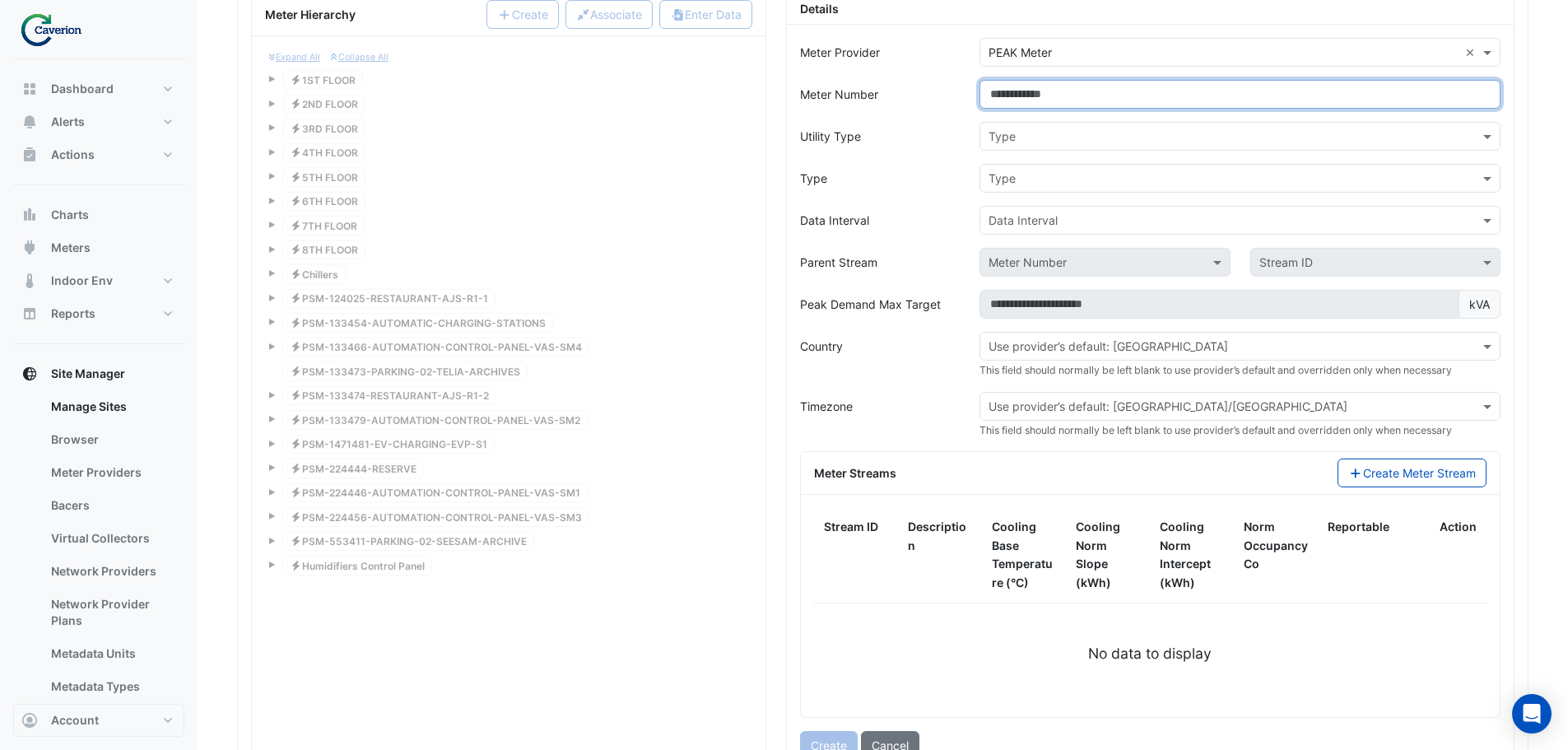
click at [1053, 99] on input "Meter Number" at bounding box center [1240, 95] width 521 height 29
type input "**********"
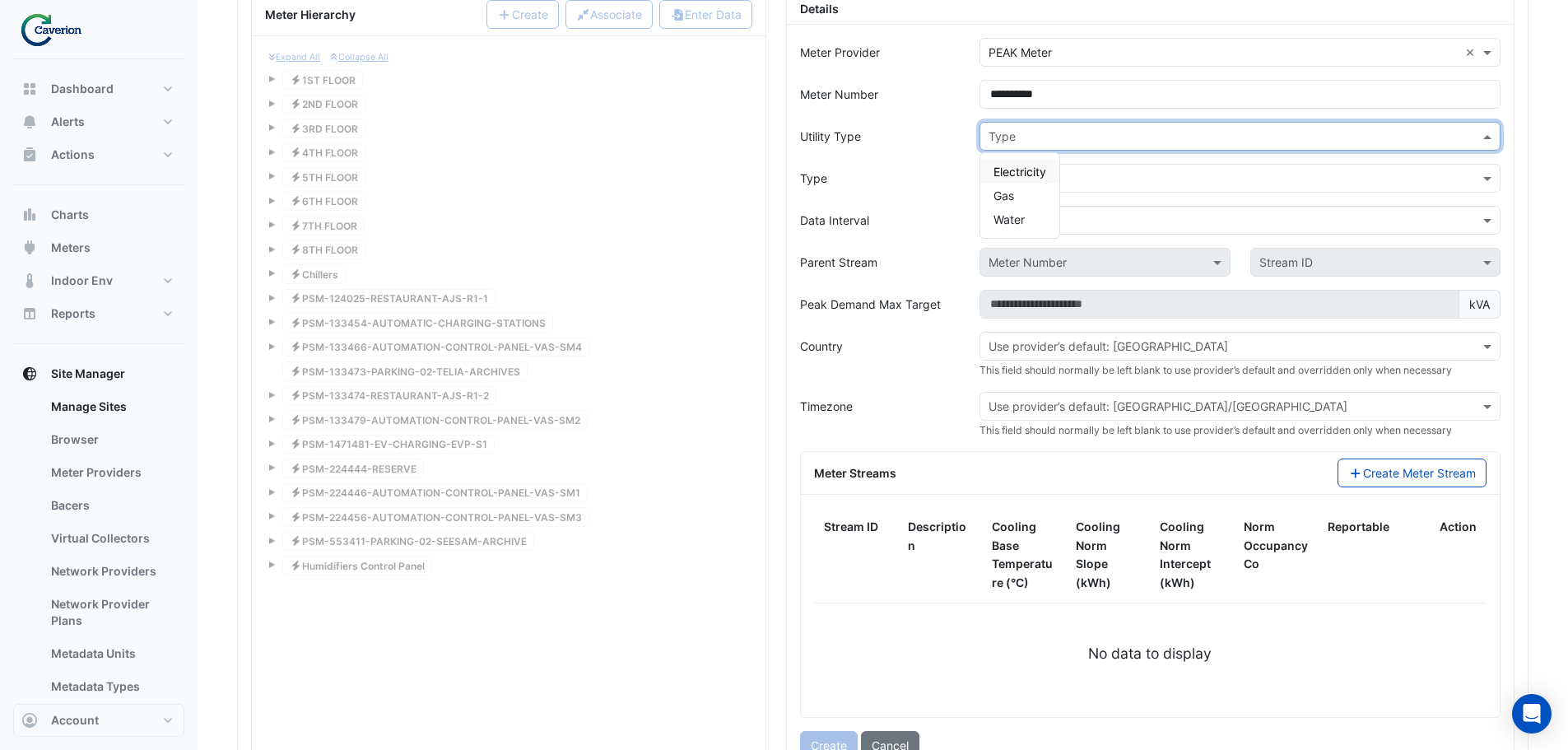
click at [1053, 141] on input "text" at bounding box center [1223, 137] width 470 height 17
click at [1040, 168] on span "Electricity" at bounding box center [1020, 171] width 52 height 14
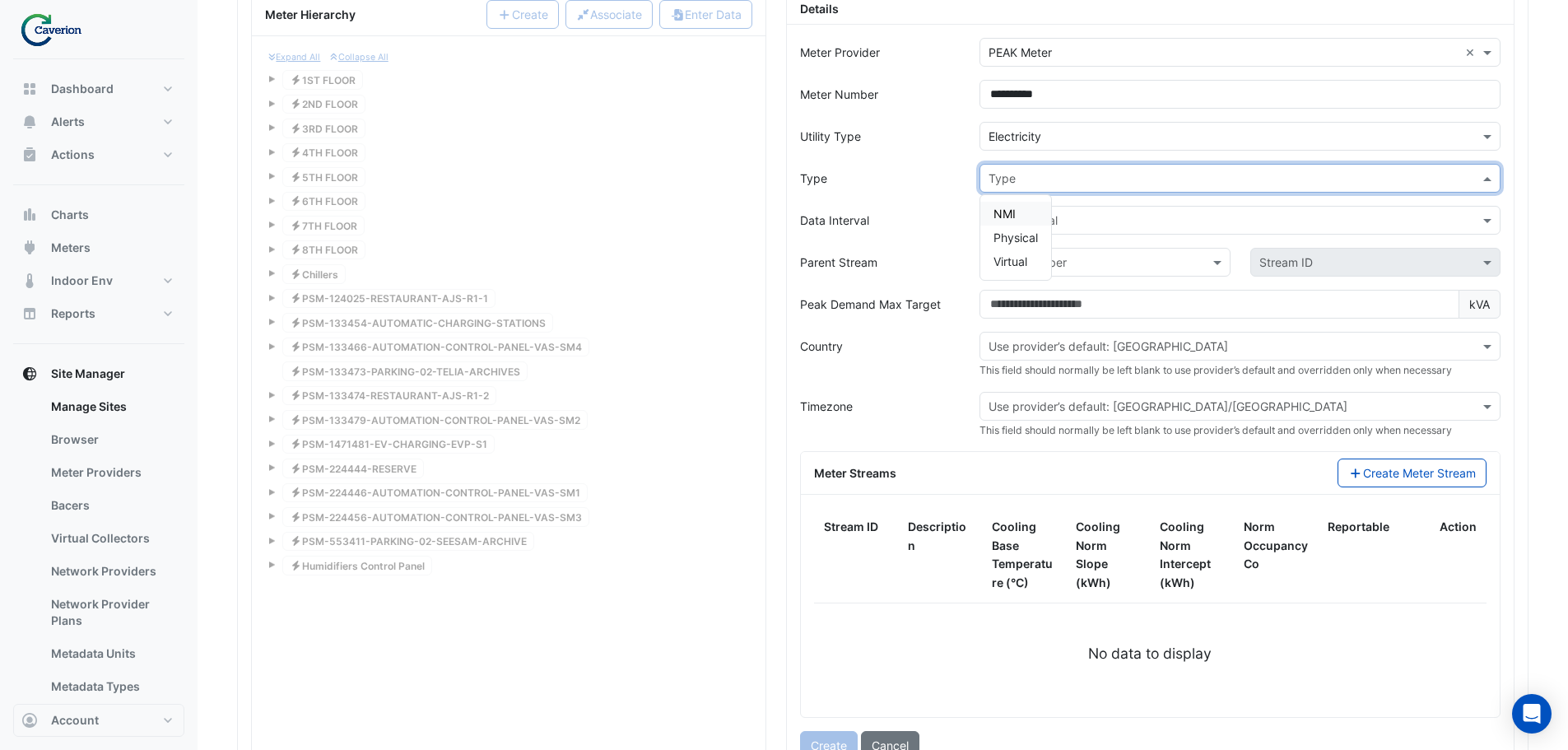
click at [1040, 173] on input "text" at bounding box center [1223, 179] width 470 height 17
click at [1023, 241] on span "Physical" at bounding box center [1016, 237] width 45 height 14
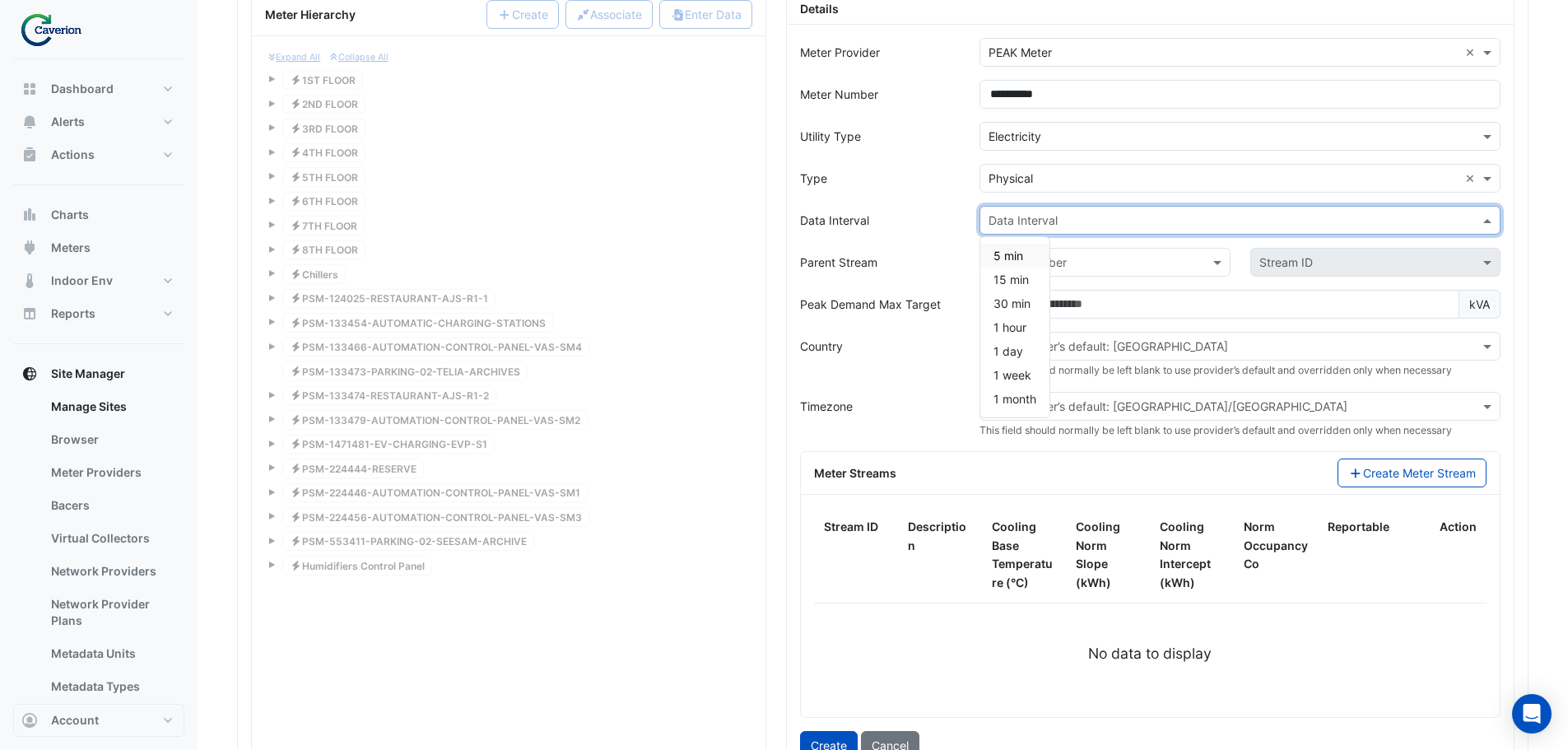
click at [1027, 215] on input "text" at bounding box center [1223, 221] width 470 height 17
click at [1016, 281] on span "15 min" at bounding box center [1011, 280] width 36 height 14
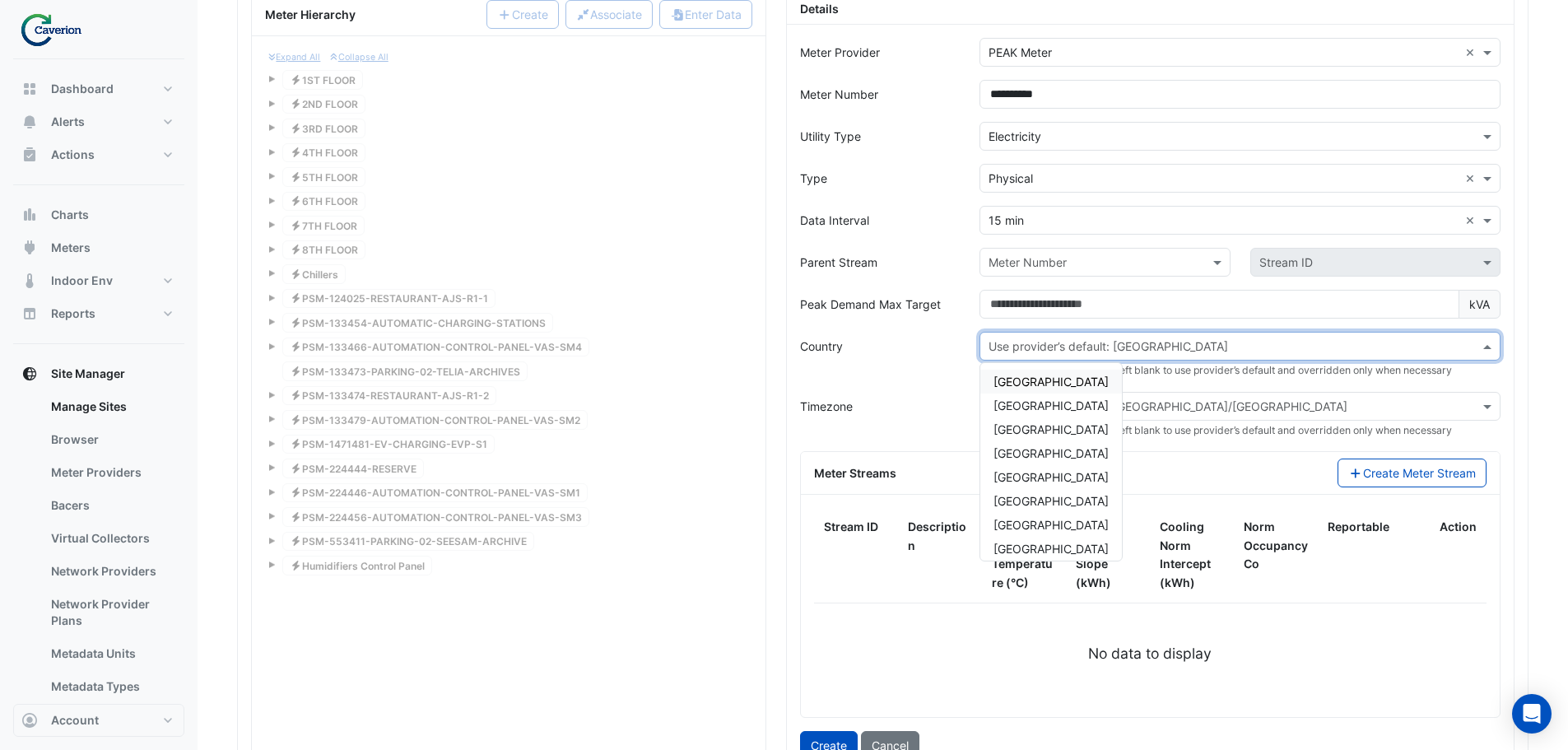
click at [1182, 342] on input "text" at bounding box center [1223, 347] width 470 height 17
click at [1037, 526] on span "[GEOGRAPHIC_DATA]" at bounding box center [1051, 525] width 115 height 14
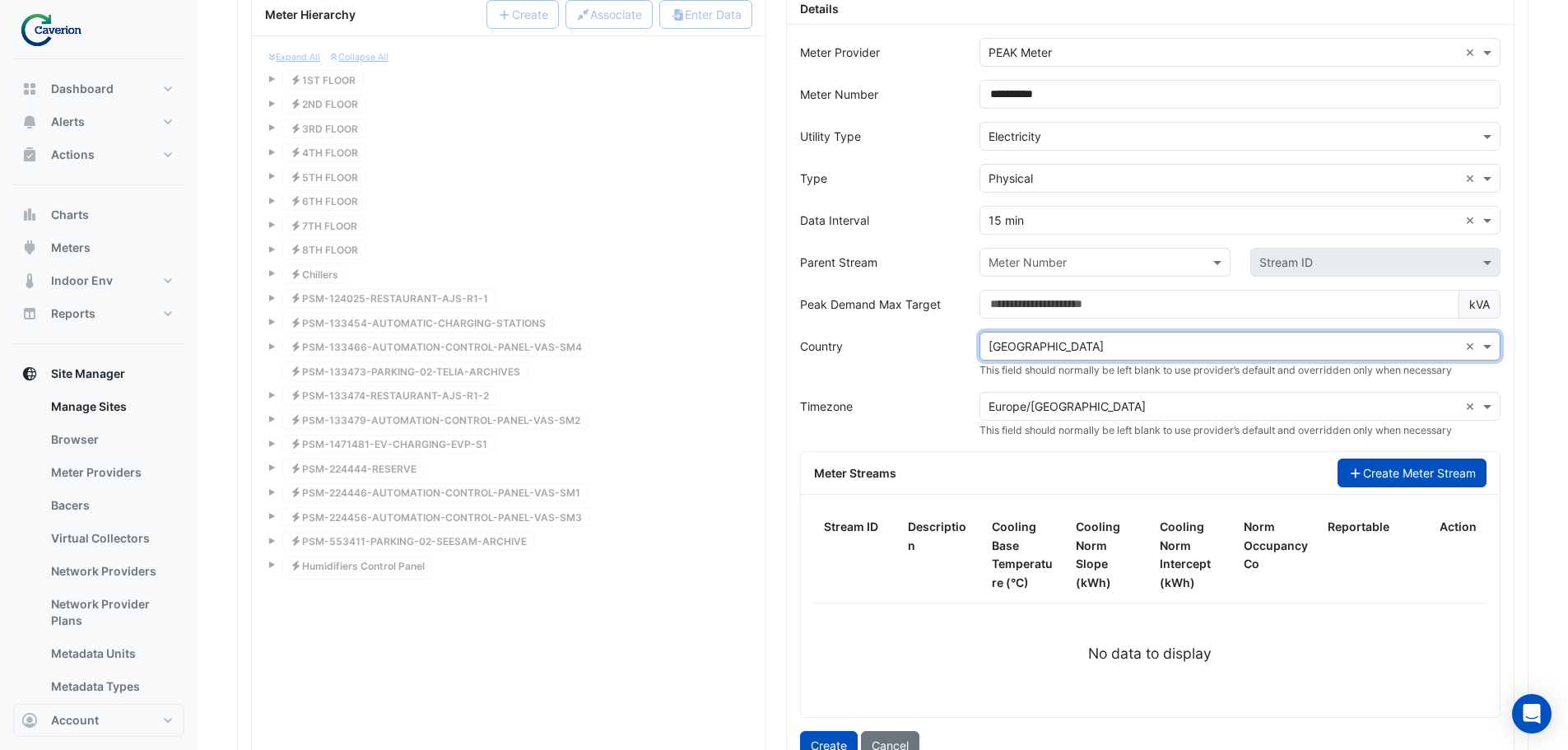
click at [1407, 472] on button "Create Meter Stream" at bounding box center [1412, 473] width 149 height 29
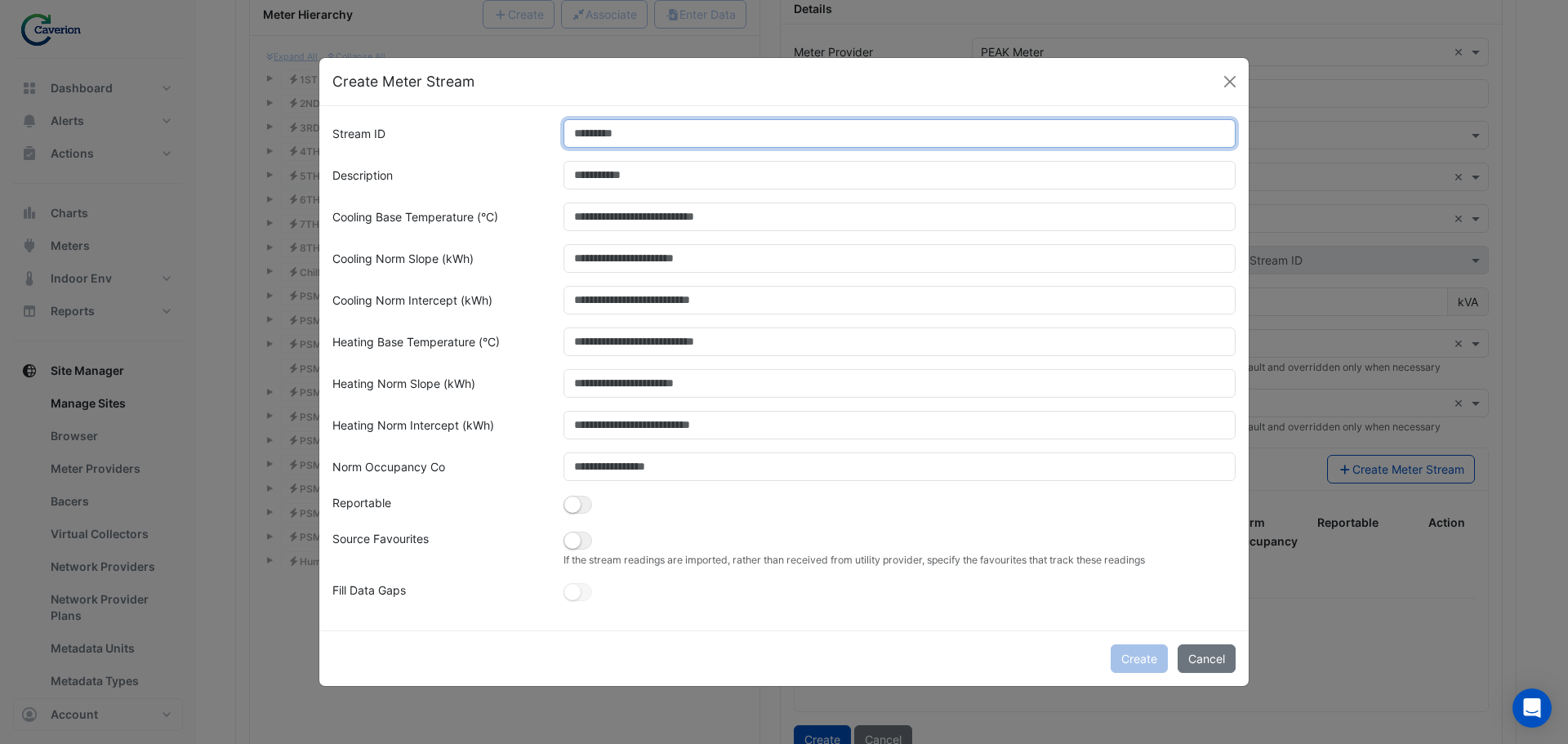
click at [590, 137] on input "Stream ID" at bounding box center [900, 133] width 673 height 29
type input "*"
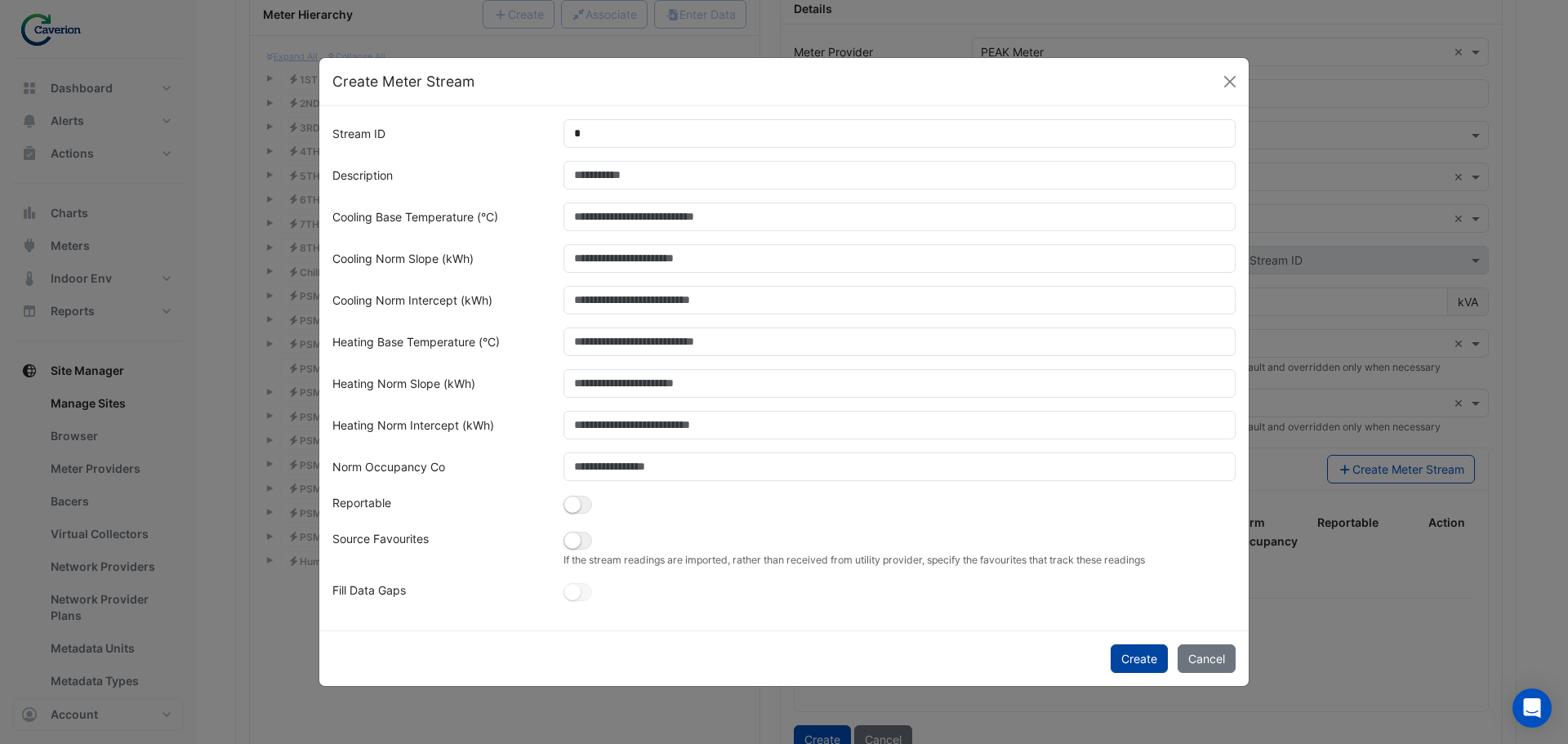
click at [1123, 659] on button "Create" at bounding box center [1140, 659] width 58 height 29
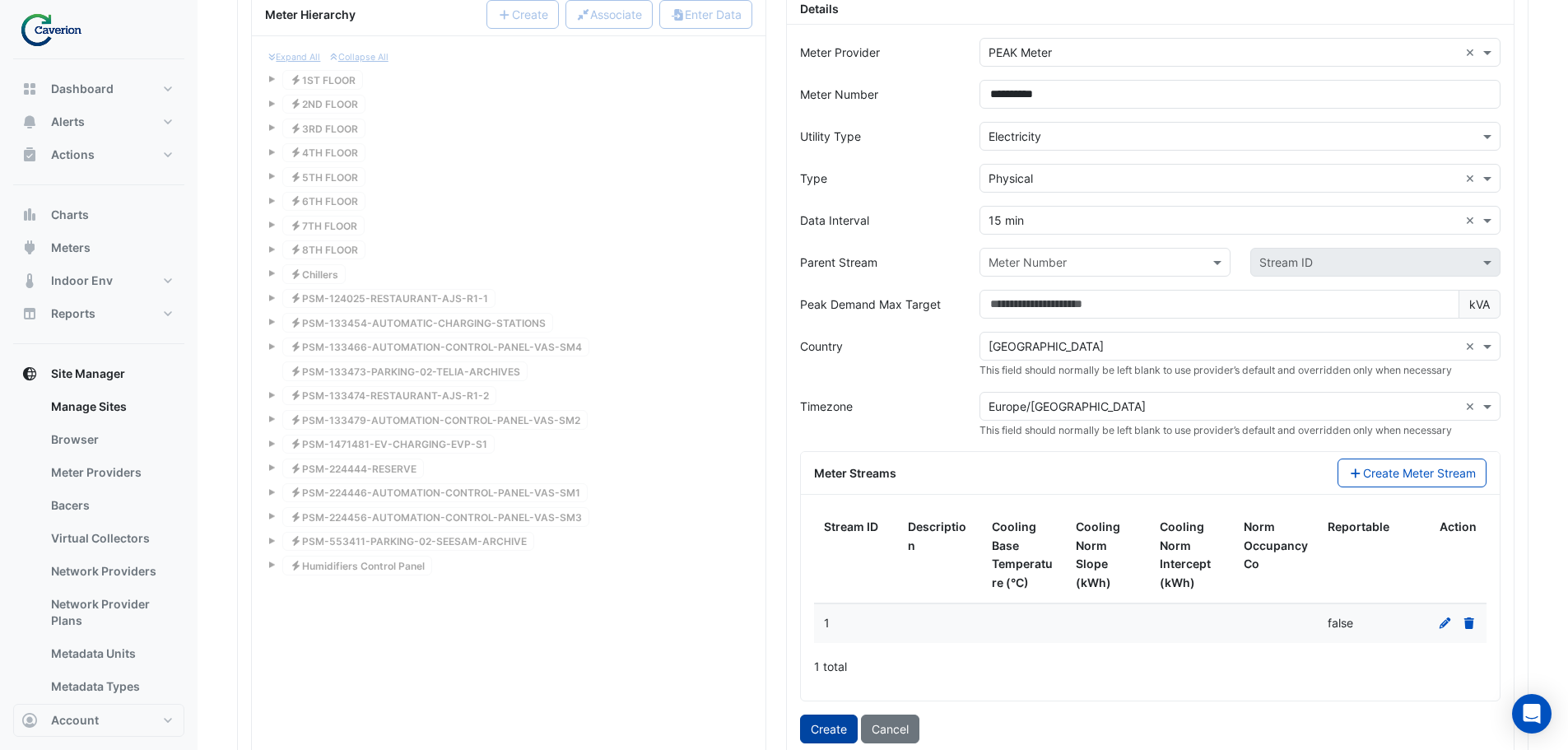
click at [824, 726] on button "Create" at bounding box center [829, 729] width 58 height 29
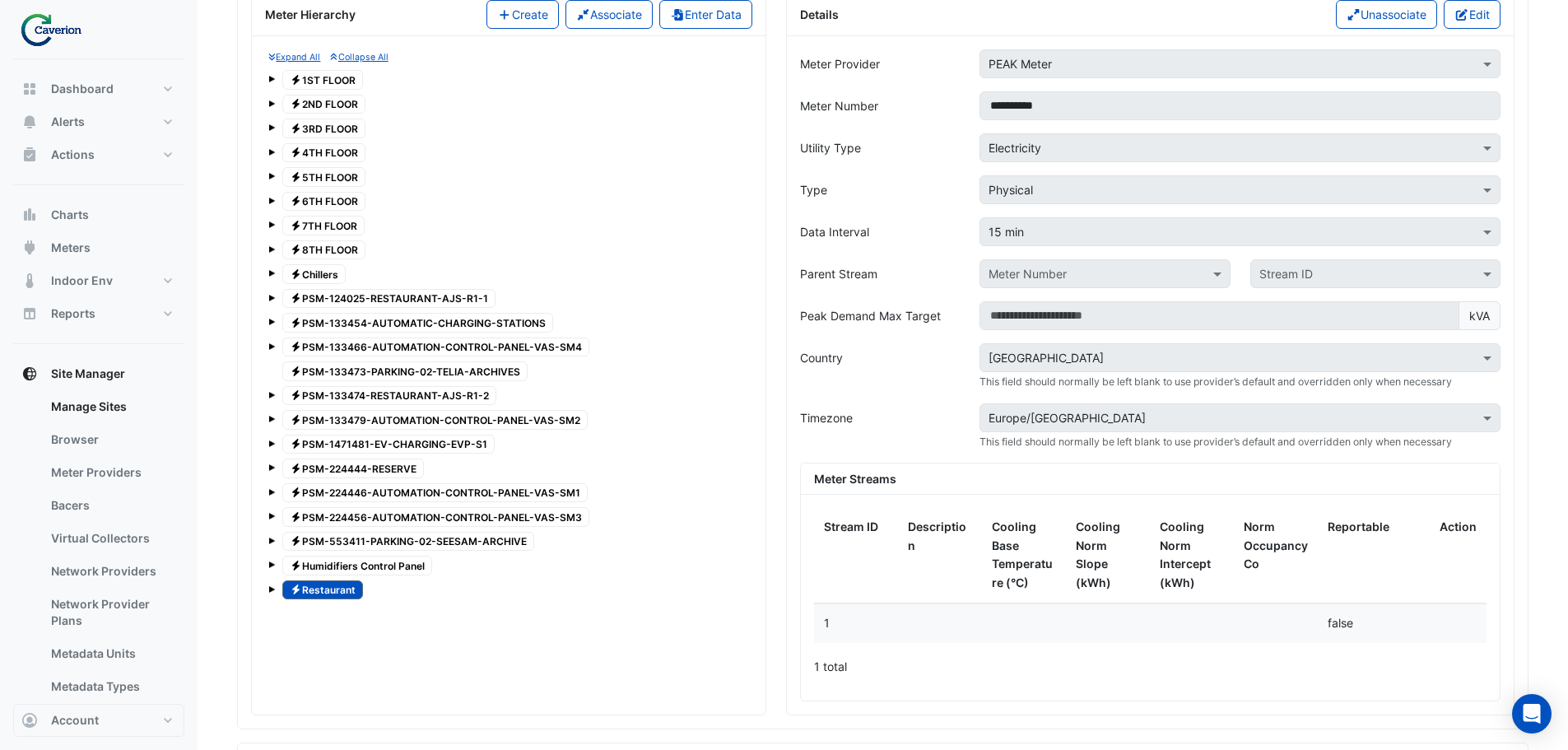
click at [482, 299] on span "Electricity PSM-124025-RESTAURANT-AJS-R1-1" at bounding box center [389, 299] width 213 height 19
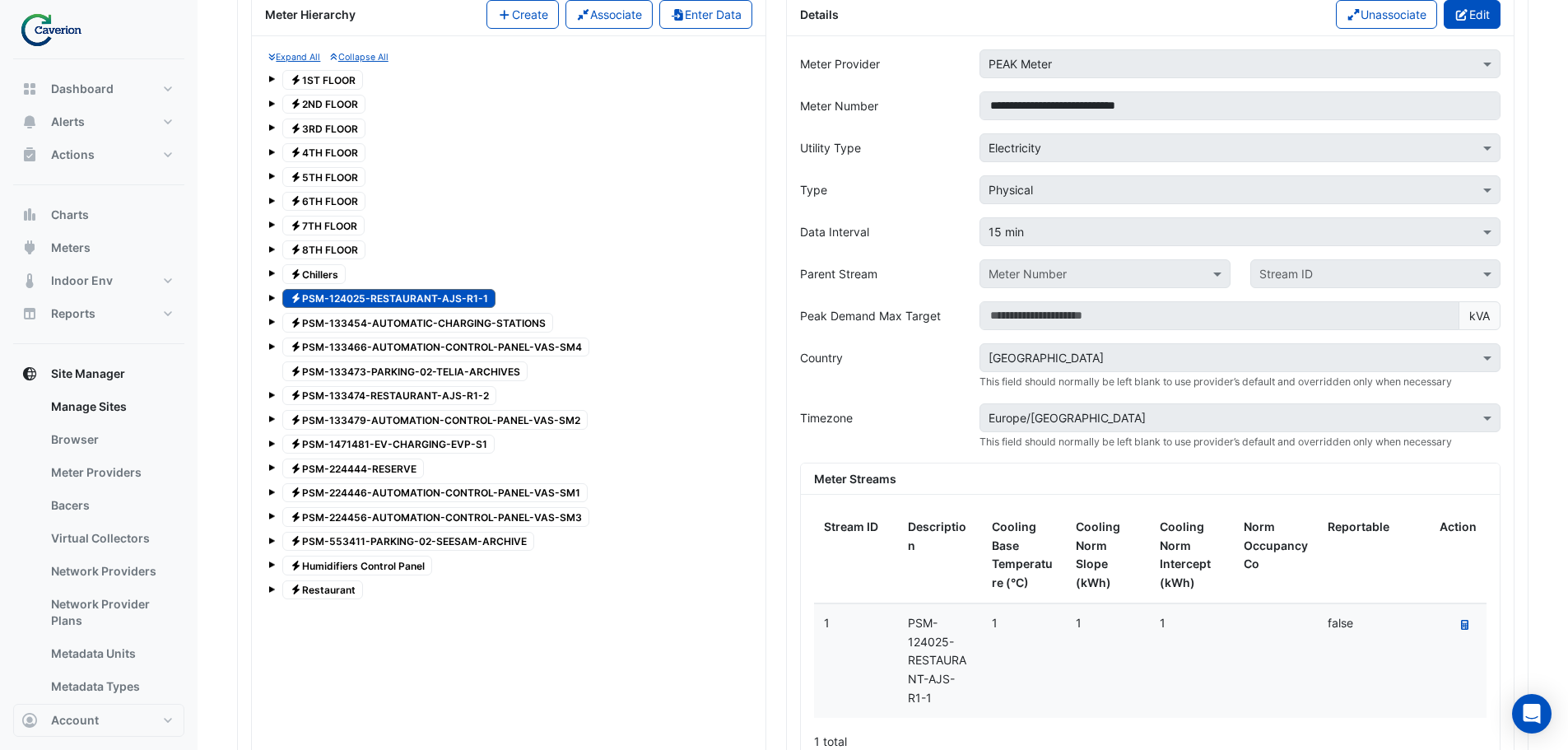
click at [1479, 21] on button "Edit" at bounding box center [1472, 15] width 57 height 29
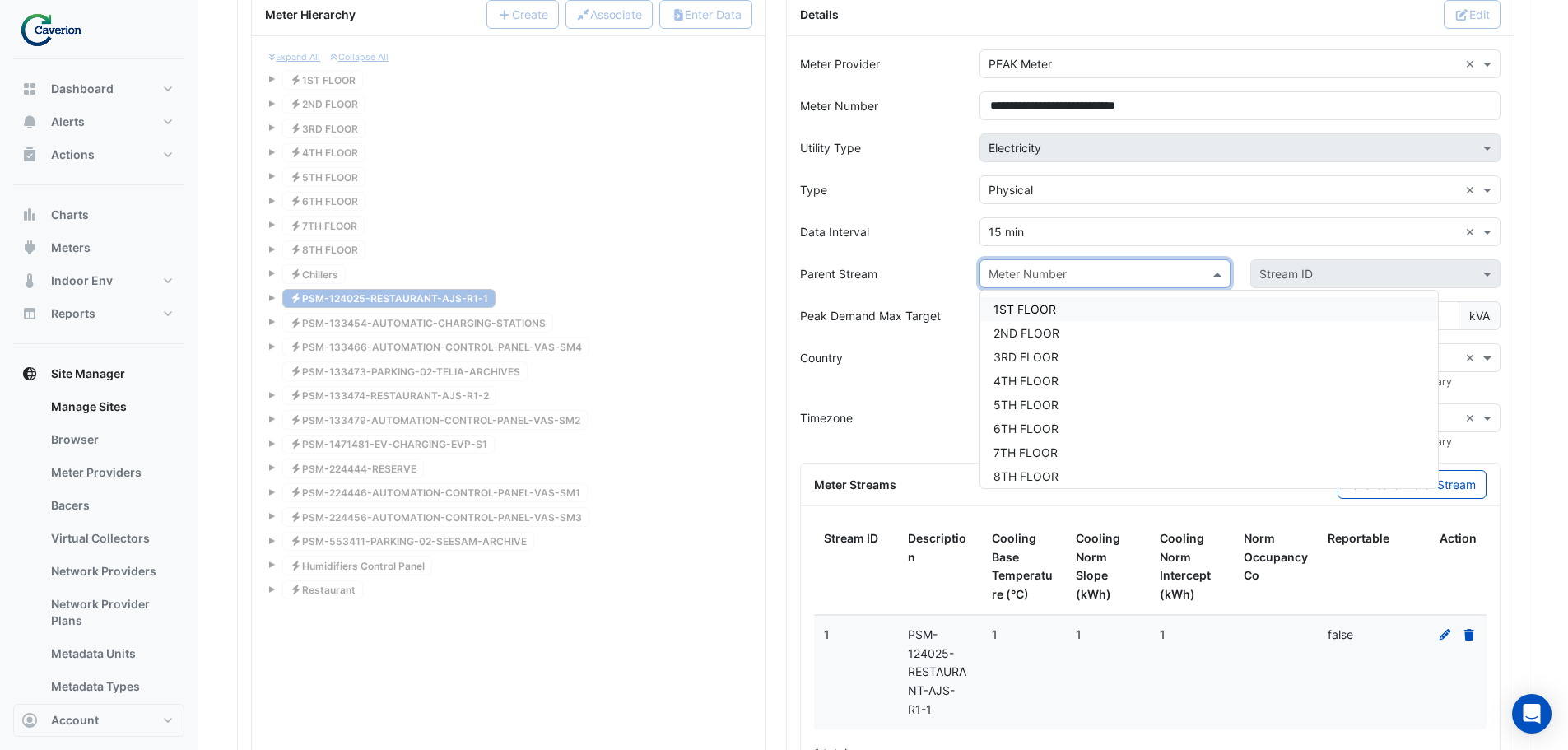
click at [1166, 282] on input "text" at bounding box center [1088, 275] width 199 height 17
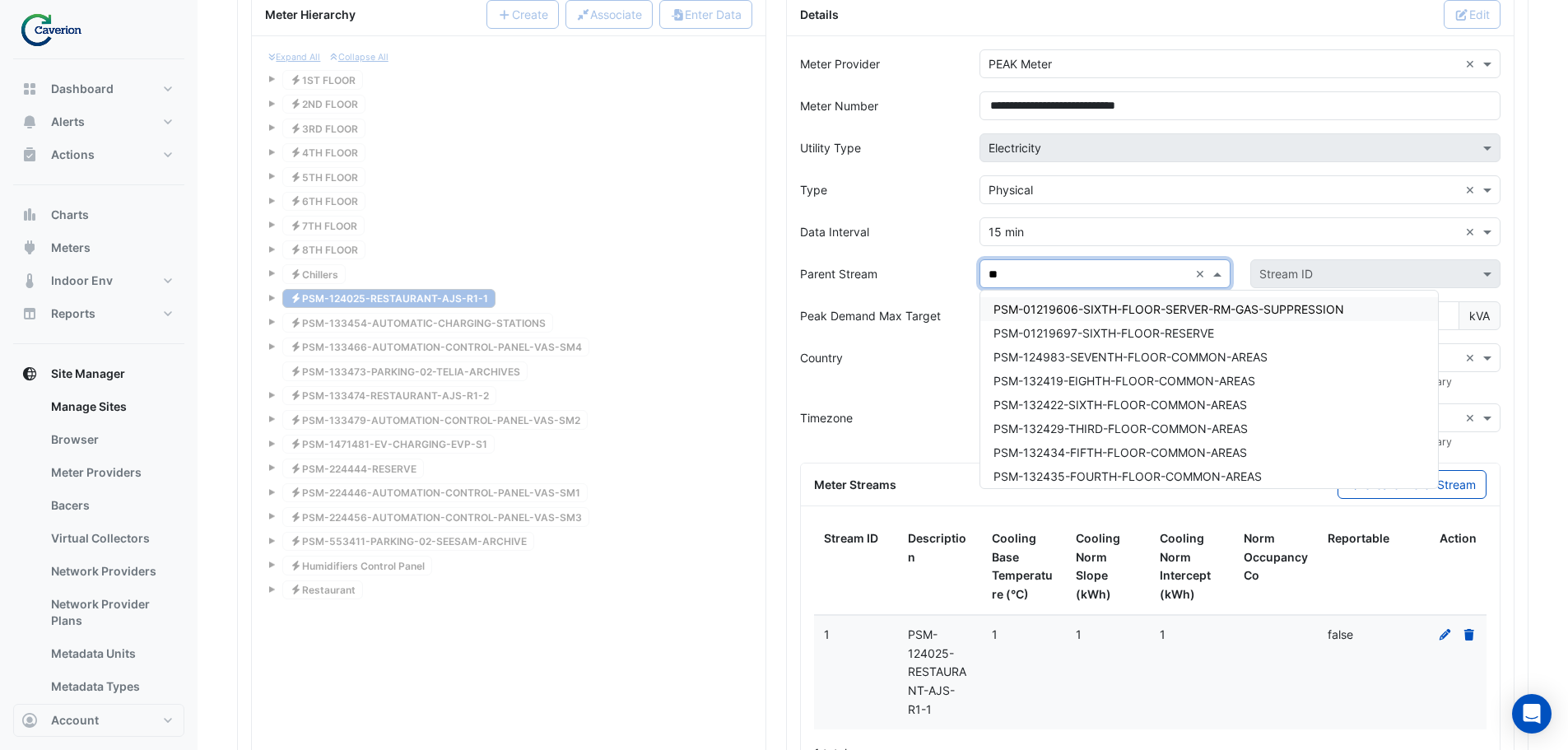
type input "***"
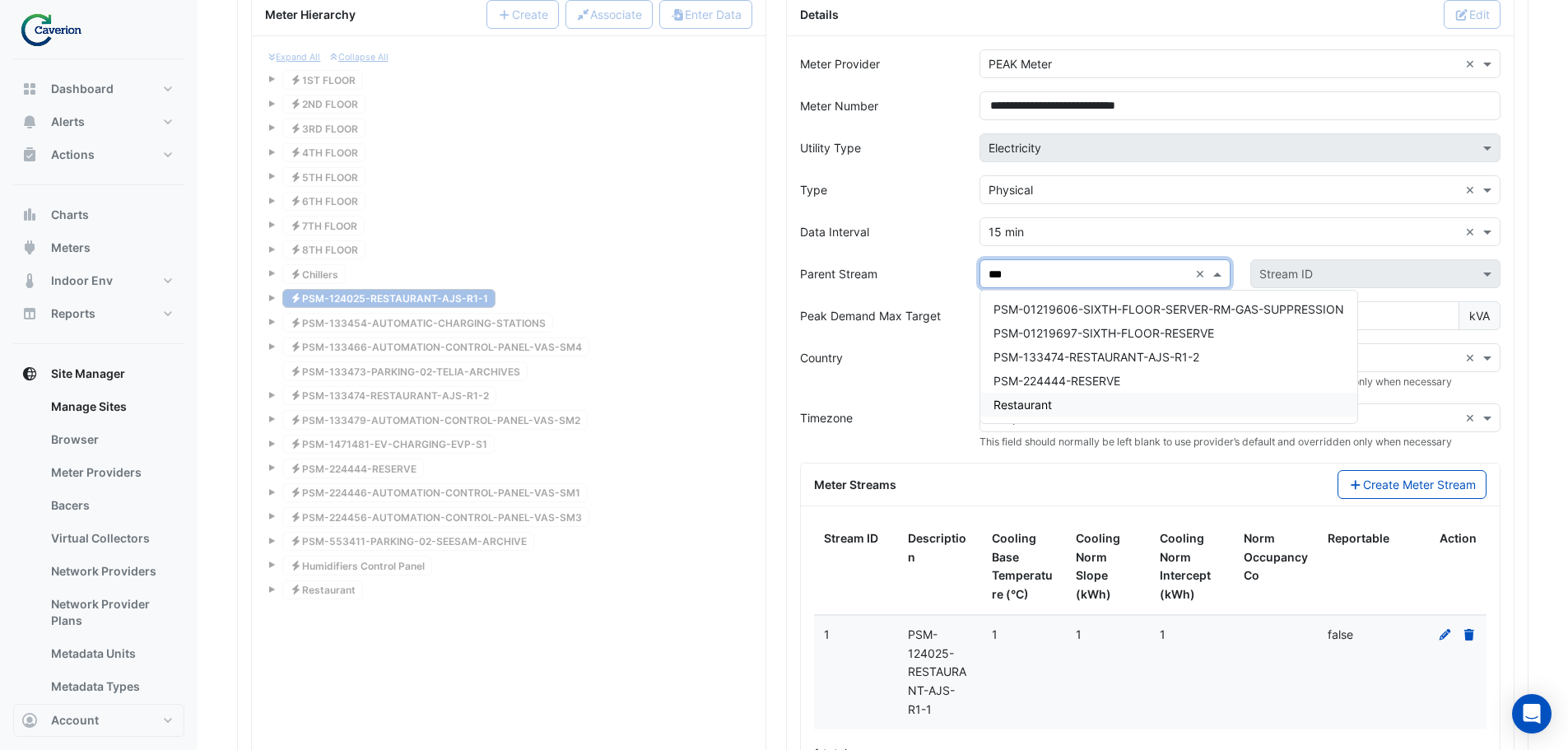
click at [1039, 403] on span "Restaurant" at bounding box center [1023, 405] width 58 height 14
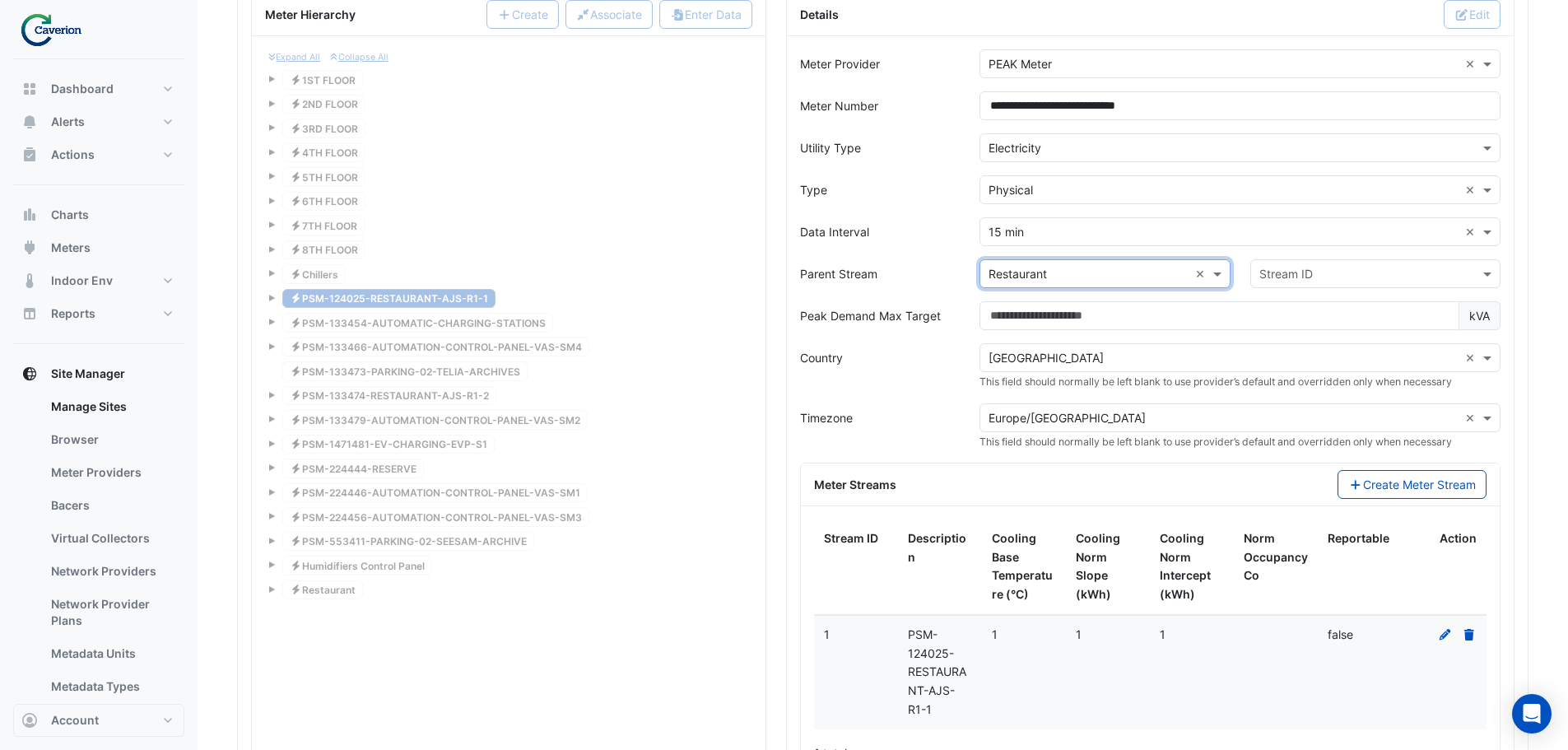
click at [1319, 283] on div "Stream ID" at bounding box center [1362, 274] width 222 height 17
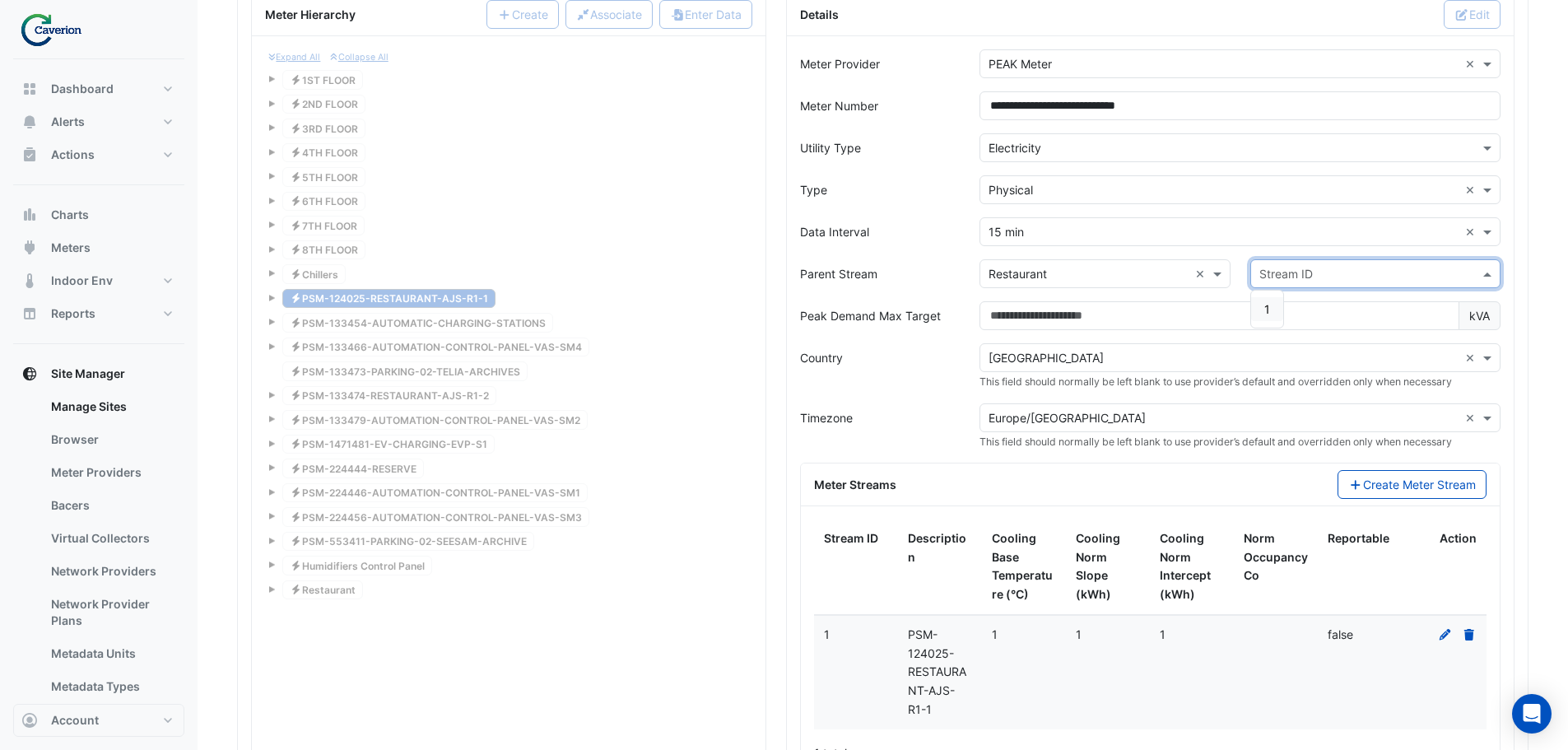
click at [1266, 322] on div "1" at bounding box center [1267, 309] width 32 height 37
click at [1265, 315] on span "1" at bounding box center [1267, 309] width 6 height 14
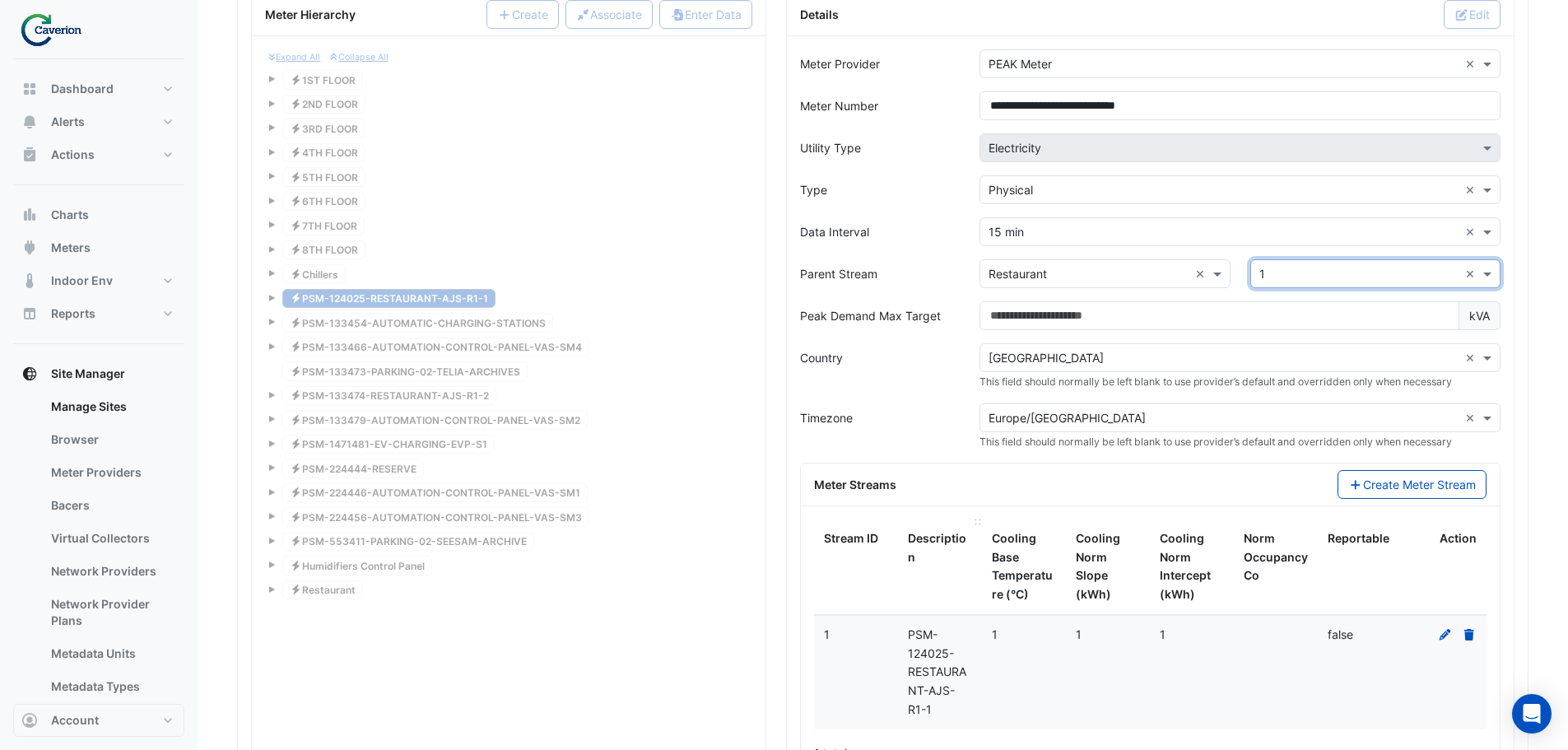
scroll to position [1573, 0]
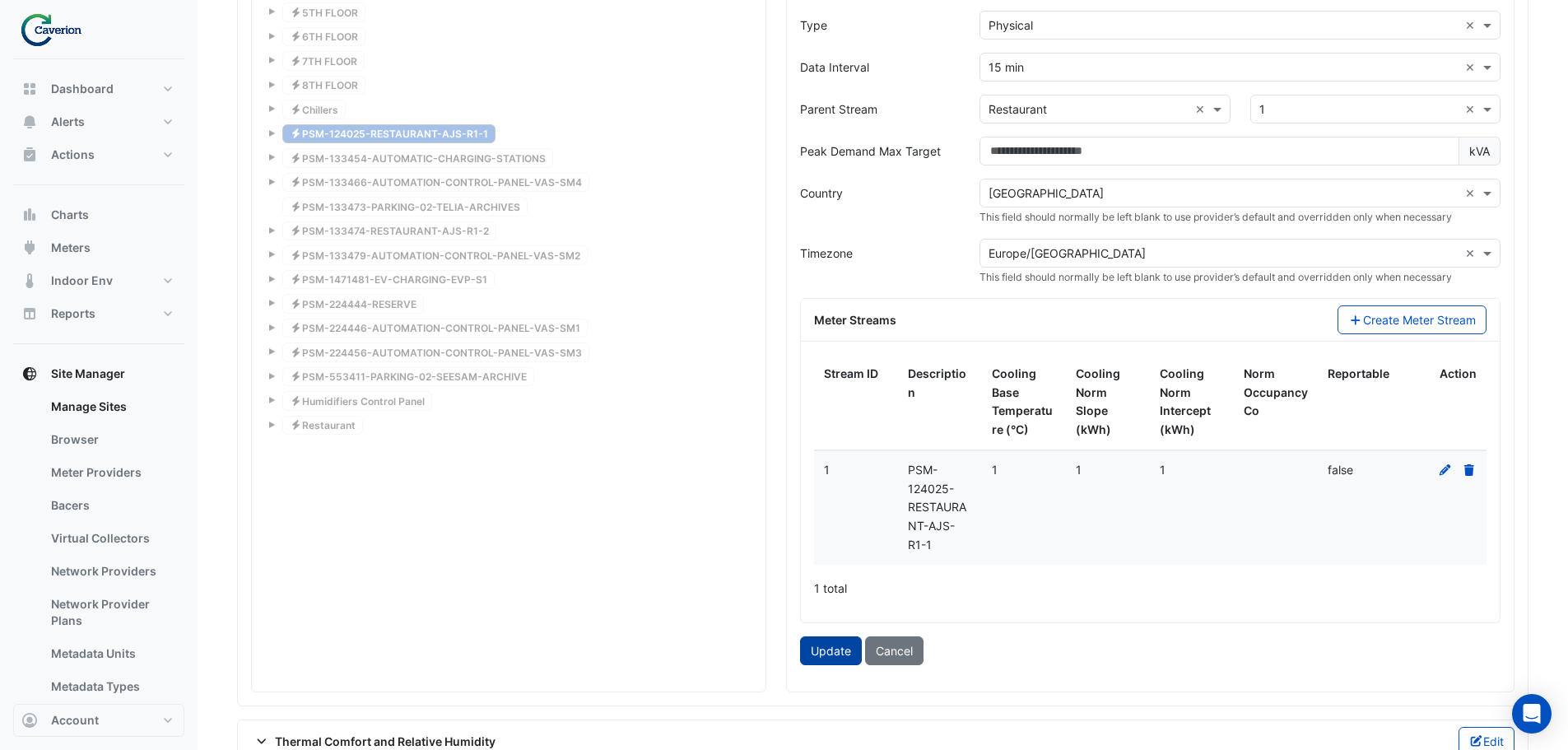
click at [842, 650] on button "Update" at bounding box center [831, 650] width 62 height 29
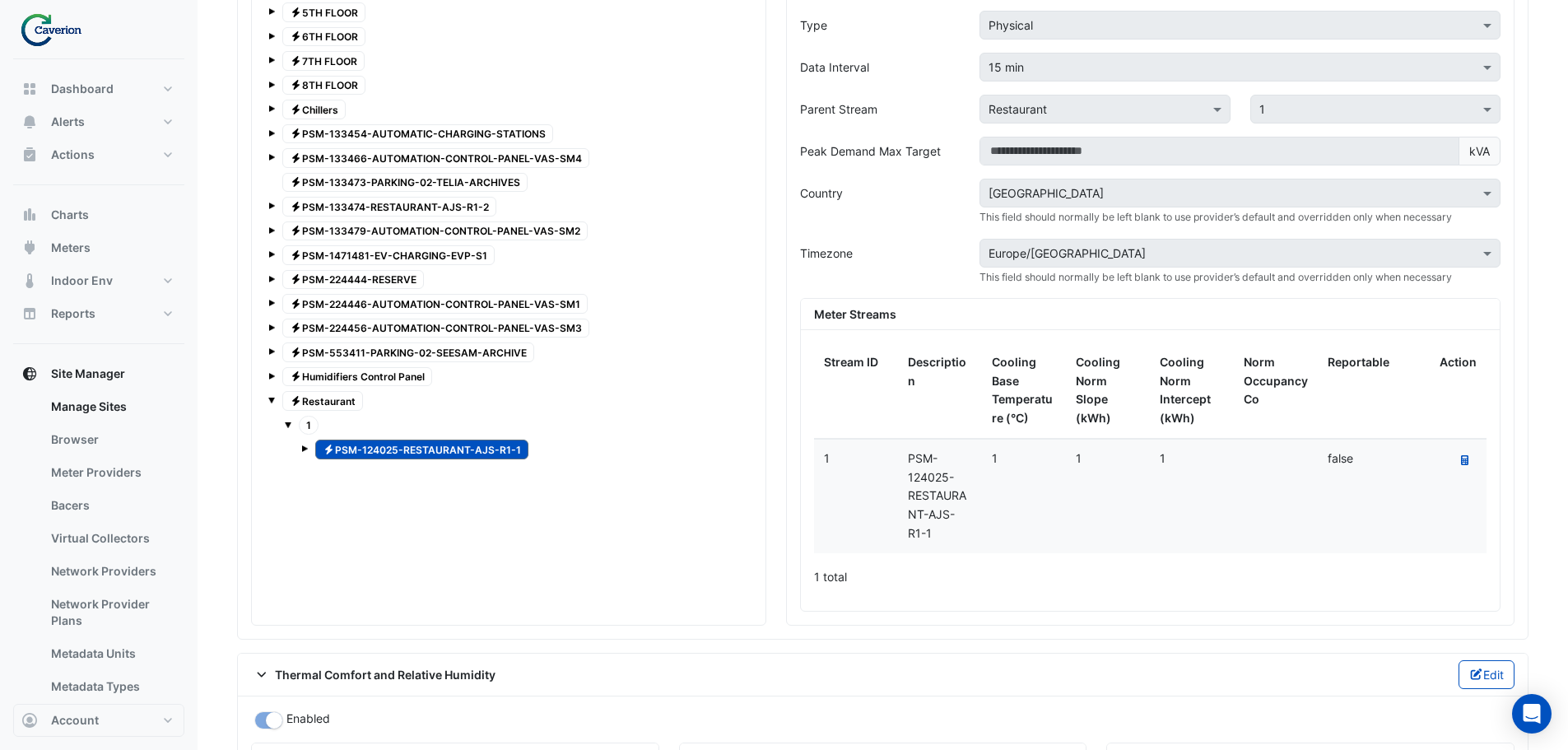
click at [473, 206] on span "Electricity PSM-133474-RESTAURANT-AJS-R1-2" at bounding box center [389, 206] width 214 height 19
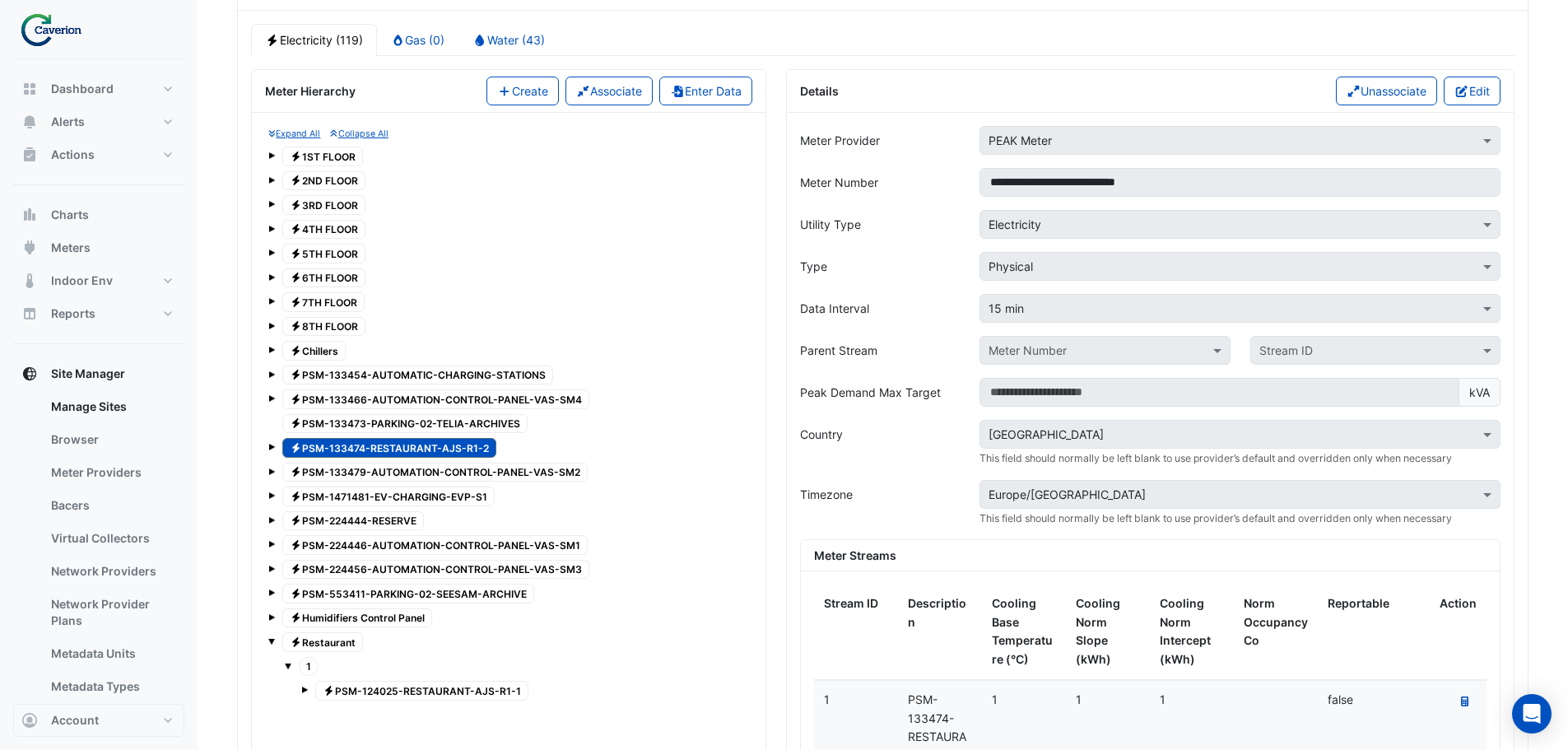
scroll to position [1326, 0]
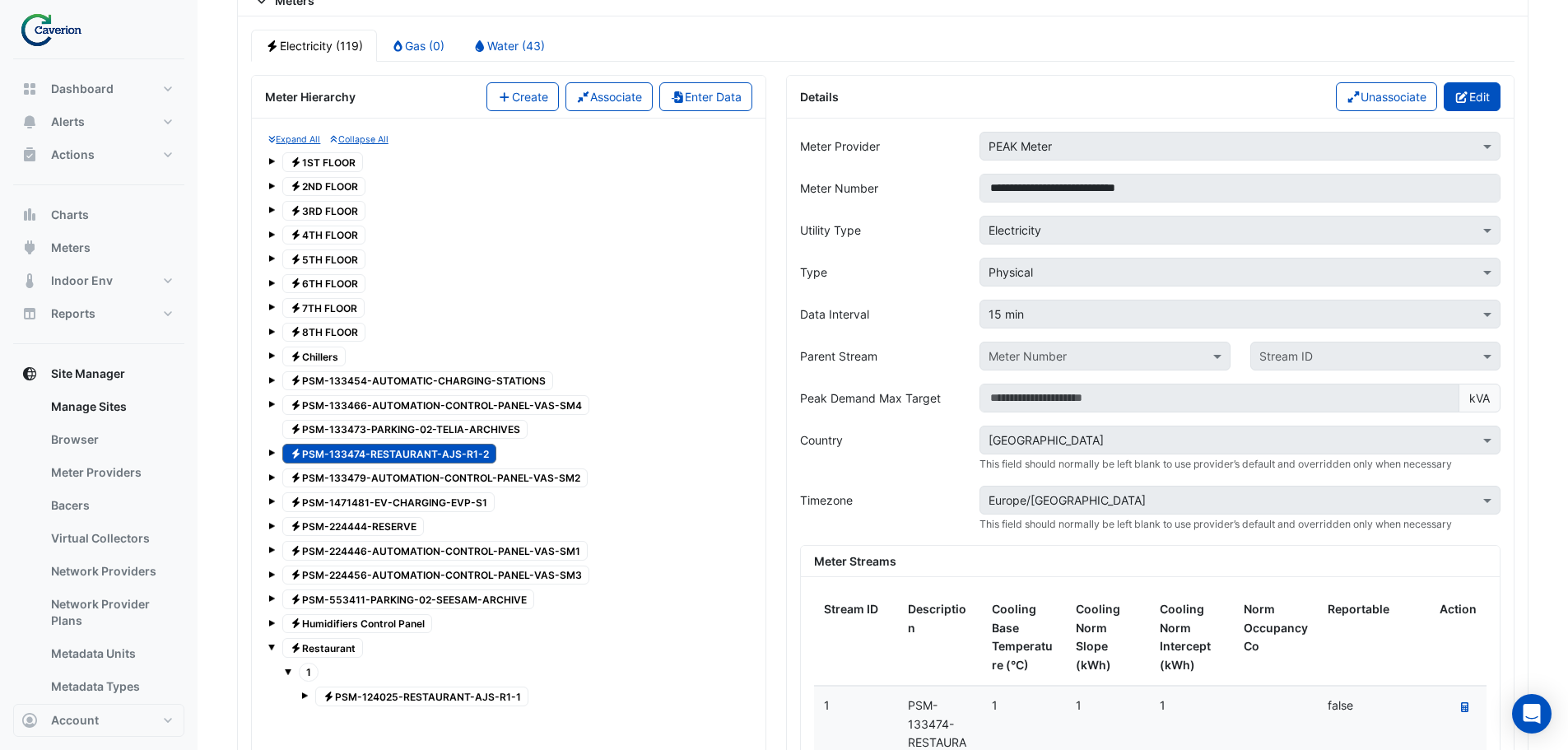
click at [1459, 98] on icon "button" at bounding box center [1462, 97] width 12 height 12
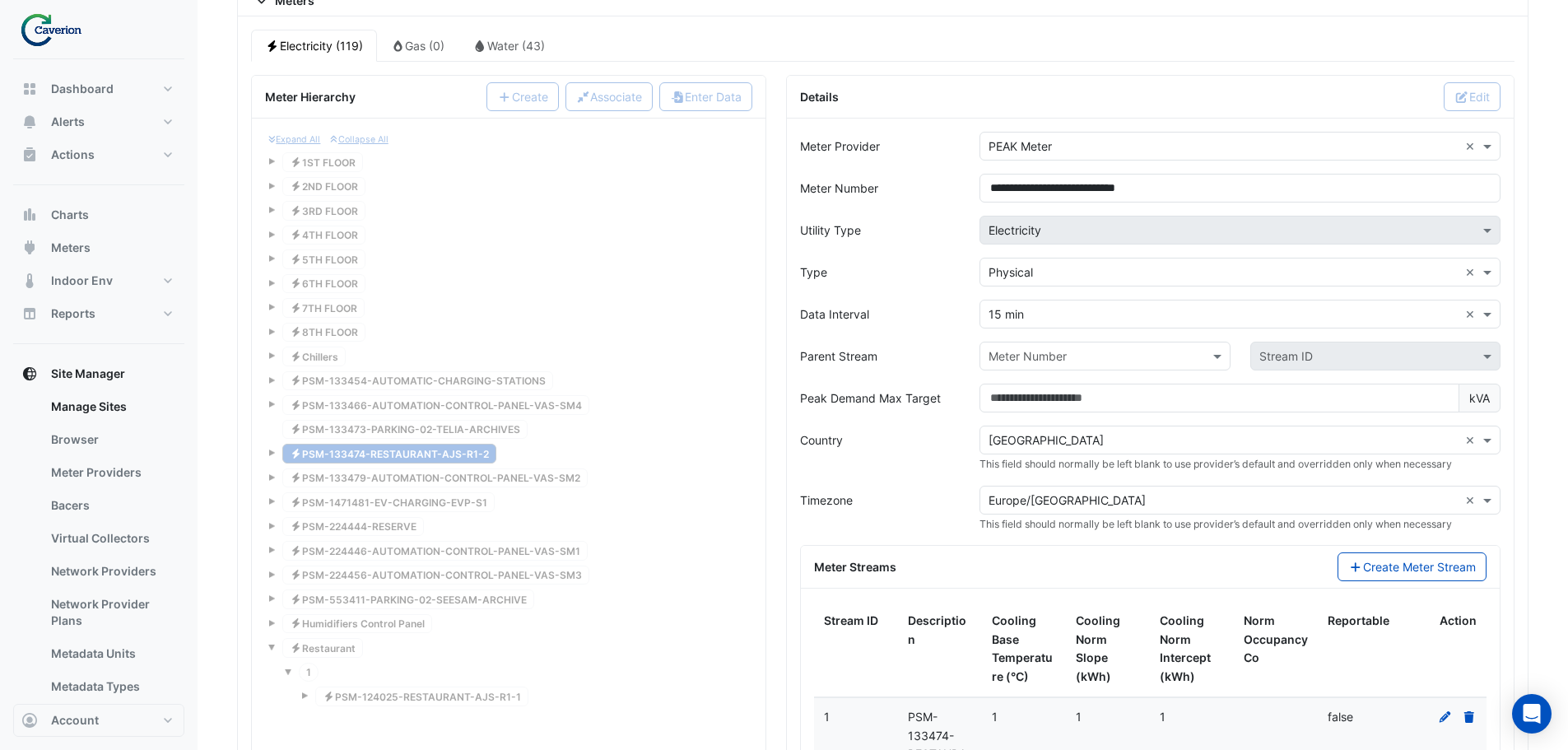
click at [1079, 348] on input "text" at bounding box center [1088, 357] width 199 height 17
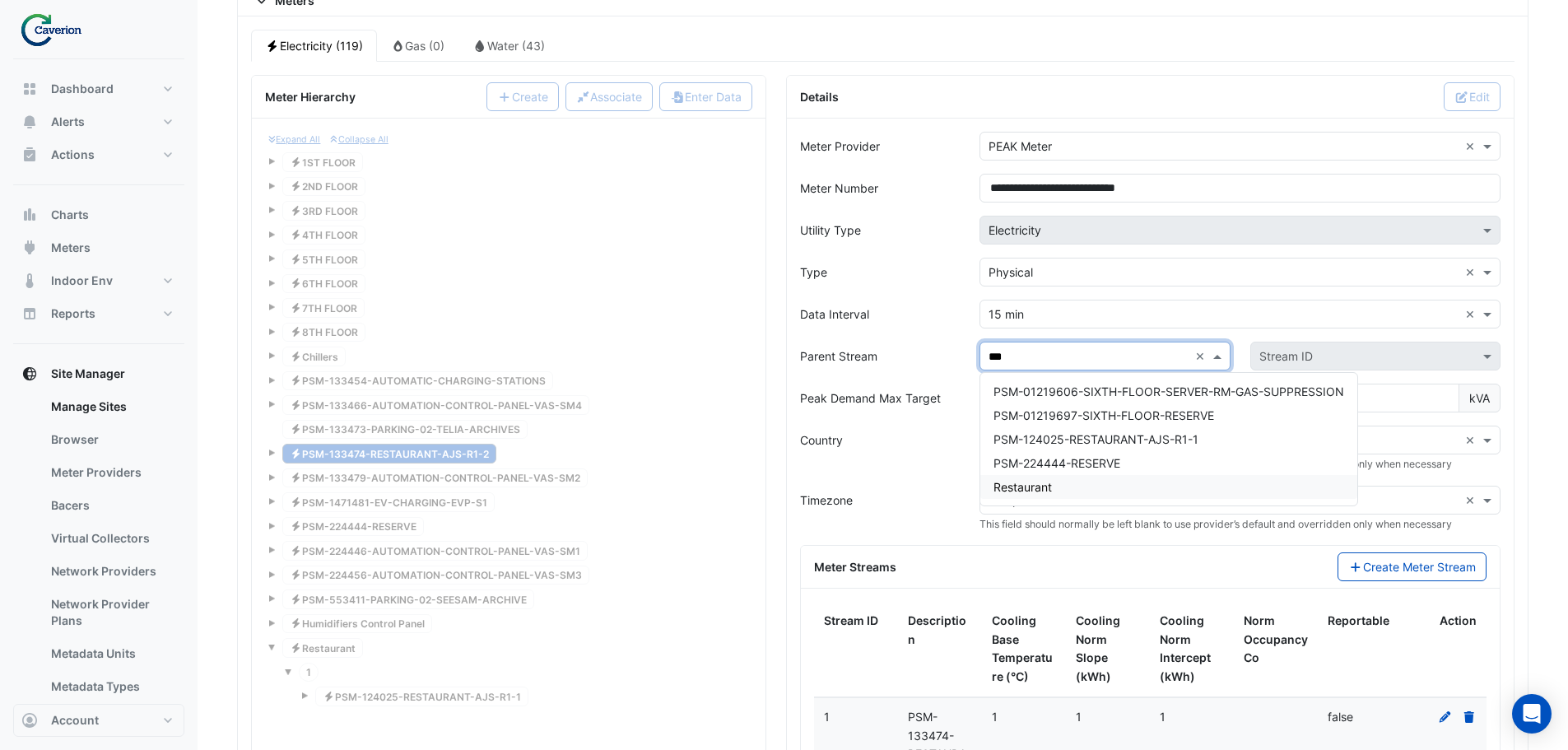
scroll to position [0, 0]
type input "****"
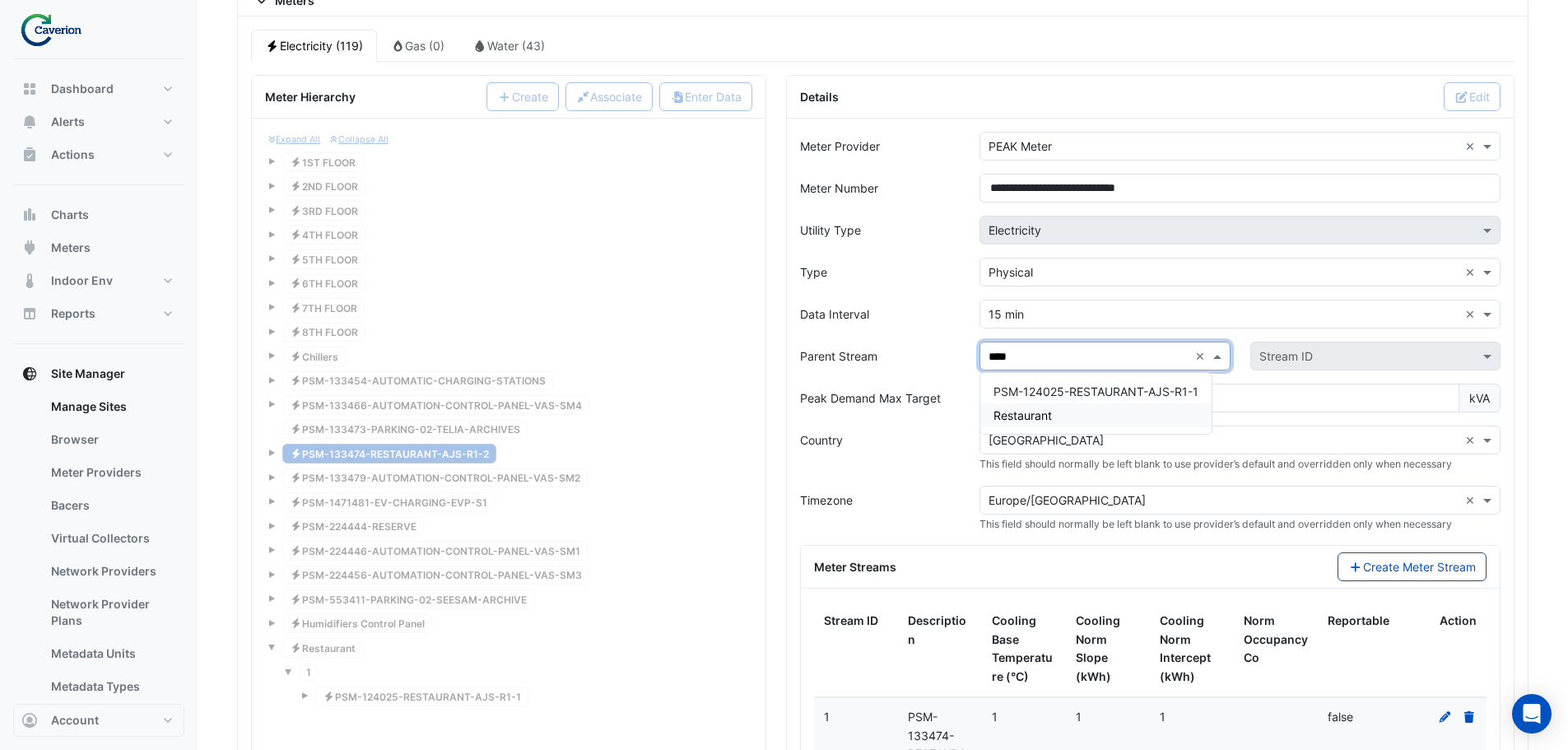
click at [1039, 416] on span "Restaurant" at bounding box center [1023, 415] width 58 height 14
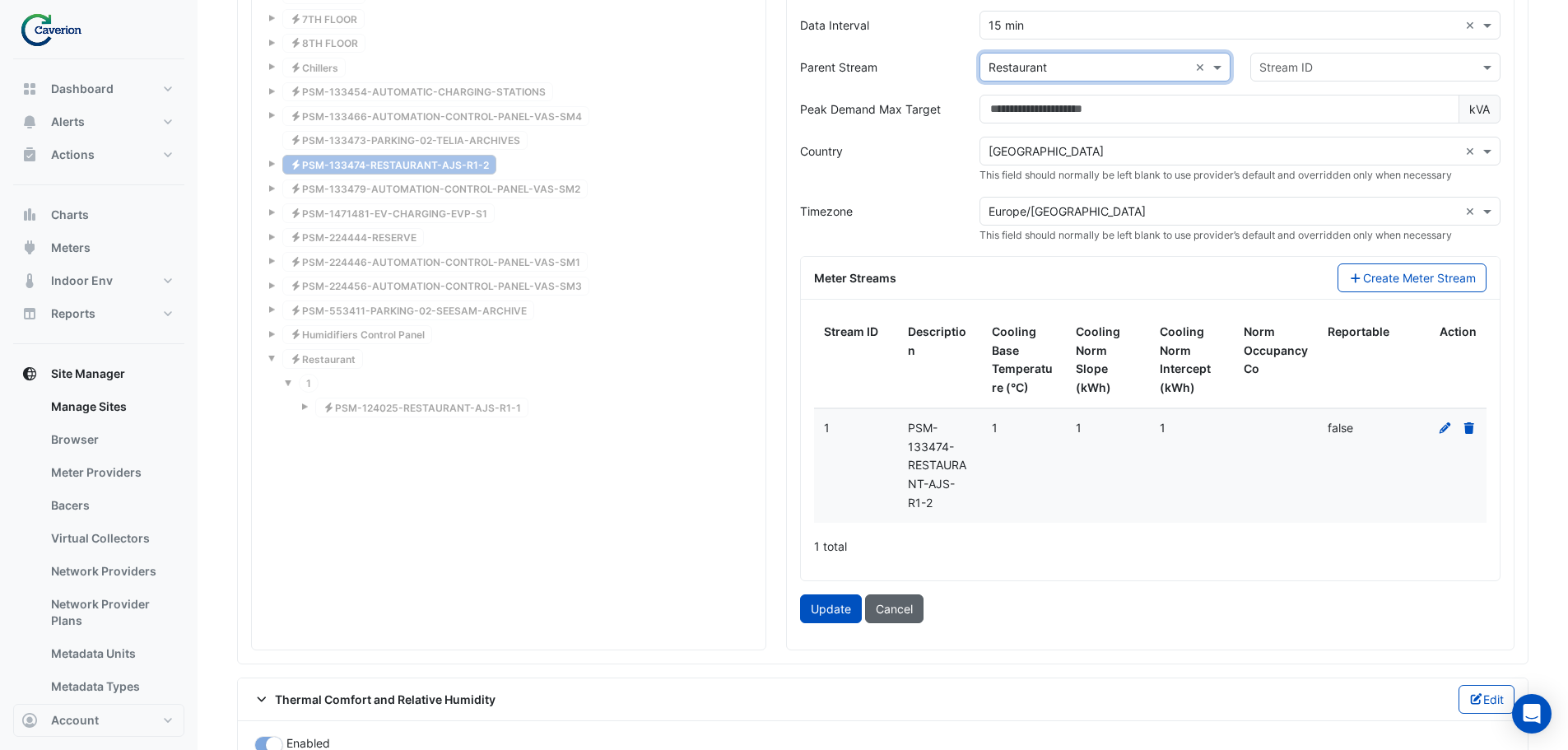
scroll to position [1655, 0]
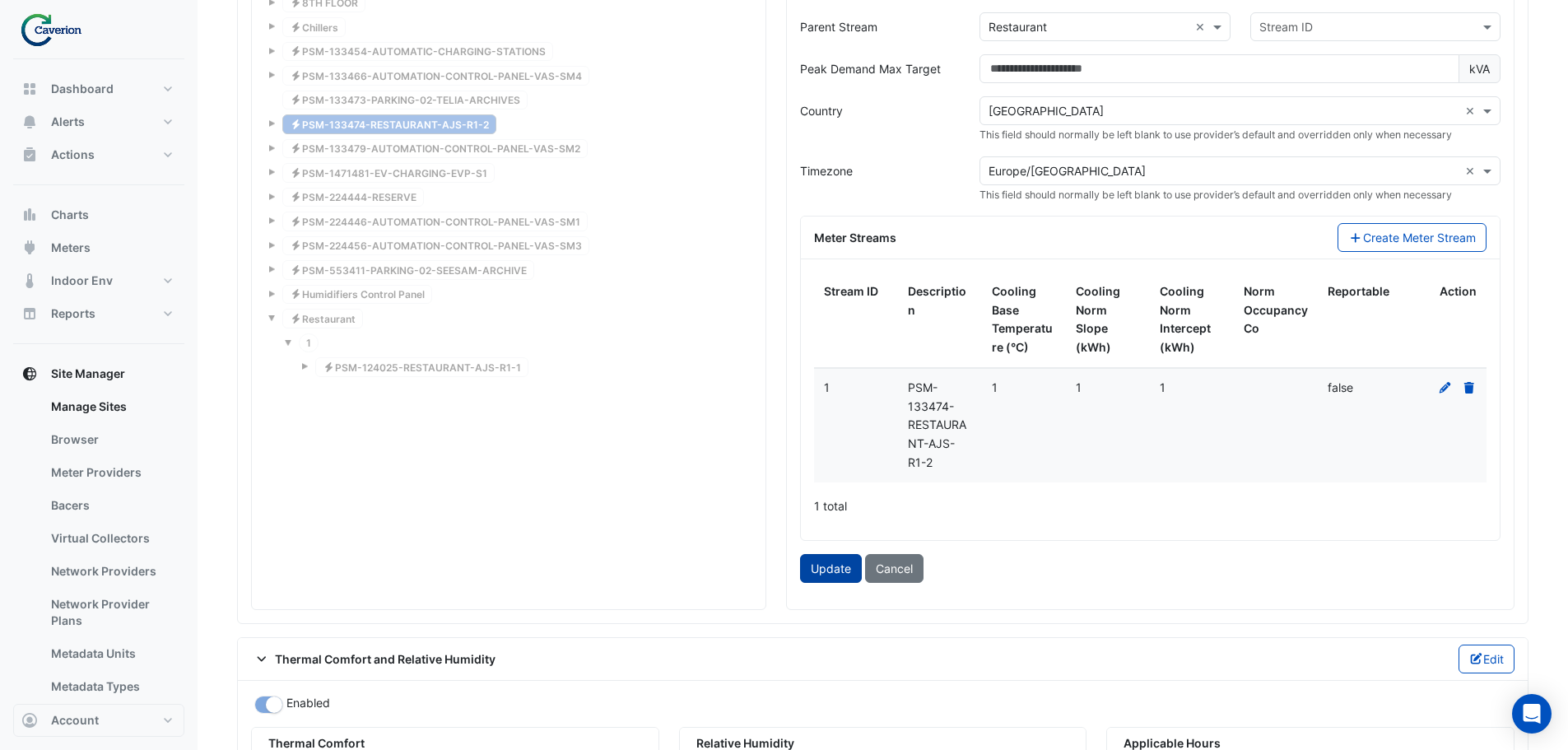
click at [824, 564] on button "Update" at bounding box center [831, 568] width 62 height 29
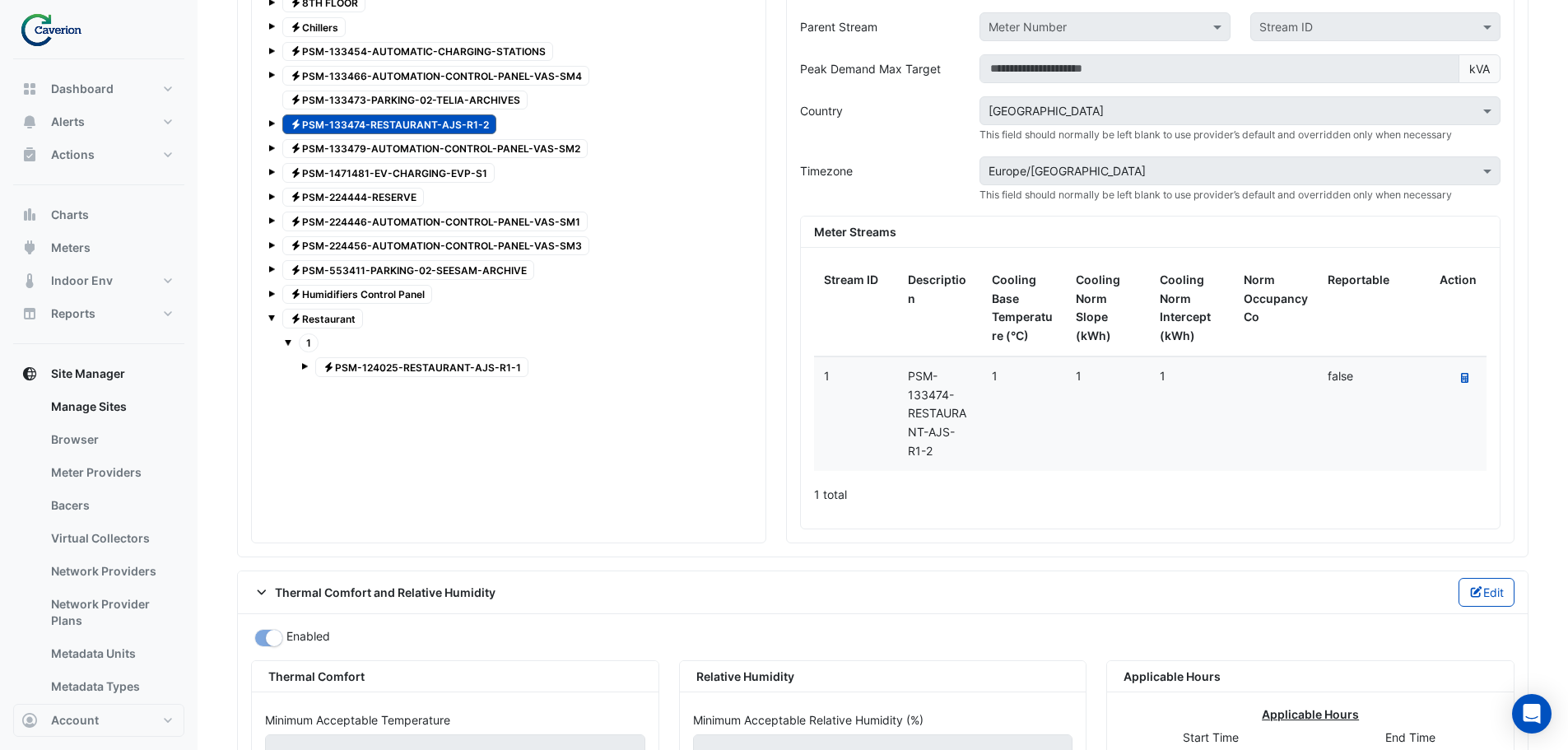
click at [514, 471] on div "Expand All Collapse All Electricity 1ST FLOOR Electricity 2ND FLOOR Electricity…" at bounding box center [508, 165] width 514 height 753
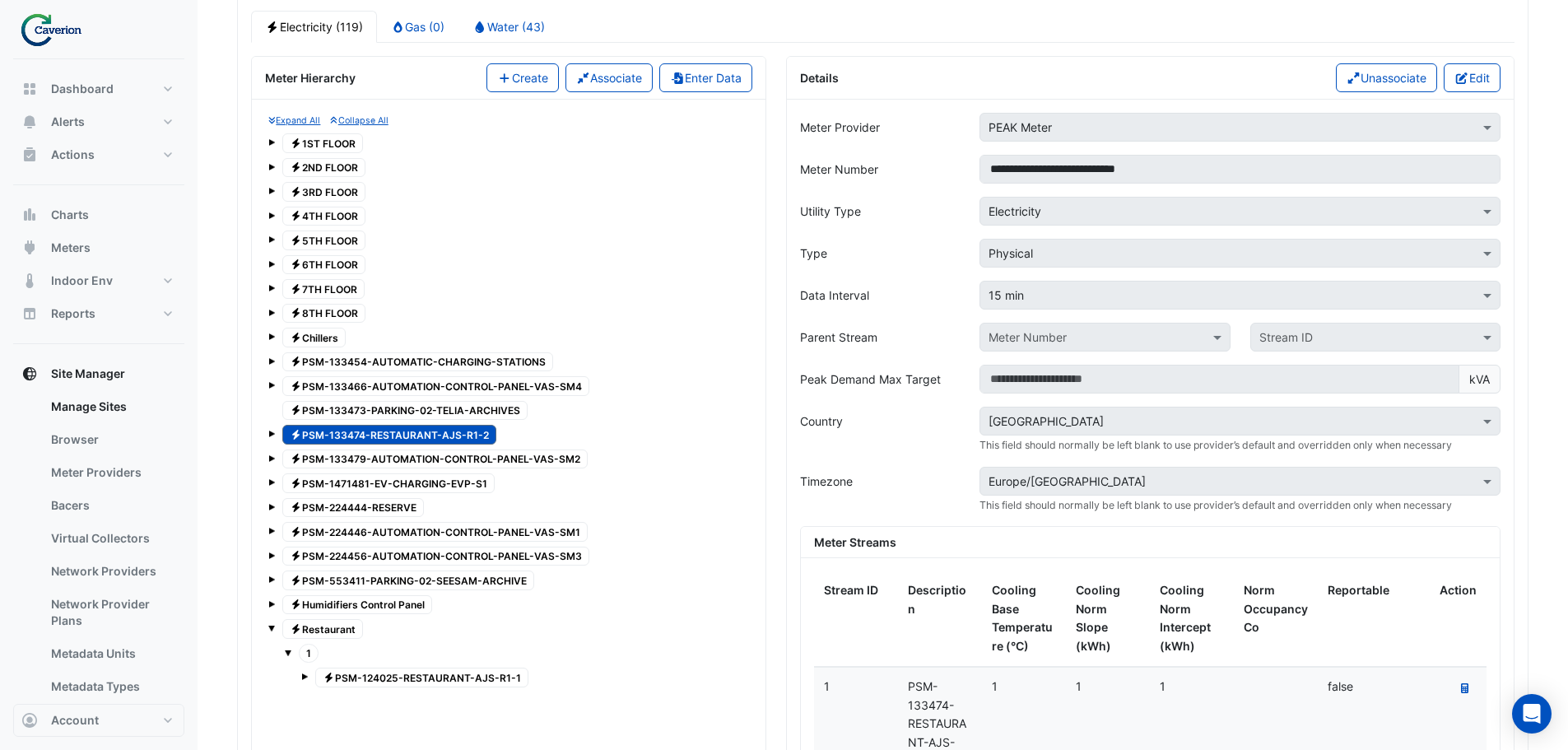
scroll to position [1326, 0]
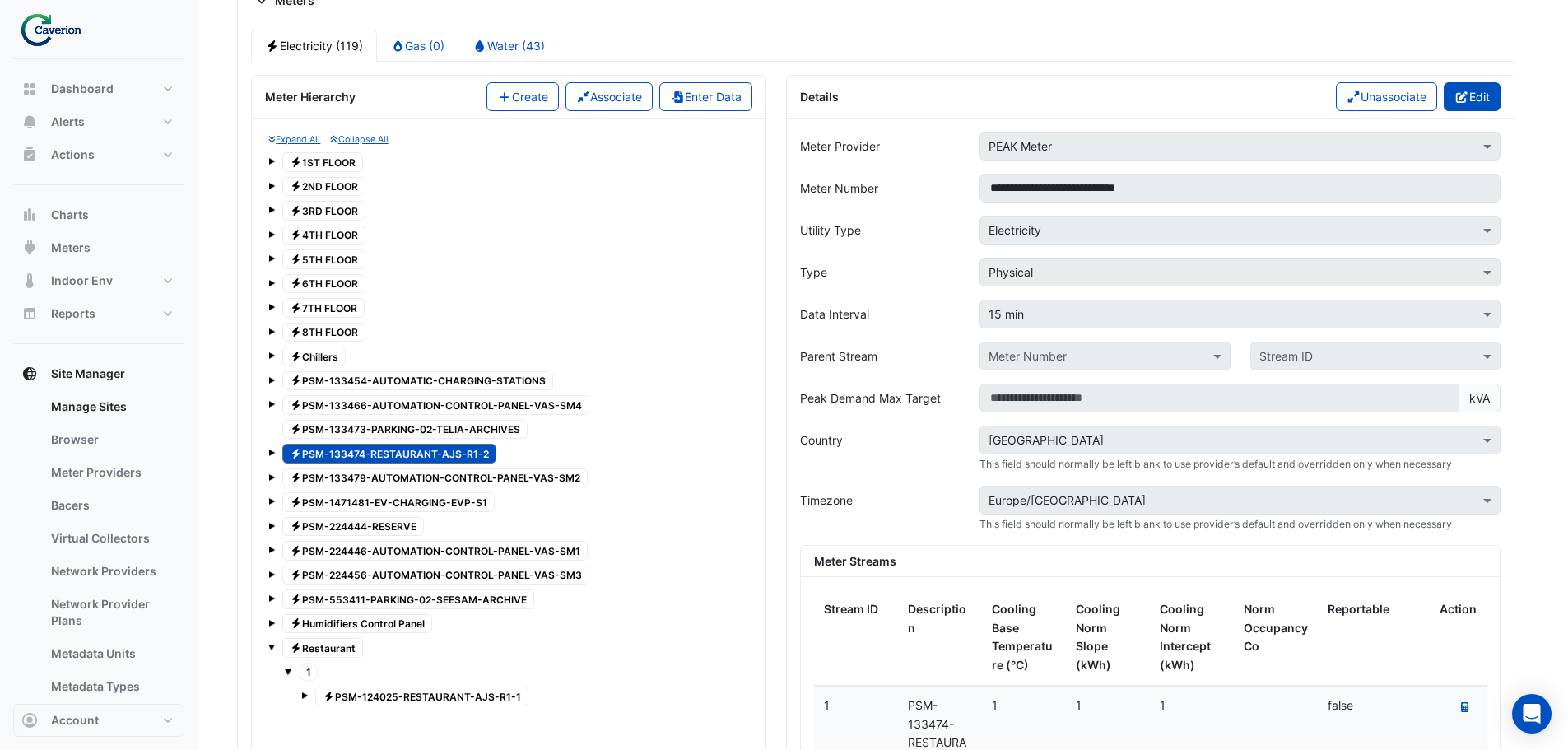
click at [1472, 100] on button "Edit" at bounding box center [1472, 97] width 57 height 29
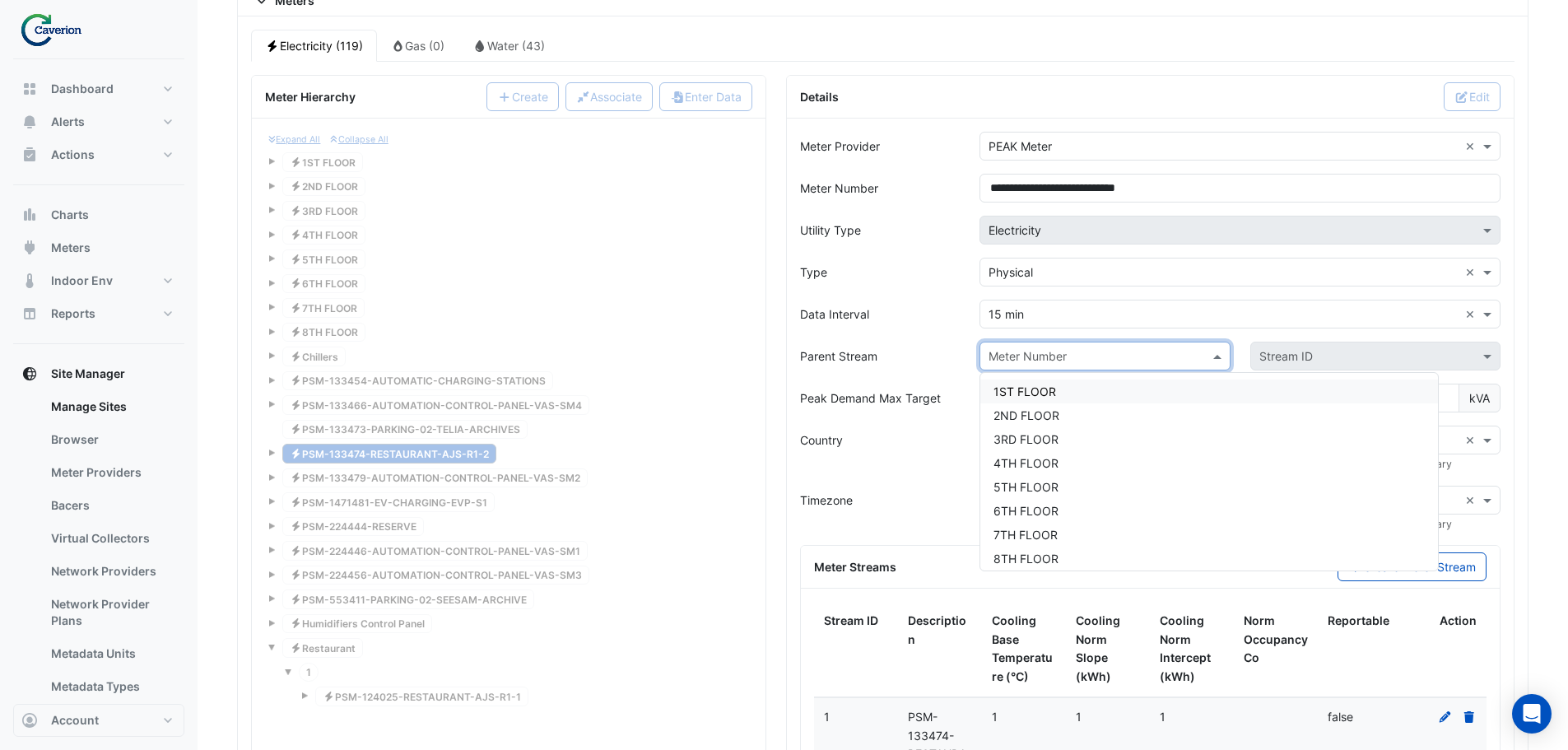
click at [1204, 352] on div at bounding box center [1104, 356] width 249 height 19
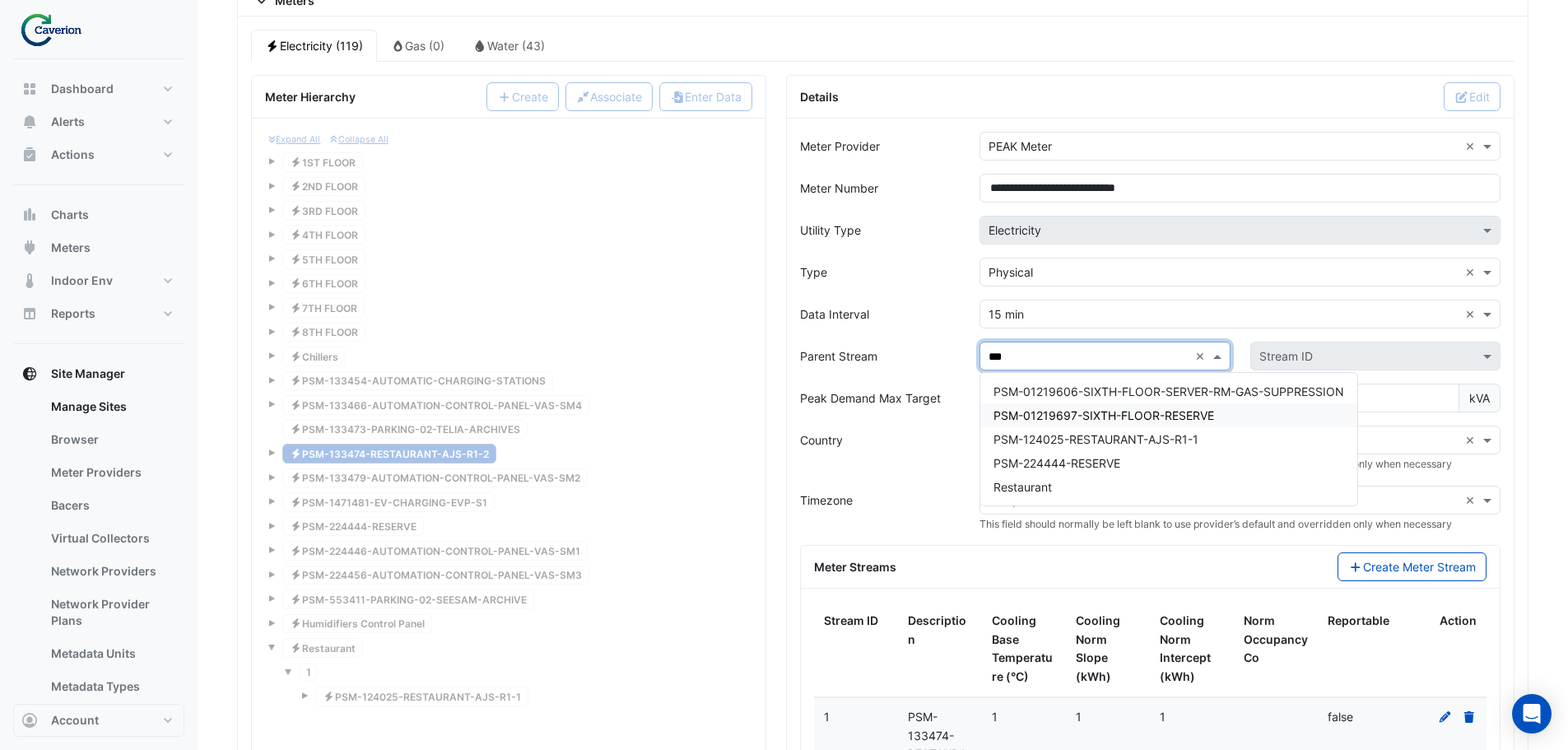
type input "****"
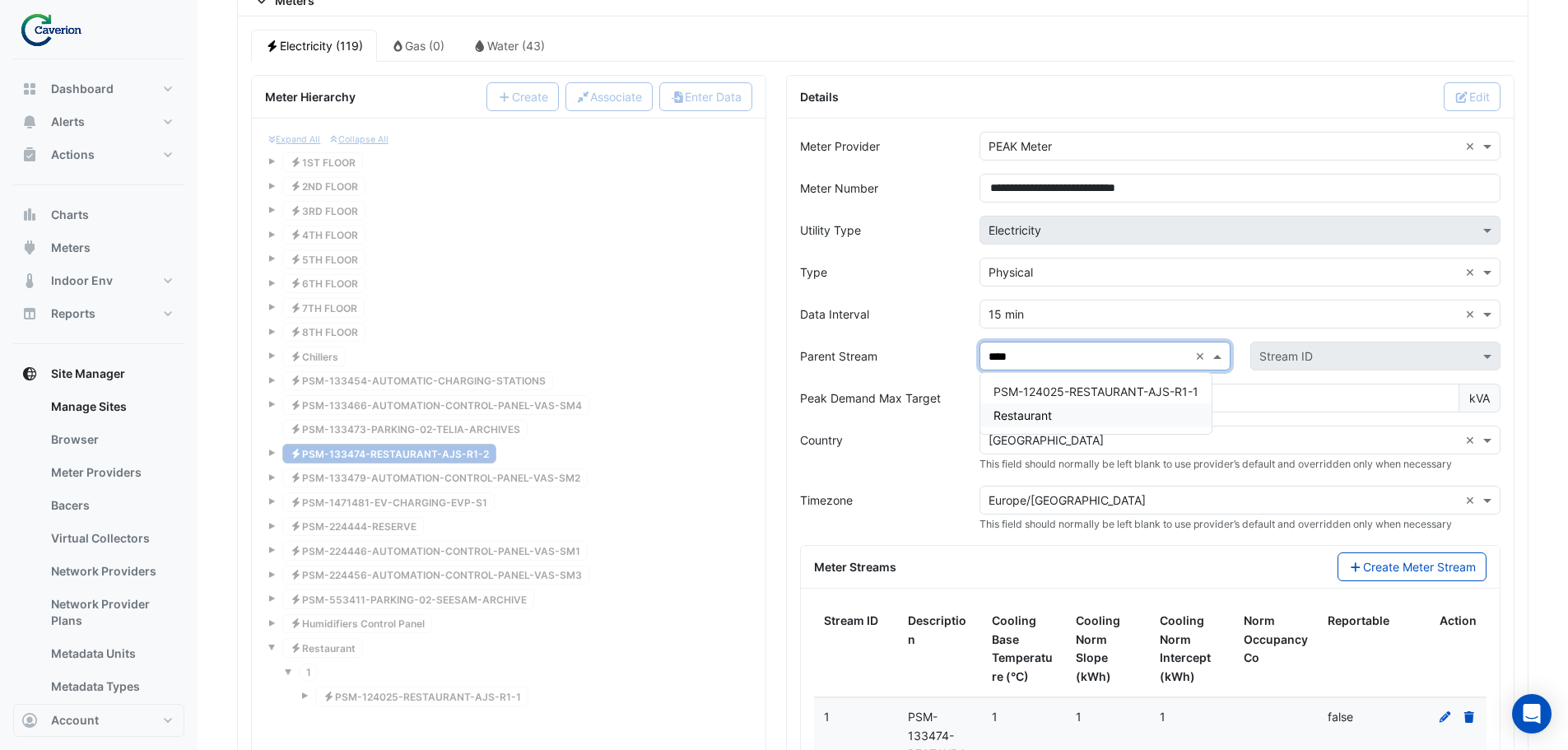
click at [1071, 418] on div "Restaurant" at bounding box center [1096, 415] width 231 height 24
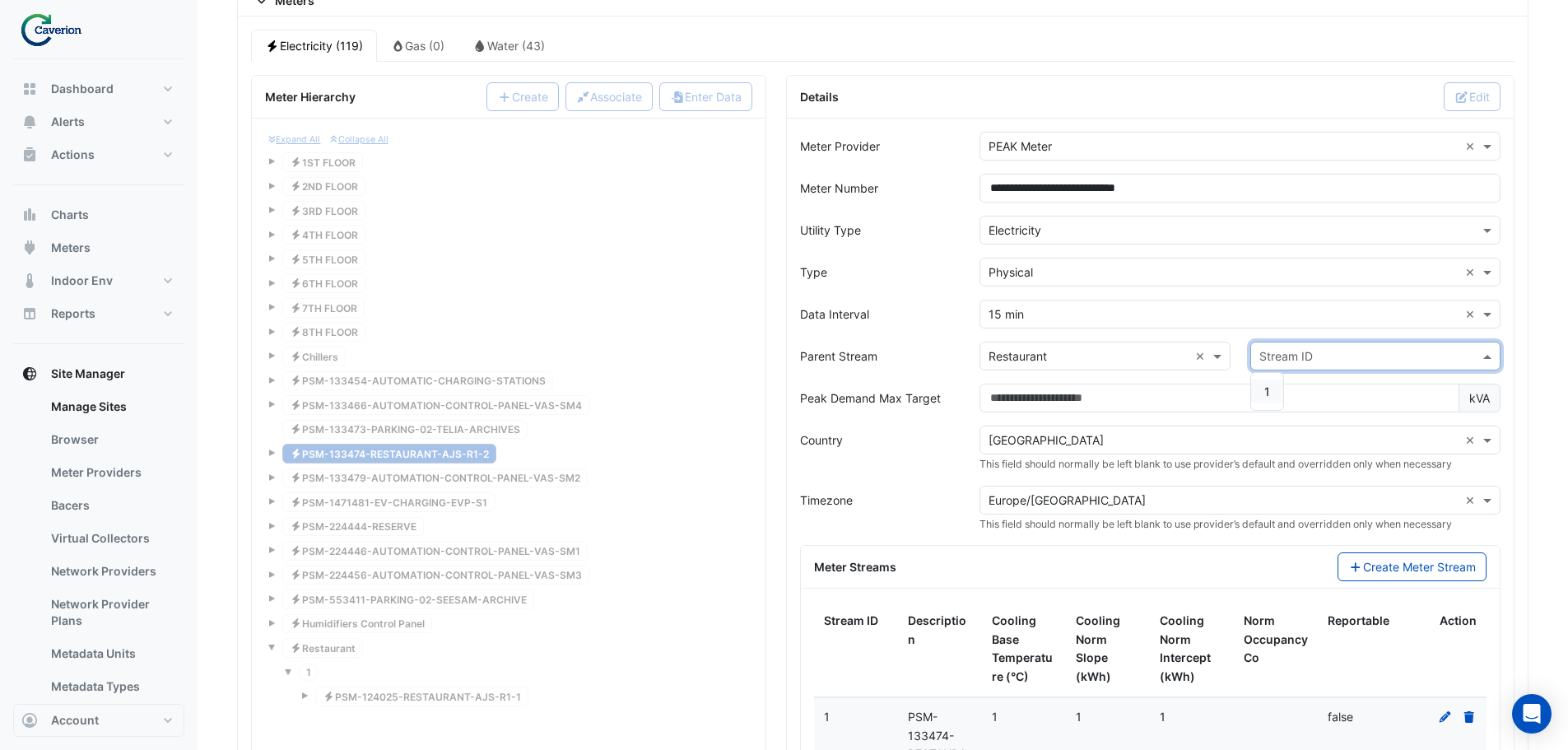
click at [1291, 348] on input "text" at bounding box center [1359, 357] width 199 height 17
click at [1270, 393] on span "1" at bounding box center [1267, 391] width 6 height 14
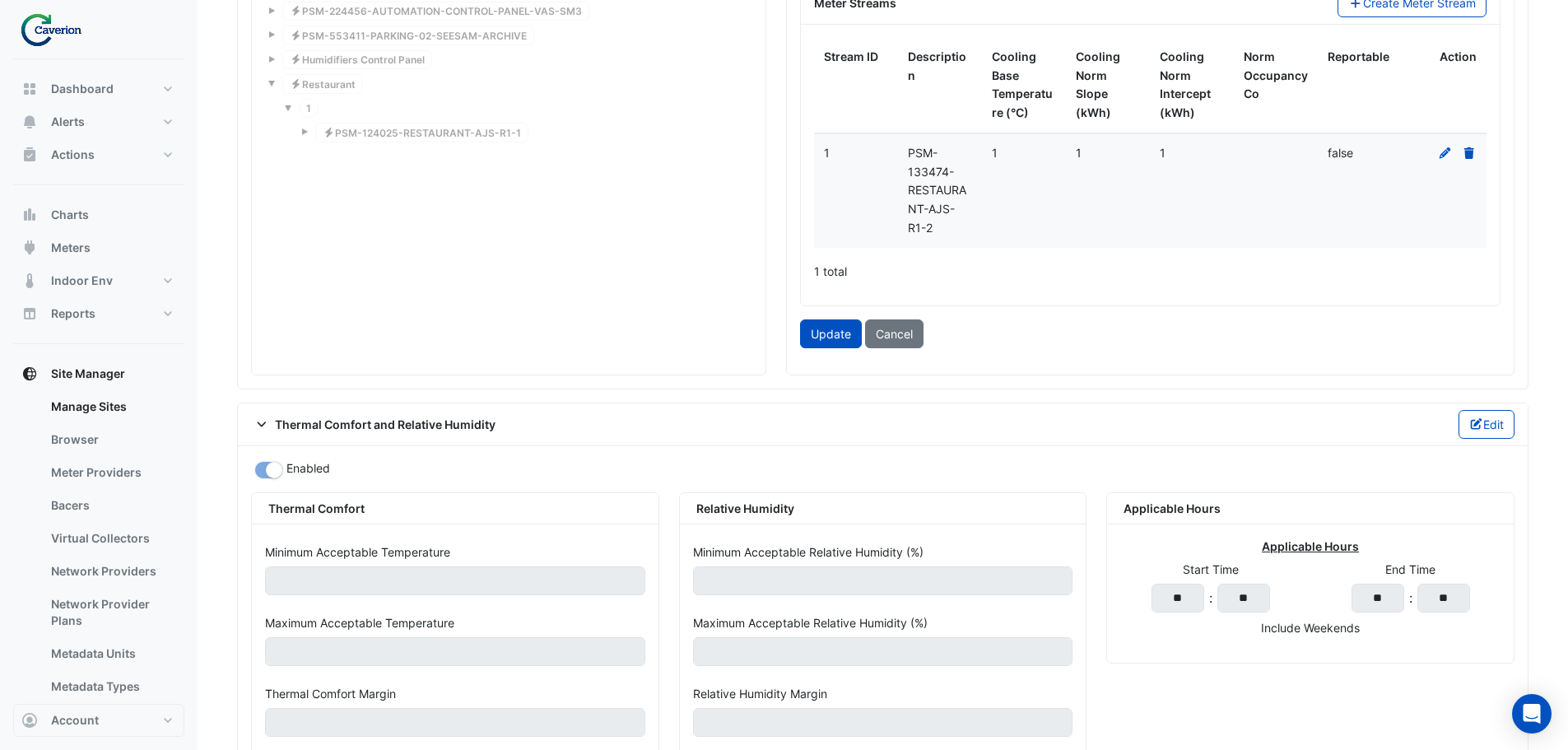
scroll to position [1903, 0]
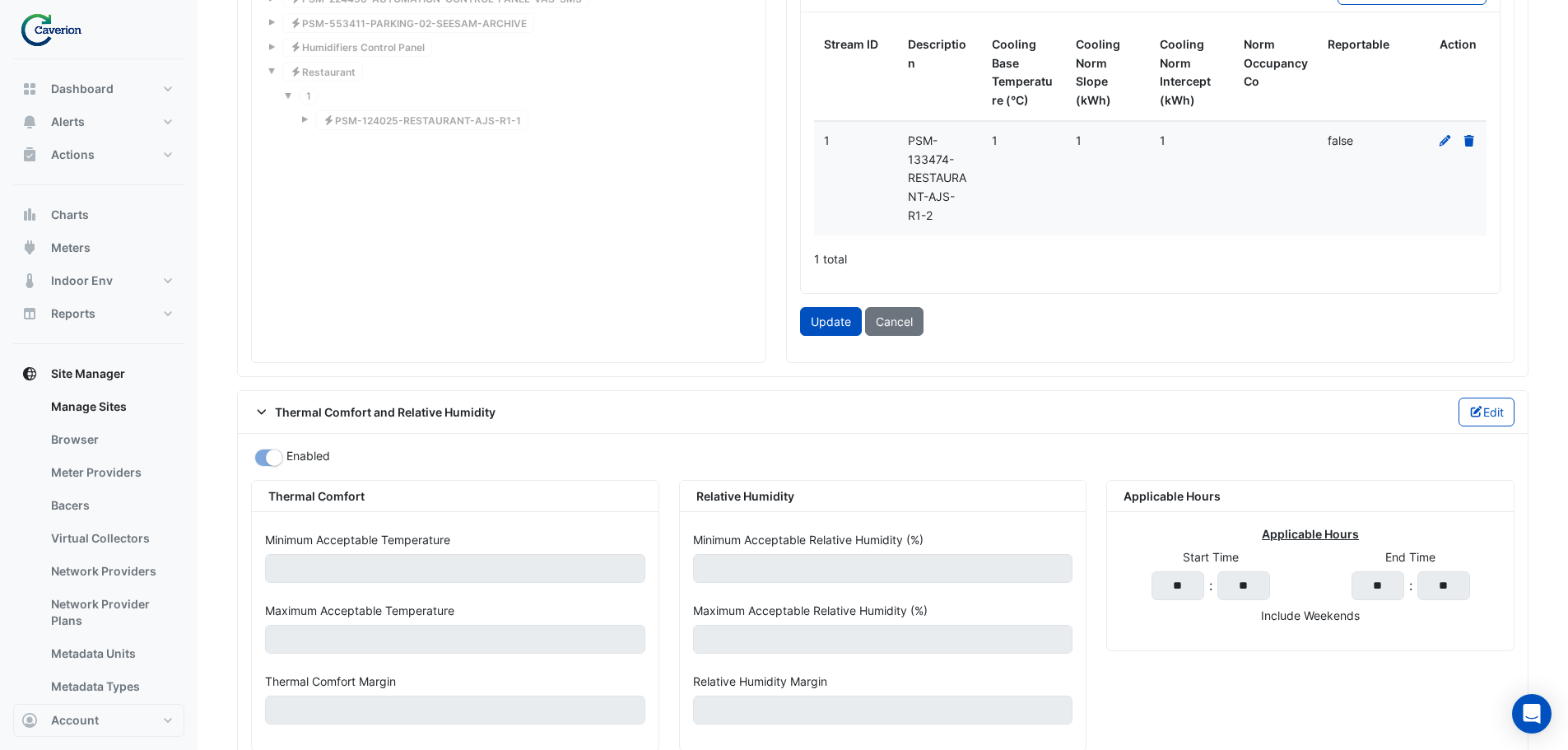
click at [823, 325] on button "Update" at bounding box center [831, 321] width 62 height 29
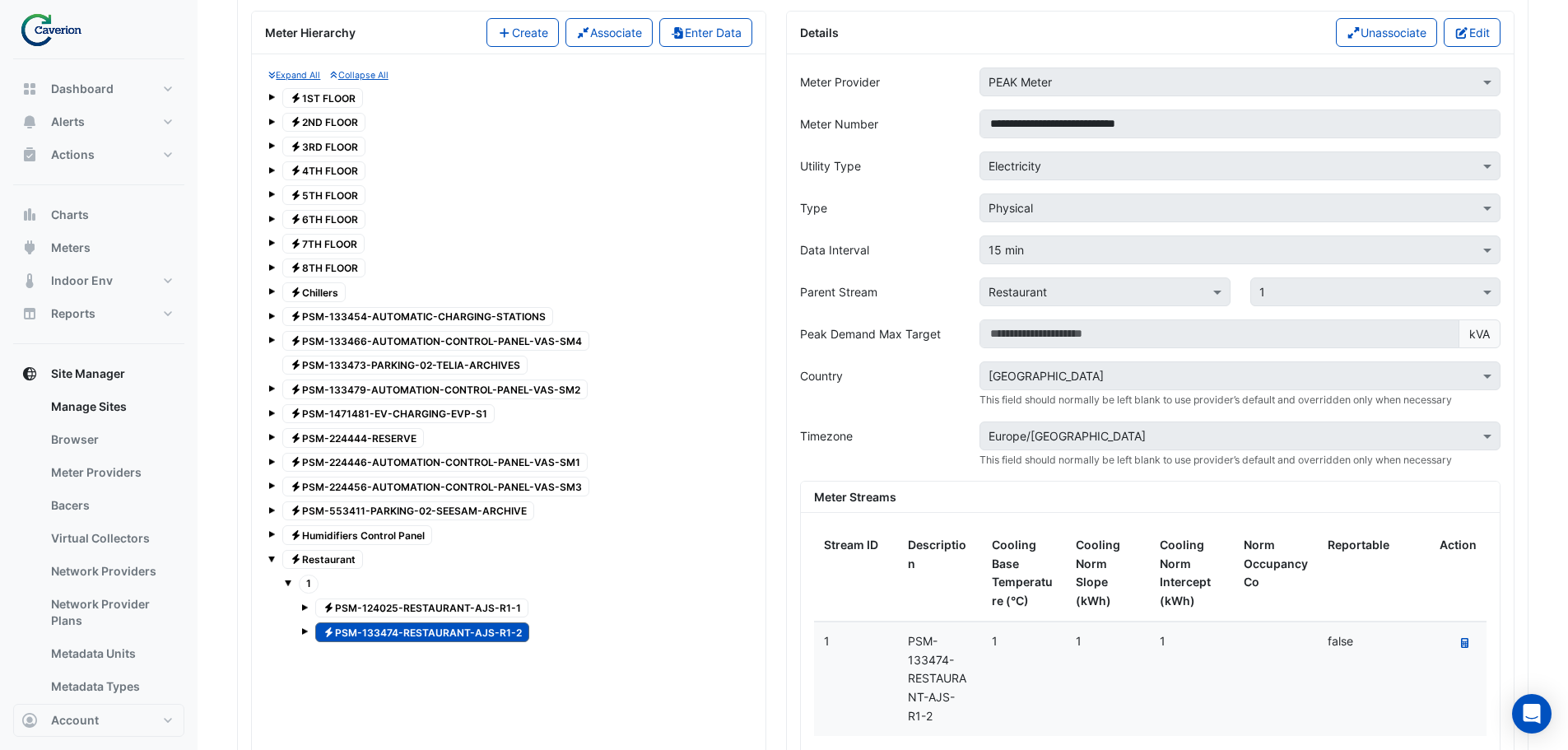
scroll to position [1384, 0]
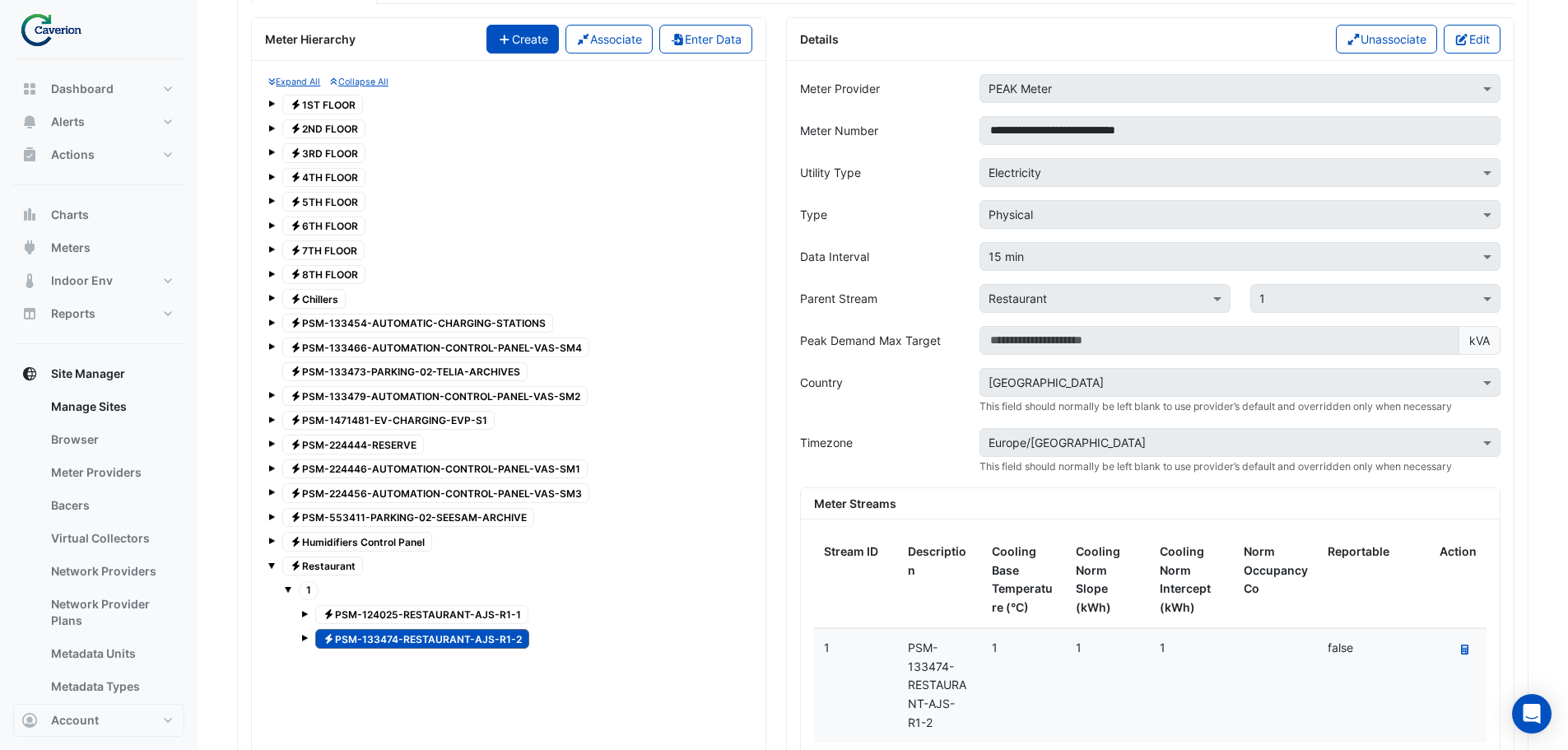
click at [521, 36] on button "Create" at bounding box center [523, 40] width 73 height 29
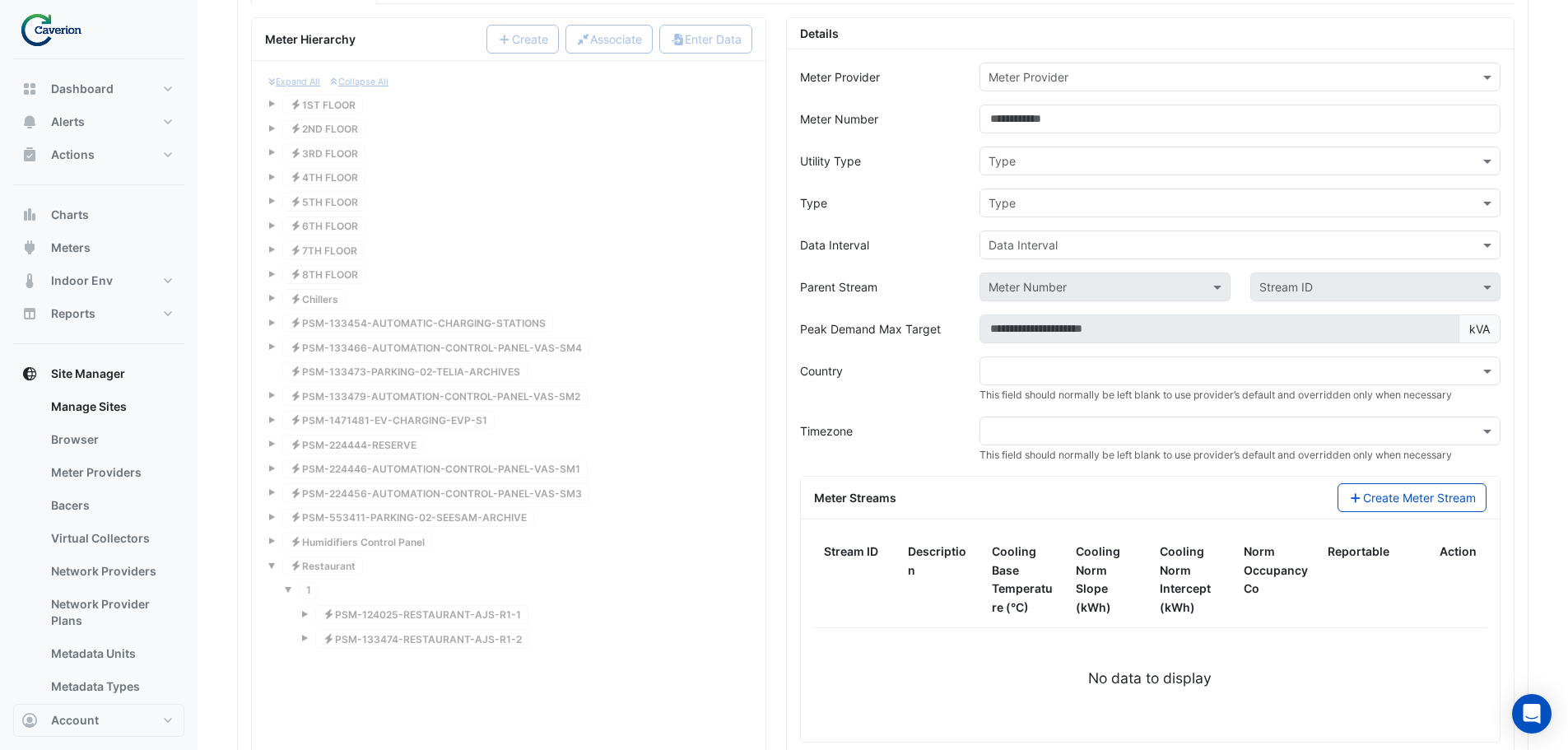
scroll to position [1219, 0]
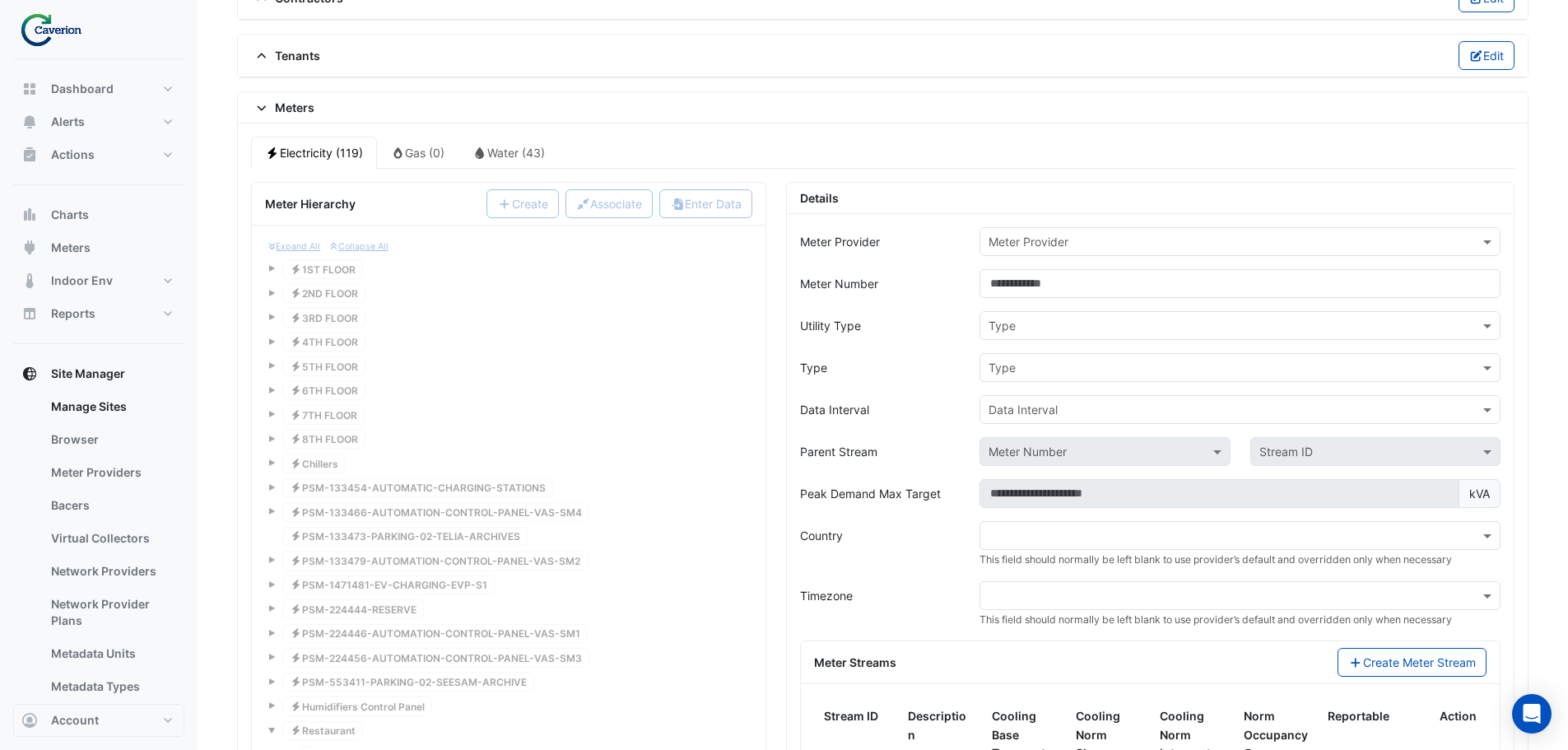
click at [1073, 236] on input "text" at bounding box center [1223, 243] width 470 height 17
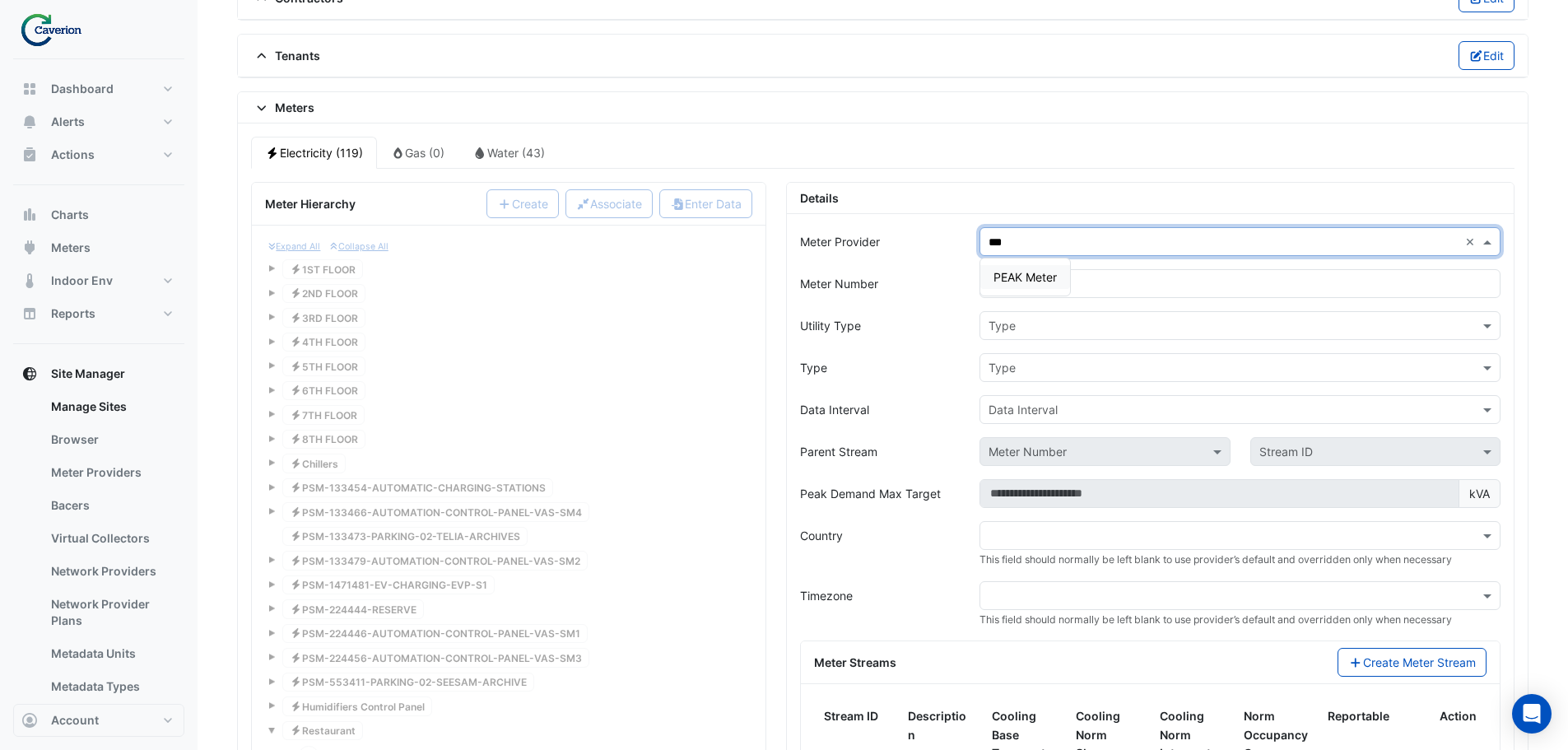
type input "****"
click at [1033, 275] on span "PEAK Meter" at bounding box center [1025, 277] width 63 height 14
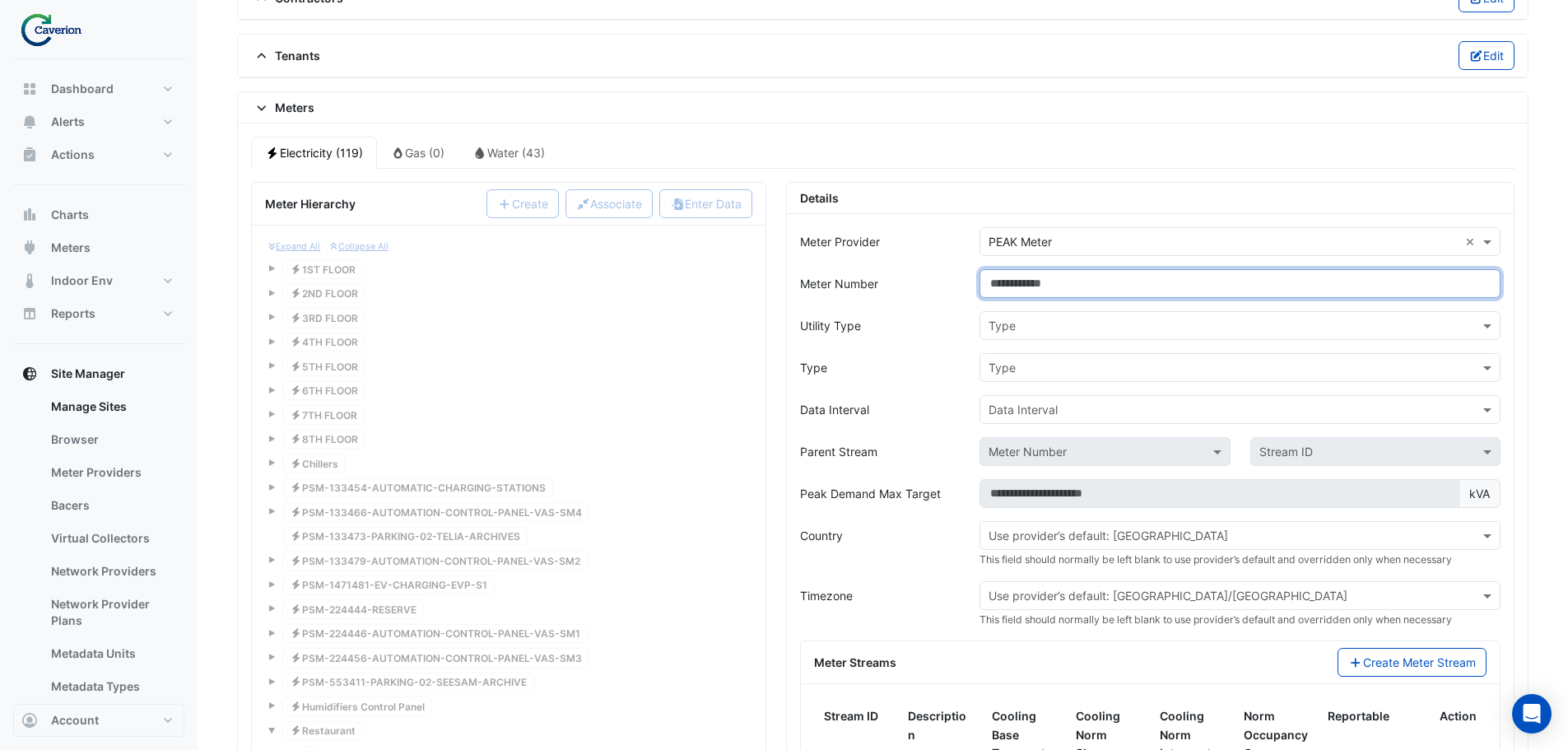
click at [1028, 284] on input "Meter Number" at bounding box center [1240, 284] width 521 height 29
type input "**********"
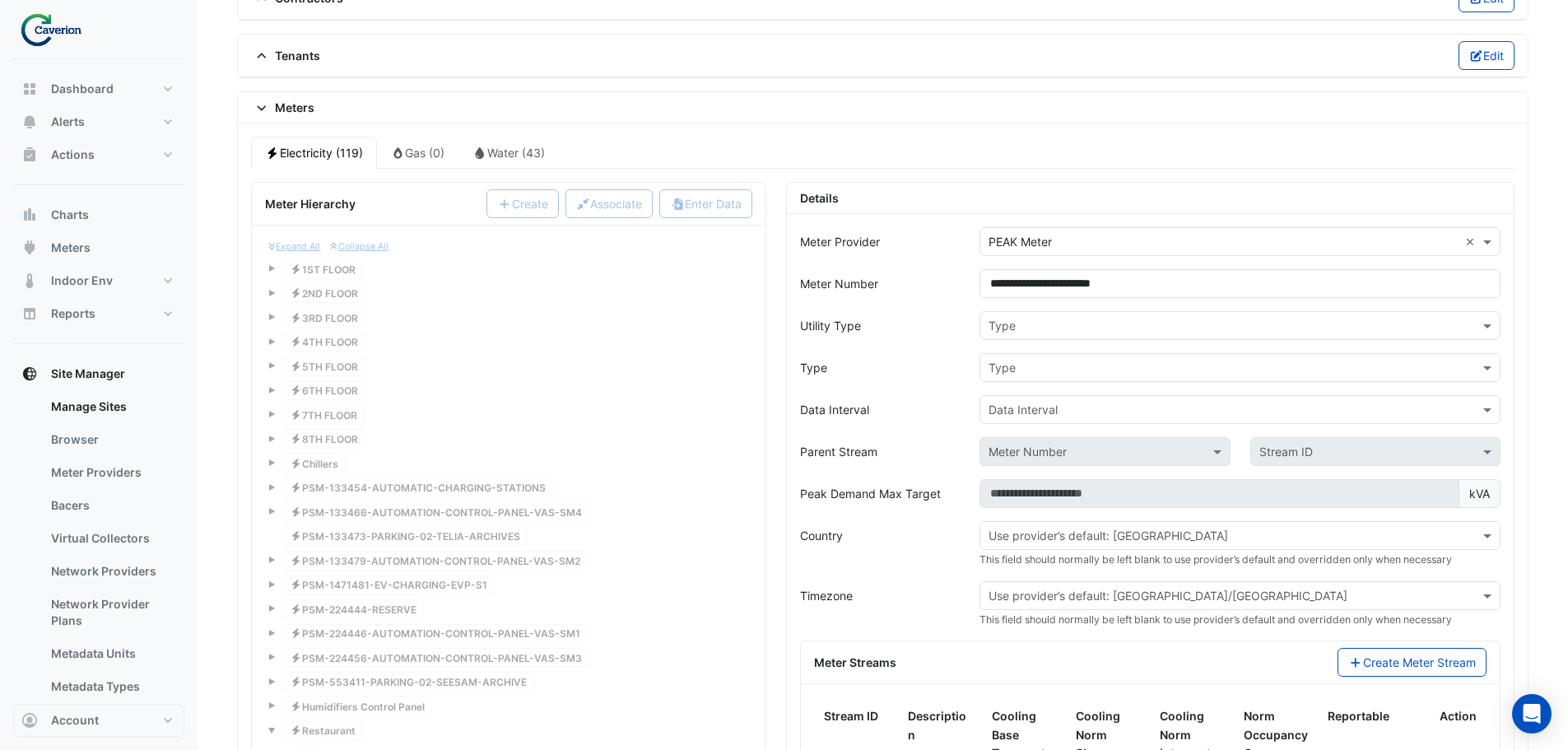
click at [1055, 321] on input "text" at bounding box center [1223, 326] width 470 height 17
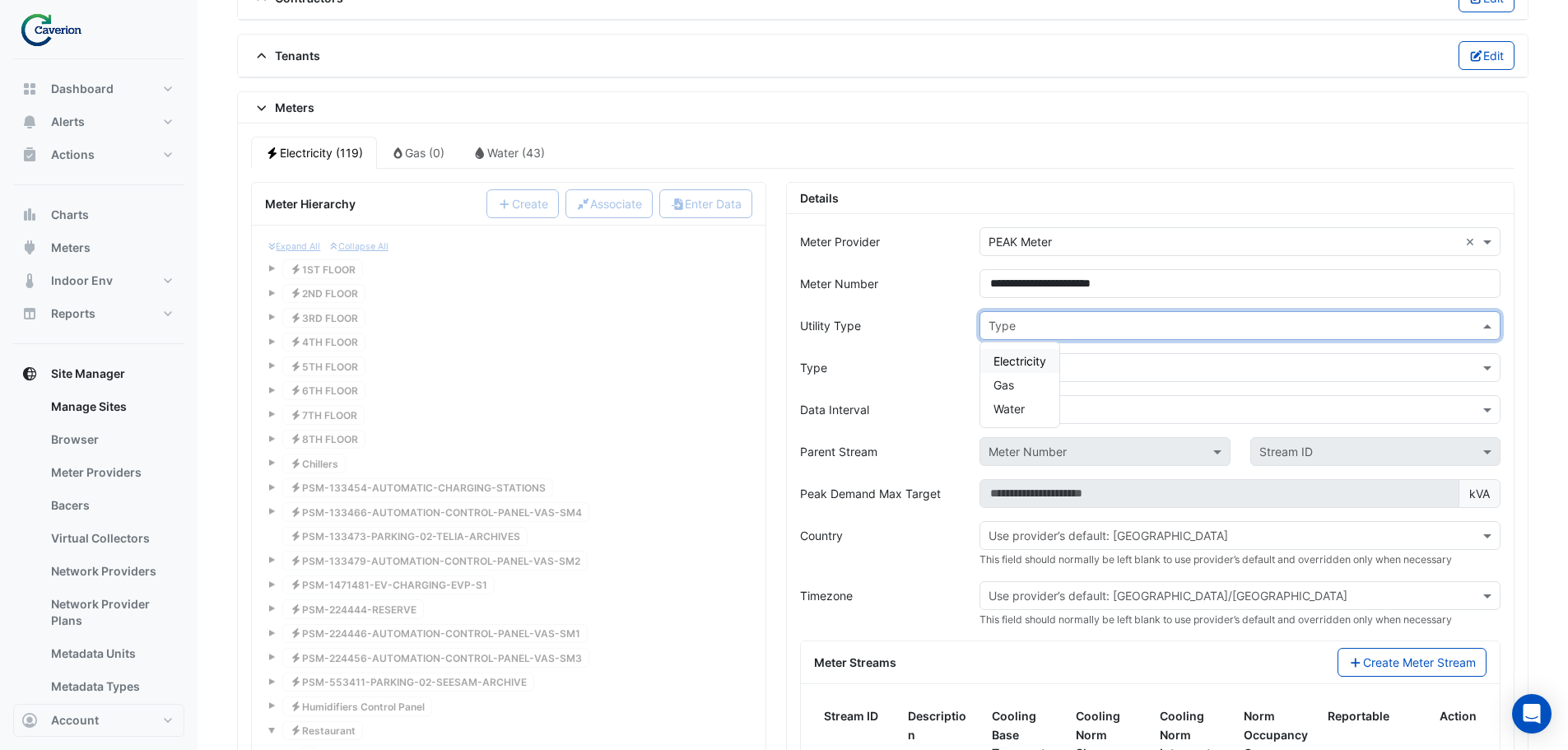
click at [1019, 357] on span "Electricity" at bounding box center [1020, 361] width 52 height 14
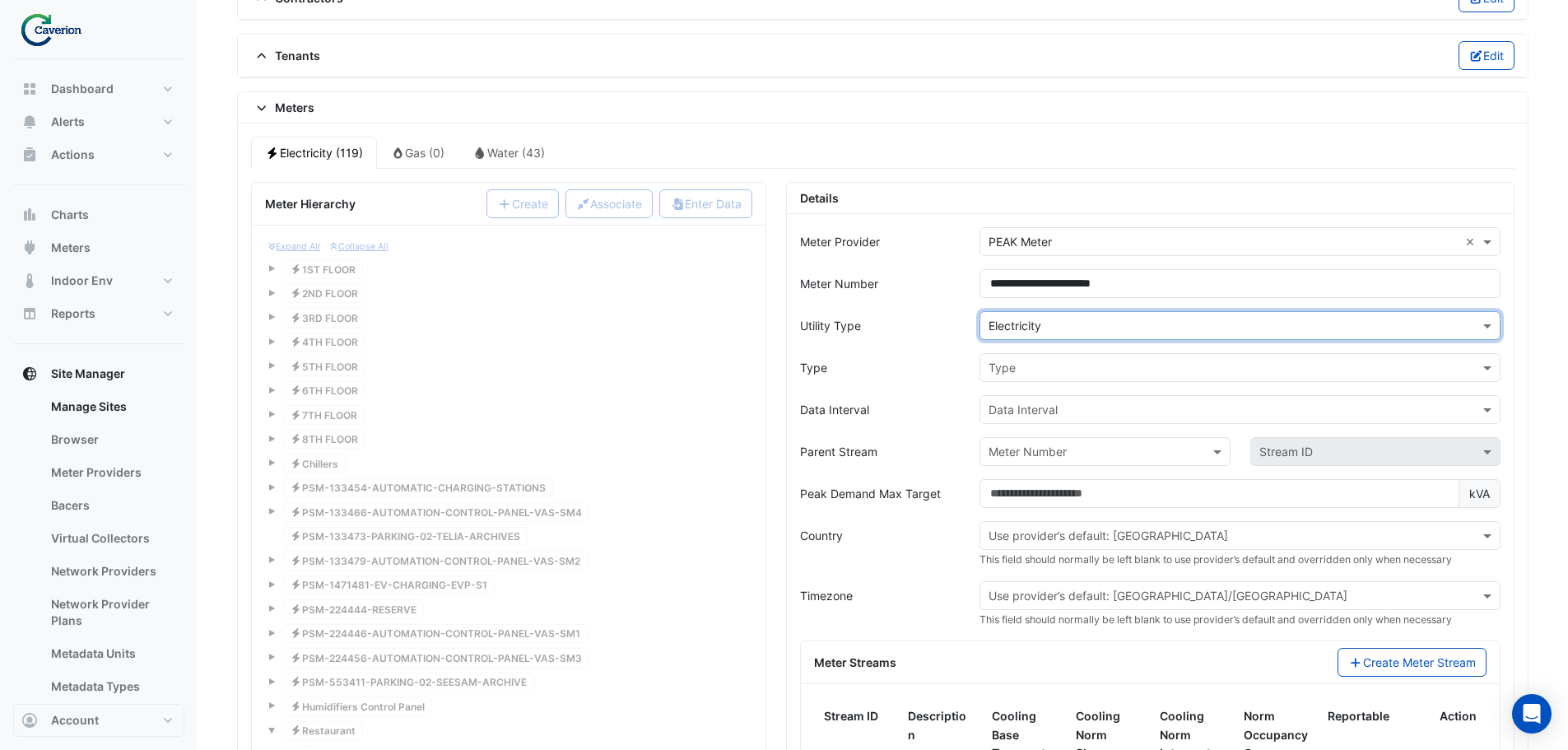
click at [1024, 366] on input "text" at bounding box center [1223, 369] width 470 height 17
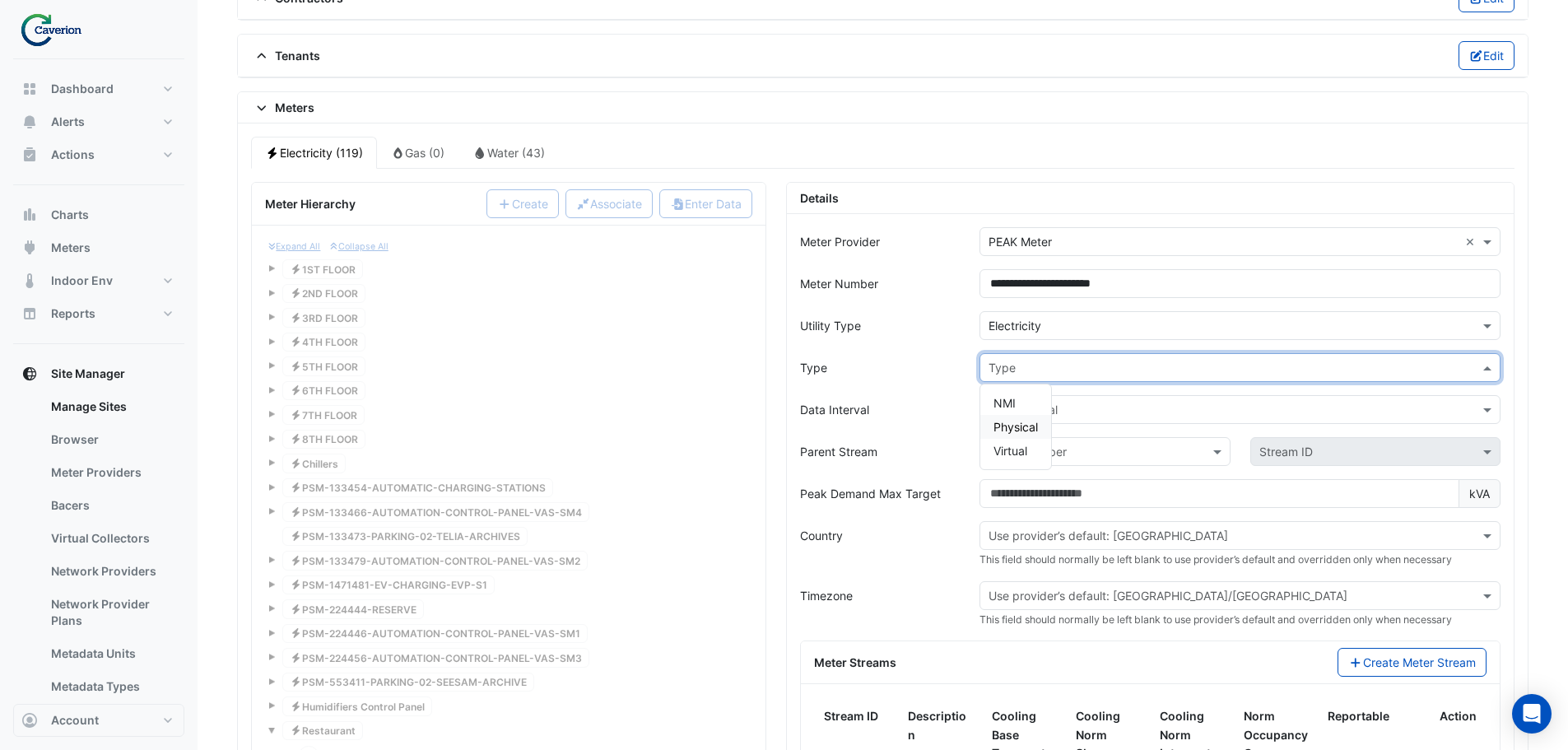
click at [1010, 425] on span "Physical" at bounding box center [1016, 427] width 45 height 14
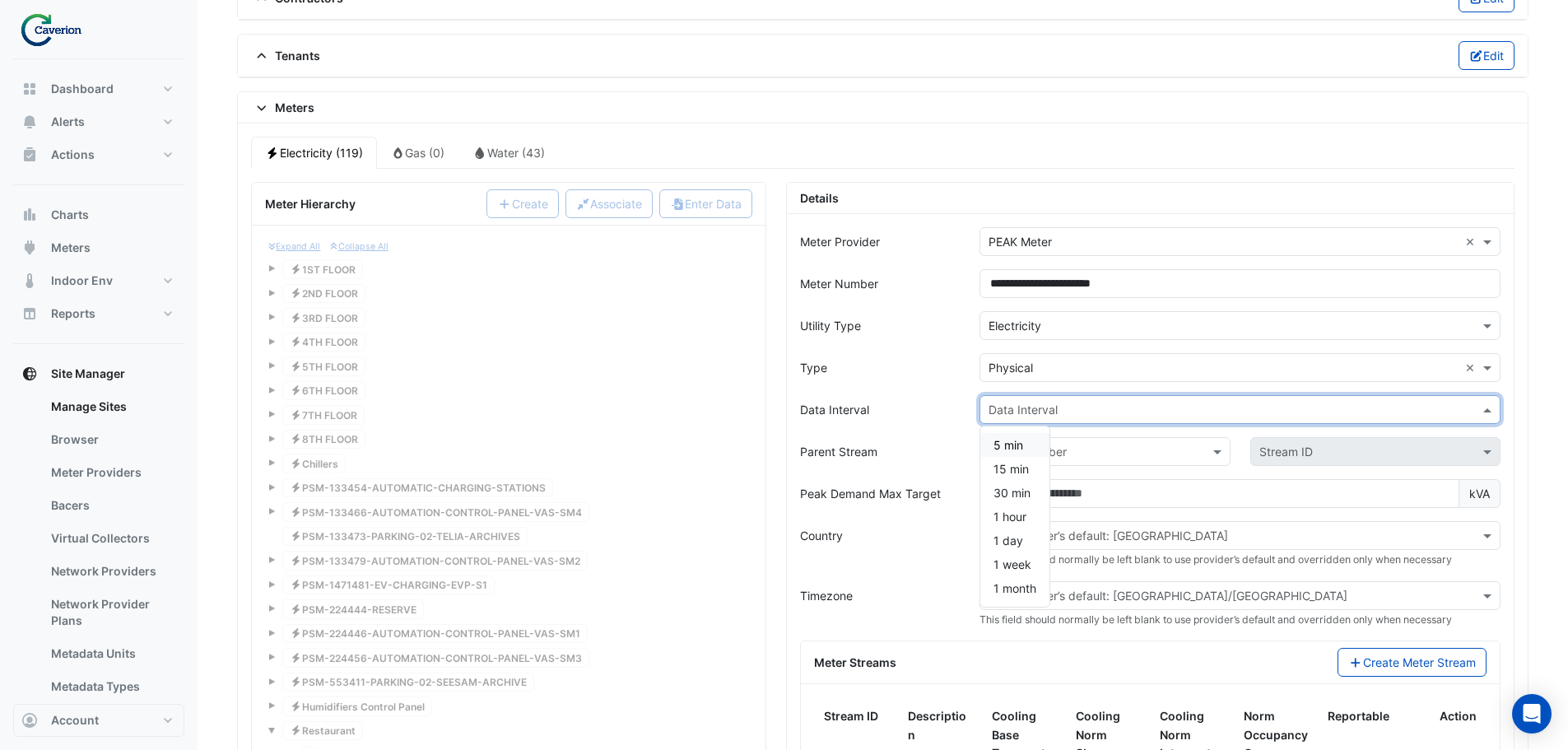
click at [1025, 405] on input "text" at bounding box center [1223, 410] width 470 height 17
click at [1012, 465] on span "15 min" at bounding box center [1011, 468] width 36 height 14
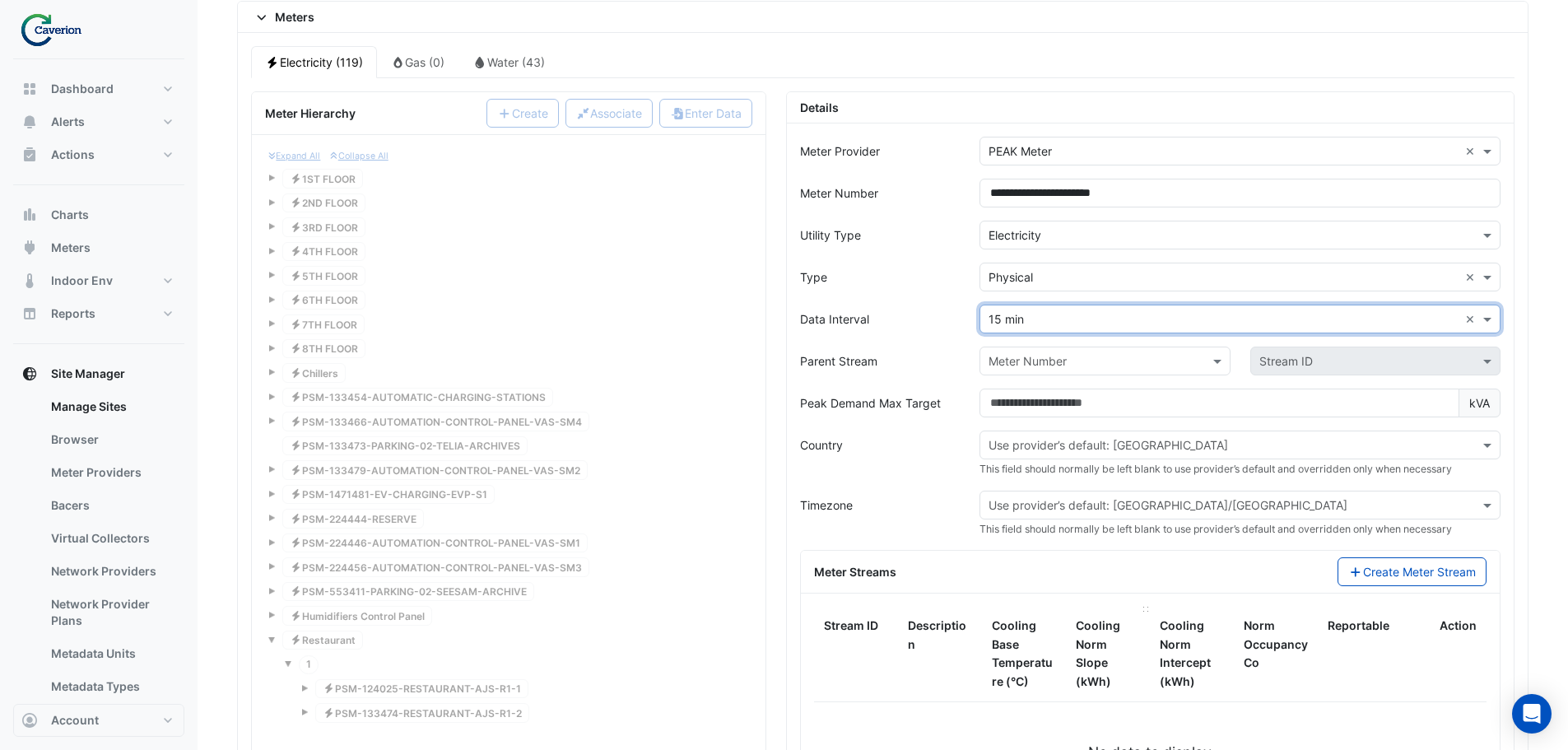
scroll to position [1466, 0]
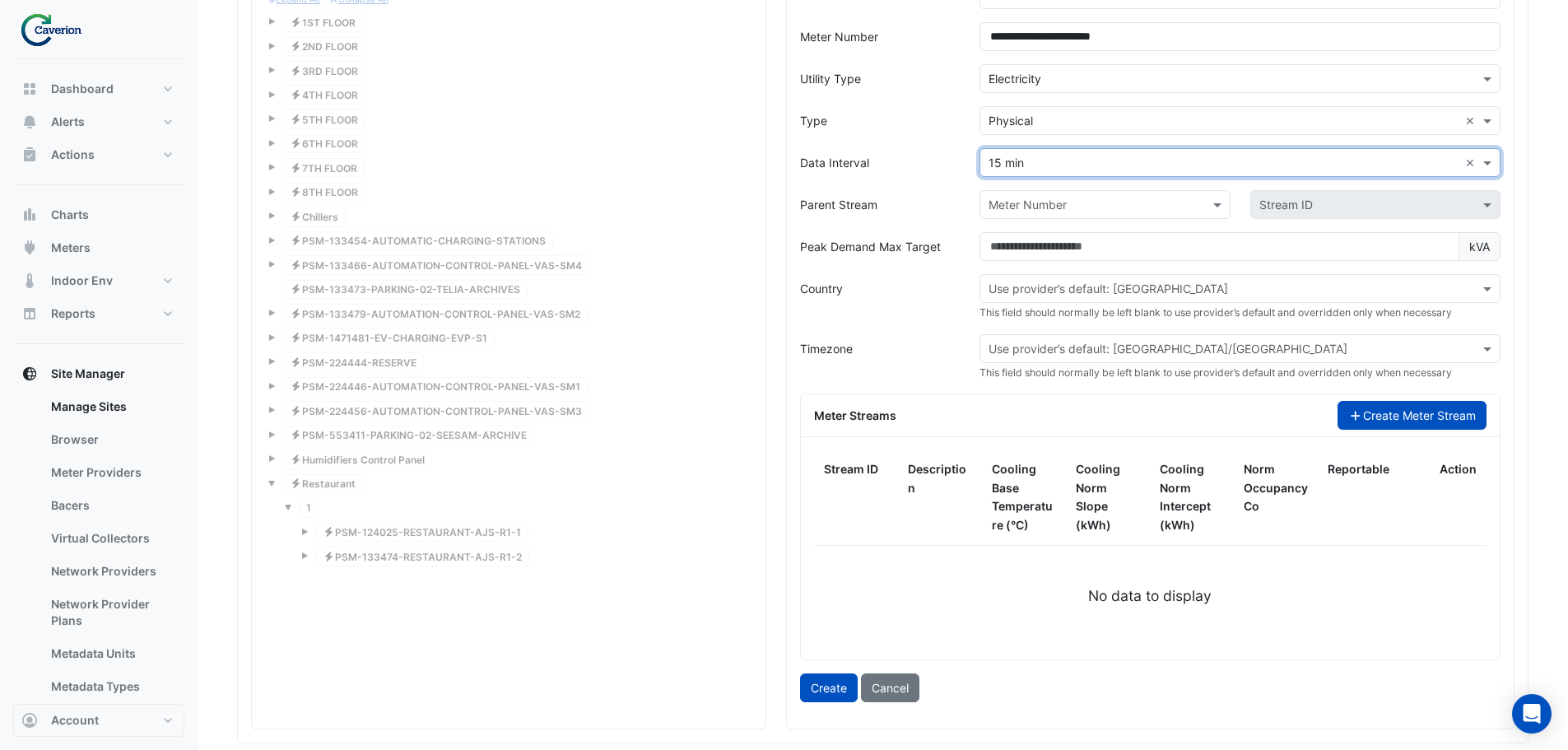
click at [1400, 426] on button "Create Meter Stream" at bounding box center [1412, 415] width 149 height 29
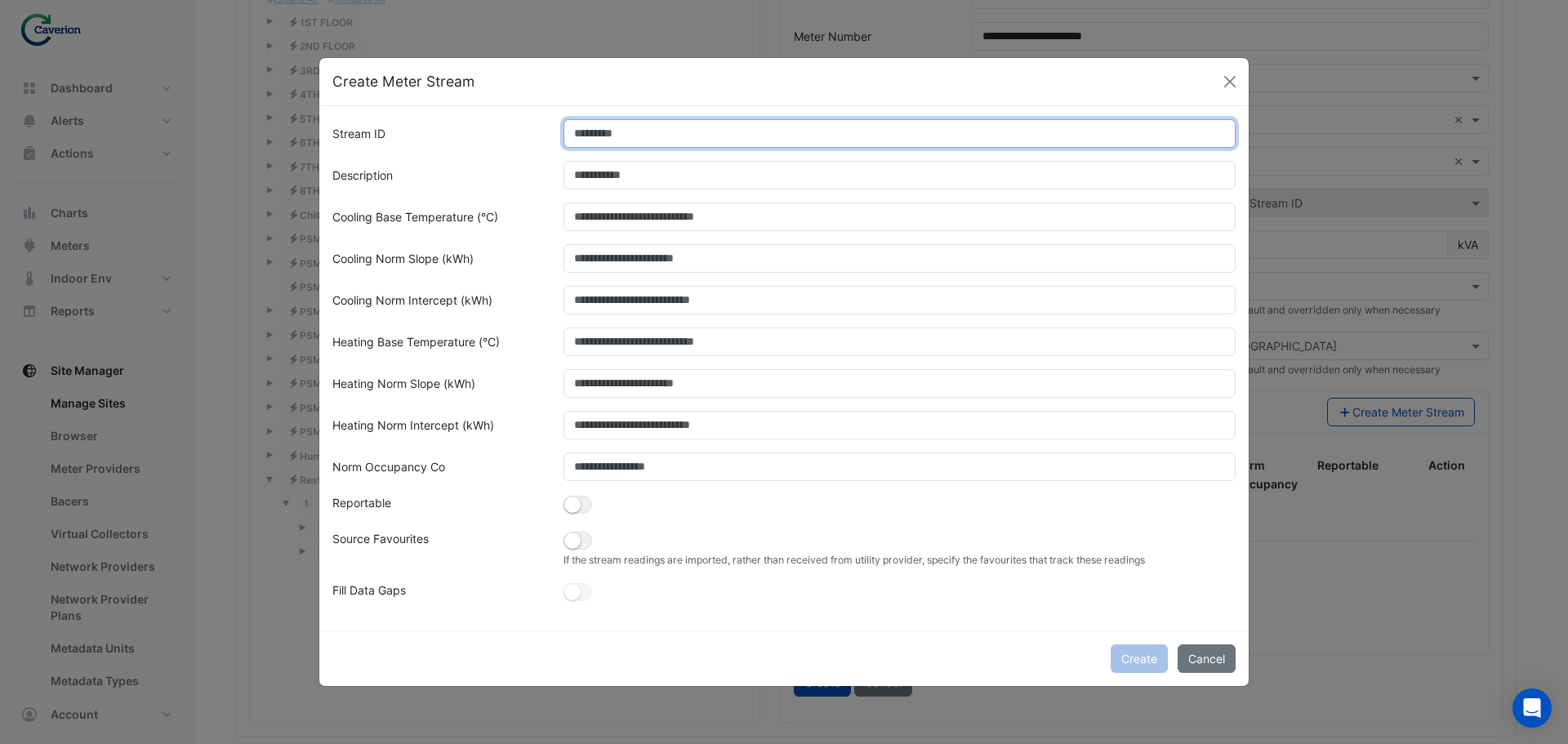
click at [709, 140] on input "Stream ID" at bounding box center [900, 133] width 673 height 29
type input "*"
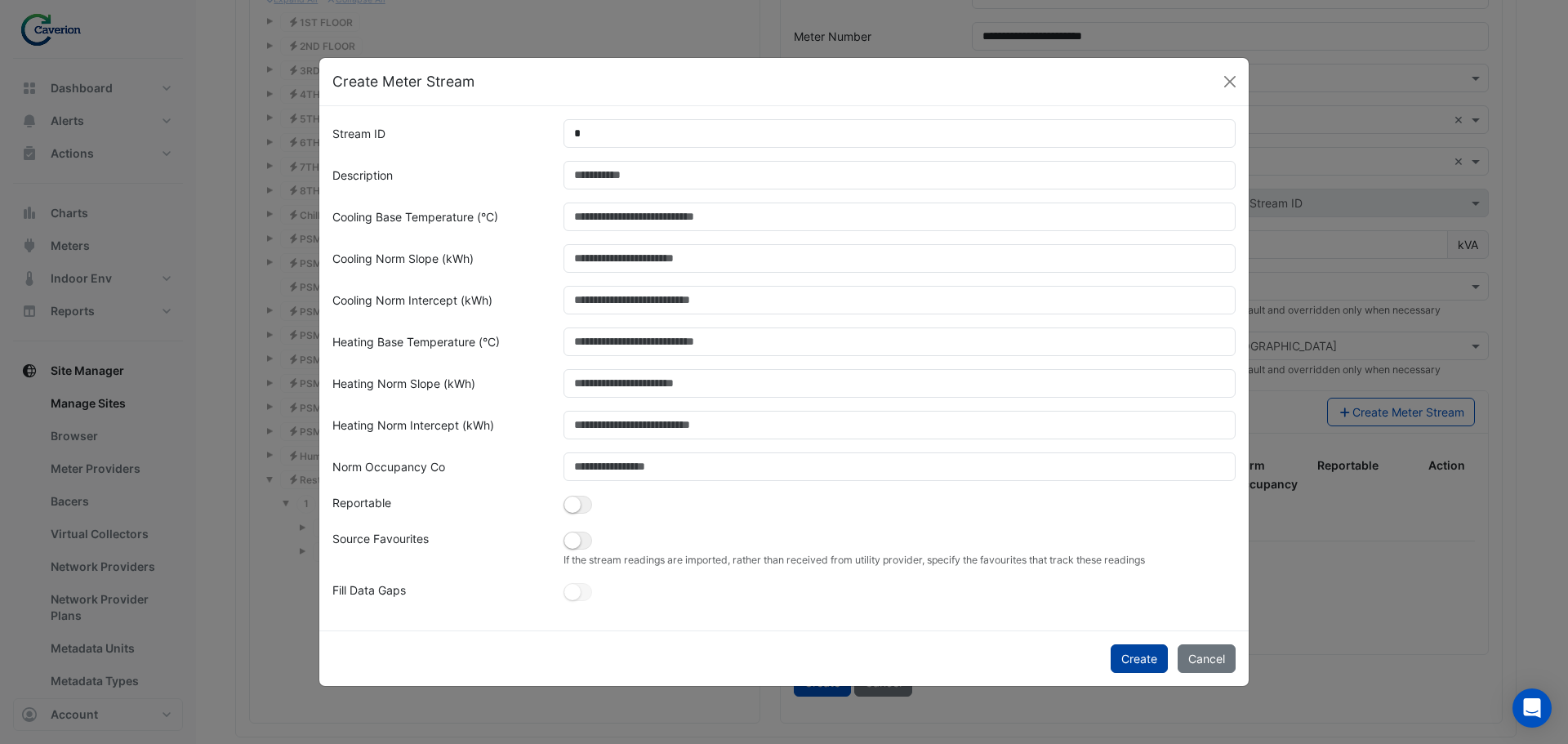
click at [1152, 656] on button "Create" at bounding box center [1140, 659] width 58 height 29
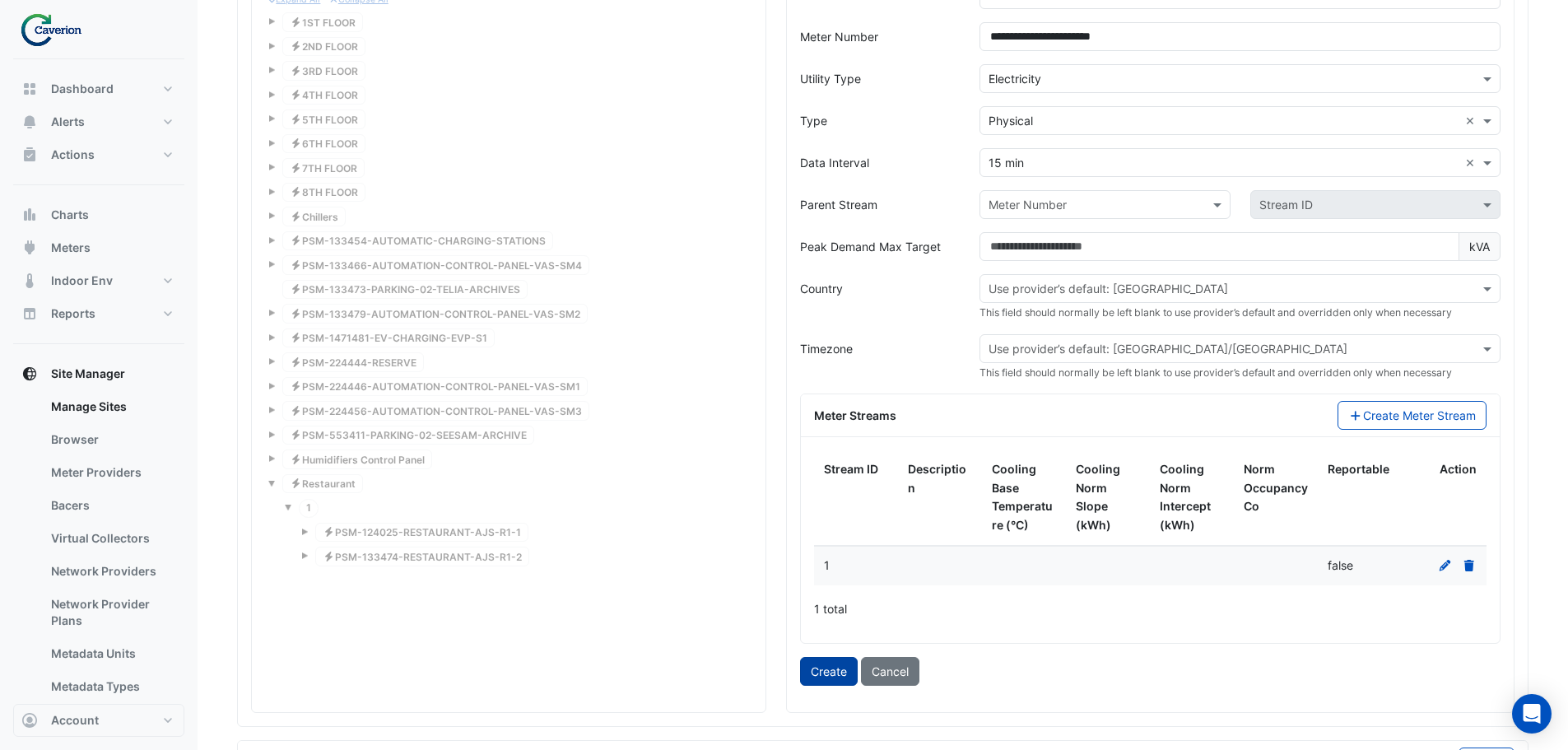
click at [825, 664] on button "Create" at bounding box center [829, 672] width 58 height 29
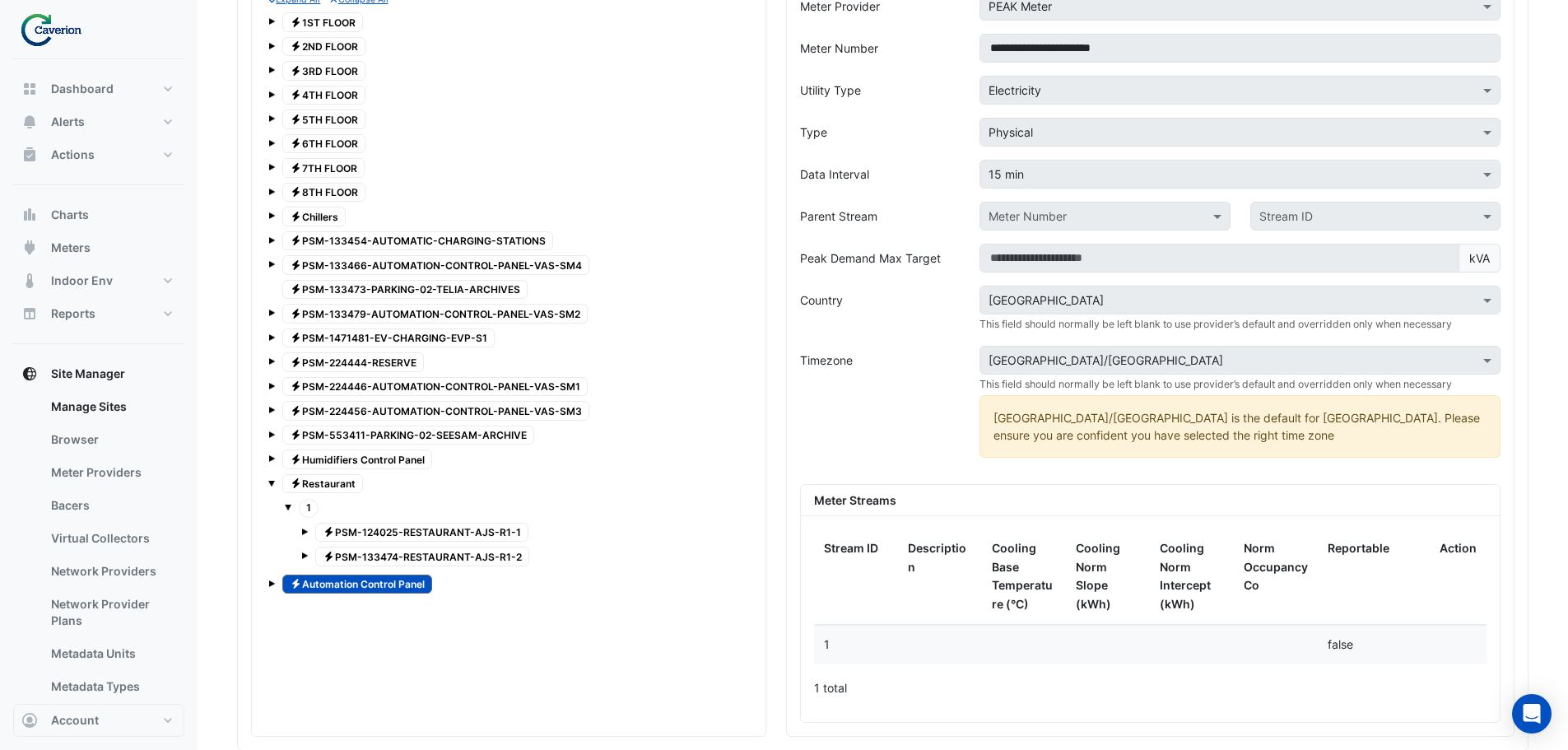
click at [272, 483] on span at bounding box center [271, 483] width 7 height 7
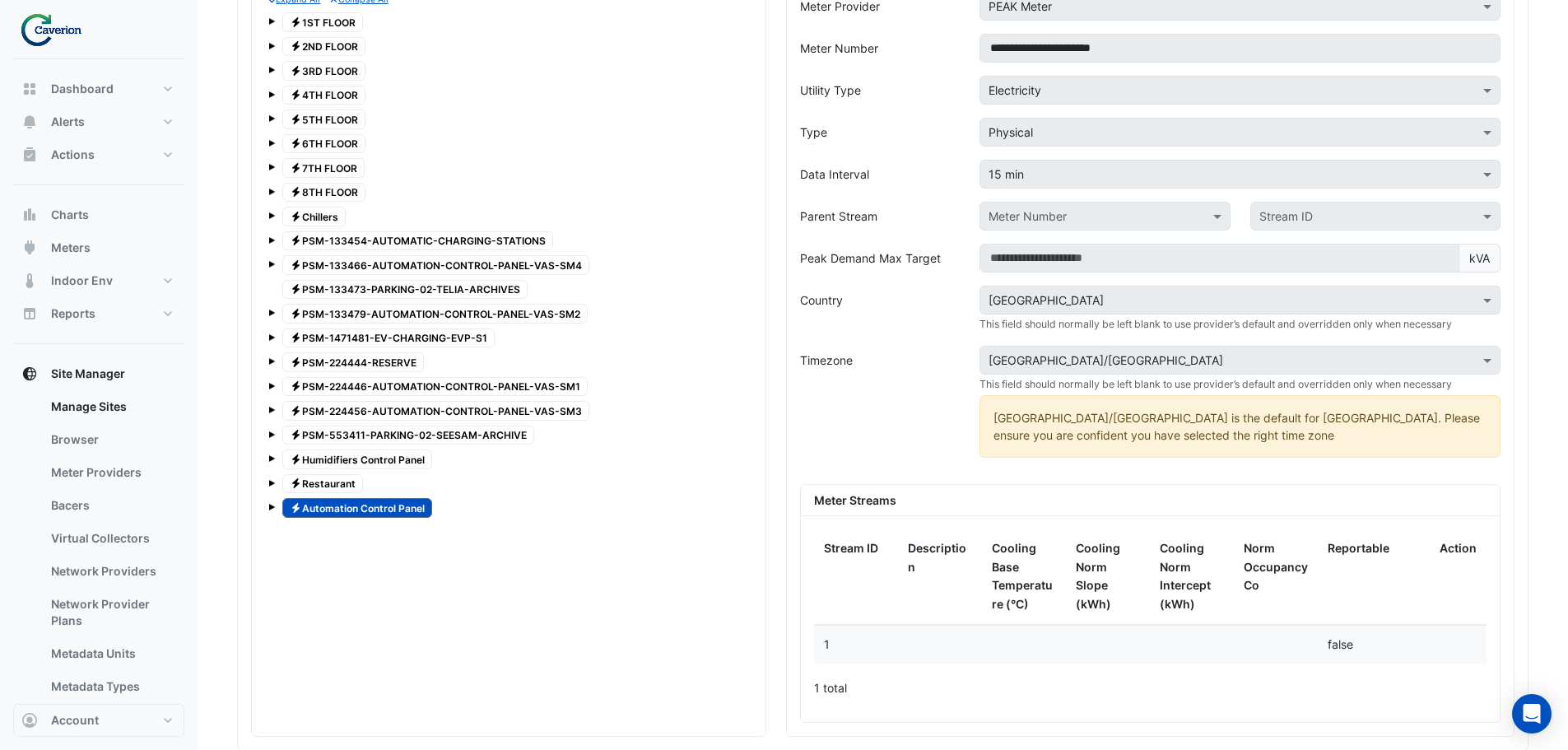
click at [476, 262] on span "Electricity PSM-133466-AUTOMATION-CONTROL-PANEL-VAS-SM4" at bounding box center [436, 265] width 307 height 19
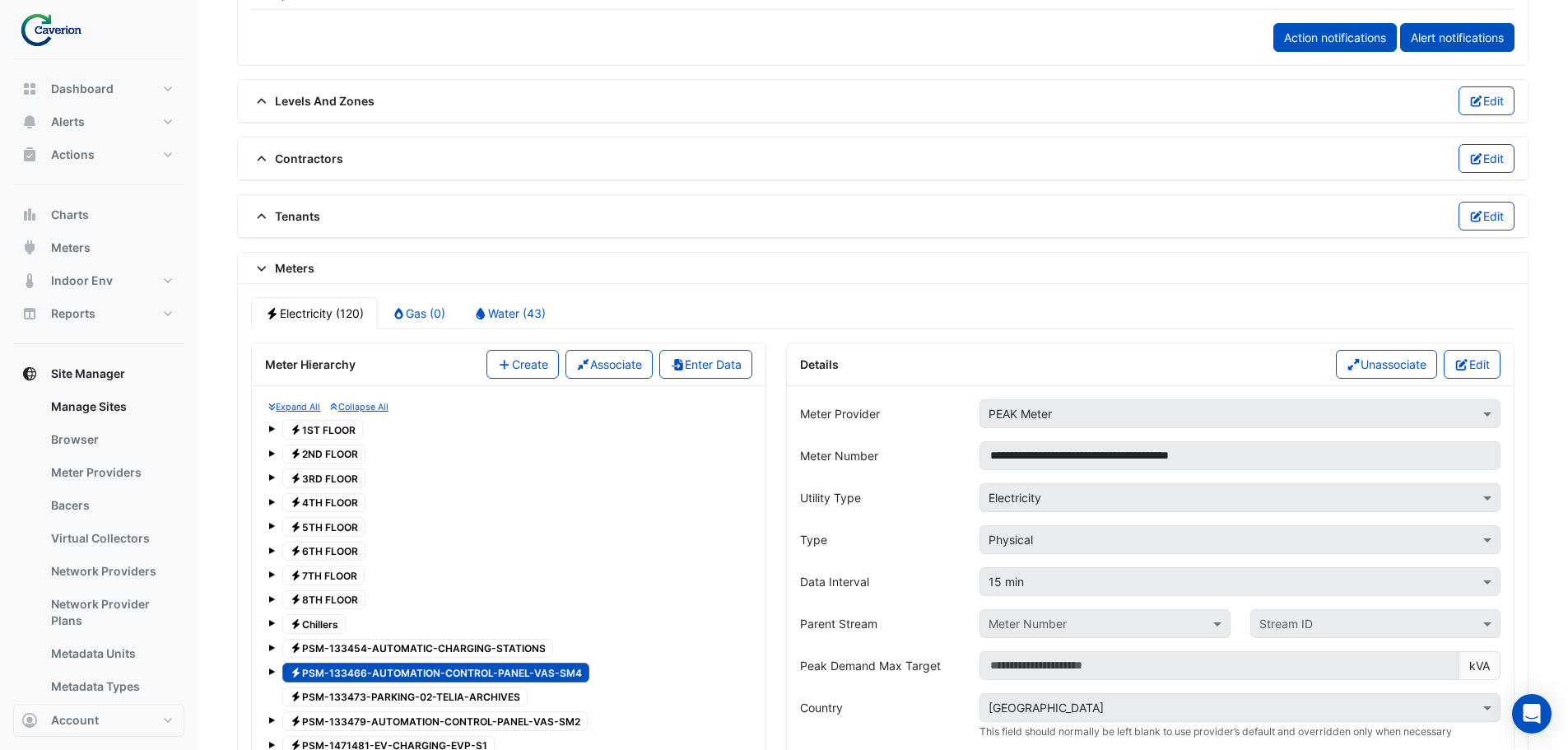
scroll to position [1055, 0]
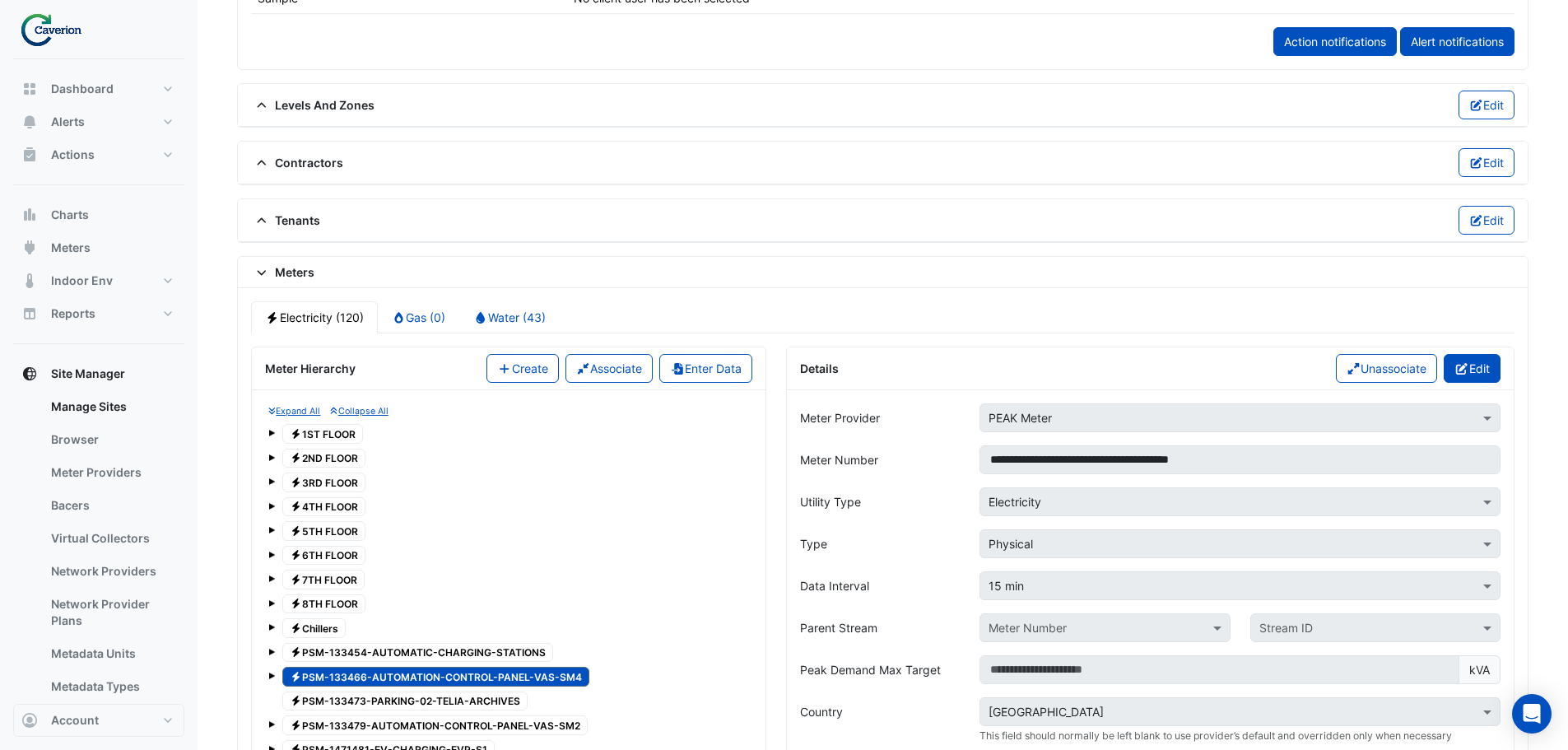
click at [1473, 366] on button "Edit" at bounding box center [1472, 369] width 57 height 29
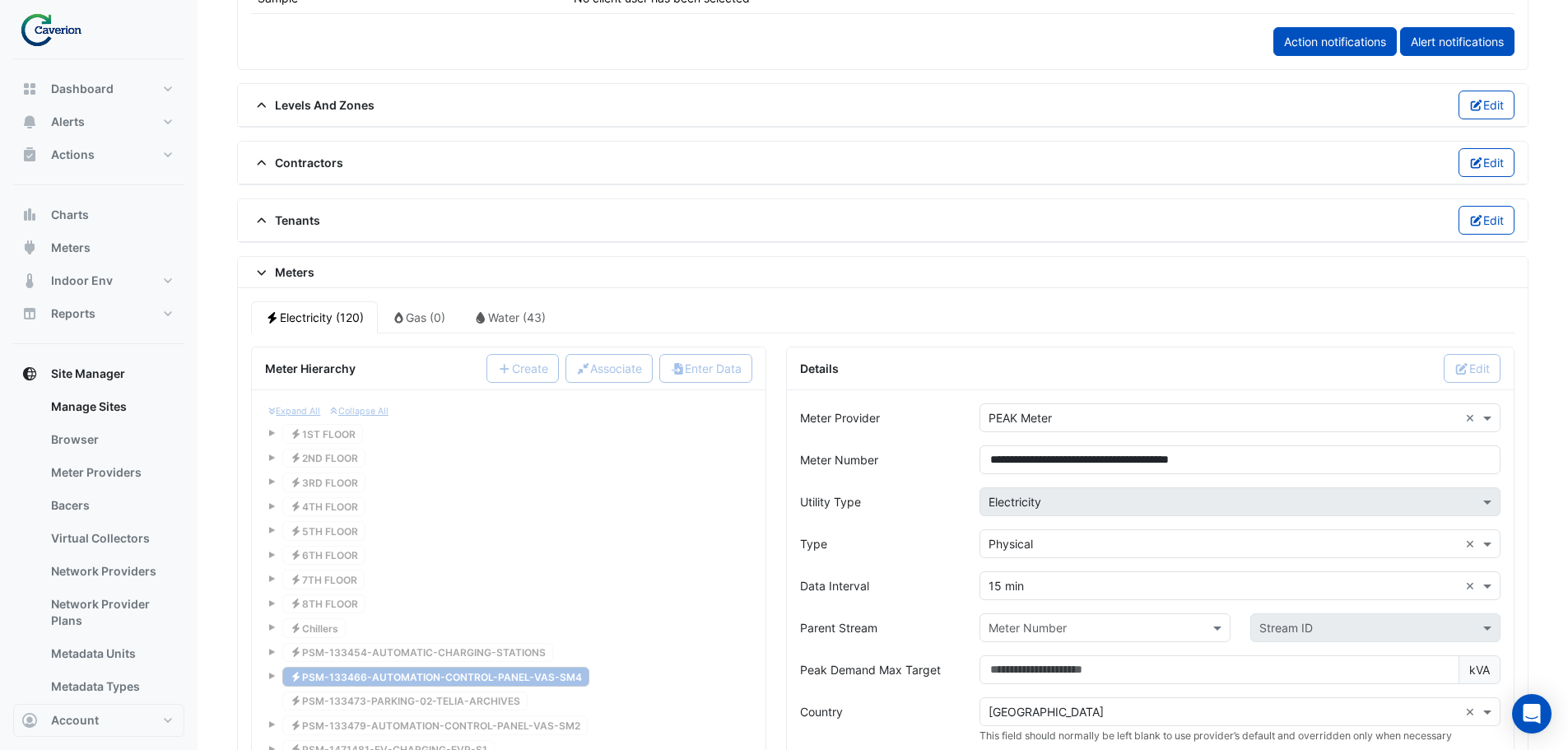
click at [1044, 625] on input "text" at bounding box center [1088, 628] width 199 height 17
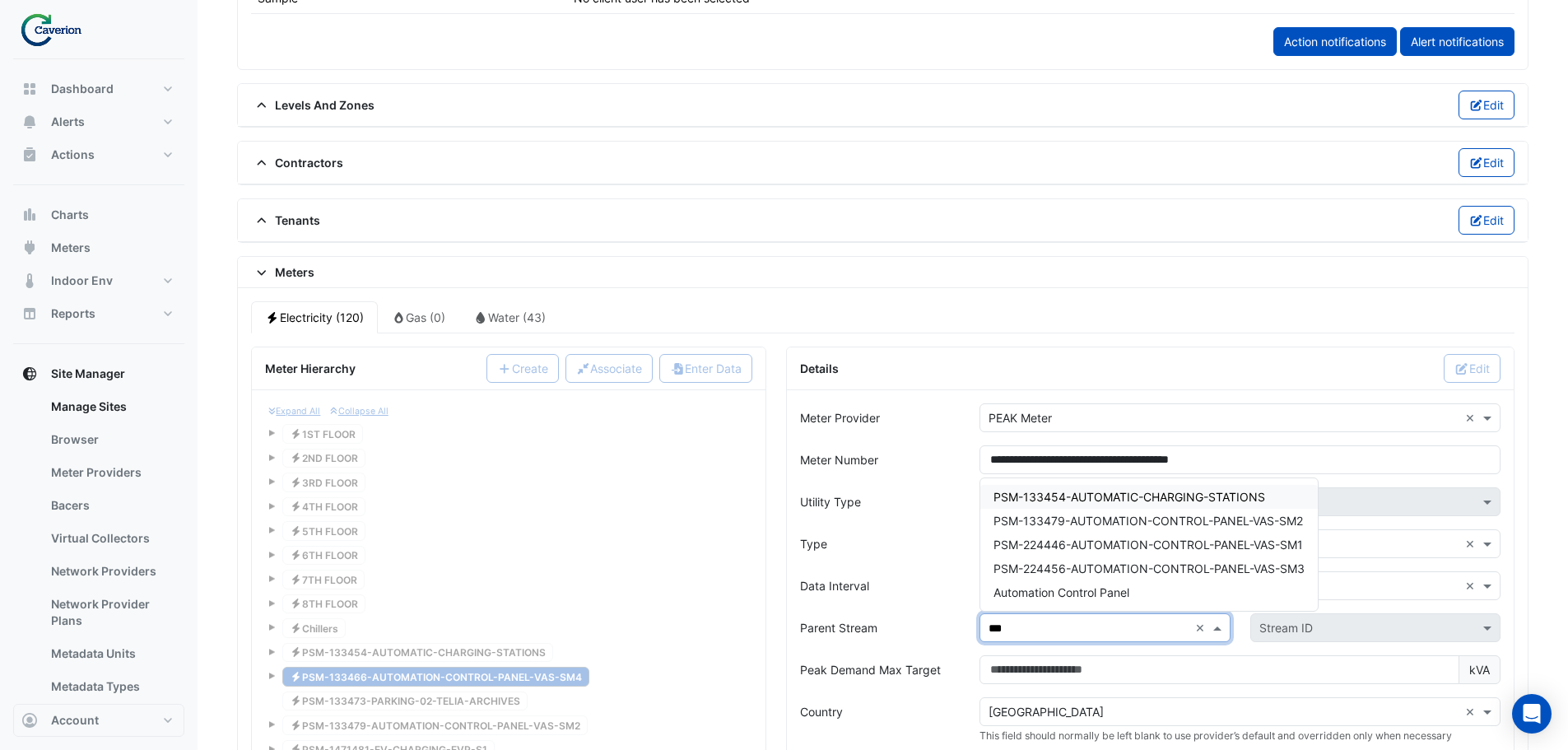
type input "****"
click at [1084, 591] on span "Automation Control Panel" at bounding box center [1062, 592] width 136 height 14
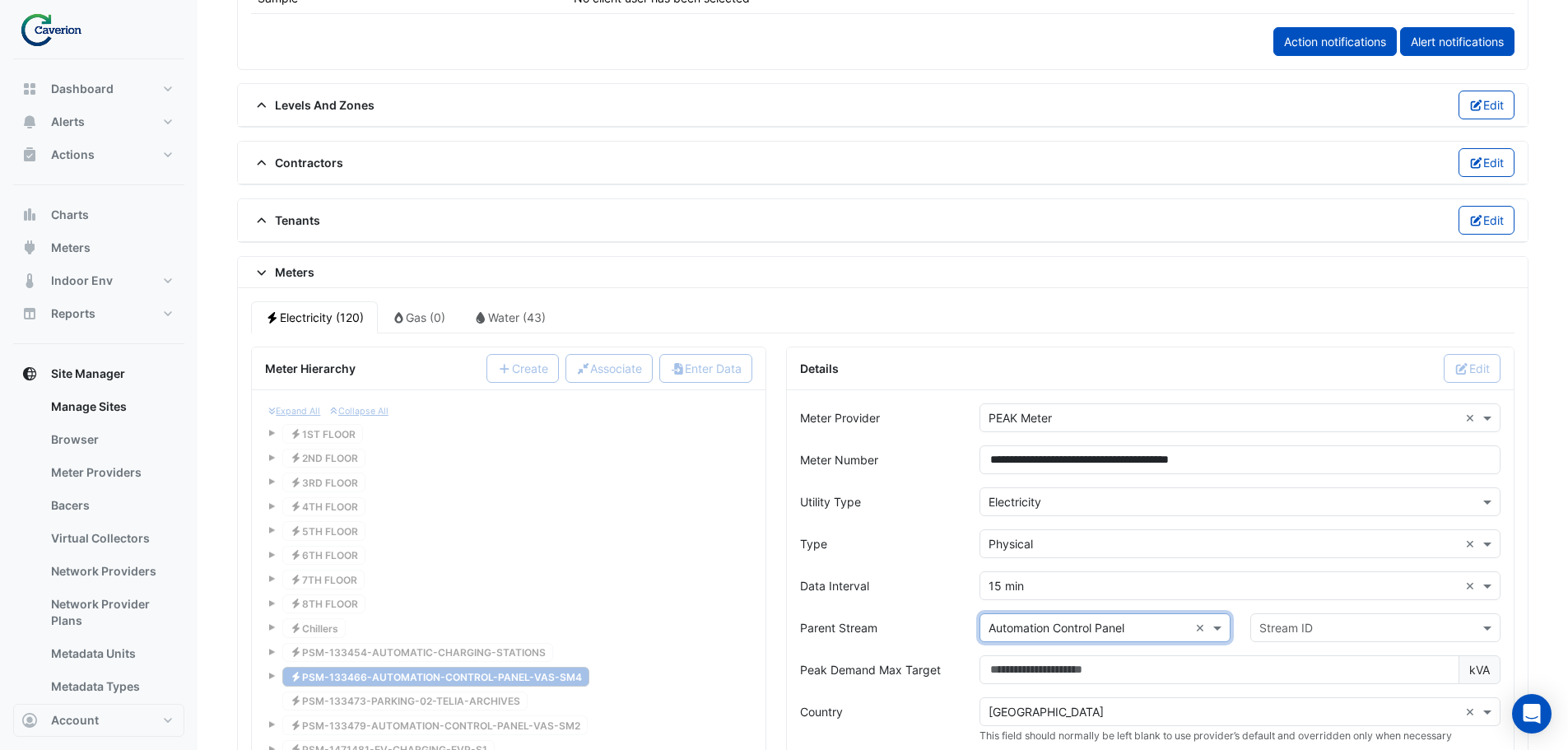
click at [1336, 619] on input "text" at bounding box center [1359, 628] width 199 height 17
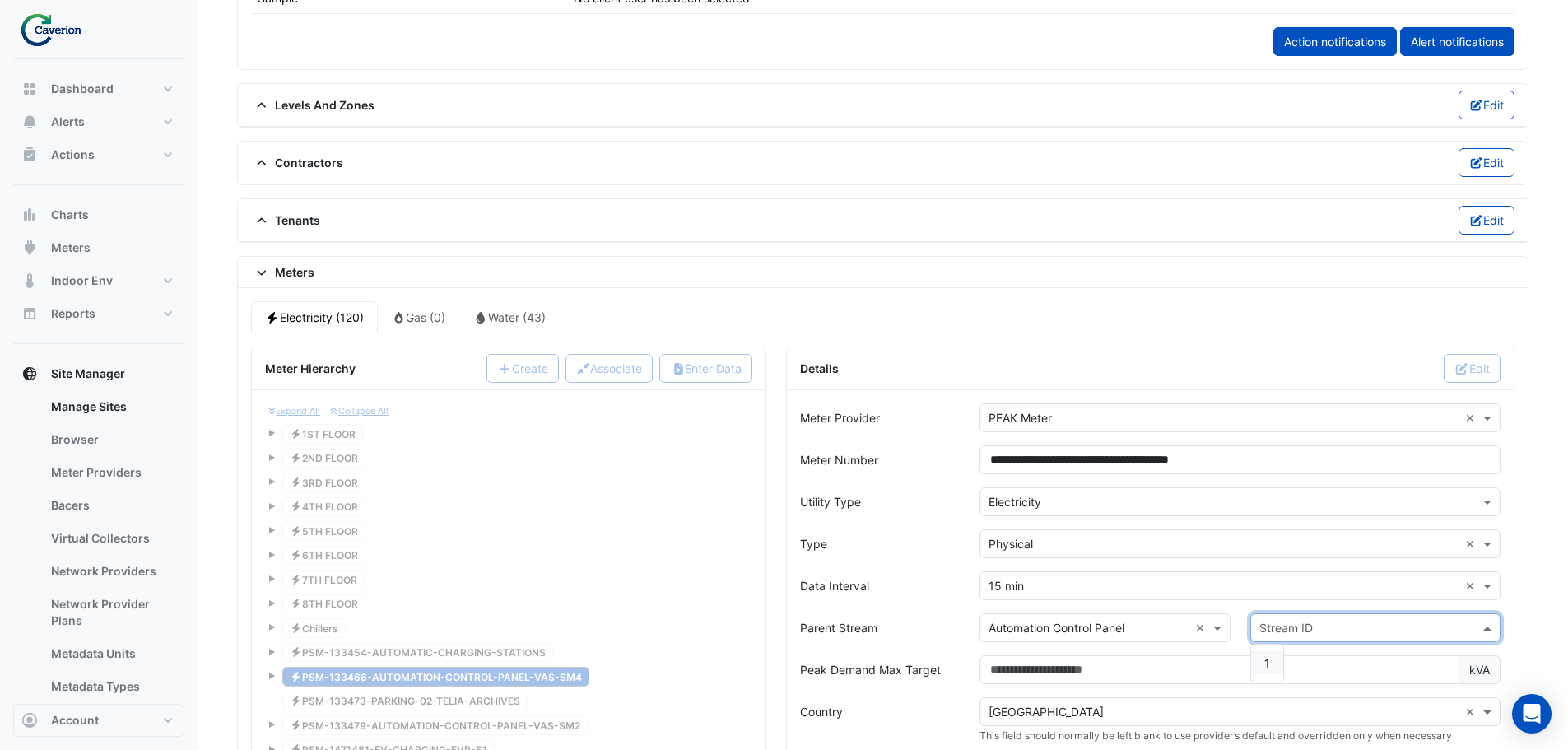
click at [1261, 661] on div "1" at bounding box center [1267, 663] width 32 height 24
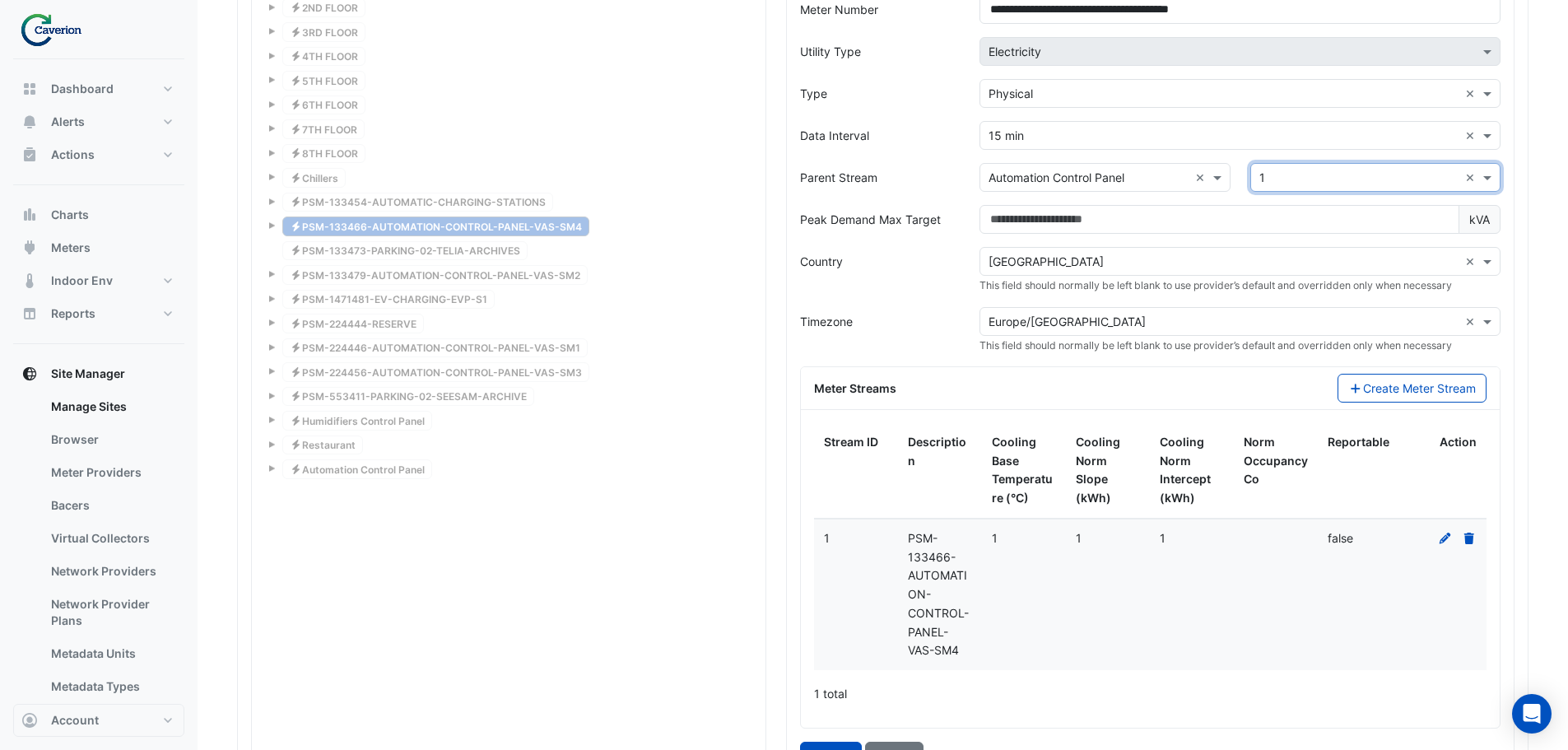
scroll to position [1631, 0]
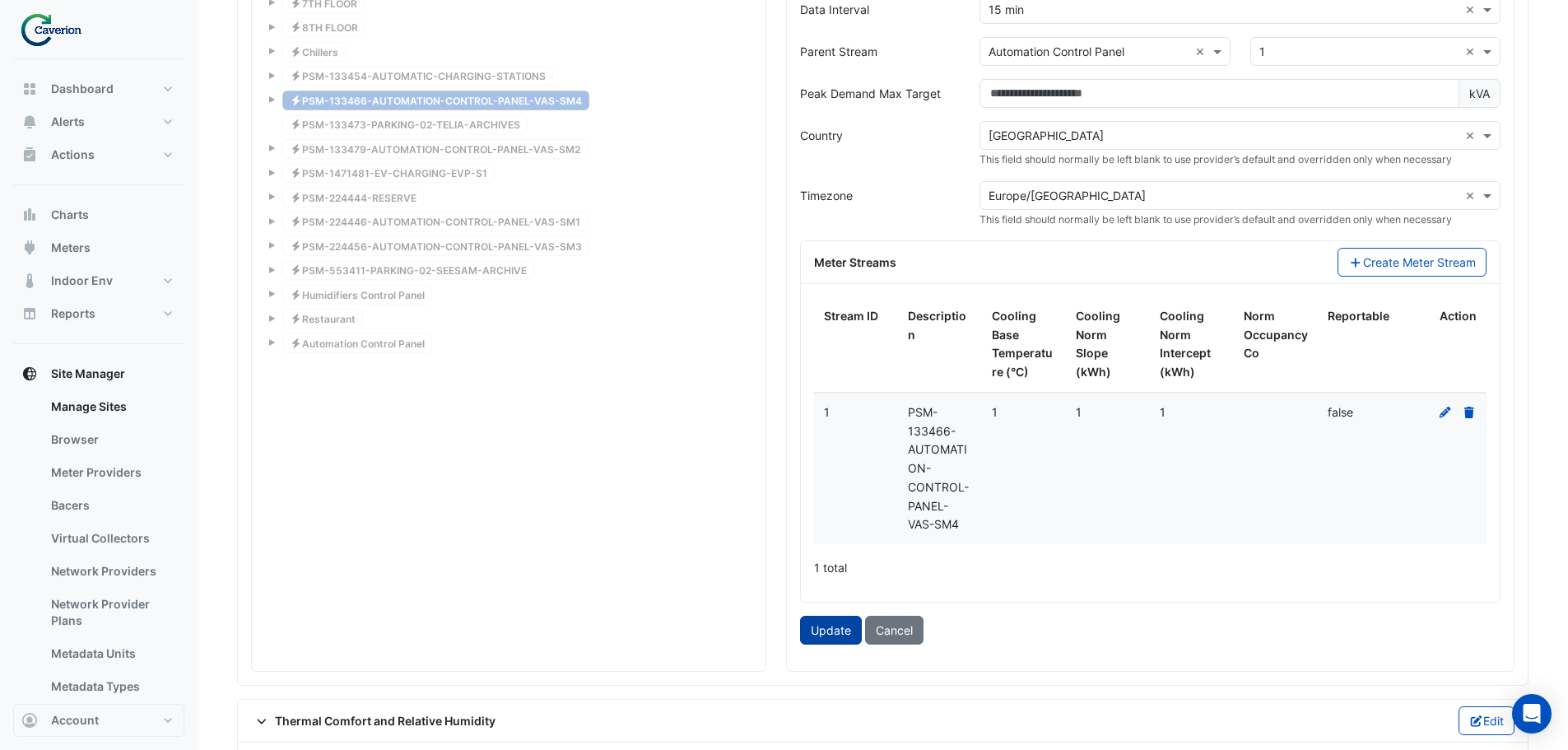
click at [809, 625] on button "Update" at bounding box center [831, 630] width 62 height 29
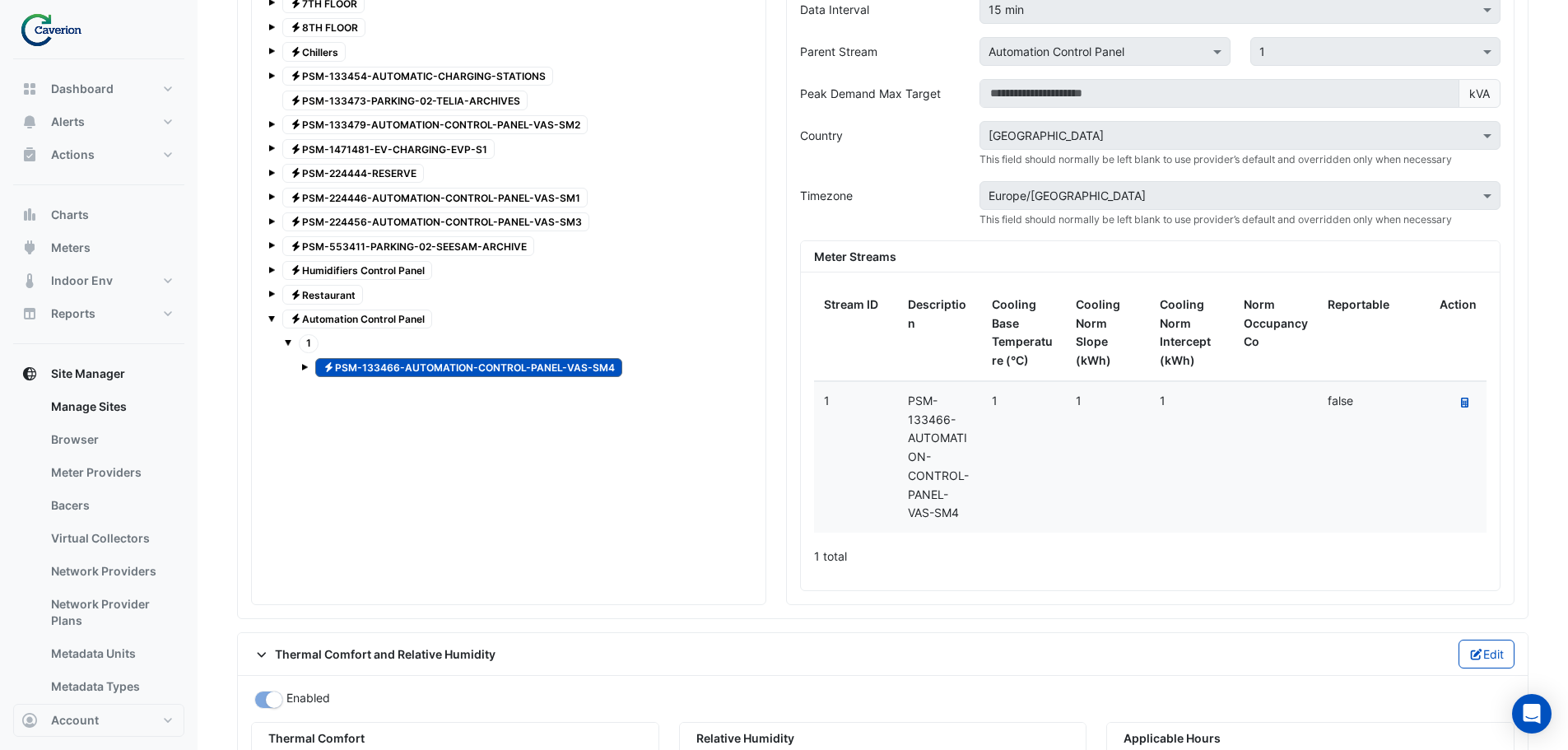
click at [430, 123] on span "Electricity PSM-133479-AUTOMATION-CONTROL-PANEL-VAS-SM2" at bounding box center [436, 125] width 306 height 19
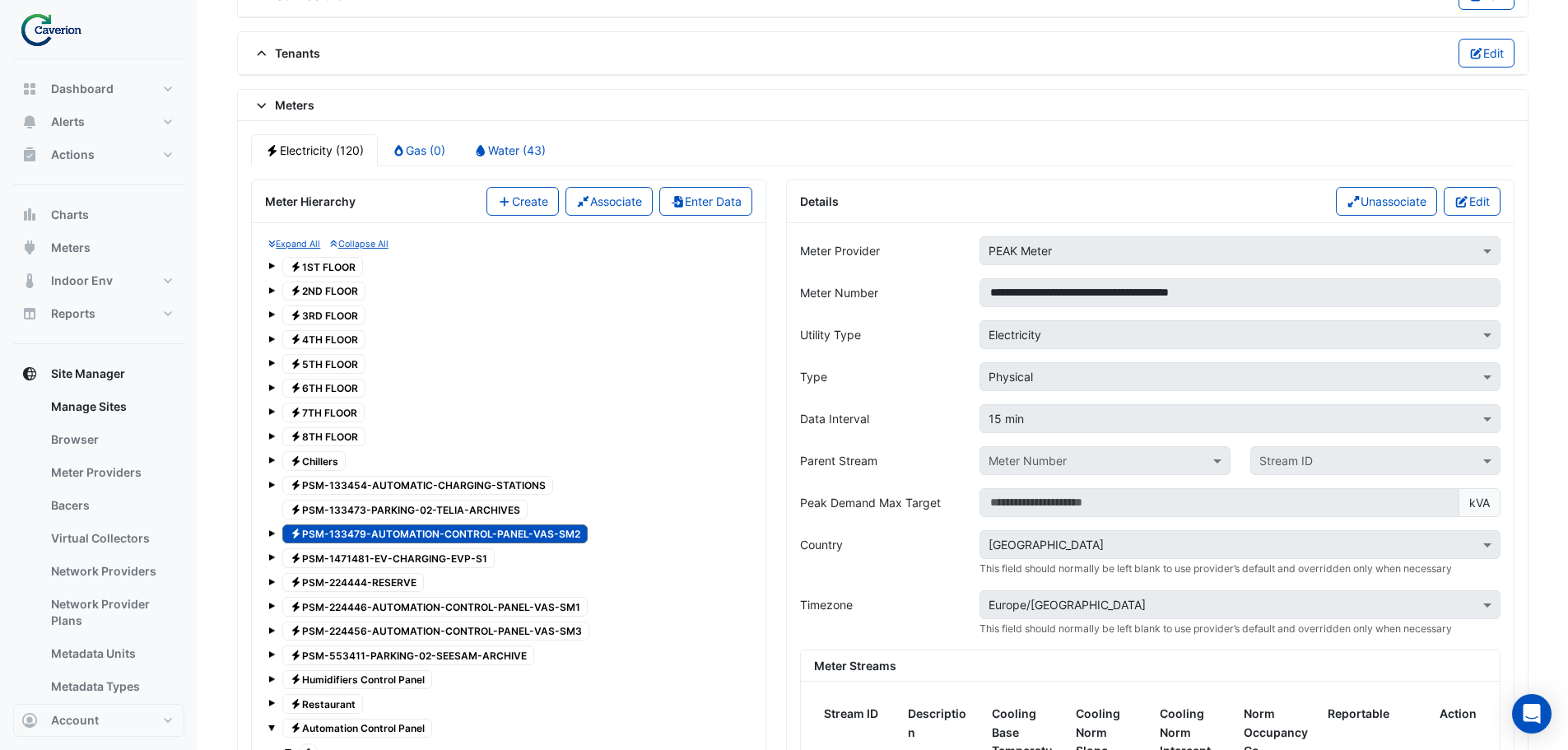
scroll to position [1219, 0]
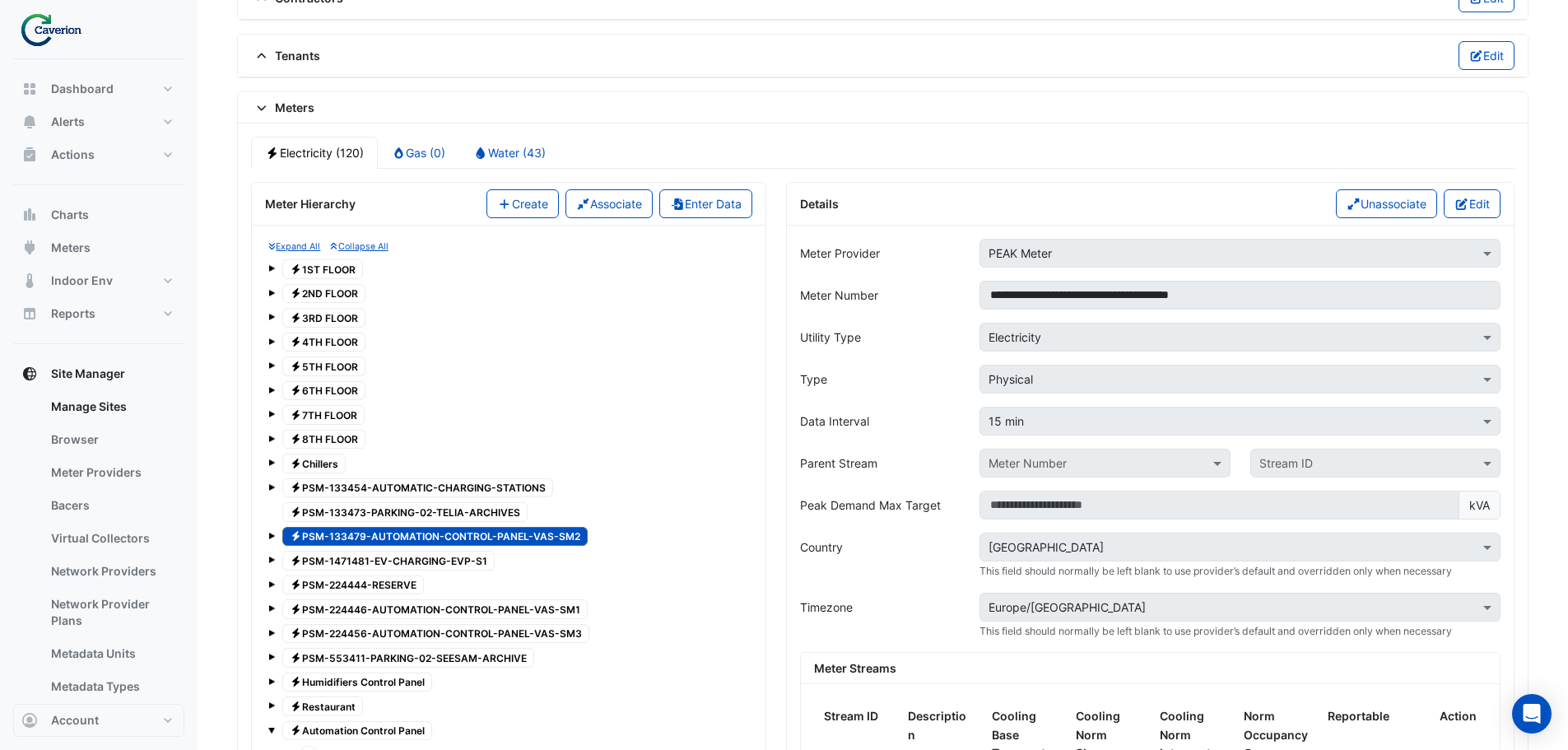
click at [1485, 209] on button "Edit" at bounding box center [1472, 204] width 57 height 29
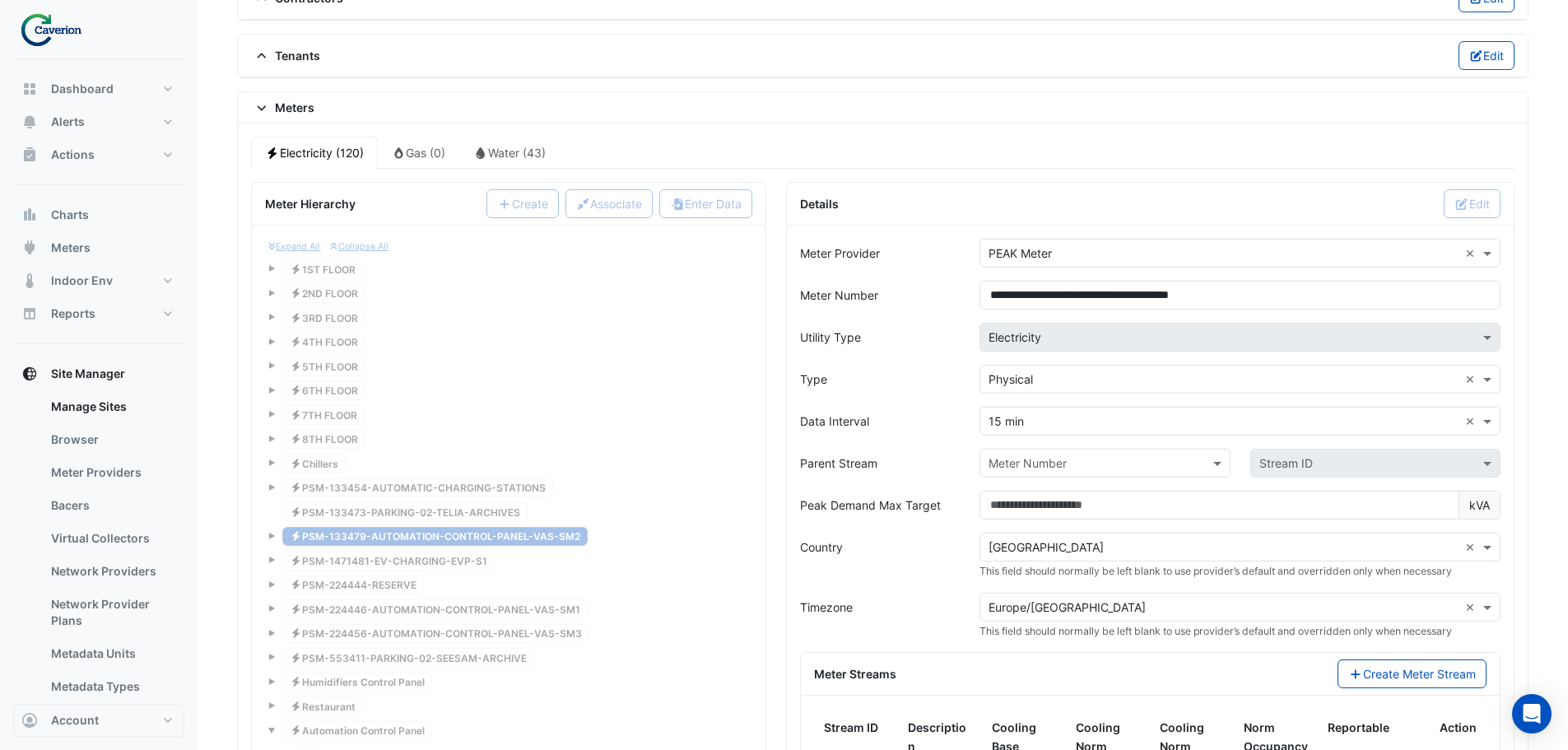
click at [1104, 465] on input "text" at bounding box center [1088, 464] width 199 height 17
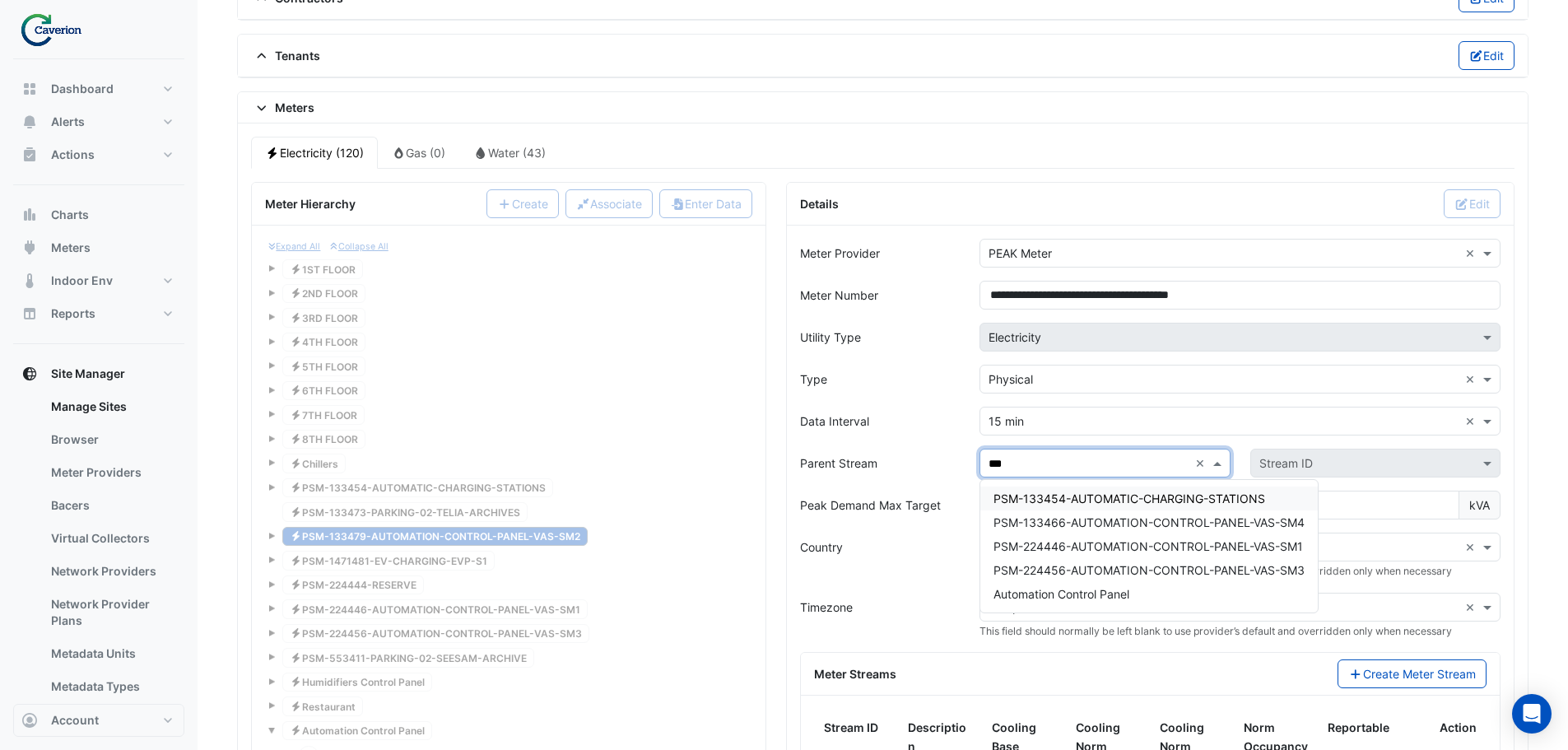
type input "****"
click at [1049, 592] on span "Automation Control Panel" at bounding box center [1062, 593] width 136 height 14
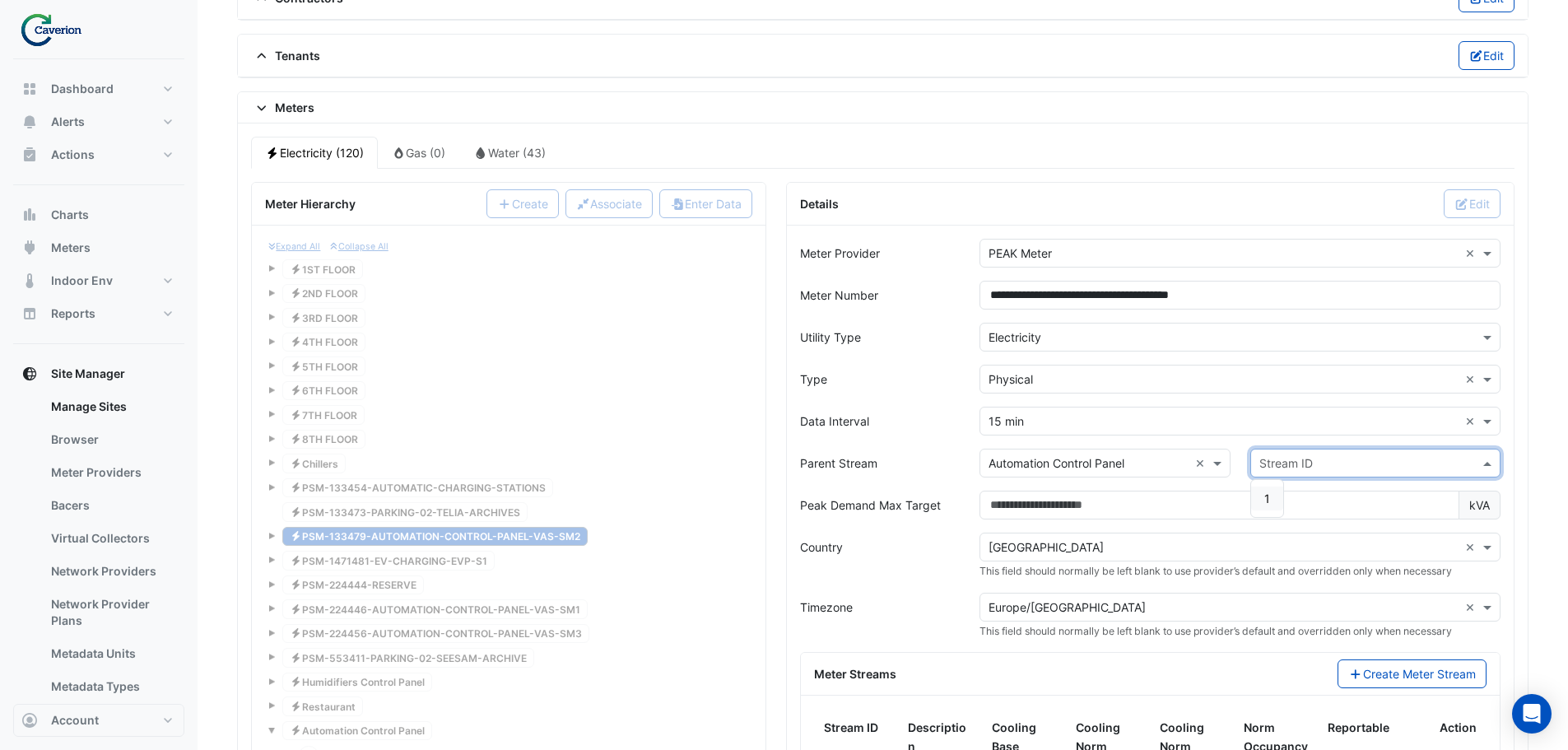
click at [1332, 471] on input "text" at bounding box center [1359, 464] width 199 height 17
drag, startPoint x: 1266, startPoint y: 498, endPoint x: 1270, endPoint y: 510, distance: 12.6
click at [1265, 498] on span "1" at bounding box center [1267, 498] width 6 height 14
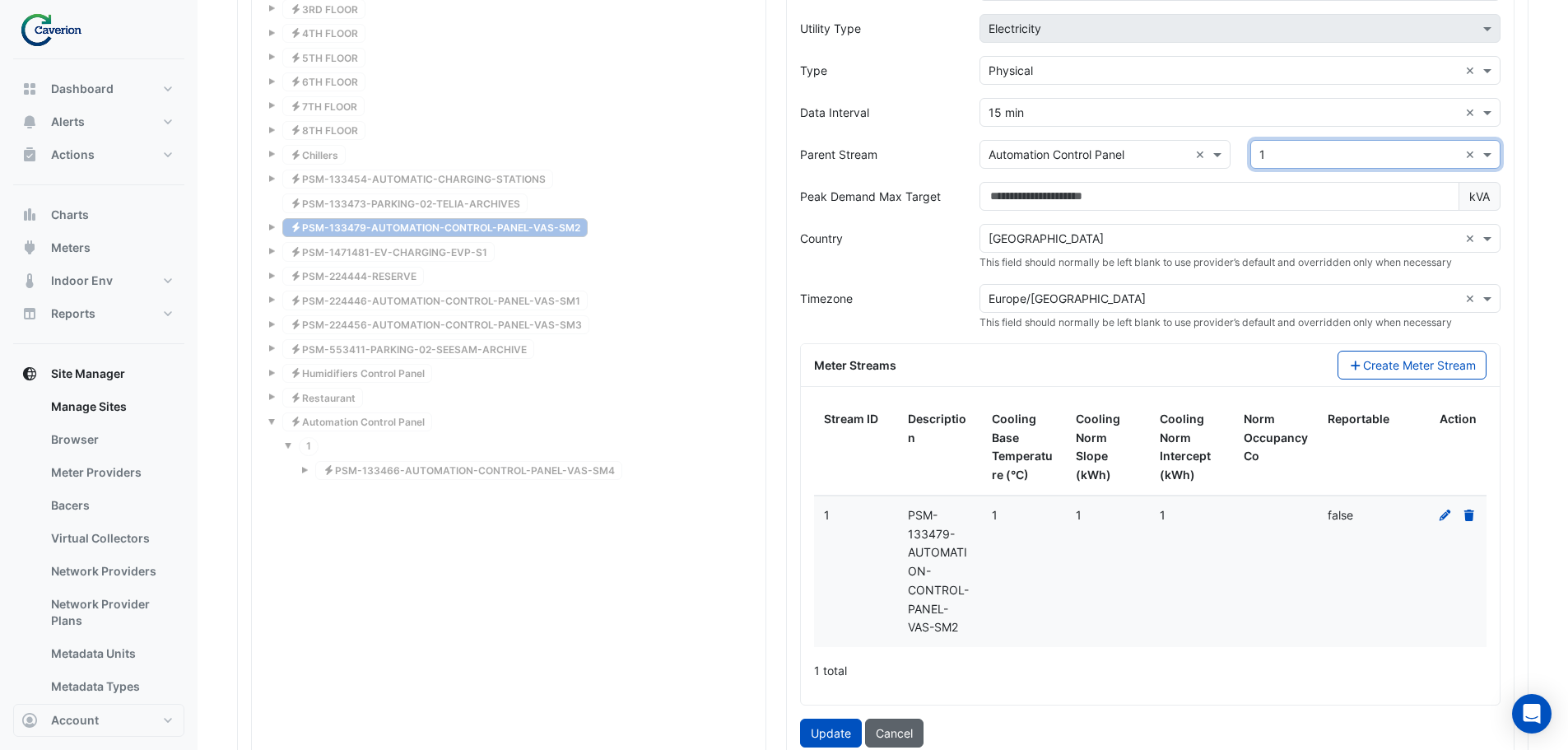
scroll to position [1713, 0]
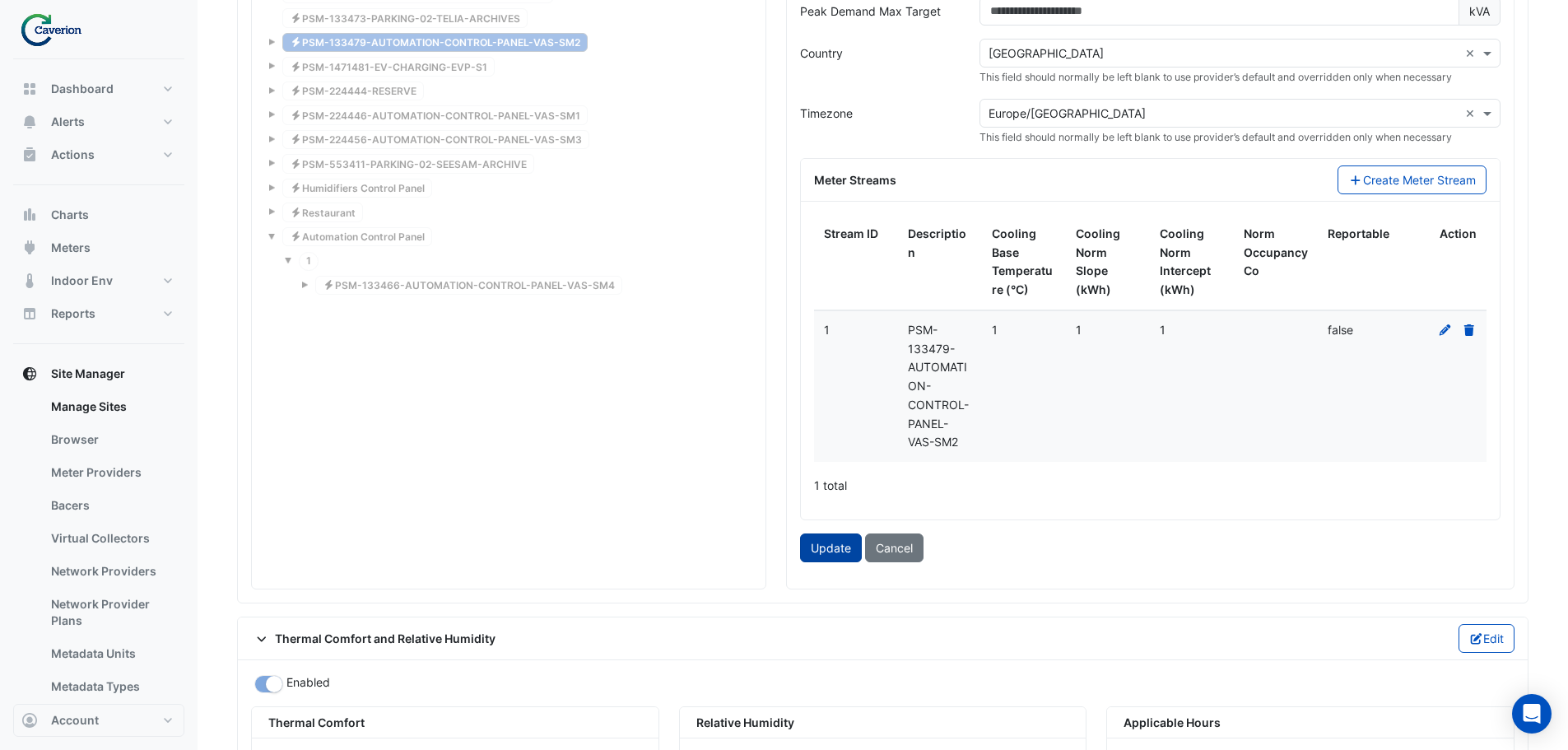
click at [850, 543] on button "Update" at bounding box center [831, 548] width 62 height 29
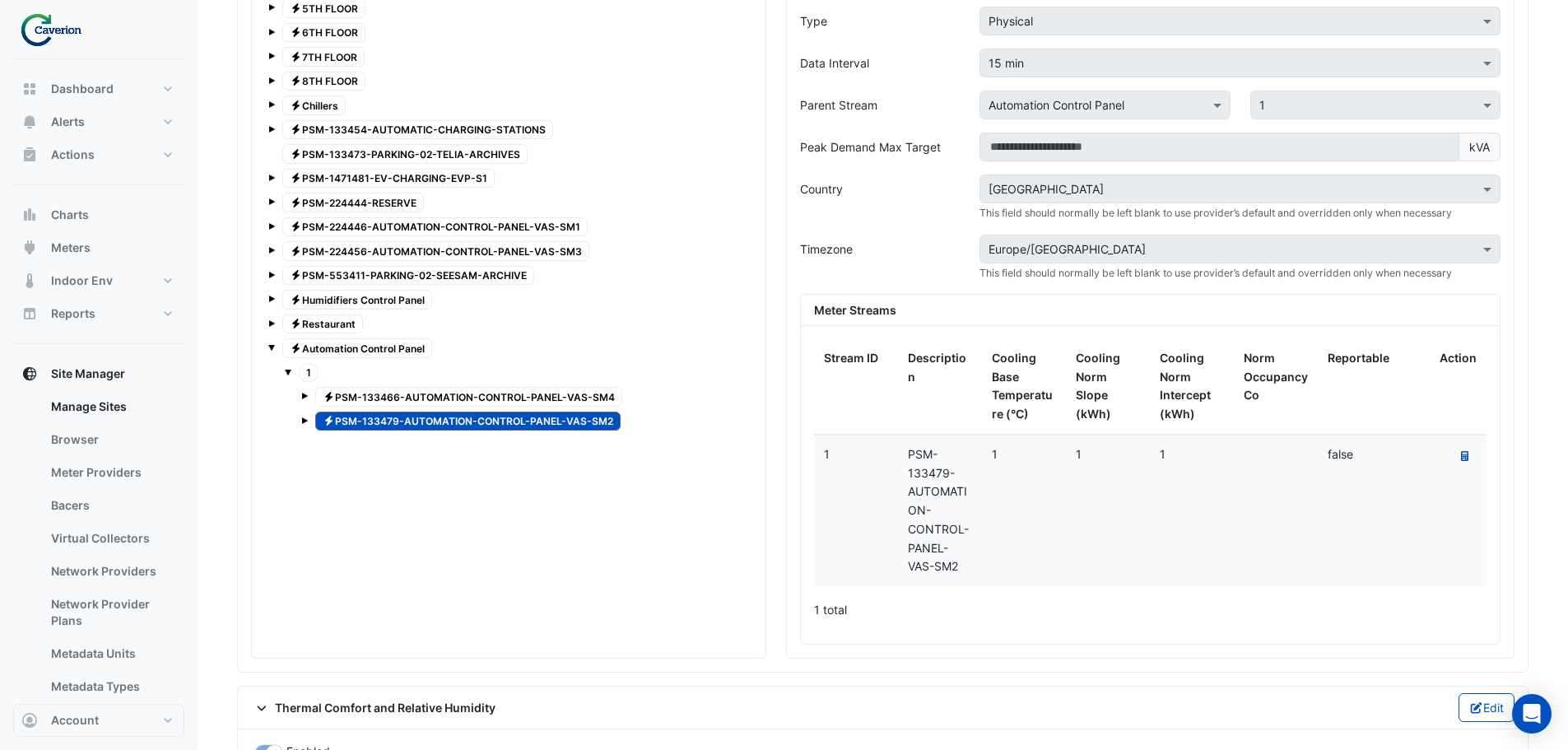
scroll to position [1548, 0]
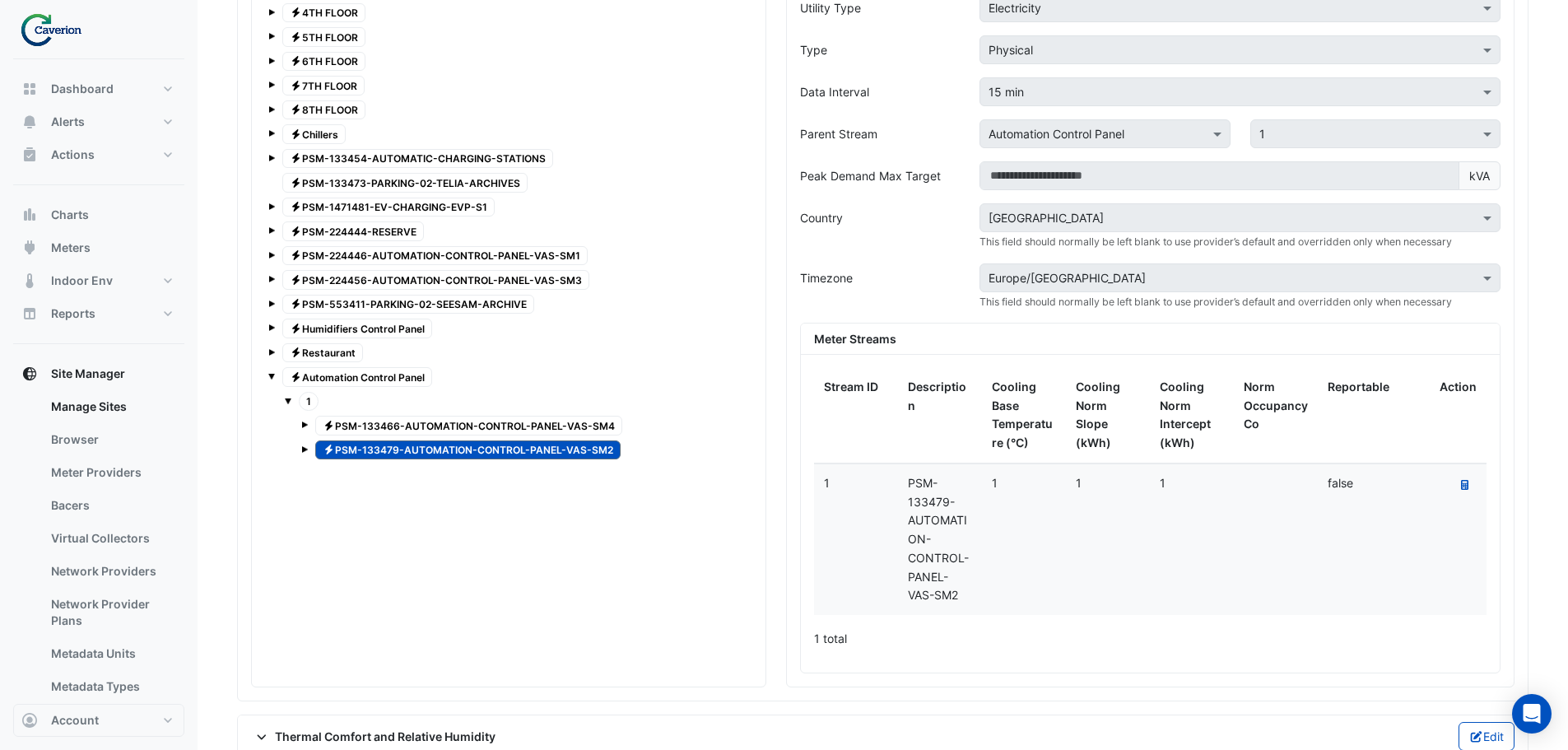
click at [412, 256] on span "Electricity PSM-224446-AUTOMATION-CONTROL-PANEL-VAS-SM1" at bounding box center [436, 255] width 306 height 19
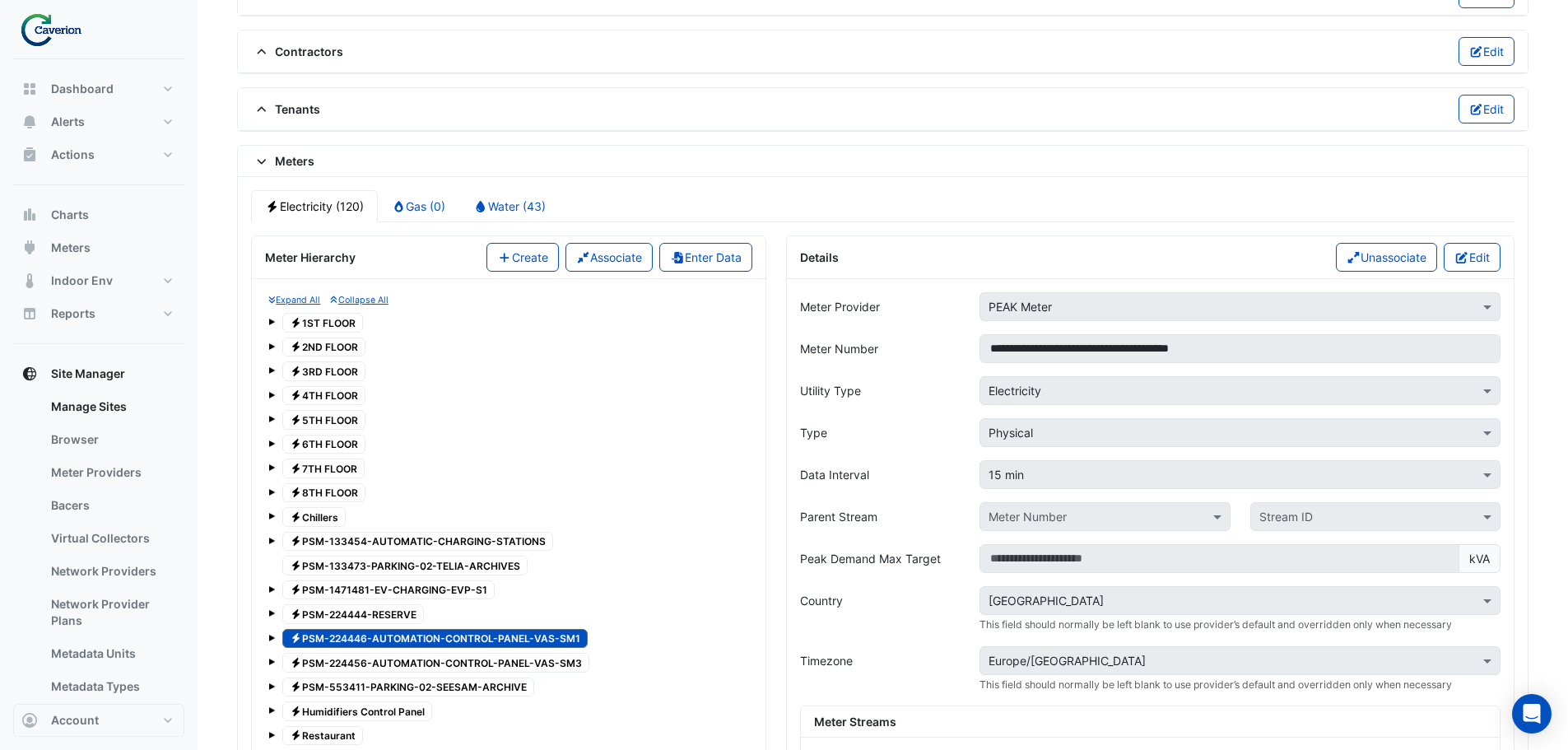
scroll to position [1137, 0]
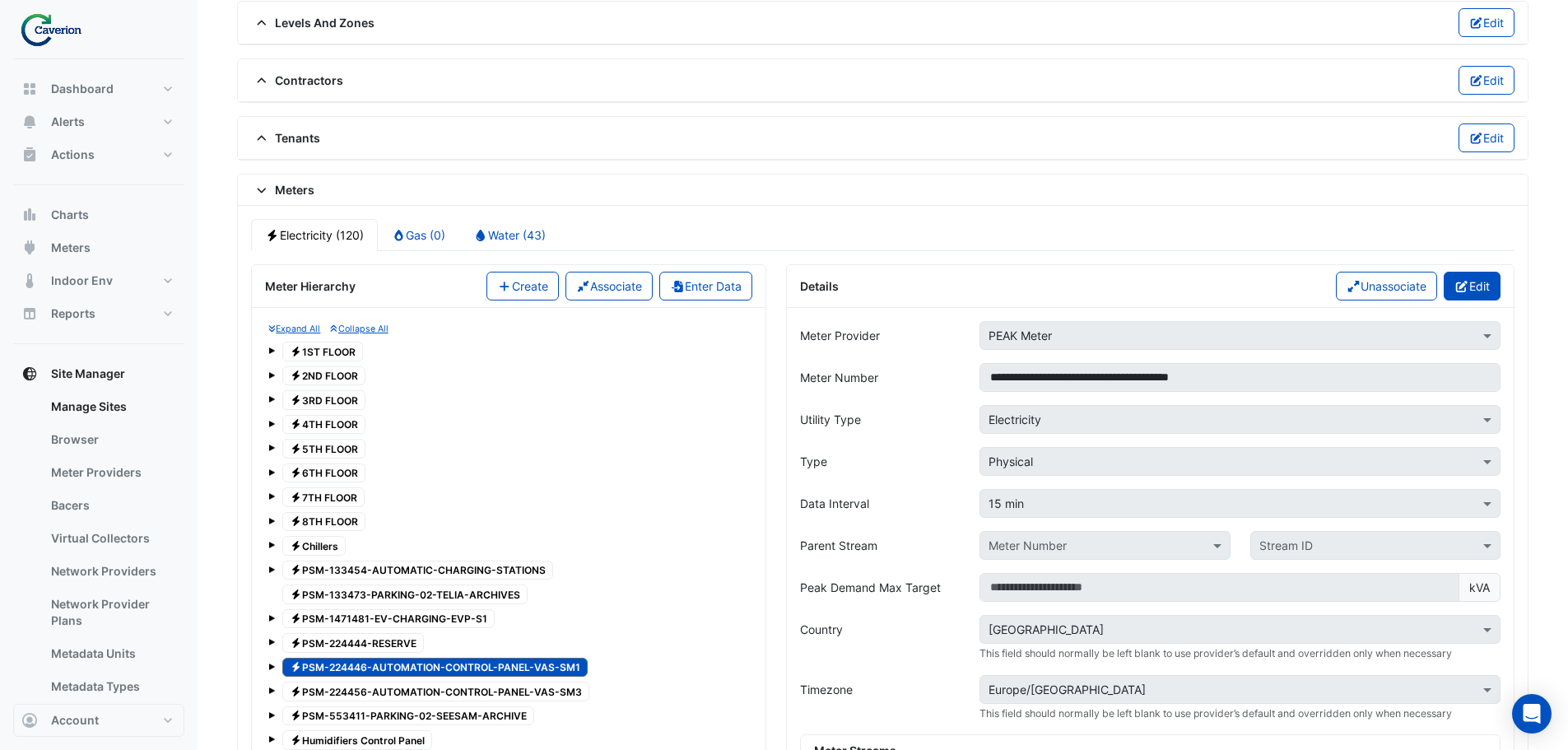
click at [1464, 284] on icon "button" at bounding box center [1462, 286] width 15 height 12
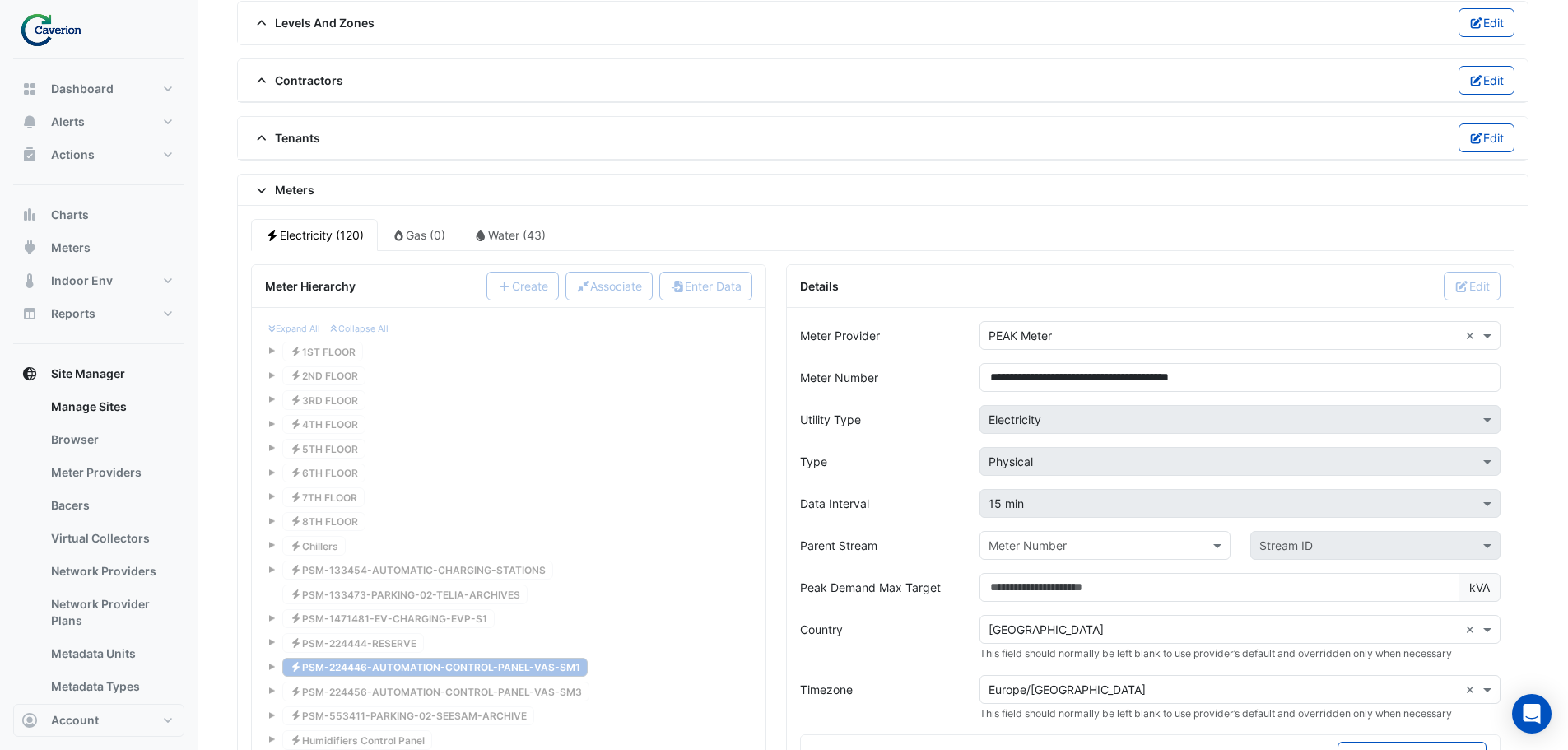
click at [1043, 549] on input "text" at bounding box center [1088, 546] width 199 height 17
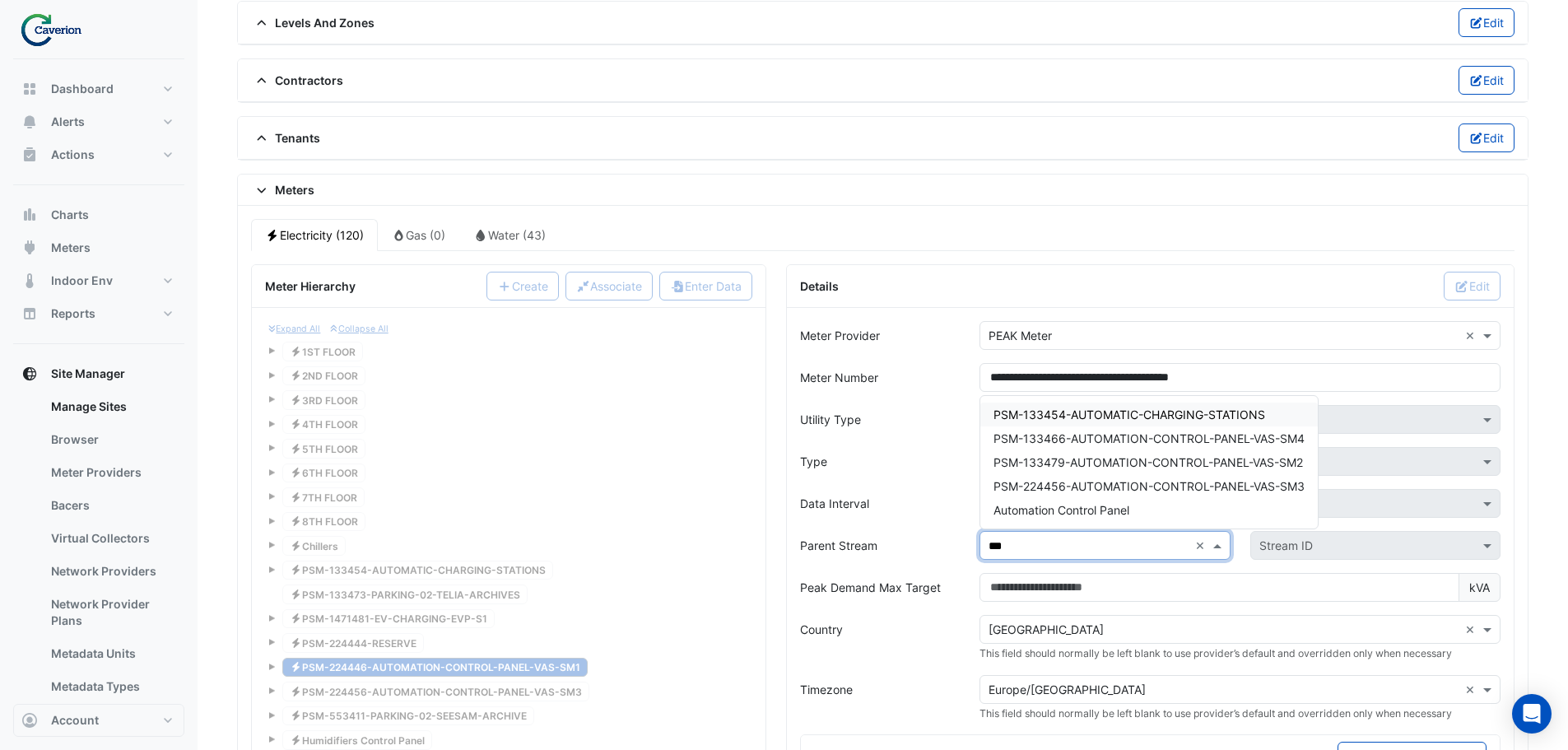
type input "****"
click at [1070, 505] on span "Automation Control Panel" at bounding box center [1062, 510] width 136 height 14
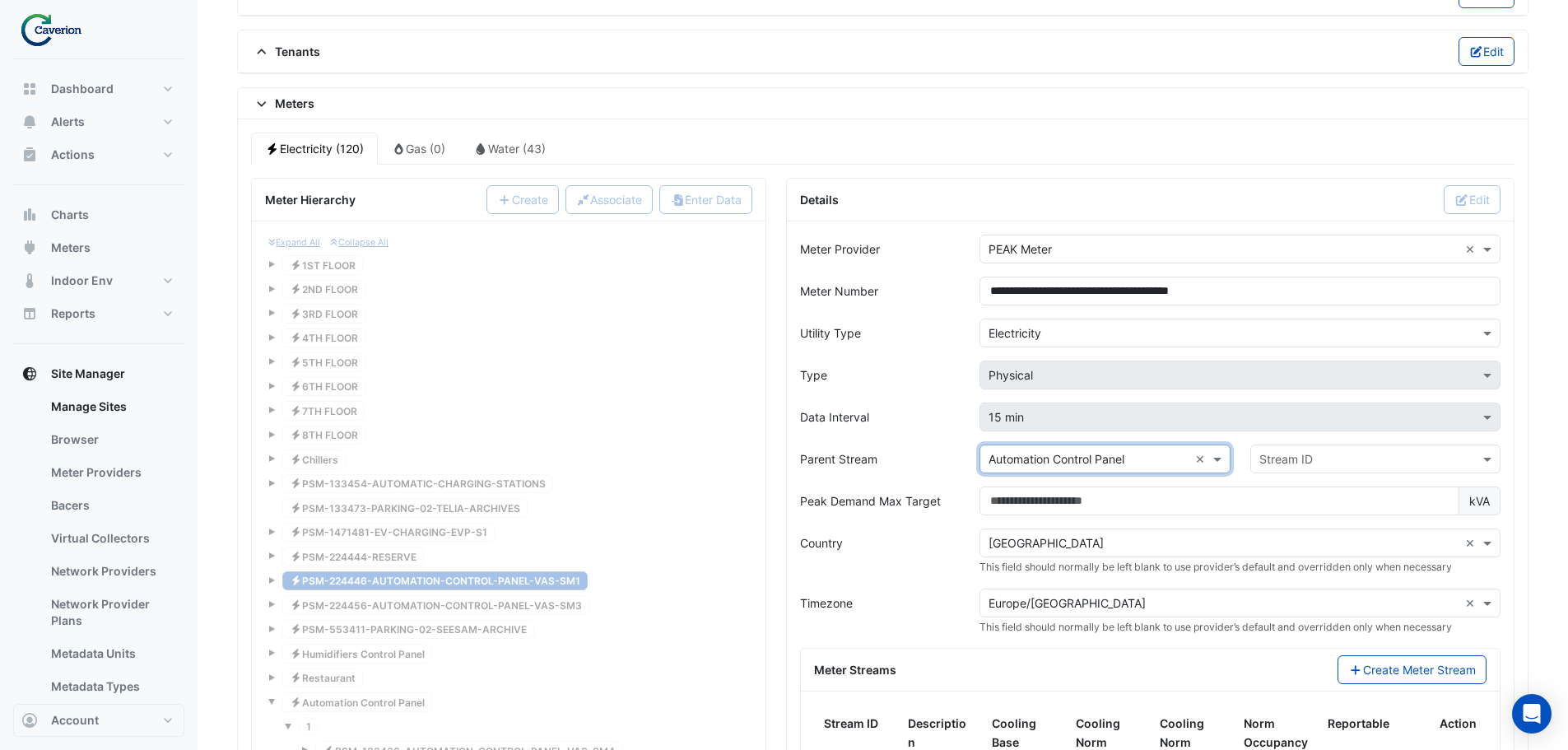
scroll to position [1384, 0]
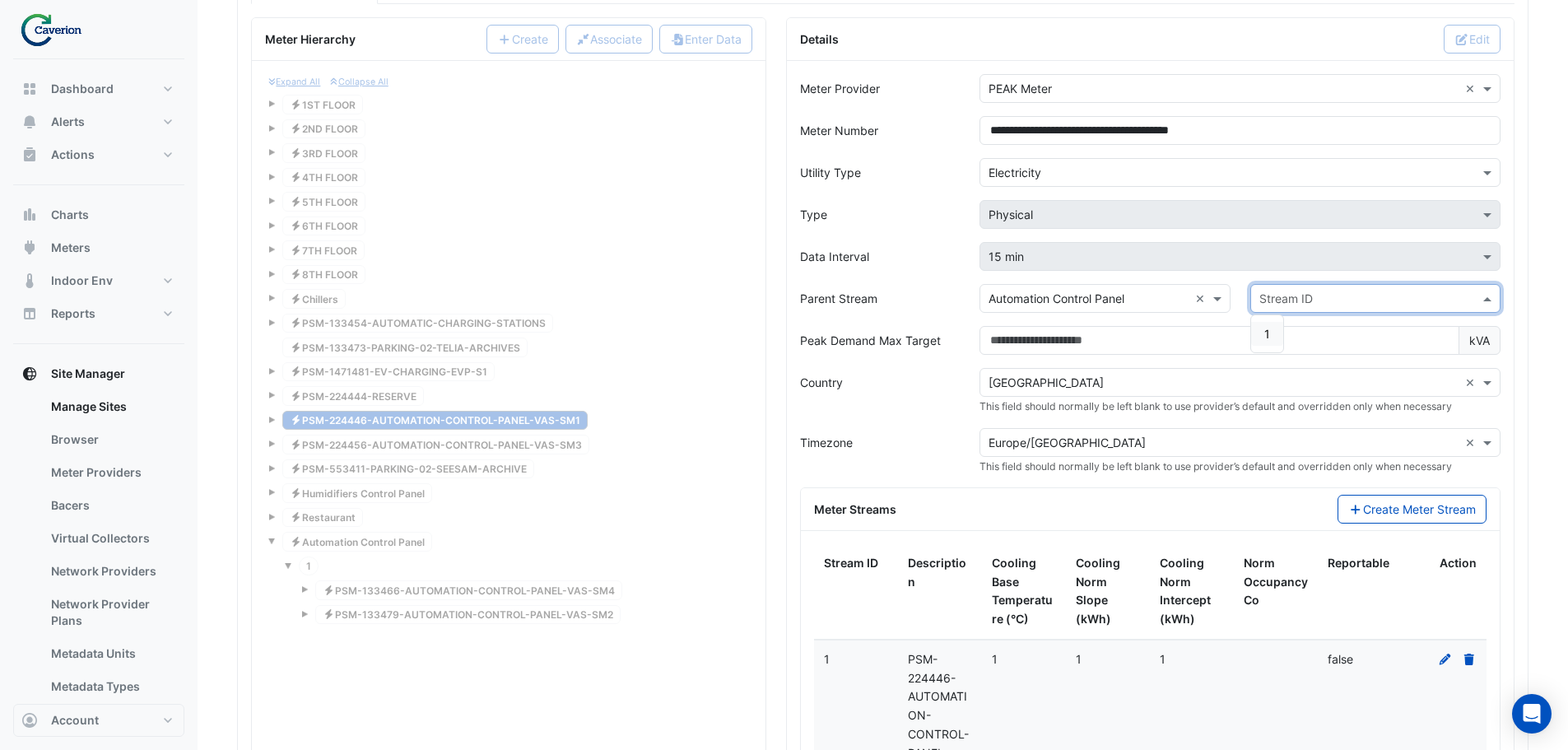
click at [1352, 290] on input "text" at bounding box center [1359, 299] width 199 height 17
click at [1270, 335] on span "1" at bounding box center [1267, 334] width 6 height 14
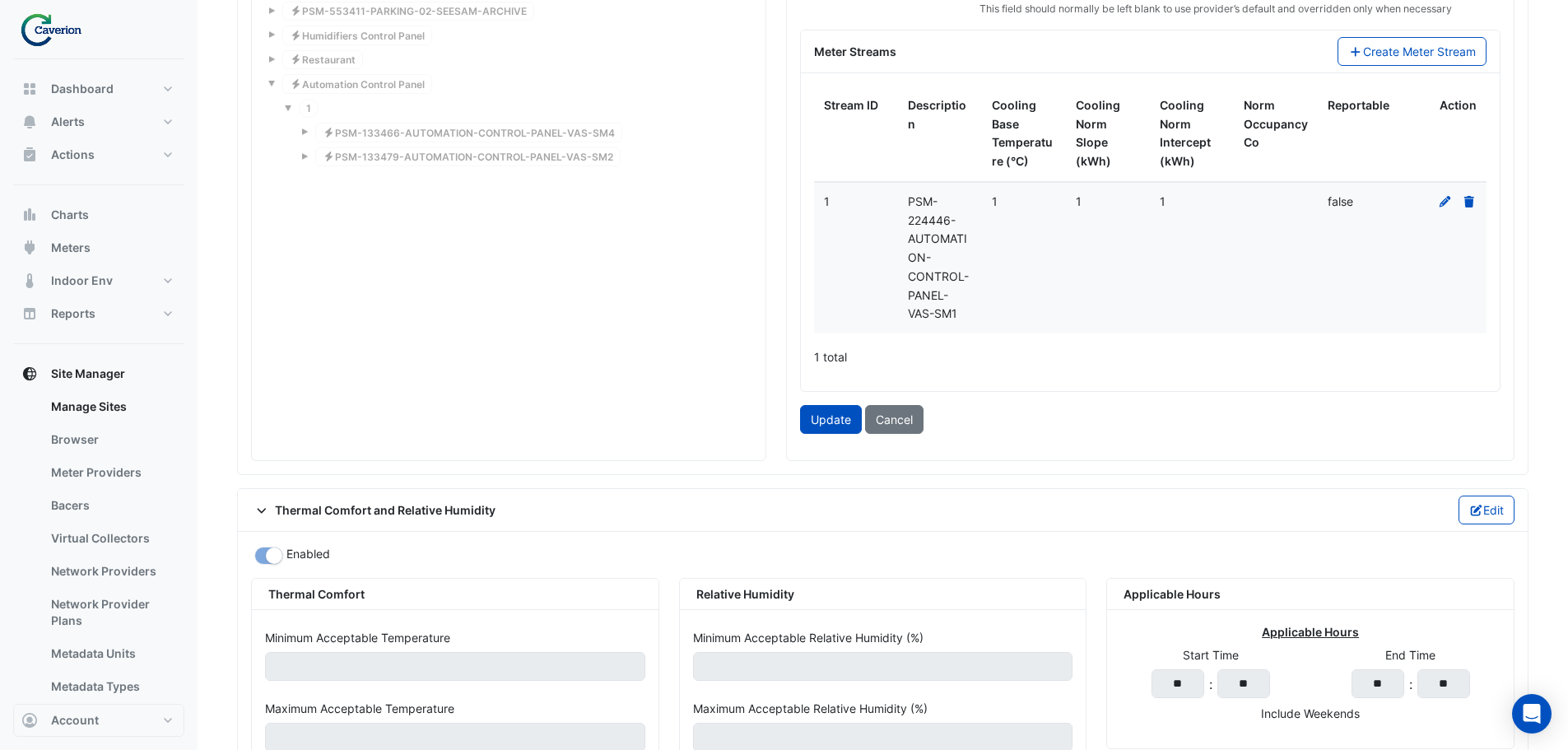
scroll to position [1960, 0]
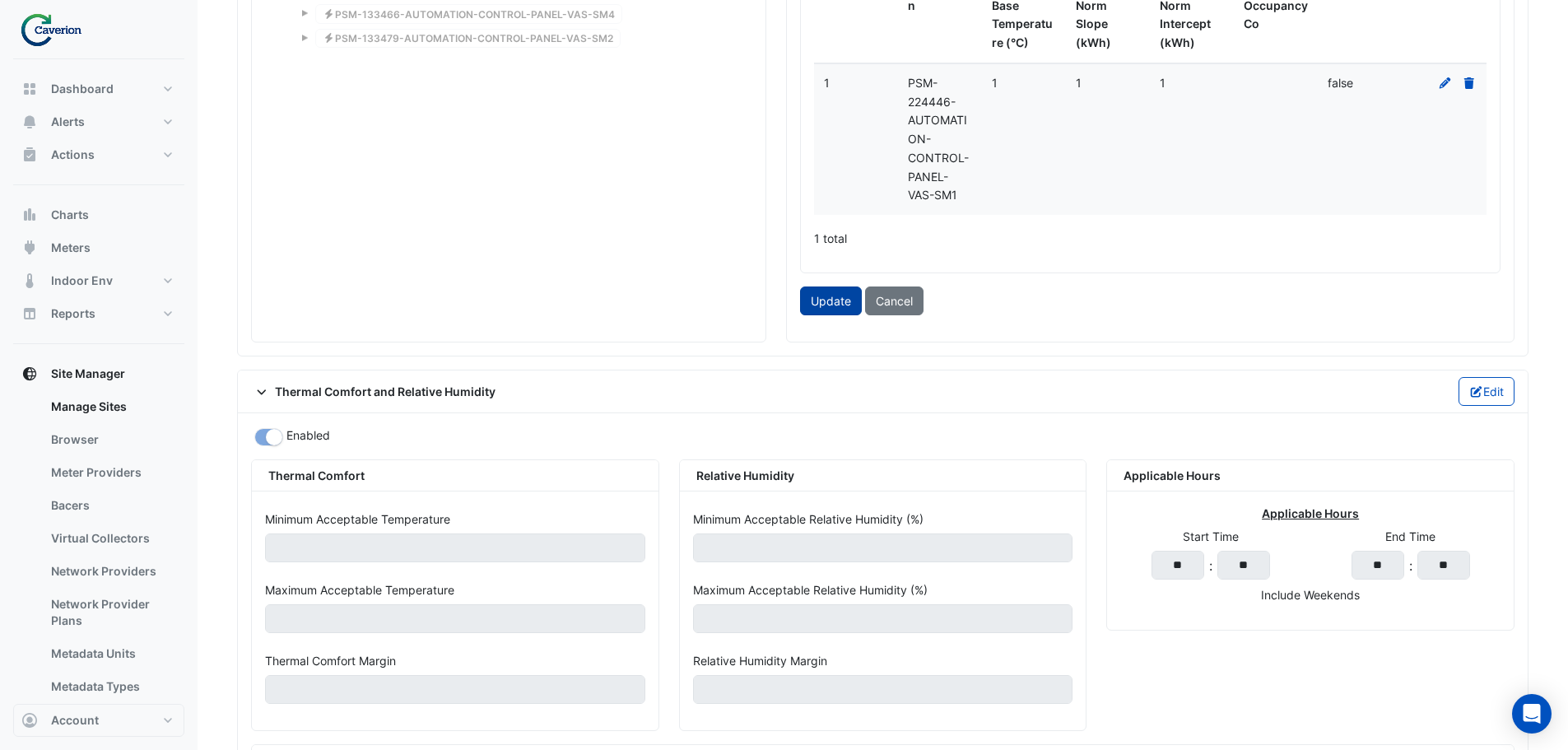
click at [827, 303] on button "Update" at bounding box center [831, 301] width 62 height 29
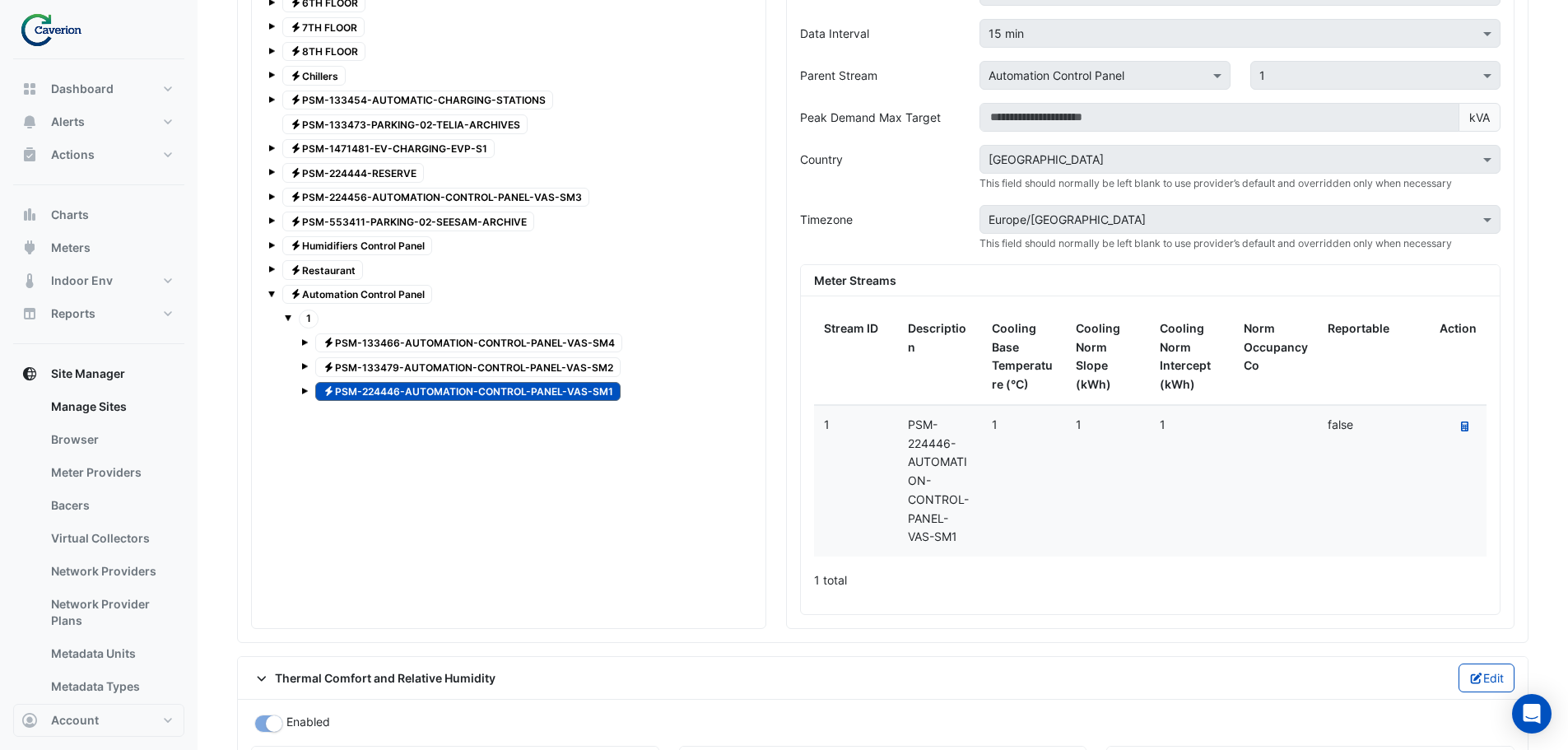
scroll to position [1605, 0]
click at [448, 194] on span "Electricity PSM-224456-AUTOMATION-CONTROL-PANEL-VAS-SM3" at bounding box center [436, 198] width 307 height 19
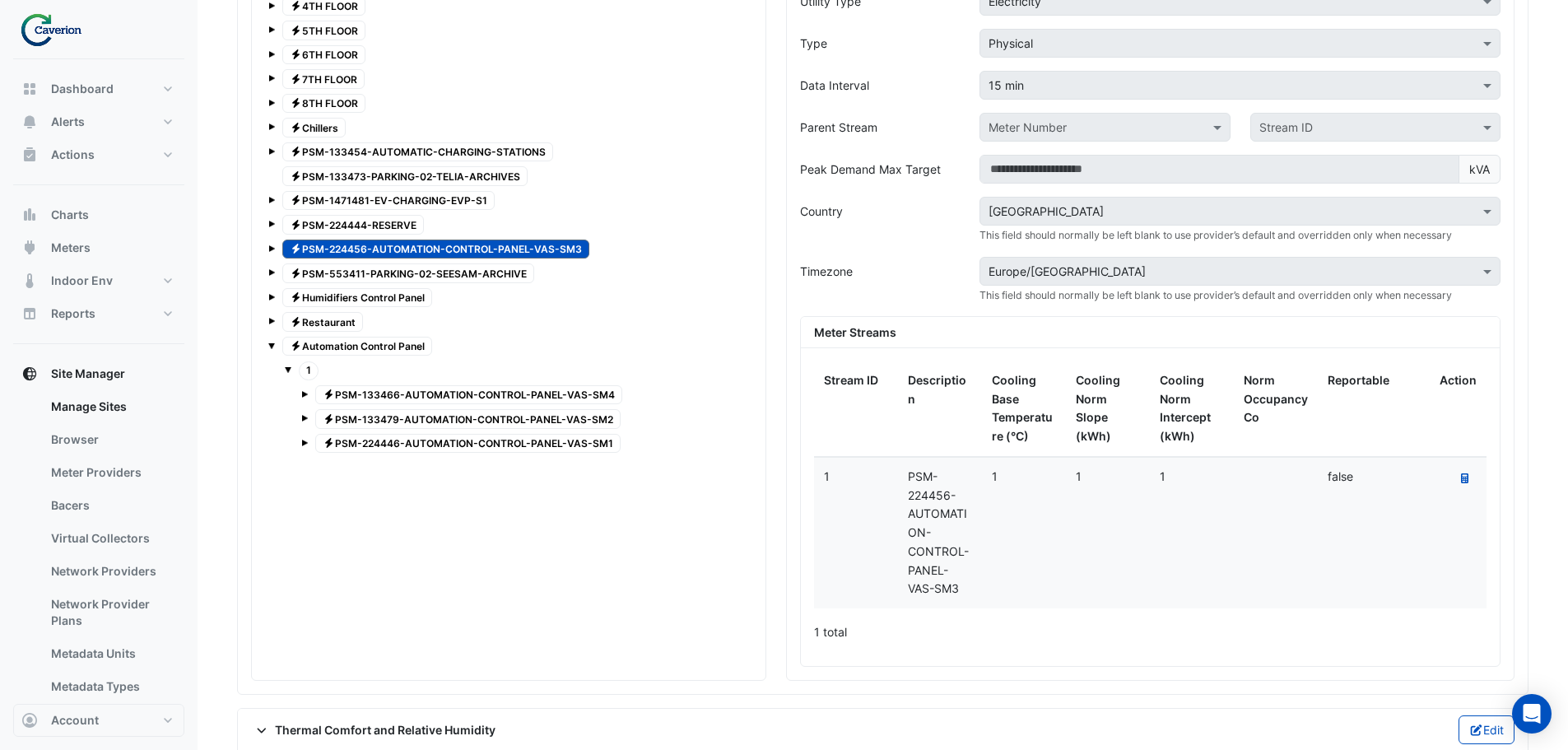
scroll to position [1359, 0]
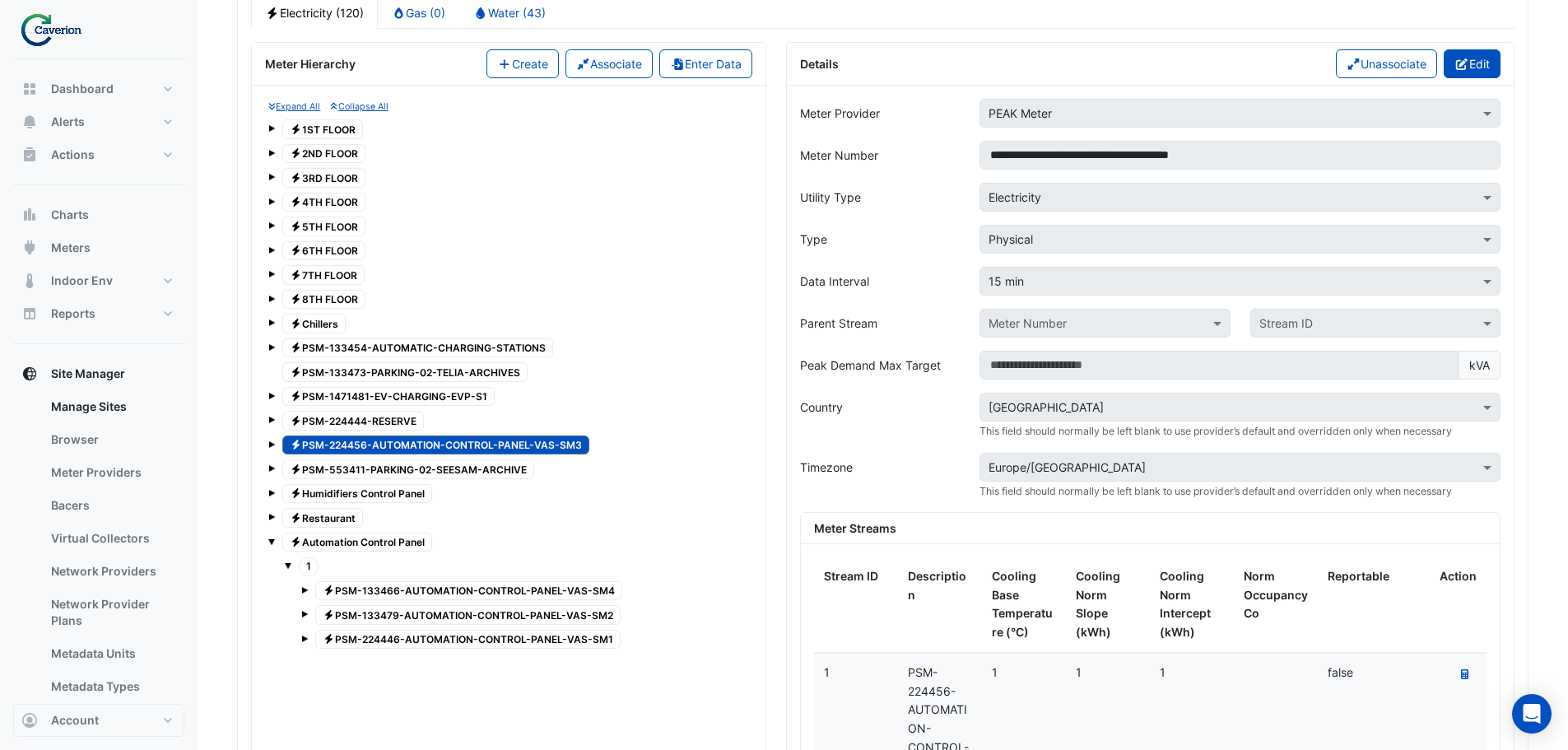
click at [1462, 60] on icon "button" at bounding box center [1462, 64] width 12 height 12
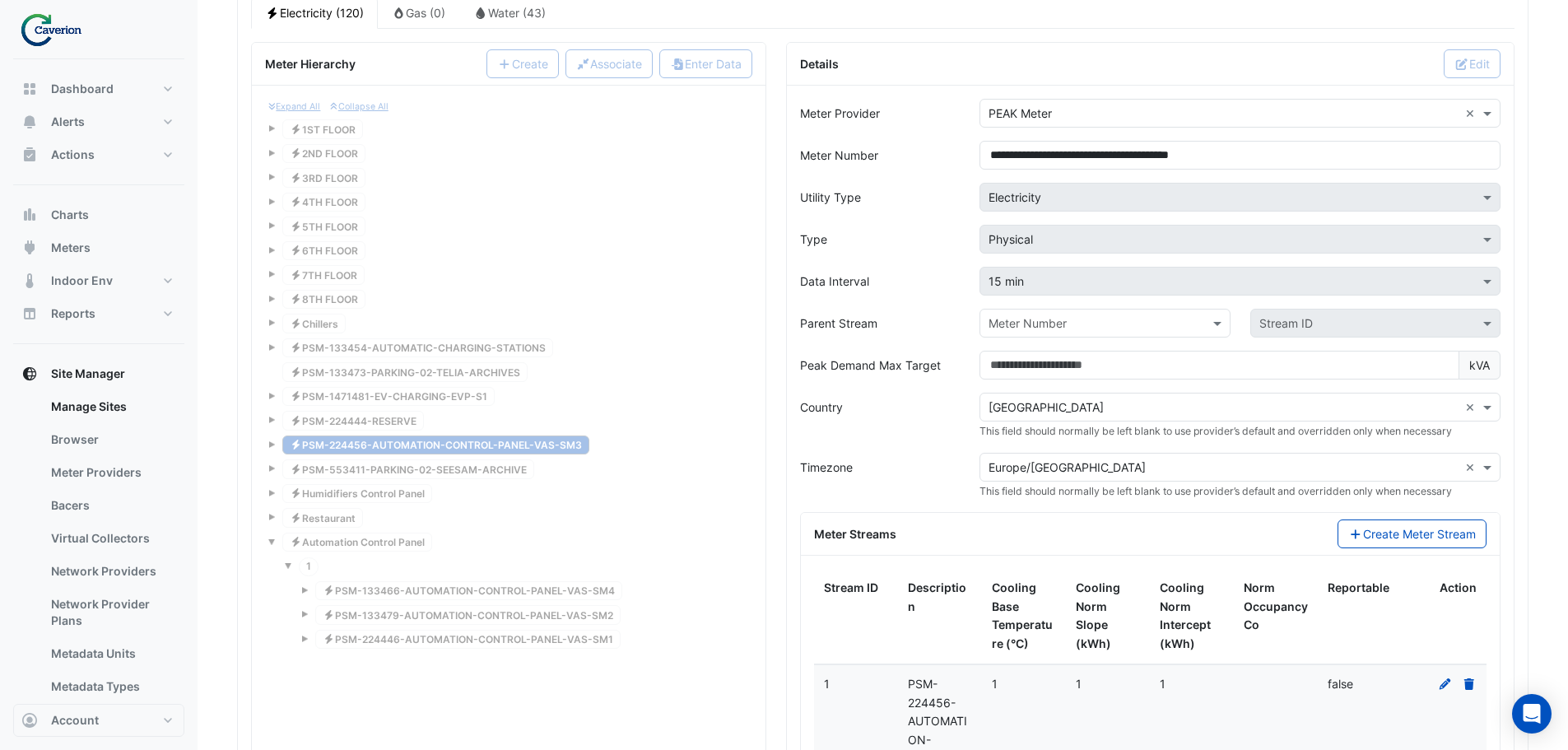
click at [1076, 320] on input "text" at bounding box center [1088, 324] width 199 height 17
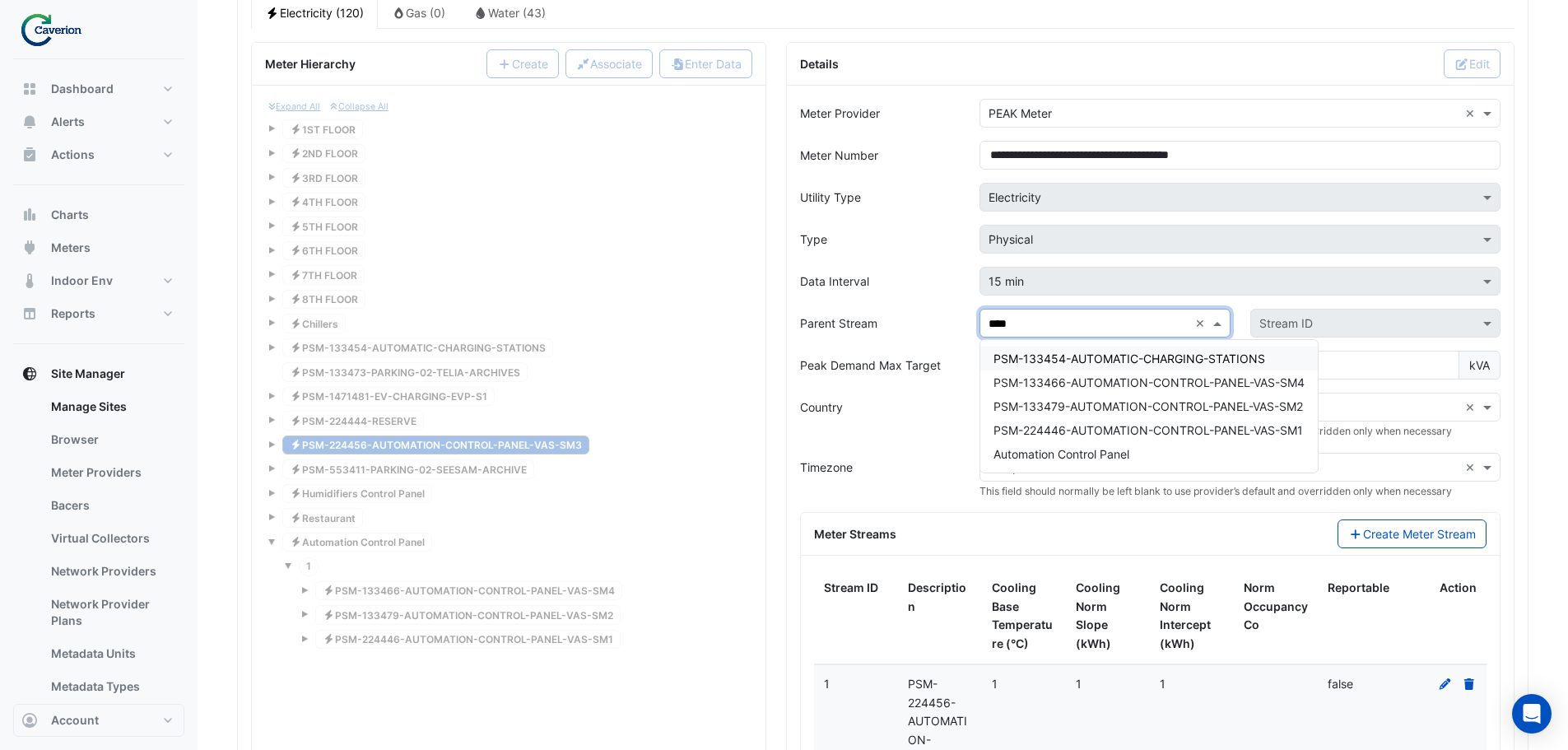
type input "*****"
click at [1055, 458] on span "Automation Control Panel" at bounding box center [1062, 454] width 136 height 14
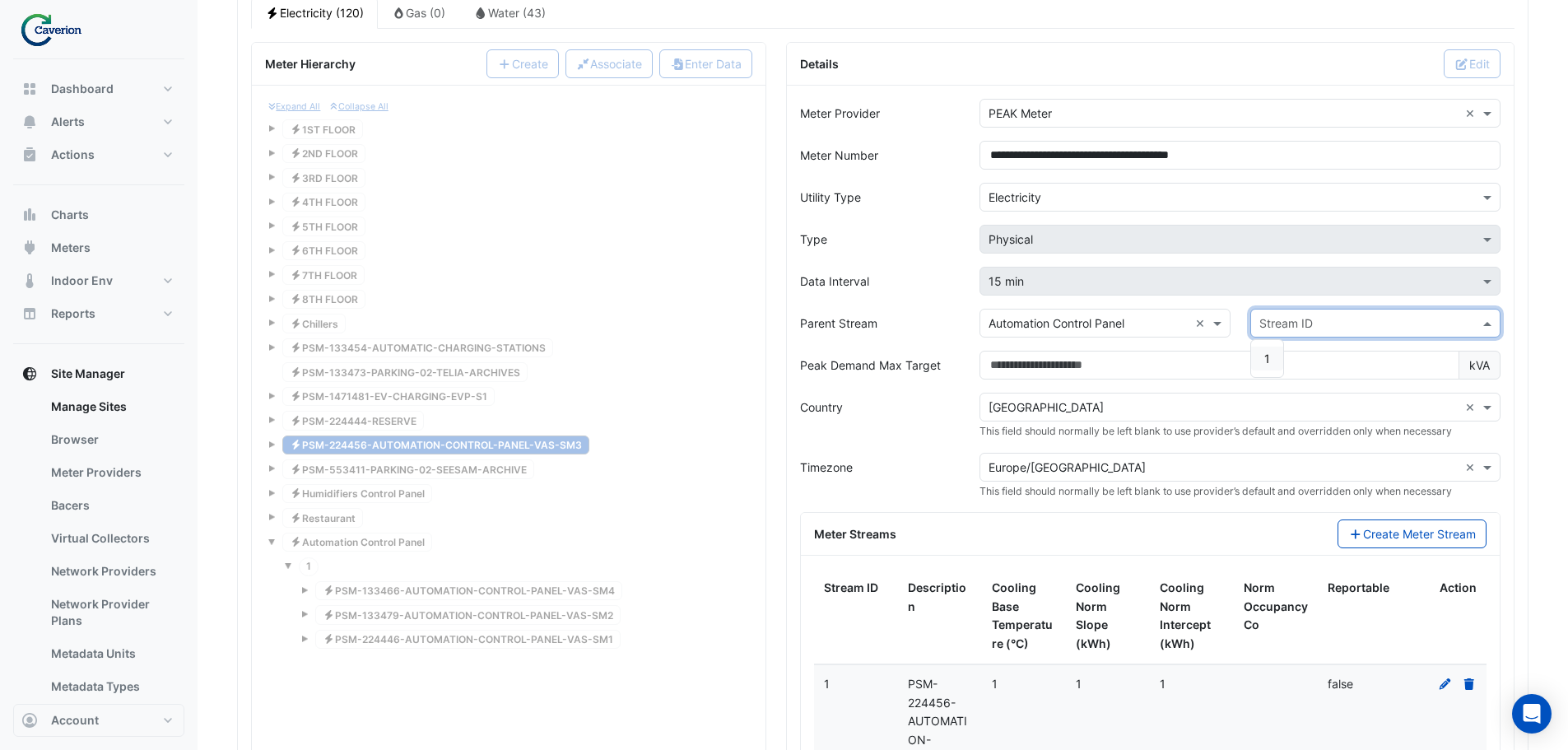
click at [1346, 328] on input "text" at bounding box center [1359, 324] width 199 height 17
click at [1265, 355] on span "1" at bounding box center [1267, 358] width 6 height 14
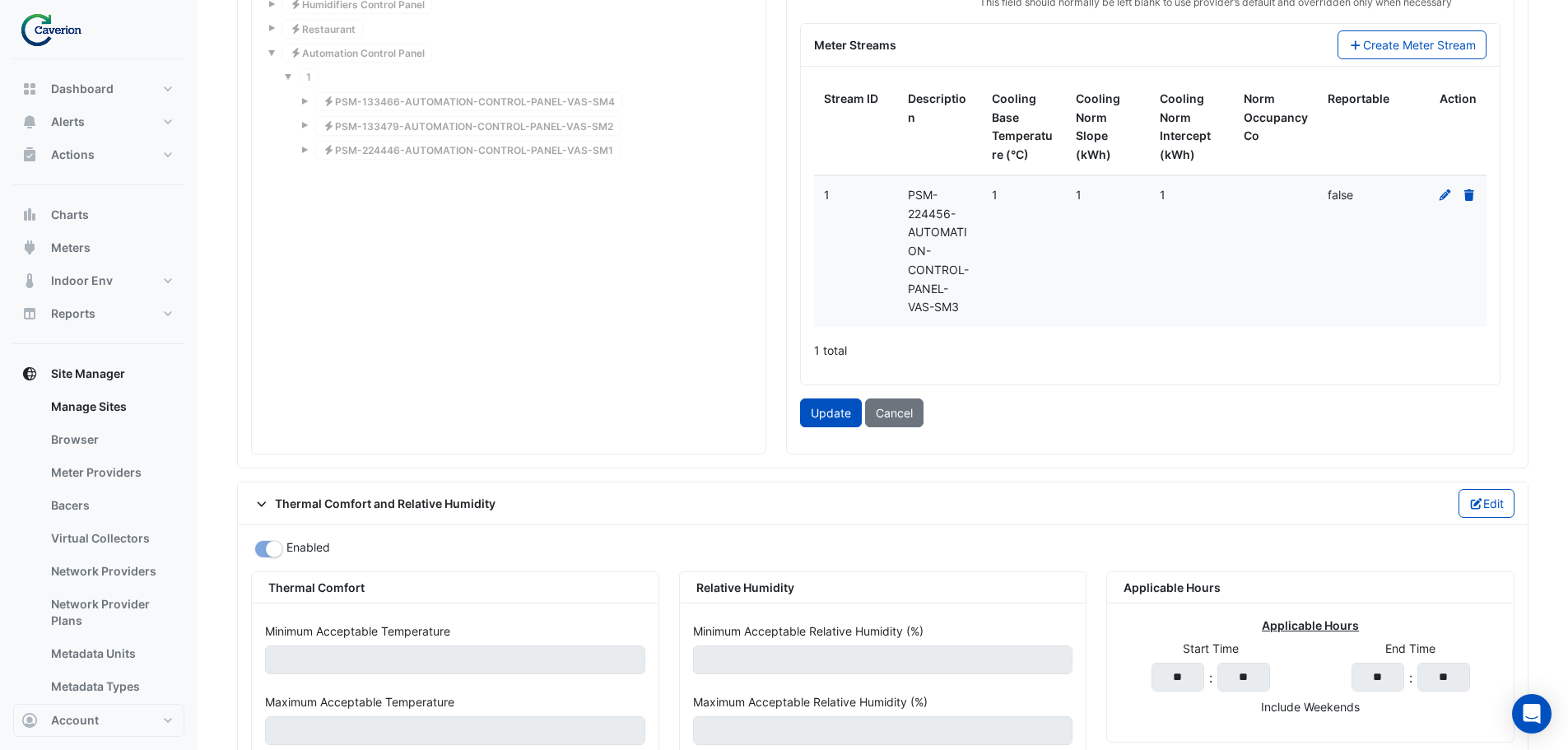
scroll to position [1853, 0]
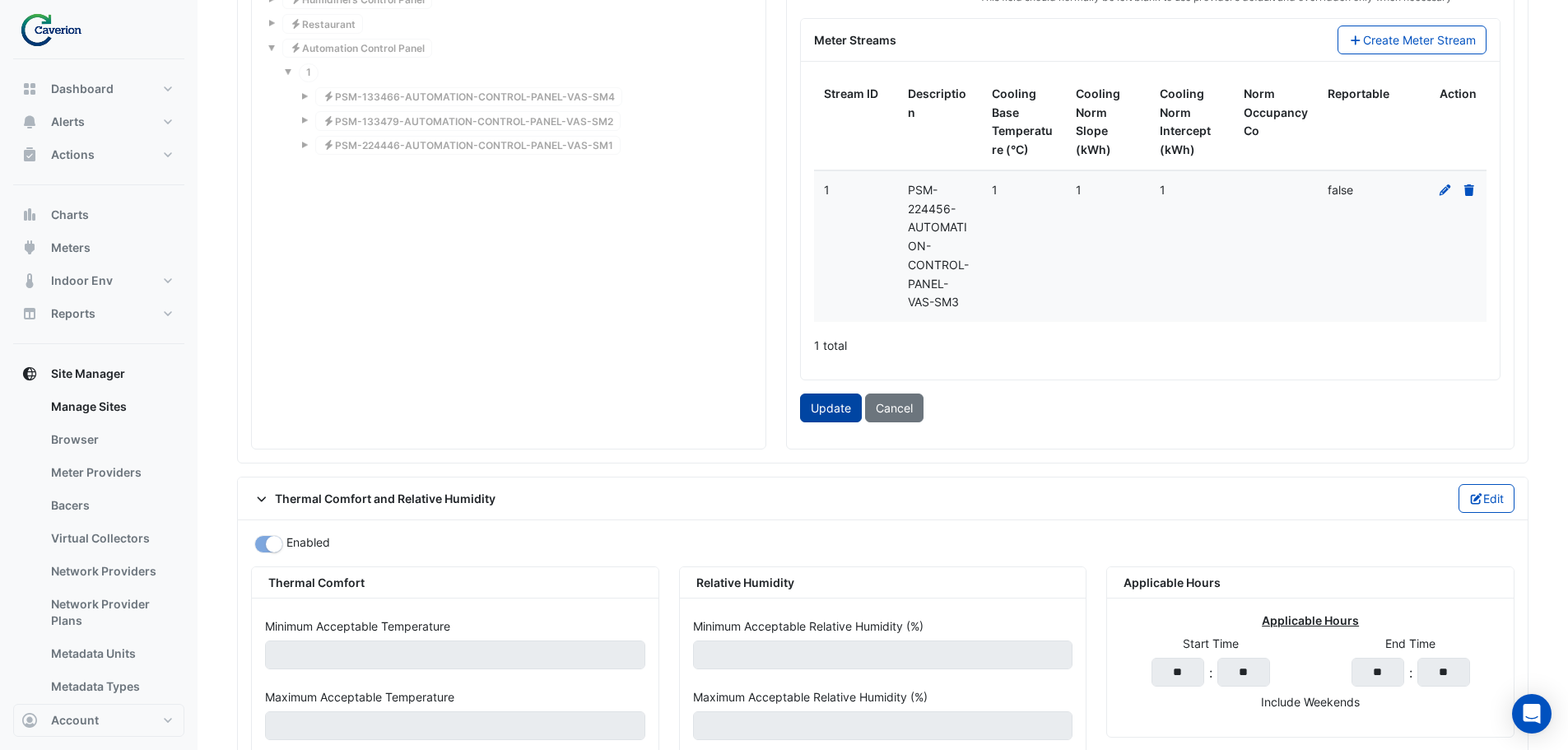
click at [821, 405] on button "Update" at bounding box center [831, 408] width 62 height 29
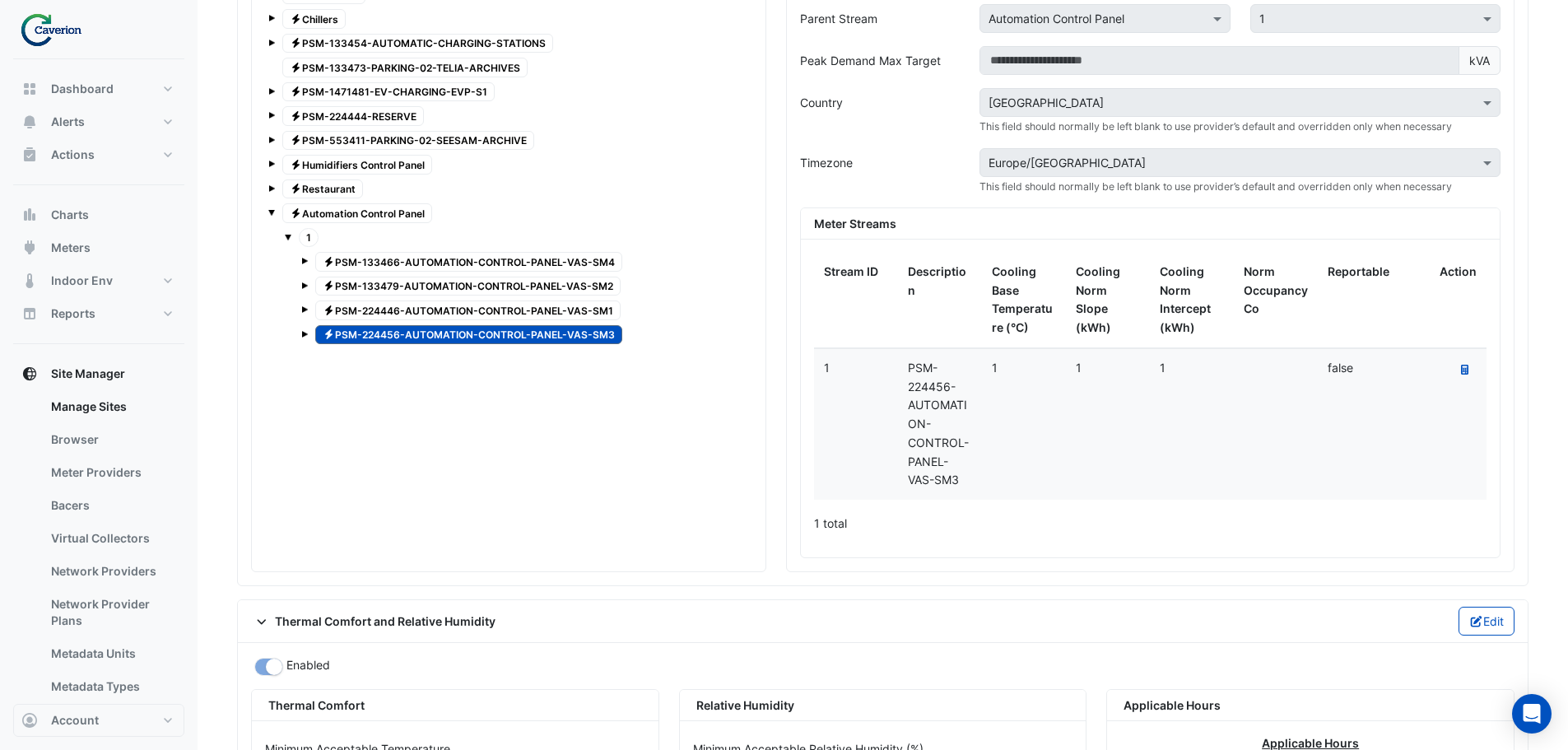
scroll to position [1581, 0]
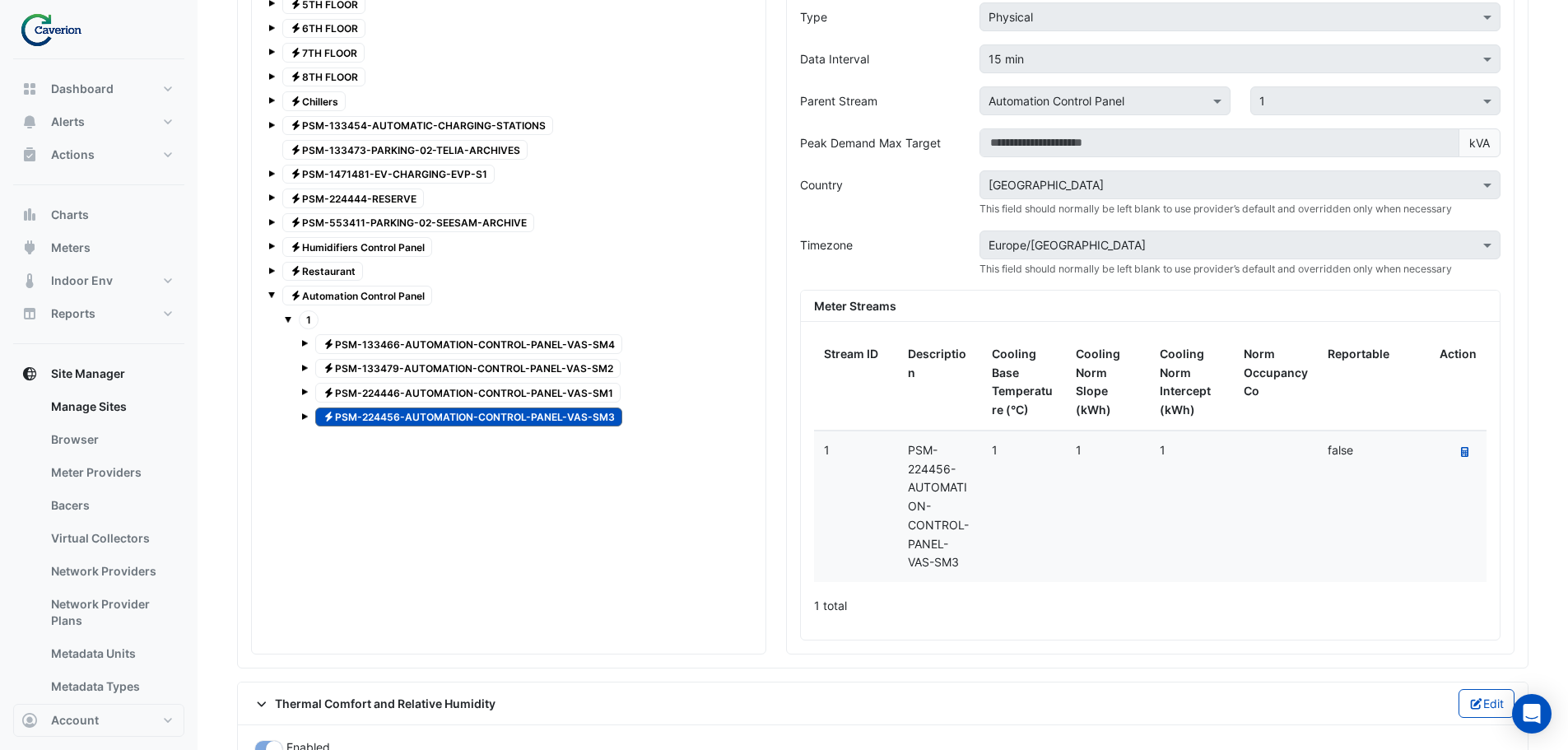
click at [275, 295] on div "Electricity Automation Control Panel" at bounding box center [508, 295] width 481 height 23
click at [270, 293] on span at bounding box center [271, 294] width 7 height 7
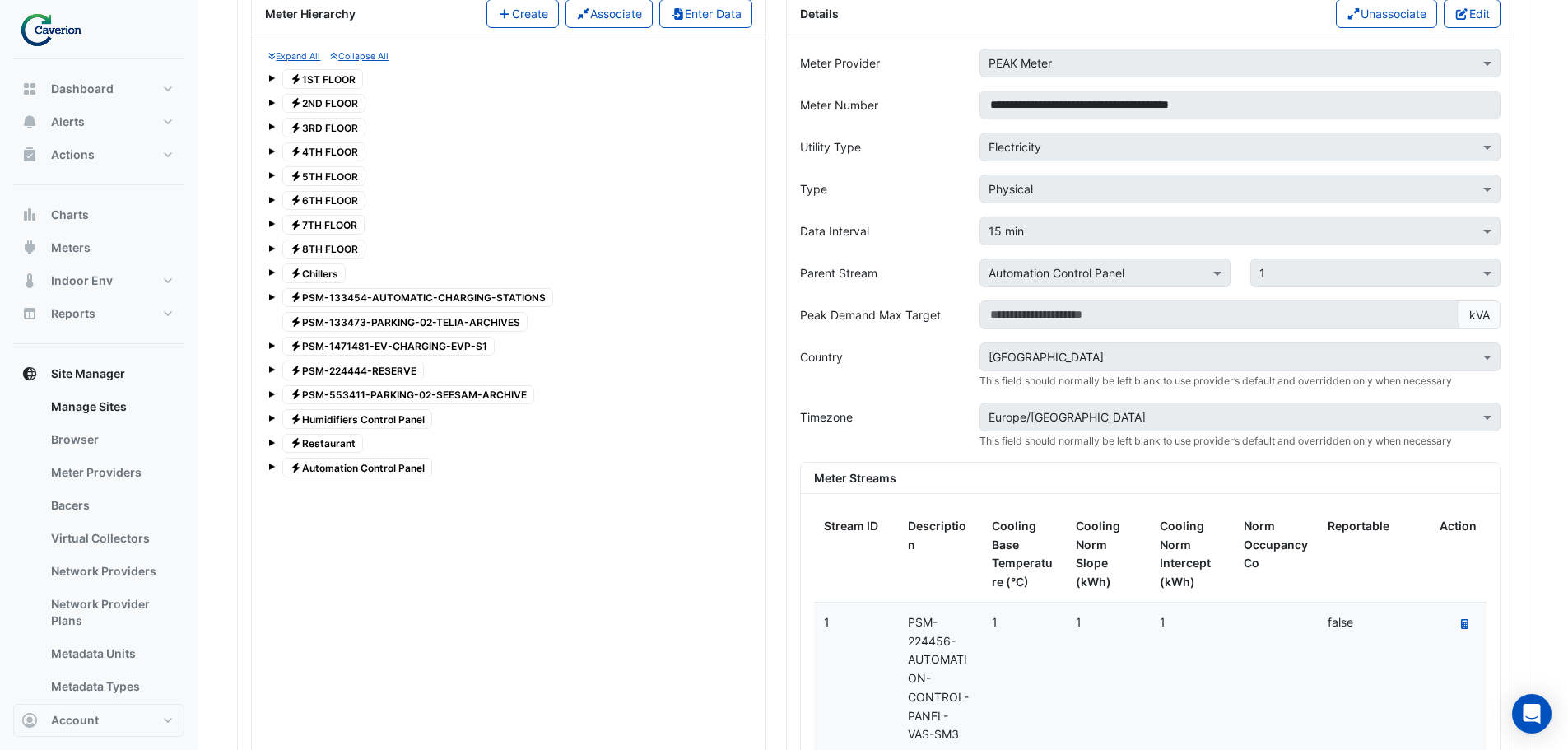
scroll to position [1252, 0]
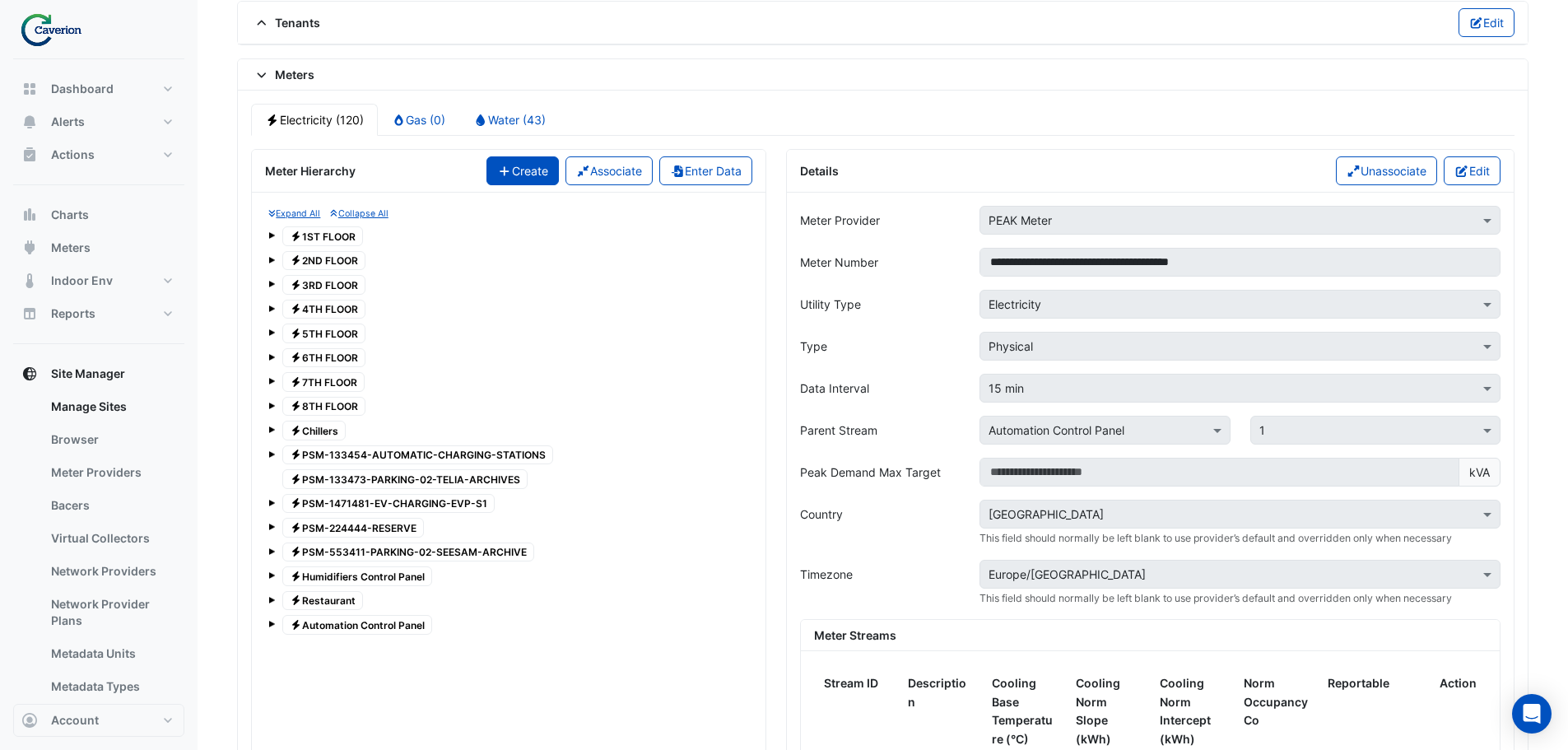
click at [524, 168] on button "Create" at bounding box center [523, 171] width 73 height 29
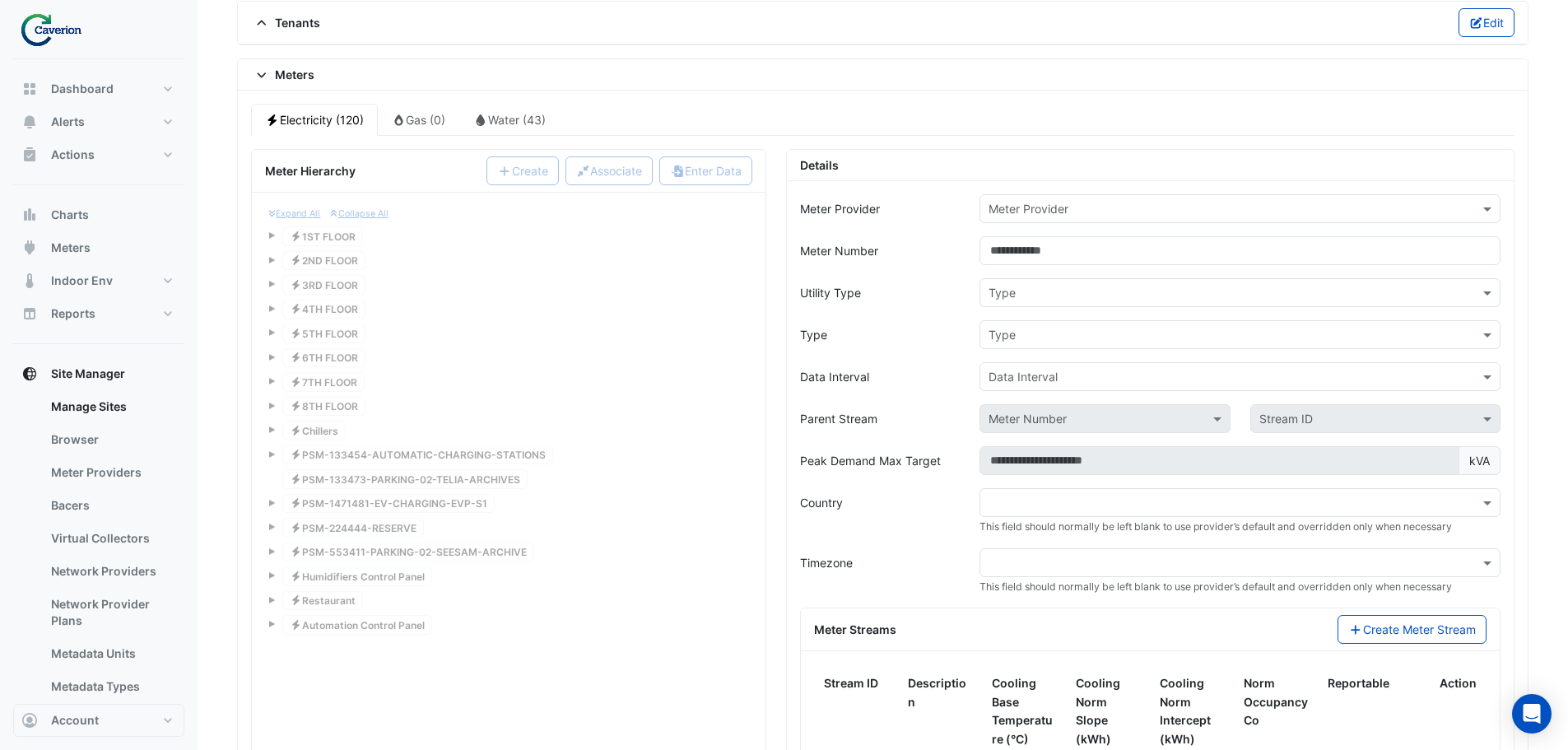
click at [1148, 201] on input "text" at bounding box center [1223, 210] width 470 height 17
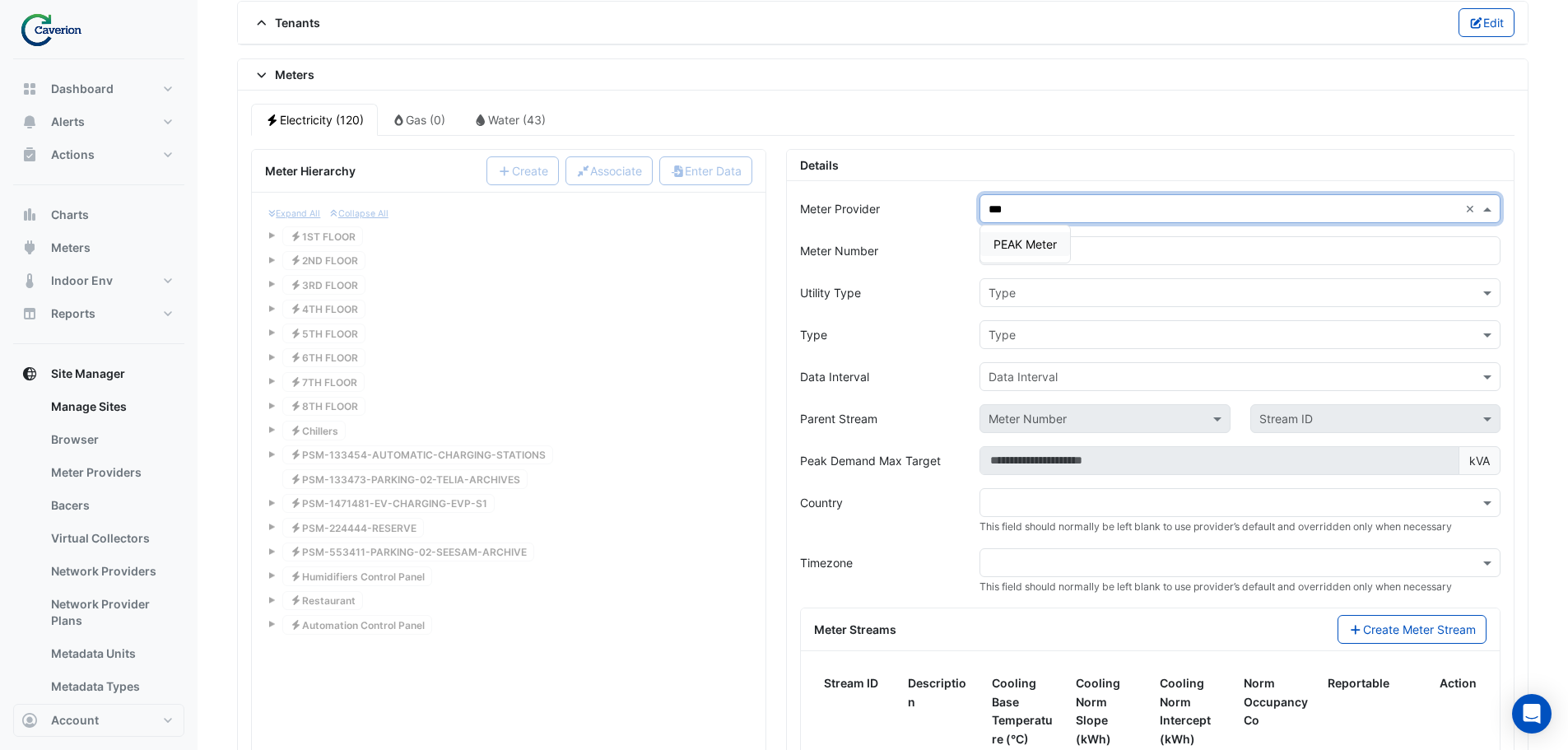
type input "****"
click at [1030, 249] on span "PEAK Meter" at bounding box center [1025, 244] width 63 height 14
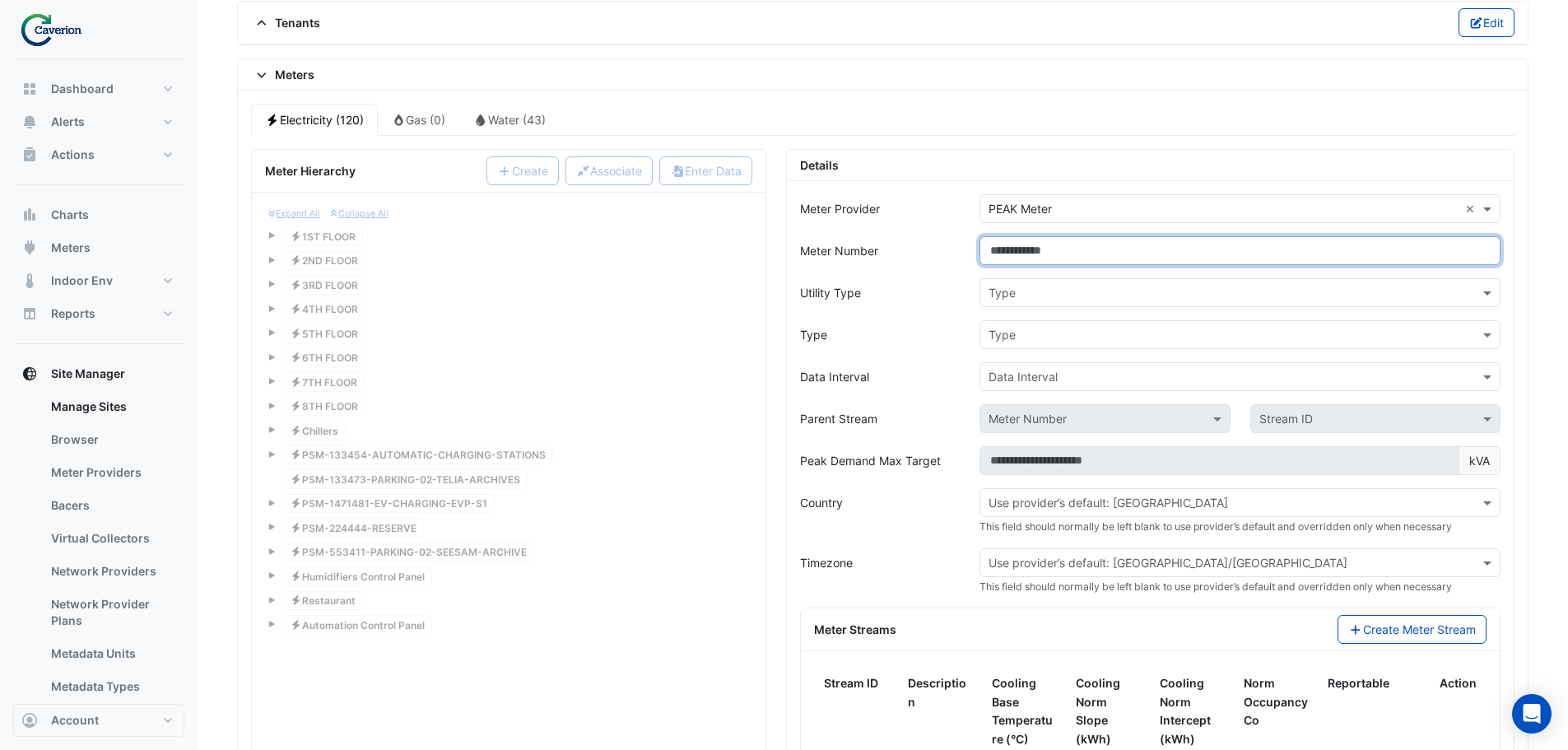
click at [1021, 255] on input "Meter Number" at bounding box center [1240, 251] width 521 height 29
type input "**********"
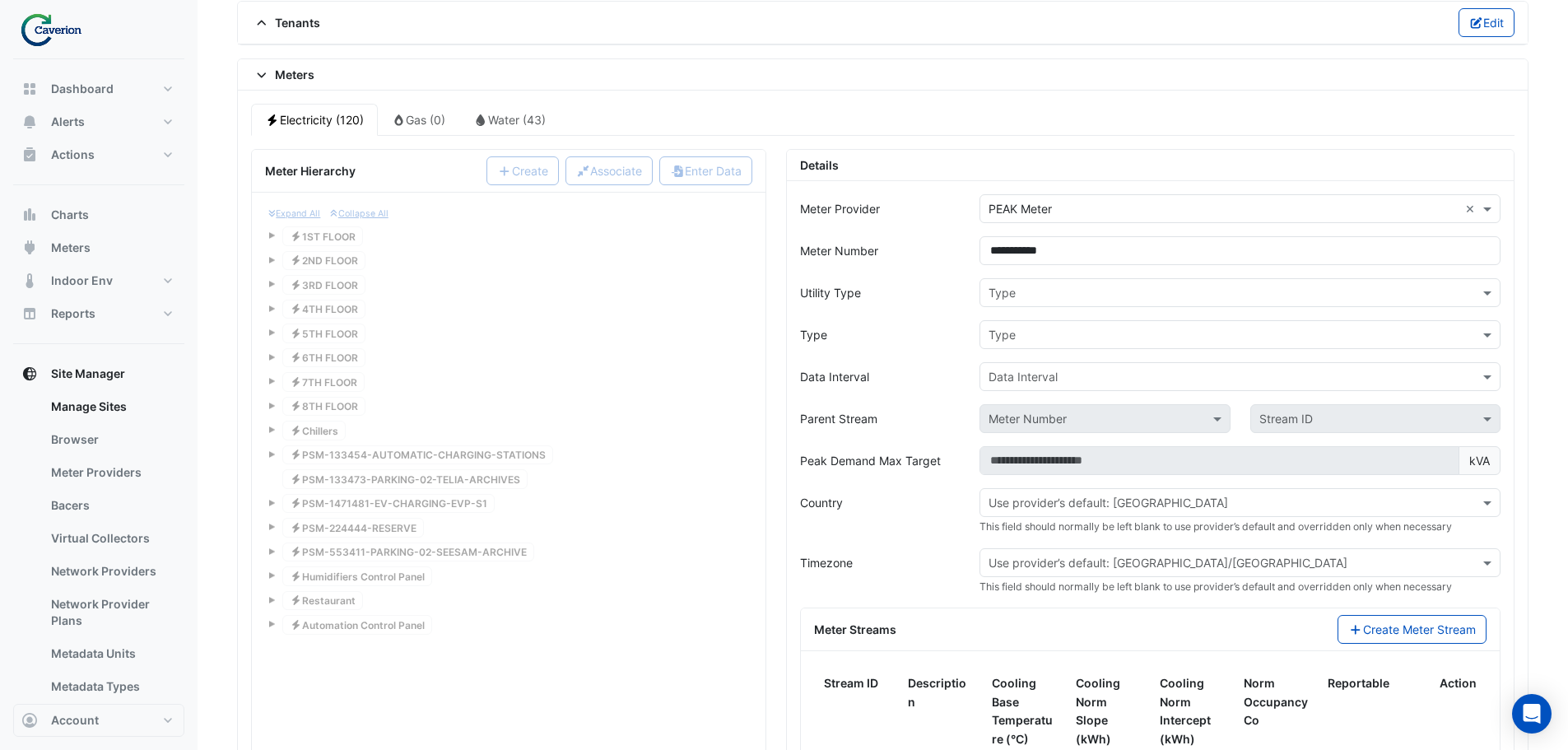
click at [1034, 290] on input "text" at bounding box center [1223, 293] width 470 height 17
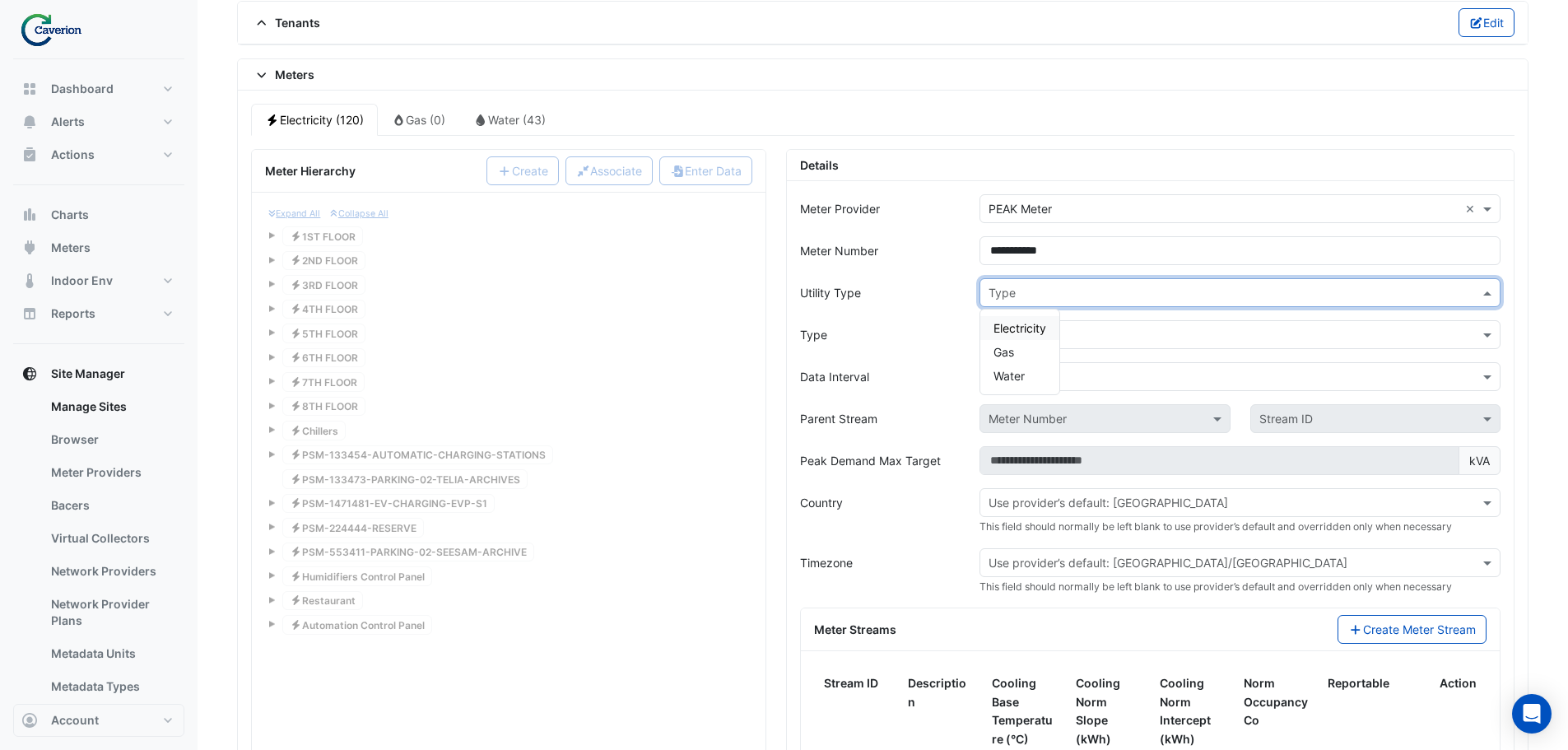
click at [1019, 327] on span "Electricity" at bounding box center [1020, 328] width 52 height 14
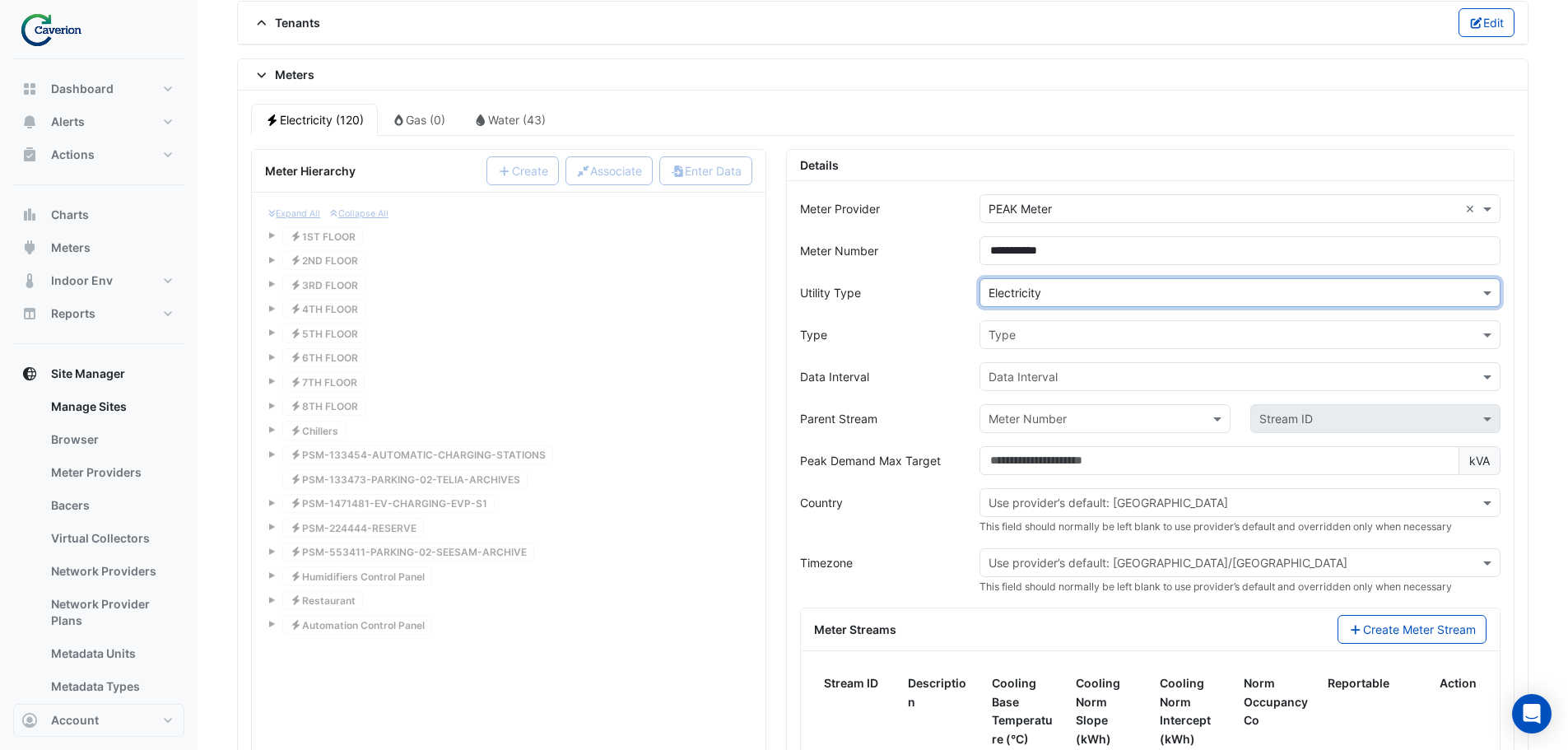
click at [1016, 339] on input "text" at bounding box center [1223, 336] width 470 height 17
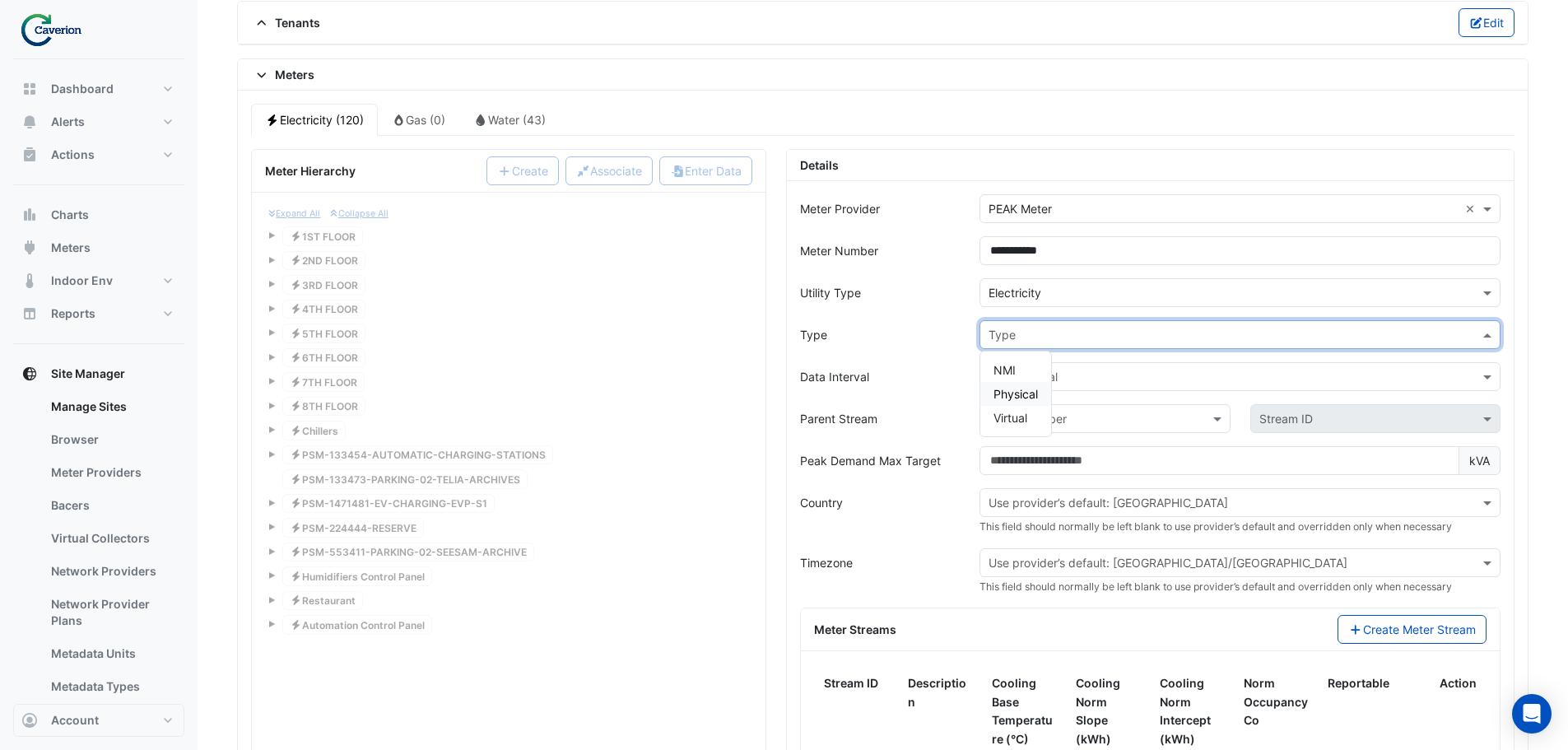
click at [1008, 399] on span "Physical" at bounding box center [1016, 394] width 45 height 14
click at [1030, 370] on input "text" at bounding box center [1223, 377] width 470 height 17
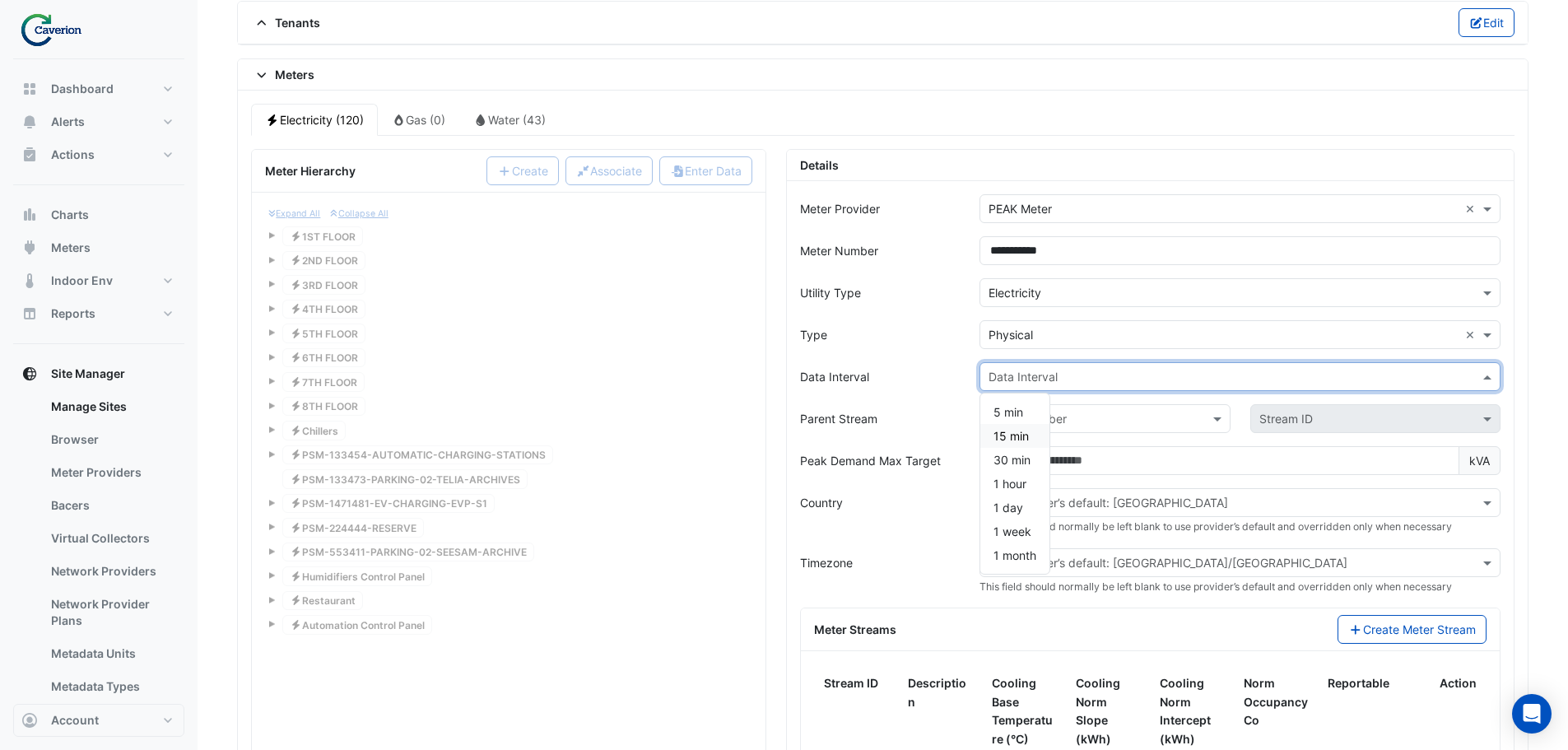
click at [1010, 432] on span "15 min" at bounding box center [1011, 435] width 36 height 14
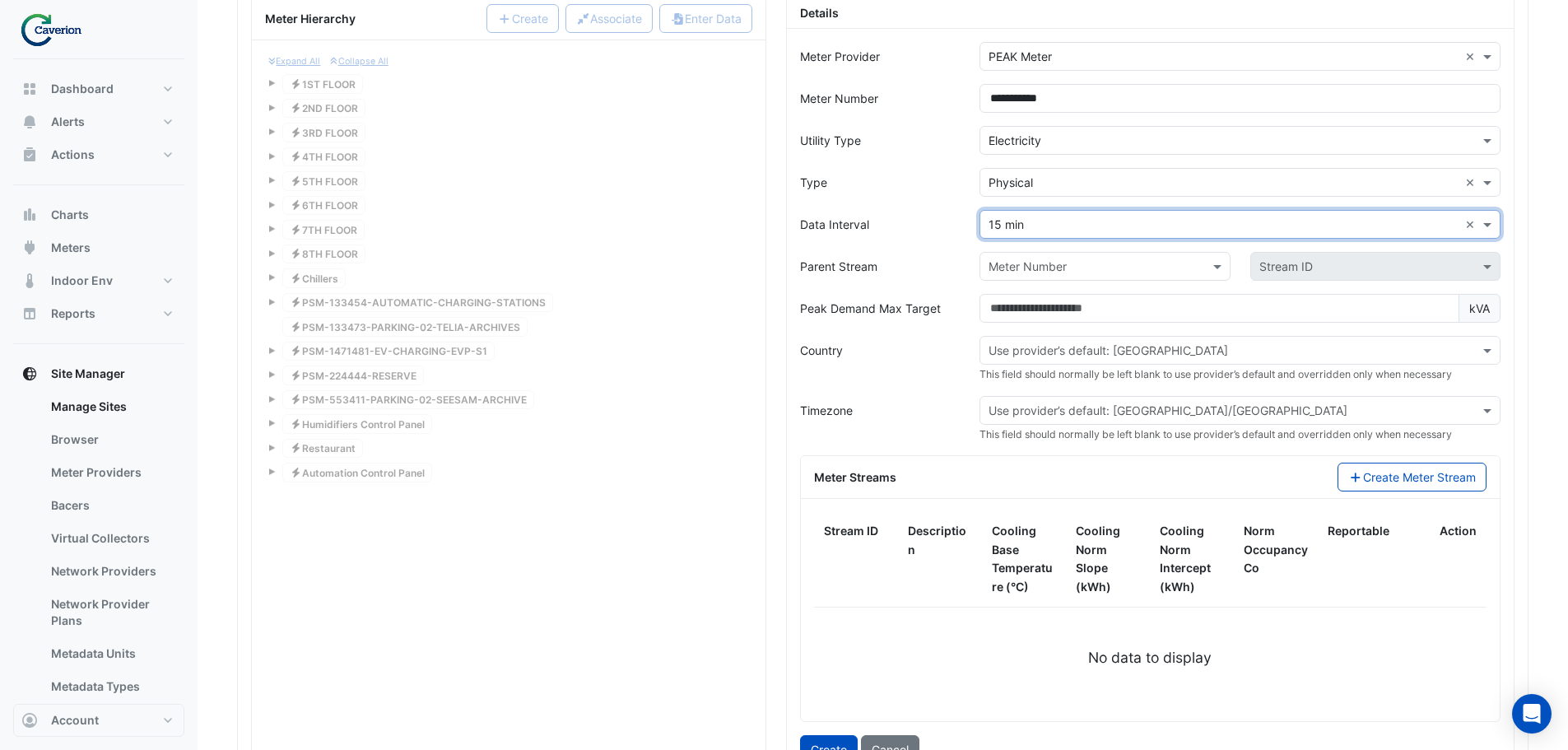
scroll to position [1417, 0]
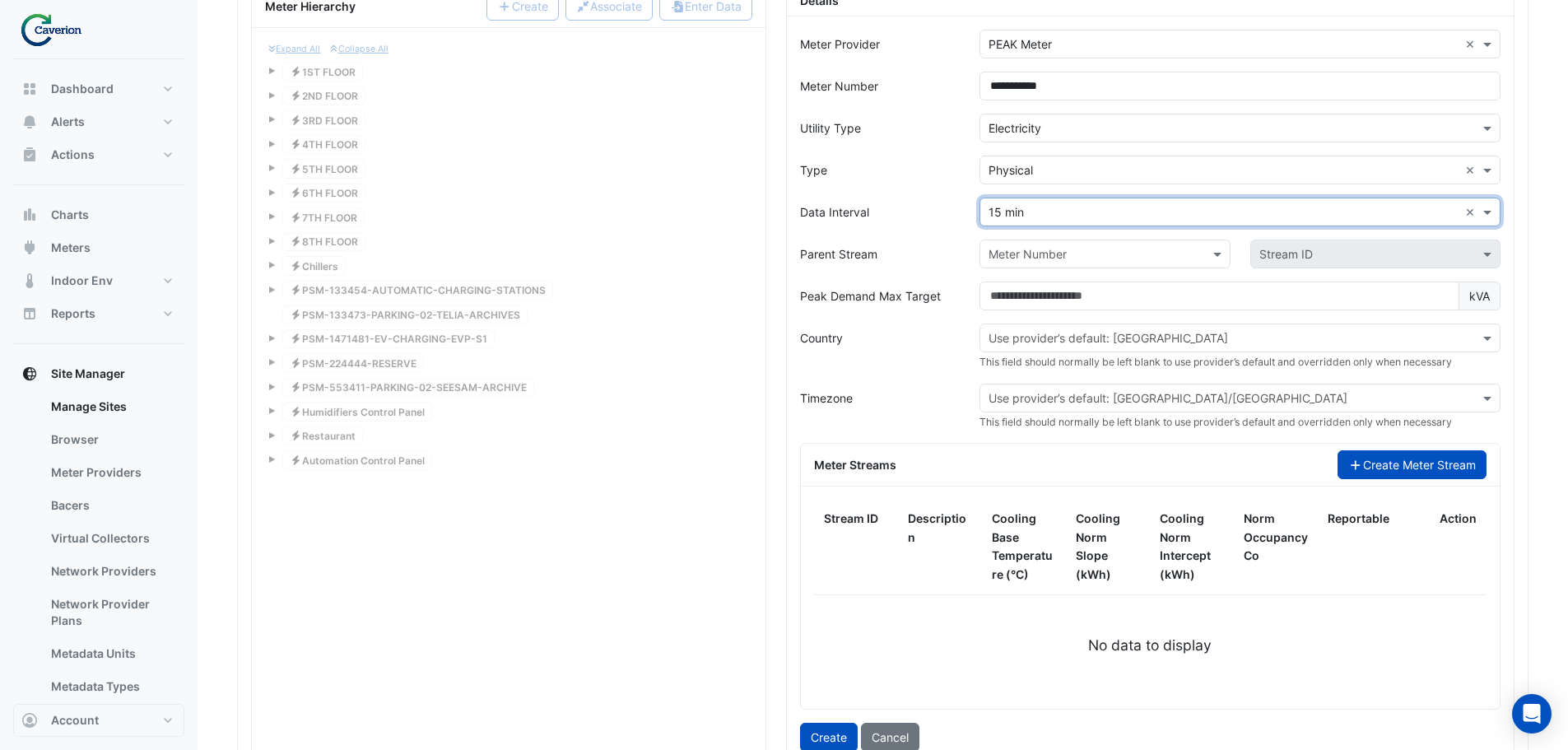
click at [1391, 467] on button "Create Meter Stream" at bounding box center [1412, 465] width 149 height 29
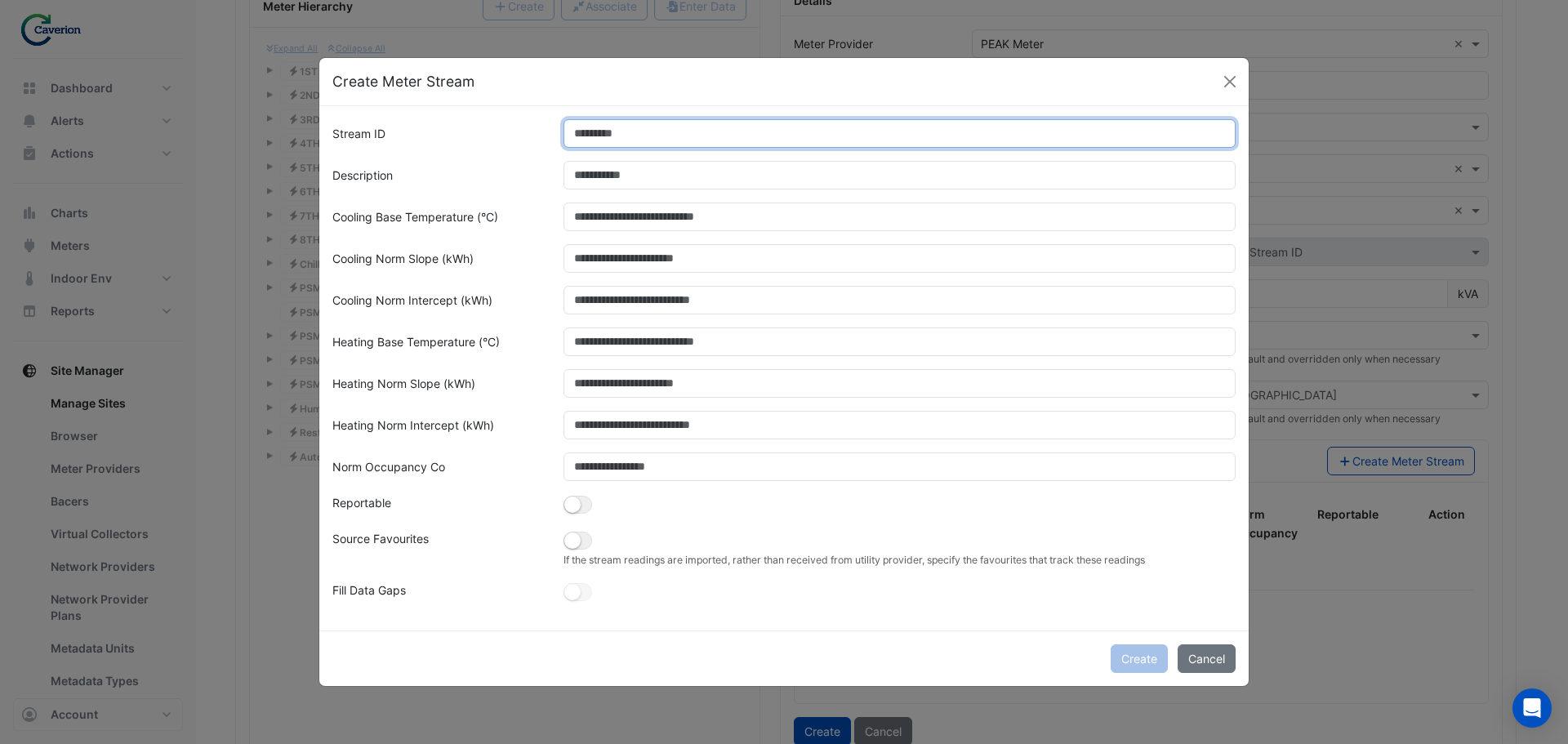
click at [659, 143] on input "Stream ID" at bounding box center [900, 133] width 673 height 29
type input "*"
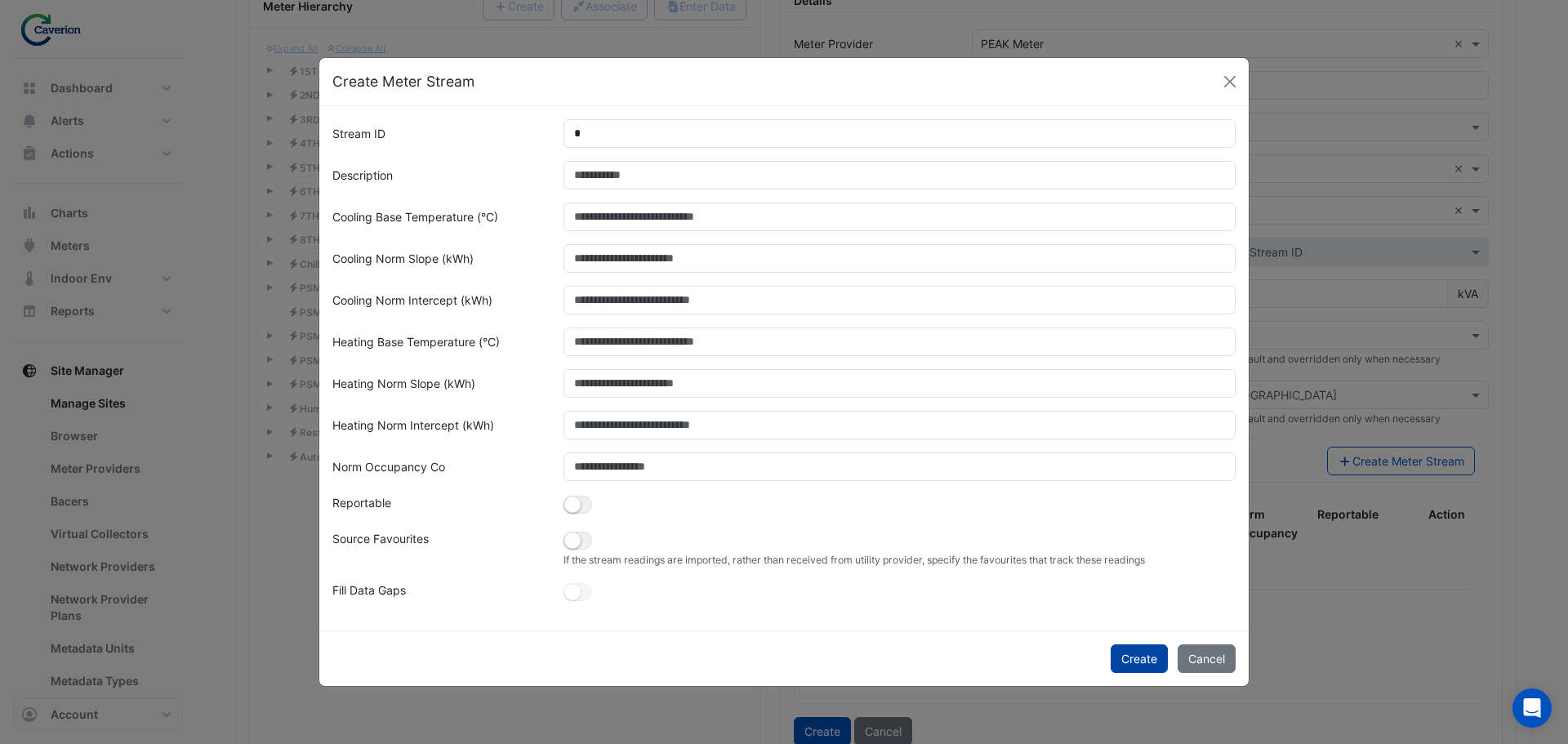
click at [1130, 651] on button "Create" at bounding box center [1140, 659] width 58 height 29
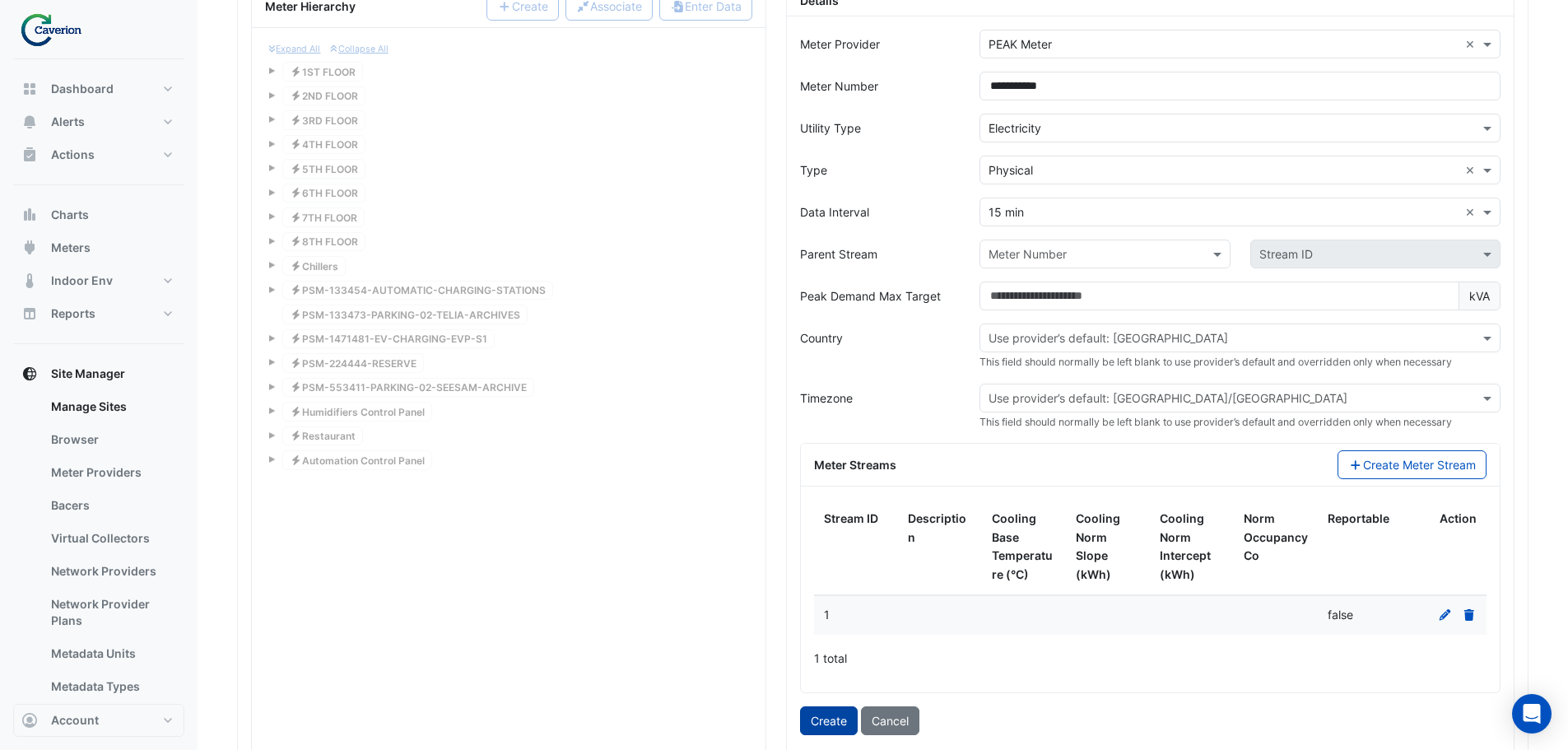
click at [817, 717] on button "Create" at bounding box center [829, 721] width 58 height 29
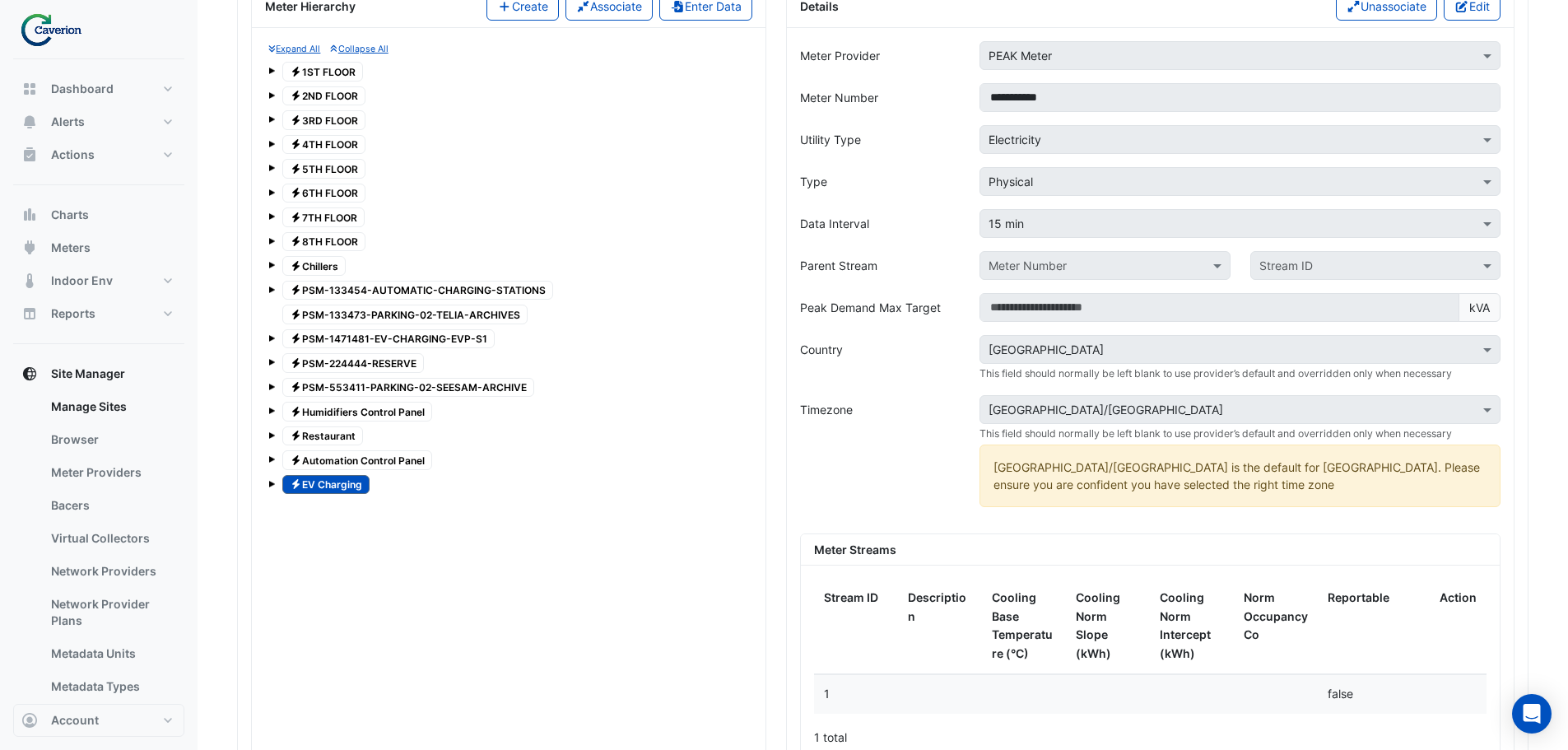
click at [458, 286] on span "Electricity PSM-133454-AUTOMATIC-CHARGING-STATIONS" at bounding box center [418, 290] width 271 height 19
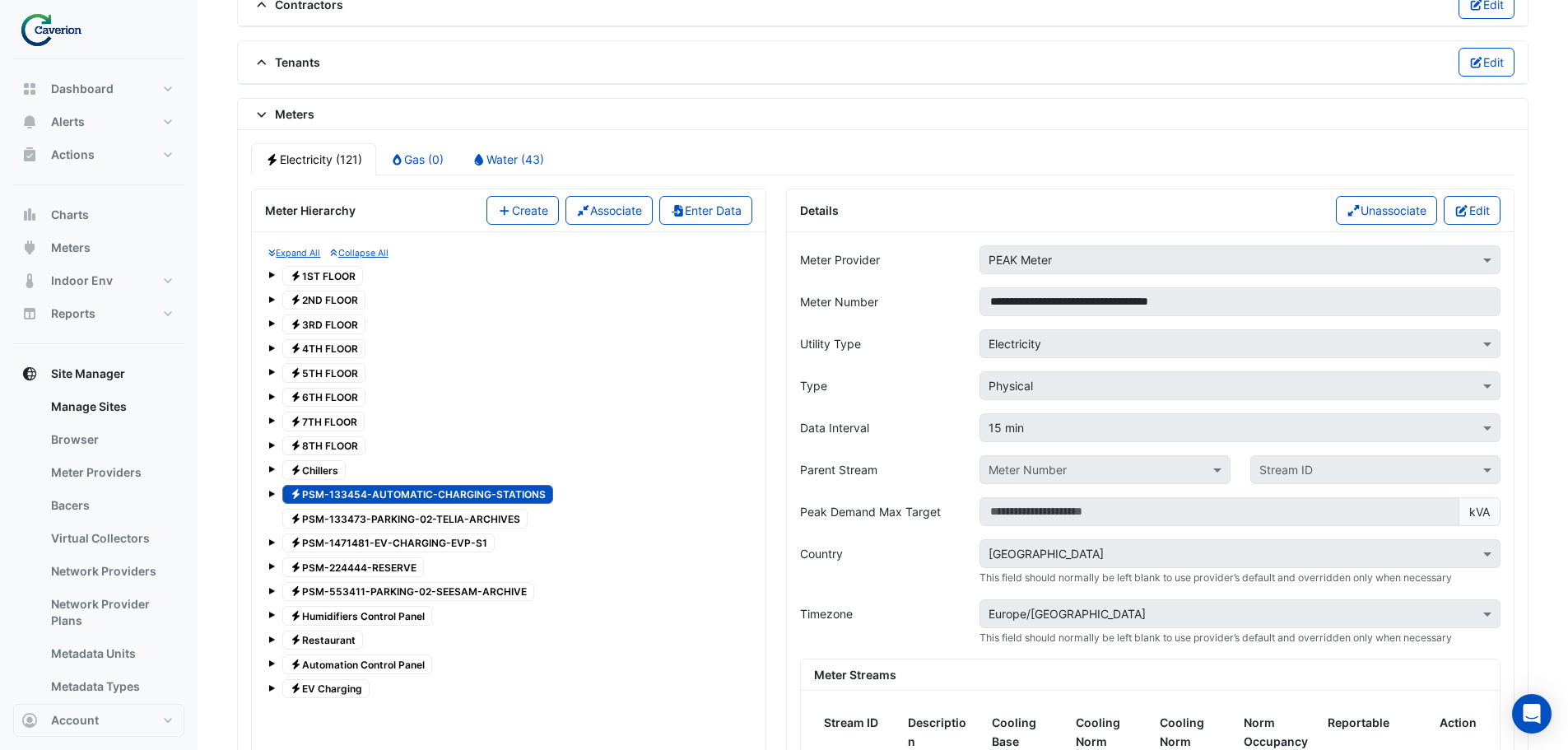
scroll to position [1170, 0]
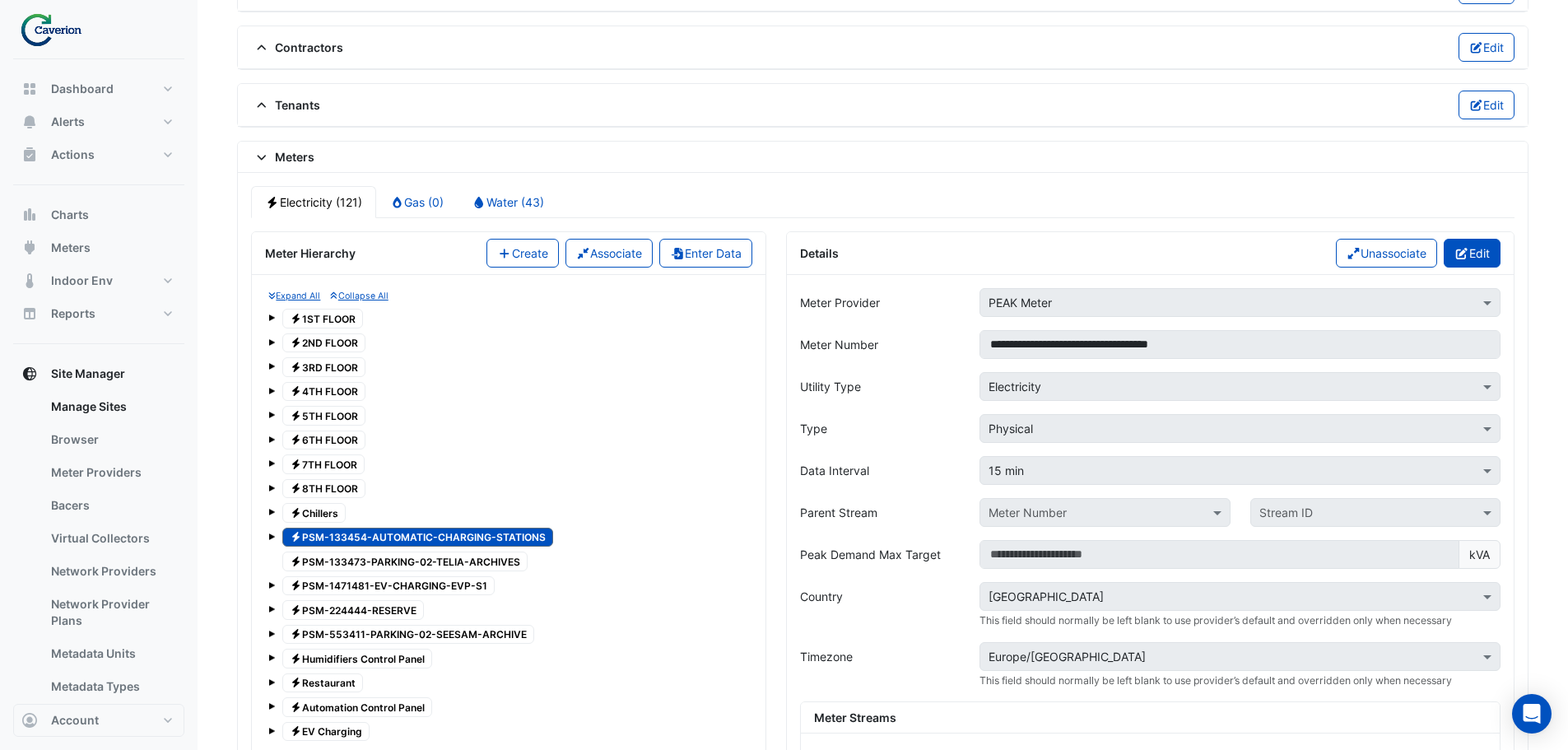
click at [1477, 239] on button "Edit" at bounding box center [1472, 254] width 57 height 29
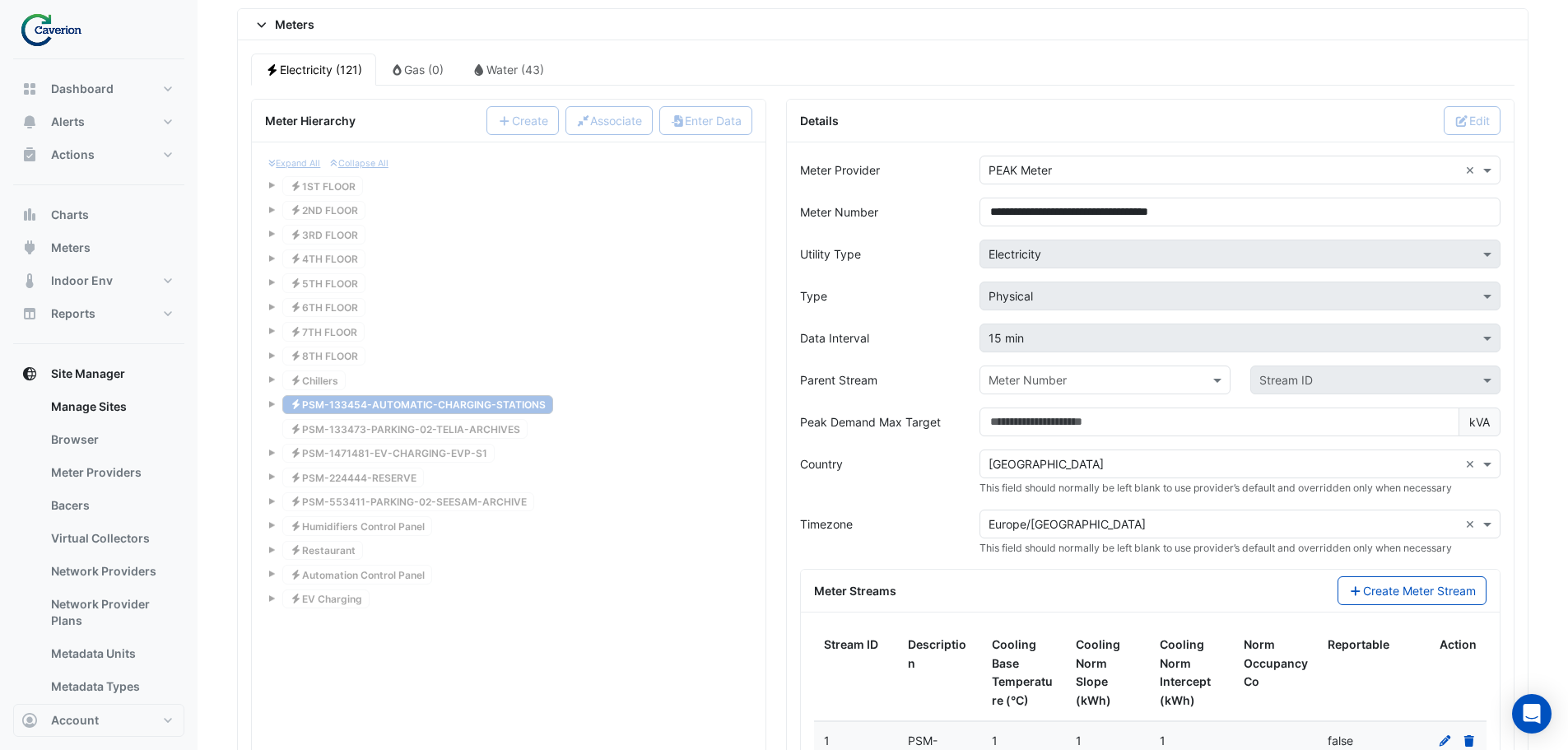
scroll to position [1335, 0]
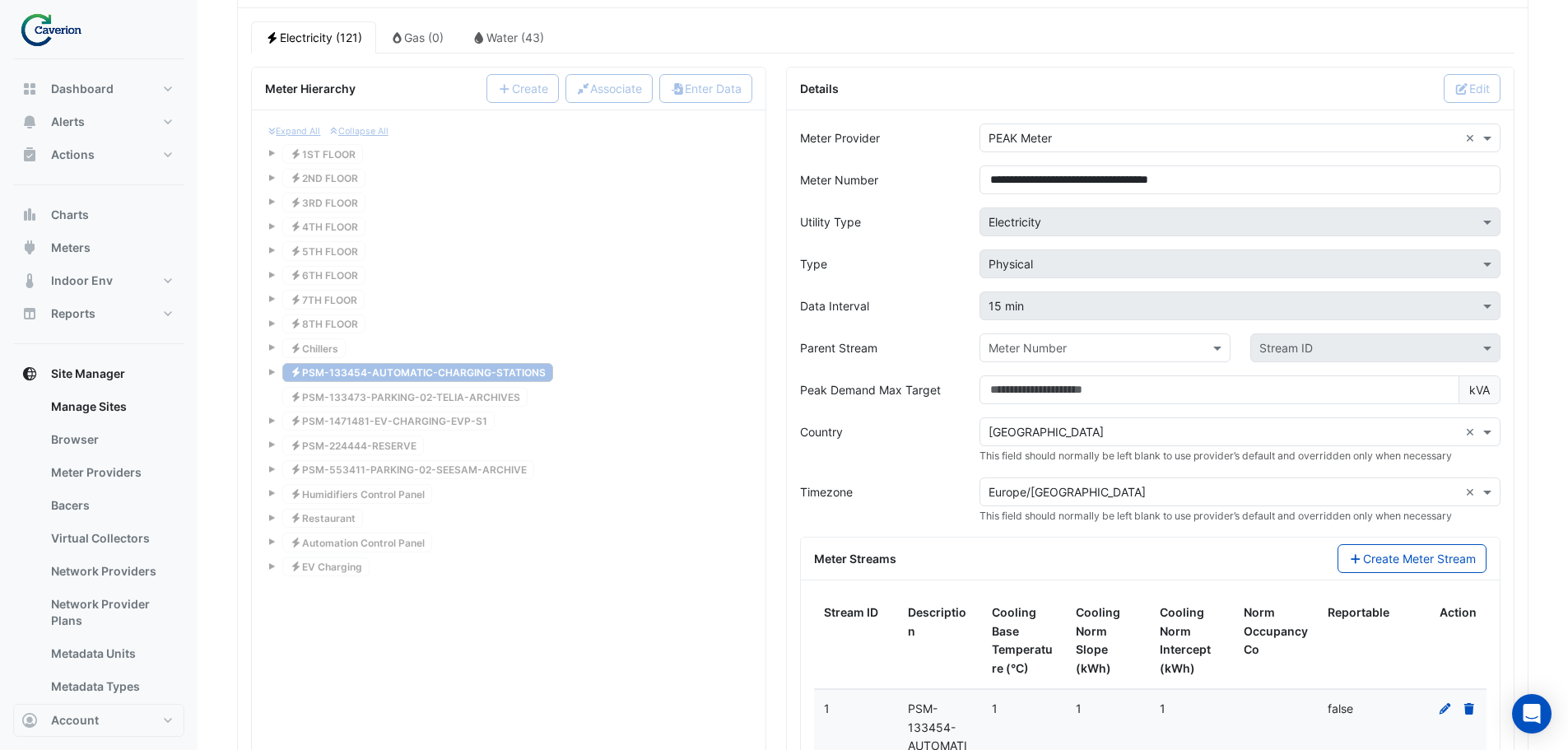
click at [1090, 343] on input "text" at bounding box center [1088, 348] width 199 height 17
type input "****"
click at [1043, 387] on span "EV Charging" at bounding box center [1027, 383] width 67 height 14
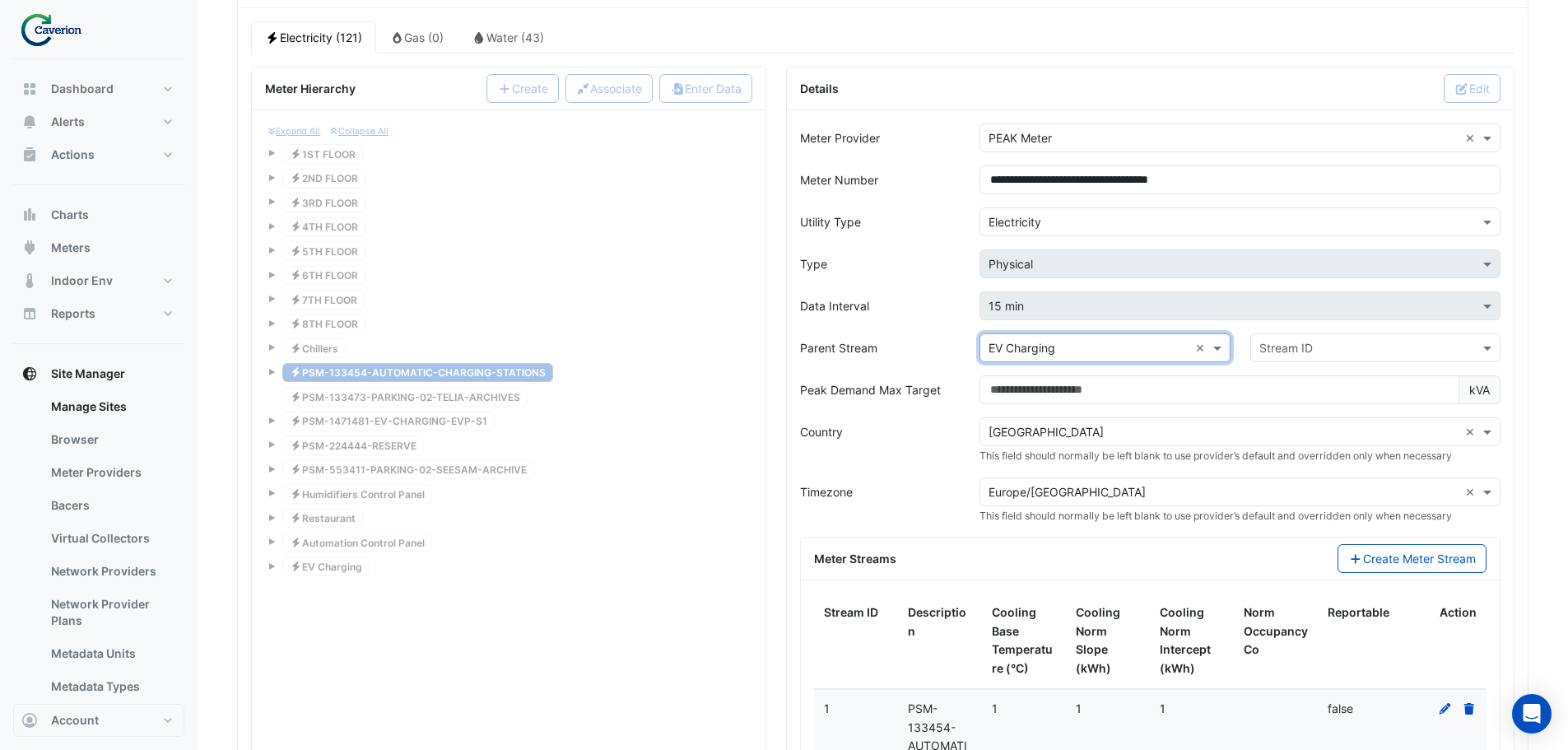
click at [1345, 346] on input "text" at bounding box center [1359, 348] width 199 height 17
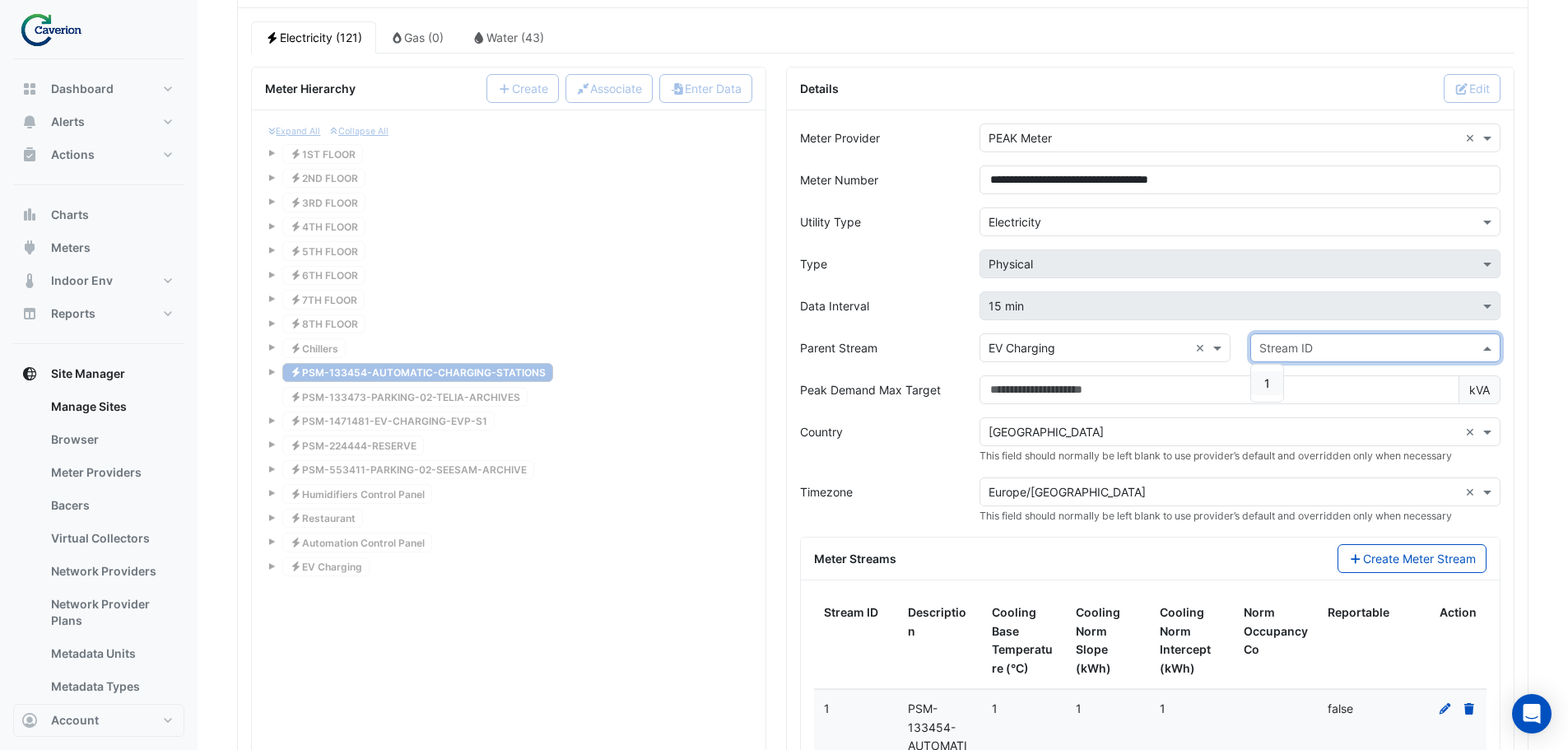
click at [1271, 383] on div "1" at bounding box center [1267, 383] width 32 height 24
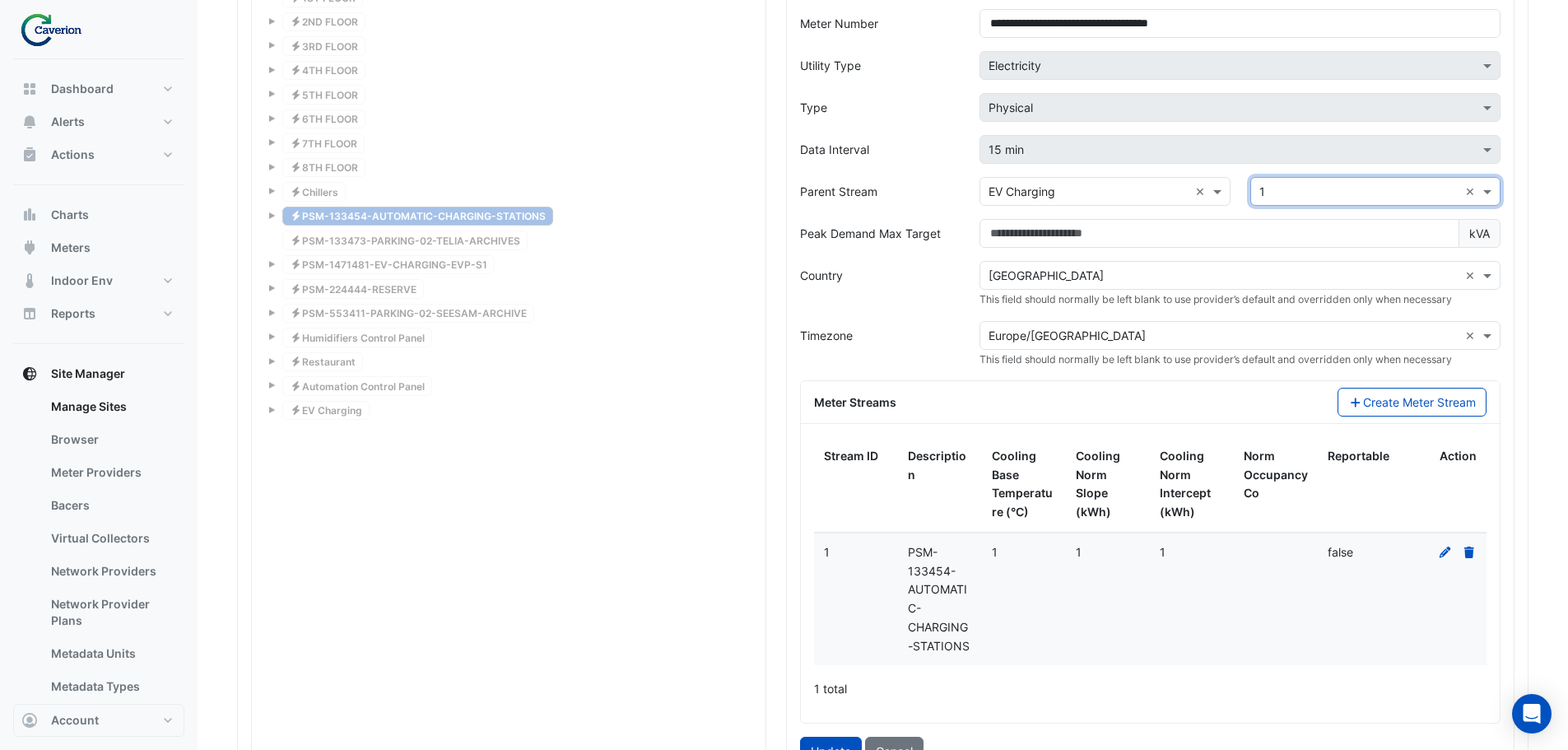
scroll to position [1664, 0]
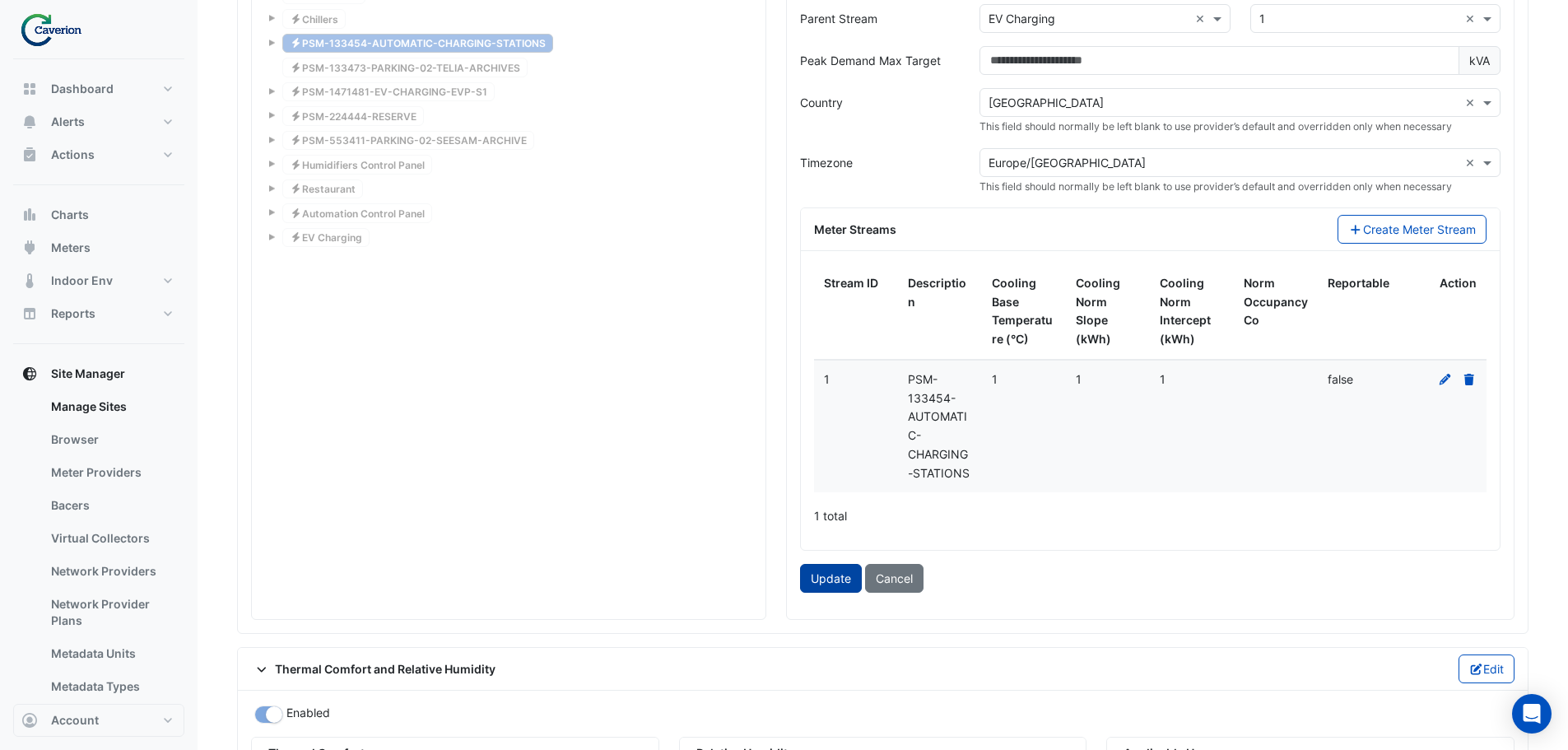
click at [824, 576] on button "Update" at bounding box center [831, 579] width 62 height 29
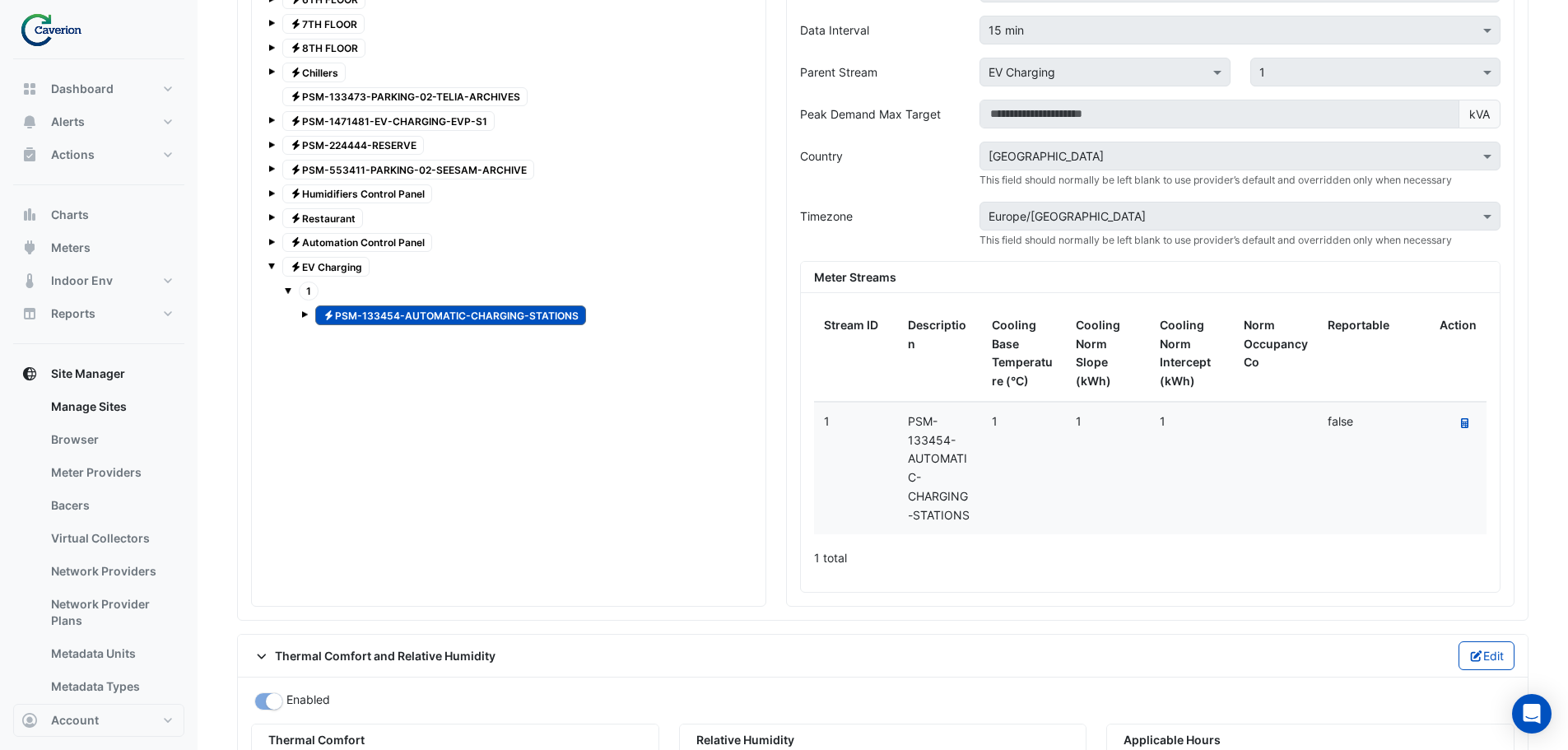
scroll to position [1581, 0]
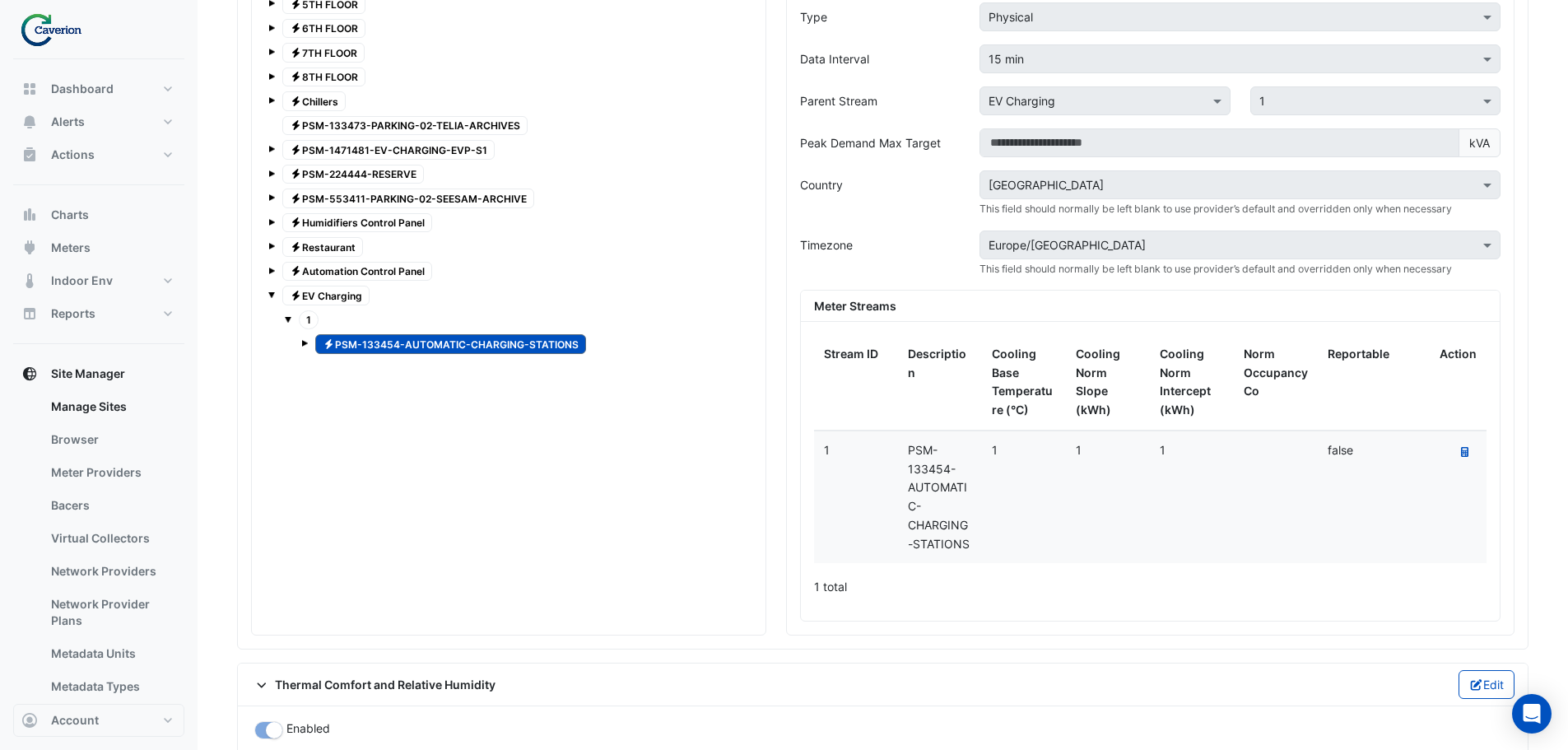
click at [467, 154] on span "Electricity PSM-1471481-EV-CHARGING-EVP-S1" at bounding box center [388, 150] width 212 height 19
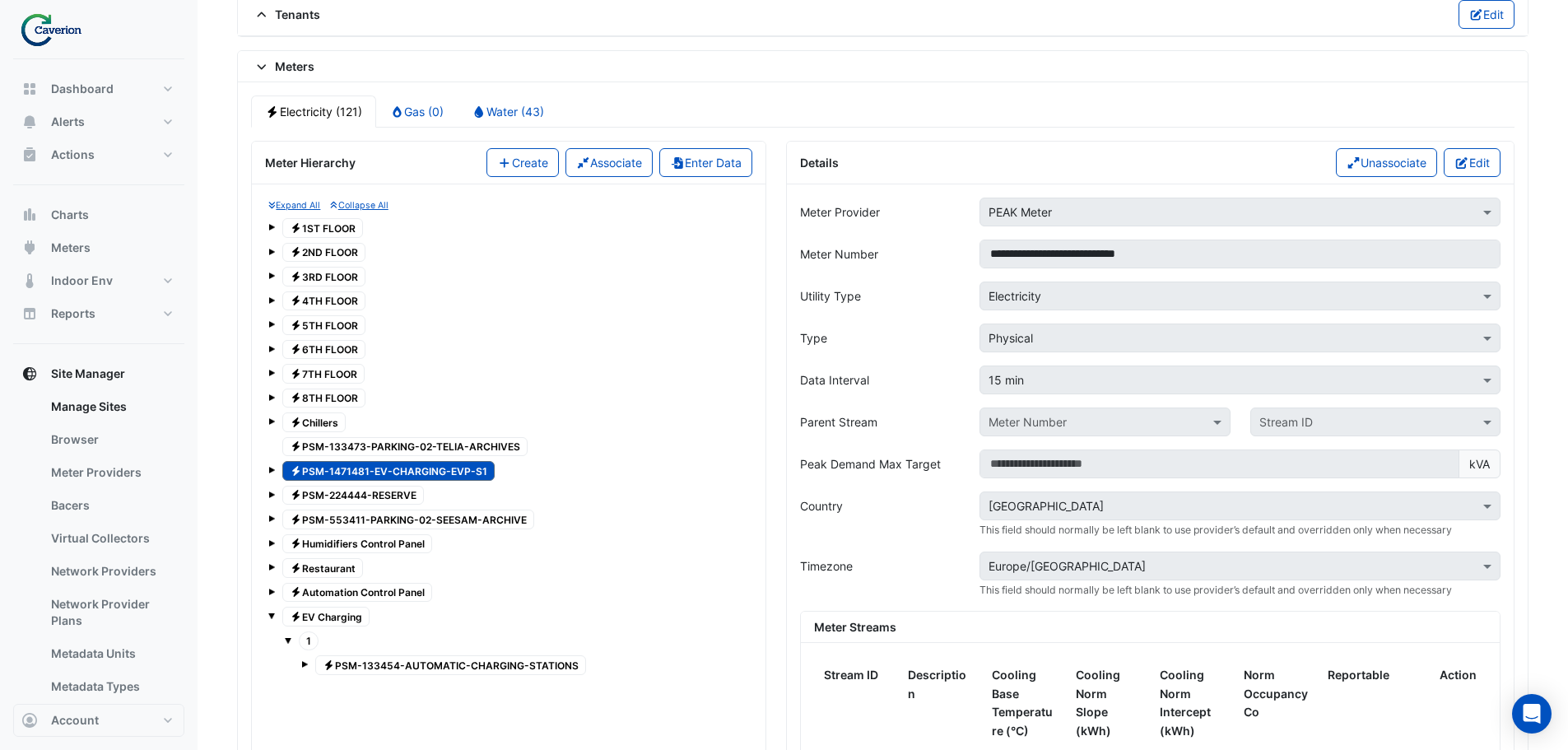
scroll to position [1252, 0]
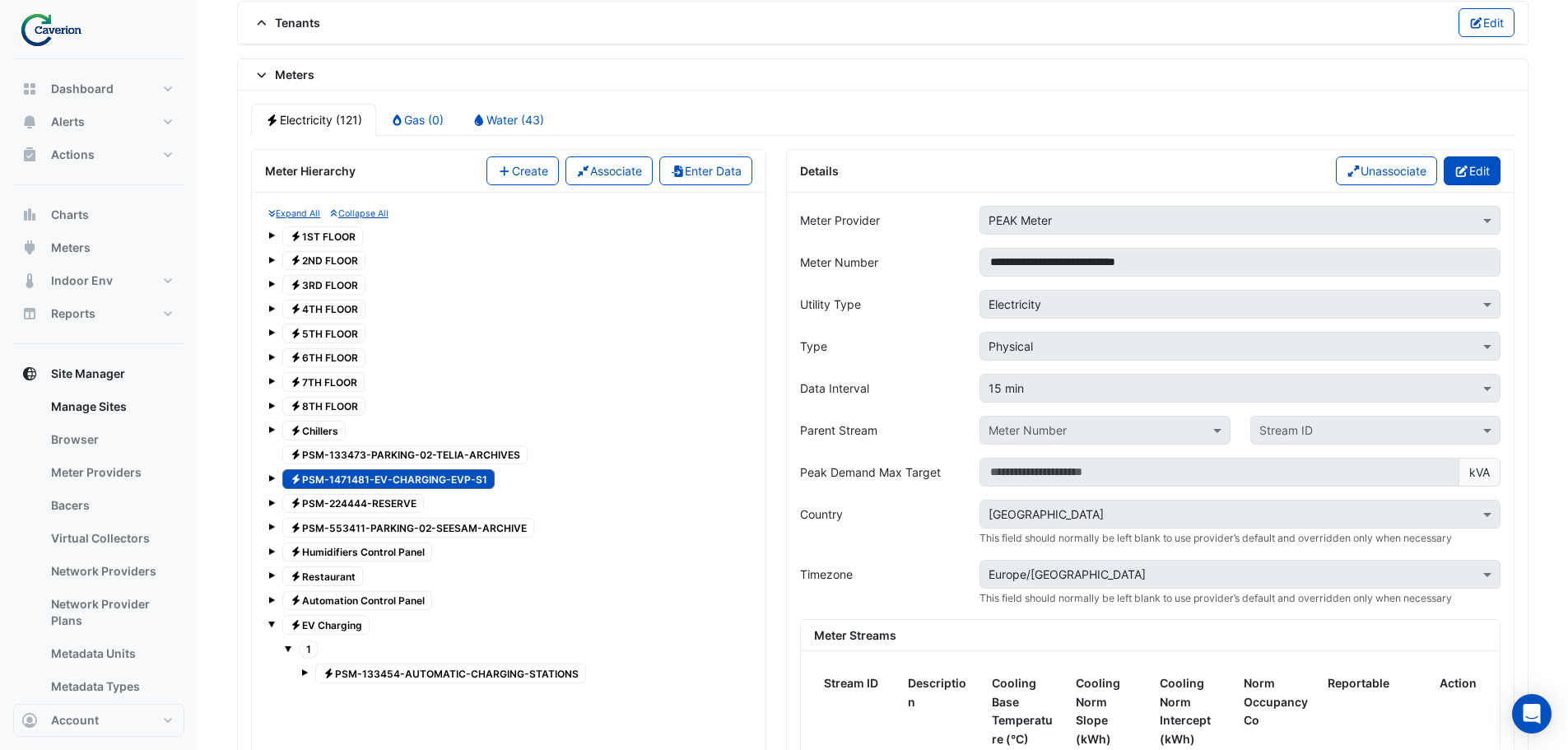
click at [1474, 168] on button "Edit" at bounding box center [1472, 171] width 57 height 29
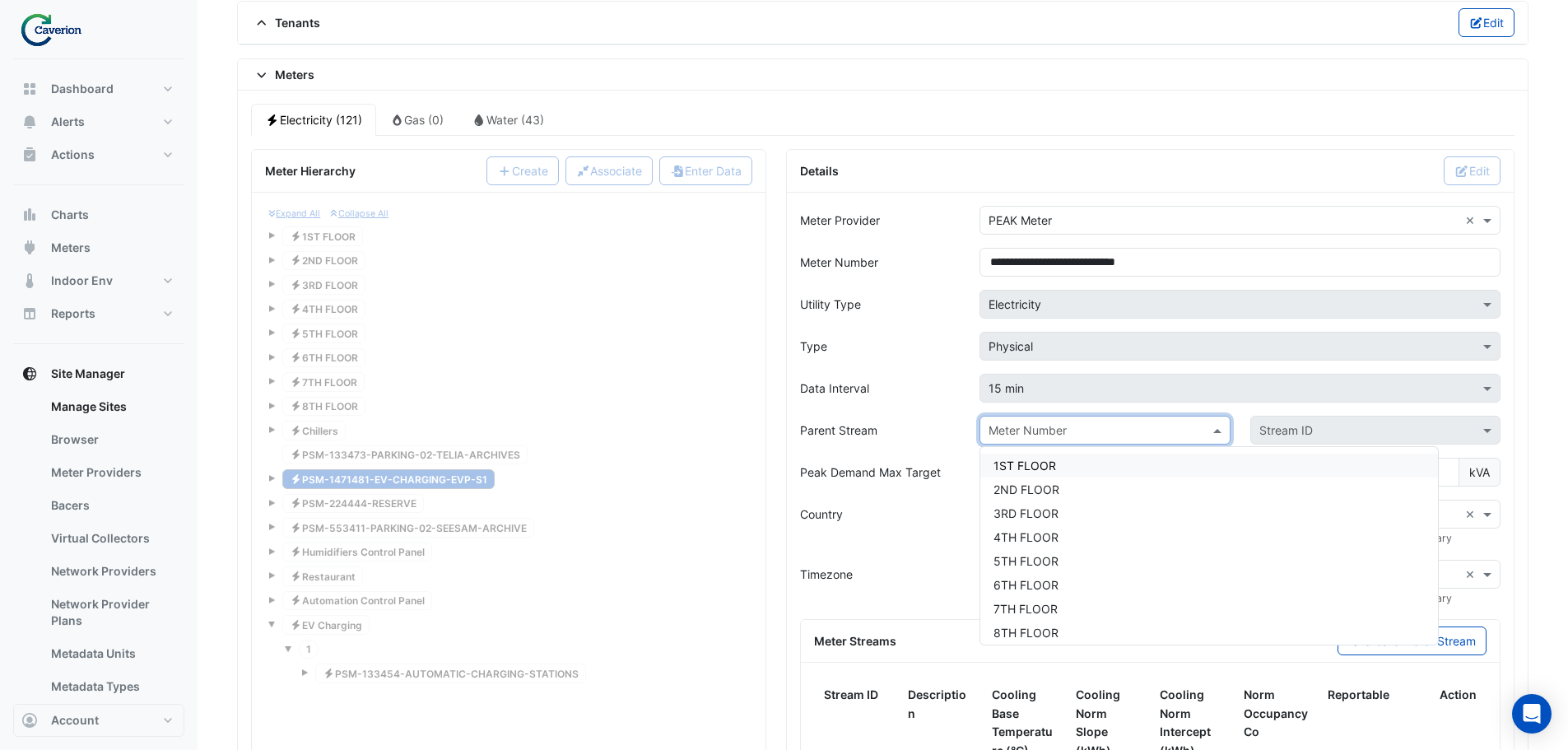
click at [1081, 428] on input "text" at bounding box center [1088, 431] width 199 height 17
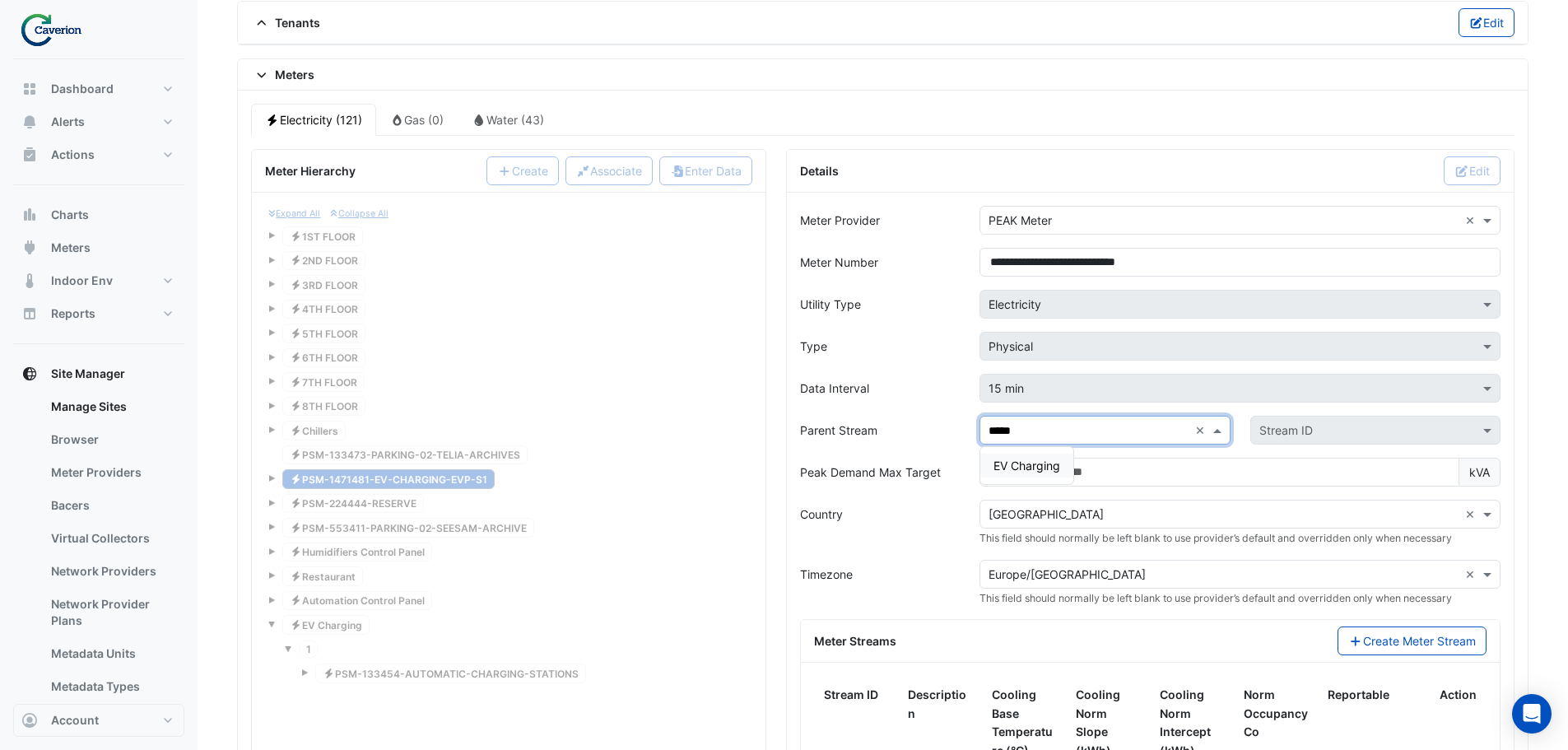
type input "******"
click at [1022, 465] on span "EV Charging" at bounding box center [1027, 465] width 67 height 14
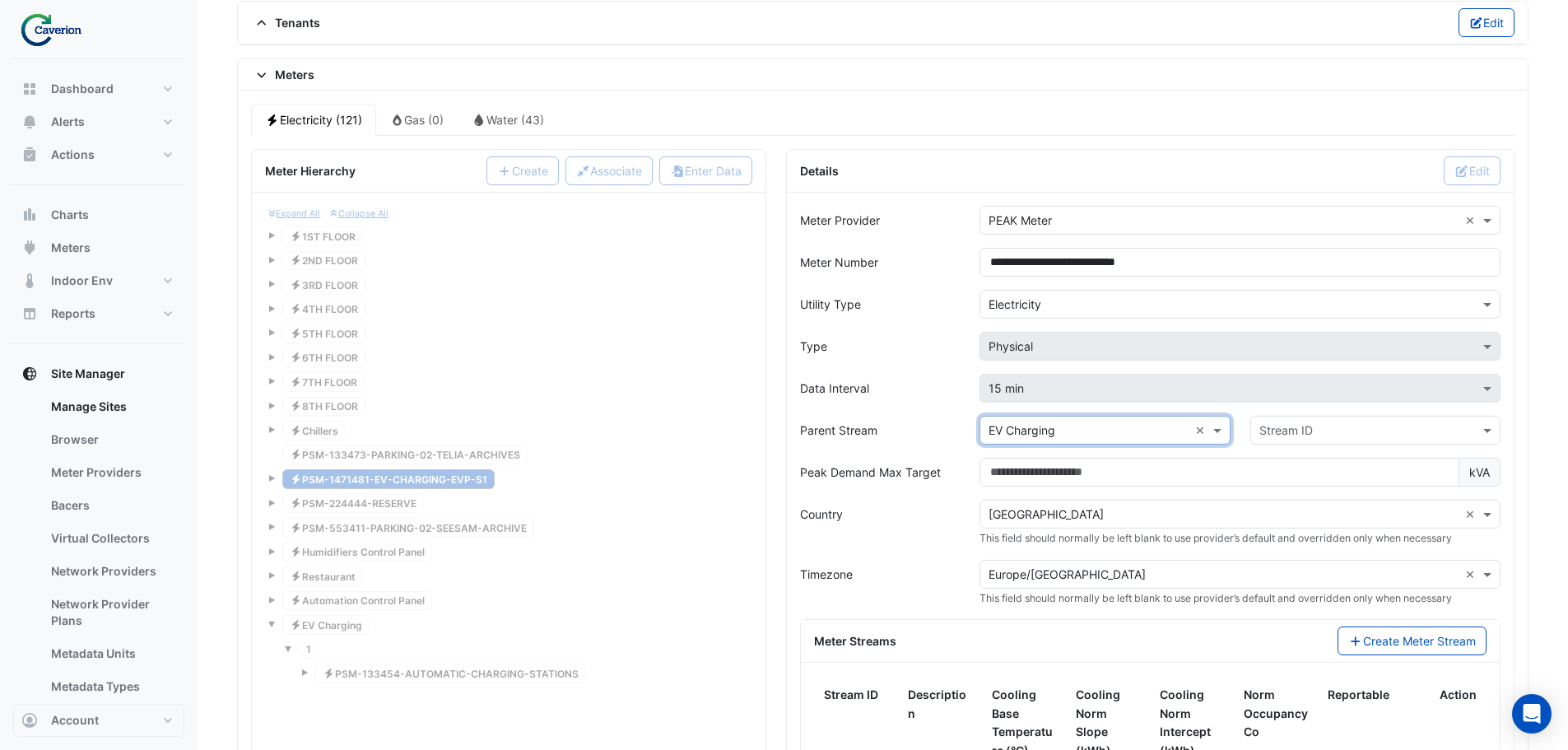
click at [1286, 422] on input "text" at bounding box center [1359, 431] width 199 height 17
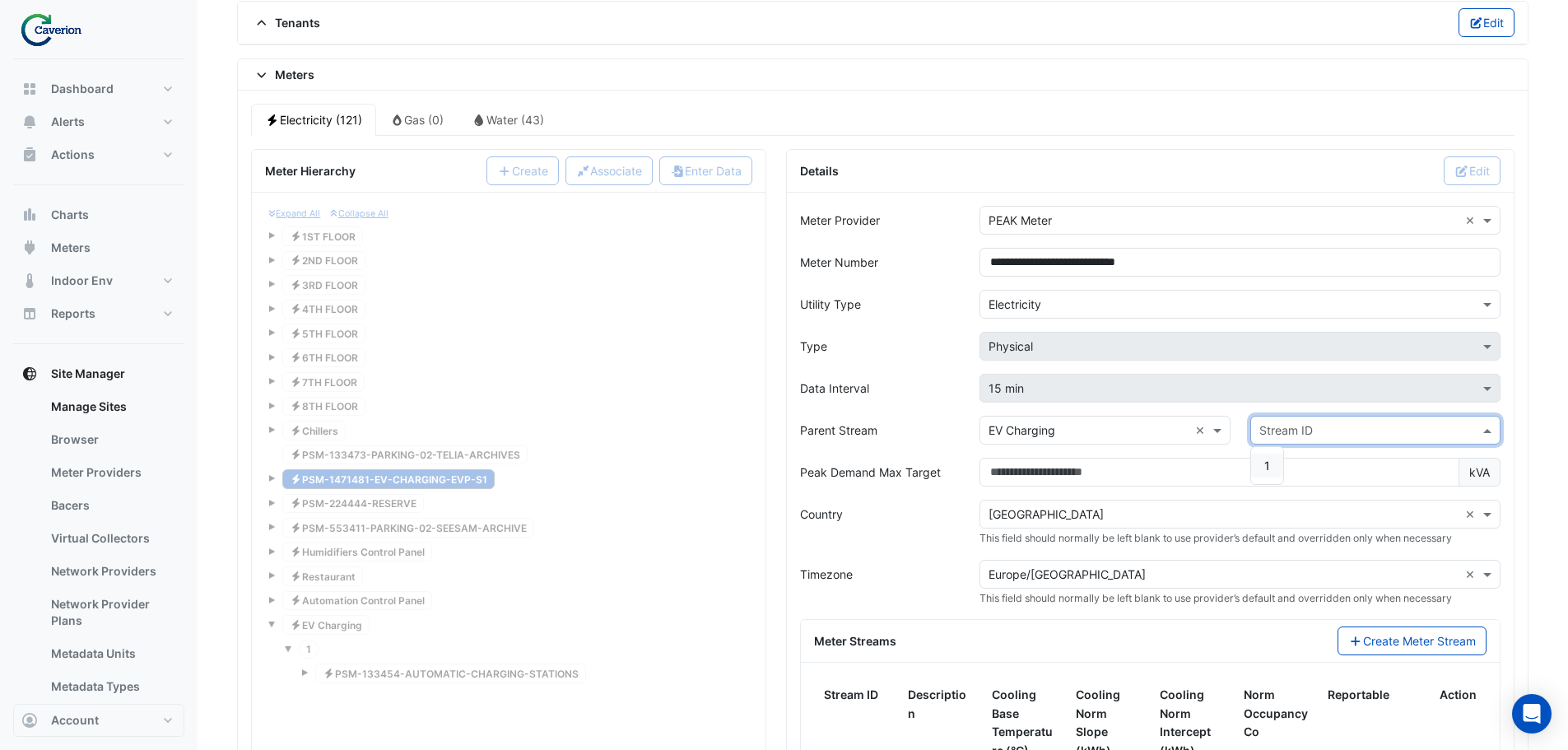
click at [1268, 467] on span "1" at bounding box center [1267, 465] width 6 height 14
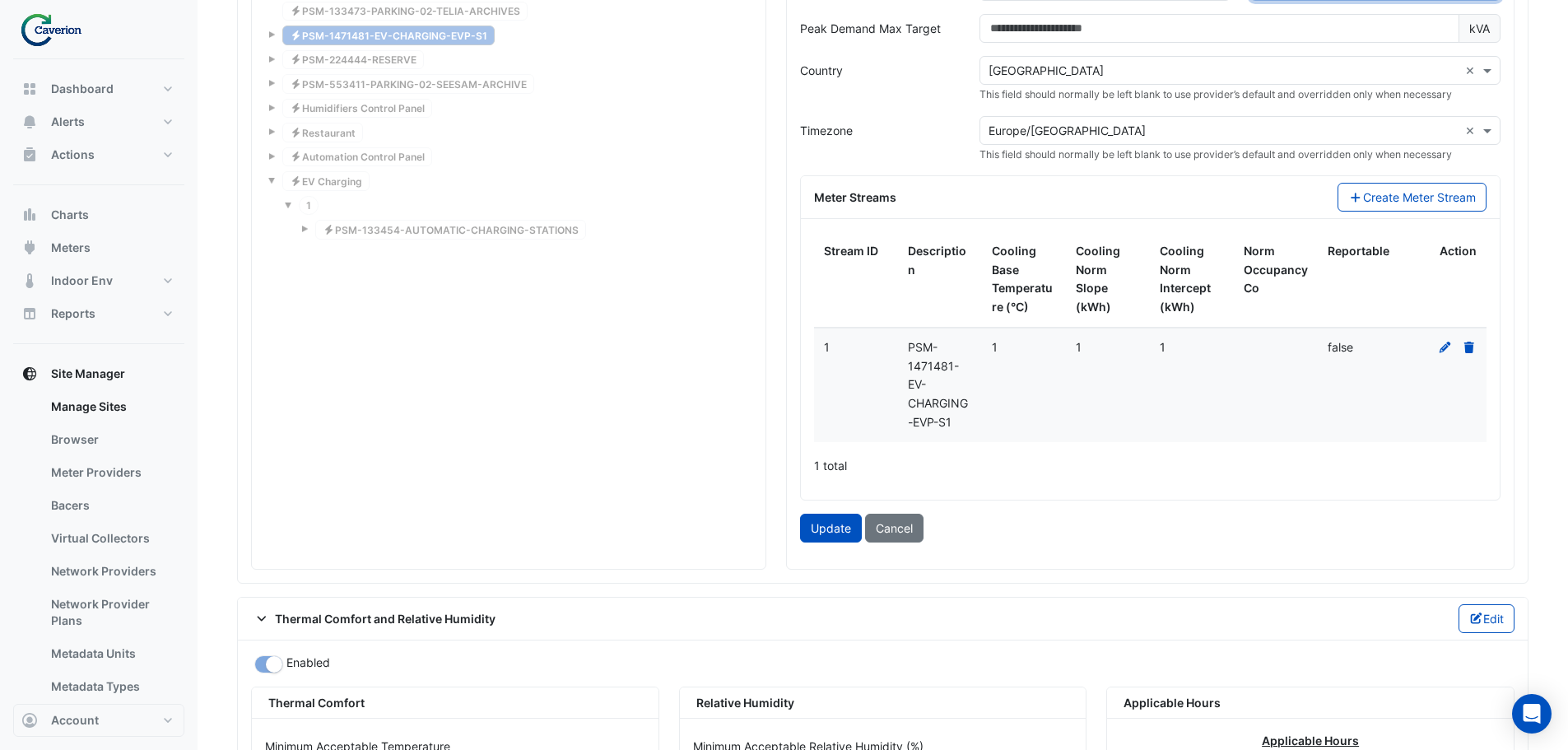
scroll to position [1746, 0]
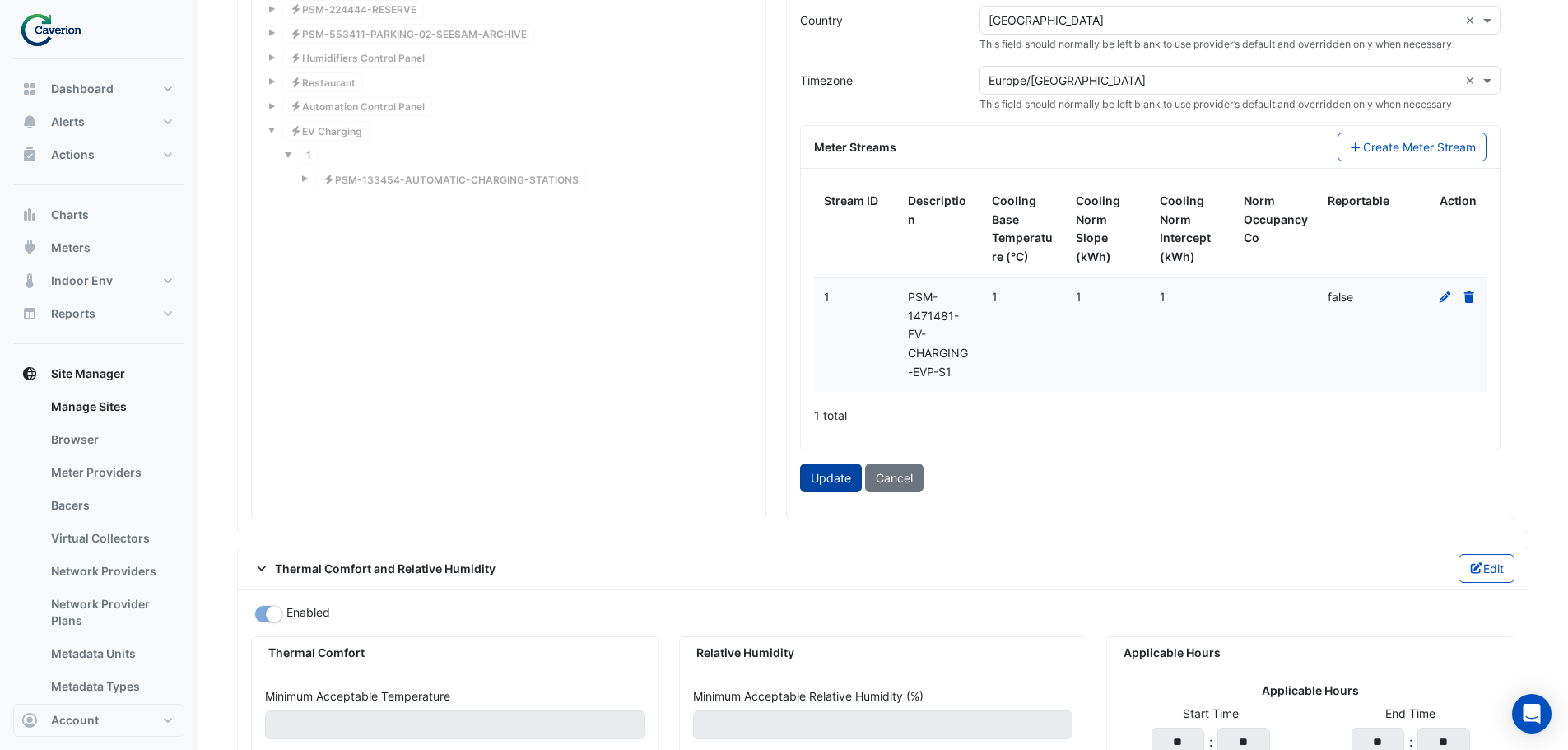
click at [844, 478] on button "Update" at bounding box center [831, 478] width 62 height 29
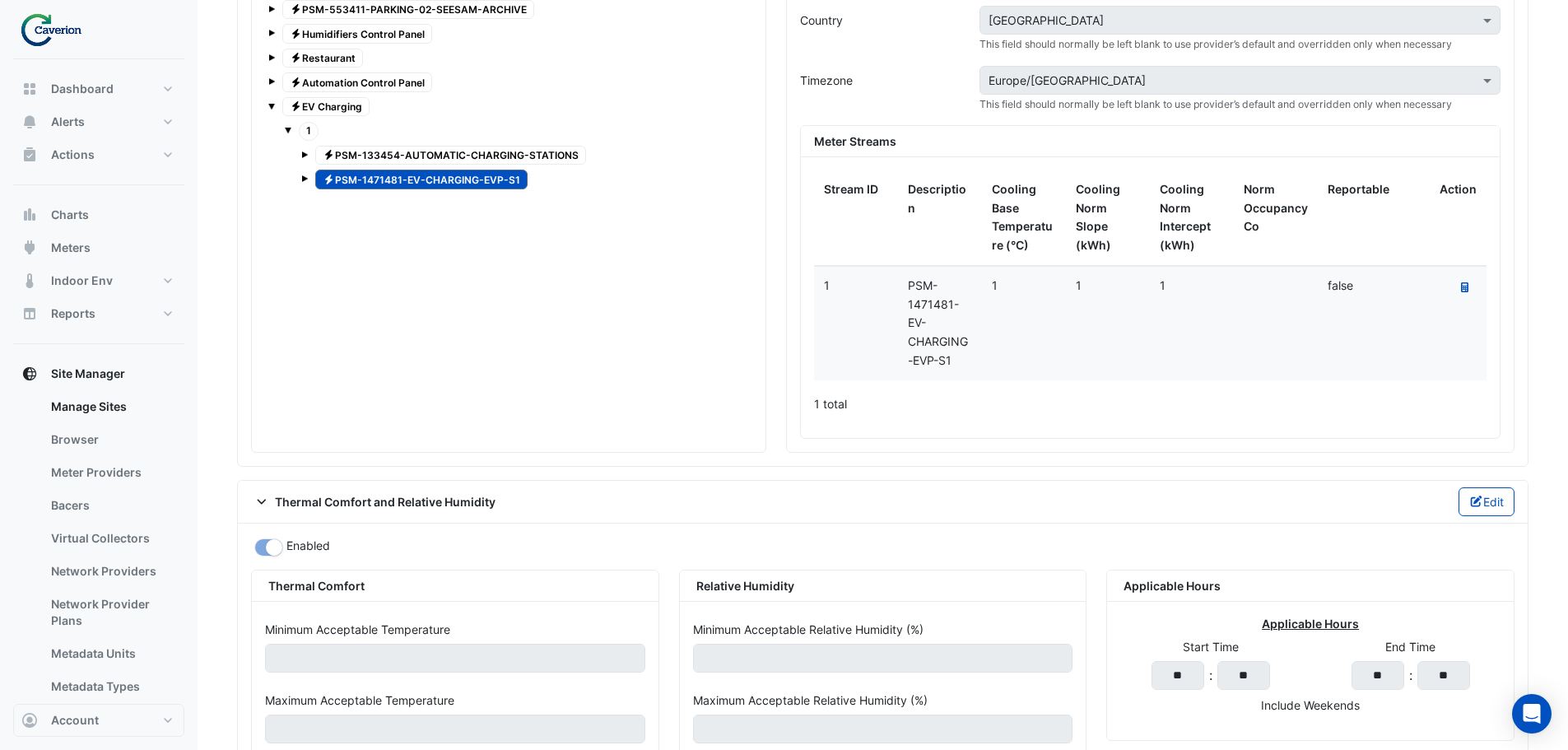
scroll to position [1721, 0]
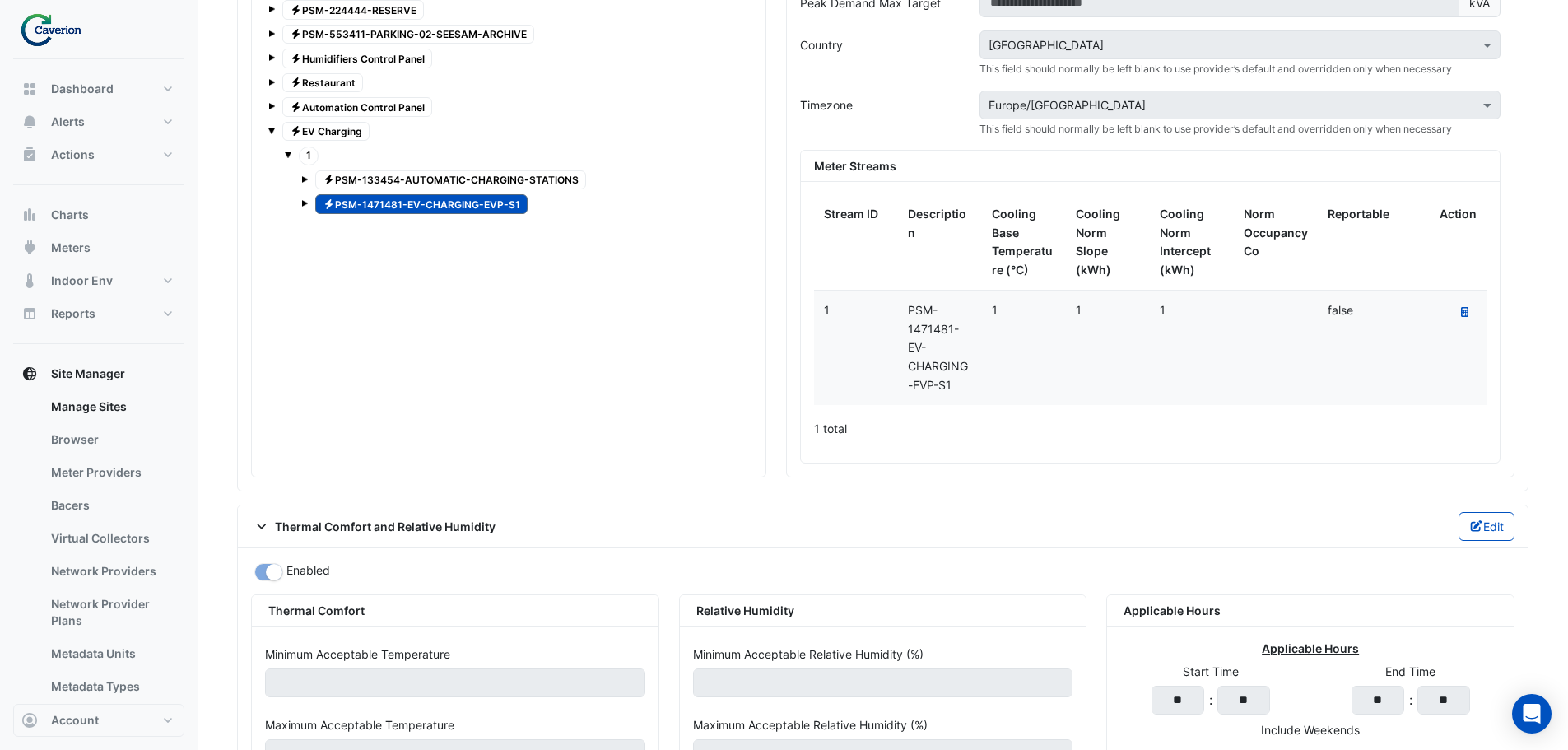
click at [270, 126] on span at bounding box center [271, 129] width 7 height 14
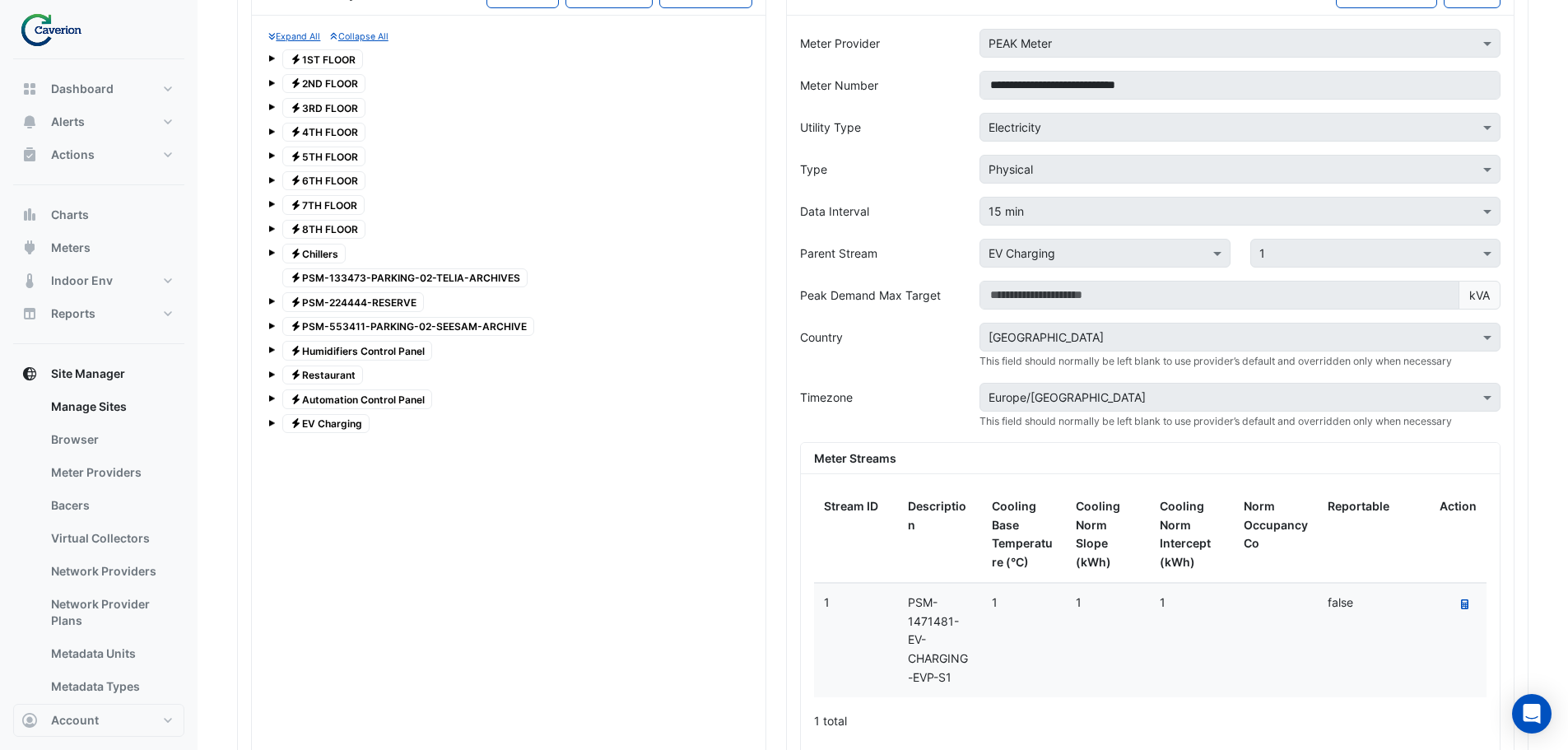
scroll to position [1392, 0]
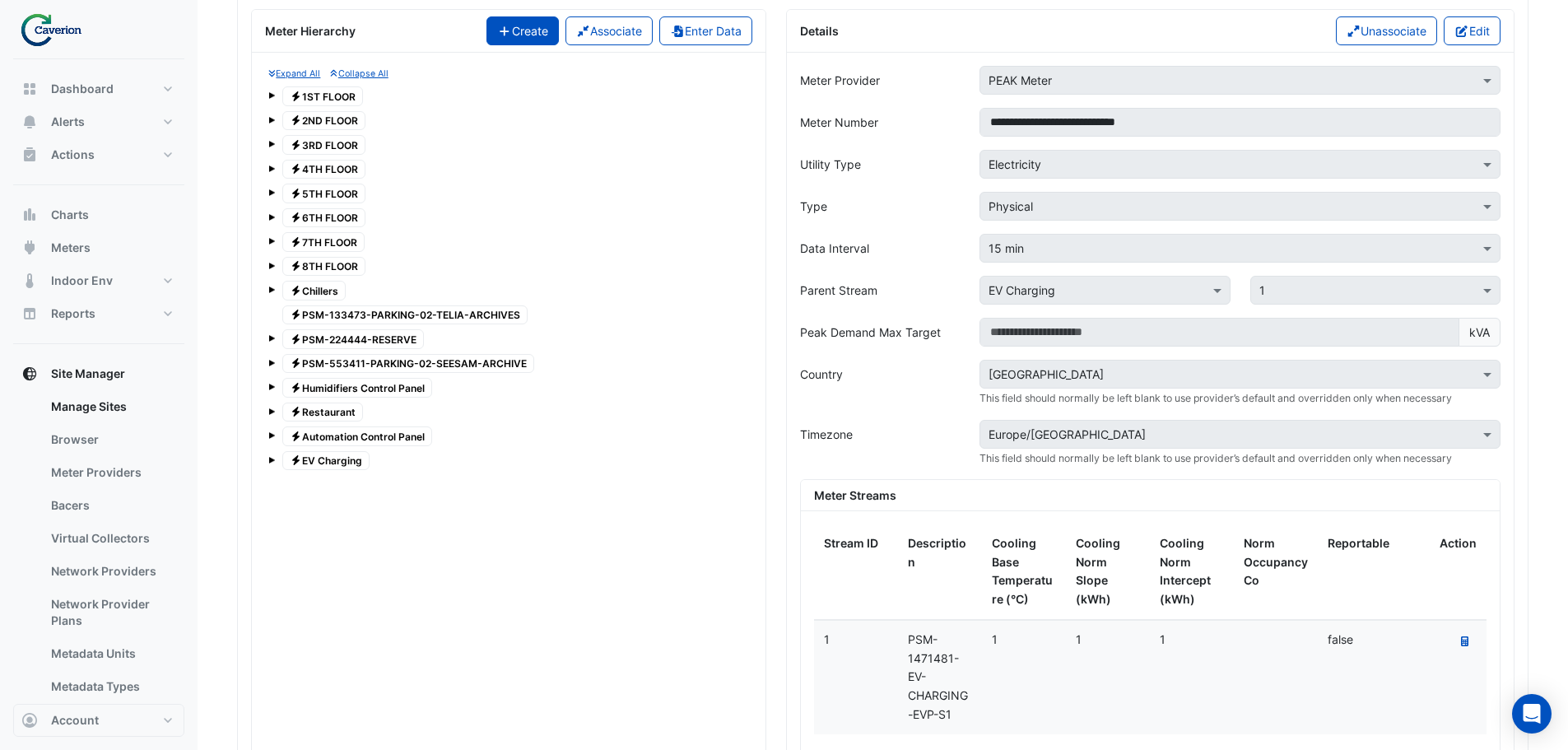
click at [522, 34] on button "Create" at bounding box center [523, 31] width 73 height 29
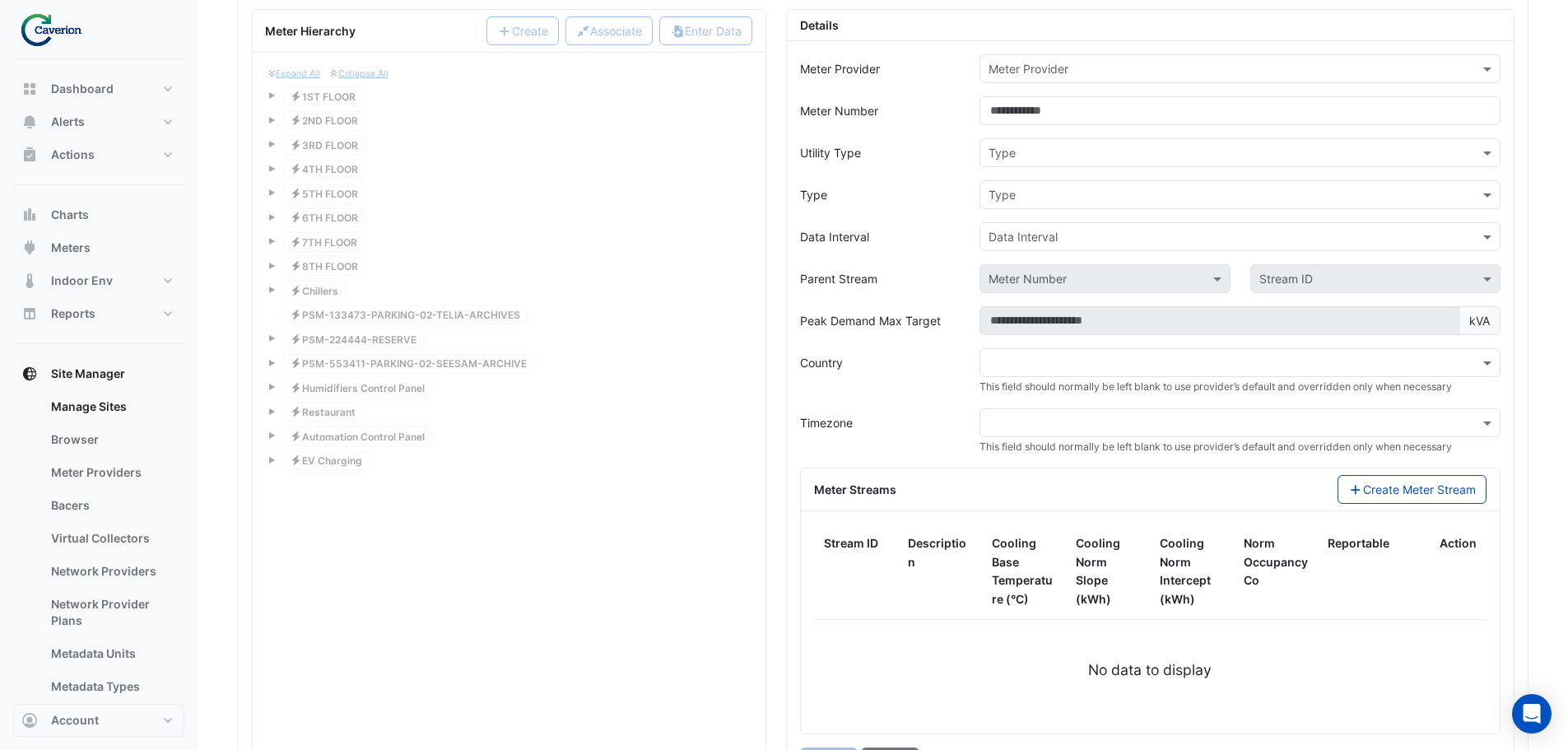
click at [1123, 76] on input "text" at bounding box center [1223, 70] width 470 height 17
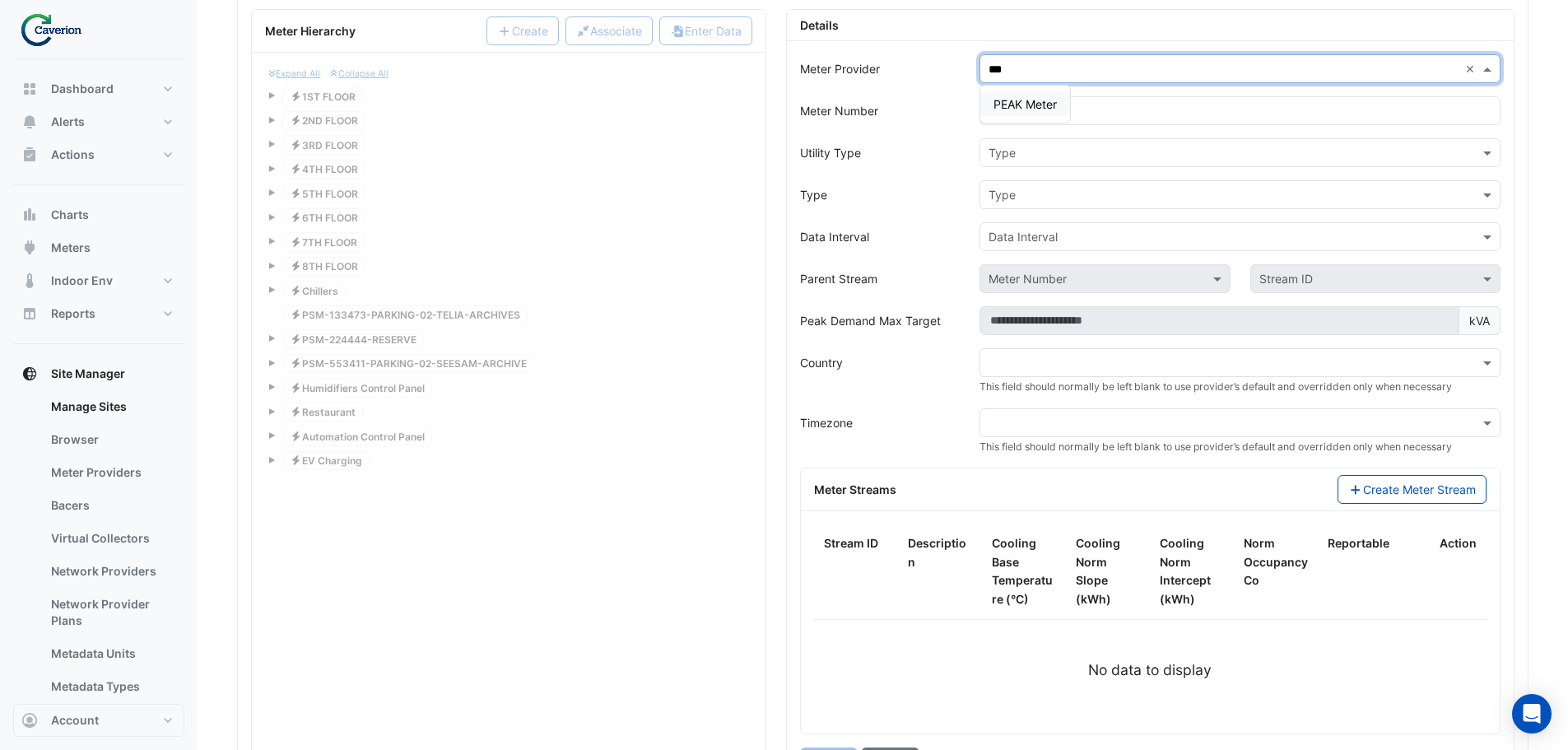
type input "****"
click at [1039, 107] on span "PEAK Meter" at bounding box center [1025, 104] width 63 height 14
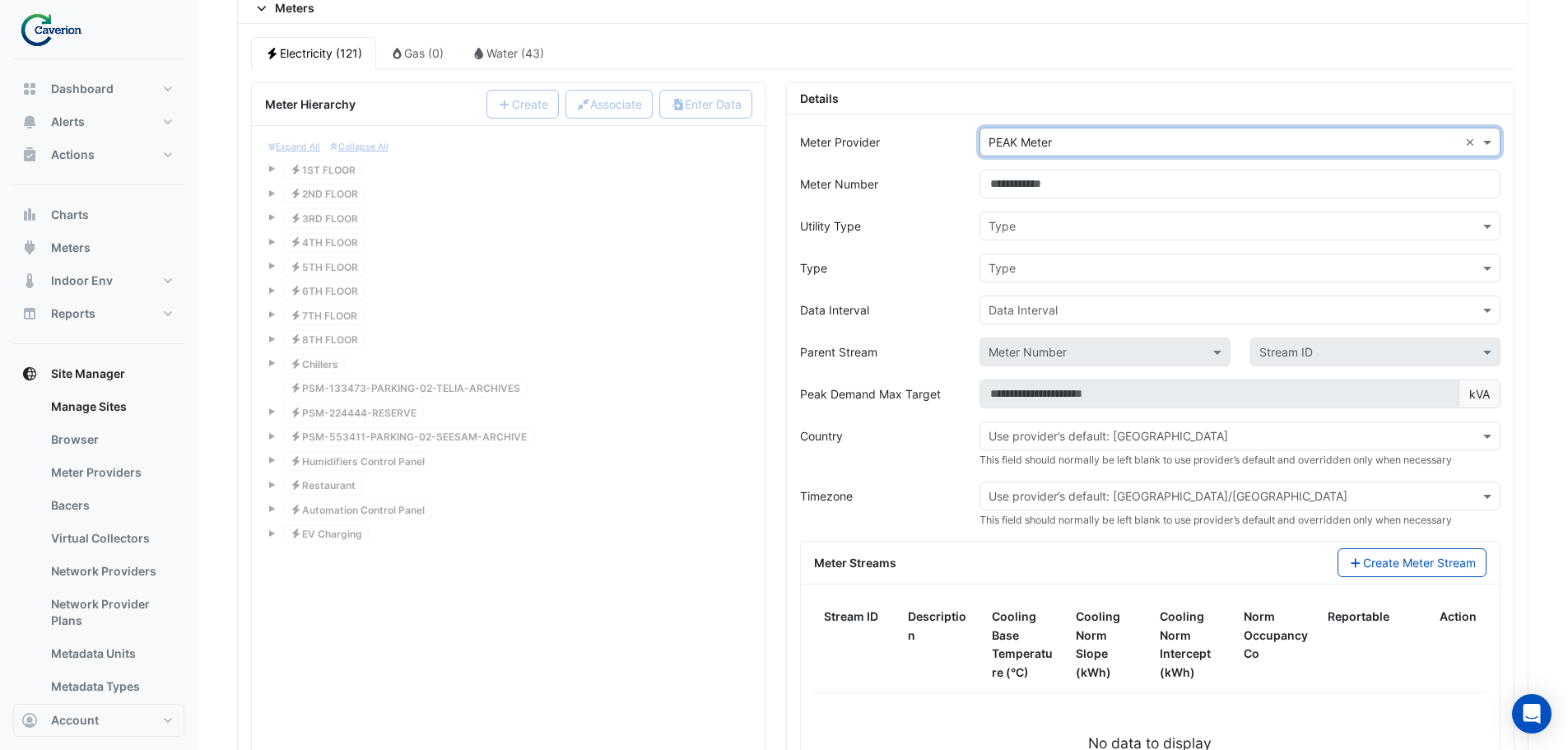
scroll to position [1145, 0]
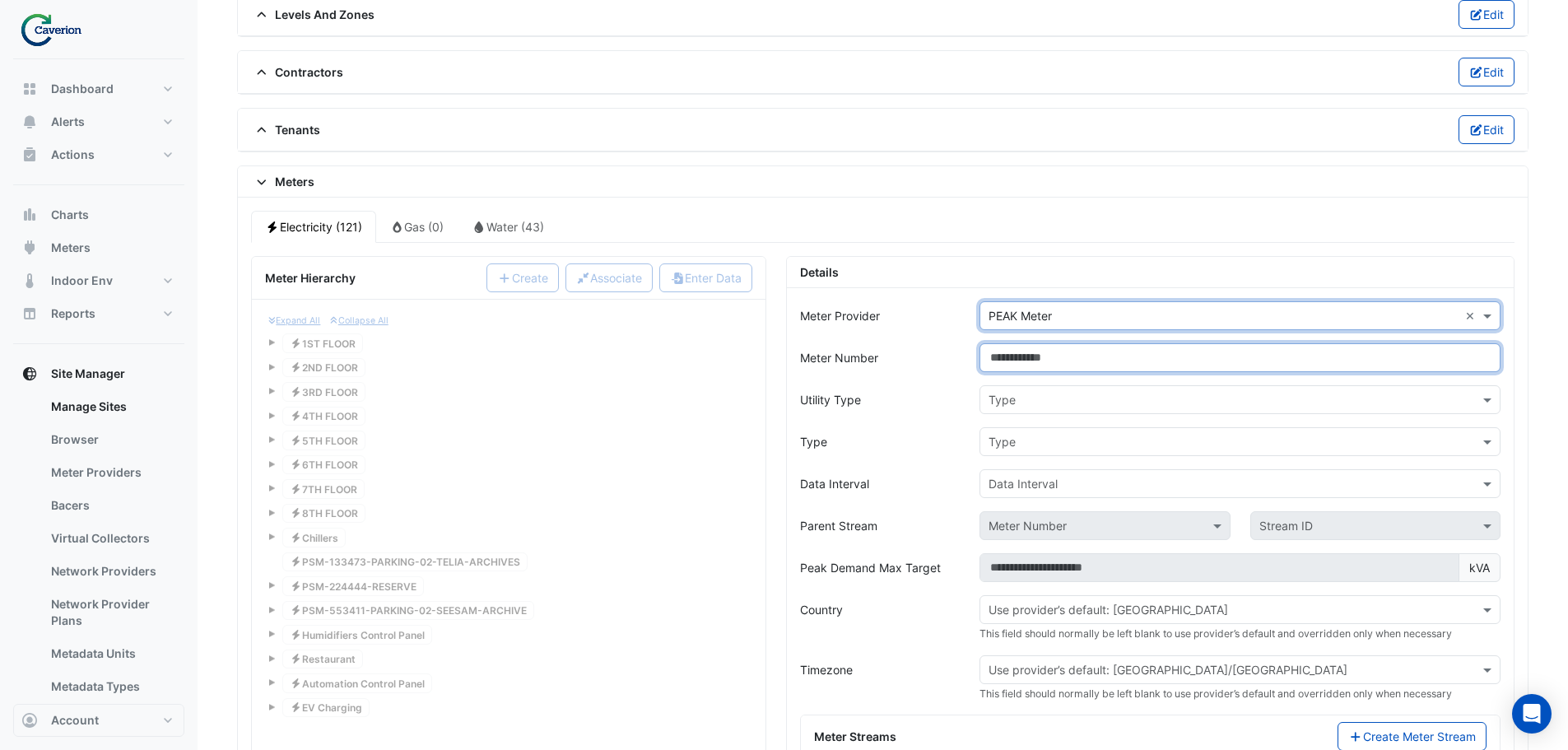
click at [1084, 369] on input "Meter Number" at bounding box center [1240, 358] width 521 height 29
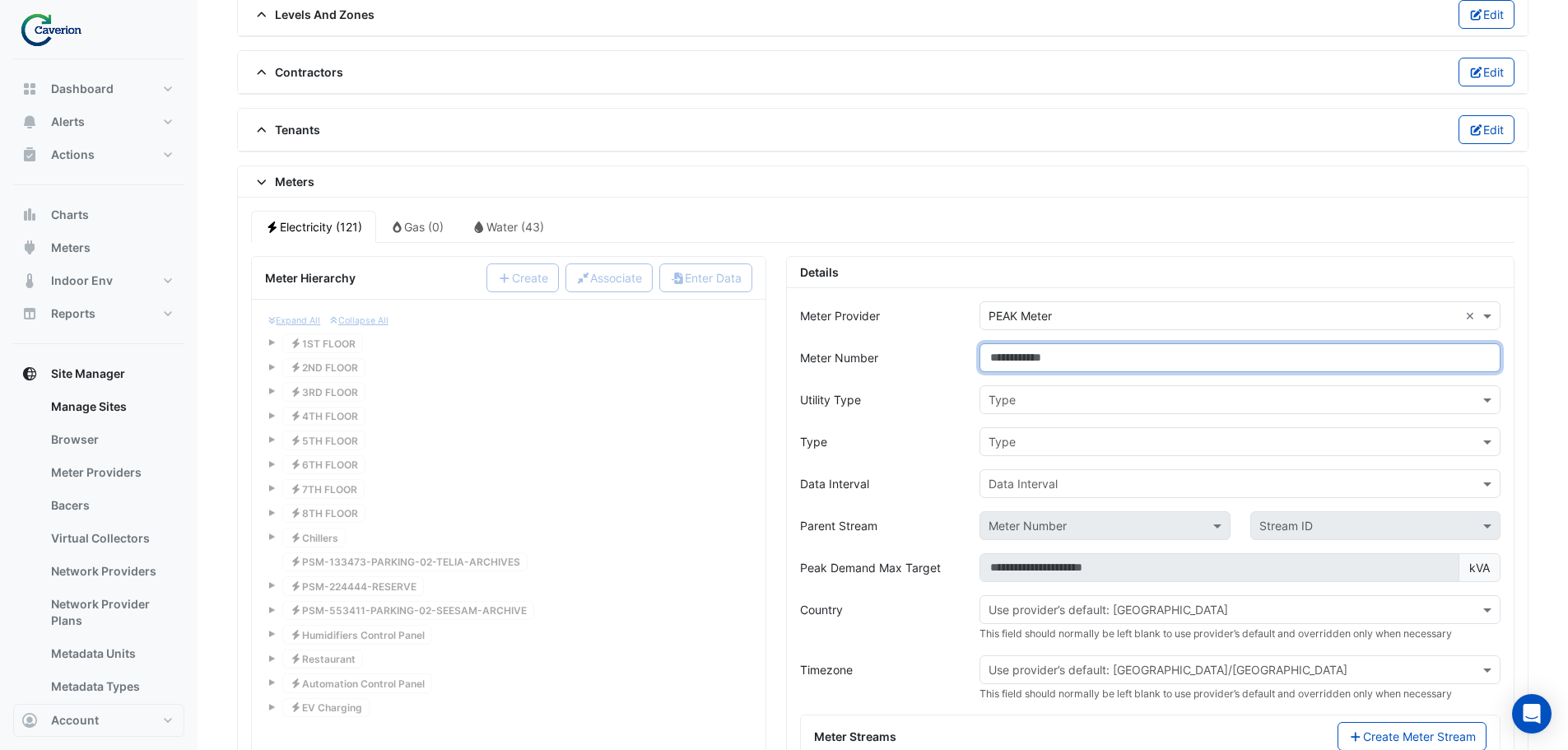
type input "*"
type input "*******"
click at [1082, 405] on input "text" at bounding box center [1223, 401] width 470 height 17
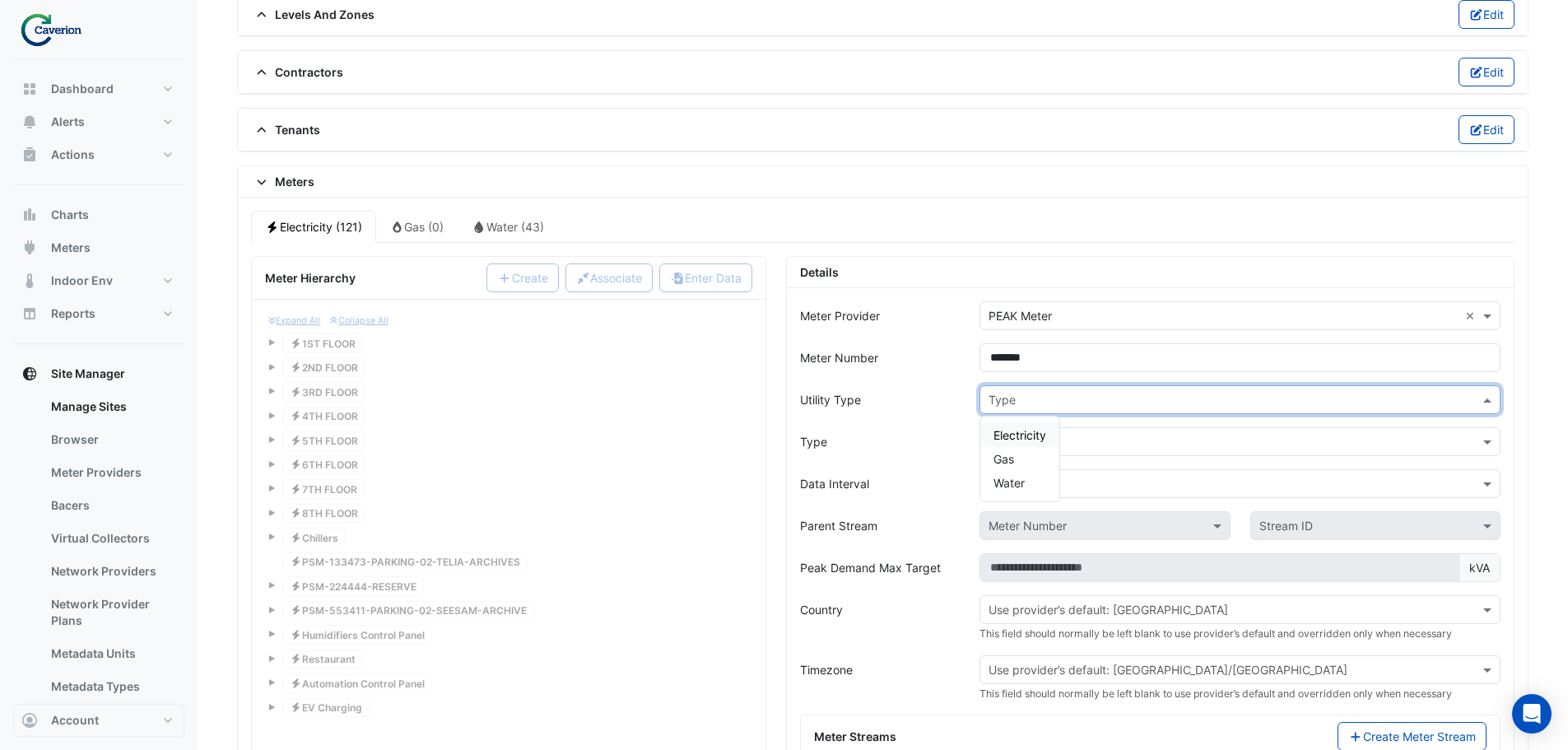
click at [1044, 437] on span "Electricity" at bounding box center [1020, 435] width 52 height 14
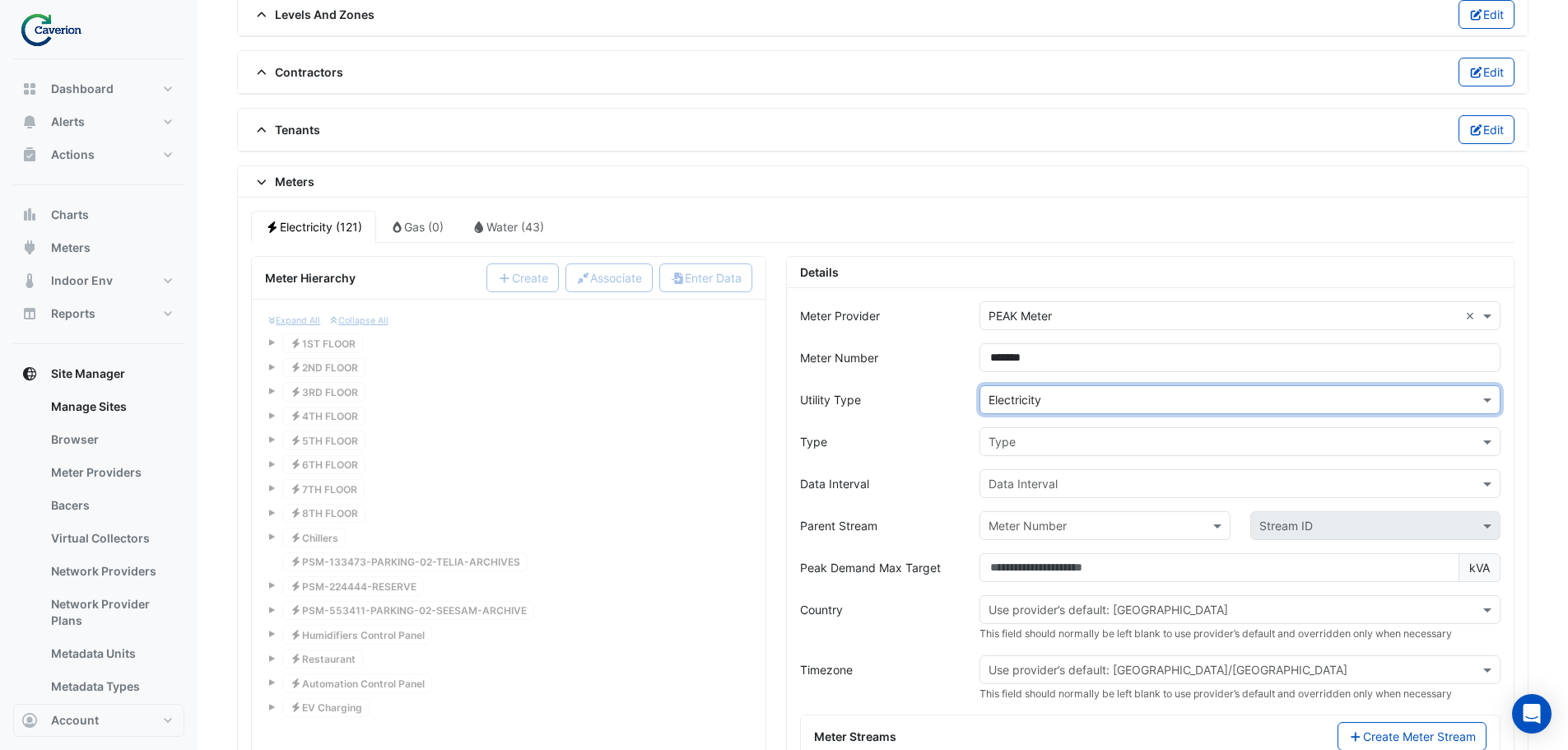
click at [1043, 440] on input "text" at bounding box center [1223, 442] width 470 height 17
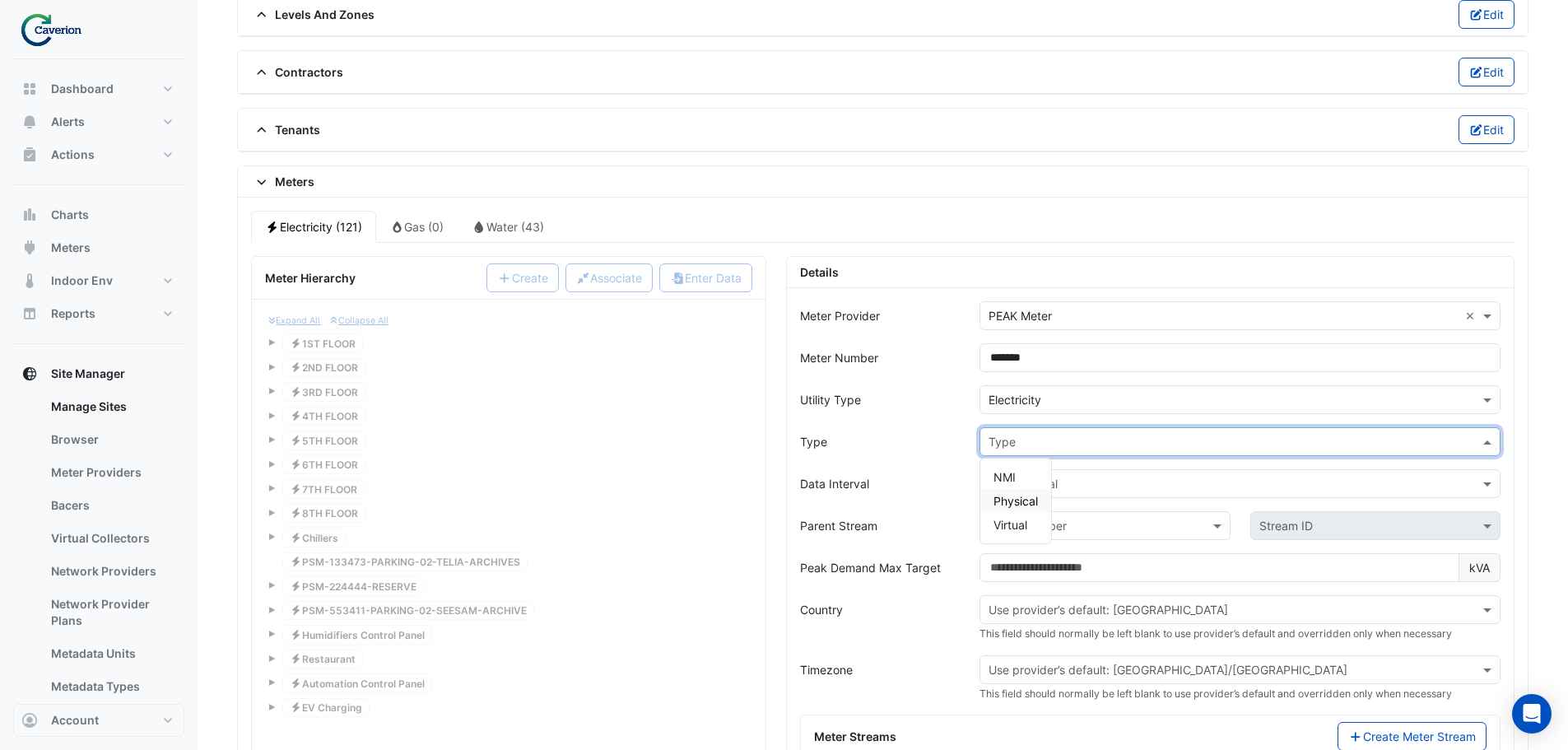
click at [1018, 498] on span "Physical" at bounding box center [1016, 500] width 45 height 14
click at [1033, 479] on input "text" at bounding box center [1223, 485] width 470 height 17
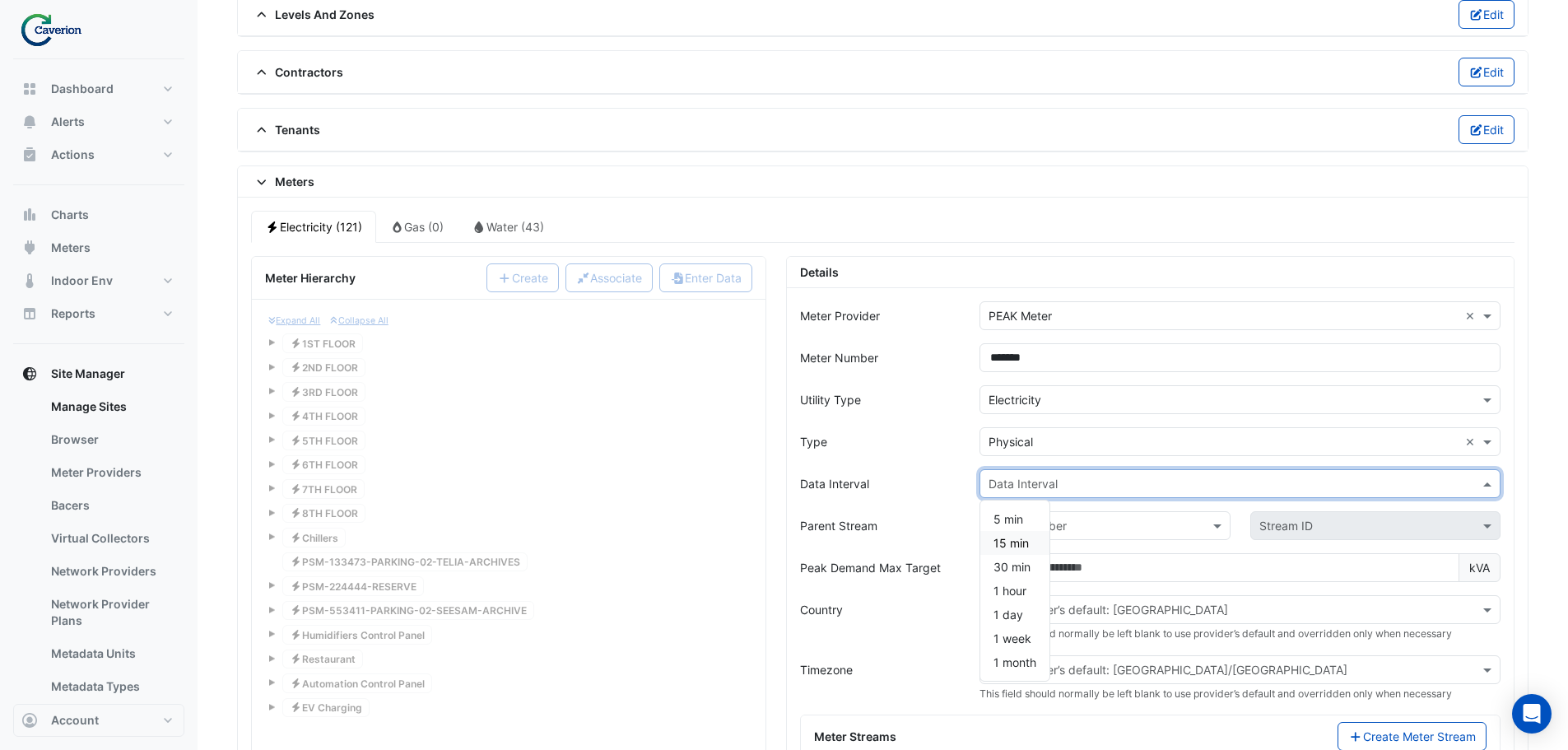
click at [1006, 542] on span "15 min" at bounding box center [1011, 543] width 36 height 14
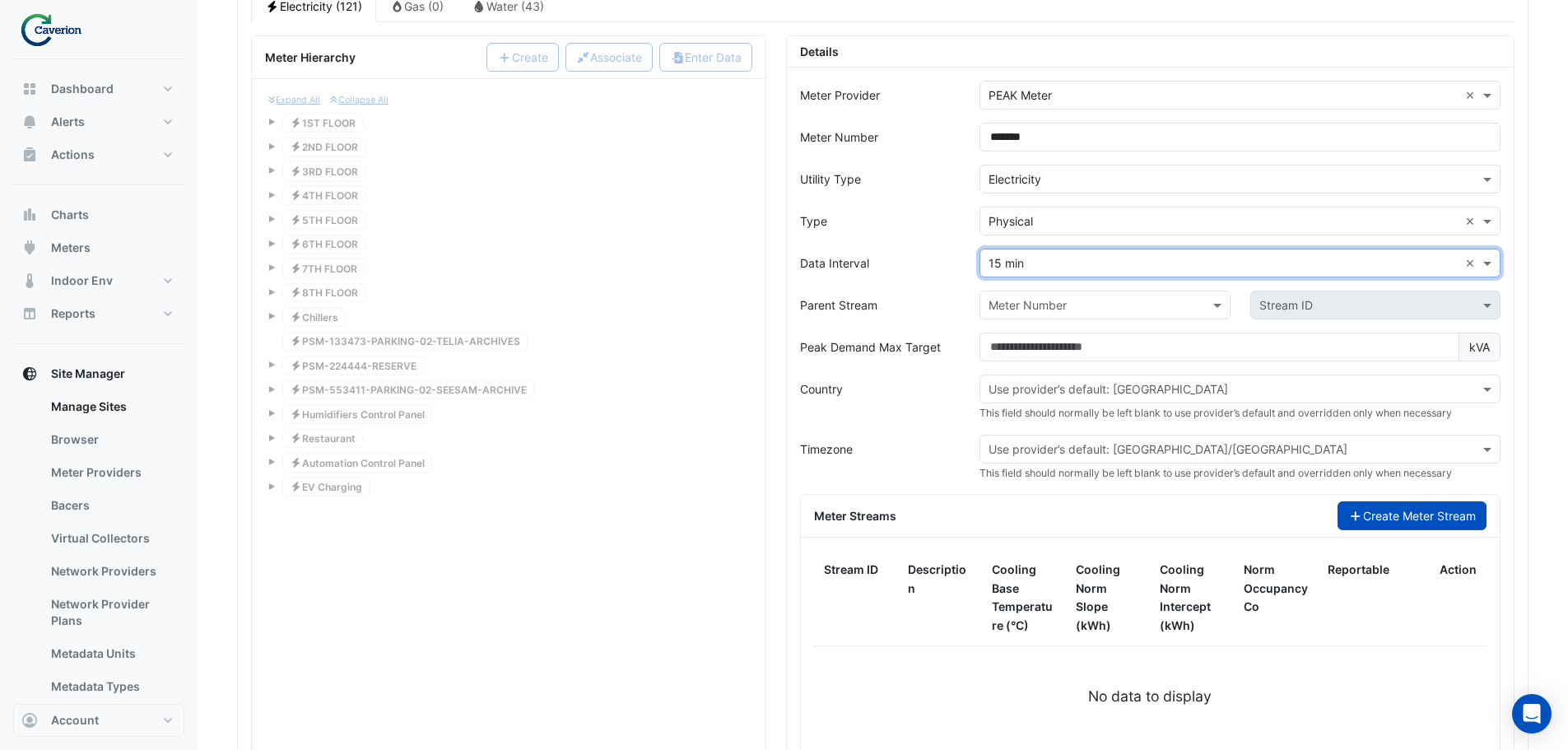
scroll to position [1392, 0]
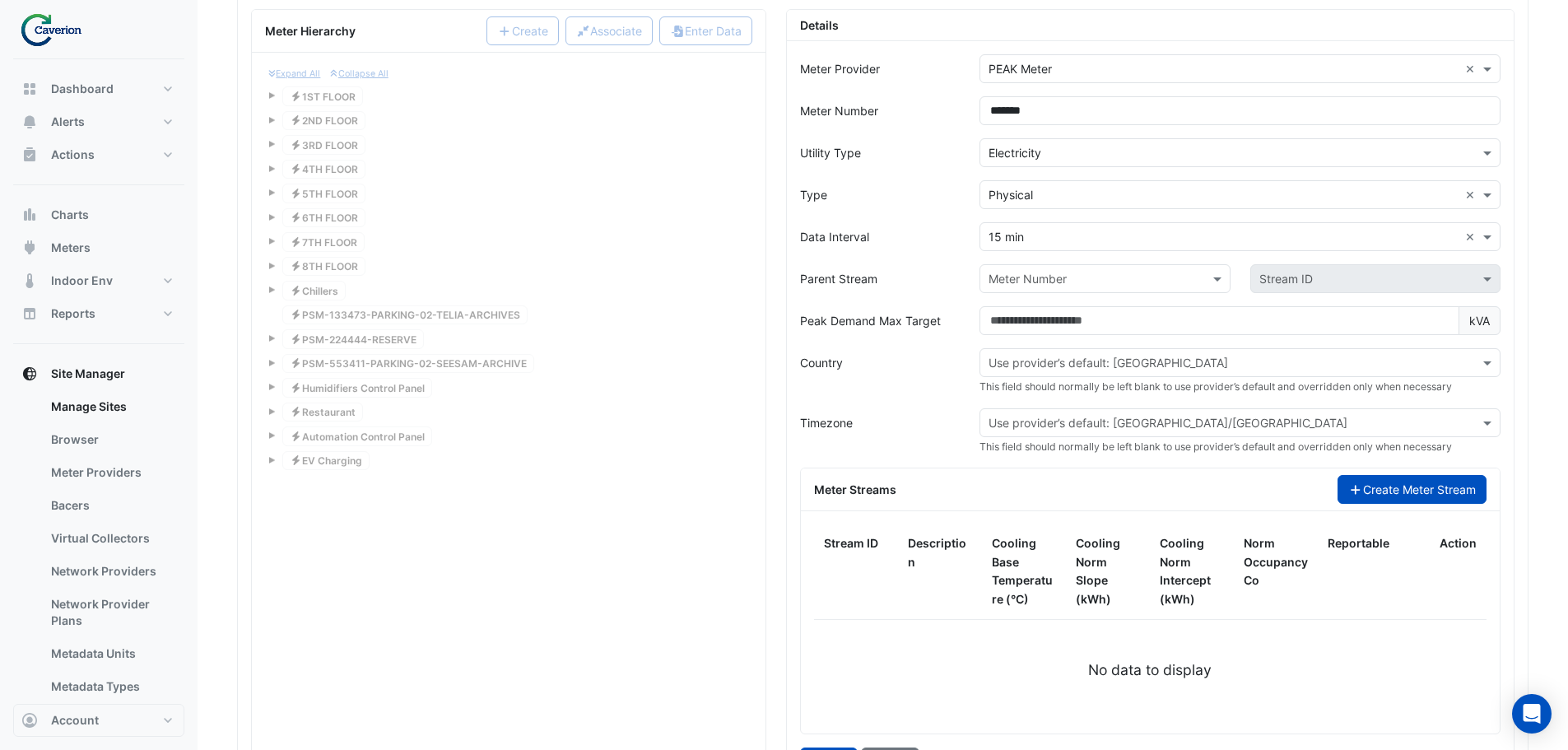
click at [1401, 493] on button "Create Meter Stream" at bounding box center [1412, 490] width 149 height 29
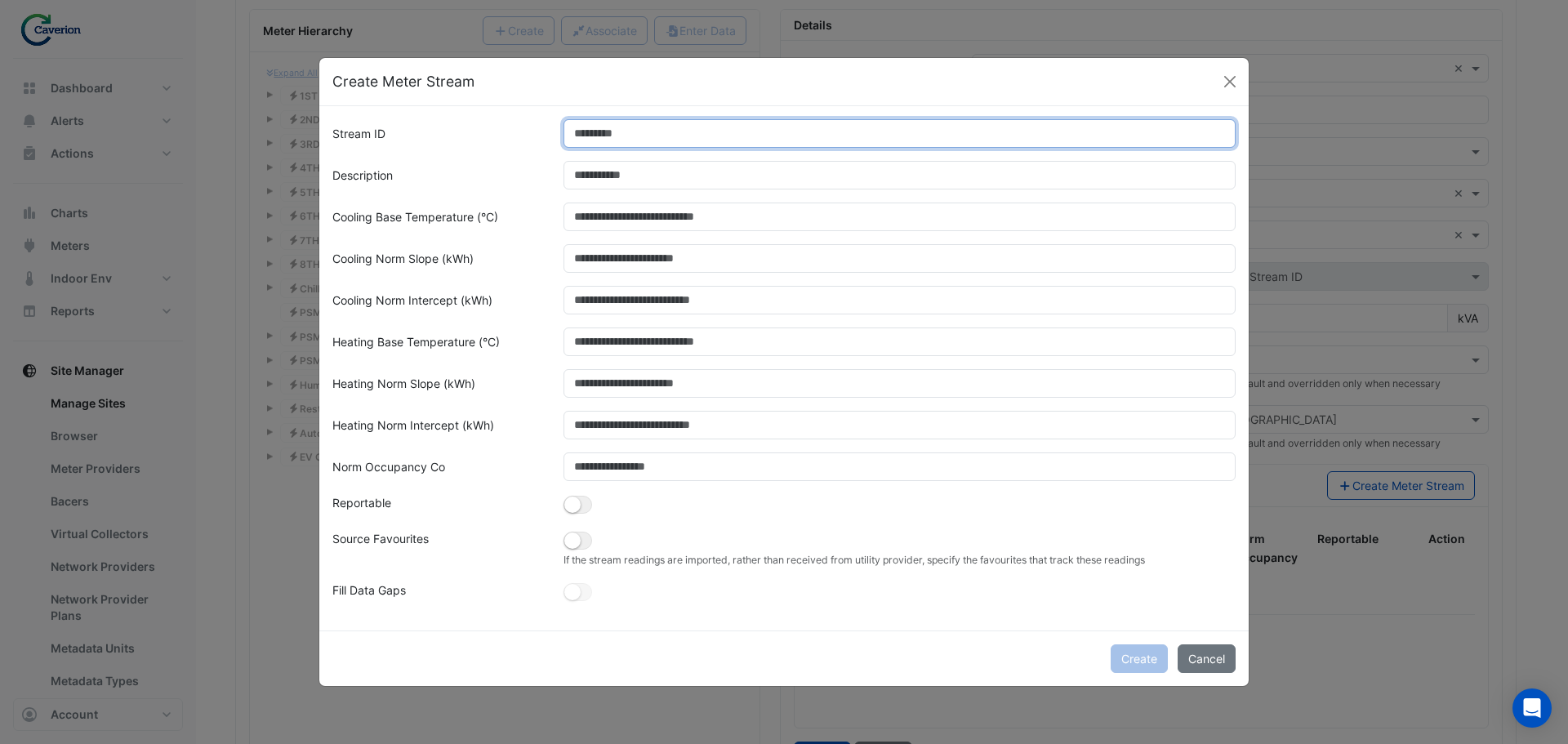
drag, startPoint x: 659, startPoint y: 134, endPoint x: 652, endPoint y: 146, distance: 13.9
click at [658, 134] on input "Stream ID" at bounding box center [900, 133] width 673 height 29
type input "*"
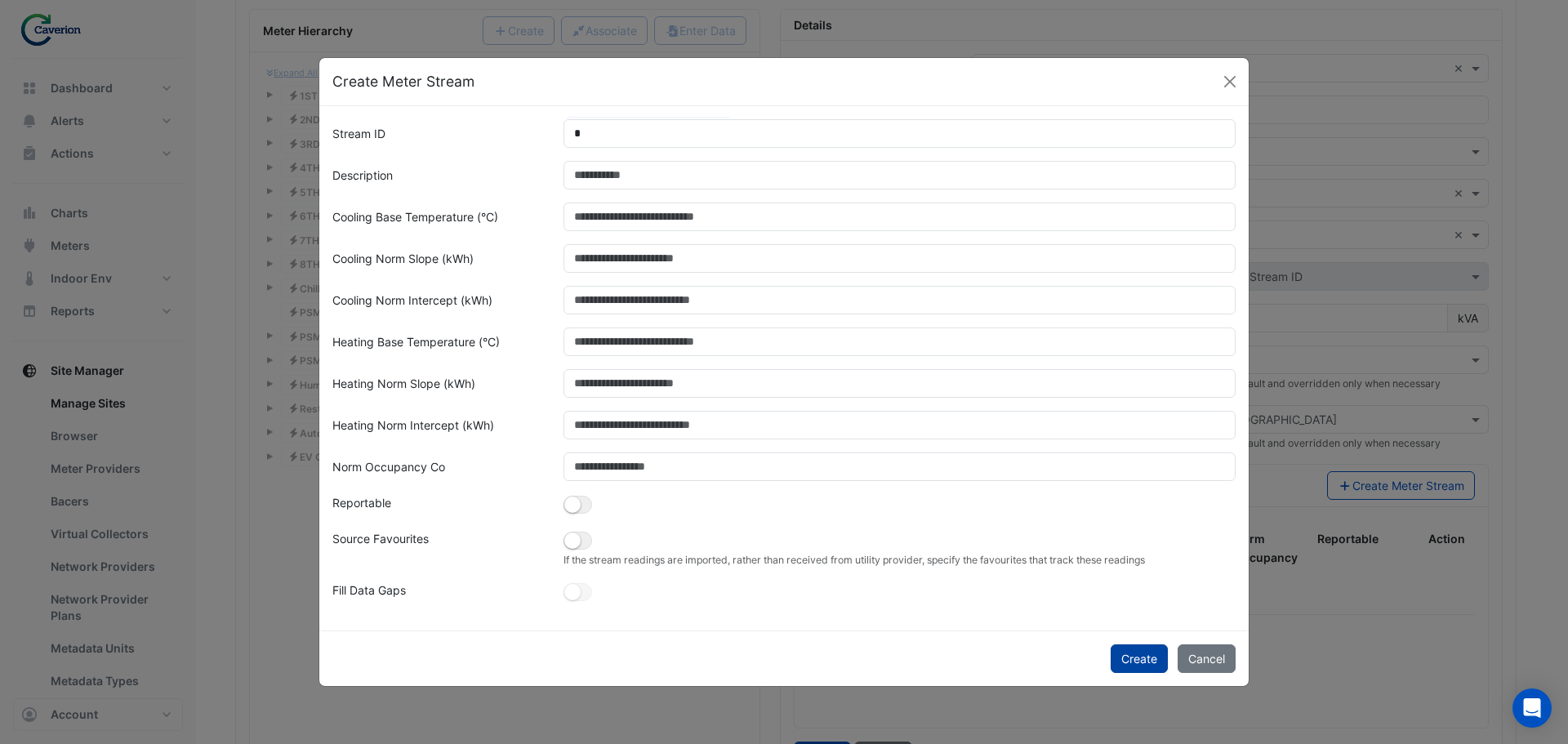
click at [1130, 658] on button "Create" at bounding box center [1140, 659] width 58 height 29
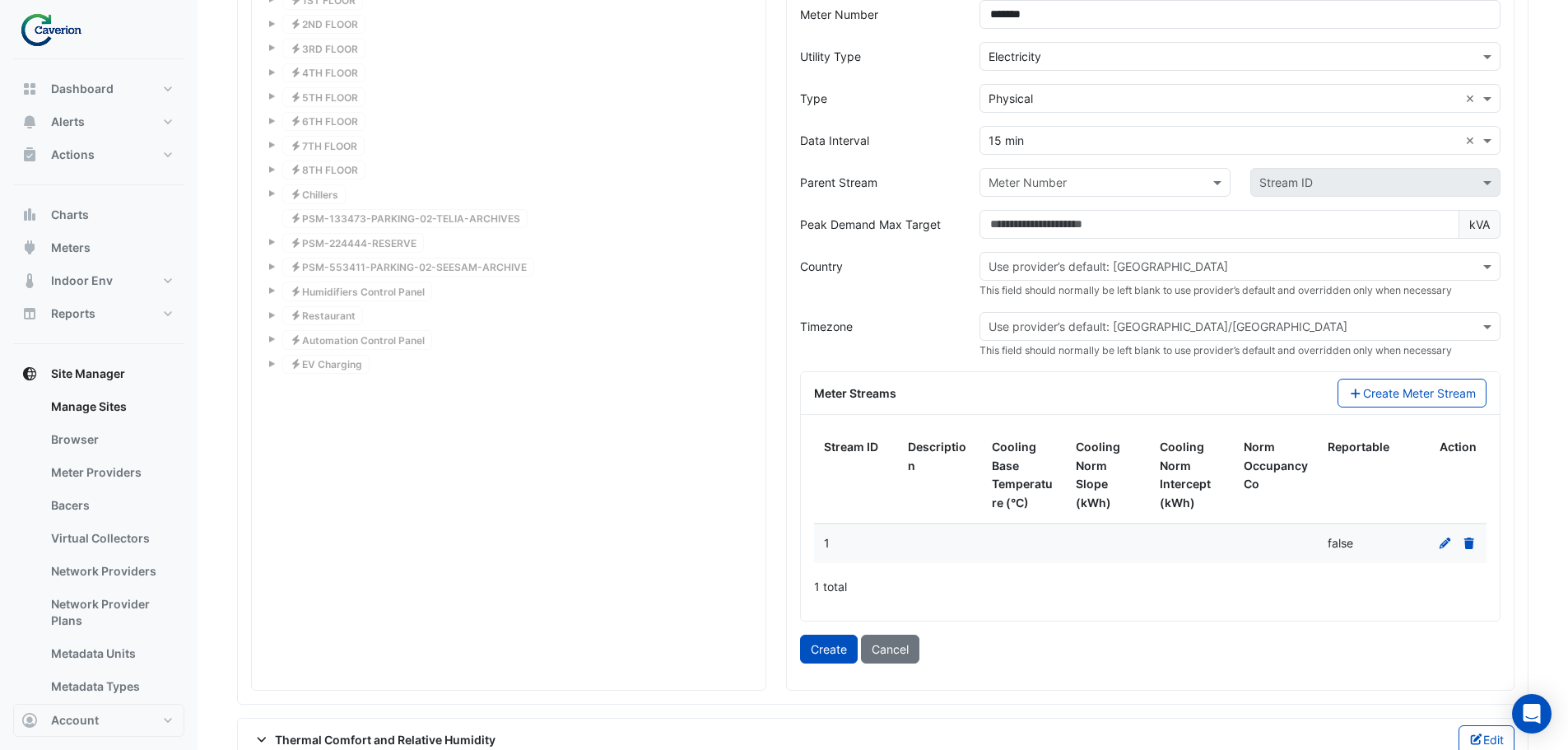
scroll to position [1638, 0]
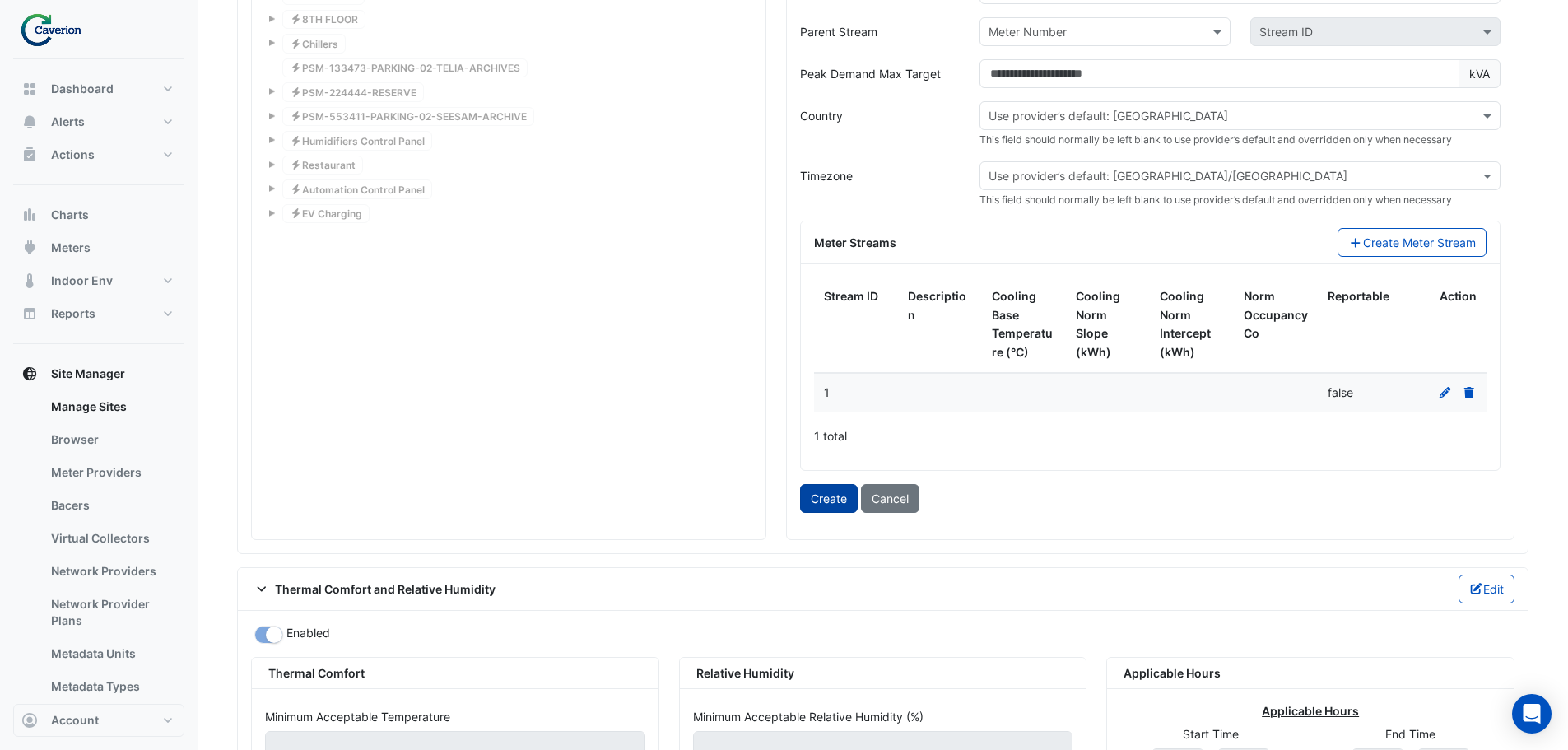
click at [830, 501] on button "Create" at bounding box center [829, 498] width 58 height 29
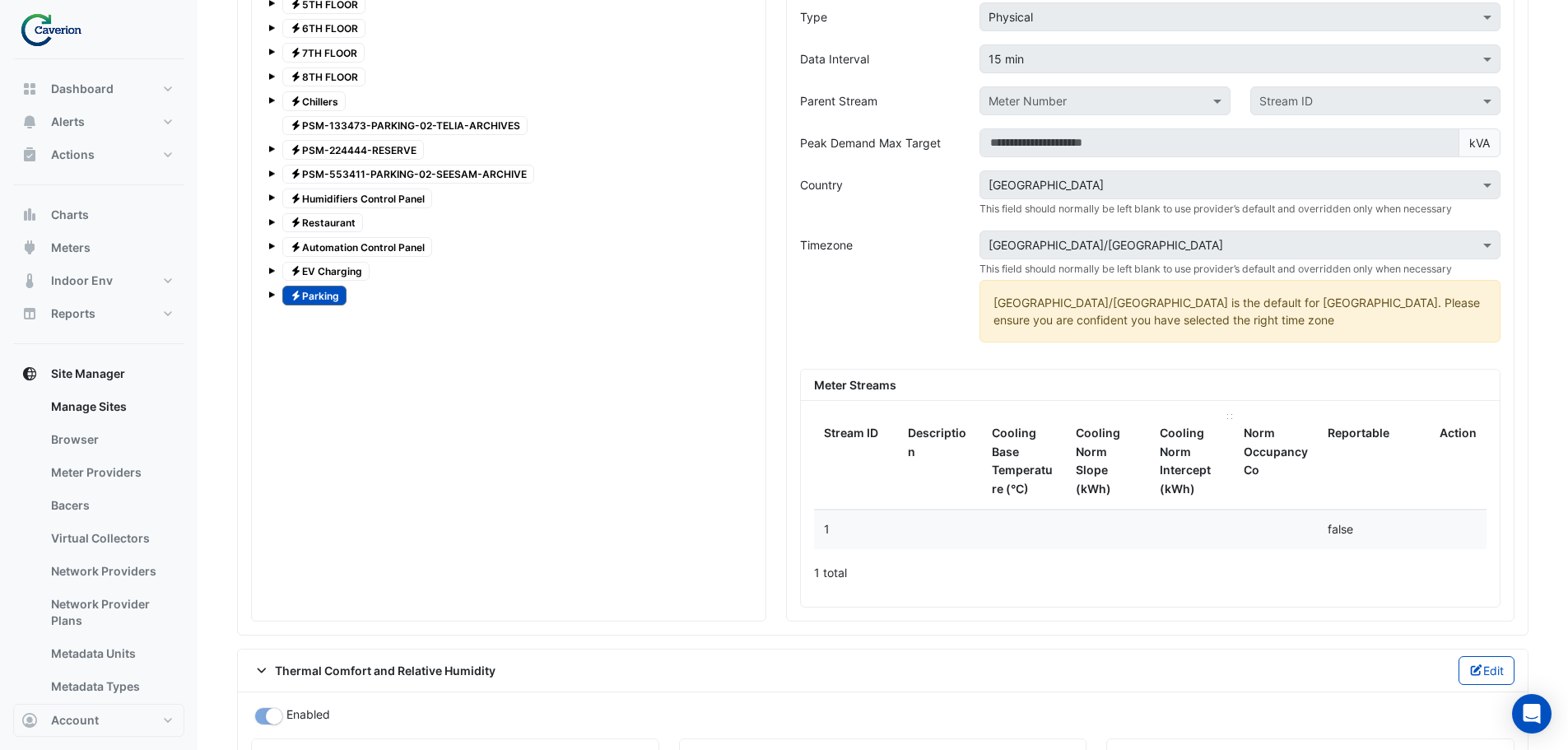
scroll to position [1556, 0]
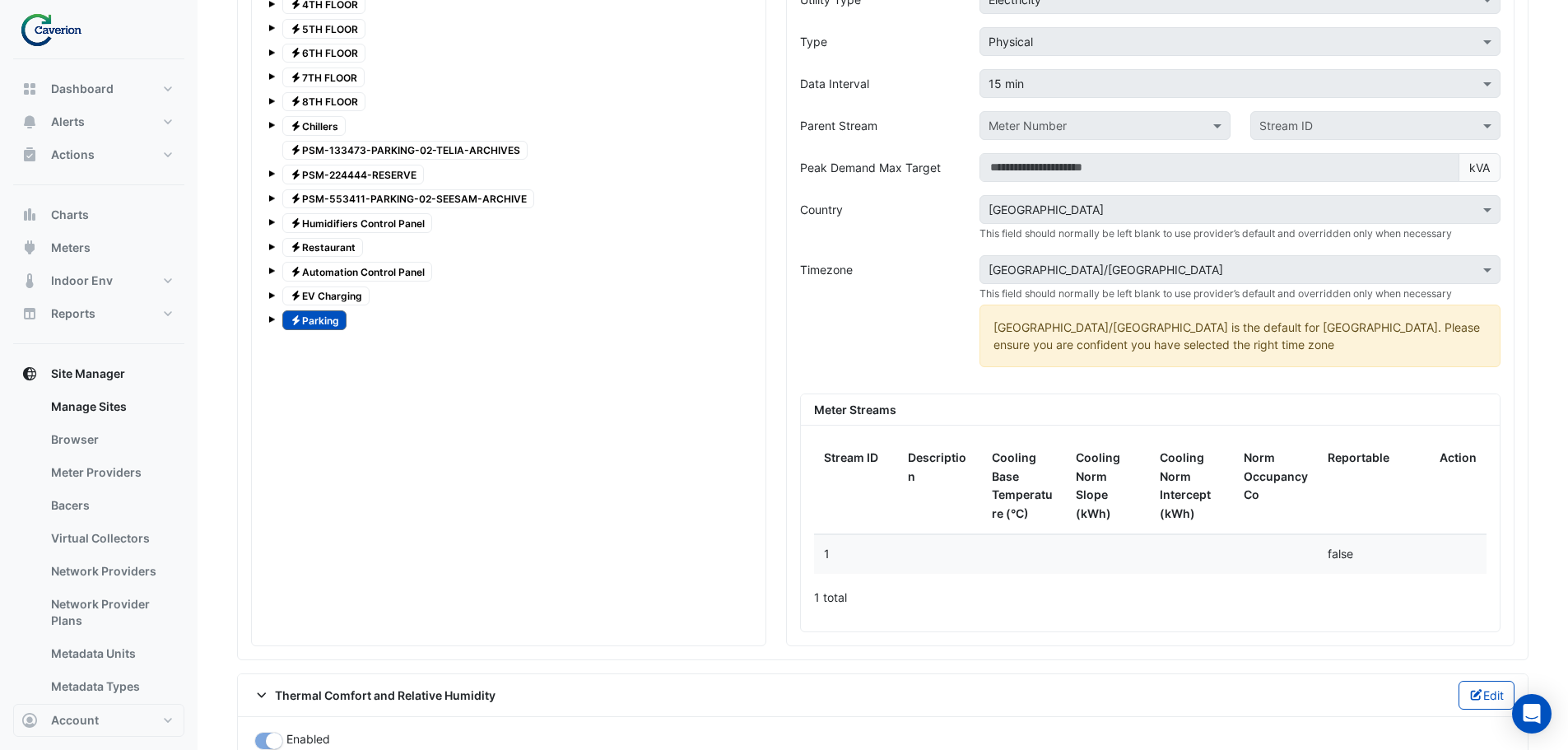
click at [345, 297] on span "Electricity EV Charging" at bounding box center [326, 296] width 87 height 19
click at [363, 267] on span "Electricity Automation Control Panel" at bounding box center [357, 271] width 150 height 19
click at [339, 222] on span "Electricity Humidifiers Control Panel" at bounding box center [357, 223] width 150 height 19
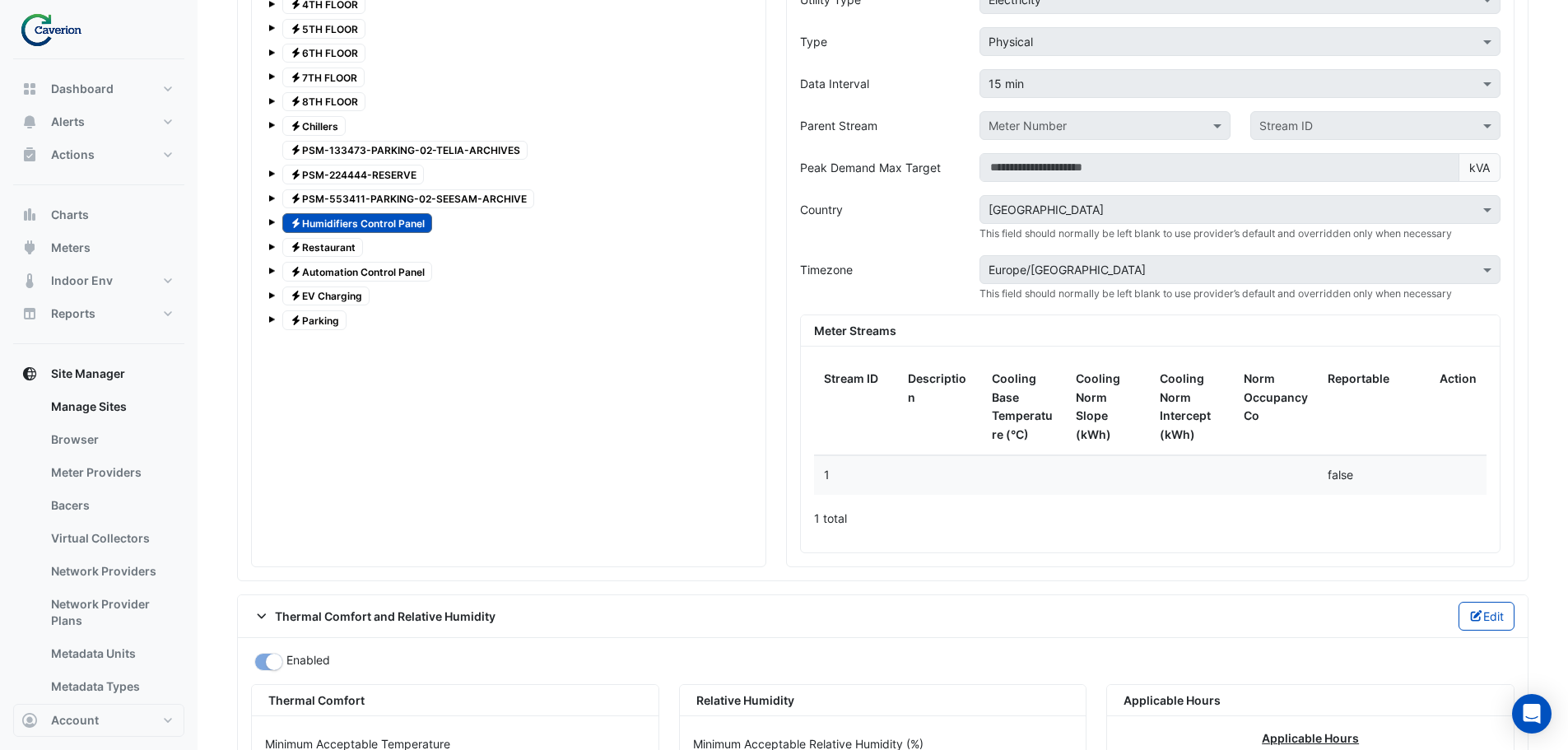
click at [333, 247] on span "Electricity Restaurant" at bounding box center [322, 248] width 80 height 19
click at [347, 265] on span "Electricity Automation Control Panel" at bounding box center [357, 271] width 150 height 19
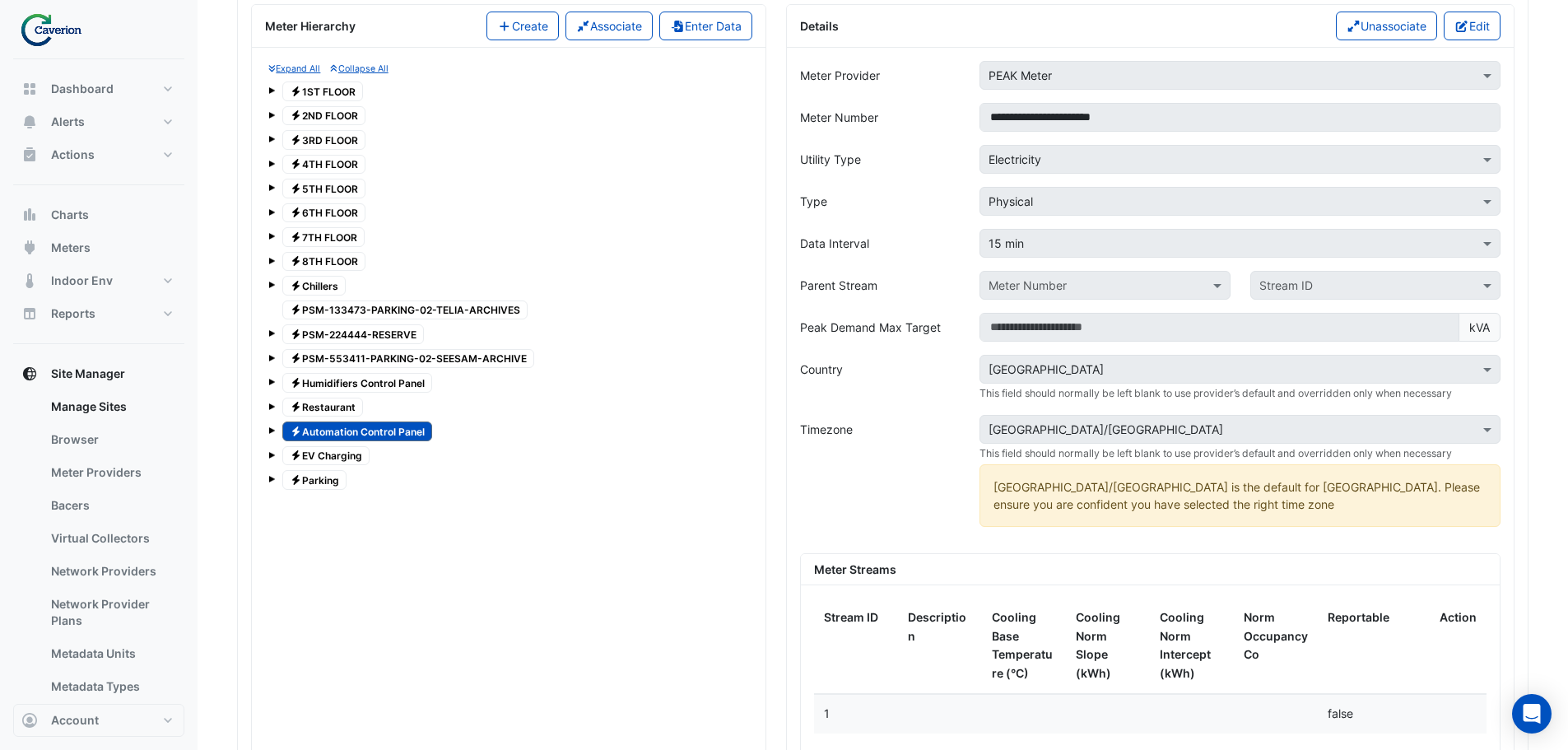
scroll to position [1392, 0]
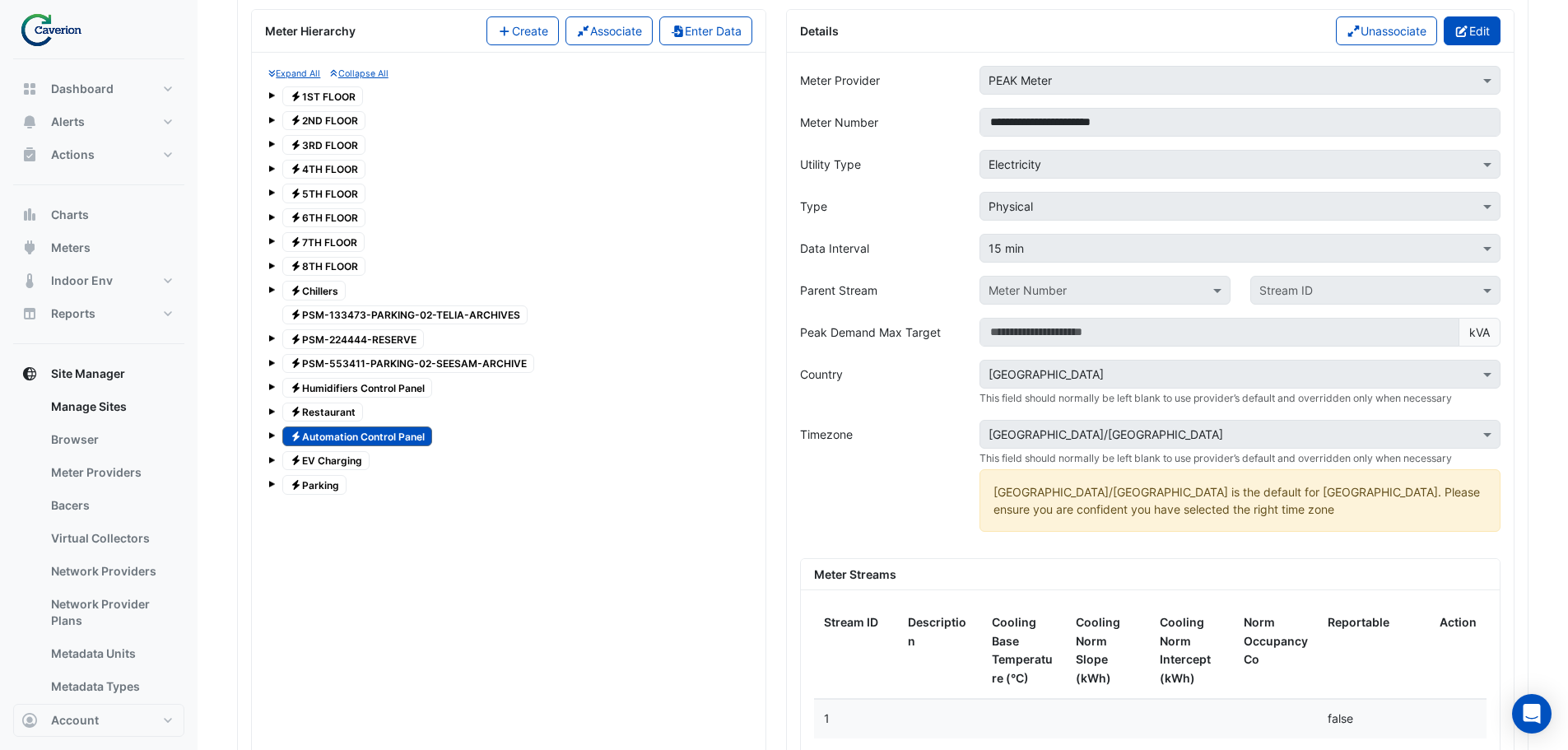
click at [1469, 34] on button "Edit" at bounding box center [1472, 31] width 57 height 29
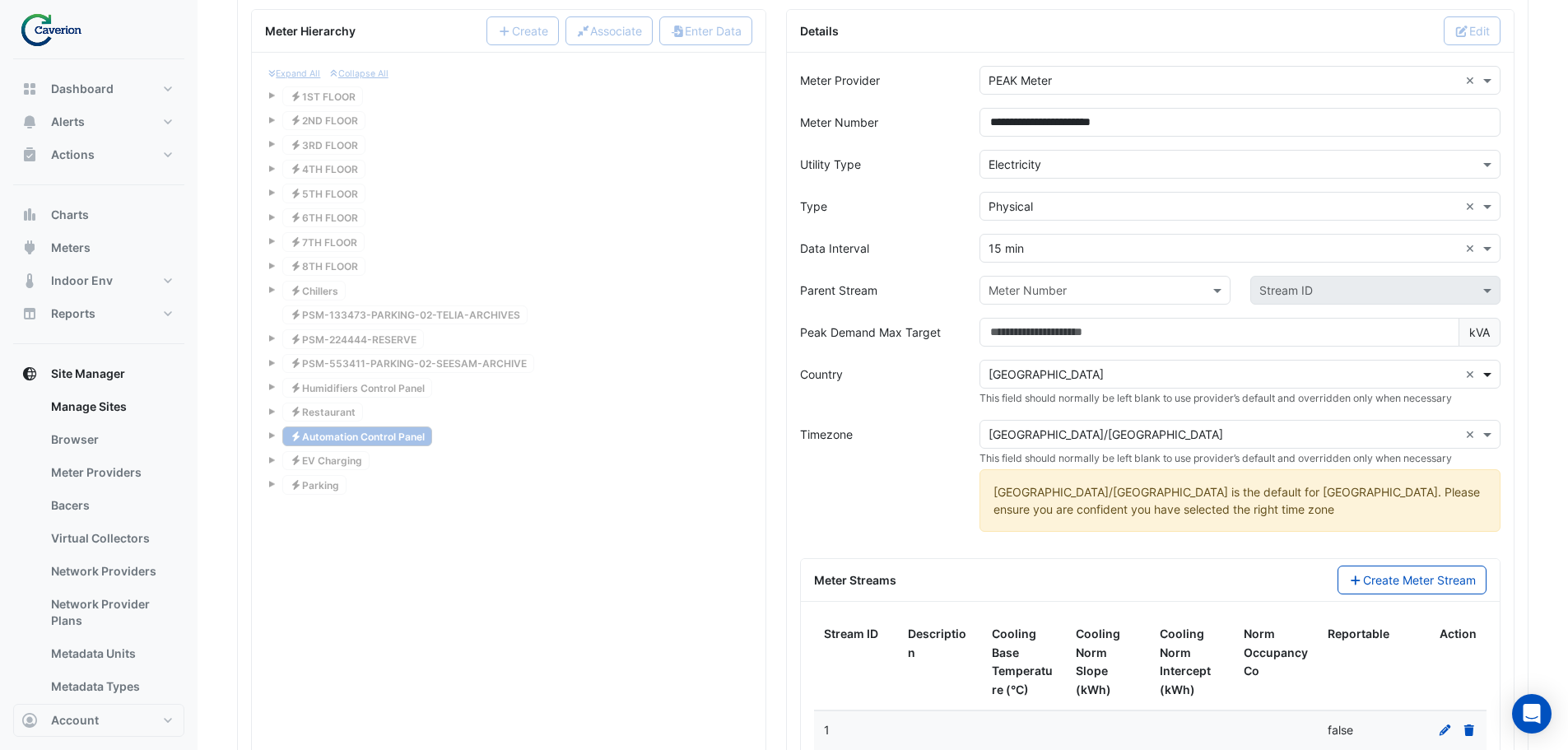
click at [1491, 372] on span at bounding box center [1489, 375] width 20 height 17
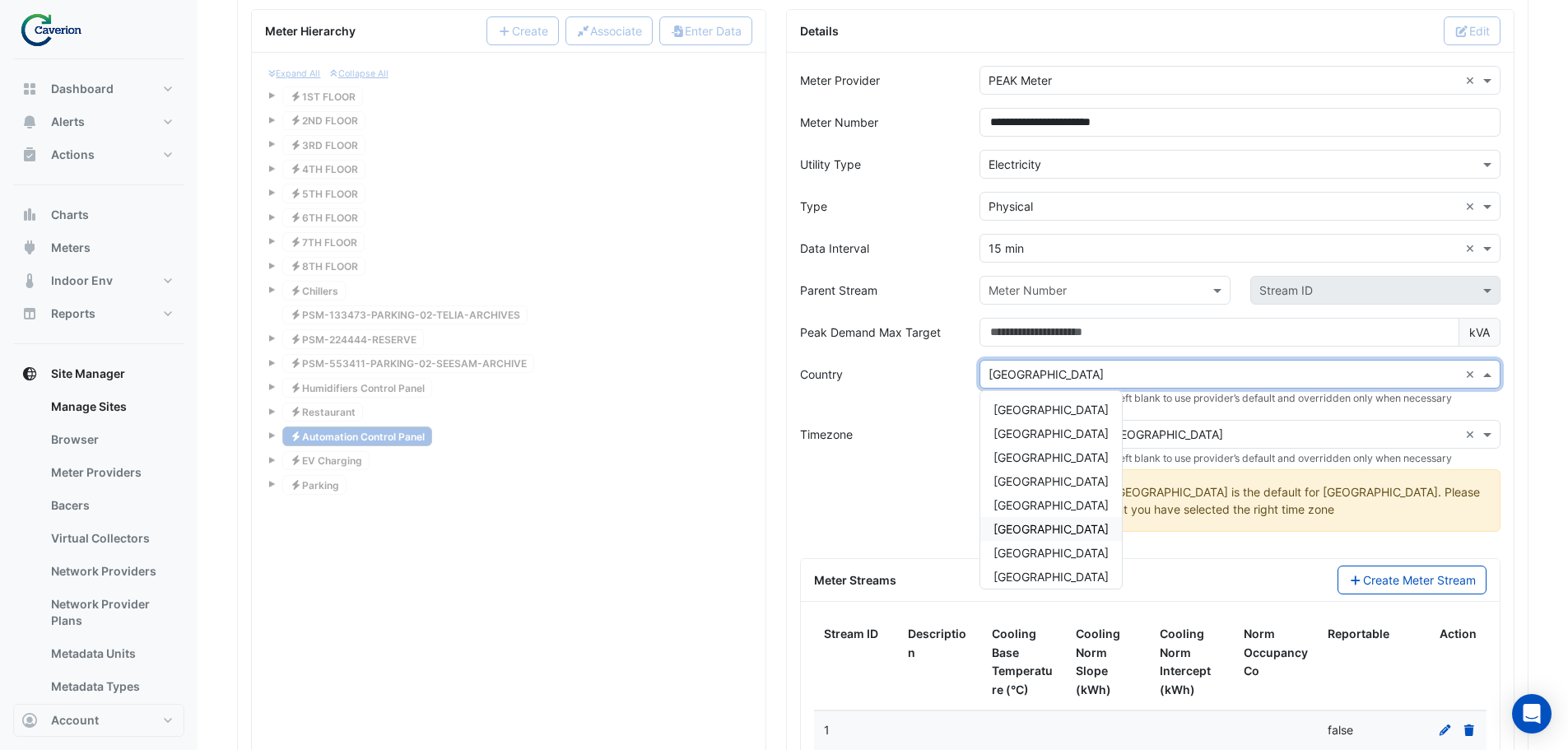
click at [1033, 526] on span "[GEOGRAPHIC_DATA]" at bounding box center [1051, 528] width 115 height 14
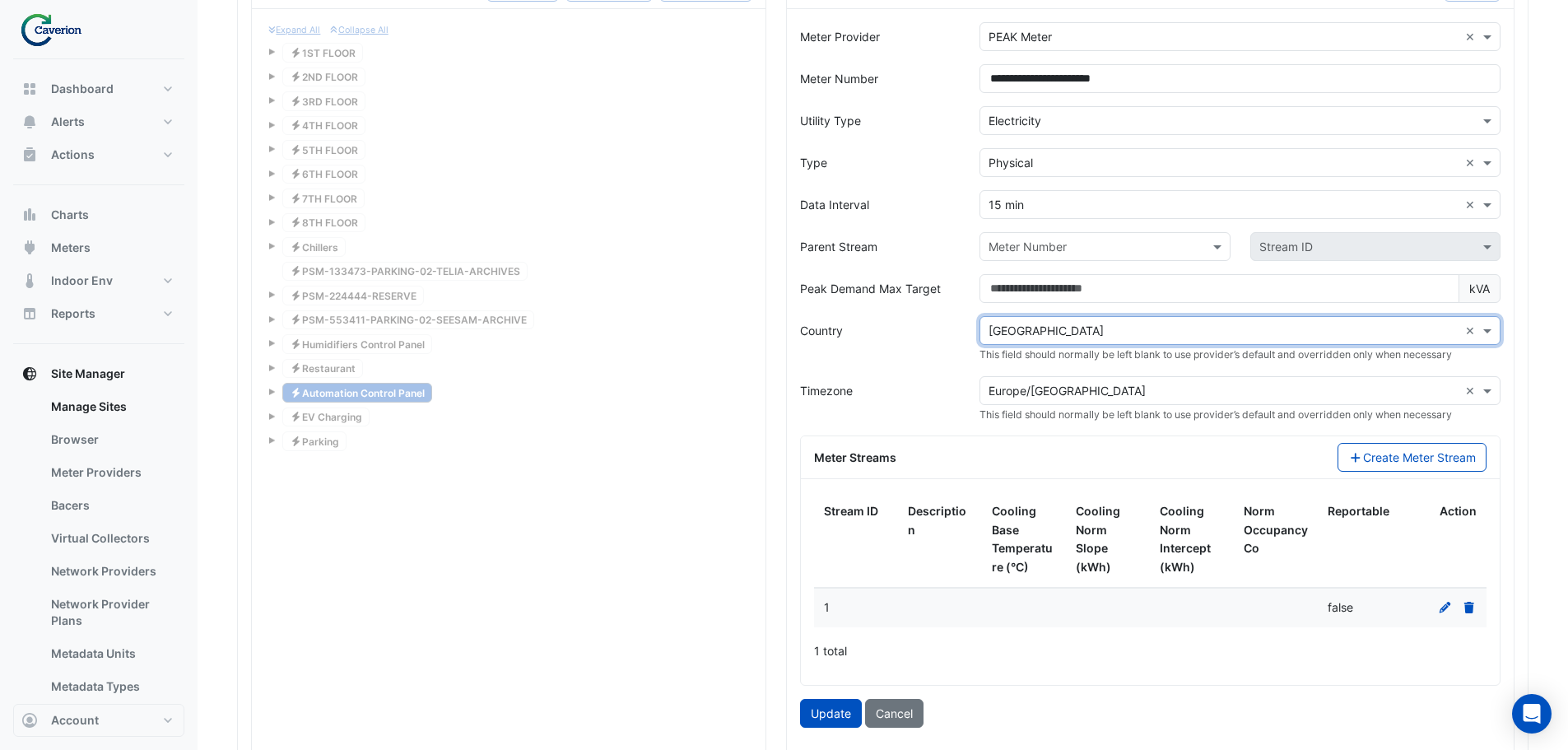
scroll to position [1474, 0]
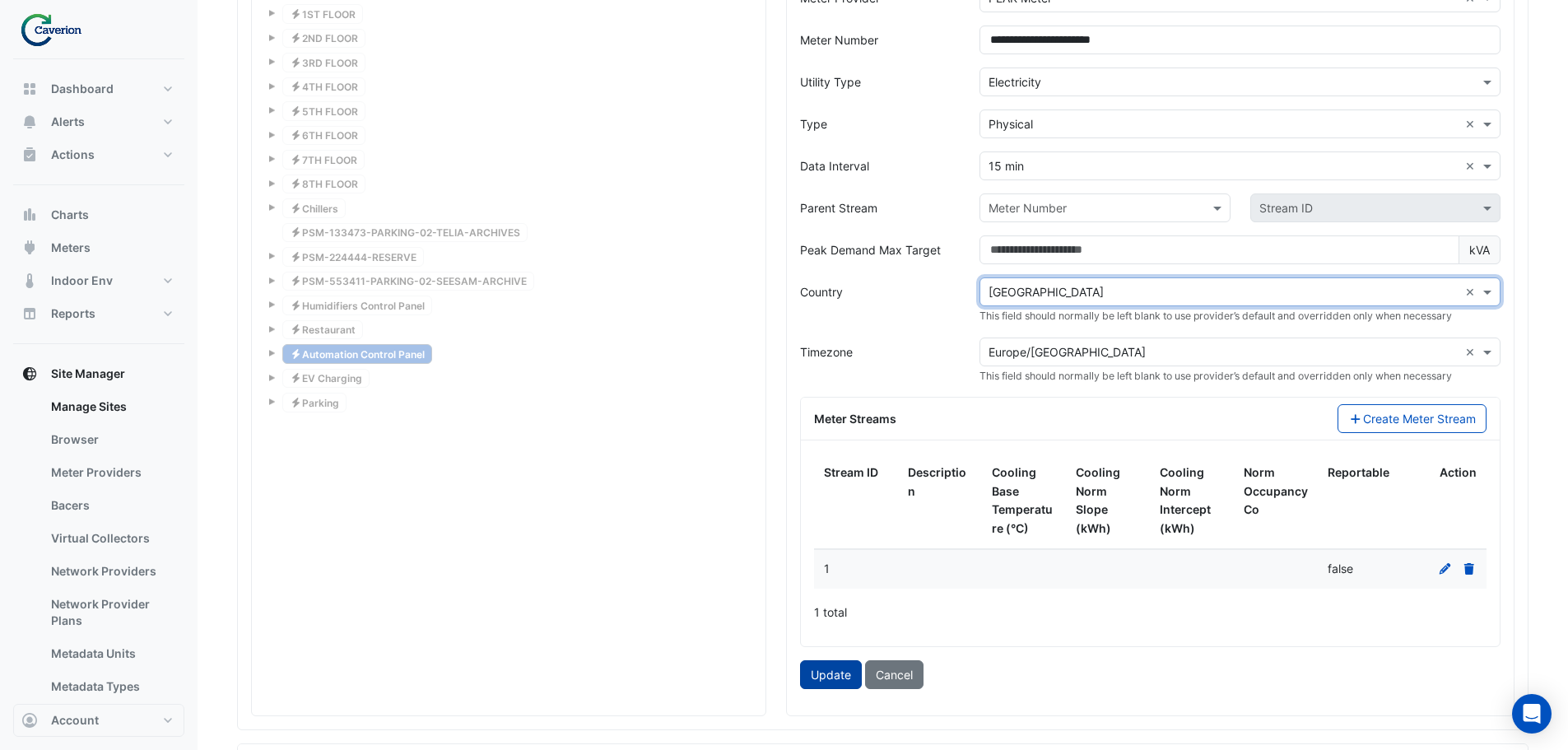
click at [845, 665] on button "Update" at bounding box center [831, 675] width 62 height 29
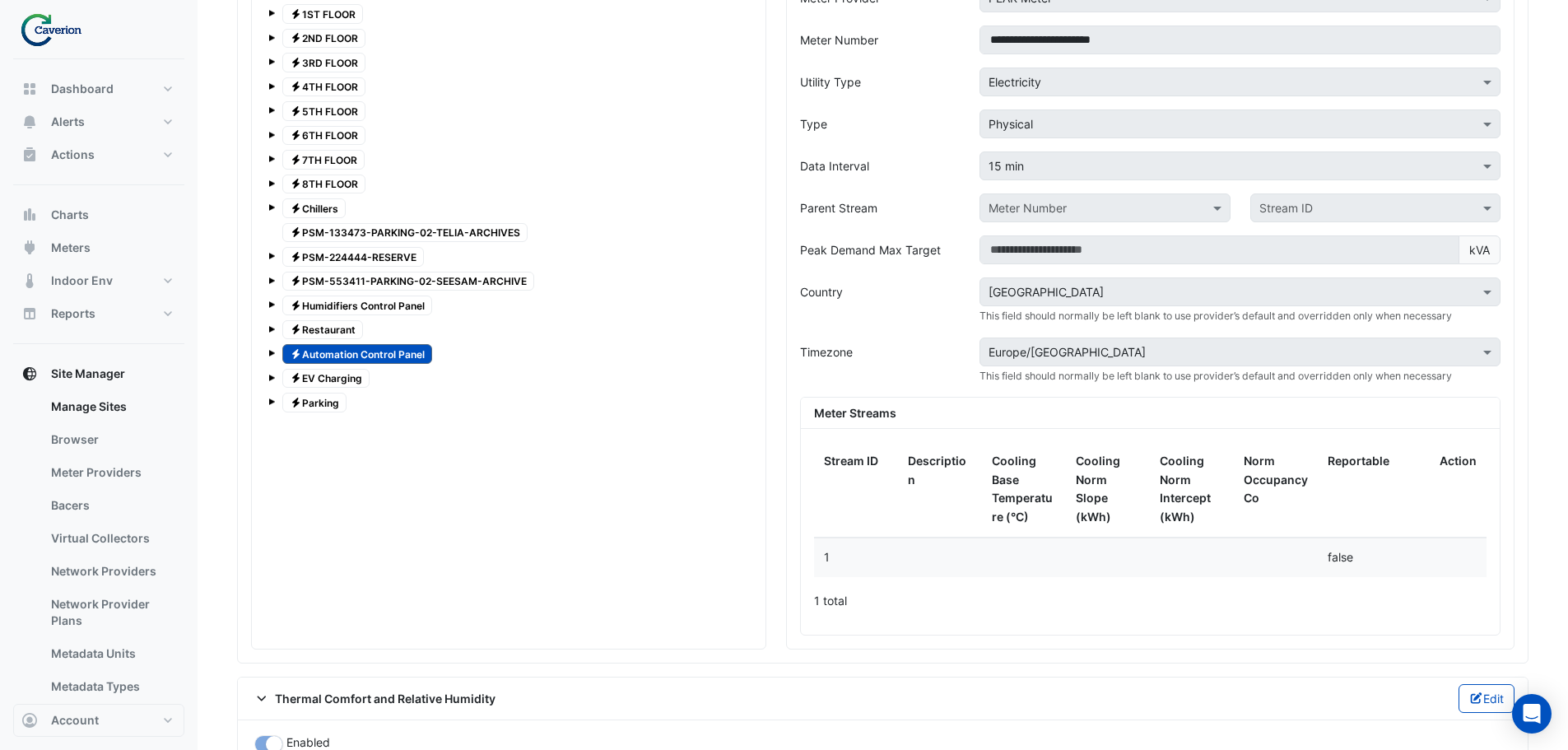
click at [327, 326] on span "Electricity Restaurant" at bounding box center [322, 330] width 80 height 19
click at [340, 301] on span "Electricity Humidifiers Control Panel" at bounding box center [357, 305] width 150 height 19
click at [317, 201] on span "Electricity Chillers" at bounding box center [314, 208] width 63 height 19
click at [339, 323] on span "Electricity Restaurant" at bounding box center [322, 330] width 80 height 19
click at [345, 354] on span "Electricity Automation Control Panel" at bounding box center [357, 354] width 150 height 19
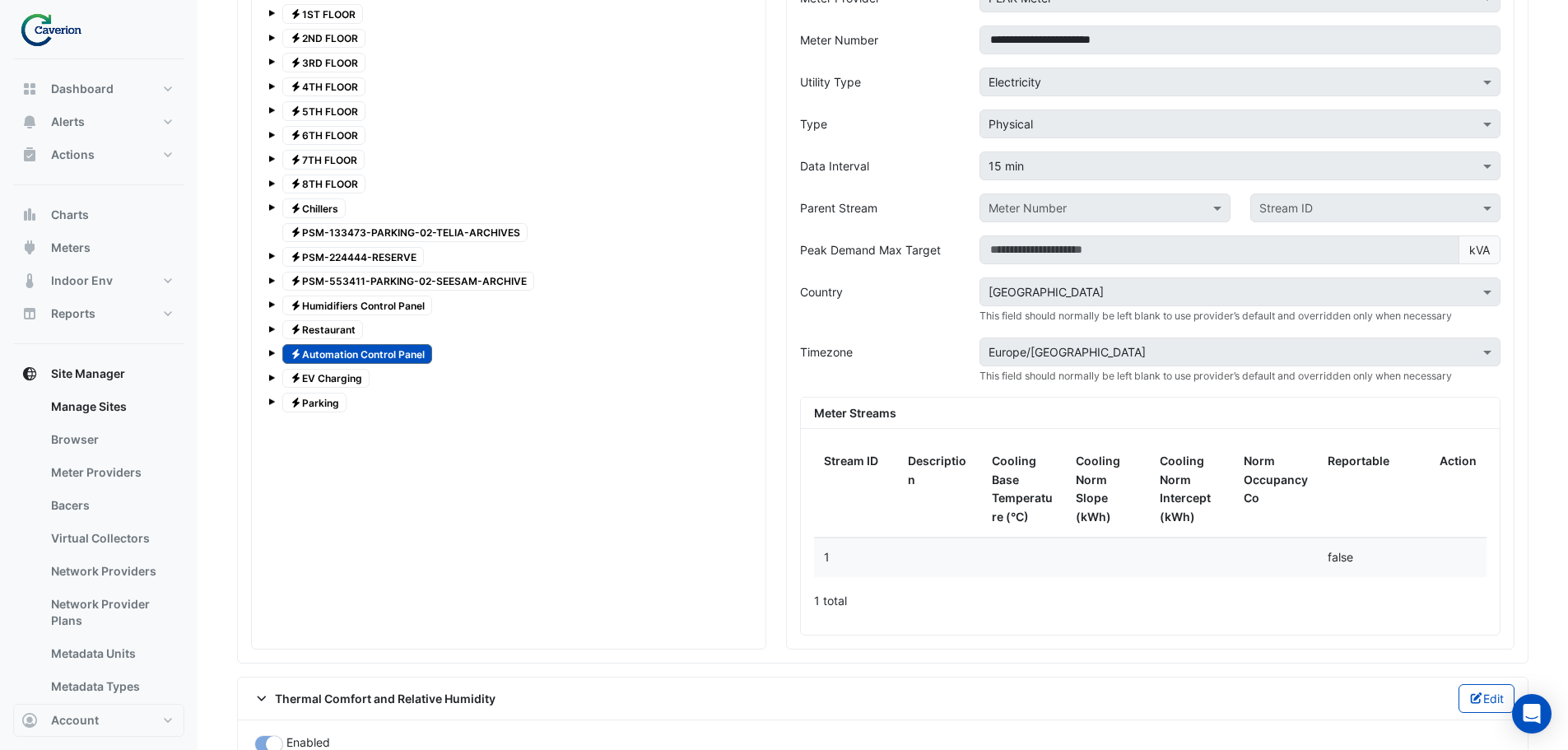
click at [344, 374] on span "Electricity EV Charging" at bounding box center [326, 378] width 87 height 19
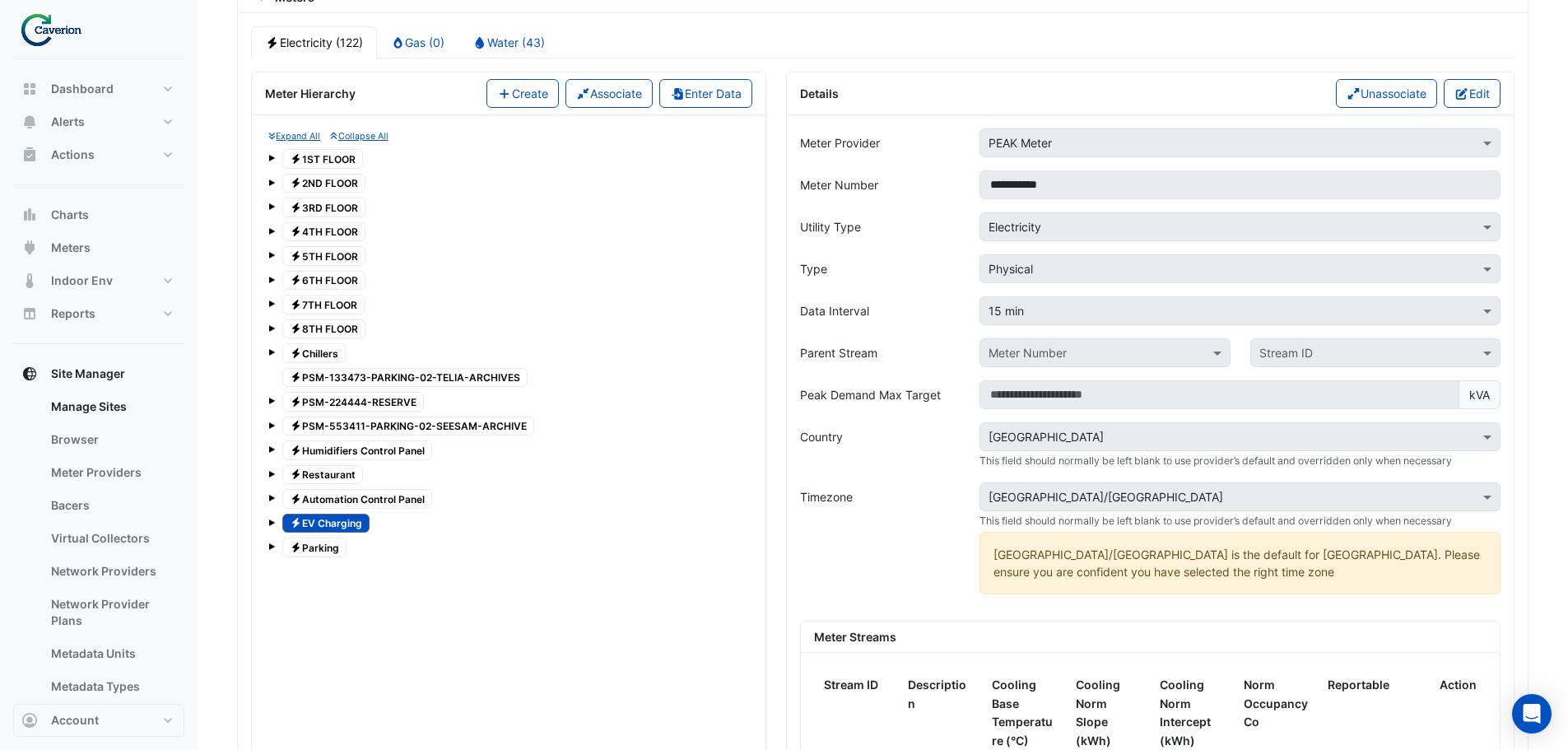
scroll to position [1309, 0]
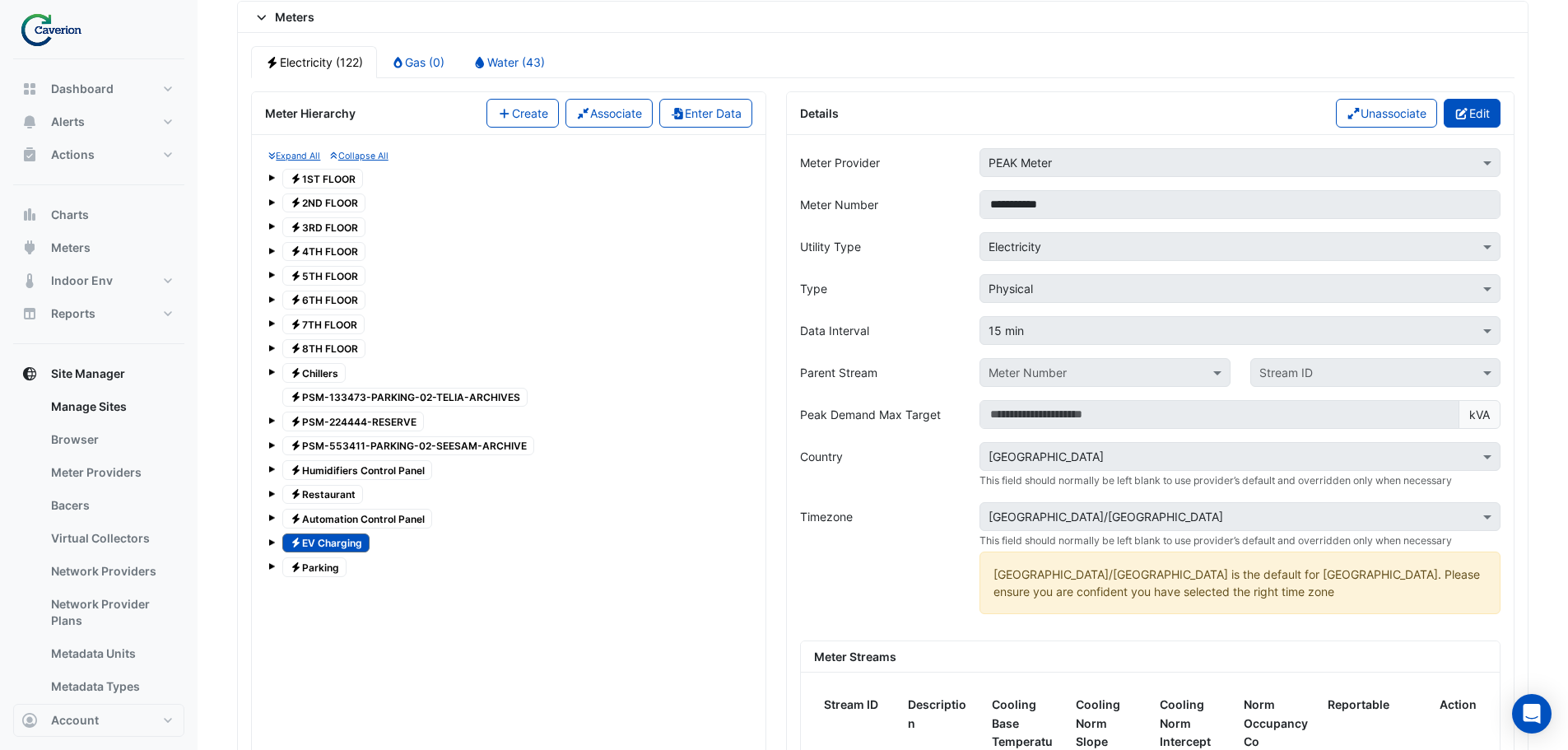
click at [1465, 111] on icon "button" at bounding box center [1462, 113] width 15 height 12
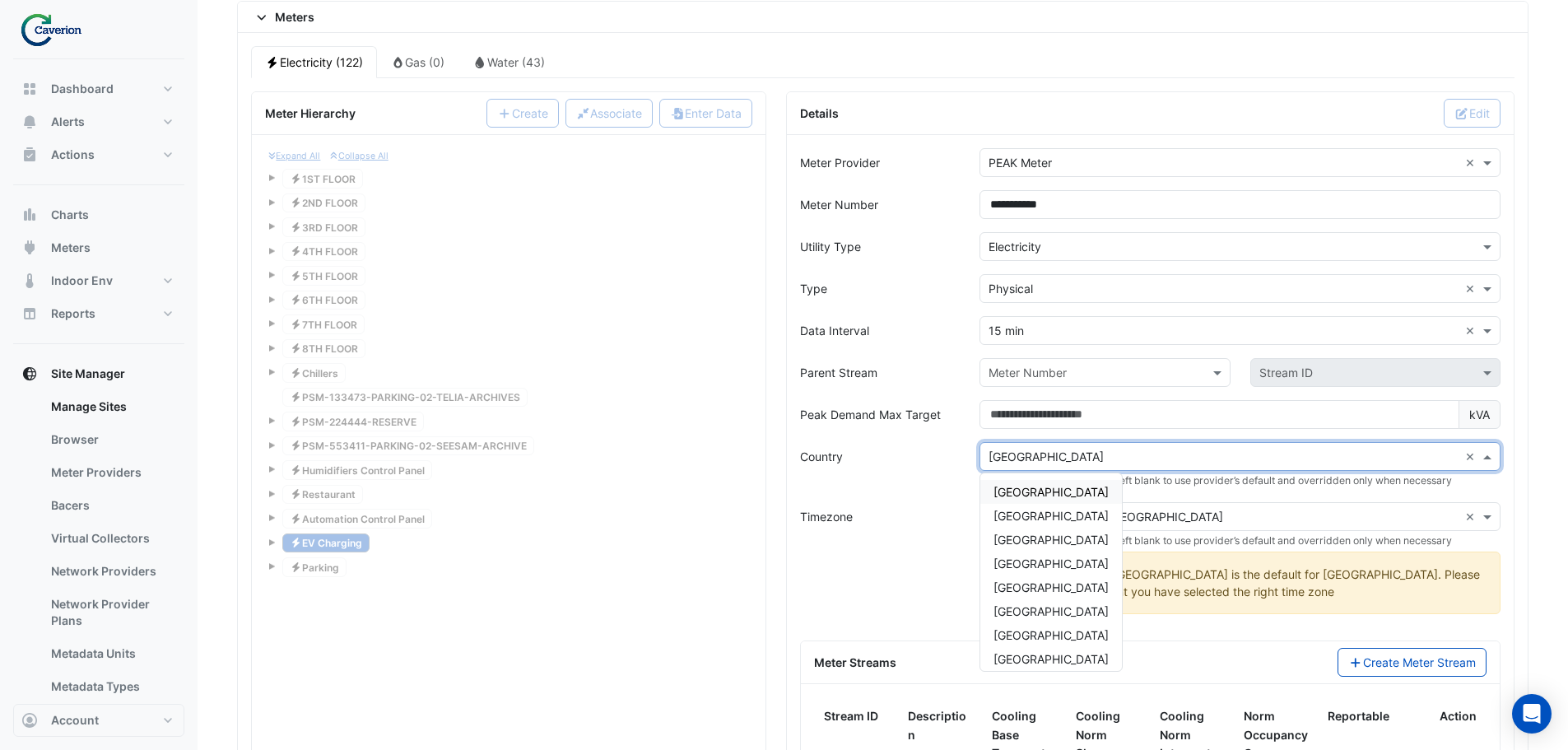
click at [1491, 459] on span at bounding box center [1489, 457] width 20 height 17
click at [1046, 605] on div "[GEOGRAPHIC_DATA]" at bounding box center [1051, 611] width 141 height 24
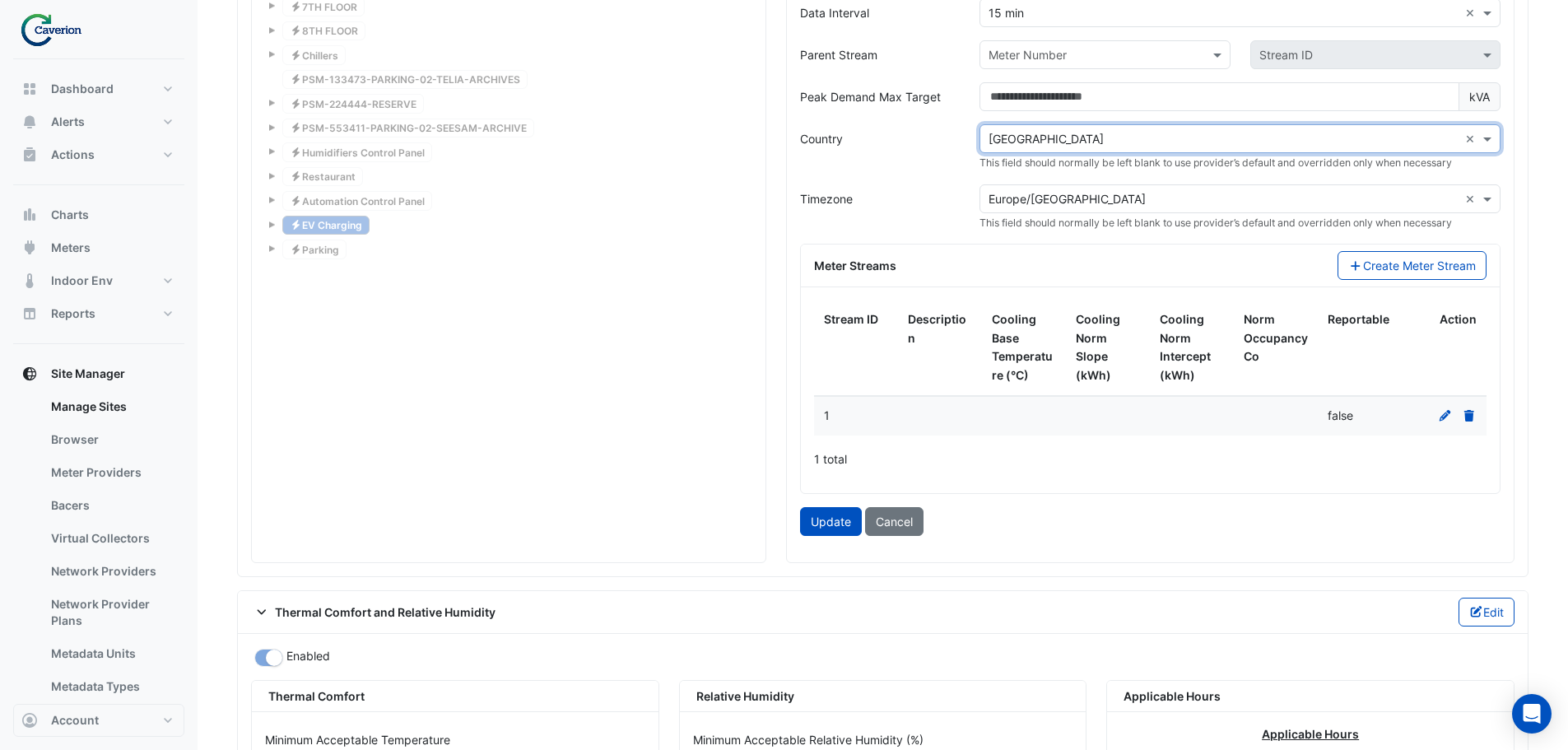
scroll to position [1638, 0]
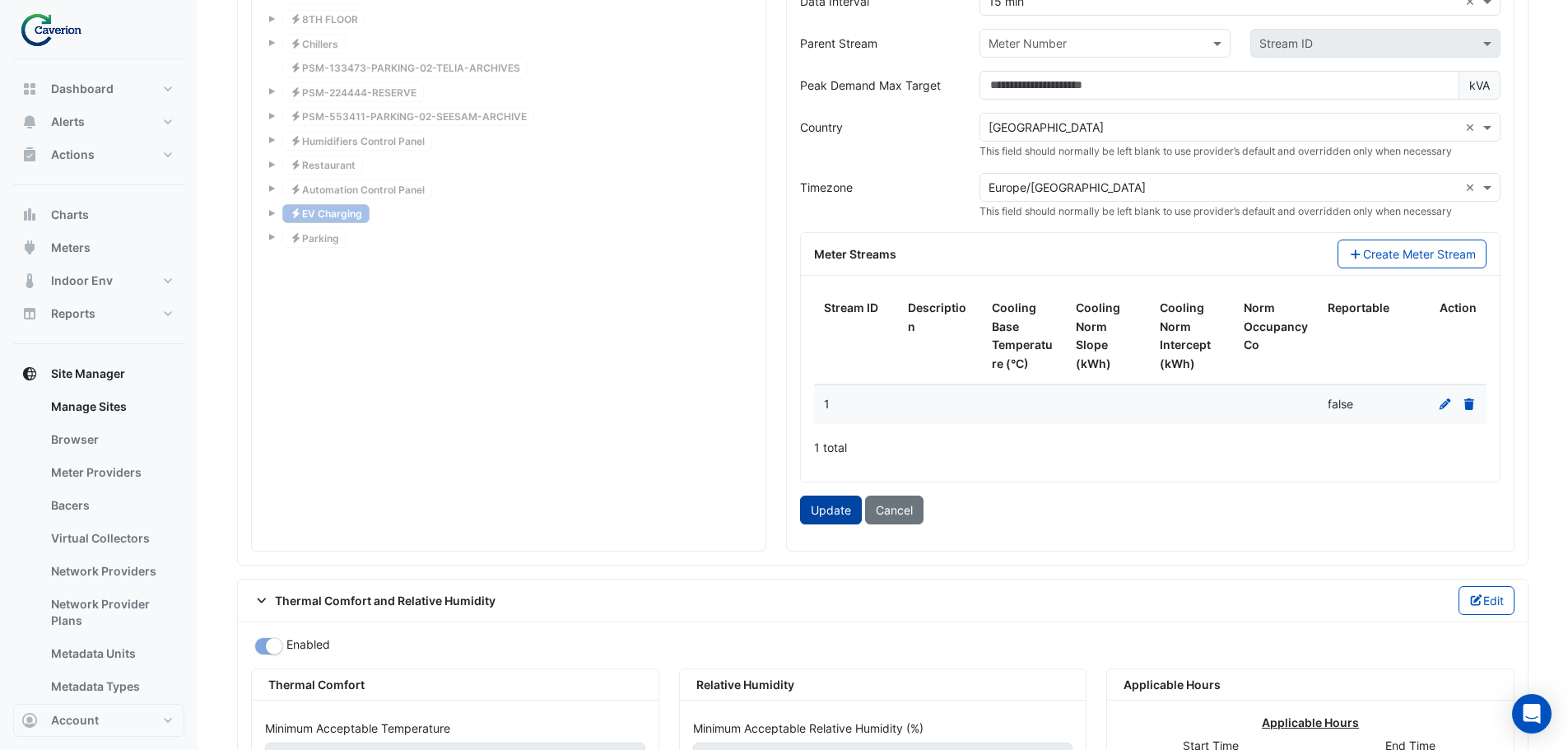
click at [842, 498] on button "Update" at bounding box center [831, 510] width 62 height 29
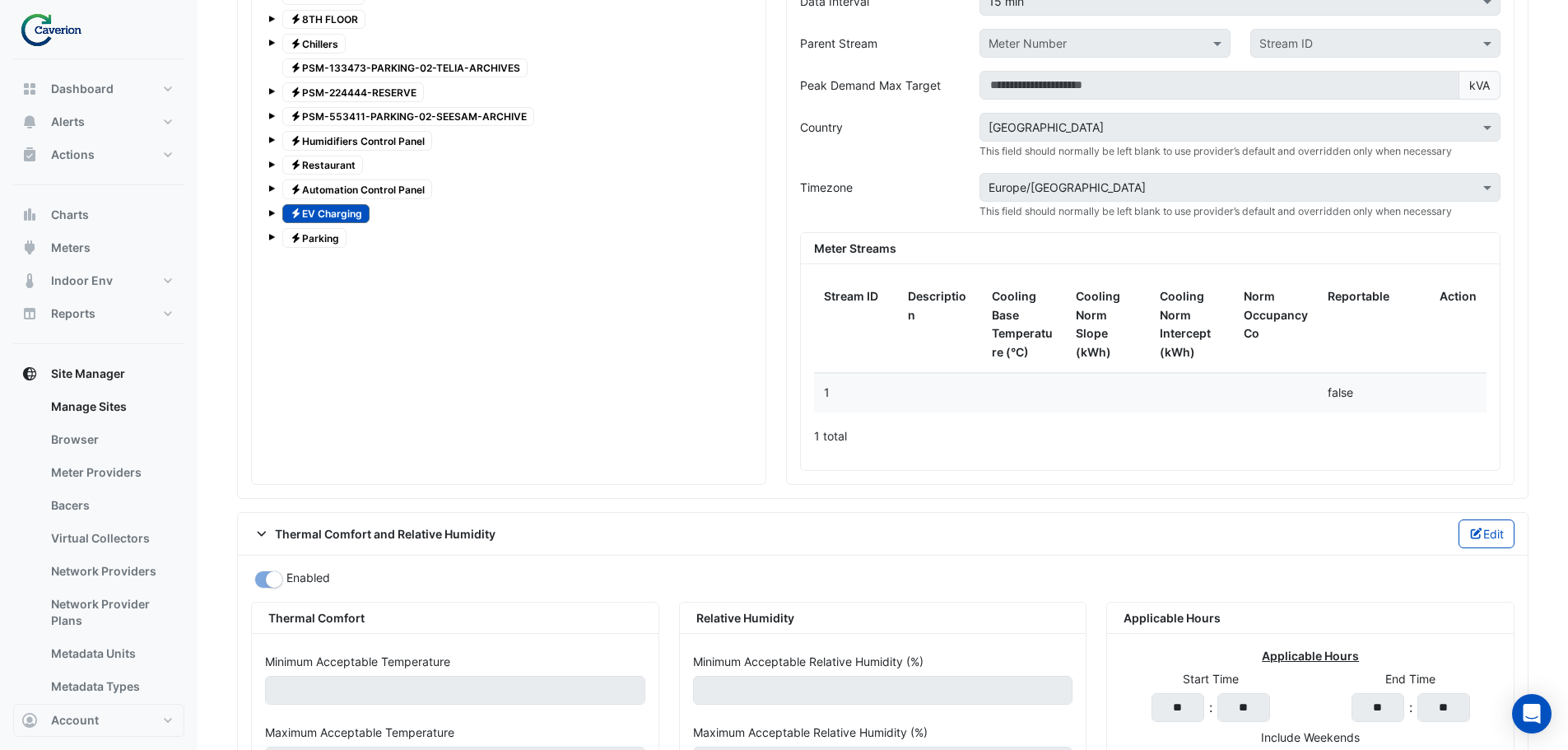
click at [325, 232] on span "Electricity Parking" at bounding box center [315, 238] width 64 height 19
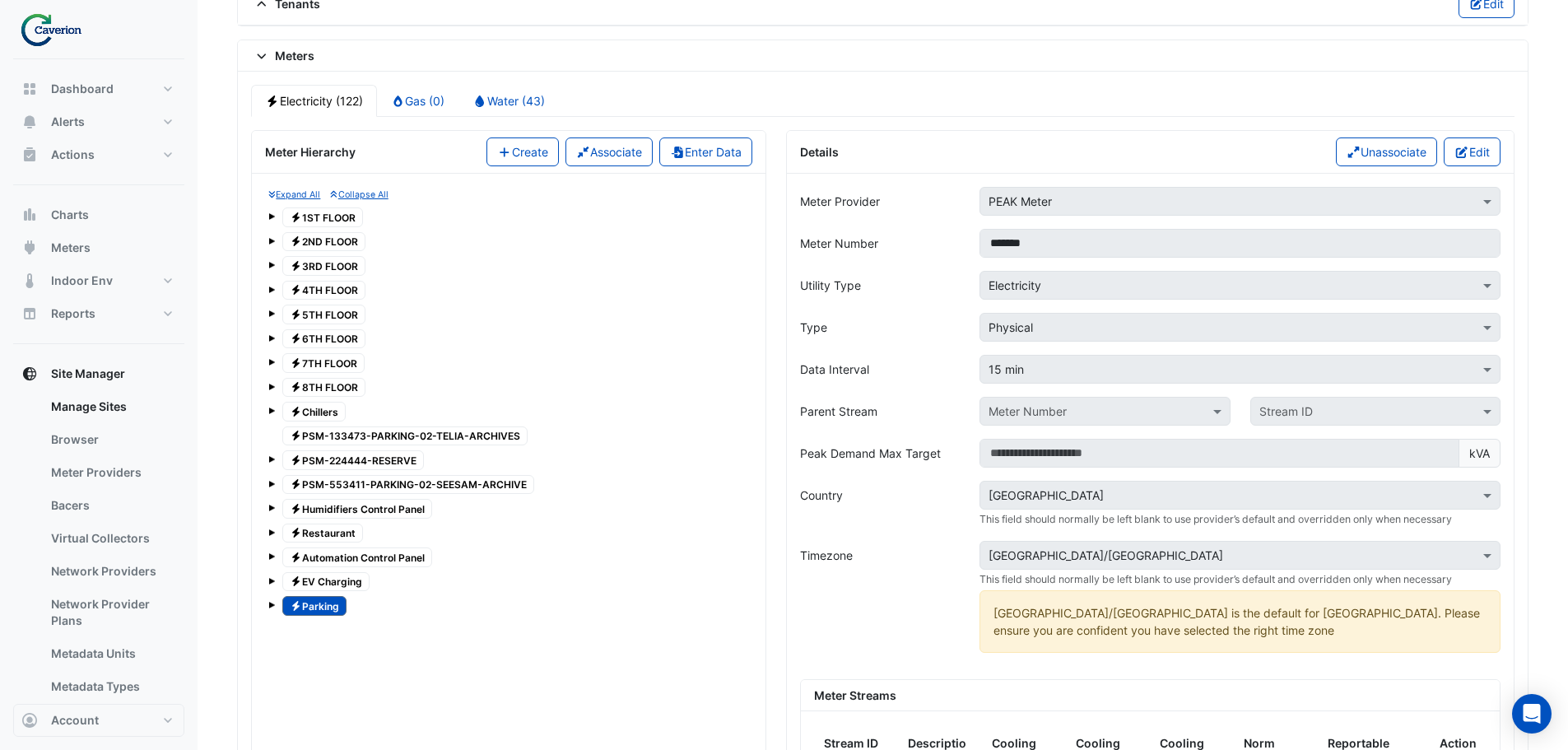
scroll to position [1227, 0]
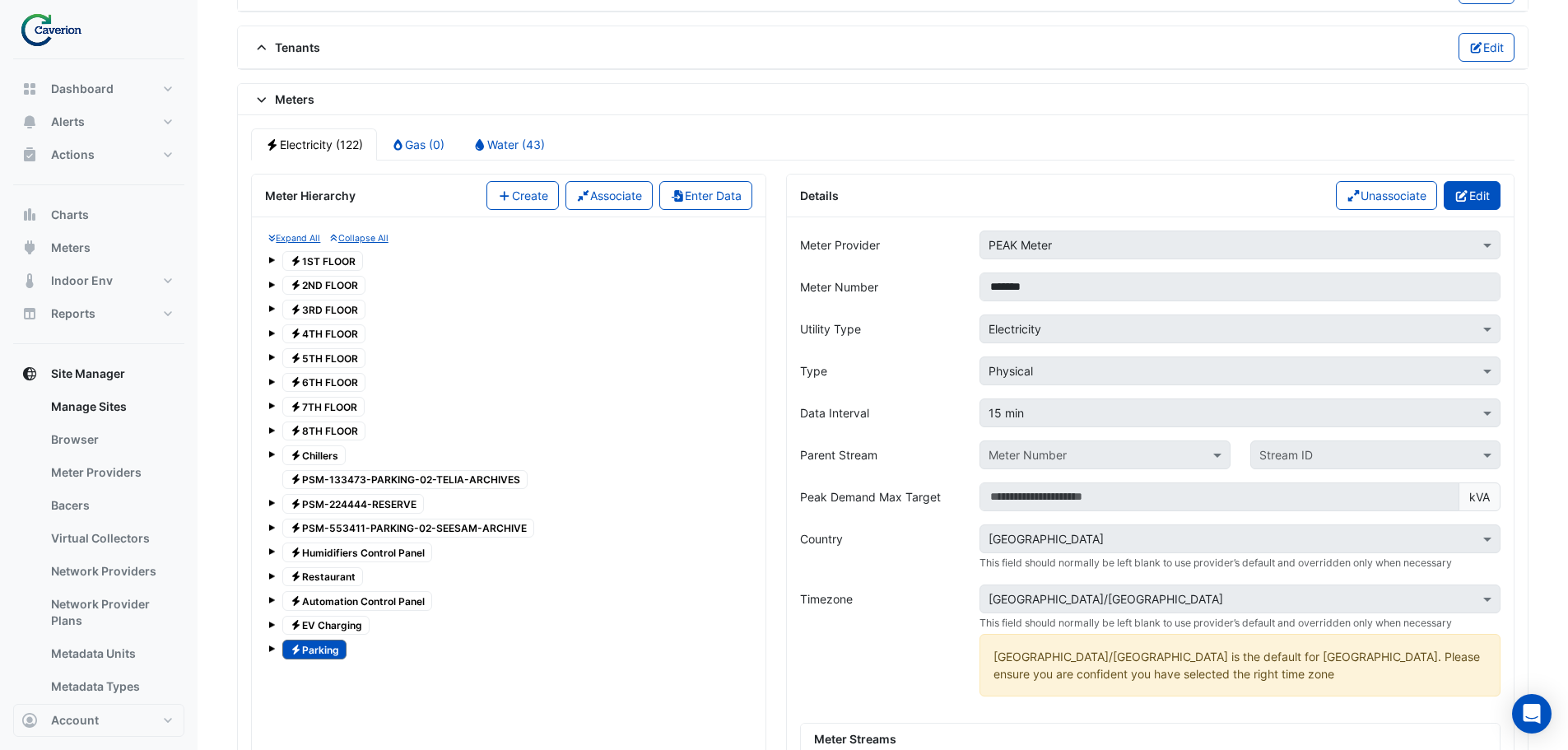
click at [1457, 189] on fa-icon "button" at bounding box center [1462, 195] width 15 height 14
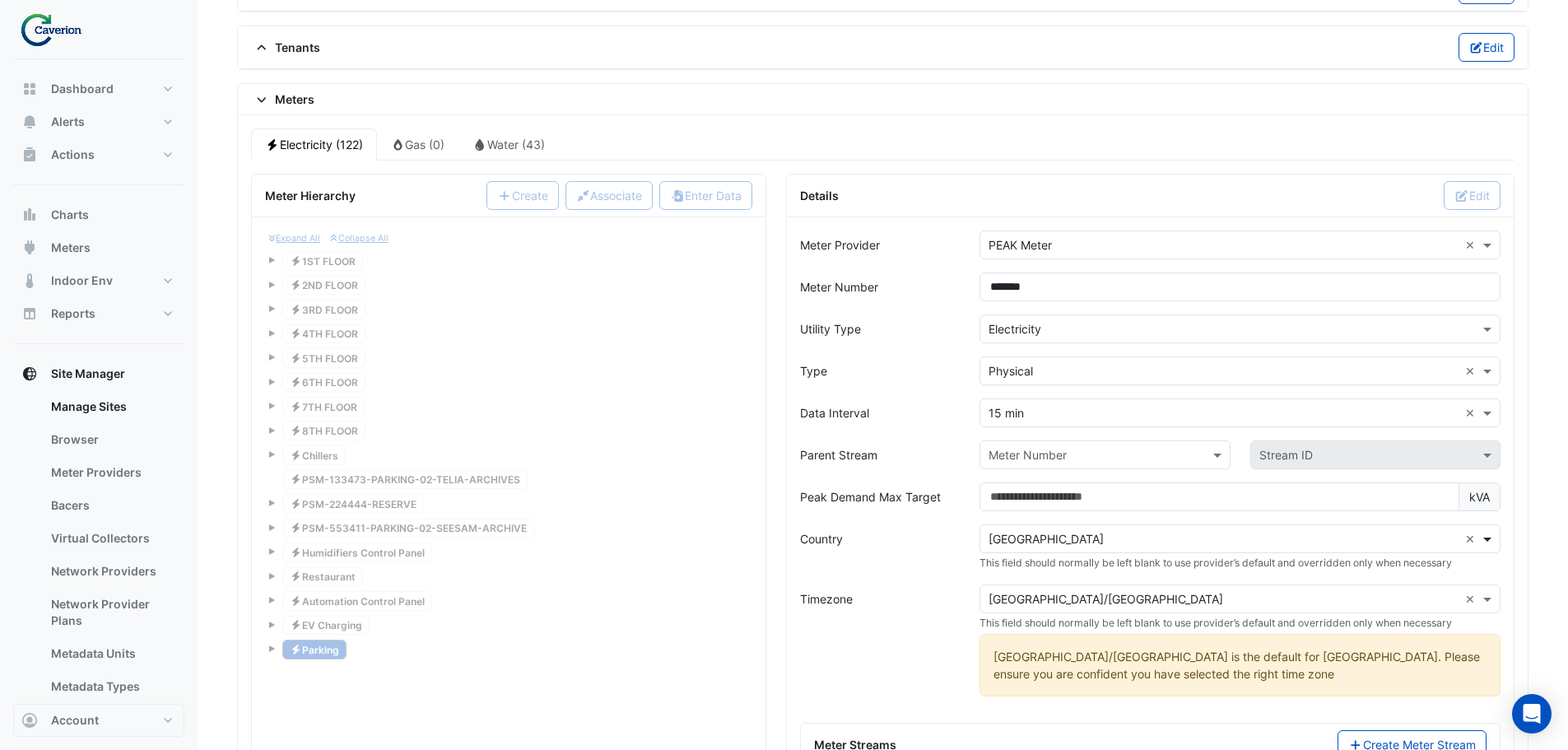
click at [1490, 531] on span at bounding box center [1489, 539] width 20 height 17
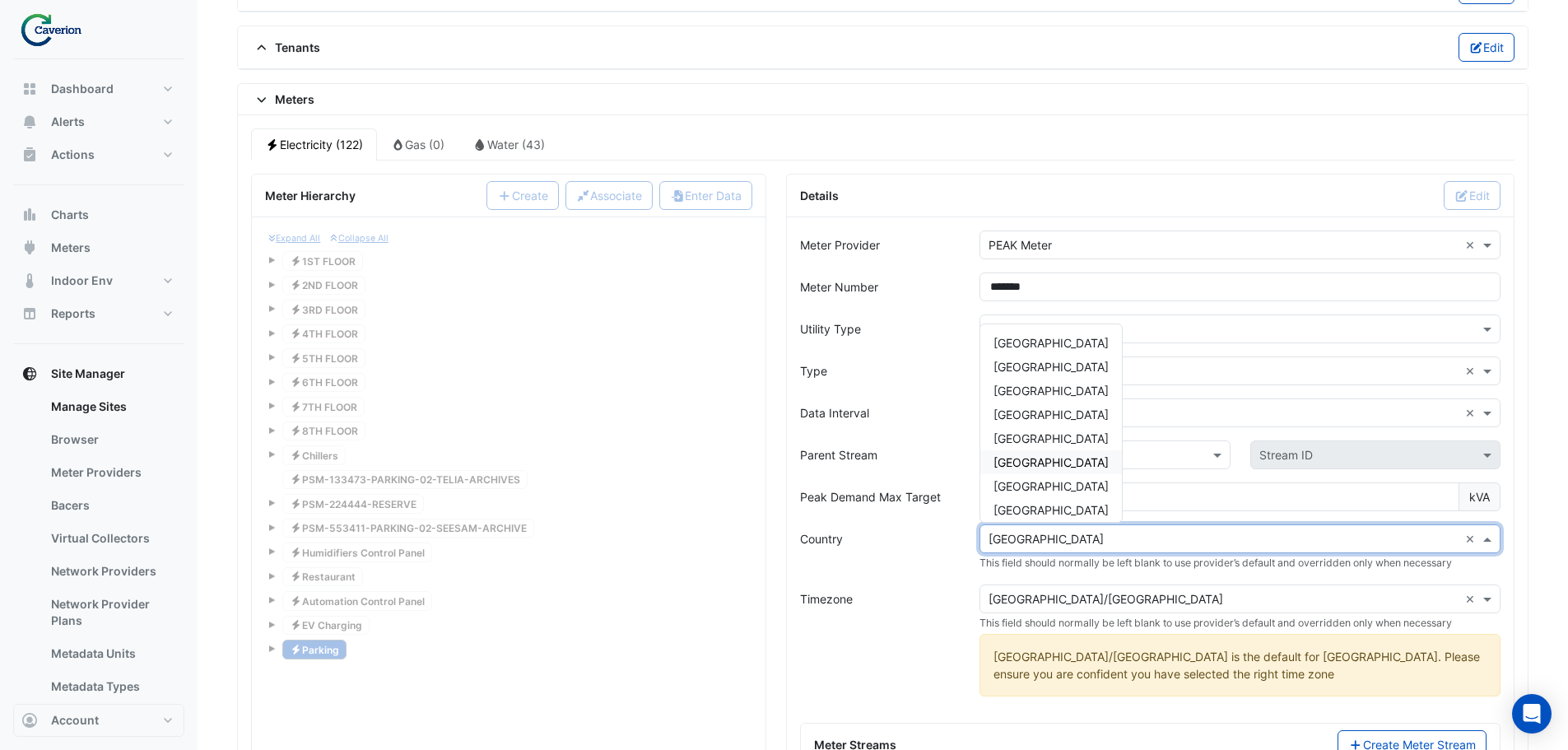
click at [1033, 459] on span "[GEOGRAPHIC_DATA]" at bounding box center [1051, 462] width 115 height 14
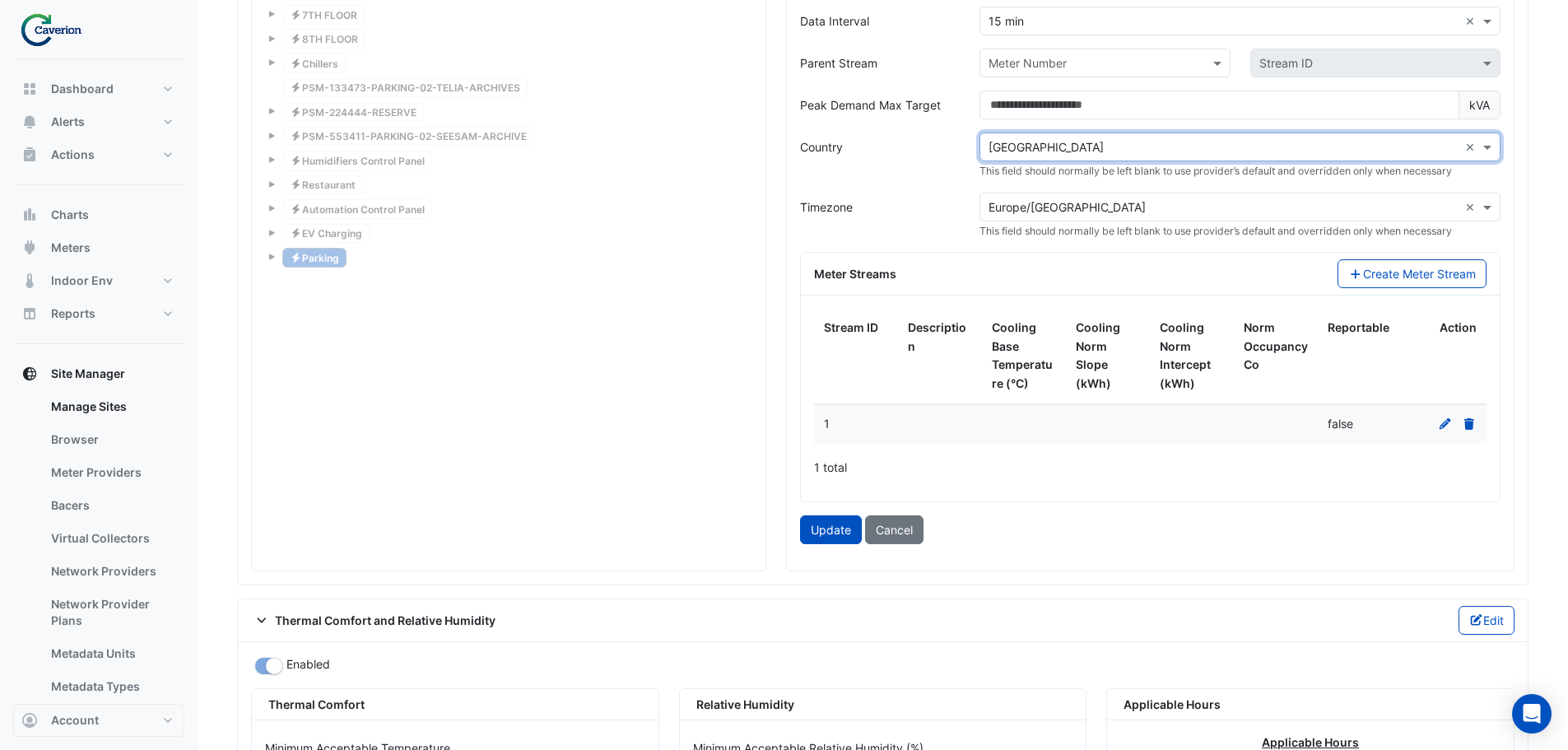
scroll to position [1638, 0]
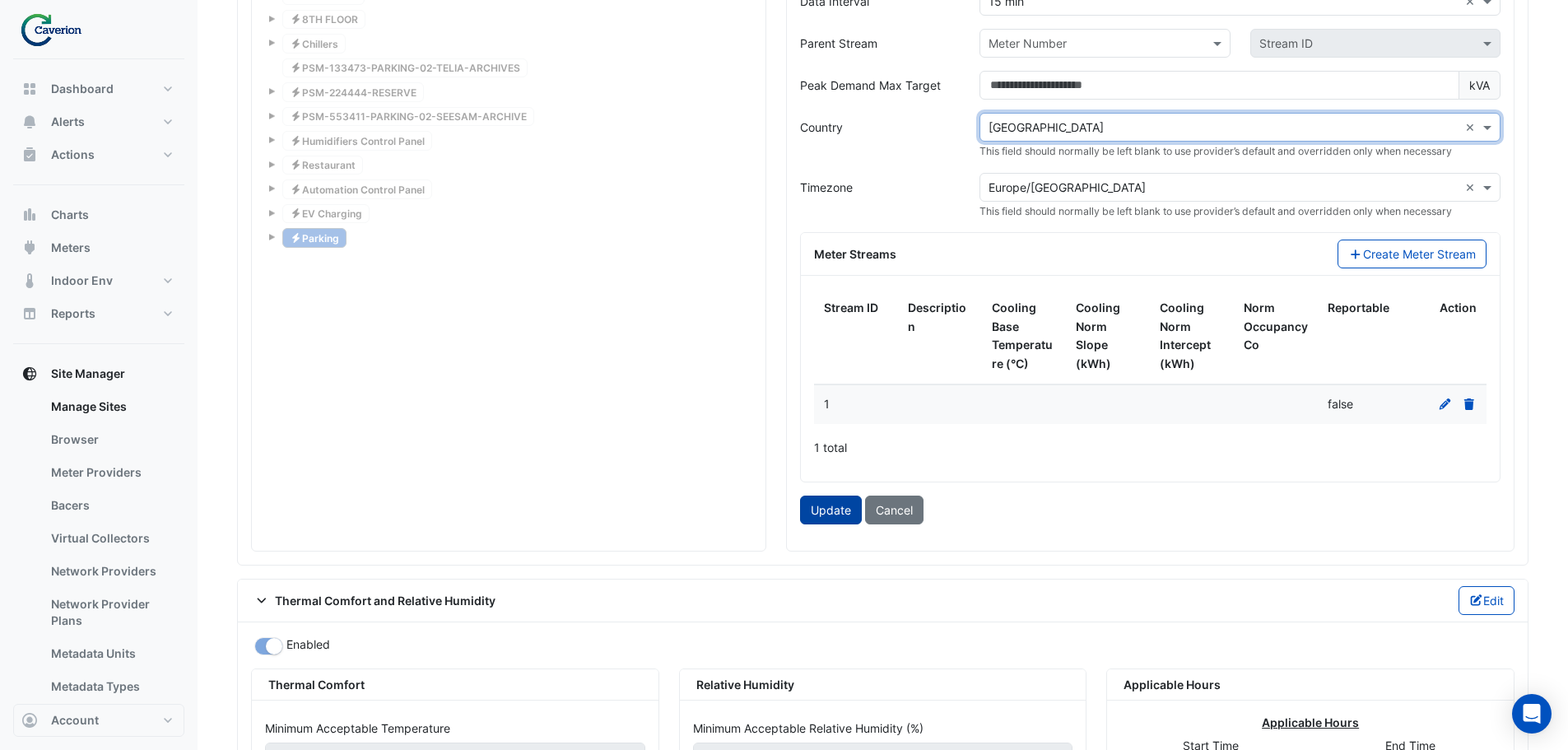
click at [824, 506] on button "Update" at bounding box center [831, 510] width 62 height 29
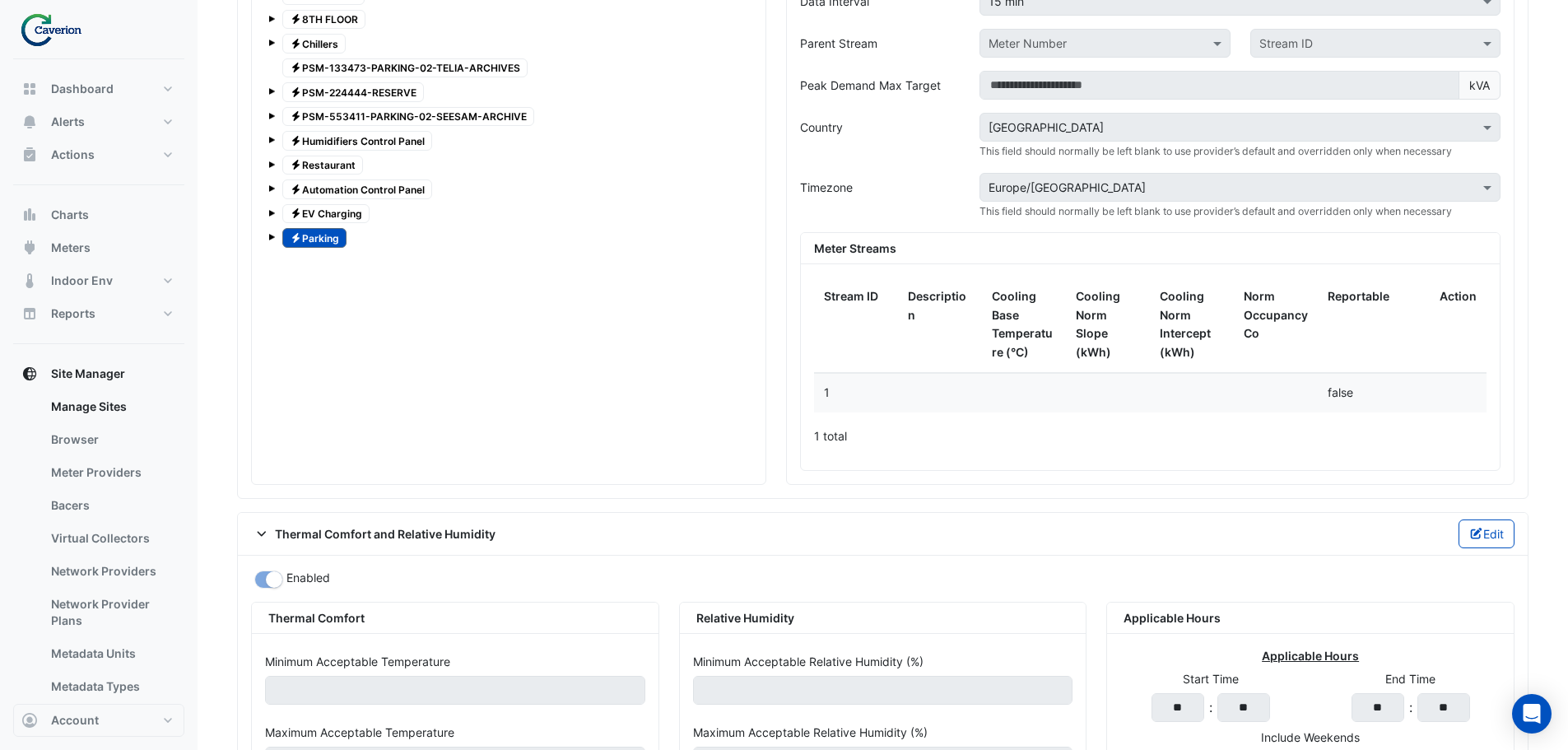
click at [436, 361] on div "Expand All Collapse All Electricity 1ST FLOOR Electricity 2ND FLOOR Electricity…" at bounding box center [508, 144] width 514 height 678
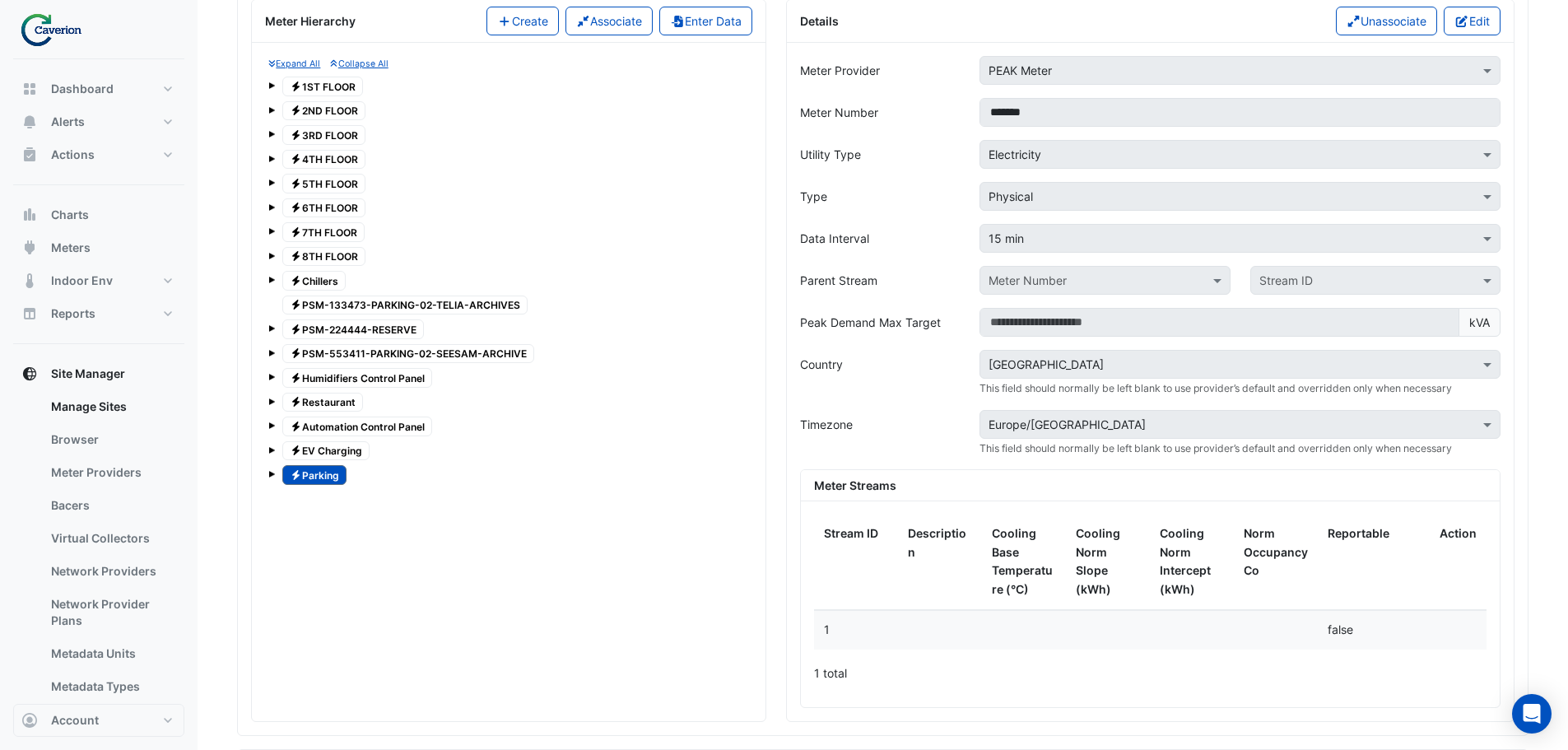
scroll to position [1392, 0]
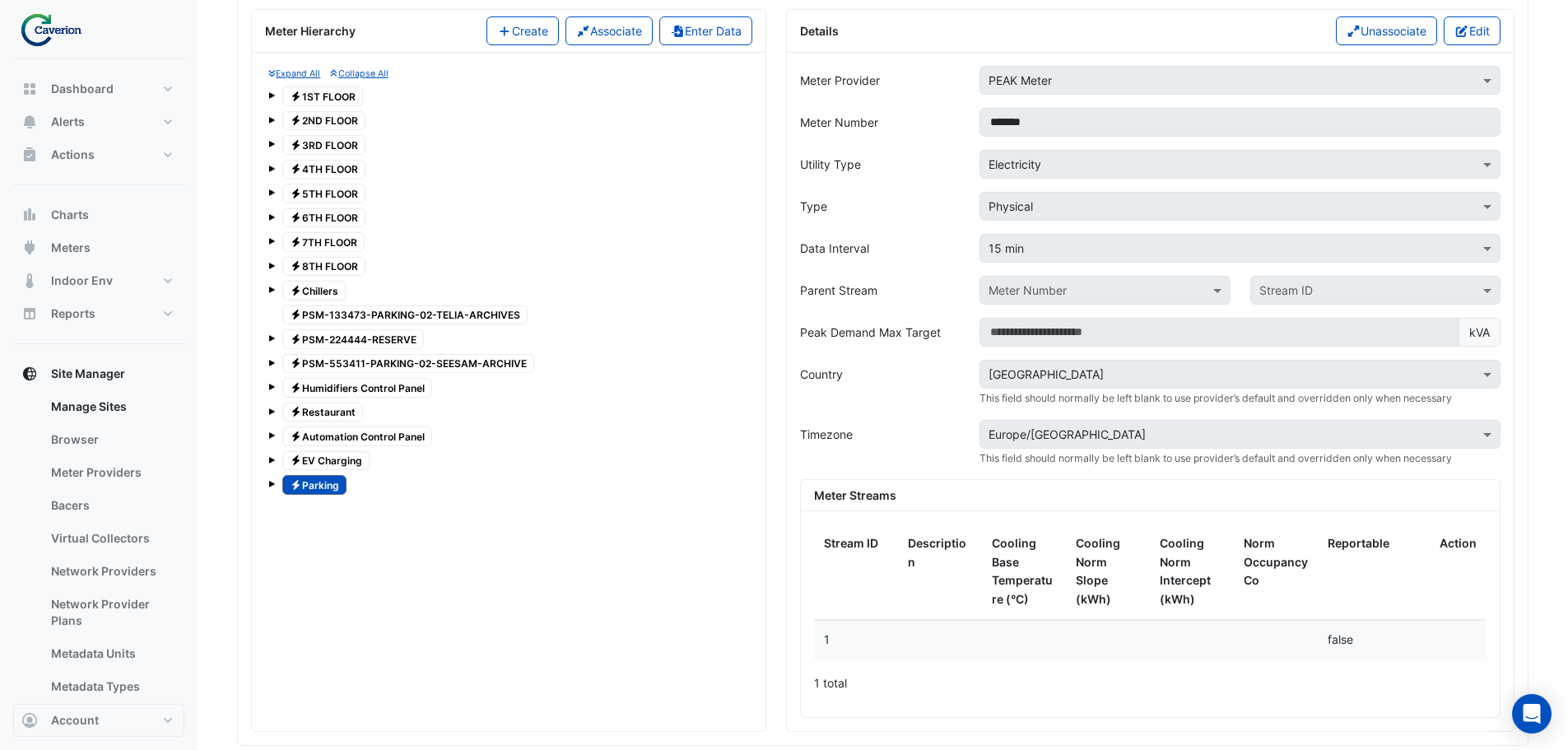
click at [345, 382] on span "Electricity Humidifiers Control Panel" at bounding box center [357, 387] width 150 height 19
click at [383, 437] on span "Electricity Automation Control Panel" at bounding box center [357, 436] width 150 height 19
click at [454, 312] on span "Electricity PSM-133473-PARKING-02-TELIA-ARCHIVES" at bounding box center [405, 315] width 245 height 19
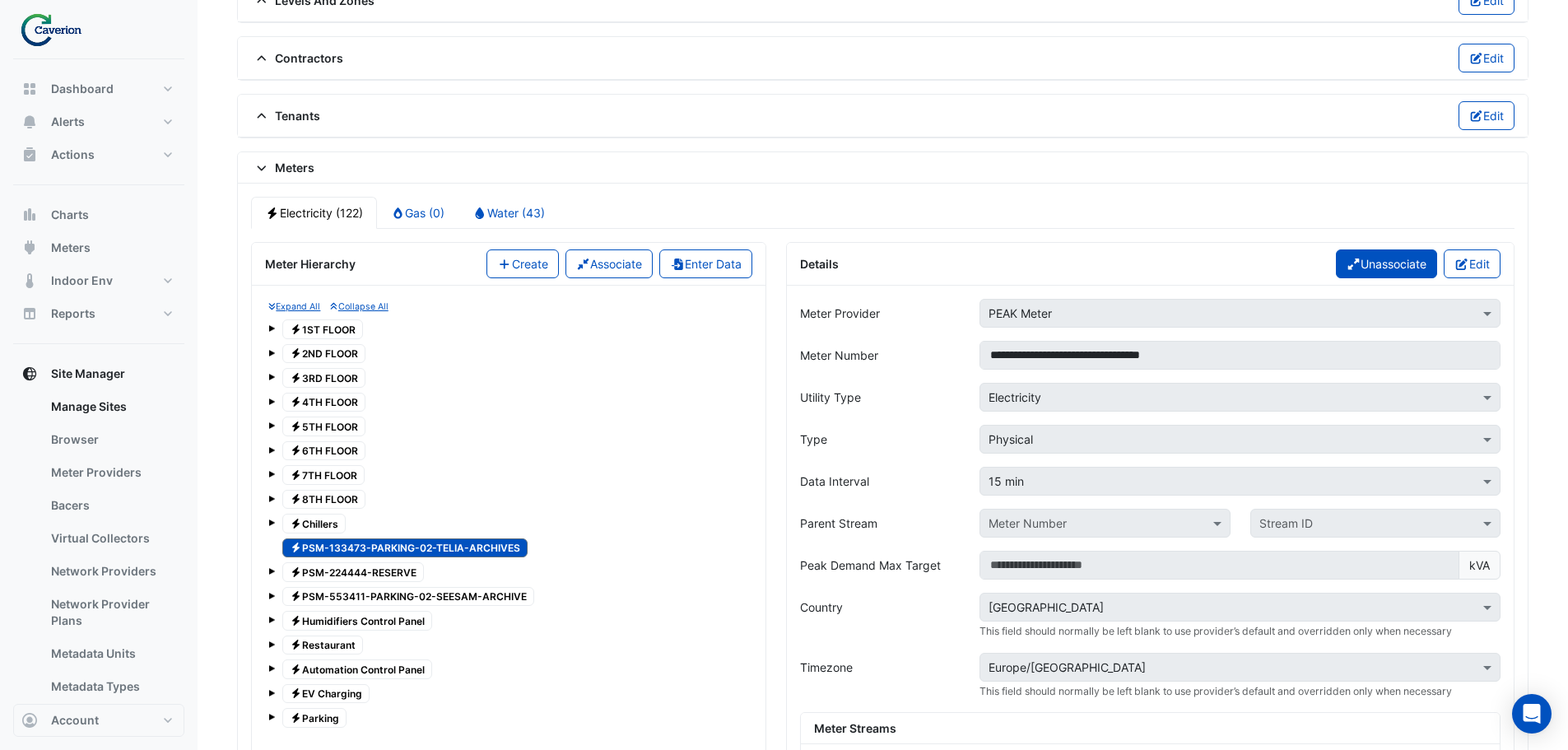
scroll to position [1145, 0]
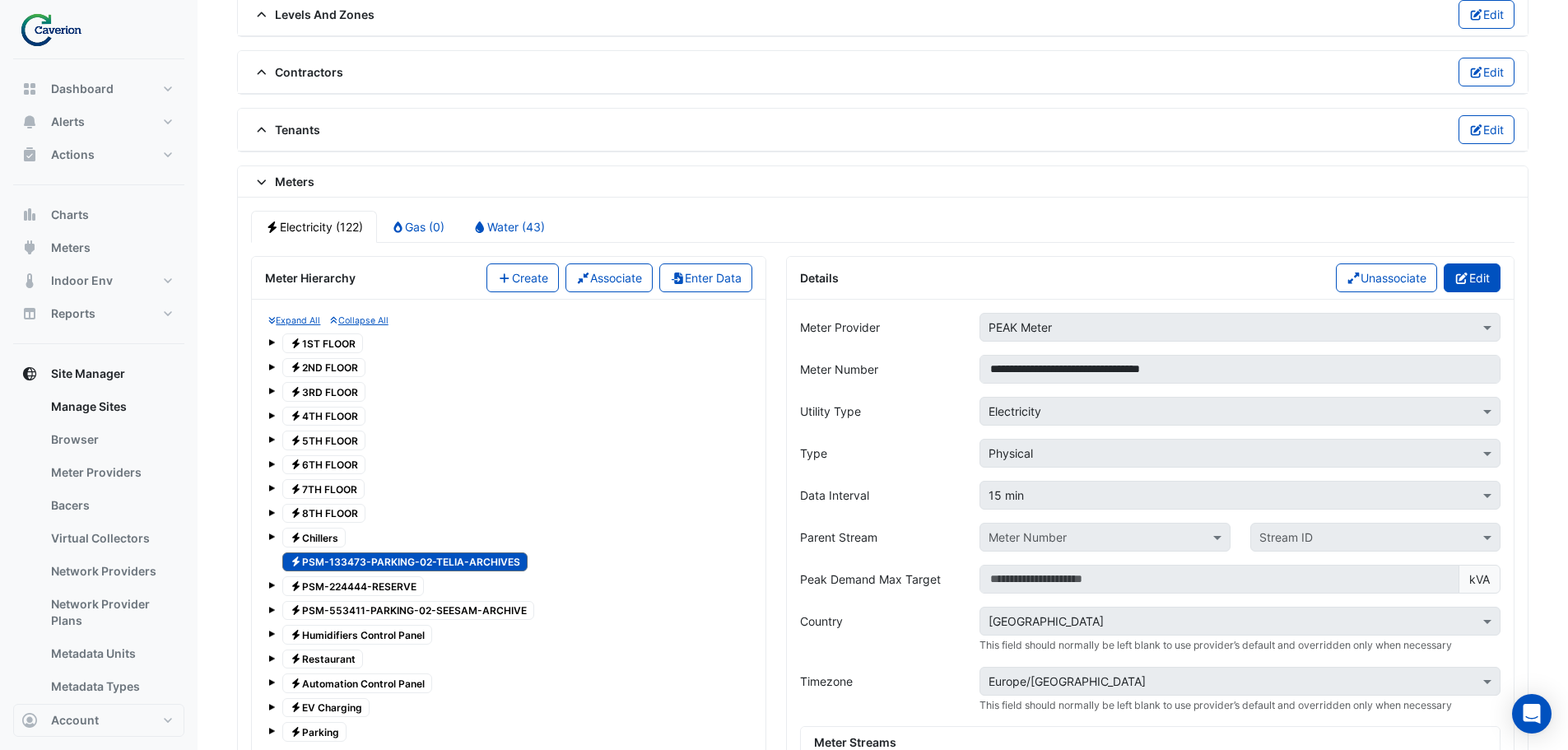
click at [1472, 280] on button "Edit" at bounding box center [1472, 278] width 57 height 29
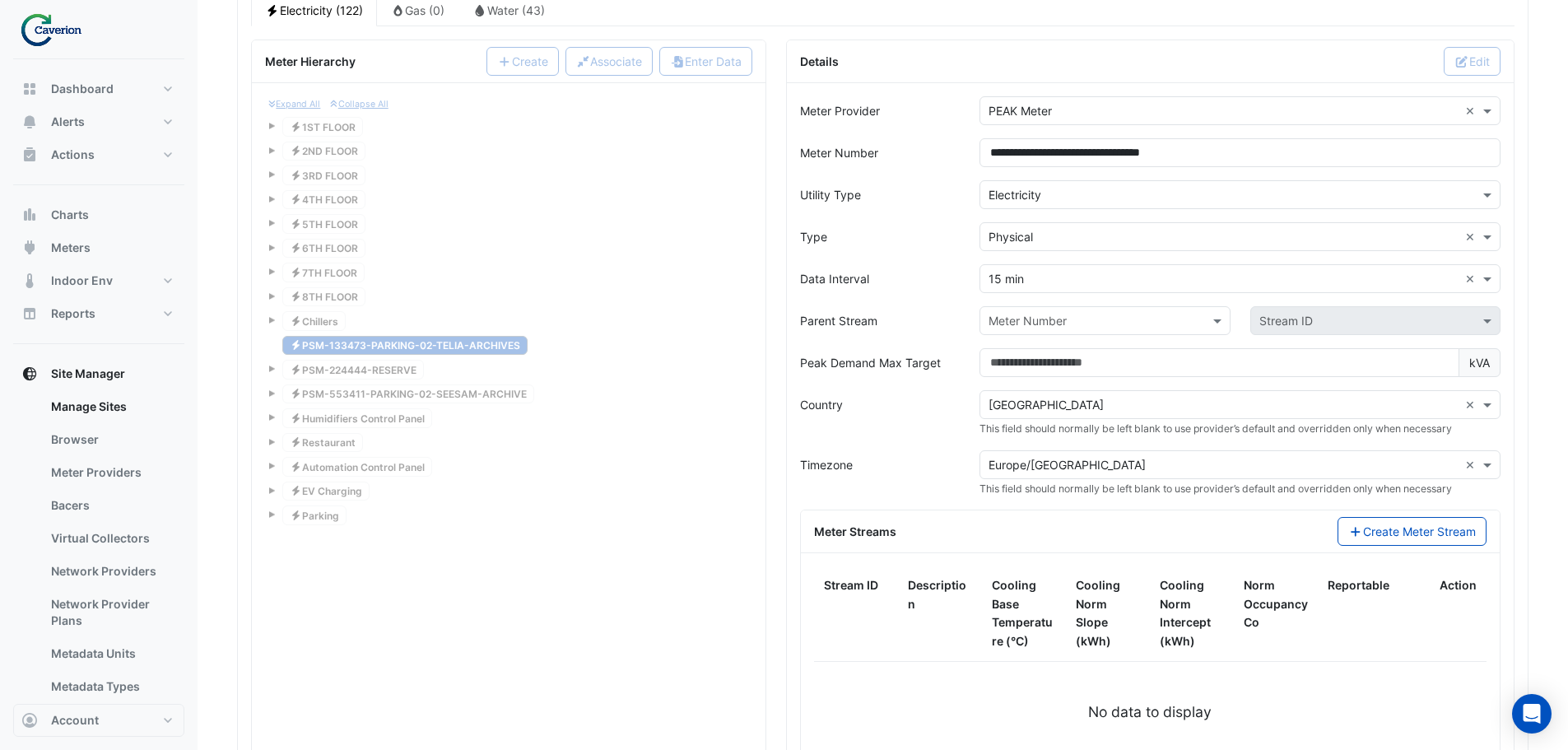
scroll to position [1392, 0]
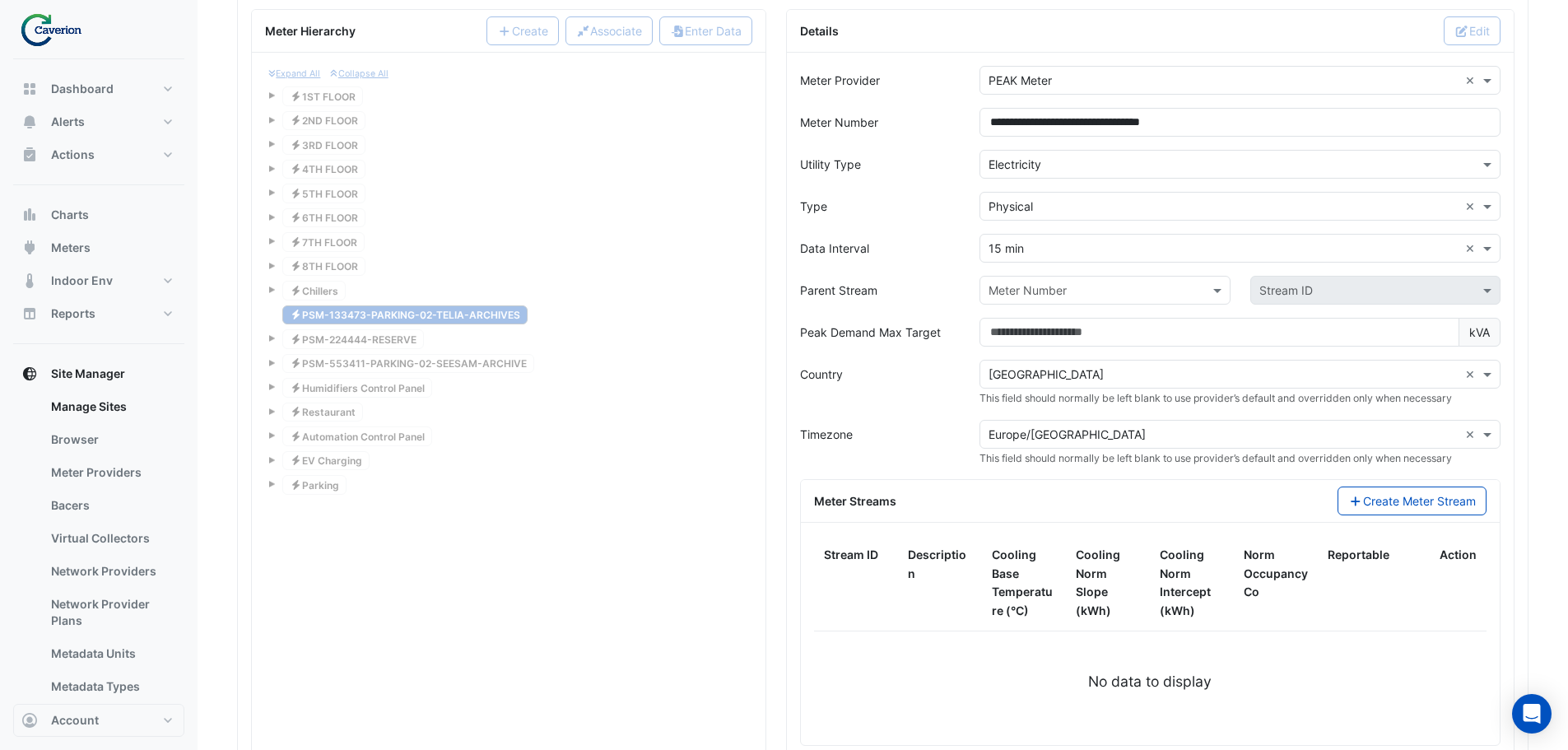
click at [1125, 289] on input "text" at bounding box center [1088, 291] width 199 height 17
type input "****"
click at [1032, 349] on span "Parking" at bounding box center [1014, 349] width 42 height 14
click at [1308, 290] on input "text" at bounding box center [1359, 291] width 199 height 17
click at [1269, 320] on span "1" at bounding box center [1267, 325] width 6 height 14
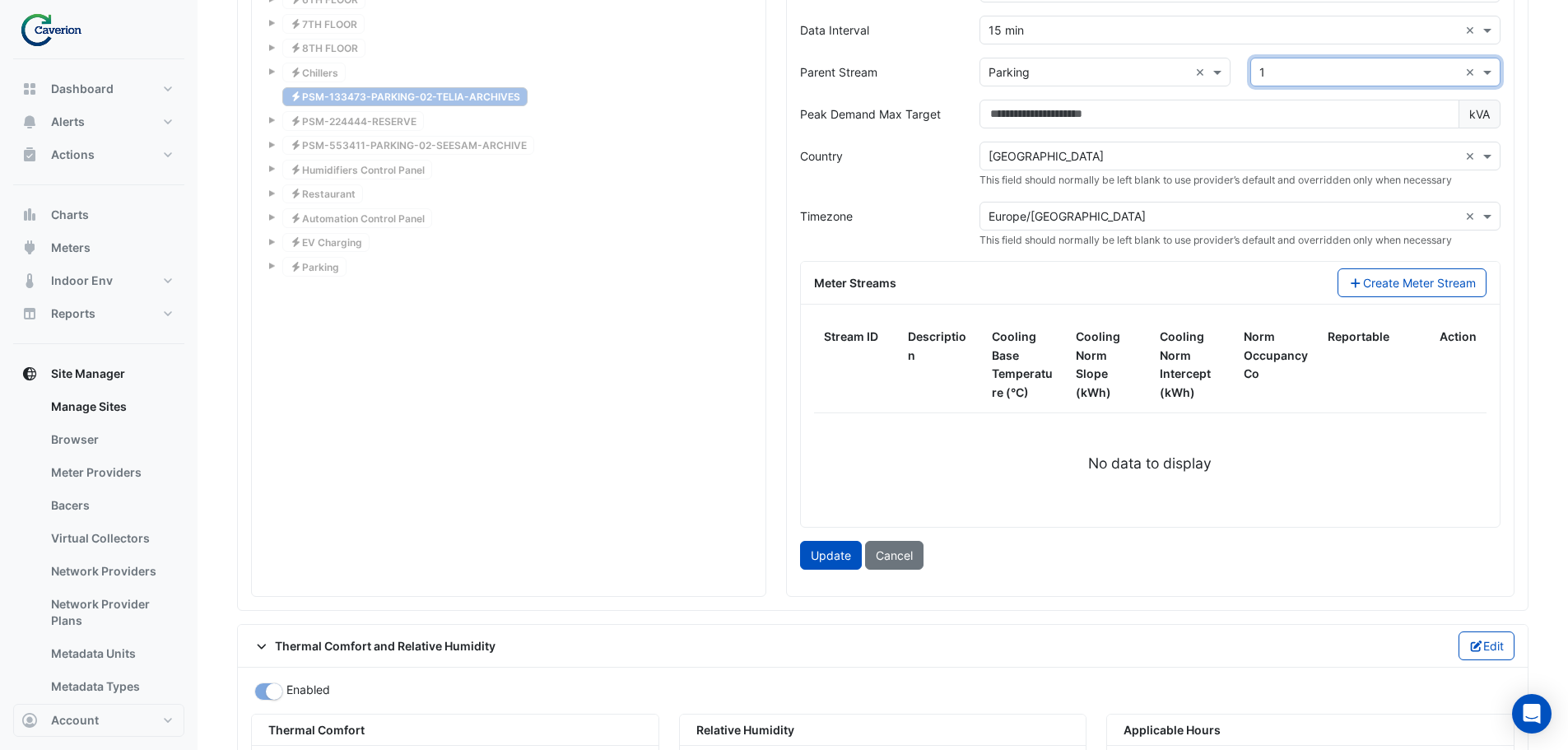
scroll to position [1638, 0]
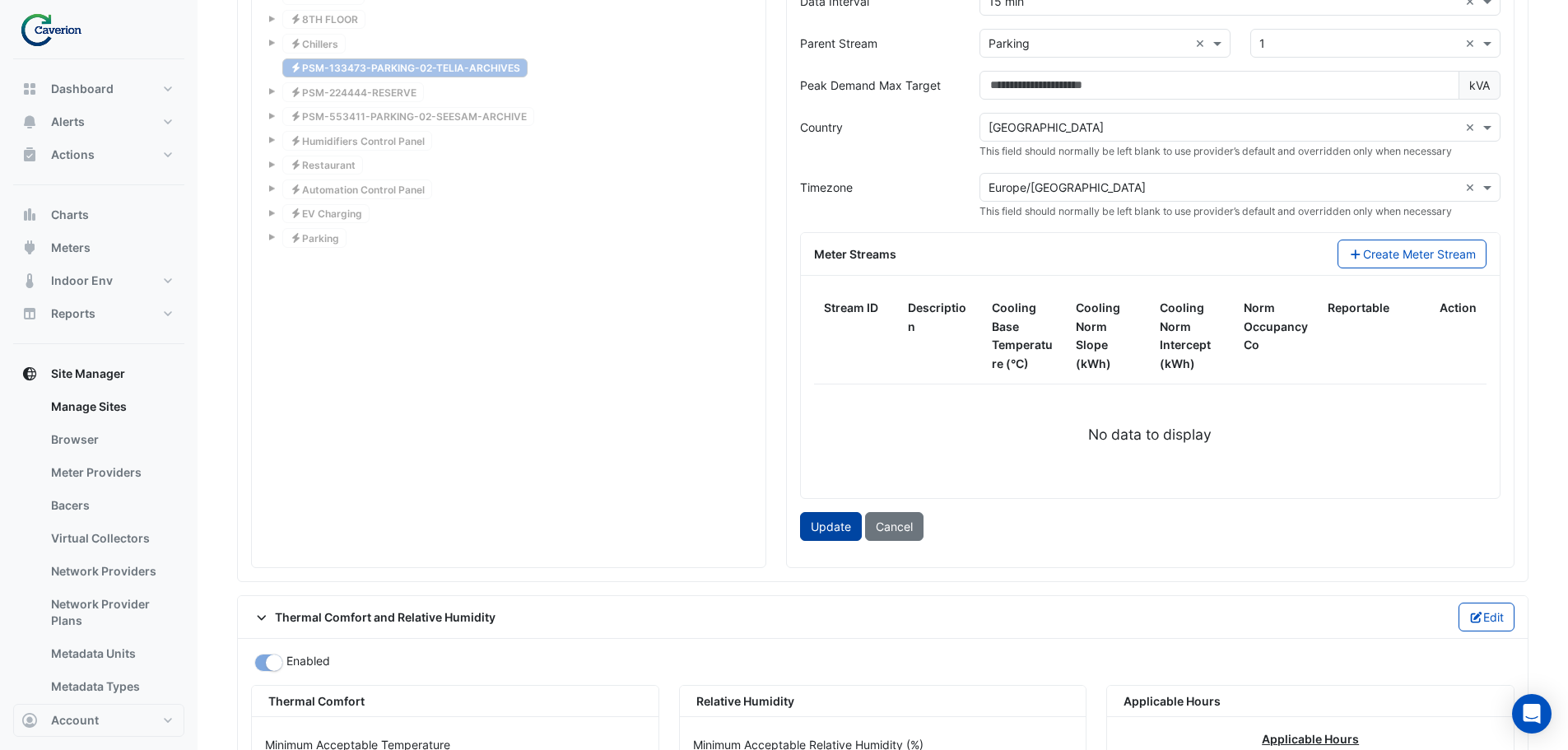
click at [822, 525] on button "Update" at bounding box center [831, 526] width 62 height 29
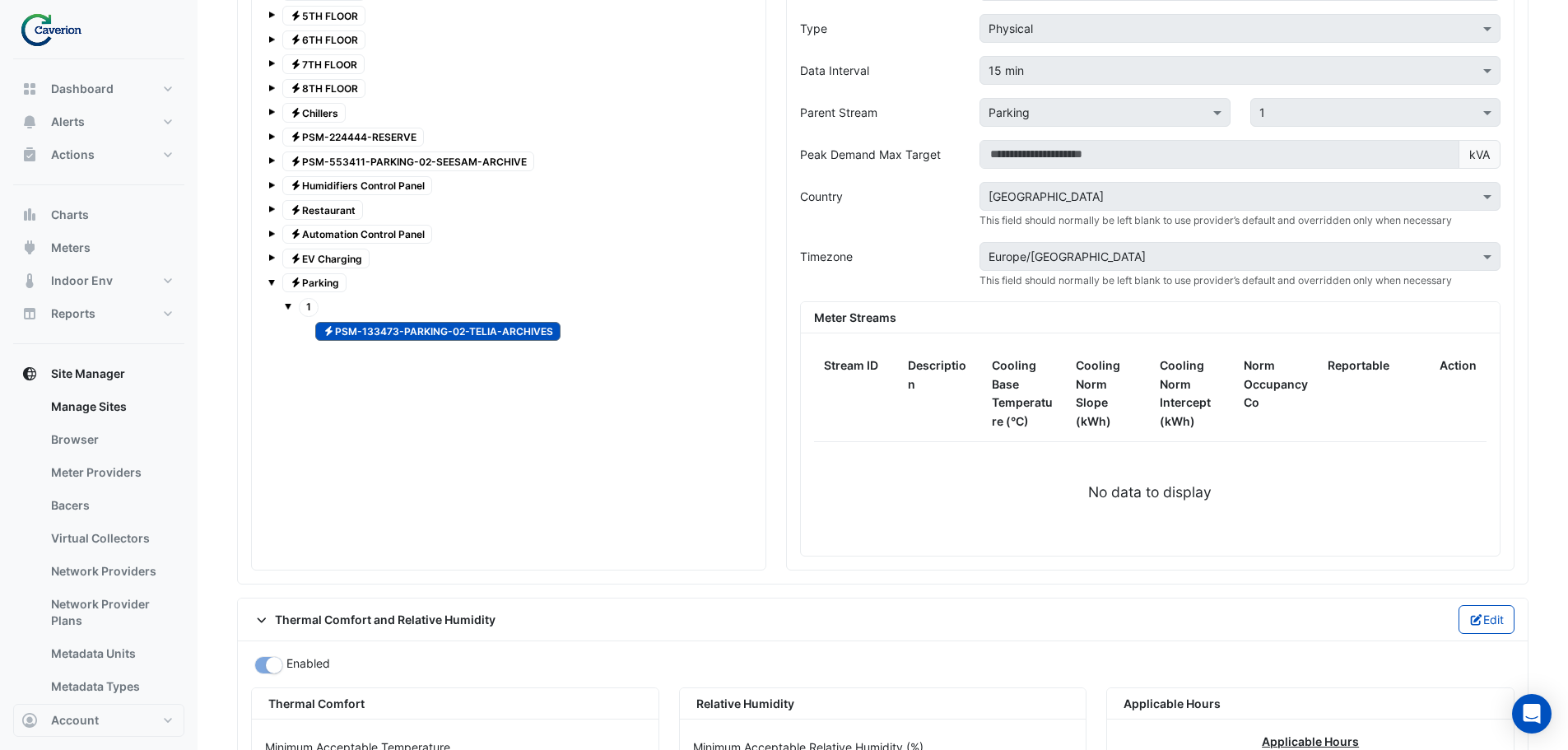
scroll to position [1392, 0]
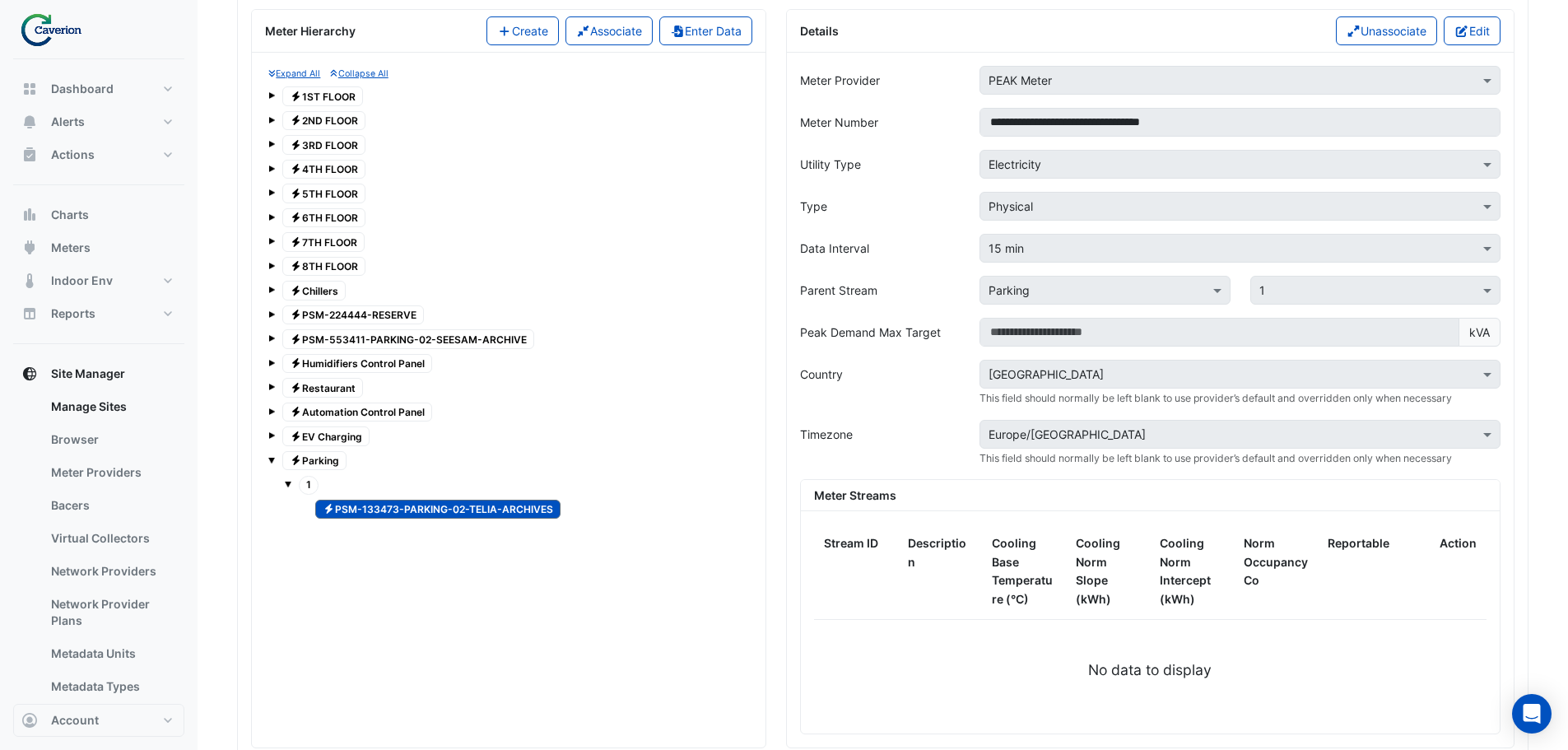
click at [474, 333] on span "Electricity PSM-553411-PARKING-02-SEESAM-ARCHIVE" at bounding box center [408, 339] width 252 height 19
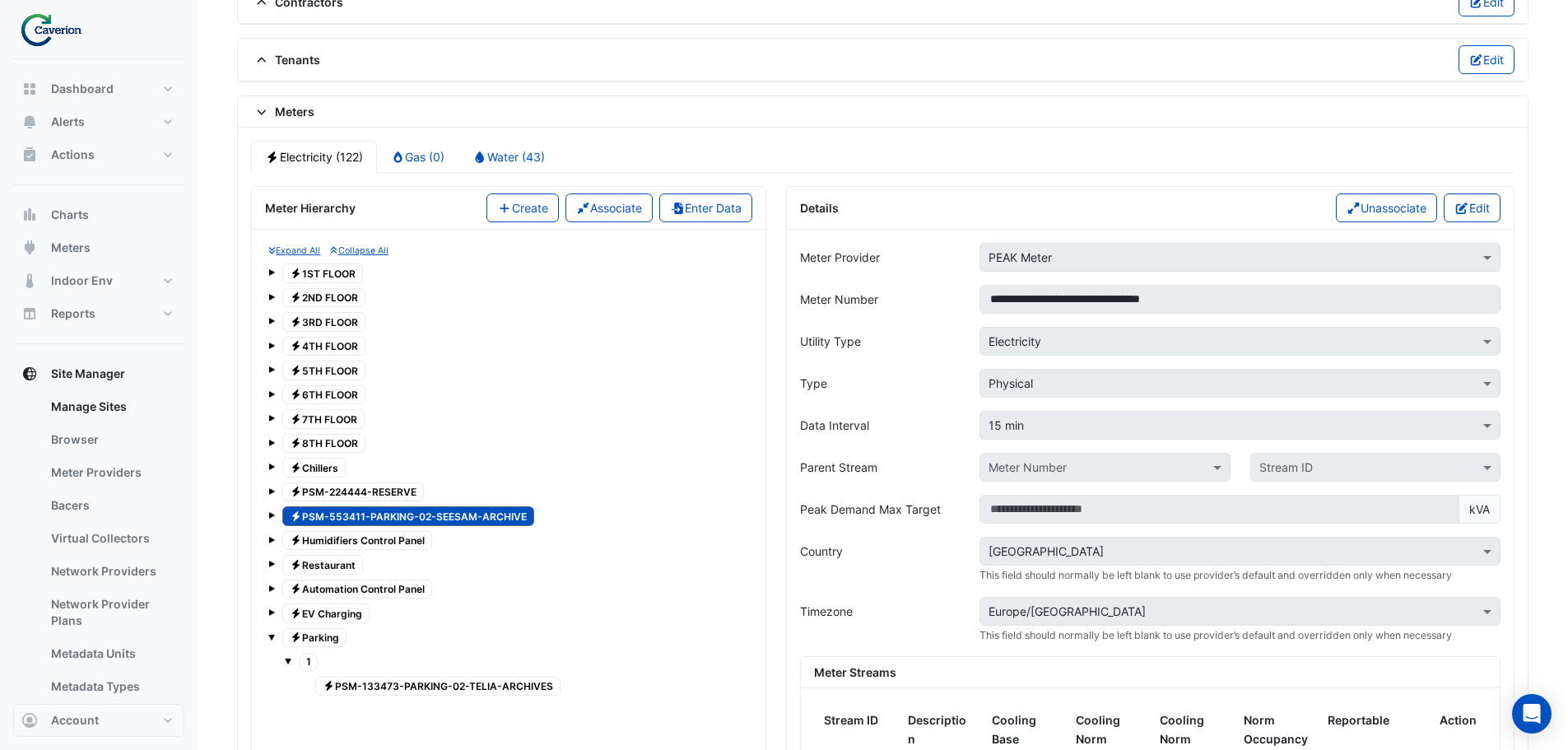
scroll to position [1145, 0]
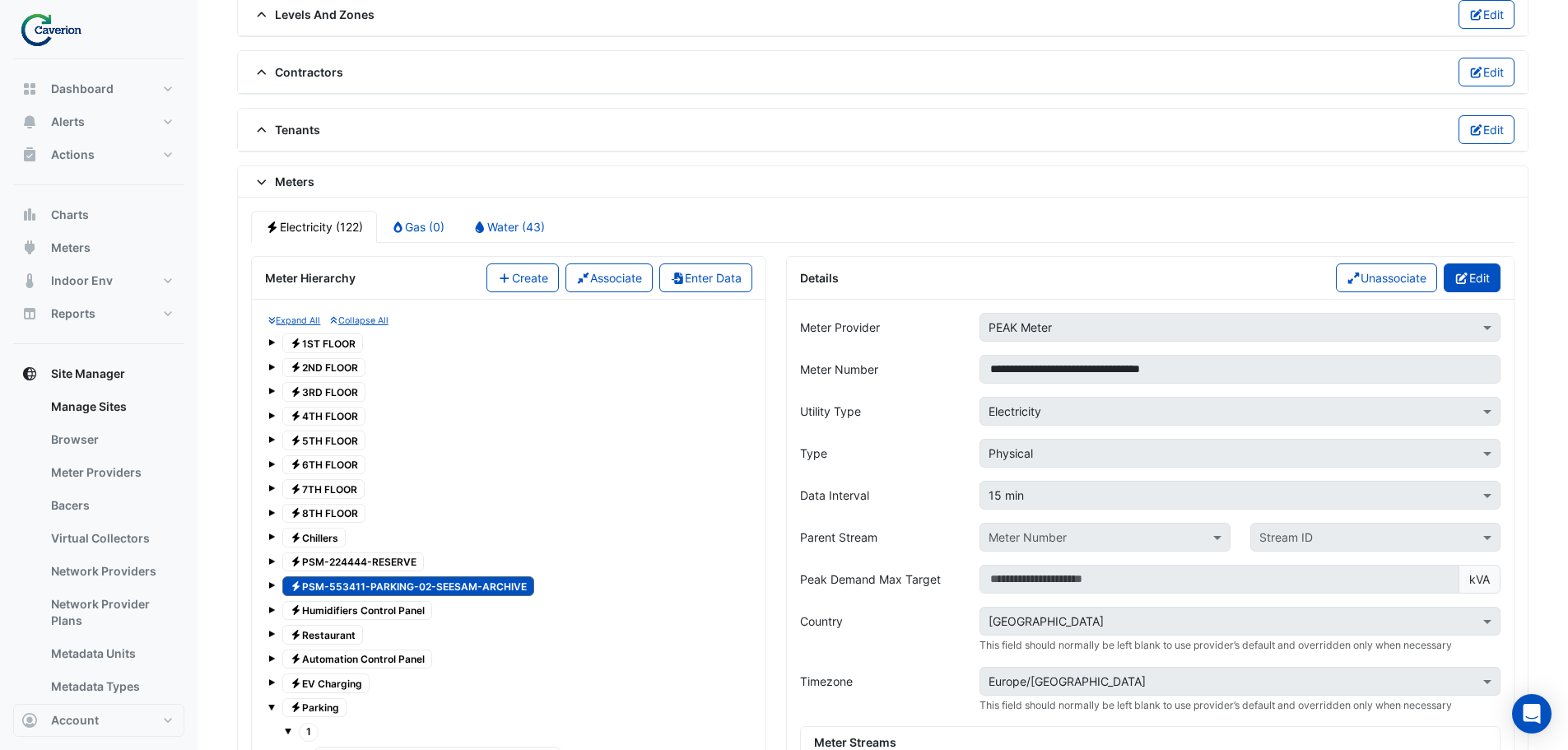
click at [1462, 283] on icon "button" at bounding box center [1462, 279] width 12 height 12
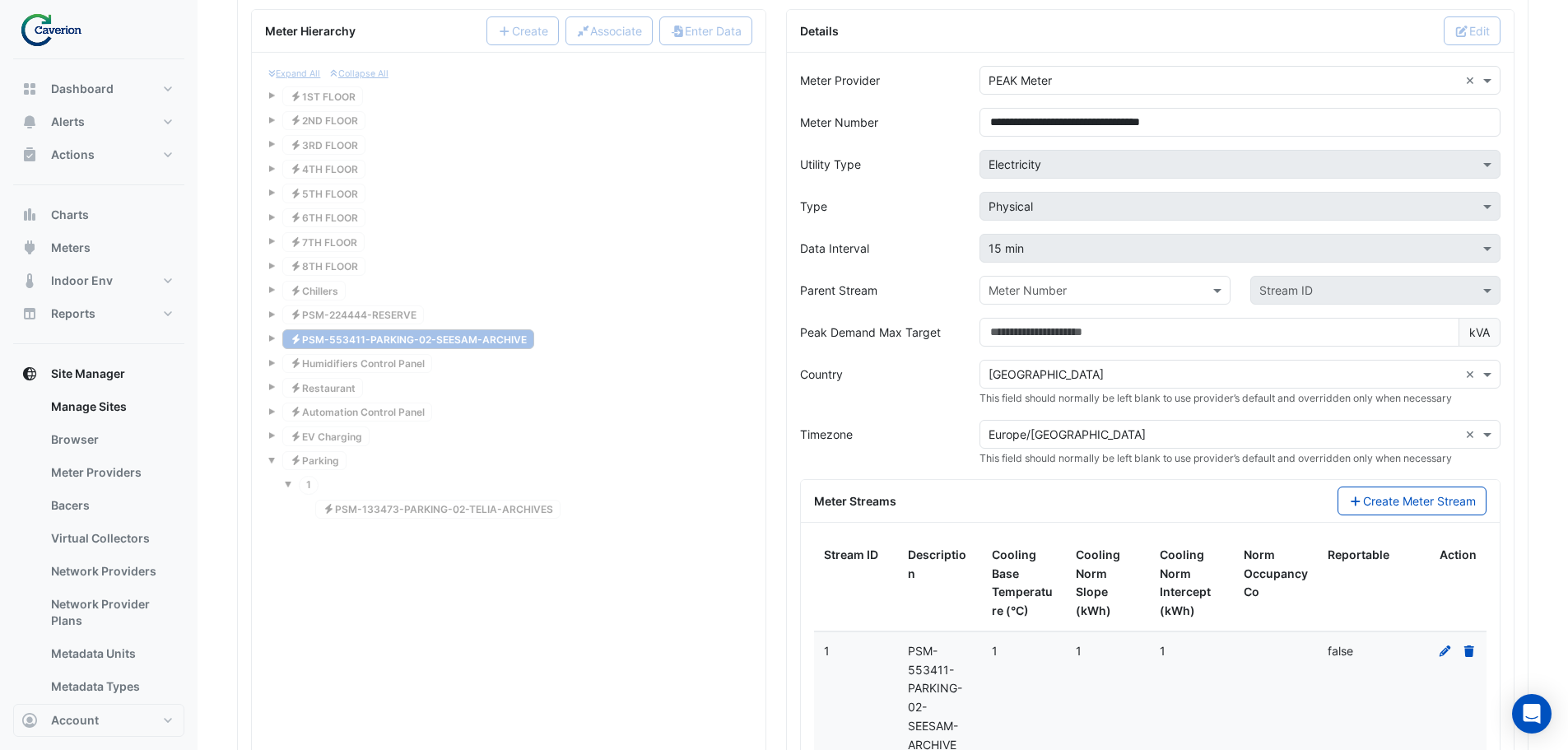
scroll to position [1556, 0]
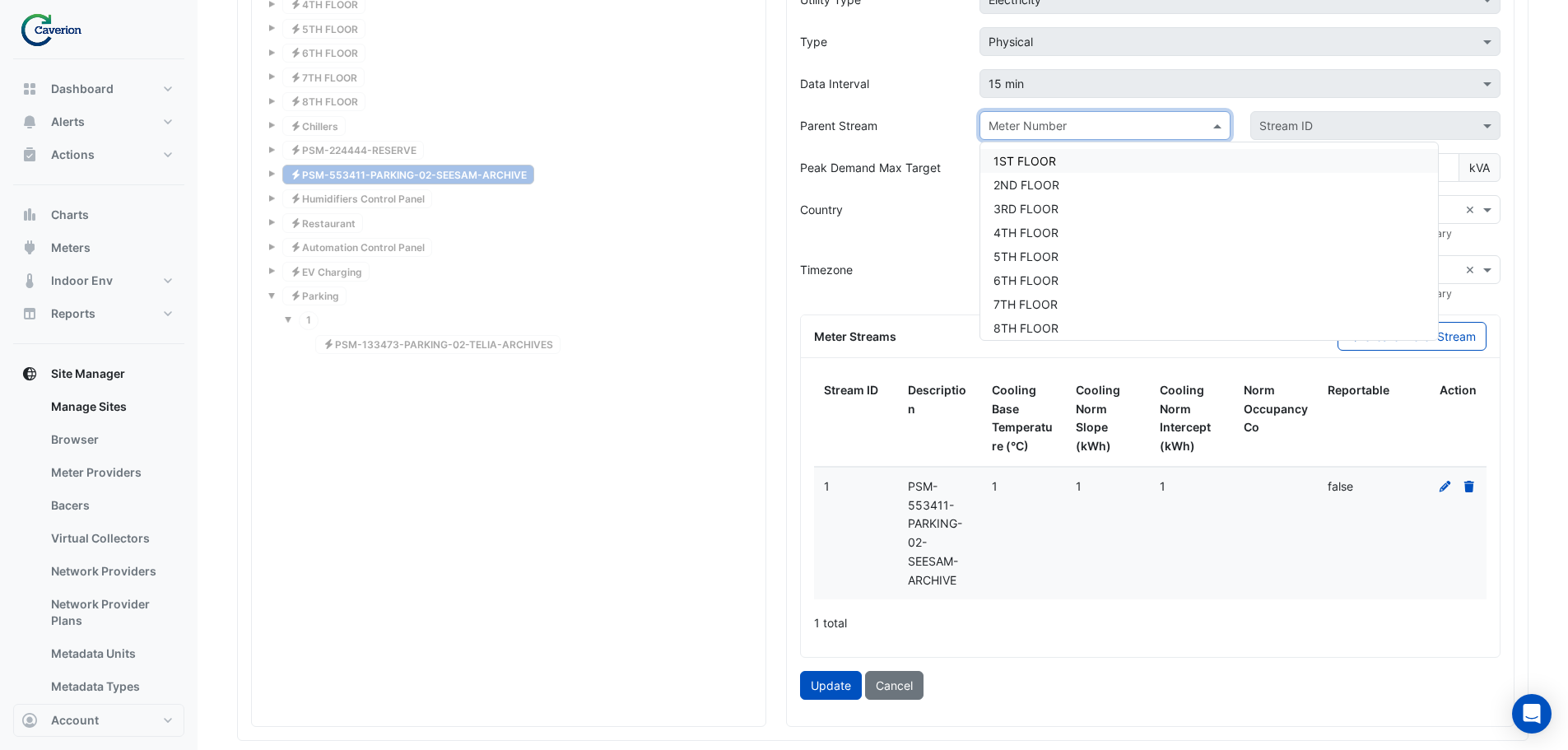
click at [1073, 124] on input "text" at bounding box center [1088, 127] width 199 height 17
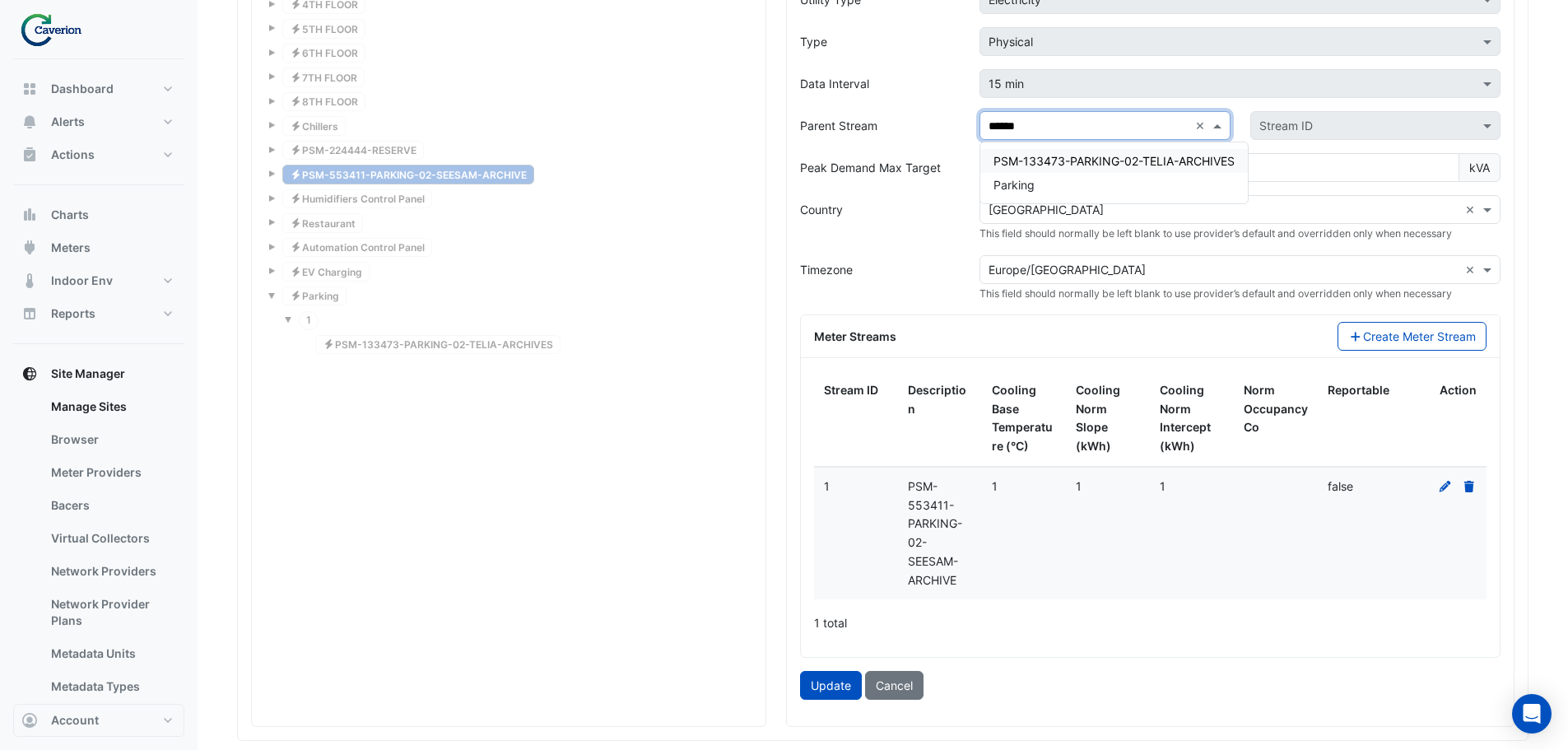
type input "*******"
click at [1033, 186] on span "Parking" at bounding box center [1014, 185] width 42 height 14
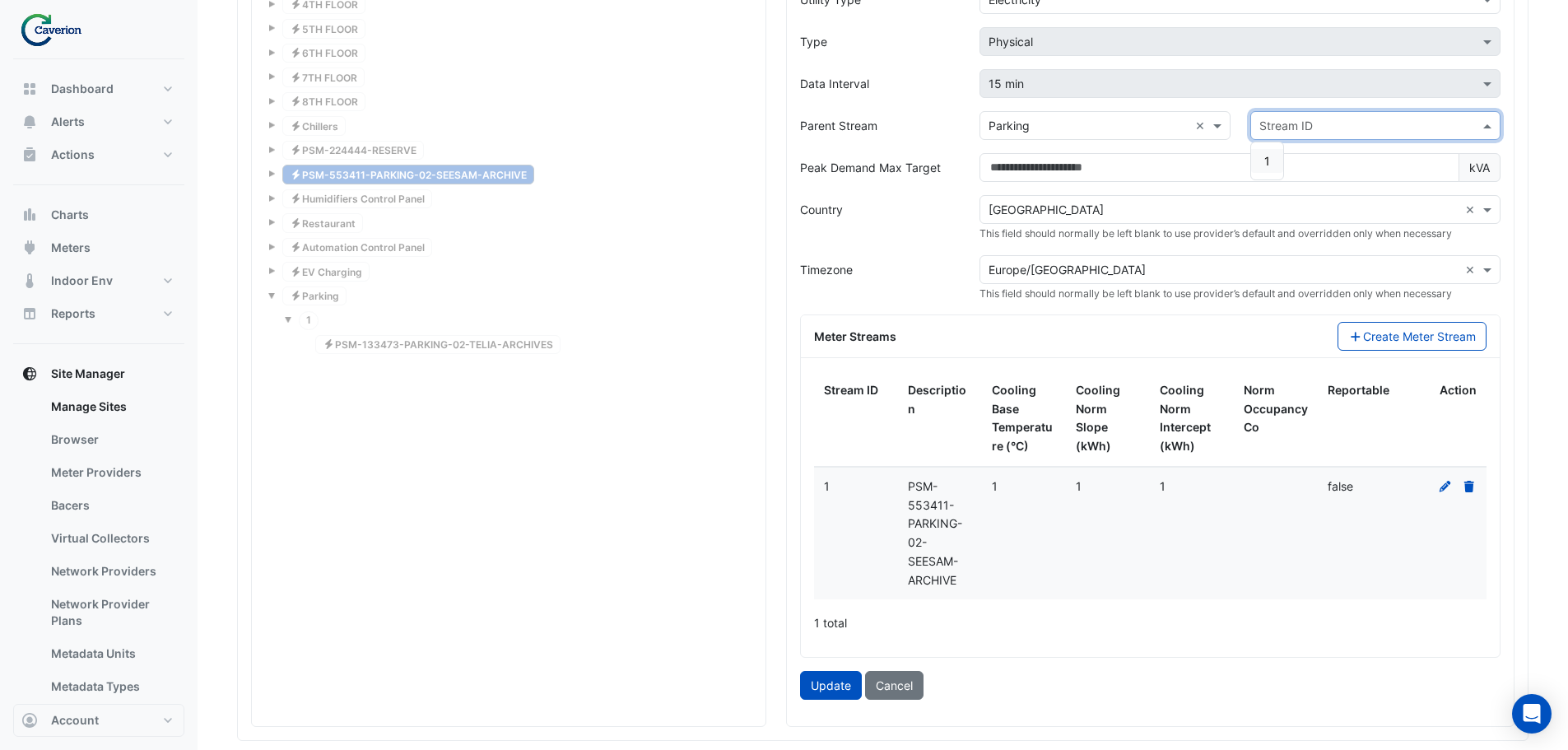
click at [1292, 119] on input "text" at bounding box center [1359, 127] width 199 height 17
click at [1272, 158] on div "1" at bounding box center [1267, 161] width 32 height 24
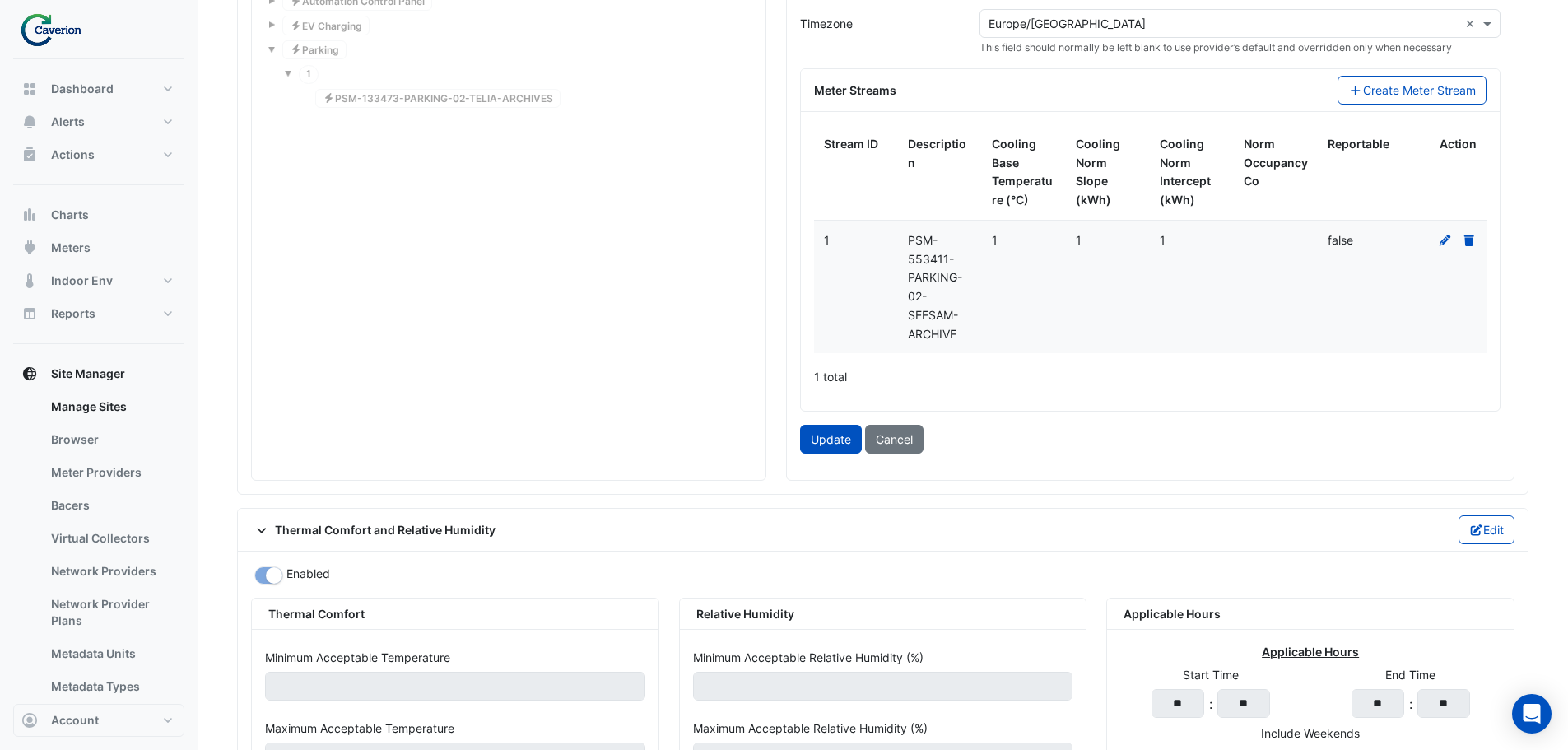
scroll to position [1804, 0]
click at [840, 432] on button "Update" at bounding box center [831, 438] width 62 height 29
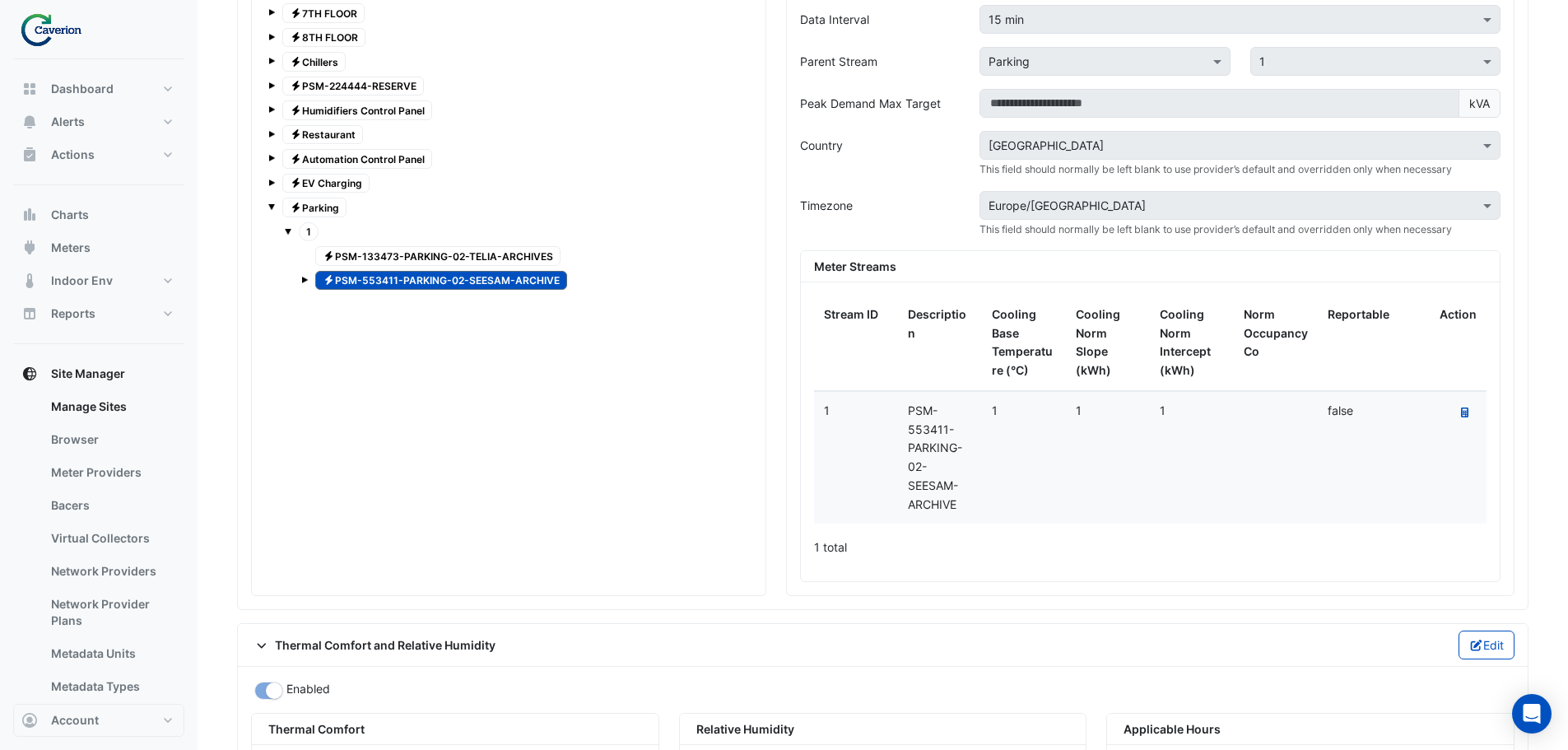
scroll to position [1614, 0]
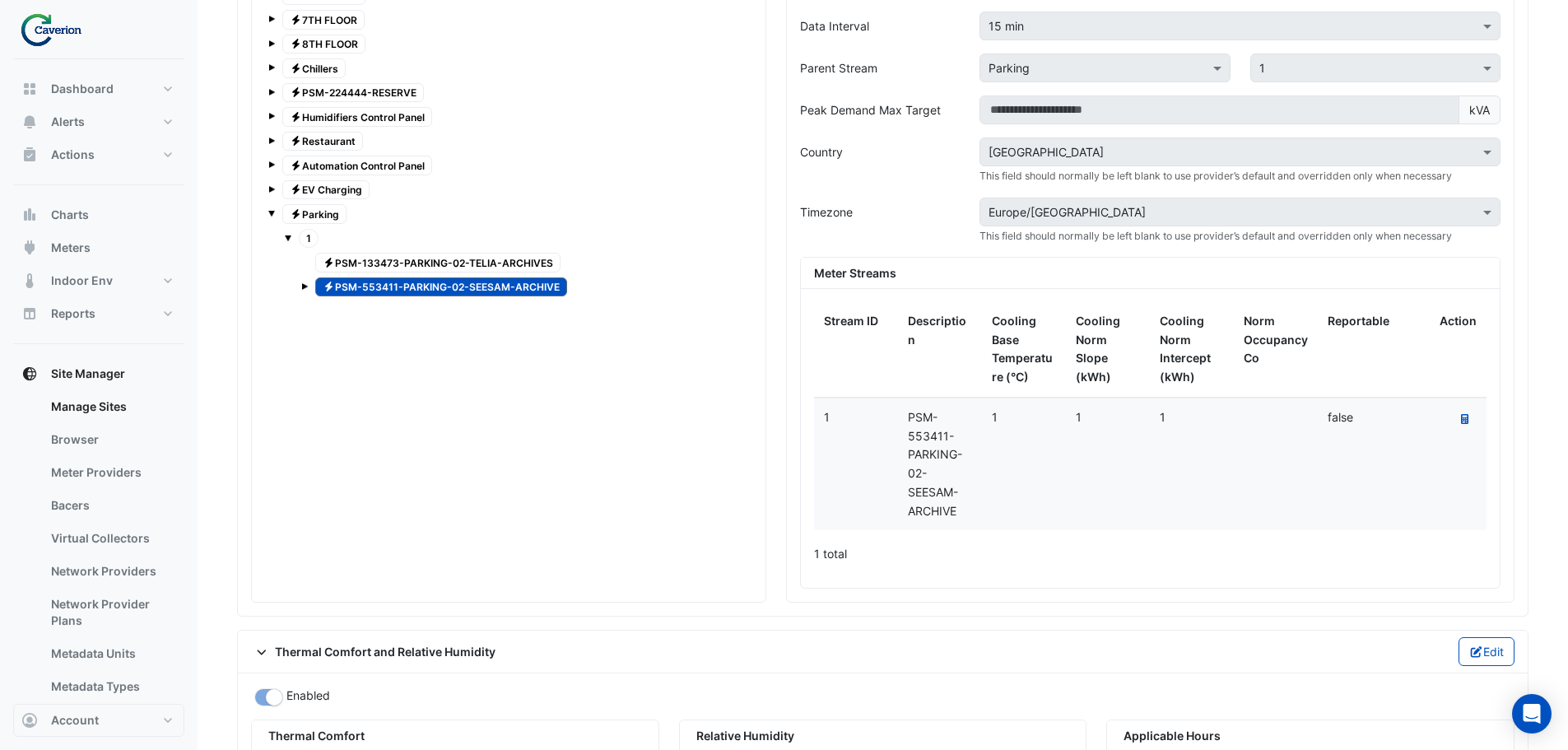
click at [306, 284] on span at bounding box center [304, 286] width 7 height 7
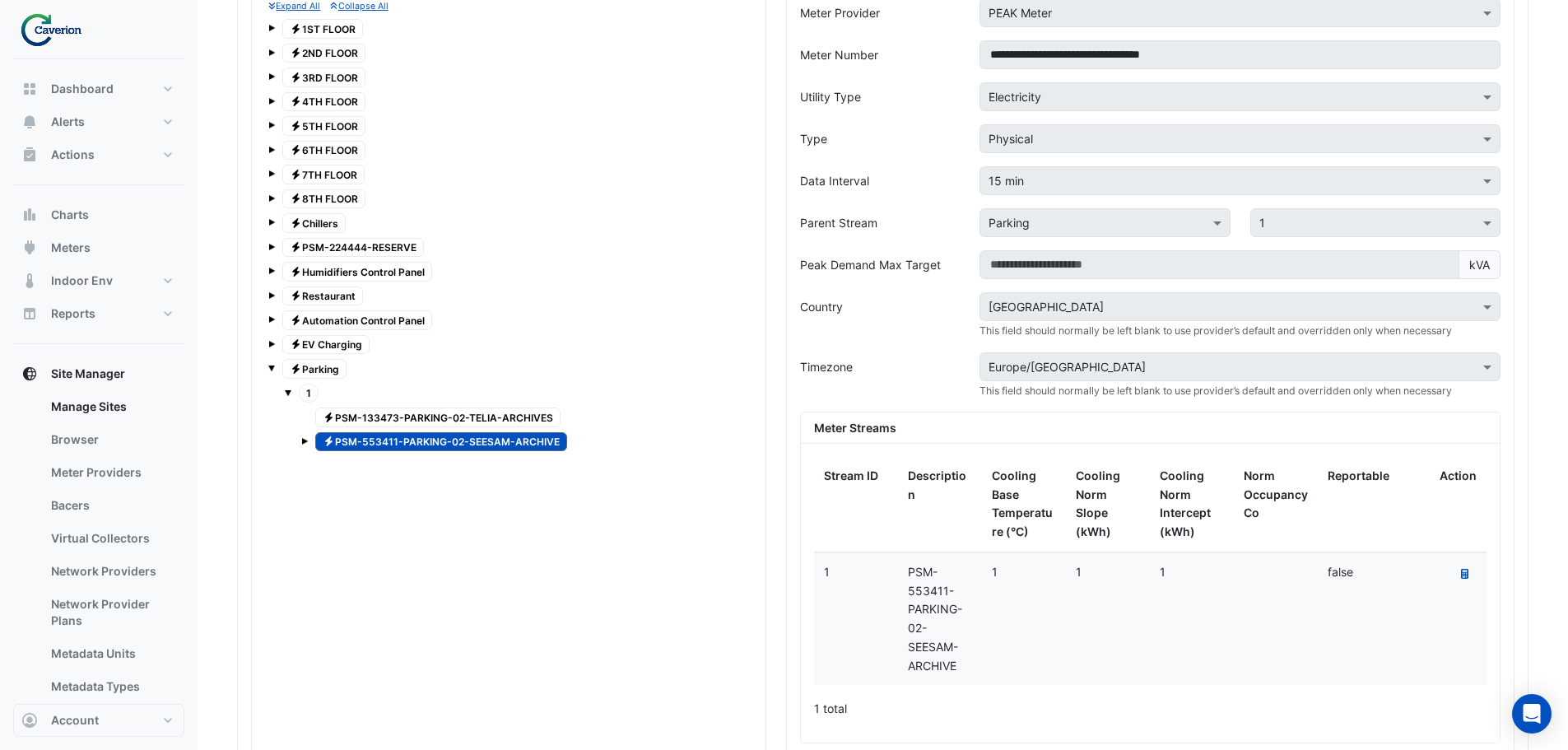
scroll to position [1450, 0]
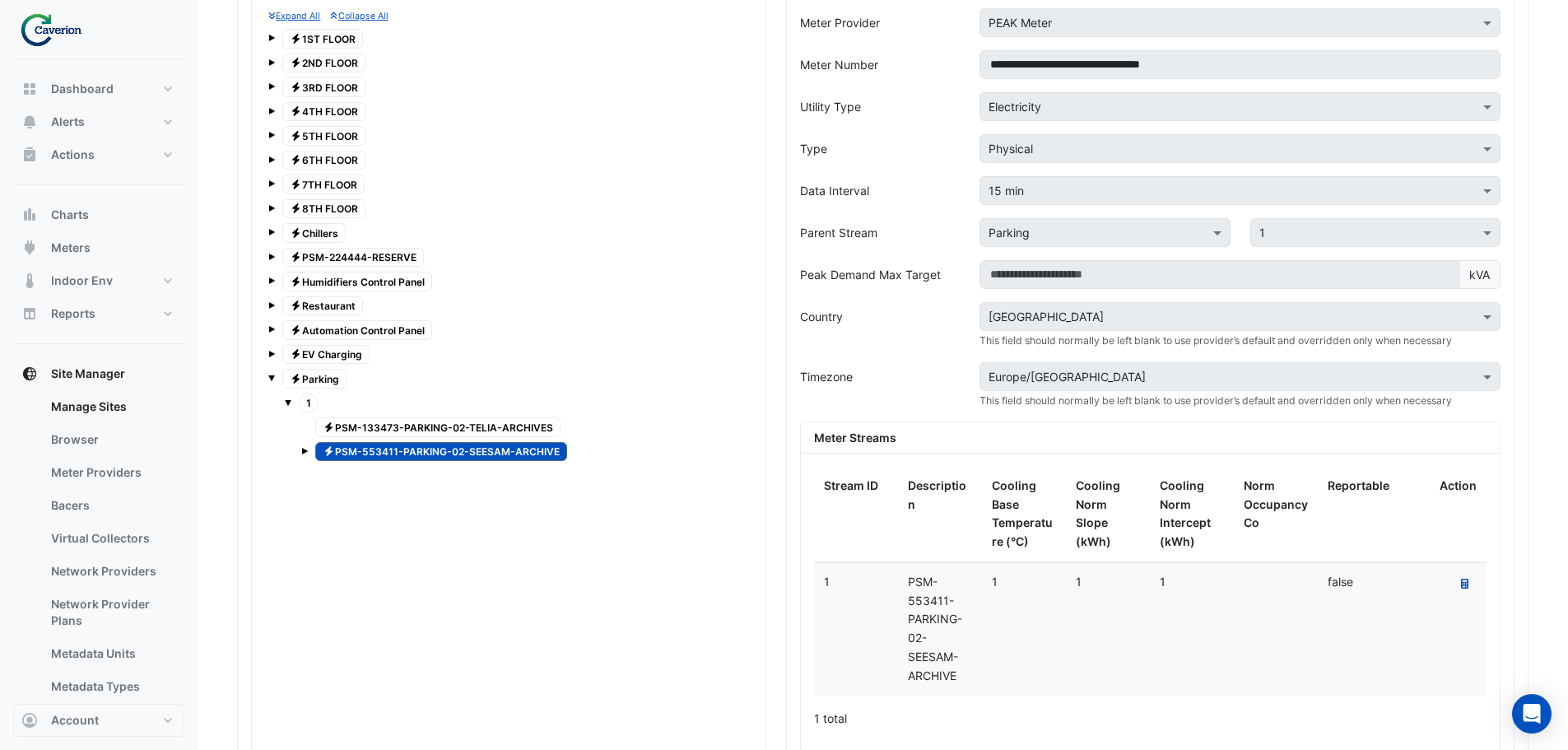
click at [366, 424] on span "Electricity PSM-133473-PARKING-02-TELIA-ARCHIVES" at bounding box center [437, 427] width 245 height 19
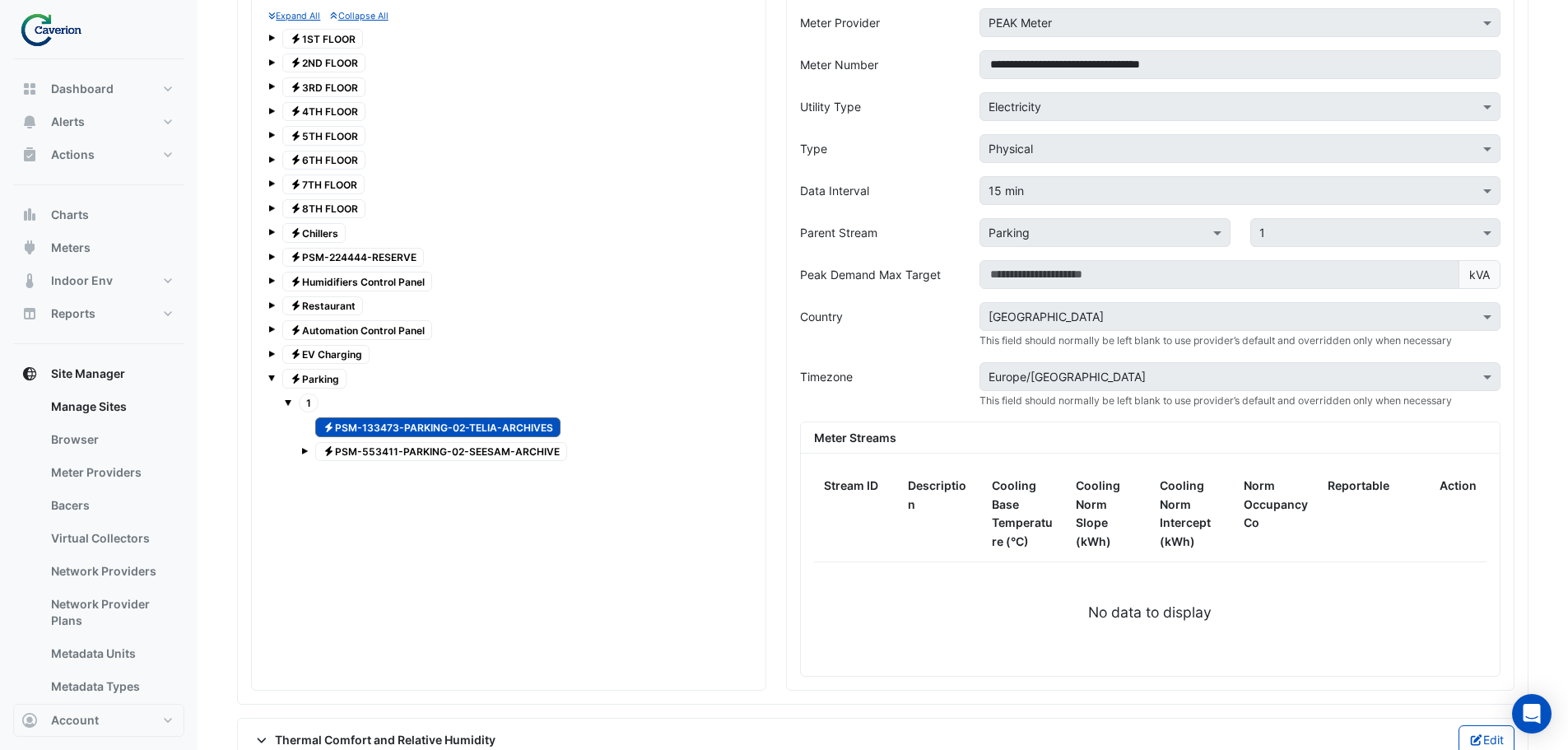
click at [269, 353] on span at bounding box center [271, 353] width 7 height 7
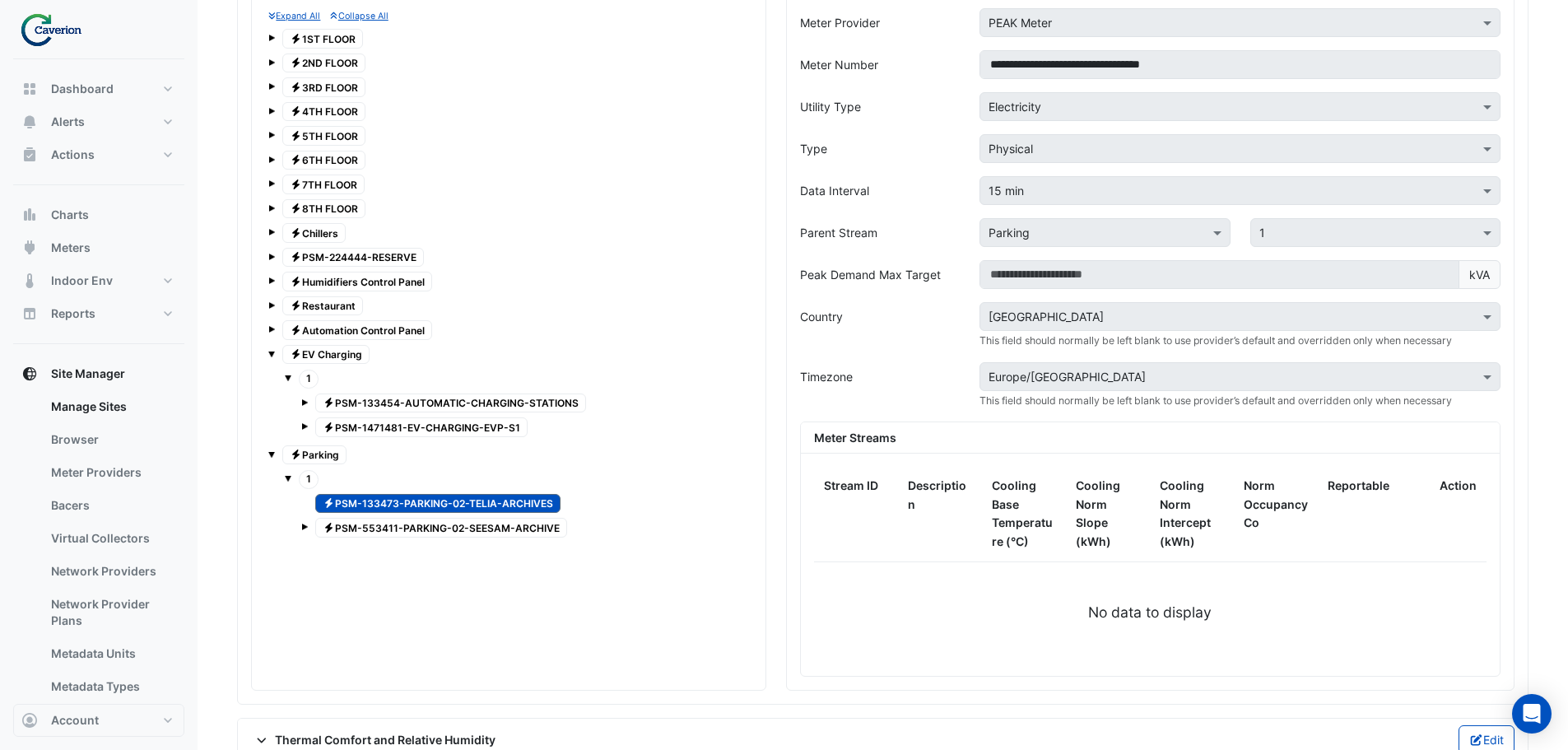
click at [304, 423] on span at bounding box center [304, 426] width 7 height 7
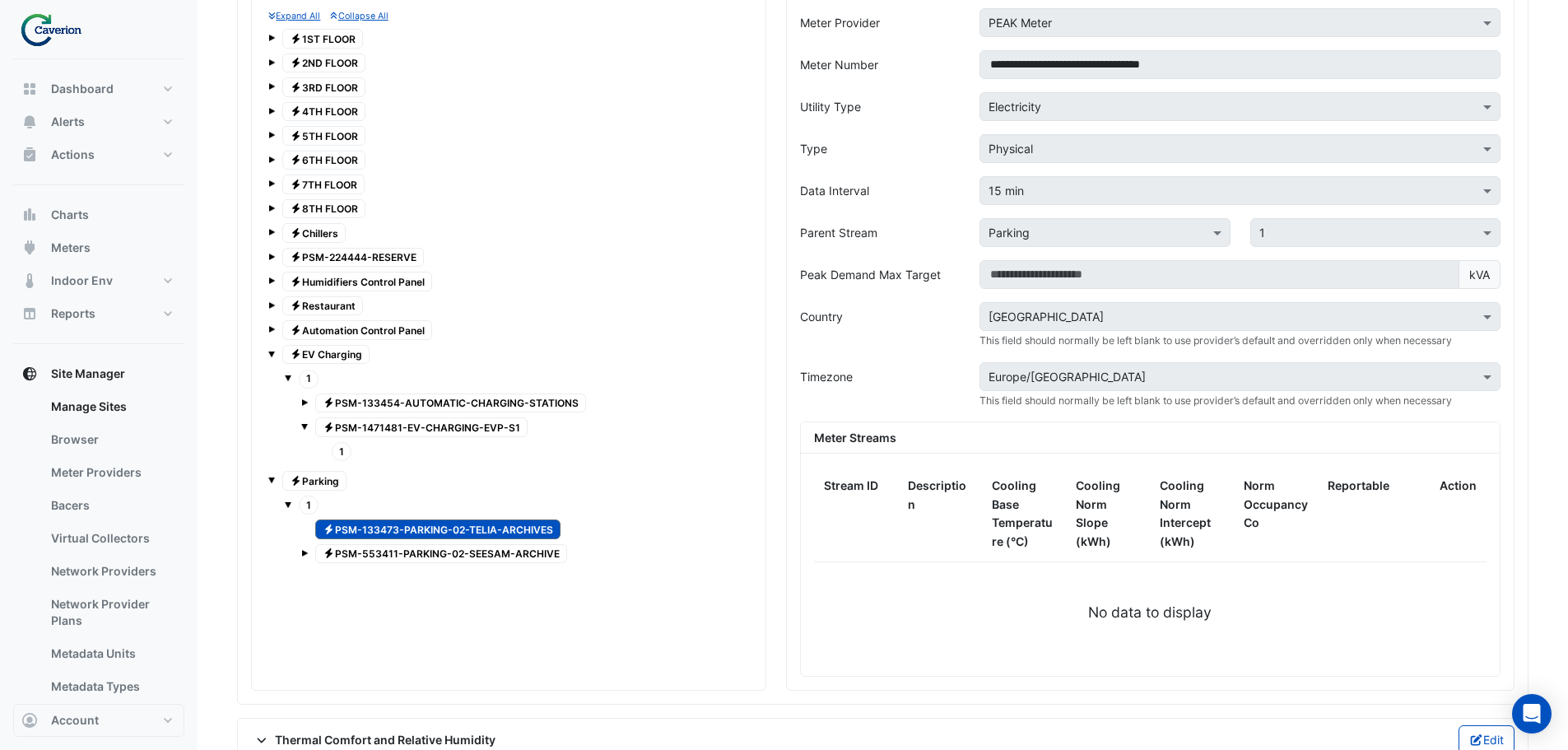
click at [304, 423] on span at bounding box center [304, 426] width 7 height 7
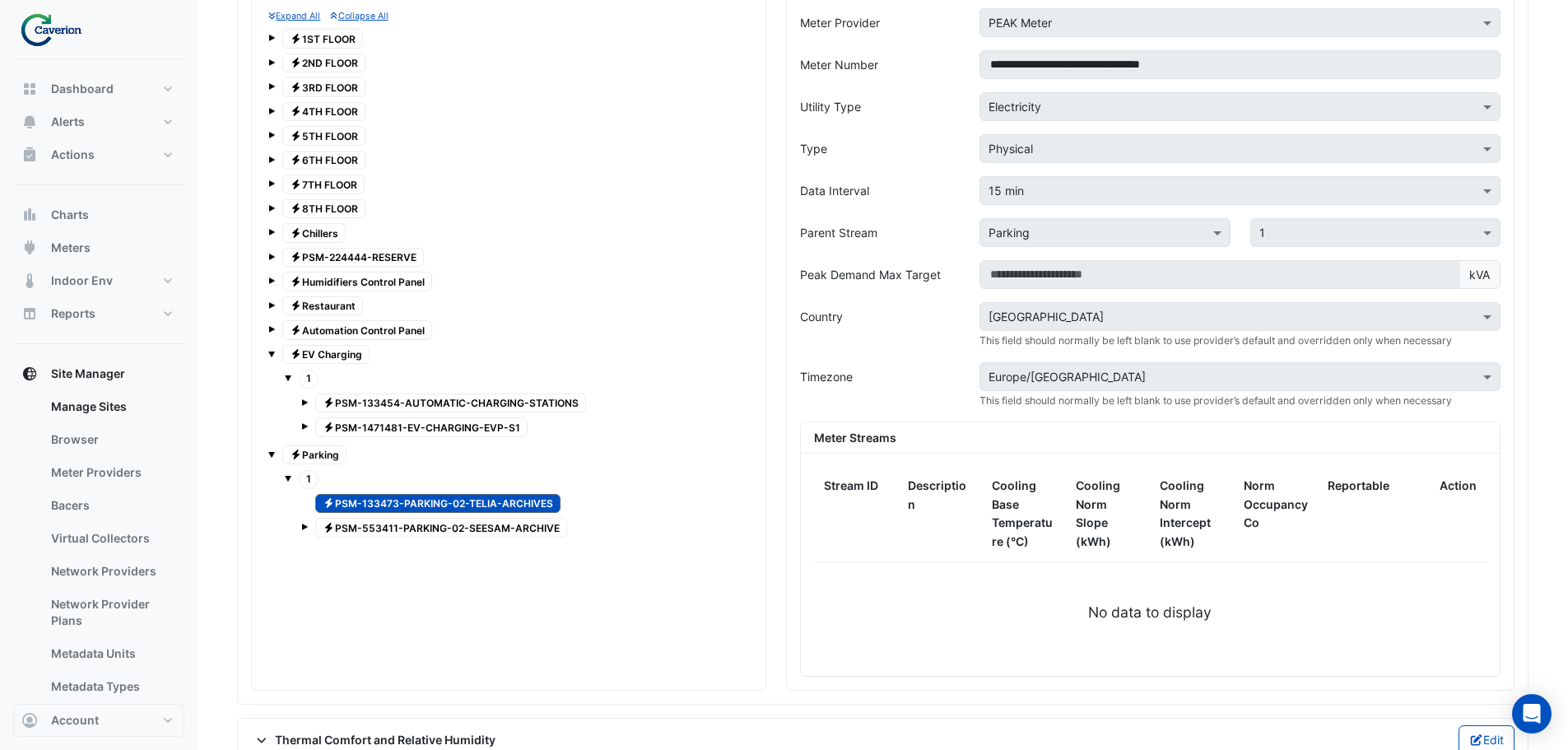
click at [297, 400] on div "Electricity PSM-133454-AUTOMATIC-CHARGING-STATIONS Electricity PSM-1471481-EV-C…" at bounding box center [517, 415] width 465 height 50
click at [300, 400] on div "Electricity PSM-133454-AUTOMATIC-CHARGING-STATIONS Electricity PSM-1471481-EV-C…" at bounding box center [517, 415] width 465 height 50
click at [303, 400] on span at bounding box center [304, 403] width 7 height 7
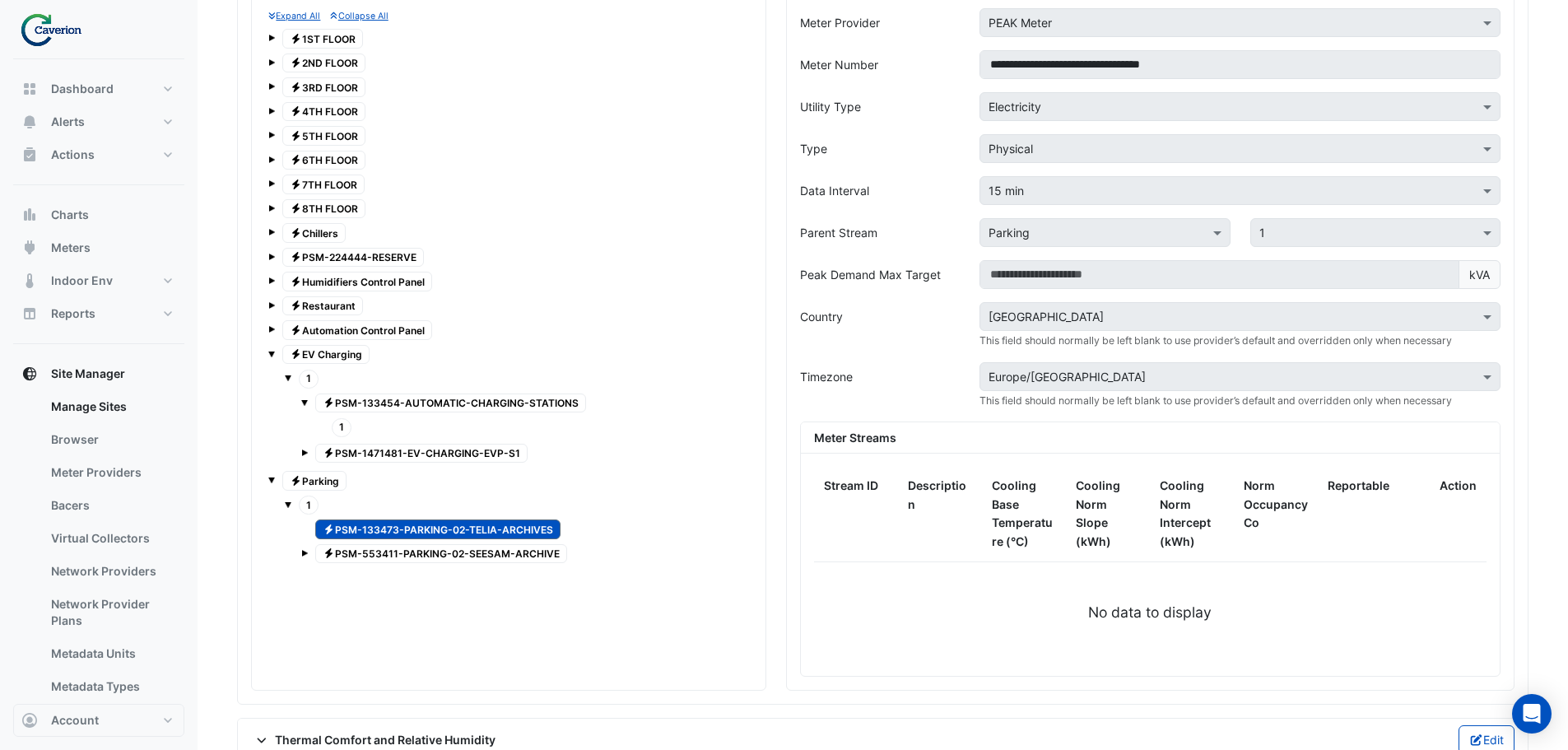
click at [306, 400] on span at bounding box center [304, 403] width 7 height 7
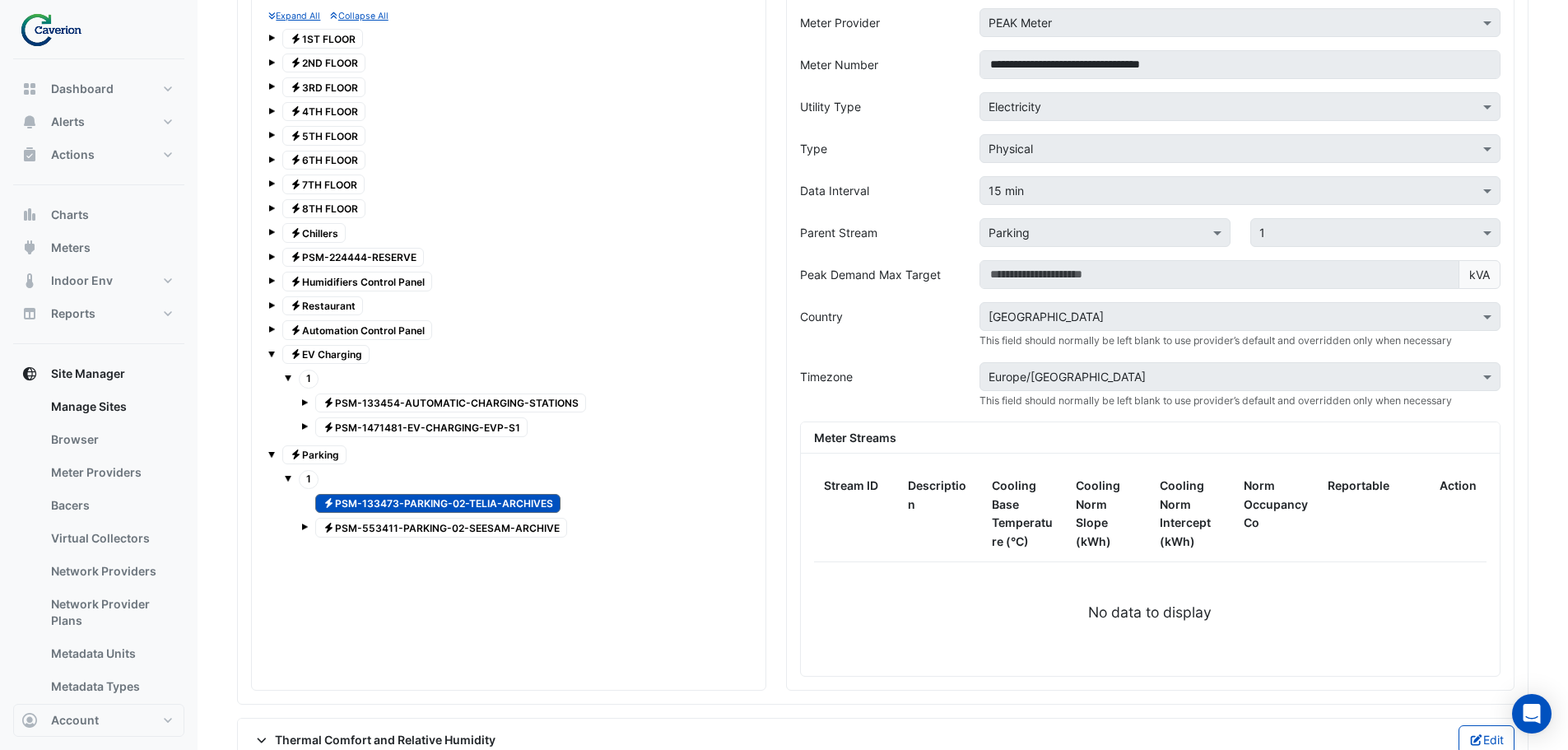
click at [286, 377] on span at bounding box center [287, 377] width 7 height 7
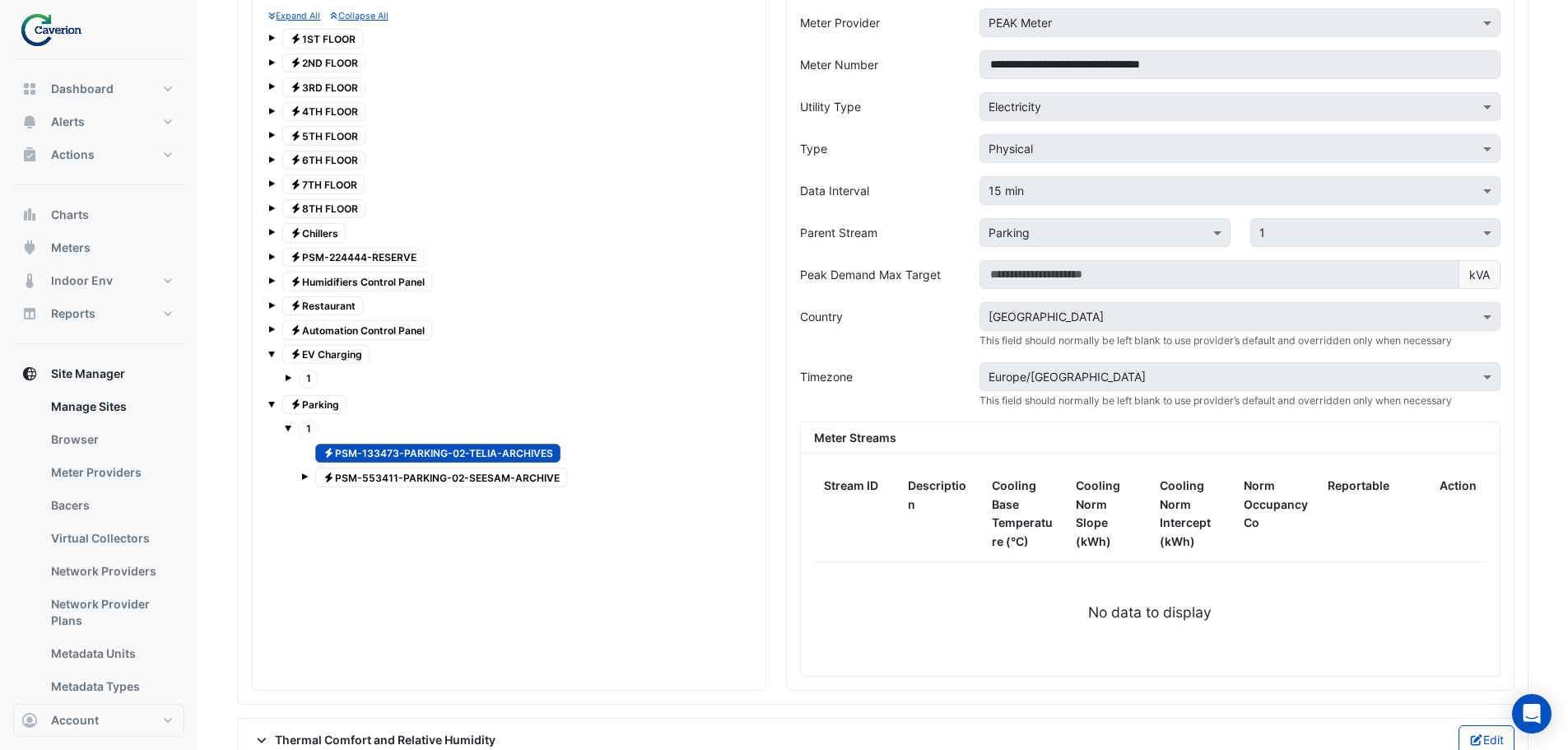
click at [379, 471] on span "Electricity PSM-553411-PARKING-02-SEESAM-ARCHIVE" at bounding box center [441, 477] width 252 height 19
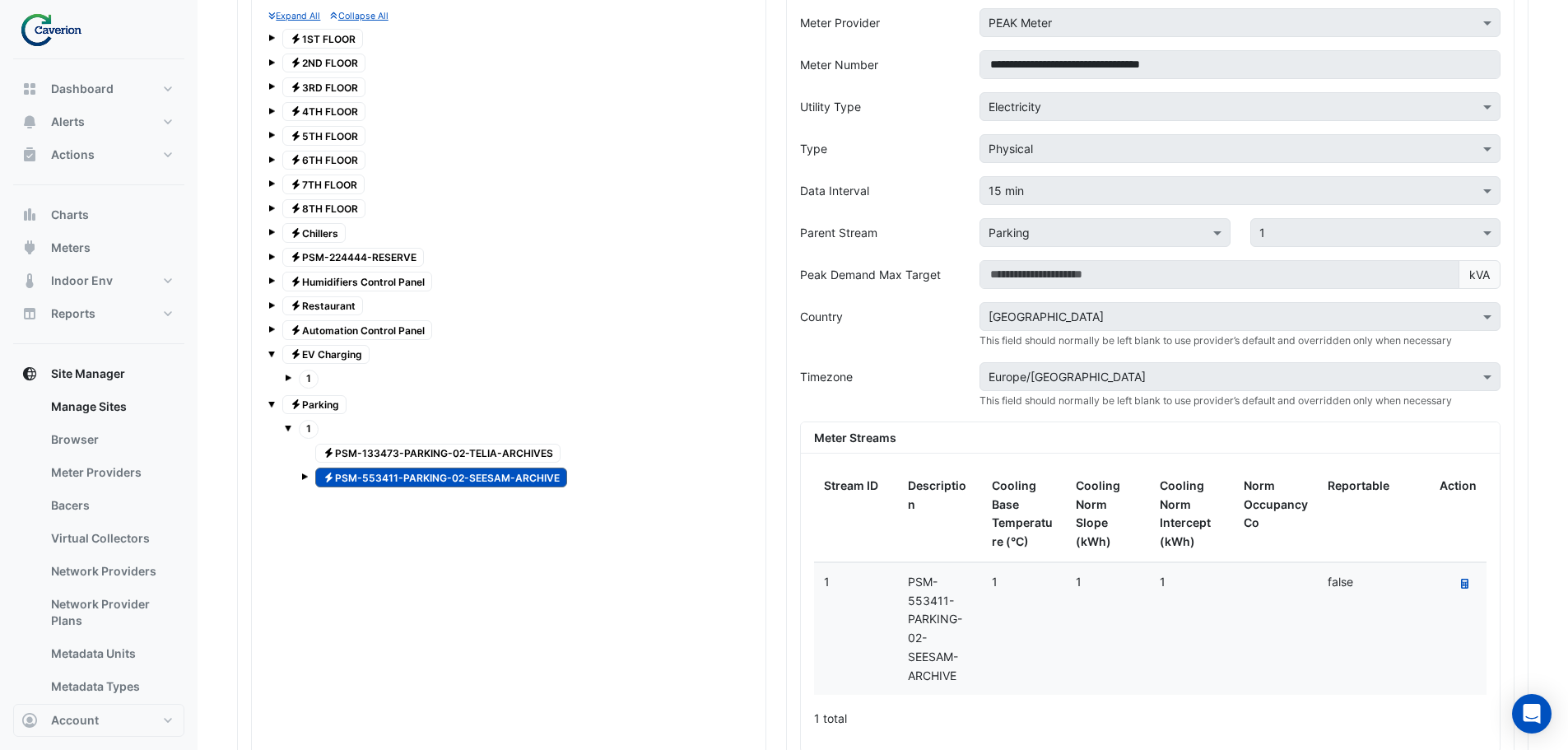
click at [392, 452] on span "Electricity PSM-133473-PARKING-02-TELIA-ARCHIVES" at bounding box center [437, 453] width 245 height 19
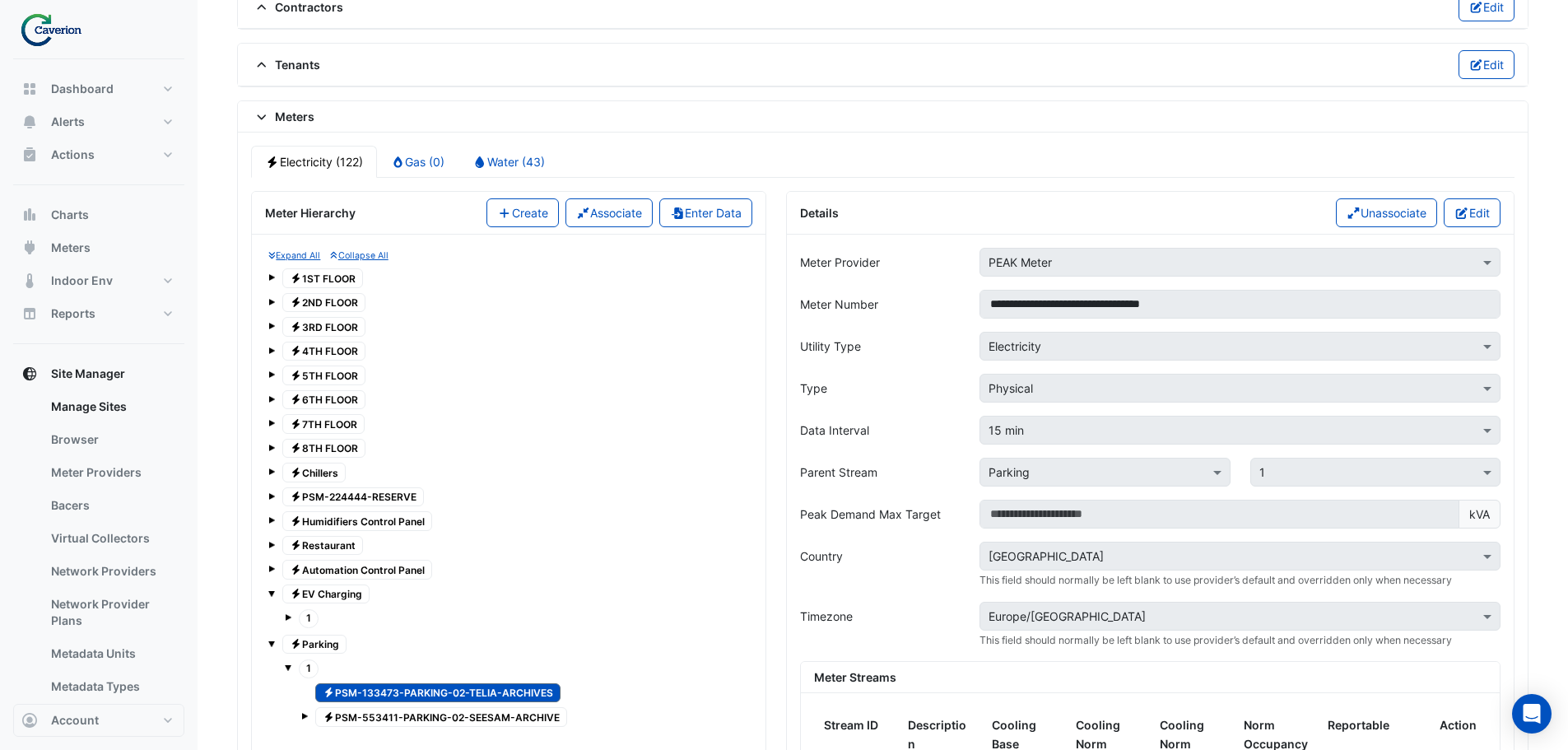
scroll to position [1203, 0]
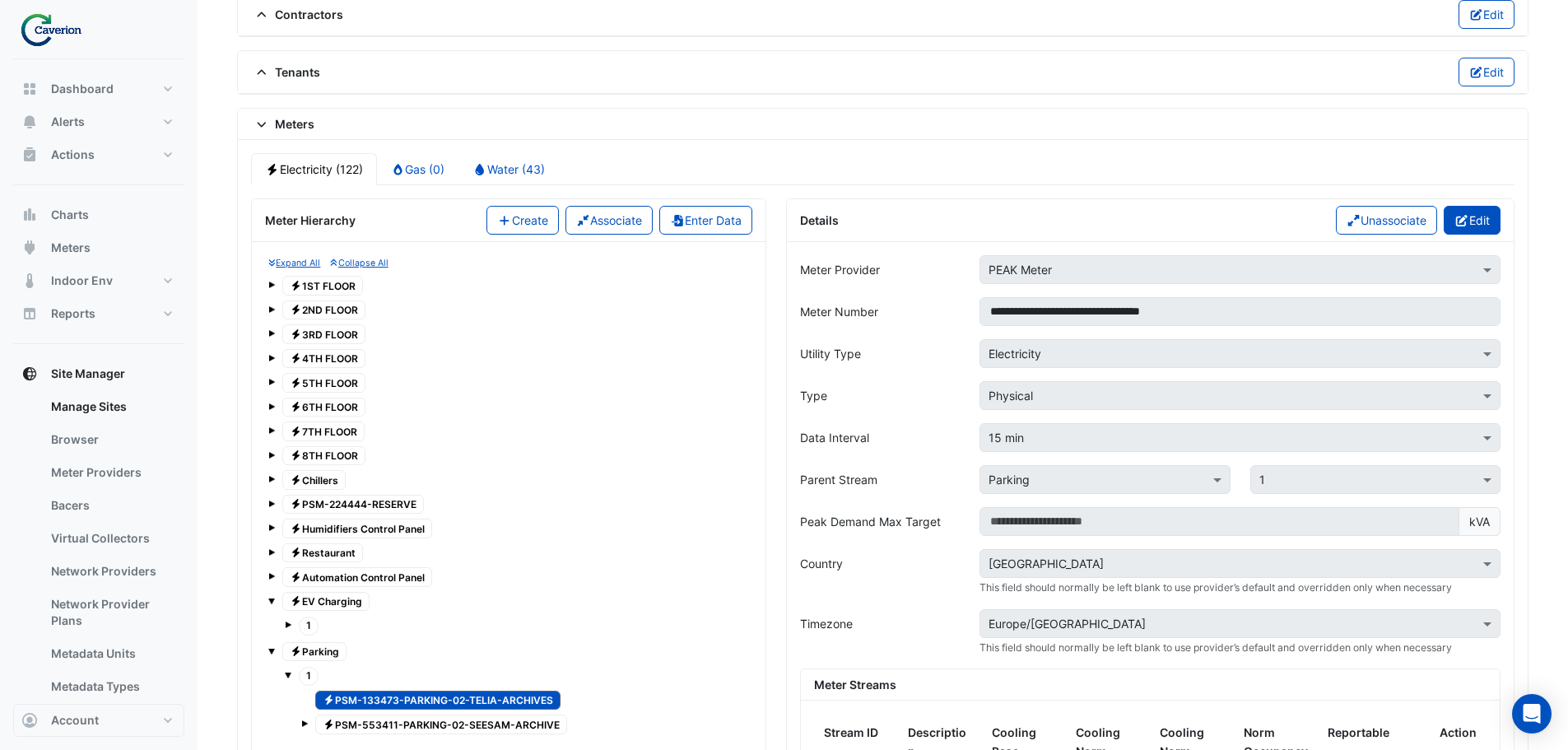
click at [1473, 221] on button "Edit" at bounding box center [1472, 221] width 57 height 29
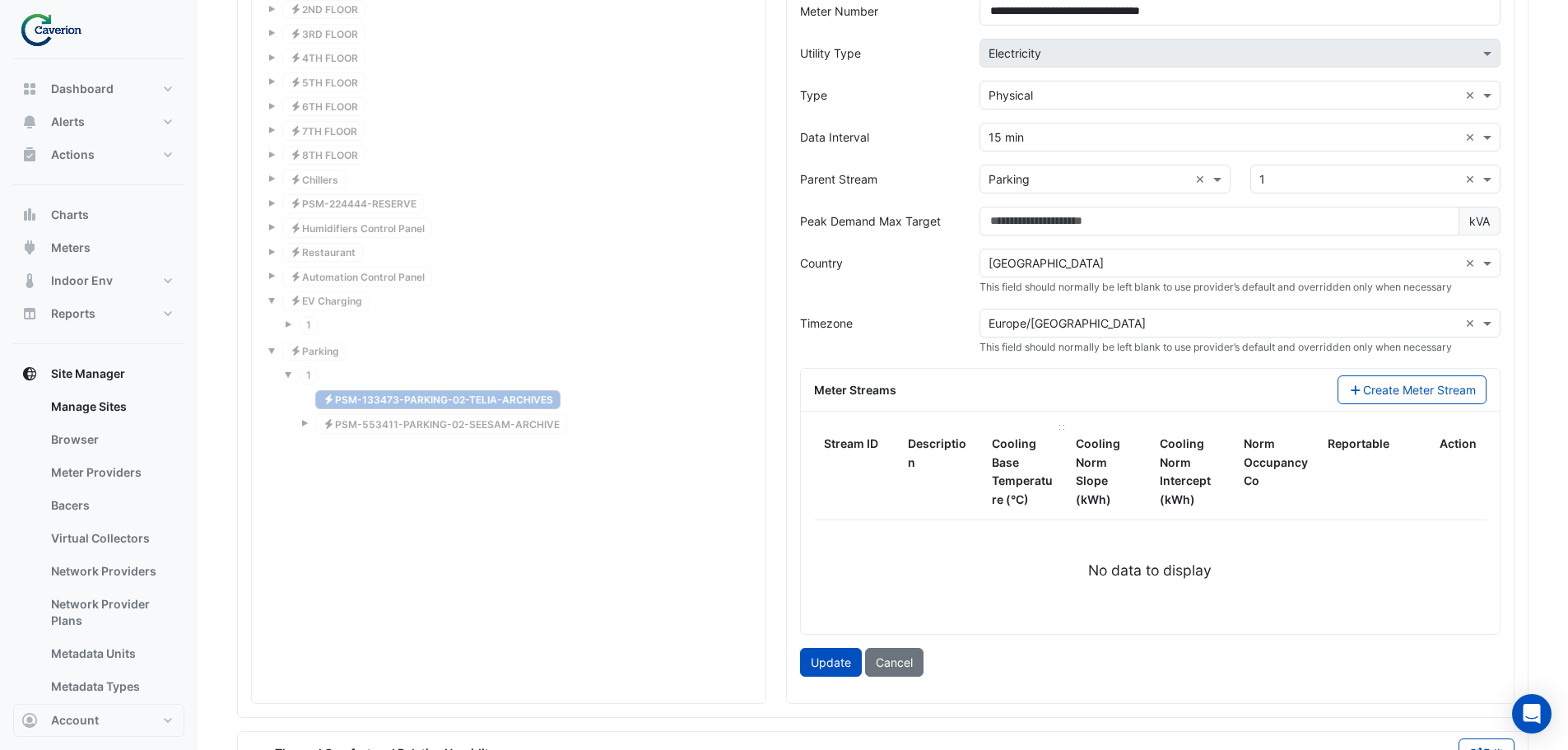
scroll to position [1532, 0]
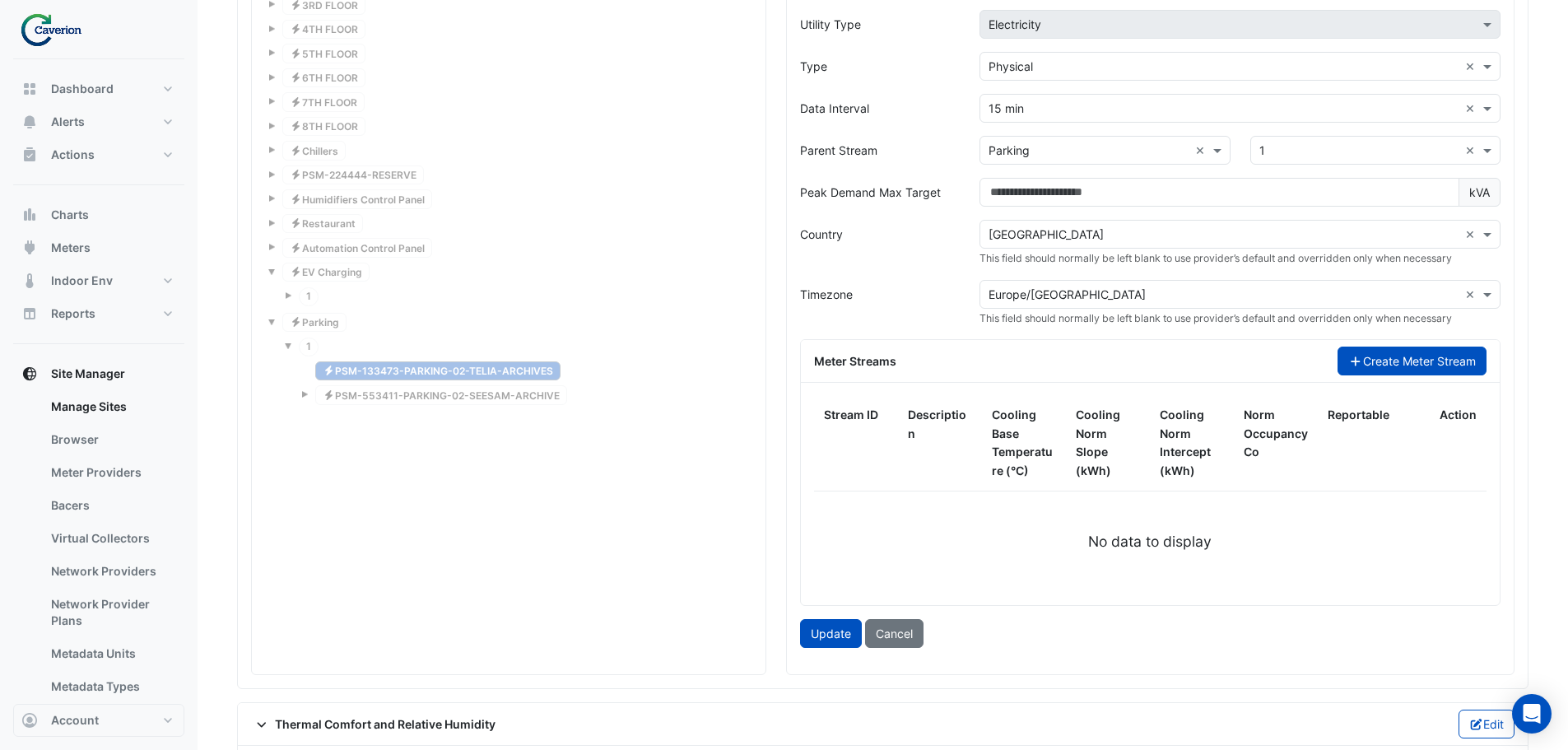
click at [1359, 356] on button "Create Meter Stream" at bounding box center [1412, 361] width 149 height 29
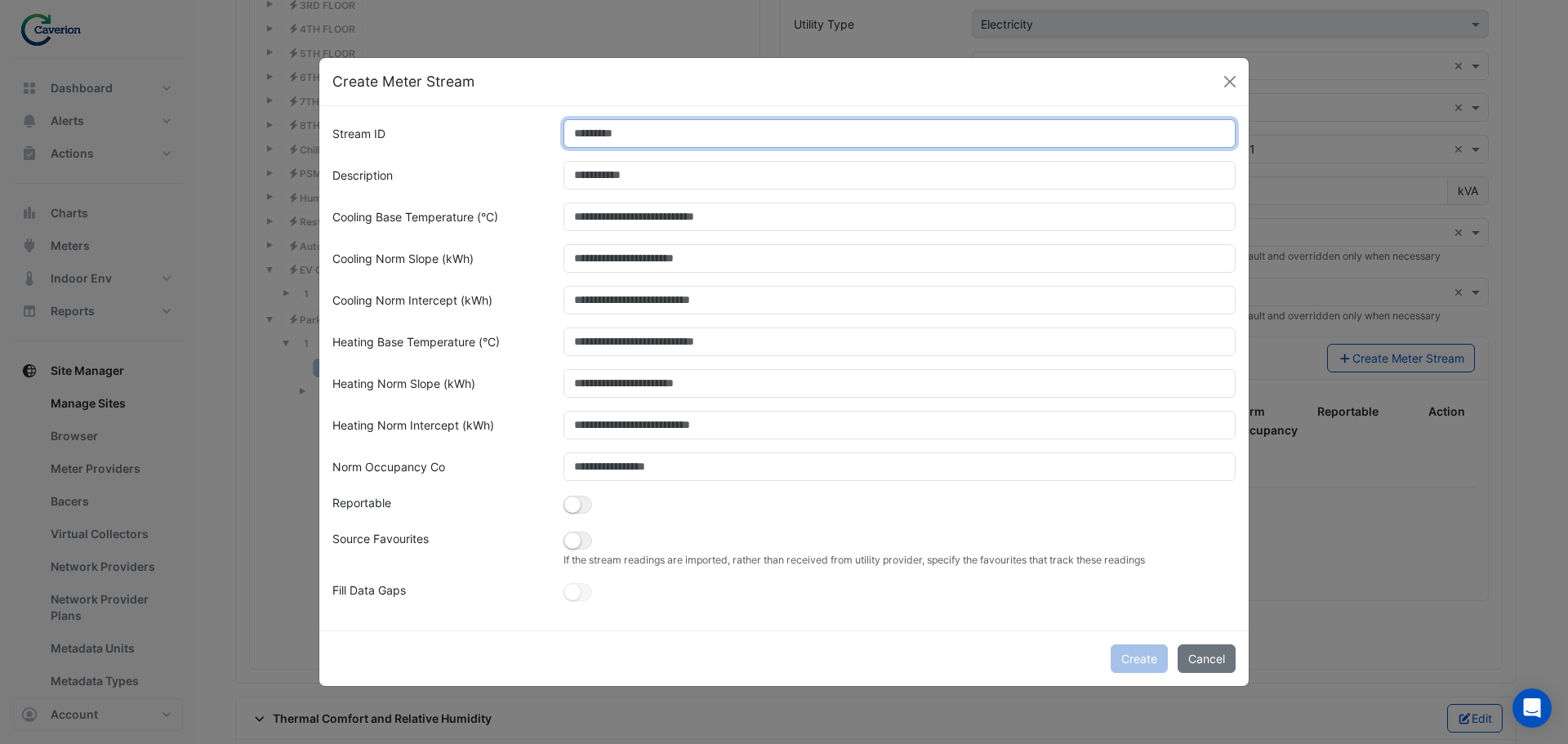
click at [591, 145] on input "Stream ID" at bounding box center [900, 133] width 673 height 29
type input "*"
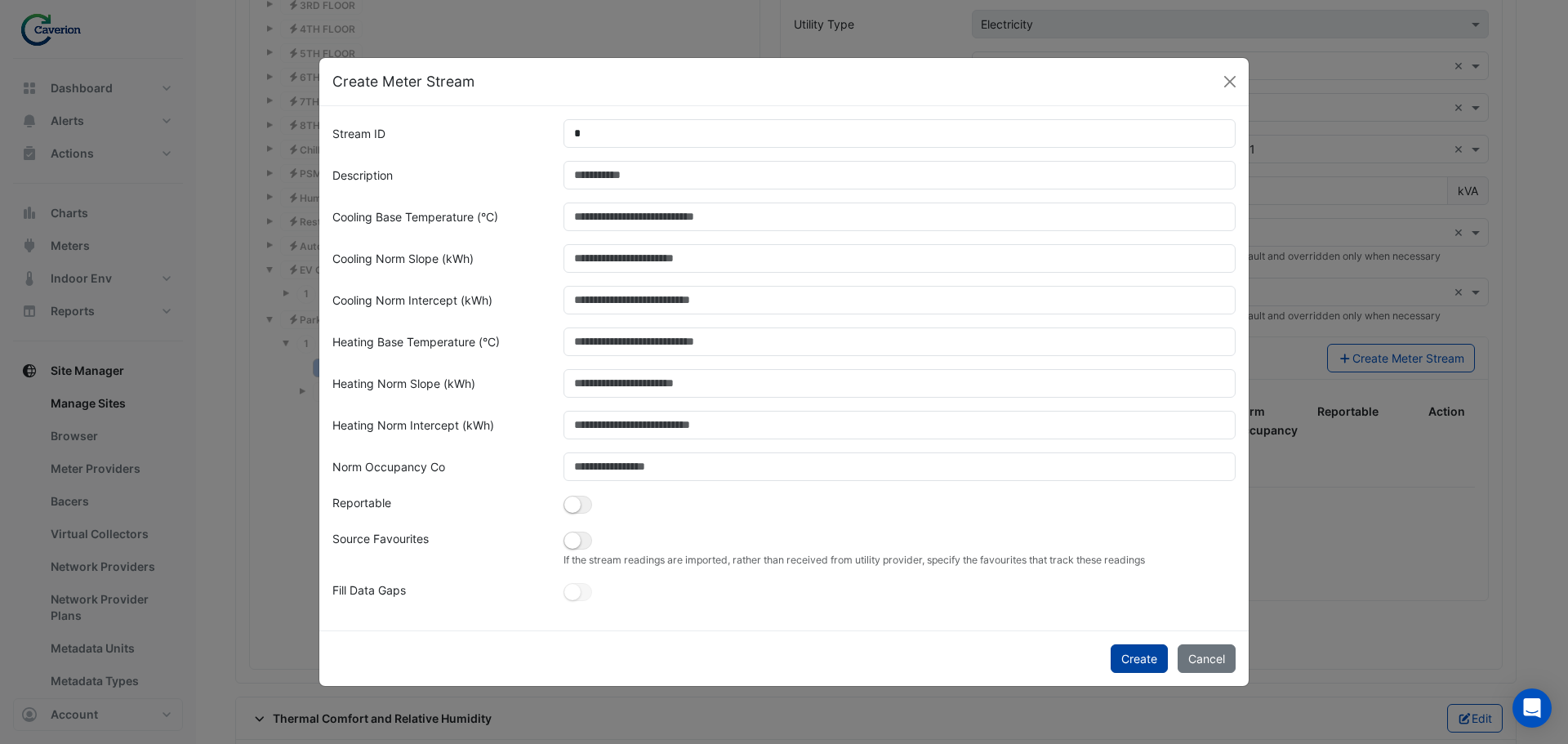
click at [1128, 651] on button "Create" at bounding box center [1140, 659] width 58 height 29
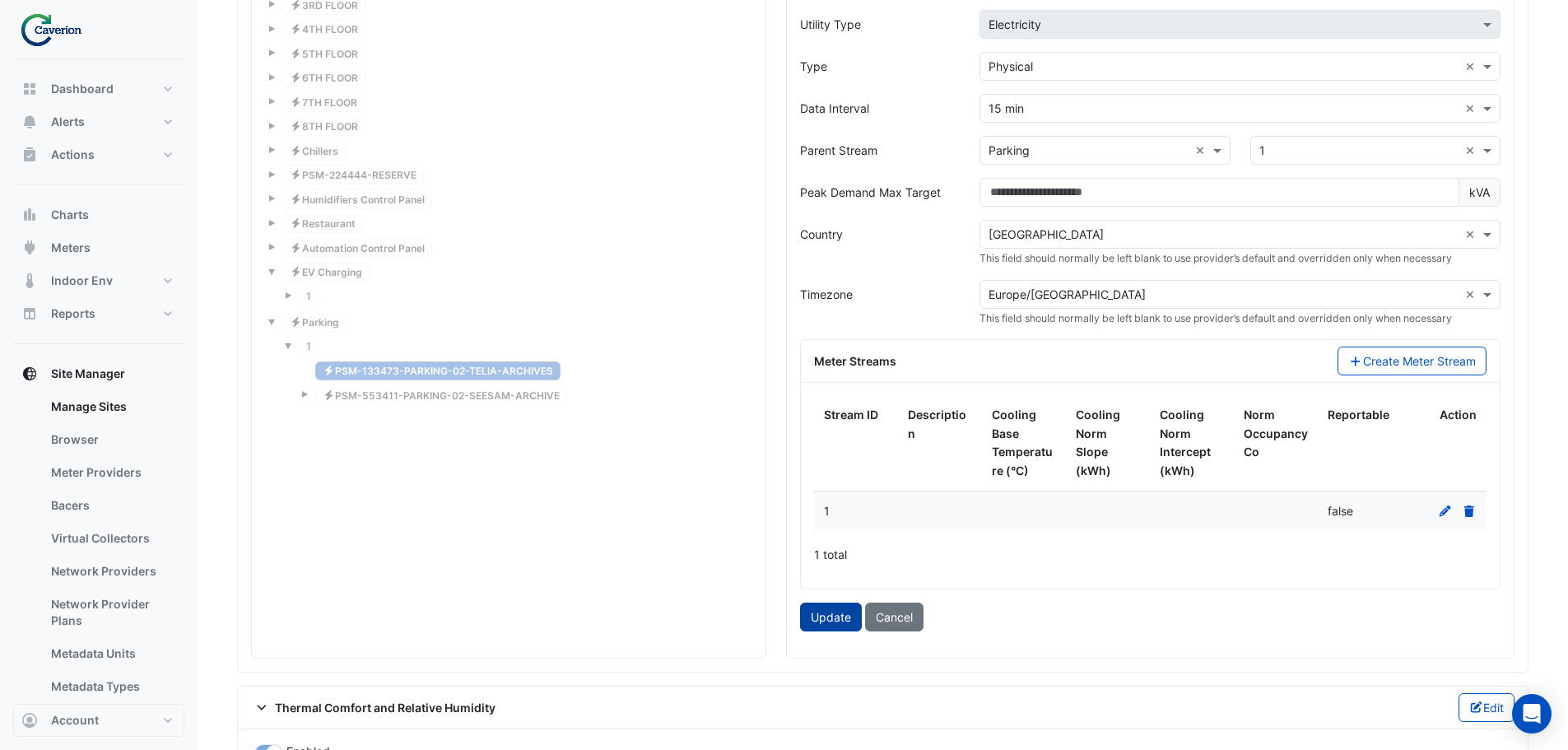
click at [829, 612] on button "Update" at bounding box center [831, 617] width 62 height 29
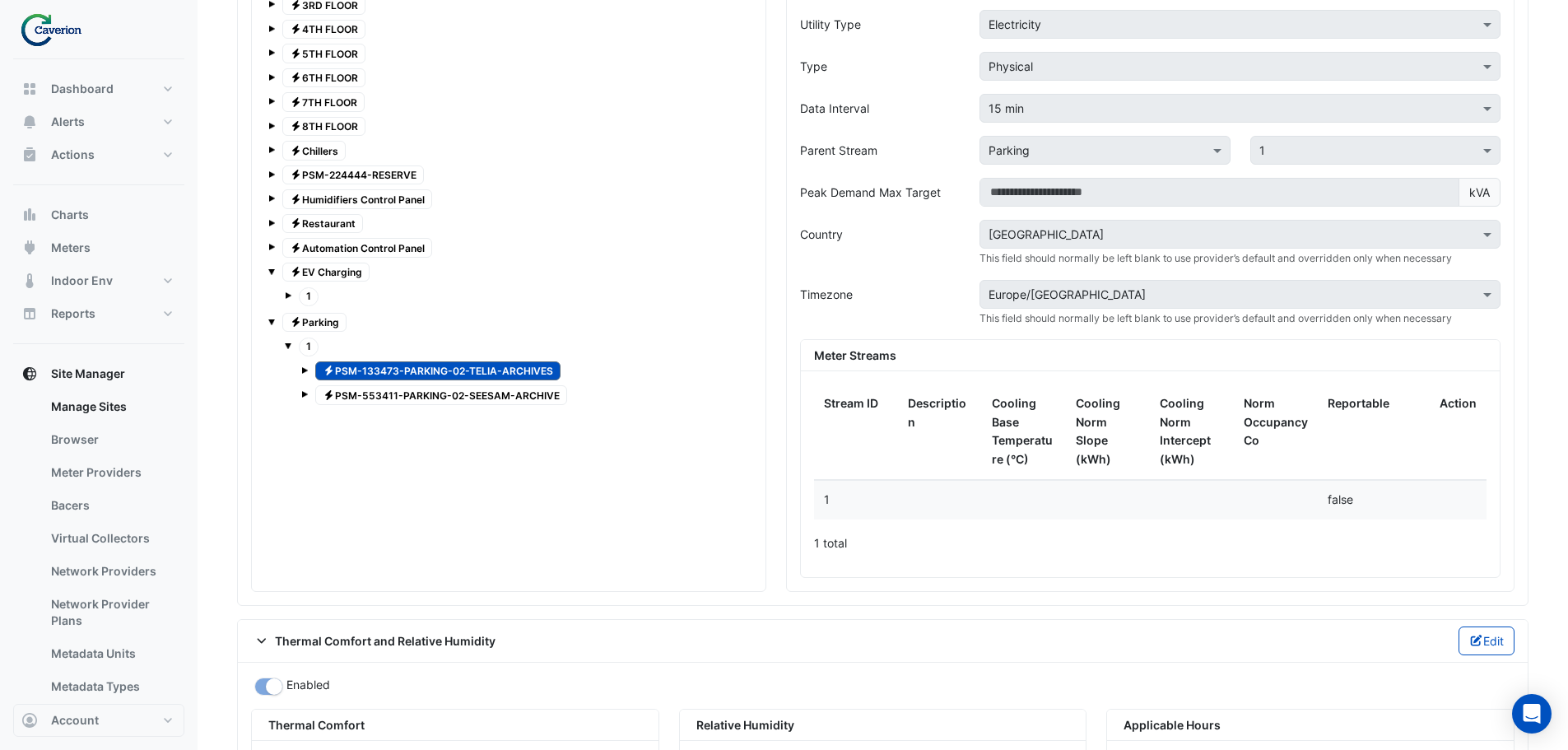
click at [269, 322] on span at bounding box center [271, 321] width 7 height 7
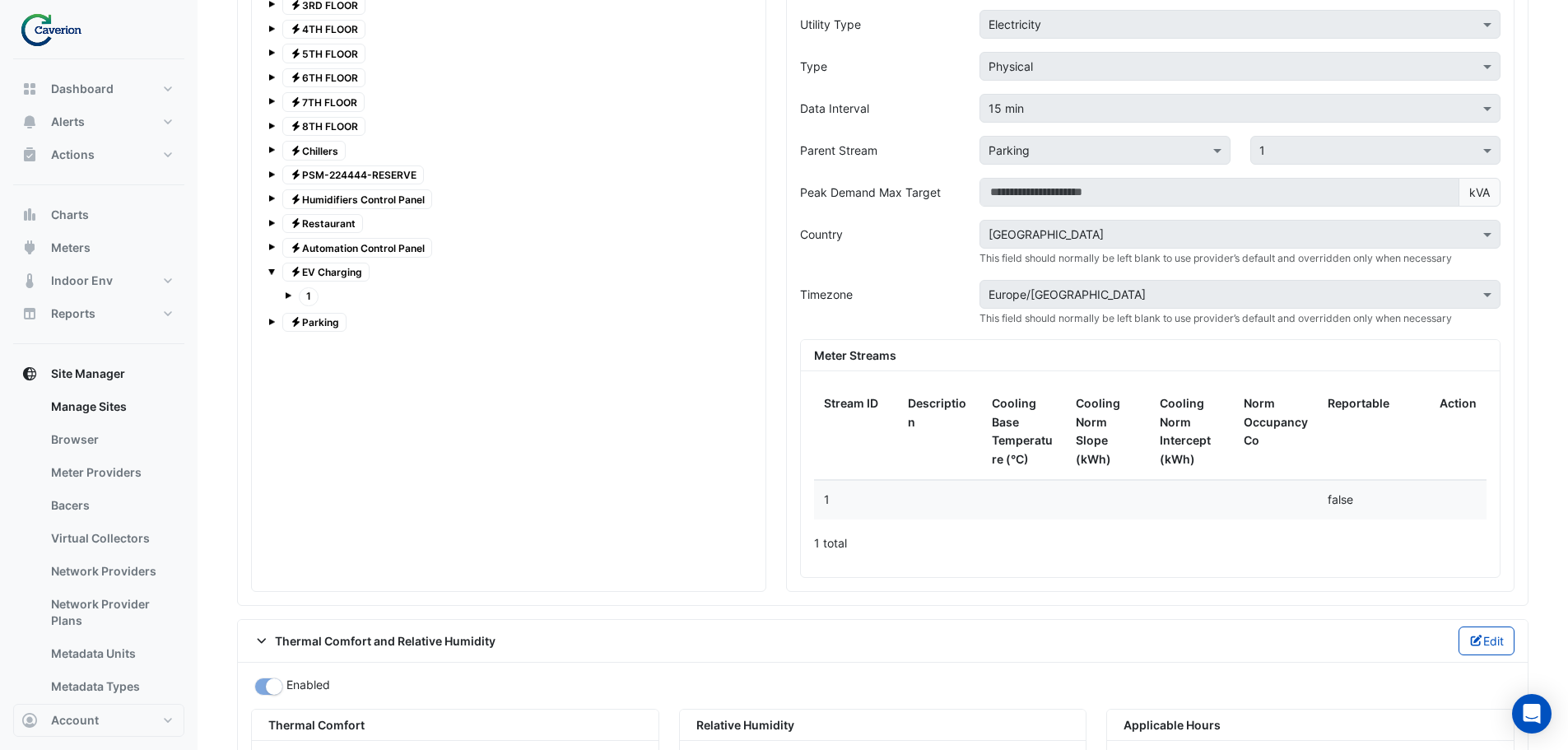
click at [267, 273] on div "Expand All Collapse All Electricity 1ST FLOOR Electricity 2ND FLOOR Electricity…" at bounding box center [509, 130] width 488 height 409
click at [273, 271] on span at bounding box center [271, 271] width 7 height 7
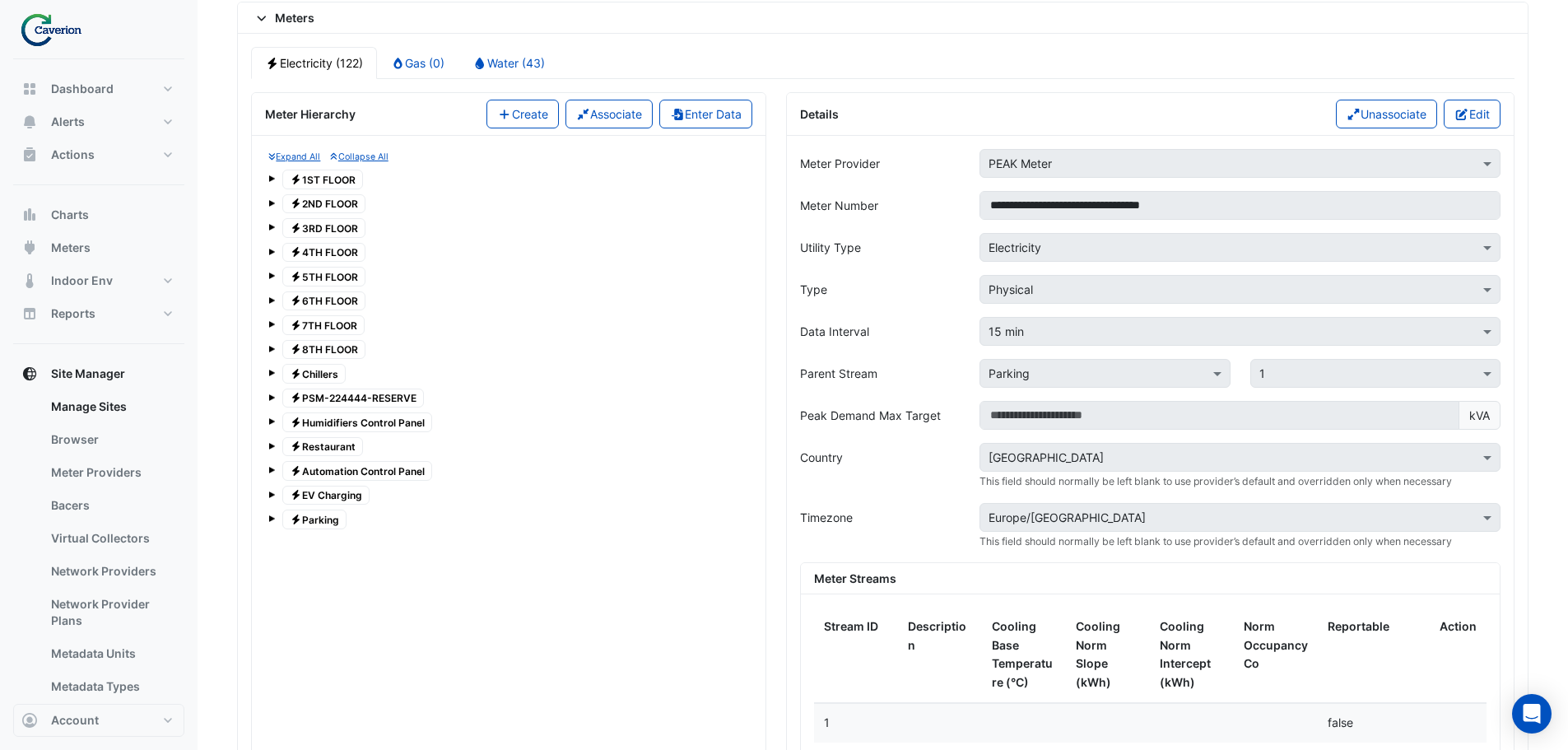
scroll to position [1285, 0]
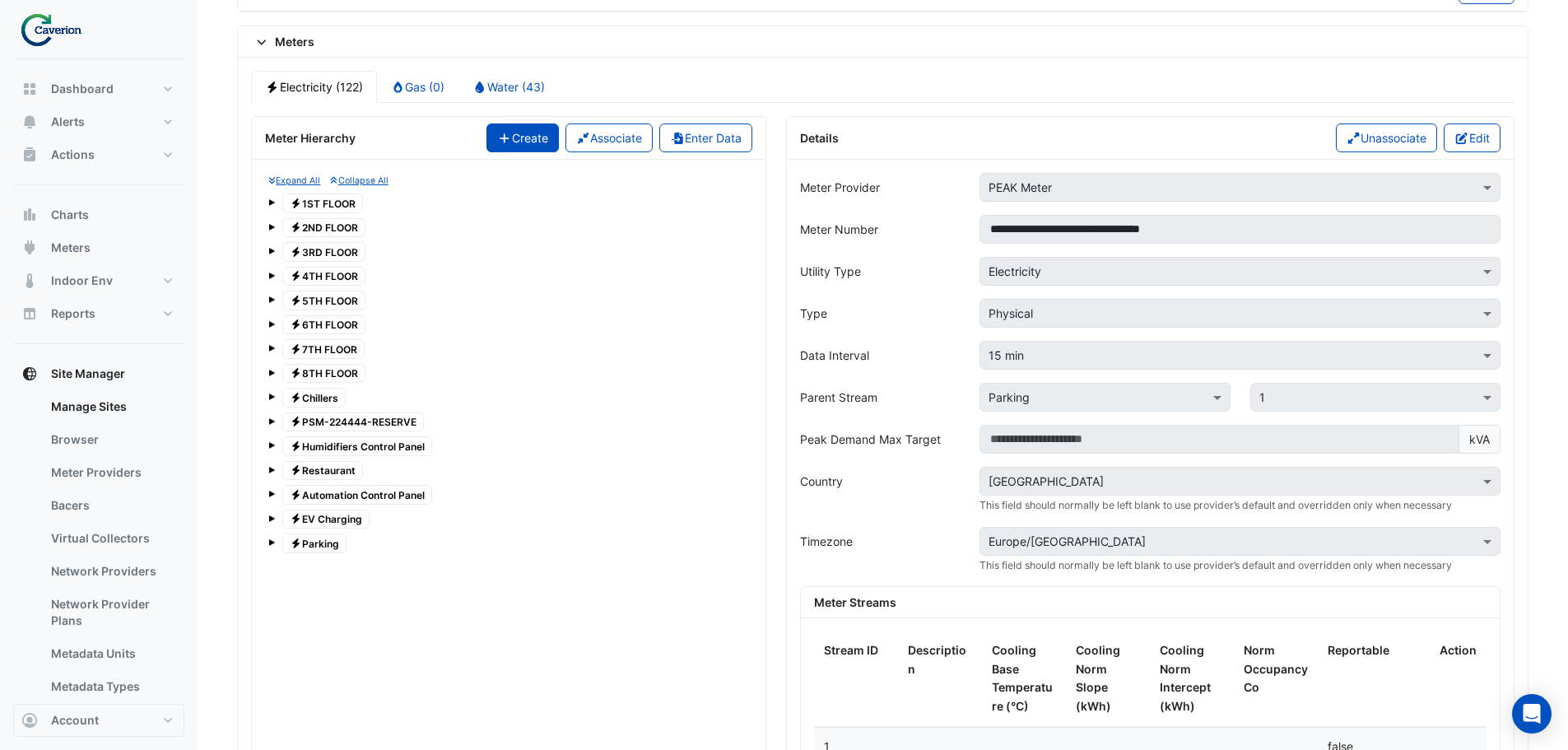
click at [503, 133] on button "Create" at bounding box center [523, 138] width 73 height 29
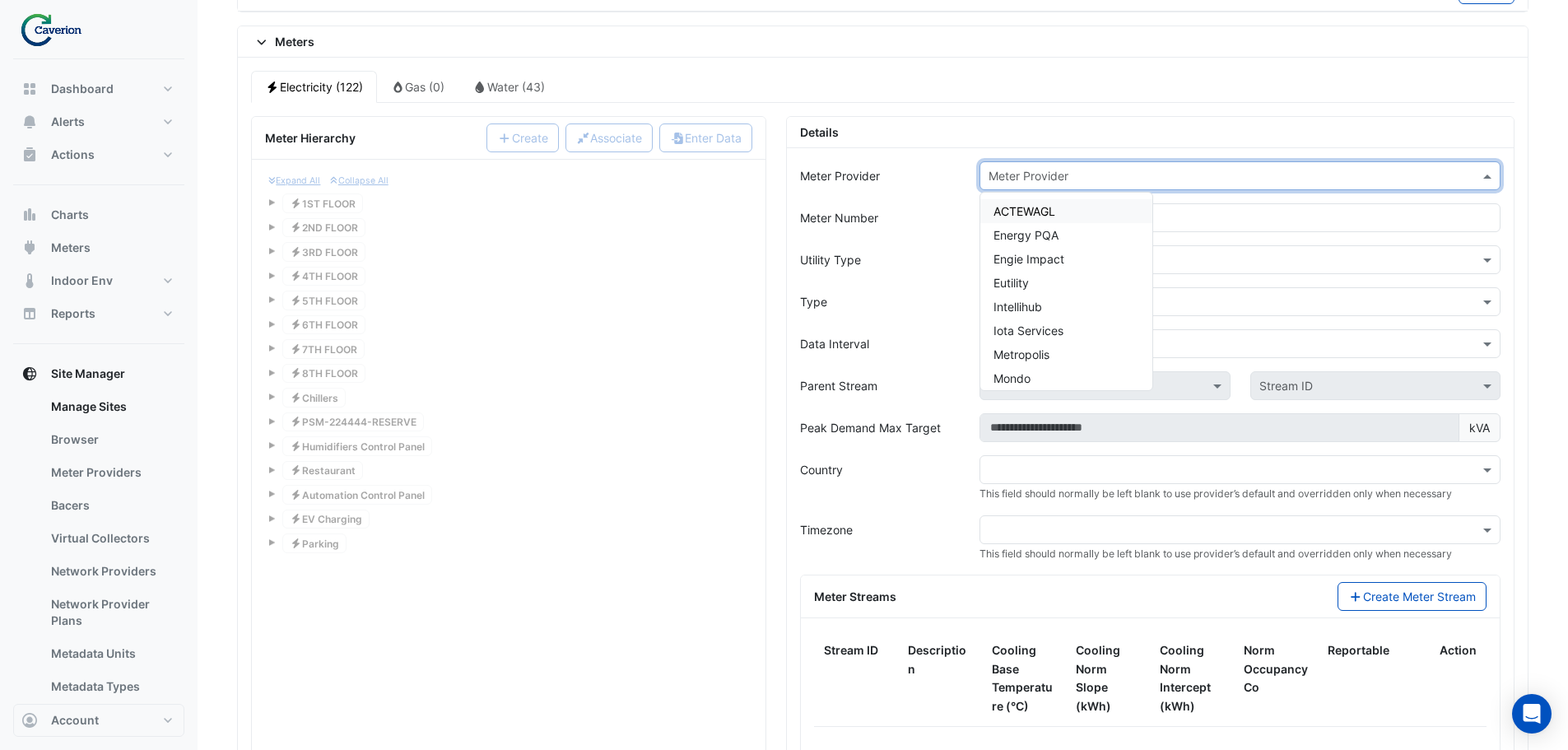
click at [1088, 173] on input "text" at bounding box center [1223, 177] width 470 height 17
type input "****"
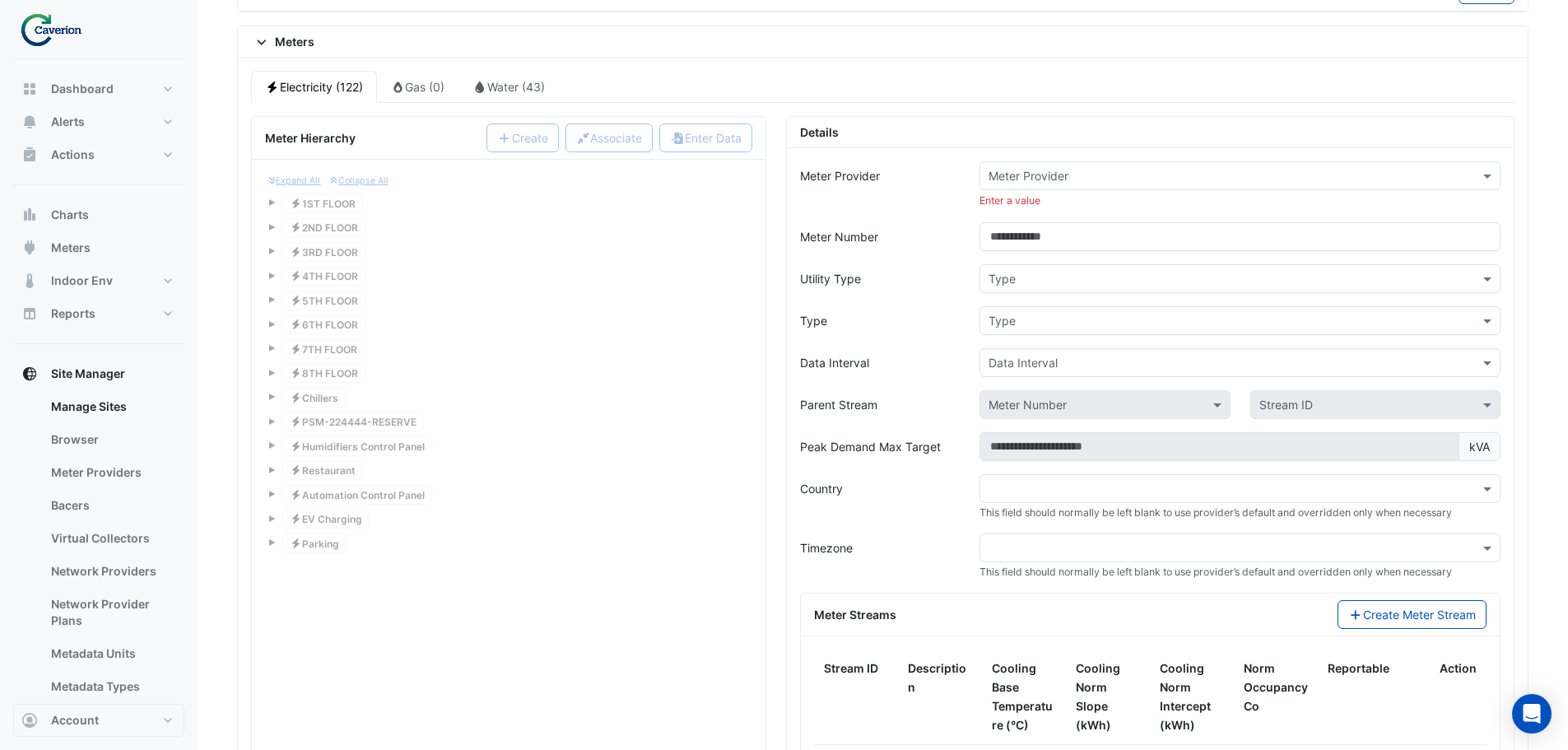
click at [606, 293] on div "Expand All Collapse All Electricity 1ST FLOOR Electricity 2ND FLOOR Electricity…" at bounding box center [509, 365] width 488 height 383
click at [586, 521] on div "Expand All Collapse All Electricity 1ST FLOOR Electricity 2ND FLOOR Electricity…" at bounding box center [509, 365] width 488 height 383
click at [465, 599] on div "Expand All Collapse All Electricity 1ST FLOOR Electricity 2ND FLOOR Electricity…" at bounding box center [508, 544] width 514 height 768
click at [509, 629] on div "Expand All Collapse All Electricity 1ST FLOOR Electricity 2ND FLOOR Electricity…" at bounding box center [508, 544] width 514 height 768
click at [565, 586] on div "Expand All Collapse All Electricity 1ST FLOOR Electricity 2ND FLOOR Electricity…" at bounding box center [508, 544] width 514 height 768
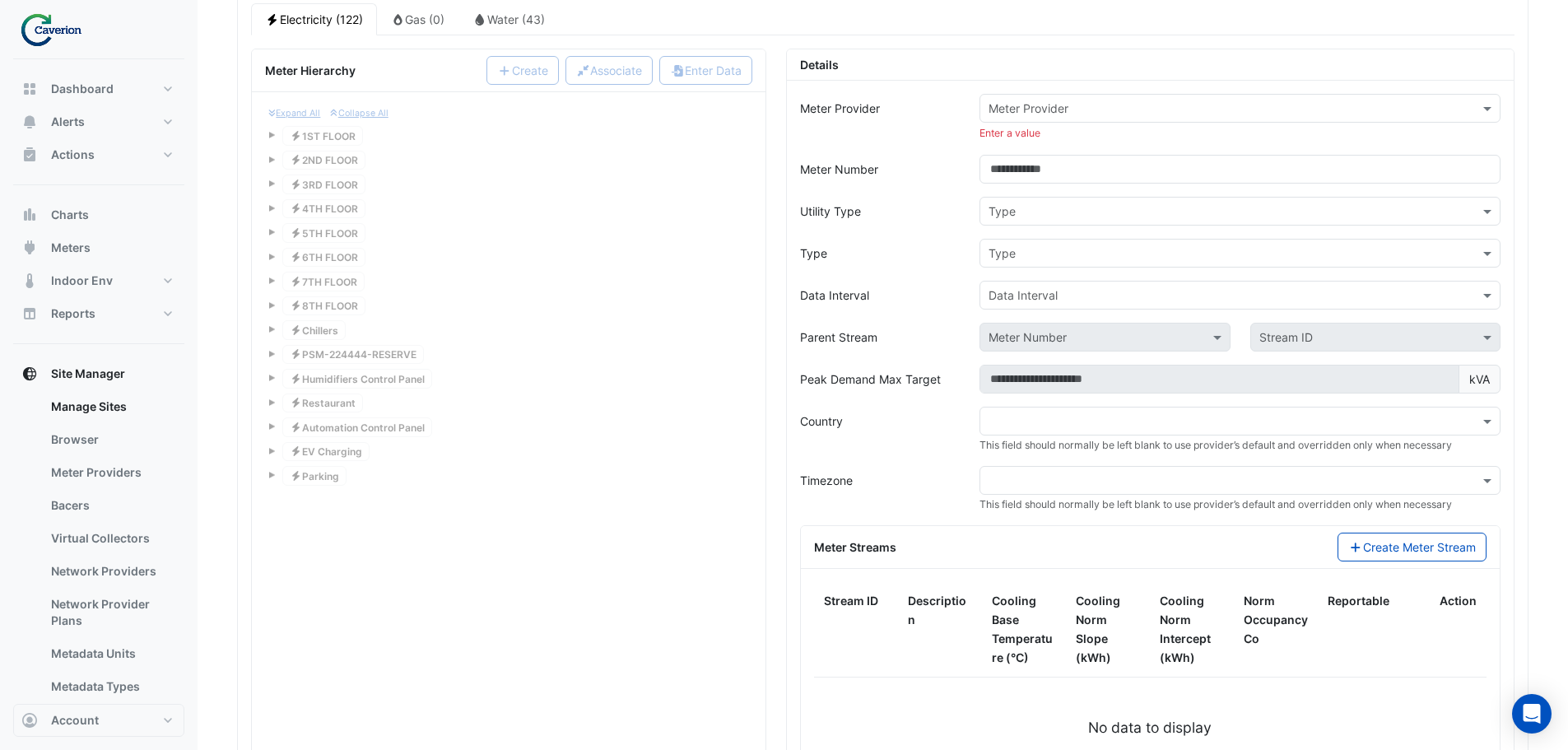
scroll to position [1532, 0]
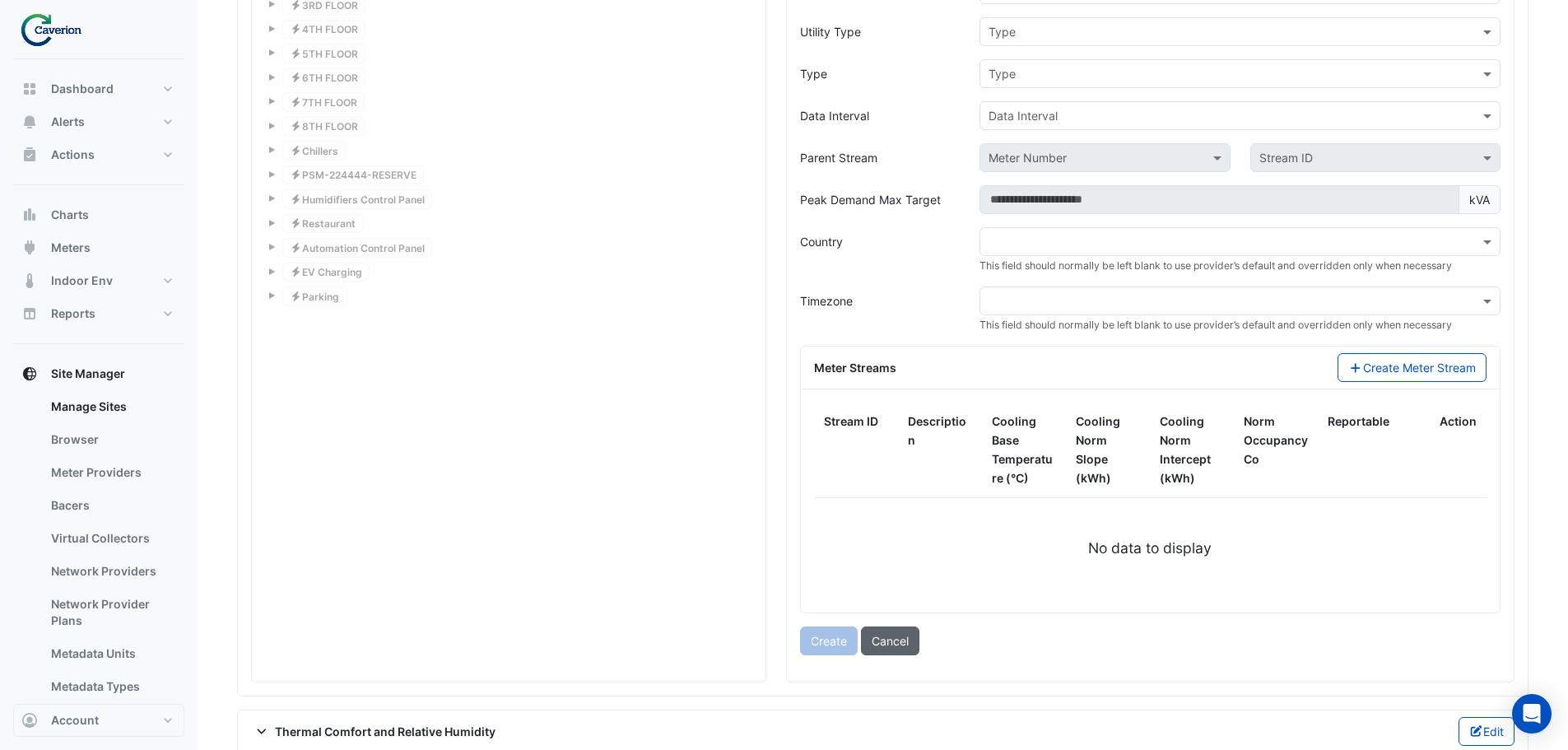
click at [892, 635] on button "Cancel" at bounding box center [890, 641] width 58 height 29
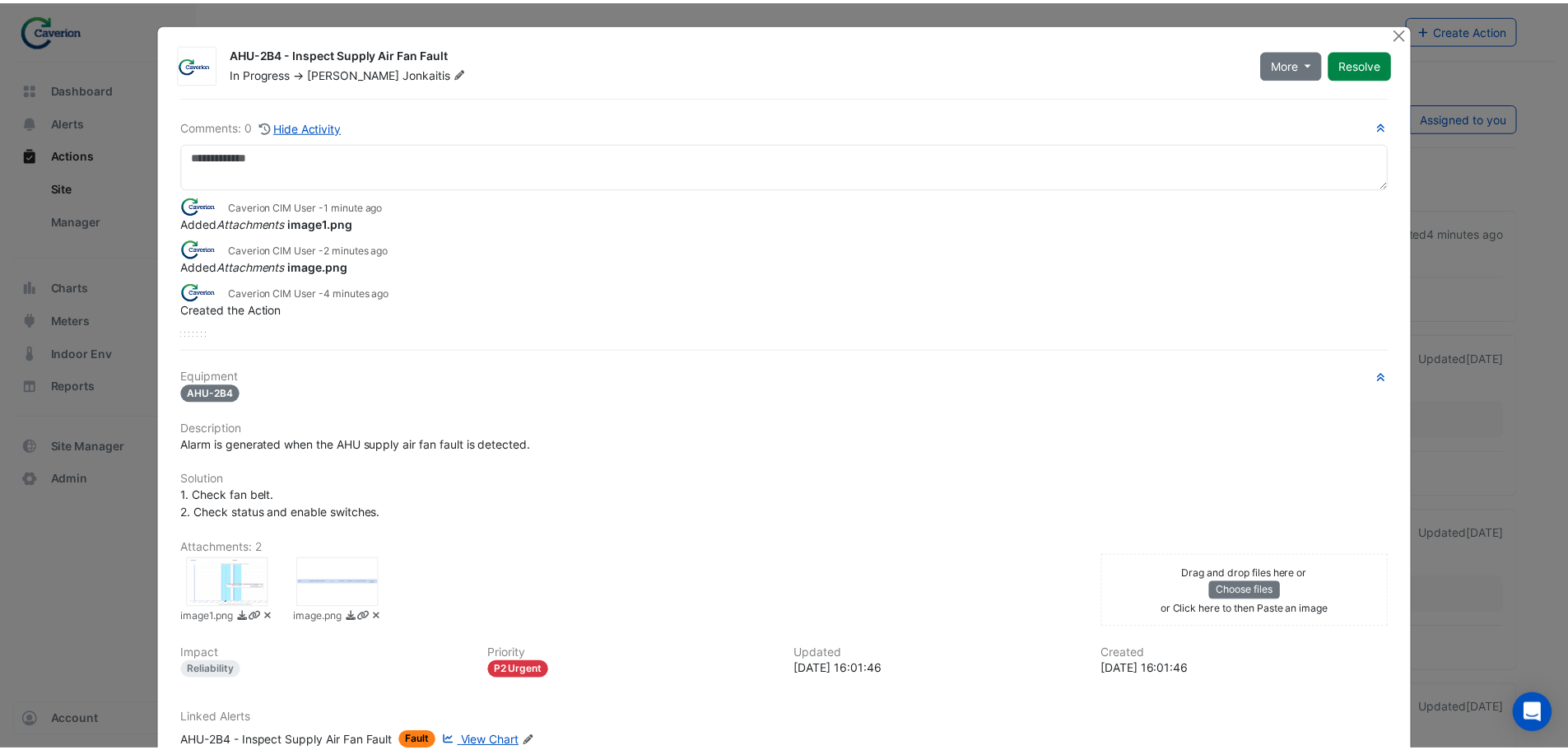
scroll to position [82, 0]
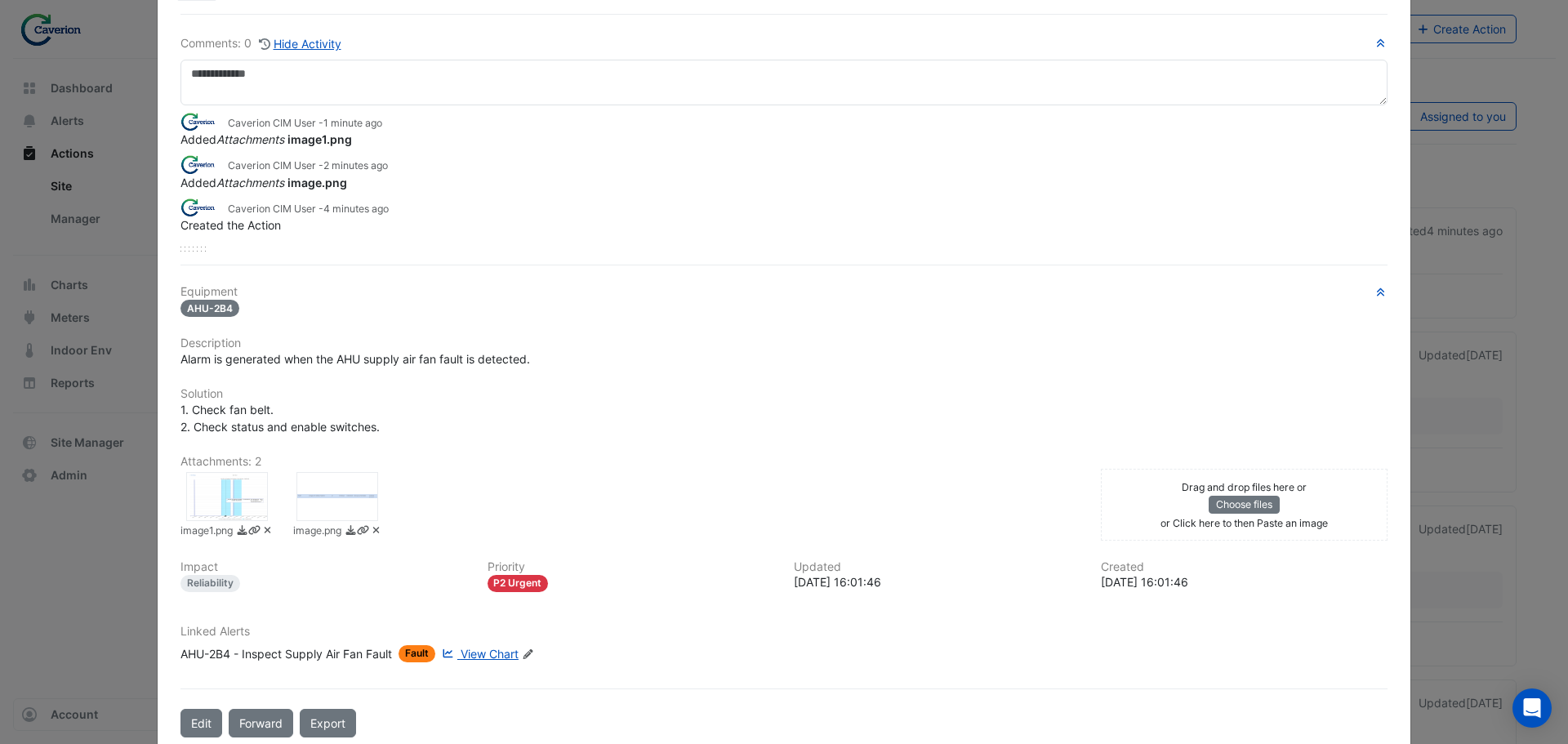
click at [210, 498] on div at bounding box center [227, 496] width 82 height 49
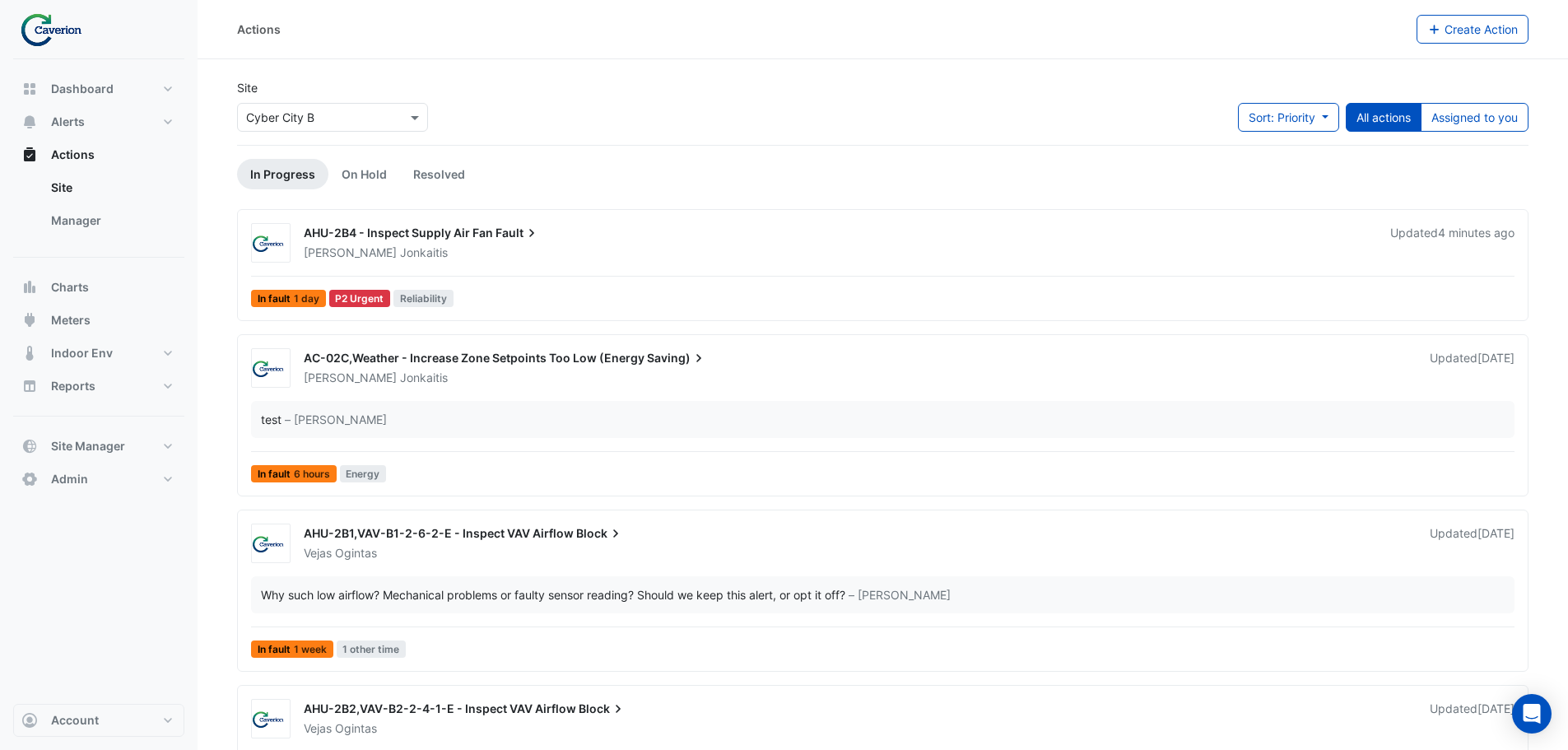
click at [421, 237] on span "AHU-2B4 - Inspect Supply Air Fan" at bounding box center [399, 232] width 190 height 14
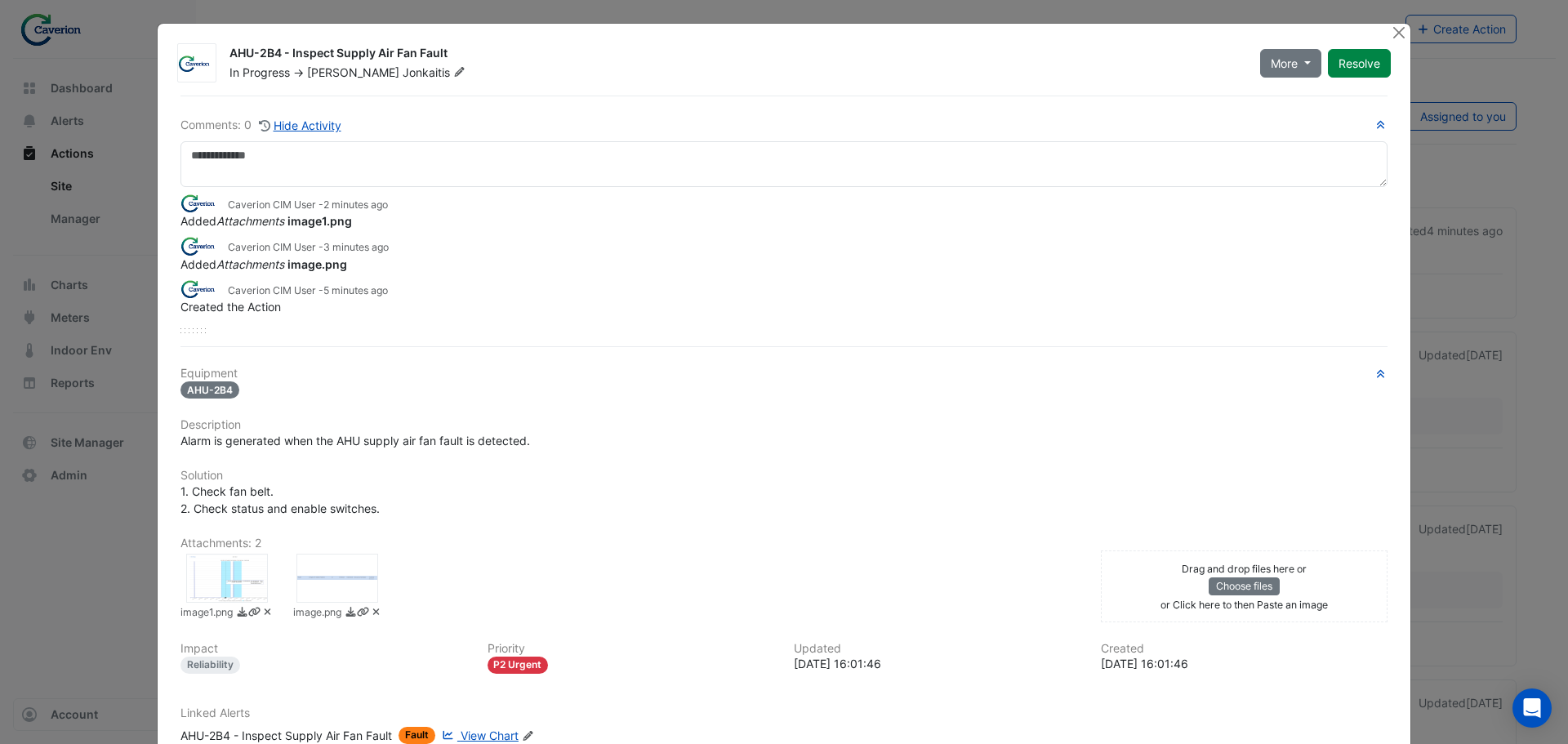
click at [349, 567] on div at bounding box center [337, 578] width 82 height 49
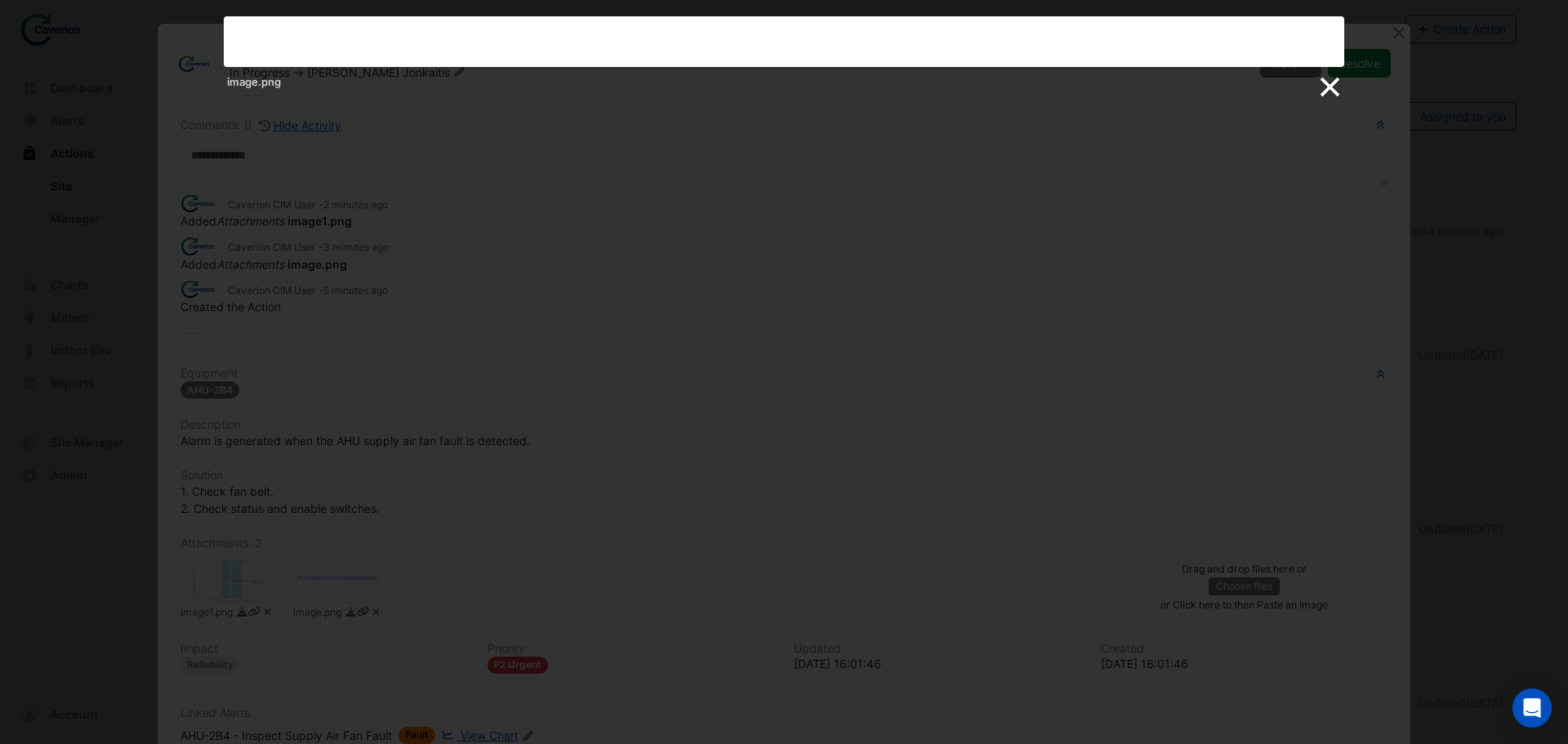
click at [1324, 89] on link at bounding box center [1329, 87] width 25 height 25
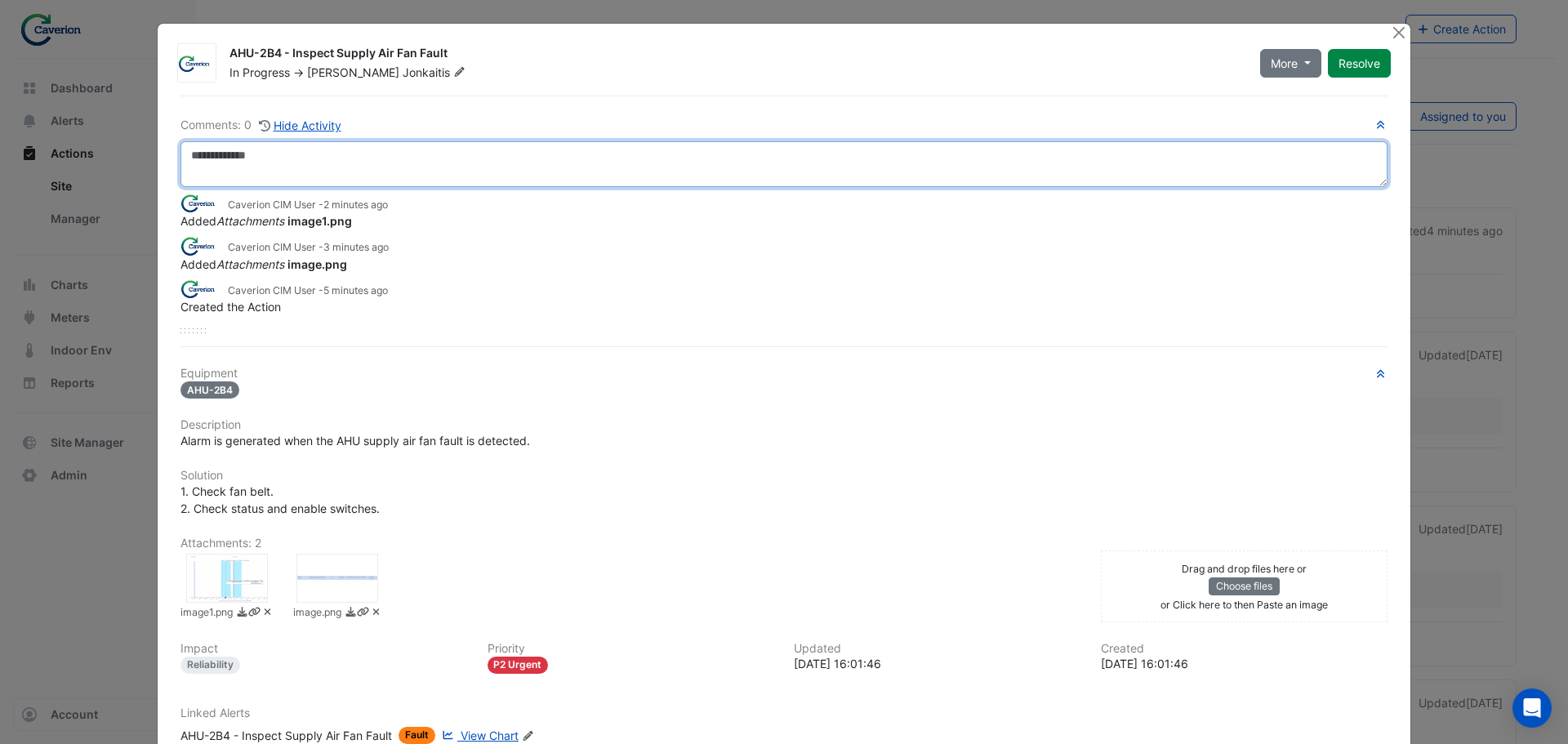
click at [278, 163] on textarea at bounding box center [784, 164] width 1207 height 46
click at [227, 164] on textarea at bounding box center [784, 164] width 1207 height 46
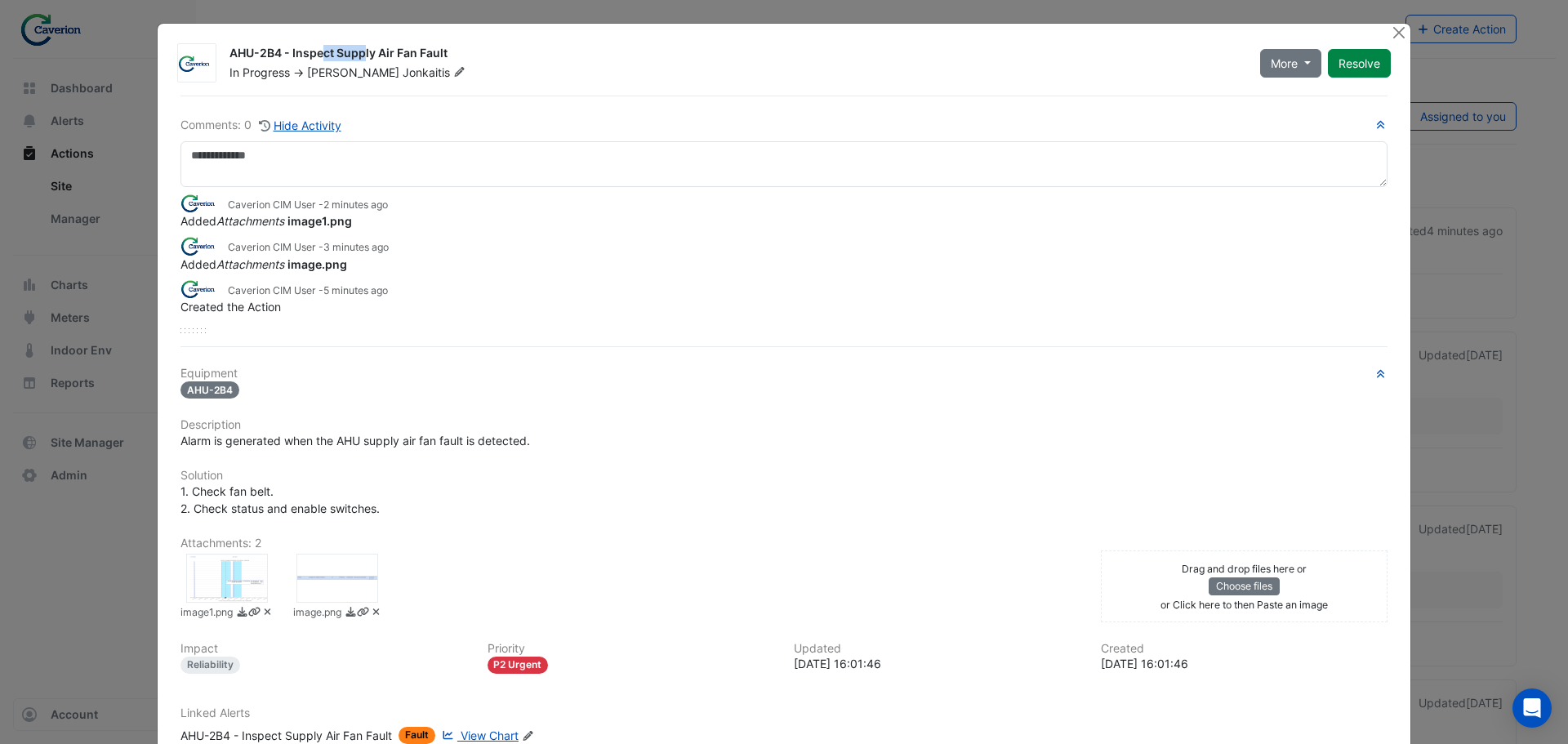
drag, startPoint x: 276, startPoint y: 56, endPoint x: 226, endPoint y: 64, distance: 50.6
click at [229, 62] on div "AHU-2B4 - Inspect Supply Air Fan Fault" at bounding box center [735, 55] width 1011 height 19
copy div "AHU-2B4"
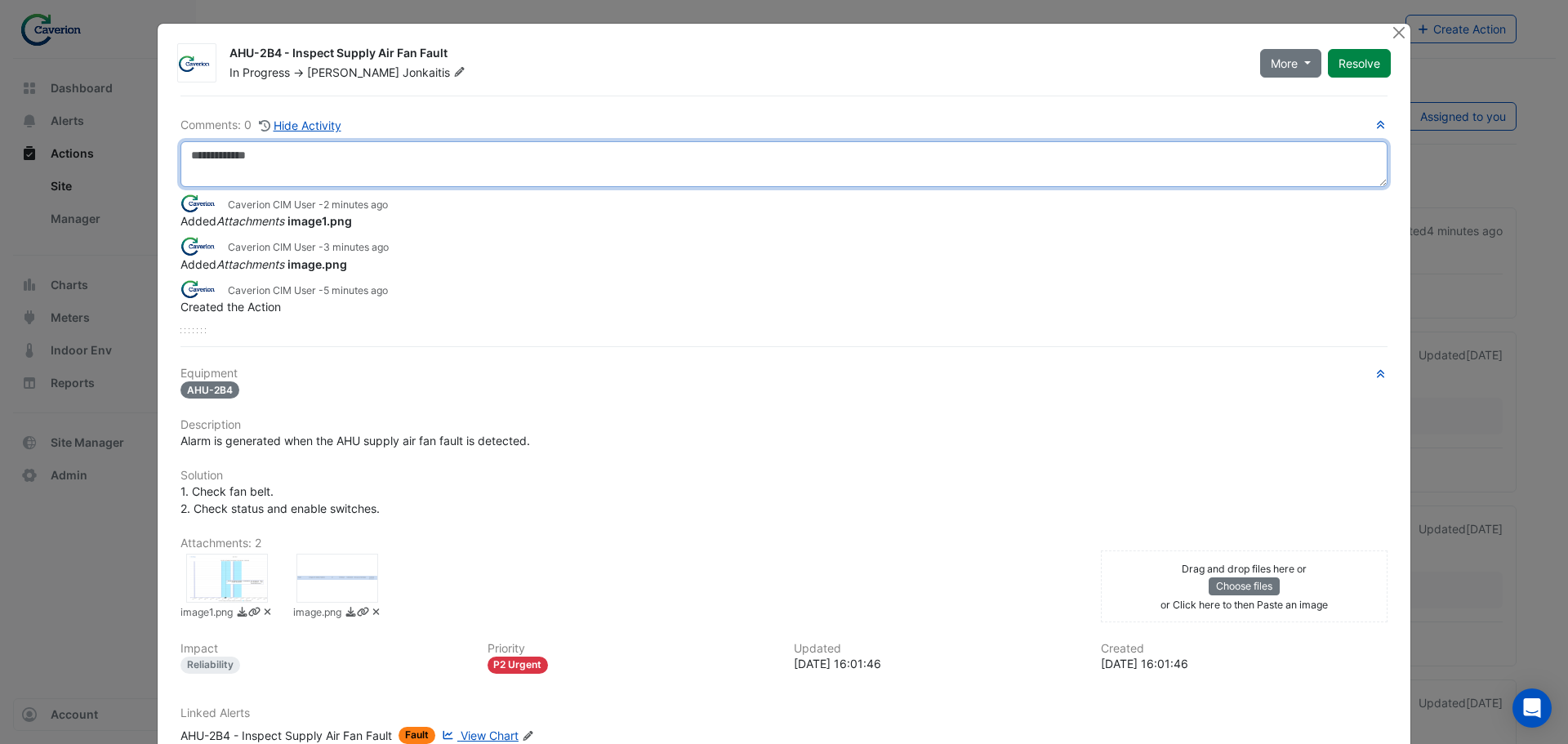
click at [235, 177] on textarea at bounding box center [784, 164] width 1207 height 46
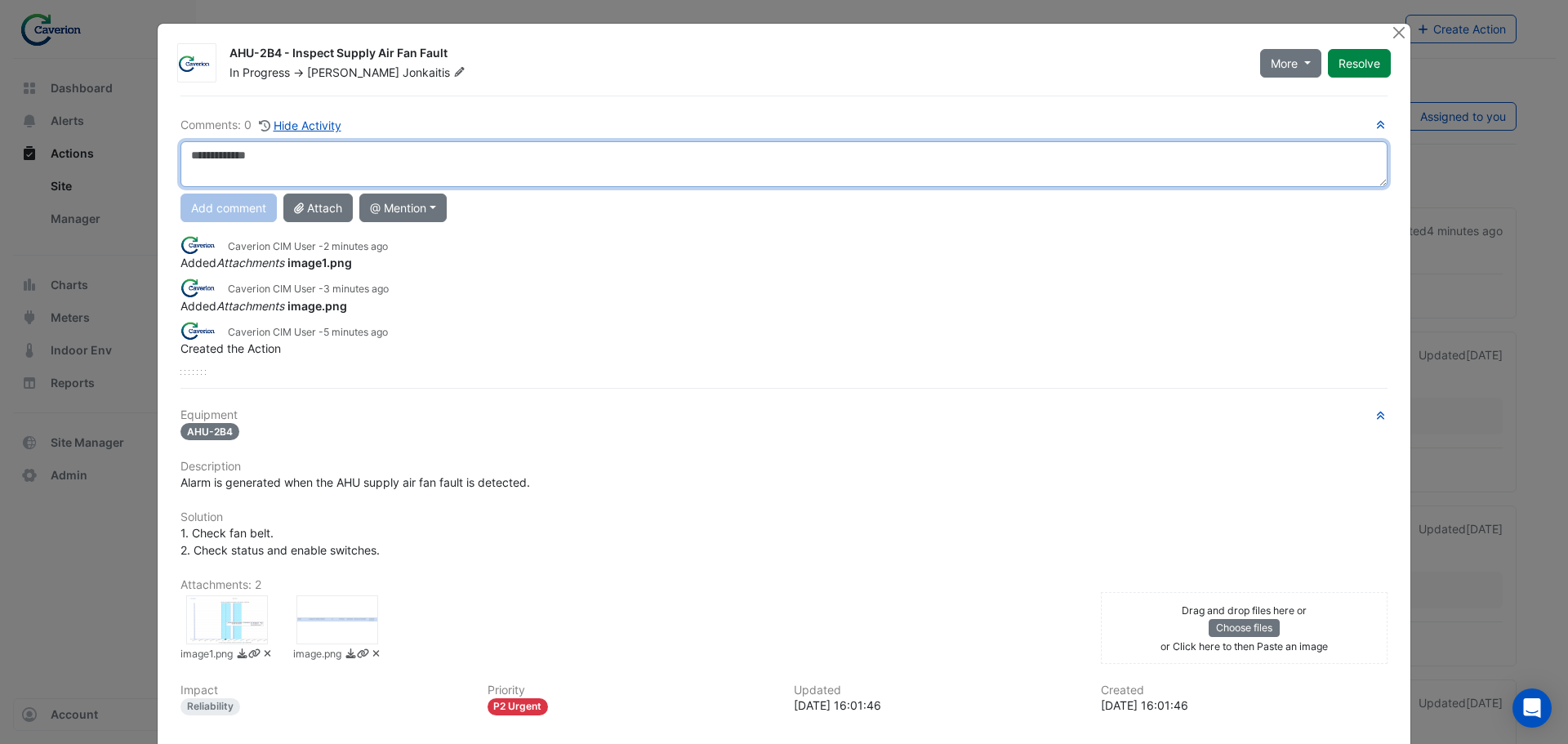
paste textarea "*******"
click at [489, 162] on textarea "**********" at bounding box center [784, 164] width 1207 height 46
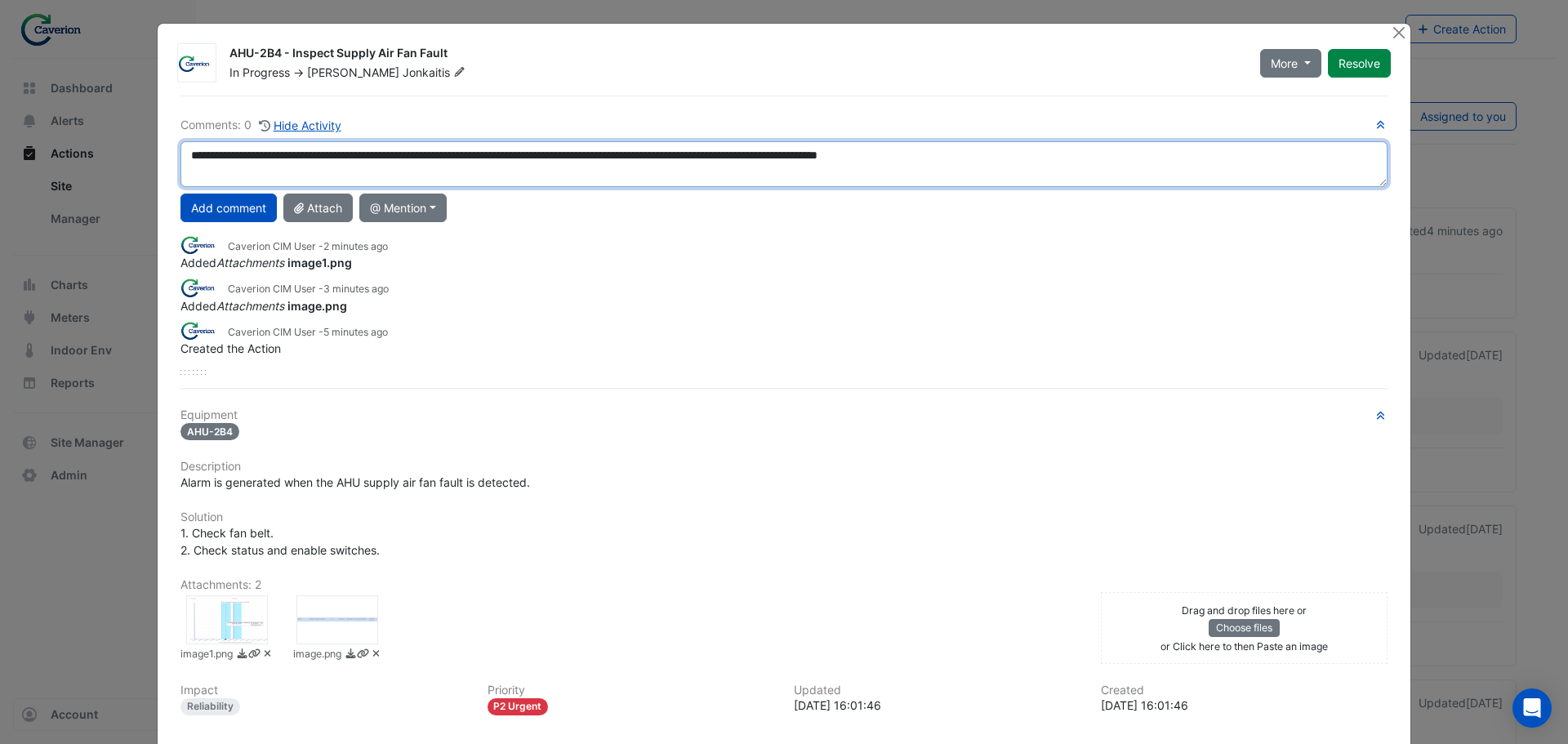
click at [486, 156] on textarea "**********" at bounding box center [784, 164] width 1207 height 46
click at [484, 153] on textarea "**********" at bounding box center [784, 164] width 1207 height 46
click at [581, 156] on textarea "**********" at bounding box center [784, 164] width 1207 height 46
type textarea "**********"
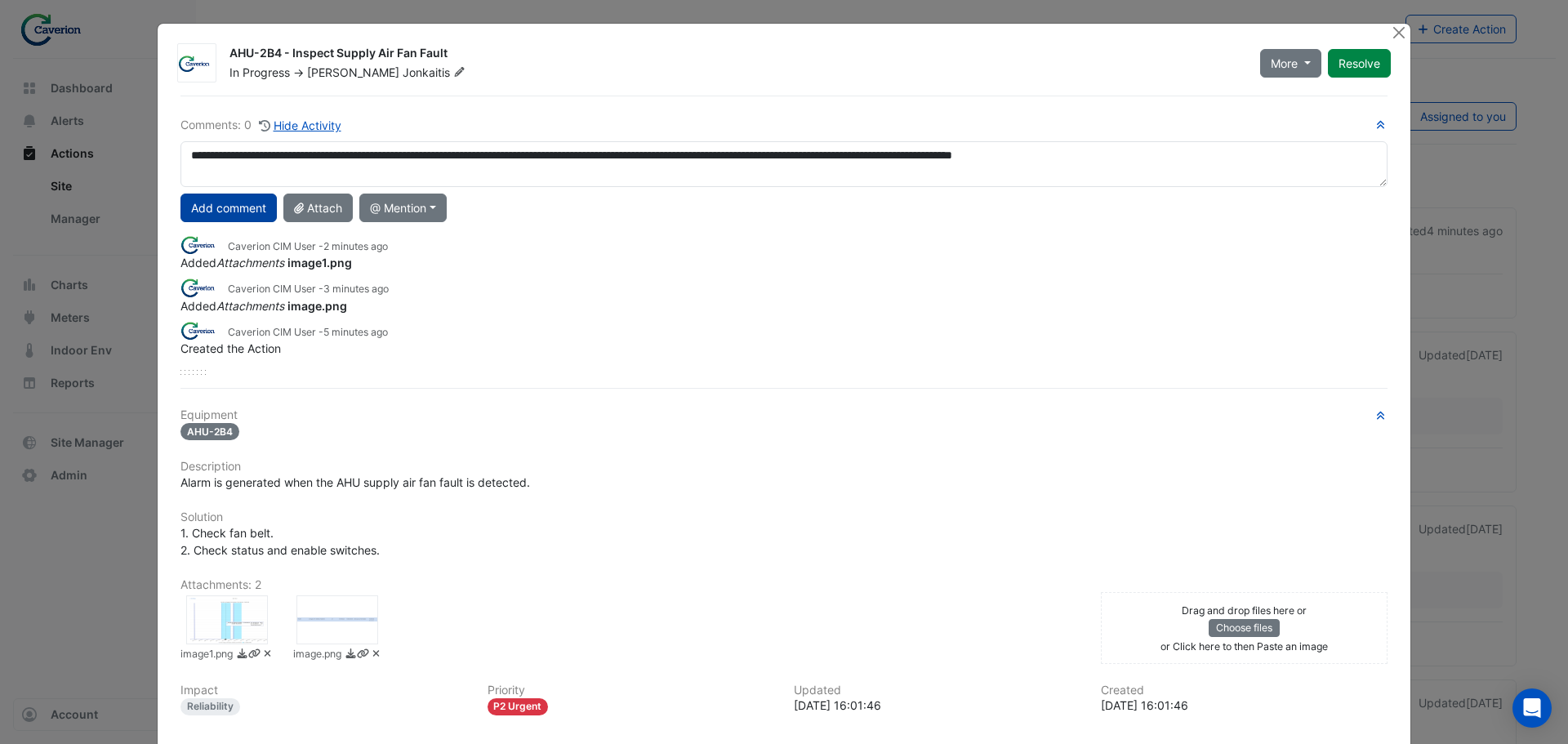
click at [225, 205] on button "Add comment" at bounding box center [229, 208] width 96 height 29
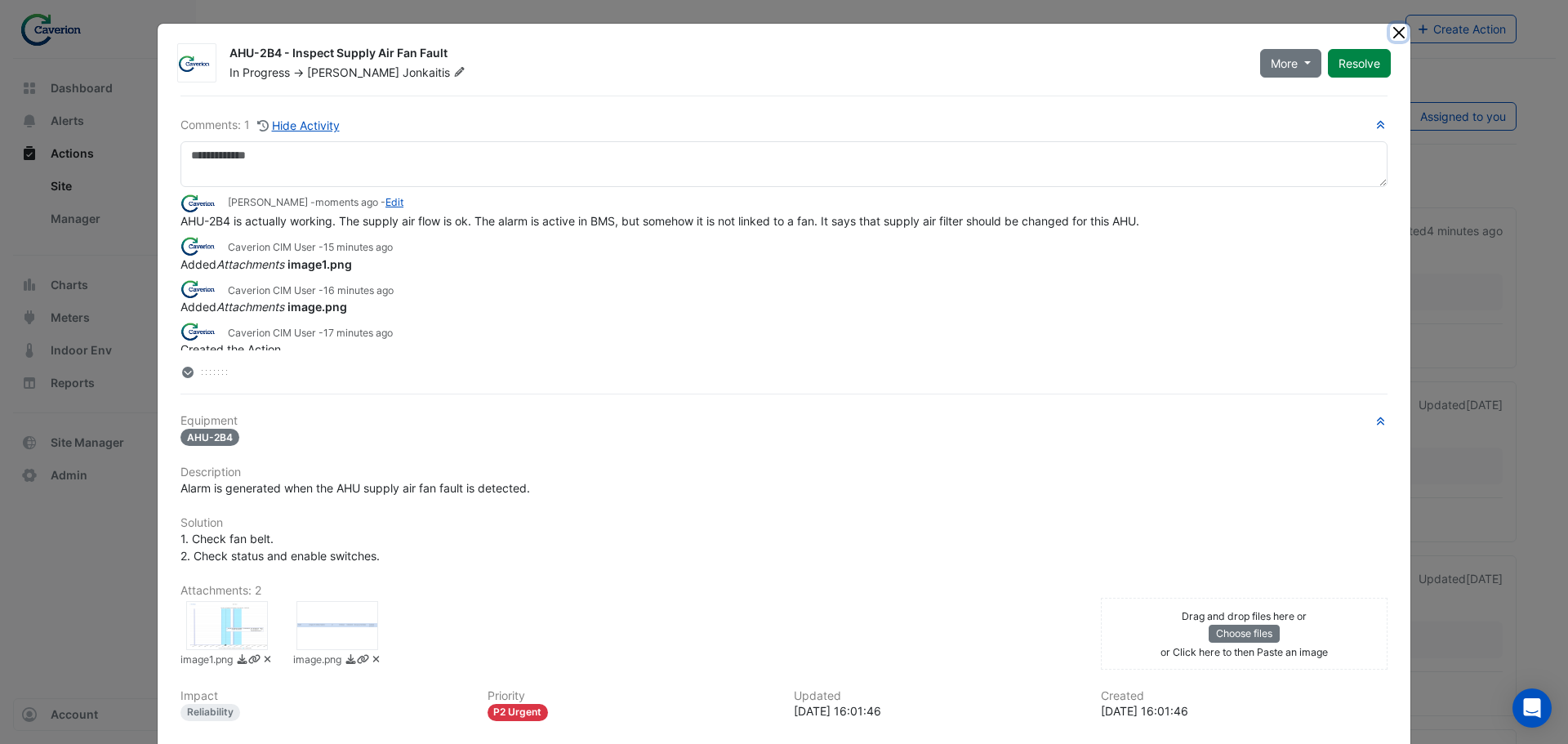
click at [1391, 34] on button "Close" at bounding box center [1399, 33] width 17 height 17
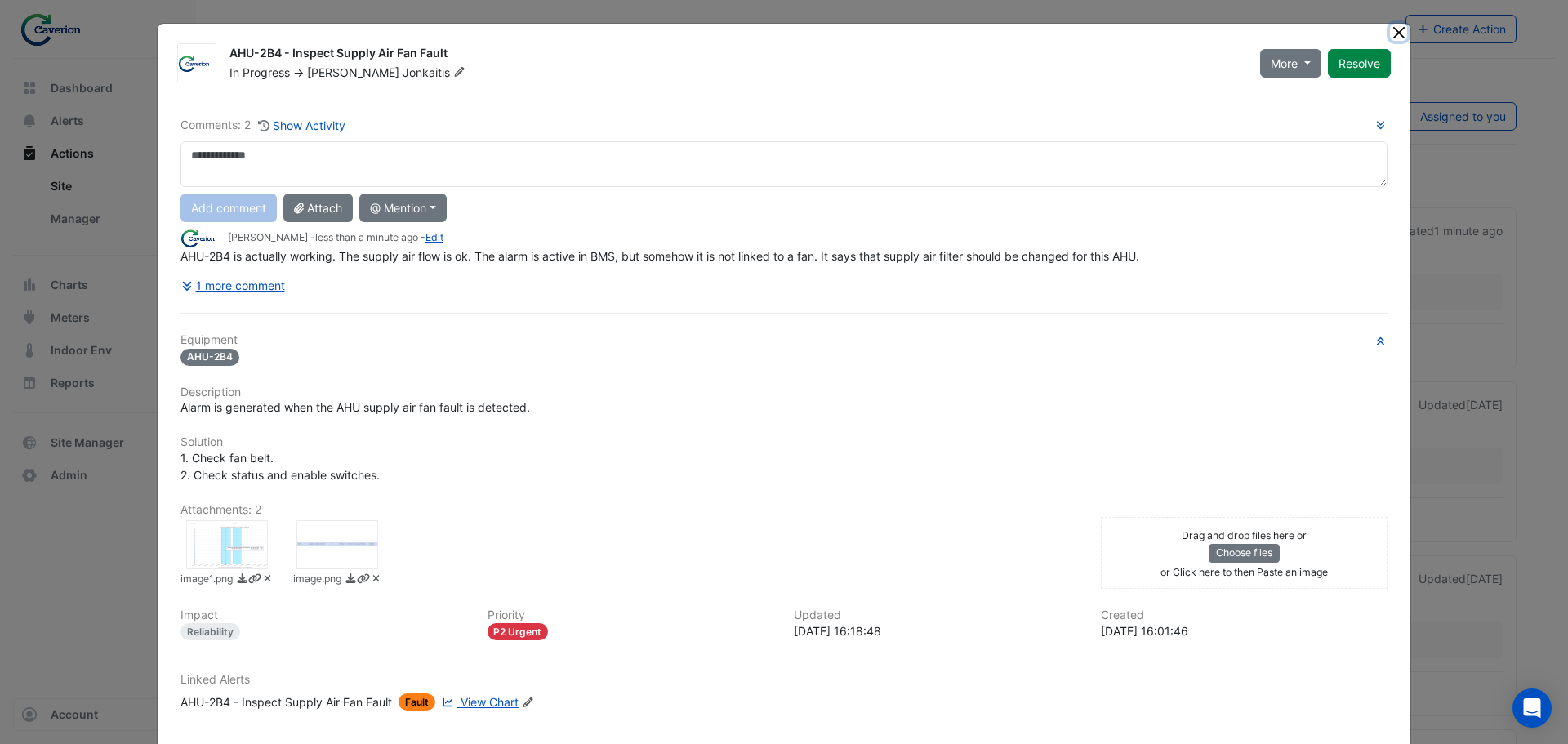
click at [1390, 34] on button "Close" at bounding box center [1399, 33] width 17 height 17
